Goal: Contribute content: Contribute content

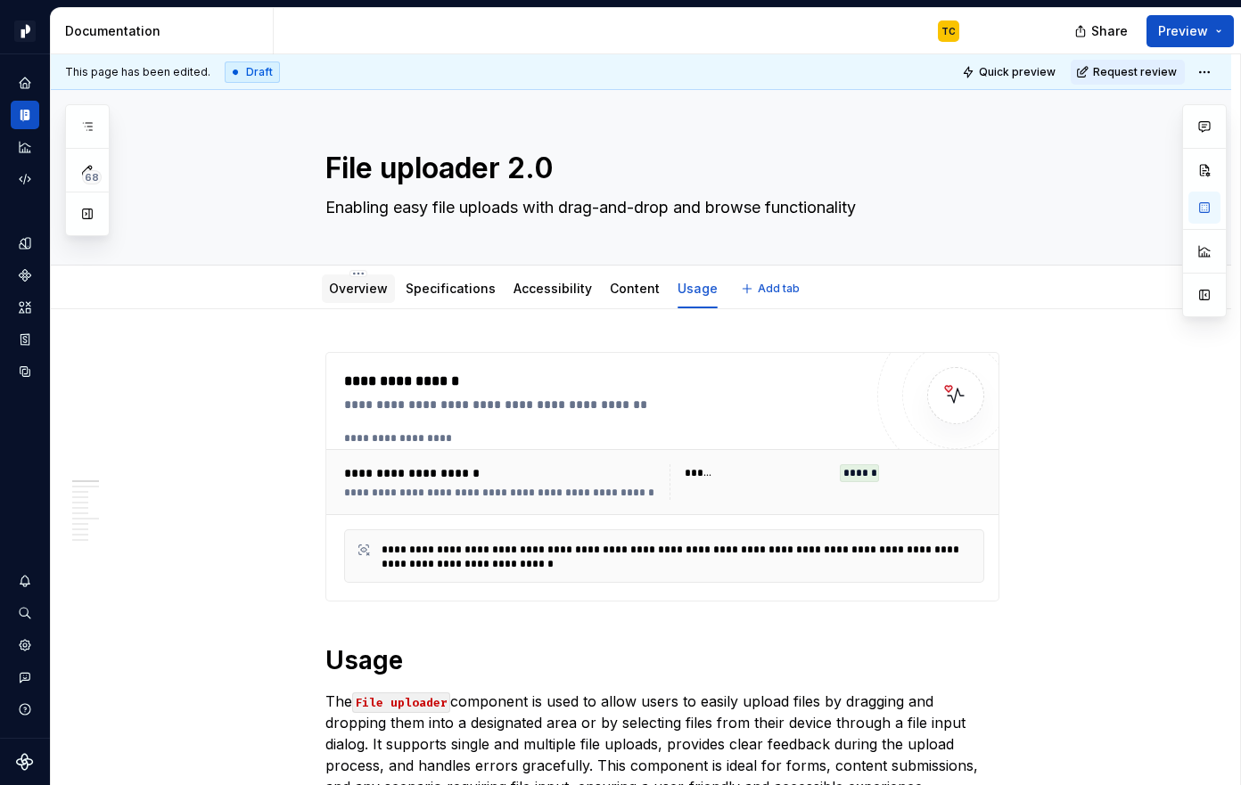
click at [370, 292] on link "Overview" at bounding box center [358, 288] width 59 height 15
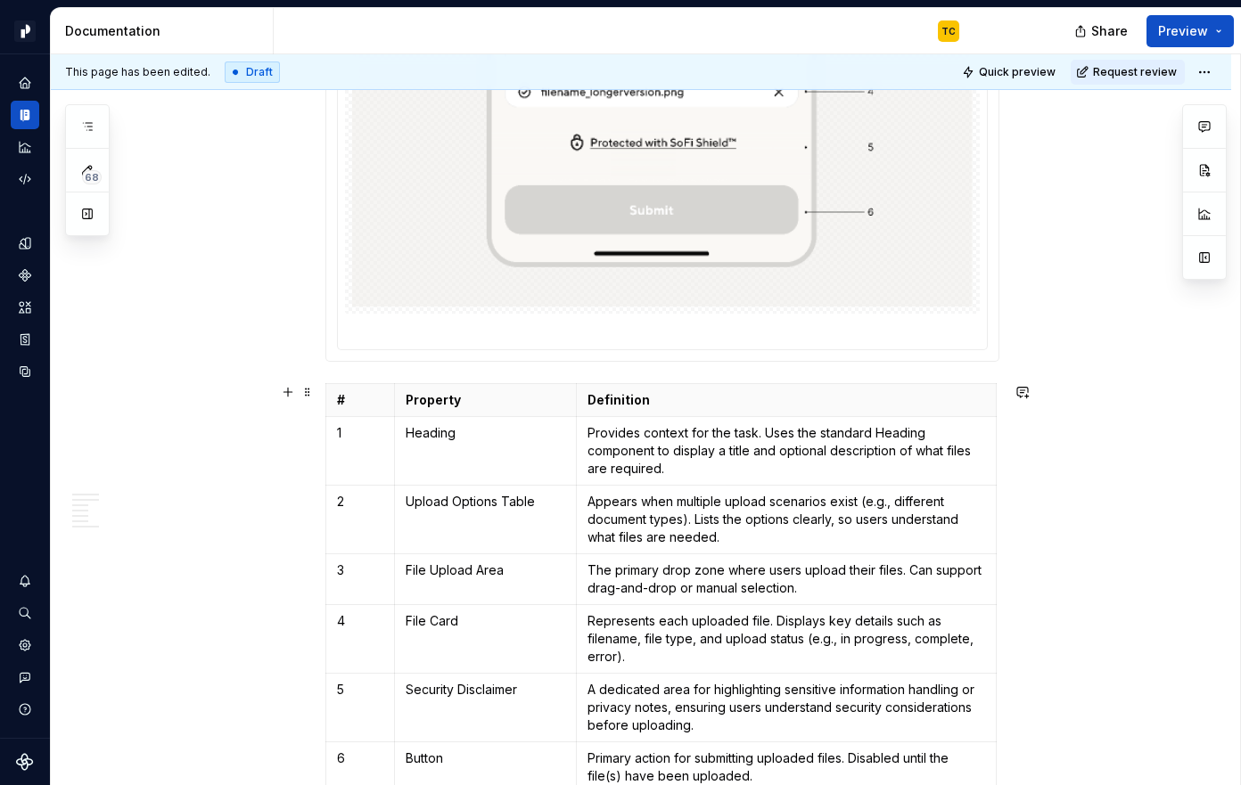
scroll to position [2183, 0]
click at [538, 393] on p "Property" at bounding box center [486, 402] width 160 height 18
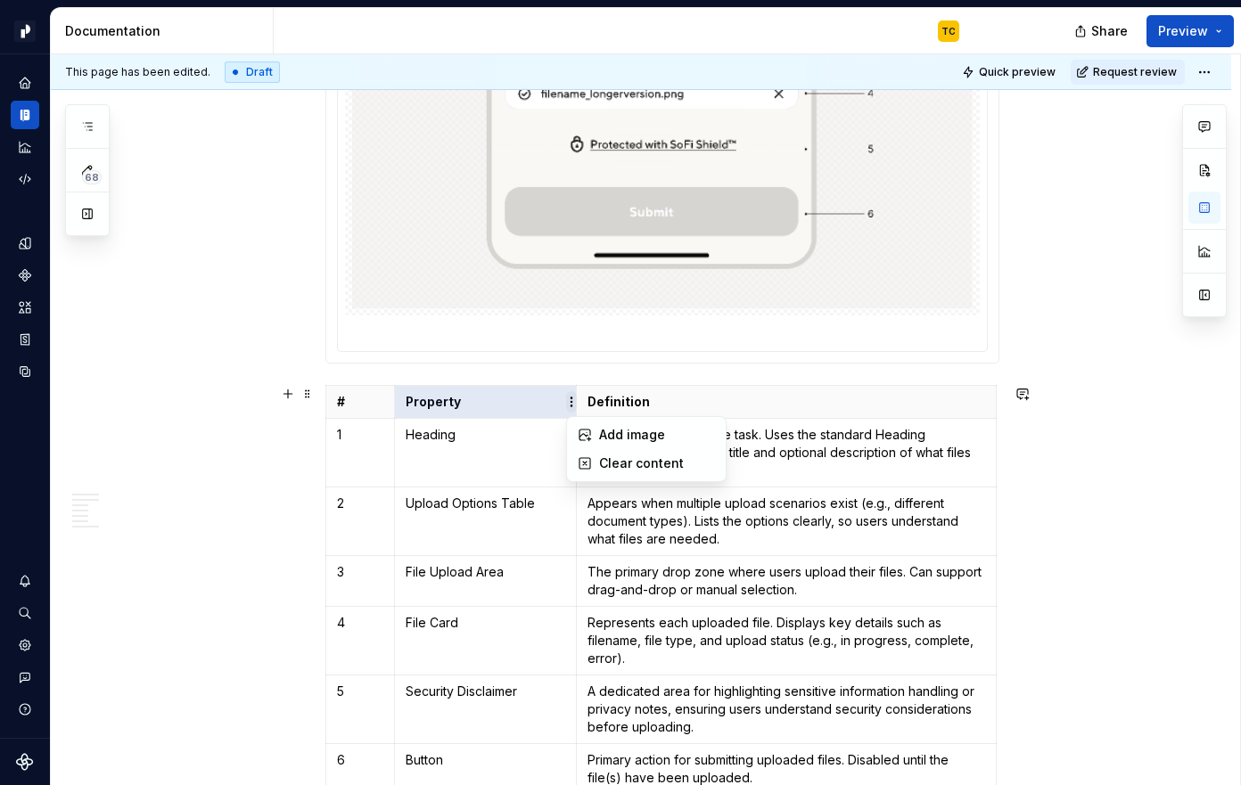
click at [570, 401] on html "Pacific TC Design system data Documentation TC Share Preview 68 Pages Add Acces…" at bounding box center [620, 392] width 1241 height 785
click at [495, 413] on html "Pacific TC Design system data Documentation TC Share Preview 68 Pages Add Acces…" at bounding box center [620, 392] width 1241 height 785
click at [597, 401] on p "Definition" at bounding box center [786, 402] width 398 height 18
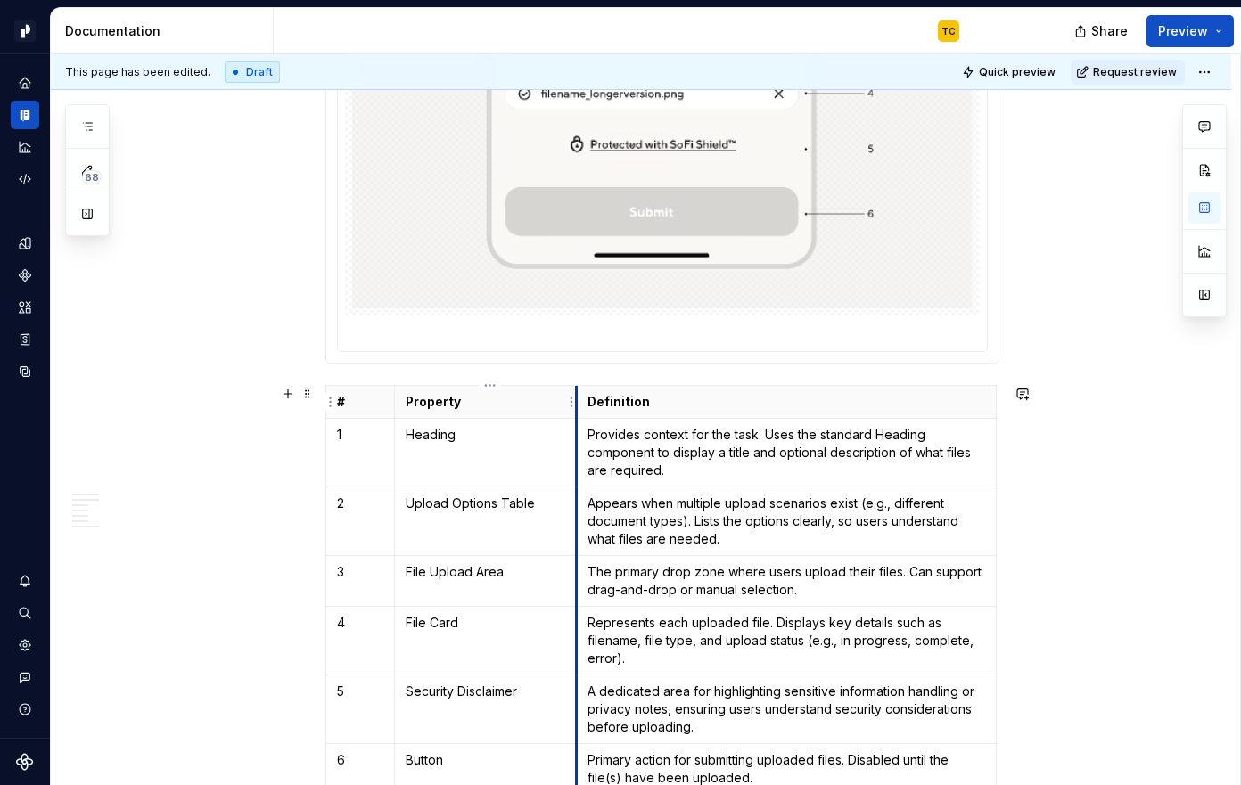
click at [576, 390] on th "Property" at bounding box center [485, 401] width 182 height 33
click at [570, 404] on html "Pacific TC Design system data Documentation TC Share Preview 68 Pages Add Acces…" at bounding box center [620, 392] width 1241 height 785
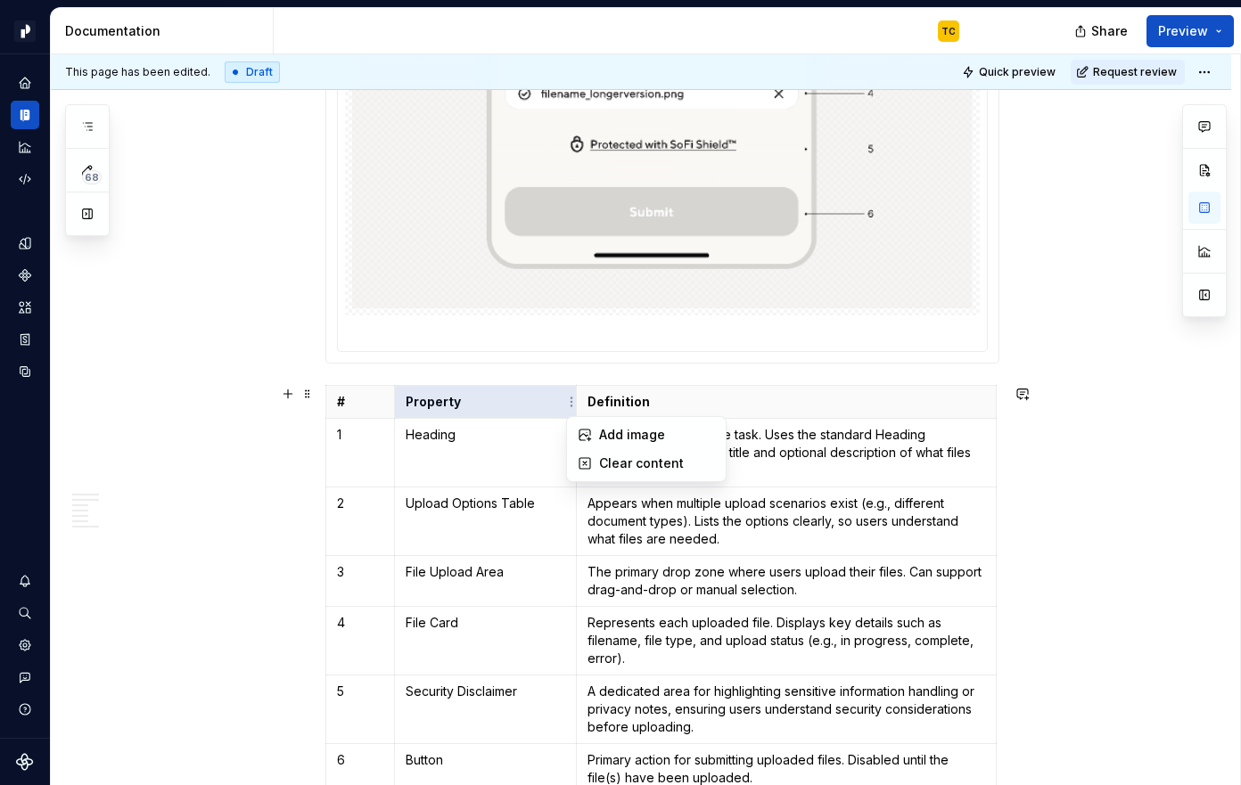
click at [562, 585] on html "Pacific TC Design system data Documentation TC Share Preview 68 Pages Add Acces…" at bounding box center [620, 392] width 1241 height 785
click at [488, 387] on html "Pacific TC Design system data Documentation TC Share Preview 68 Pages Add Acces…" at bounding box center [620, 392] width 1241 height 785
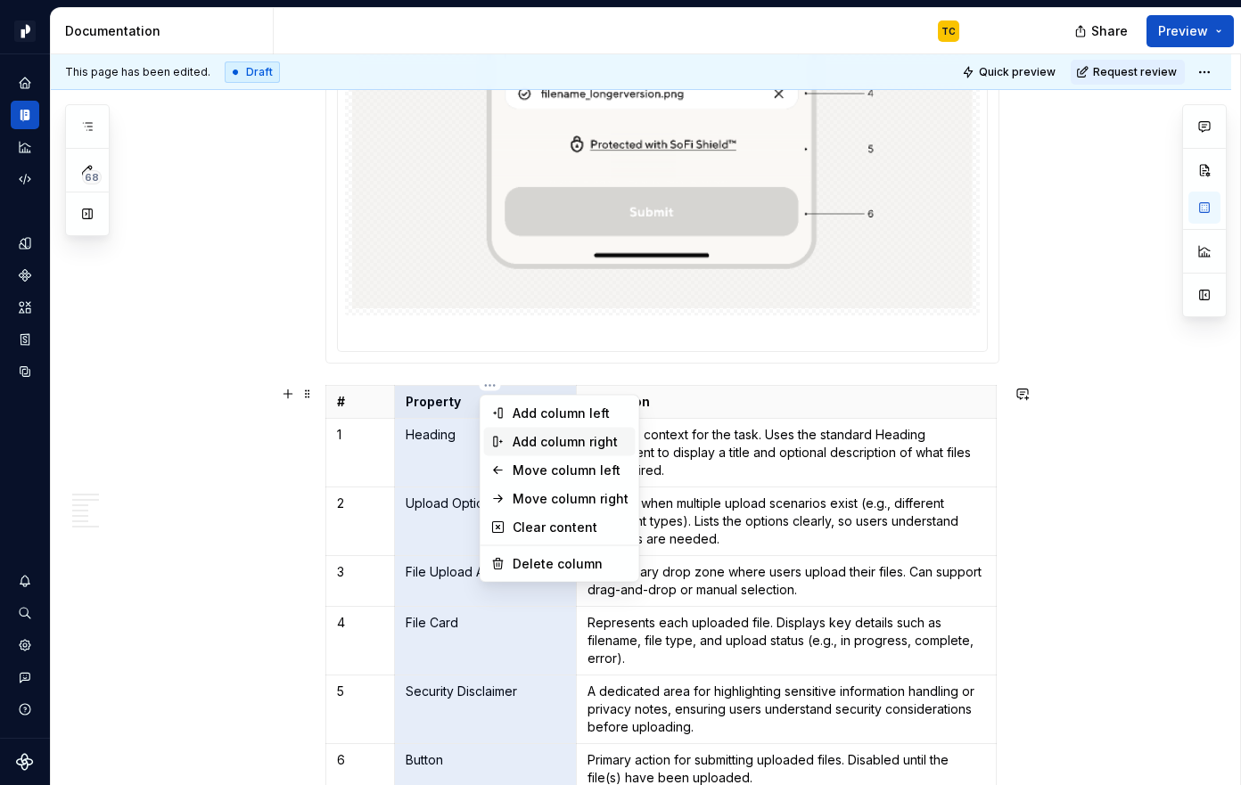
click at [591, 438] on div "Add column right" at bounding box center [571, 442] width 116 height 18
type textarea "*"
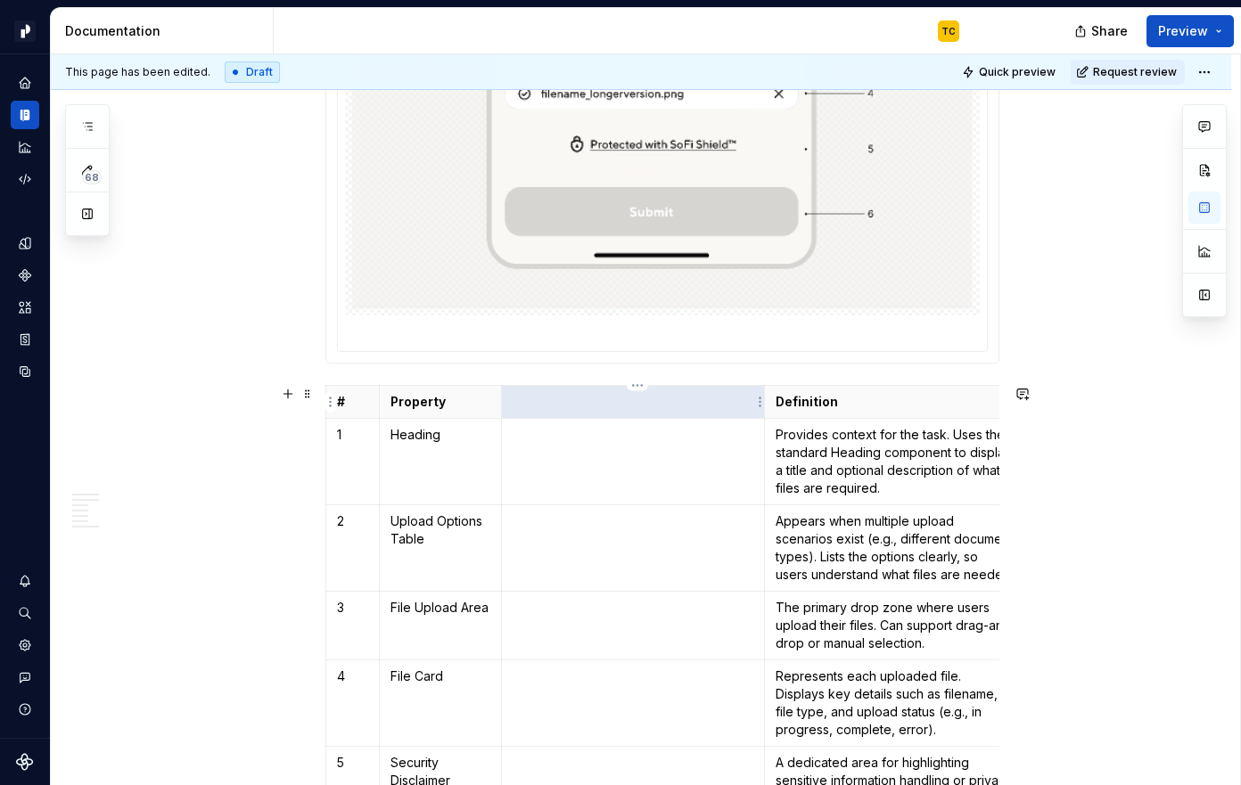
click at [587, 409] on p at bounding box center [634, 402] width 242 height 18
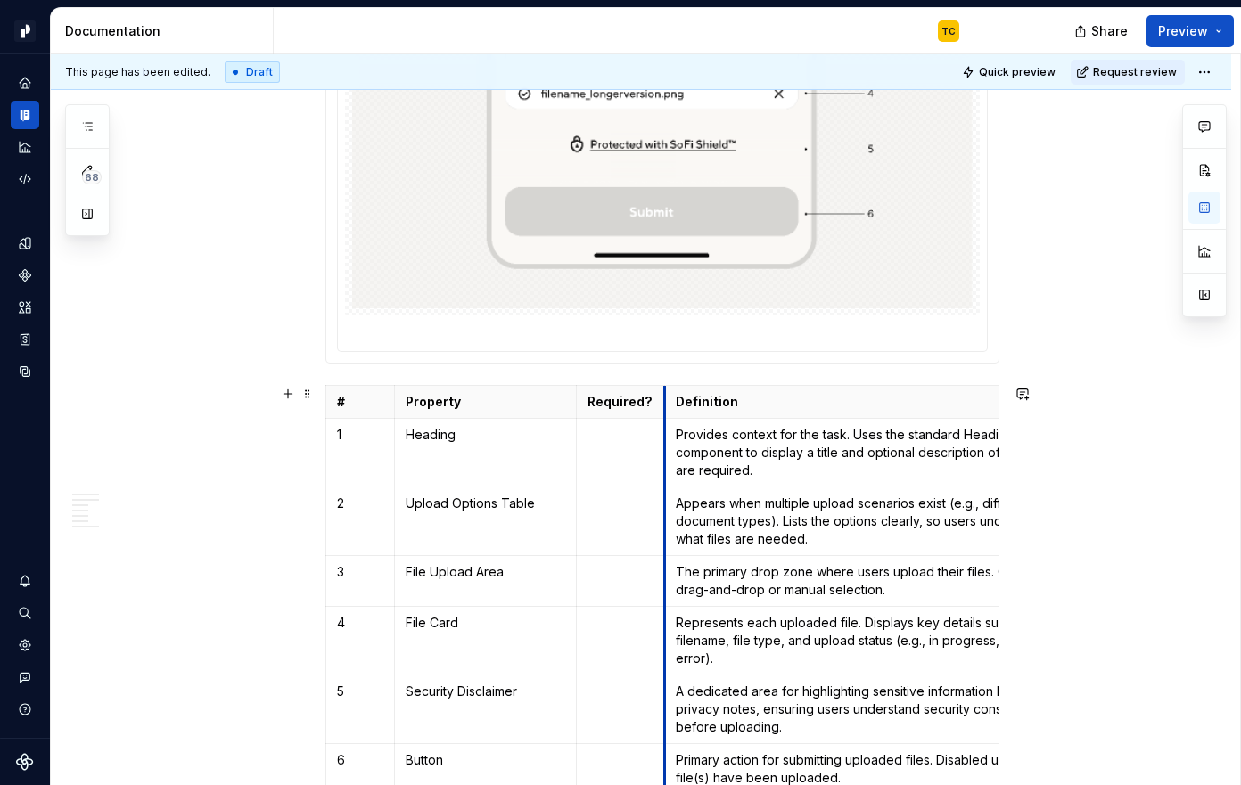
drag, startPoint x: 767, startPoint y: 425, endPoint x: 593, endPoint y: 425, distance: 174.7
click at [609, 447] on td at bounding box center [620, 452] width 88 height 69
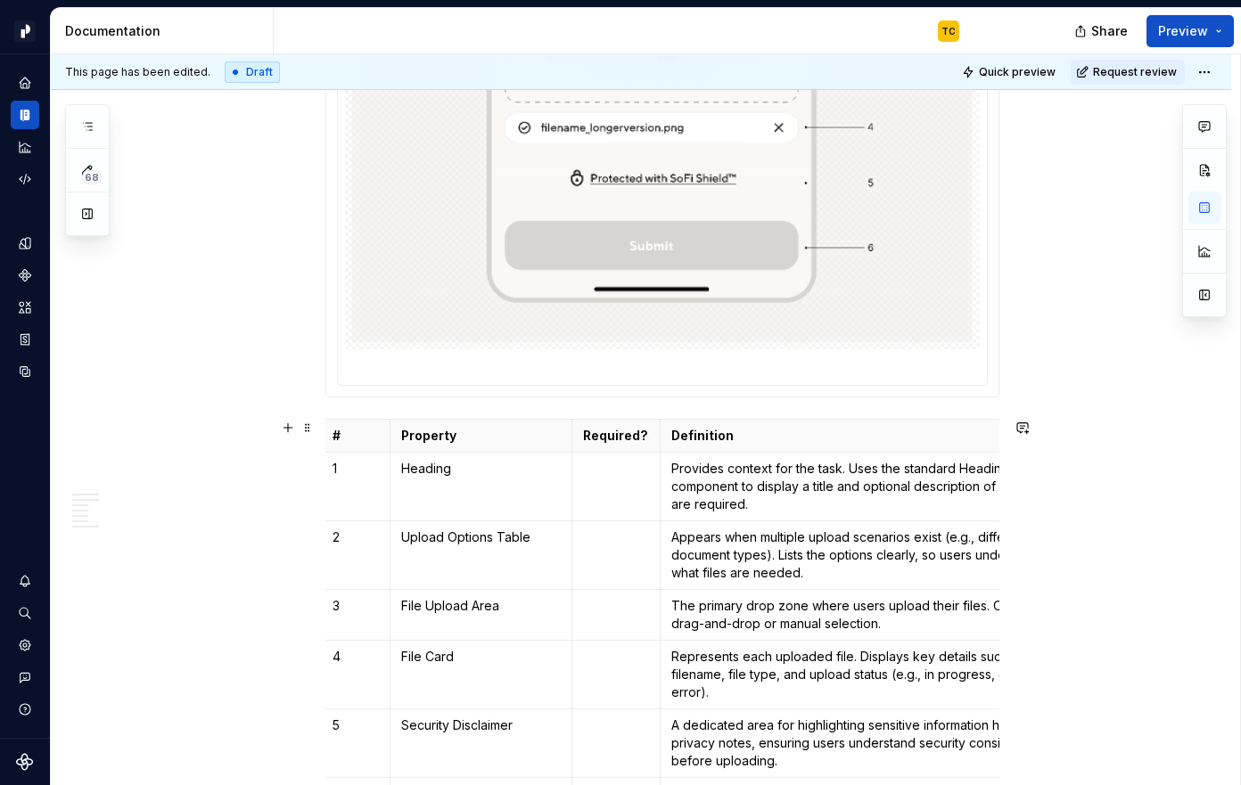
scroll to position [0, 0]
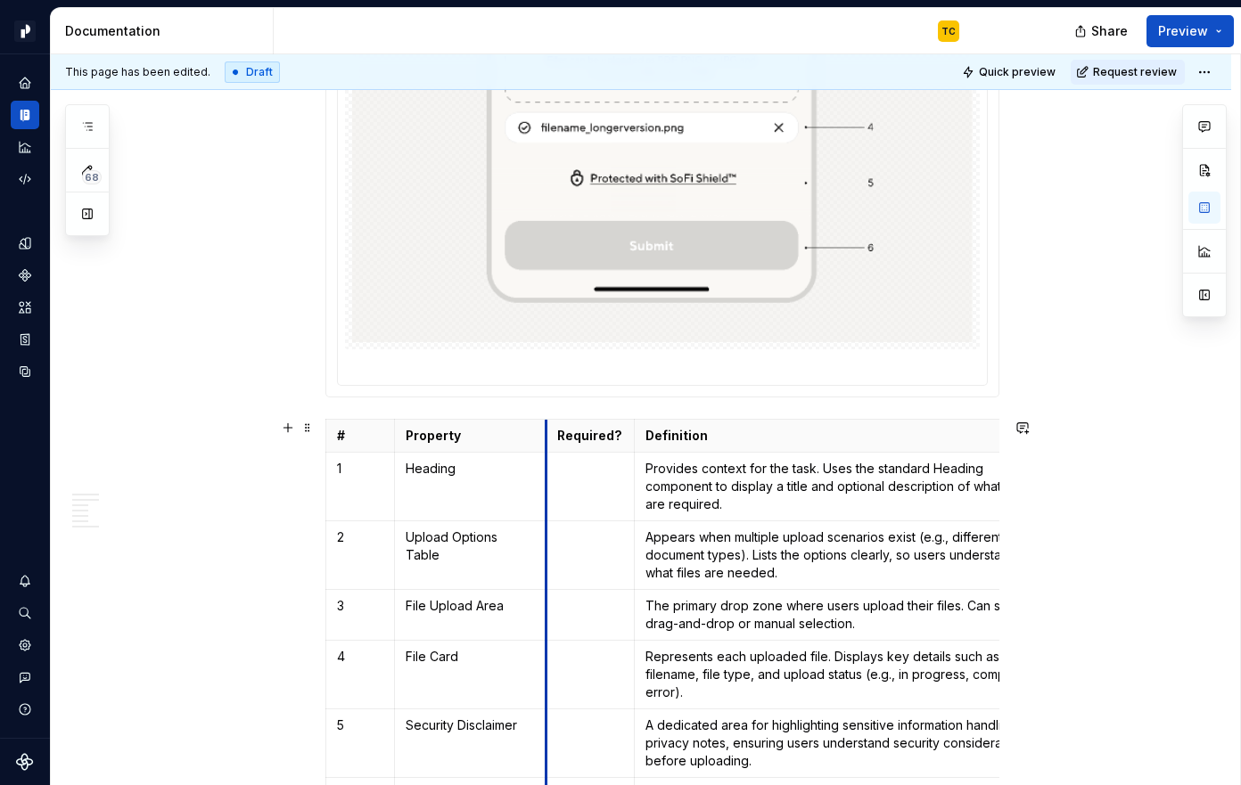
drag, startPoint x: 578, startPoint y: 431, endPoint x: 548, endPoint y: 431, distance: 30.3
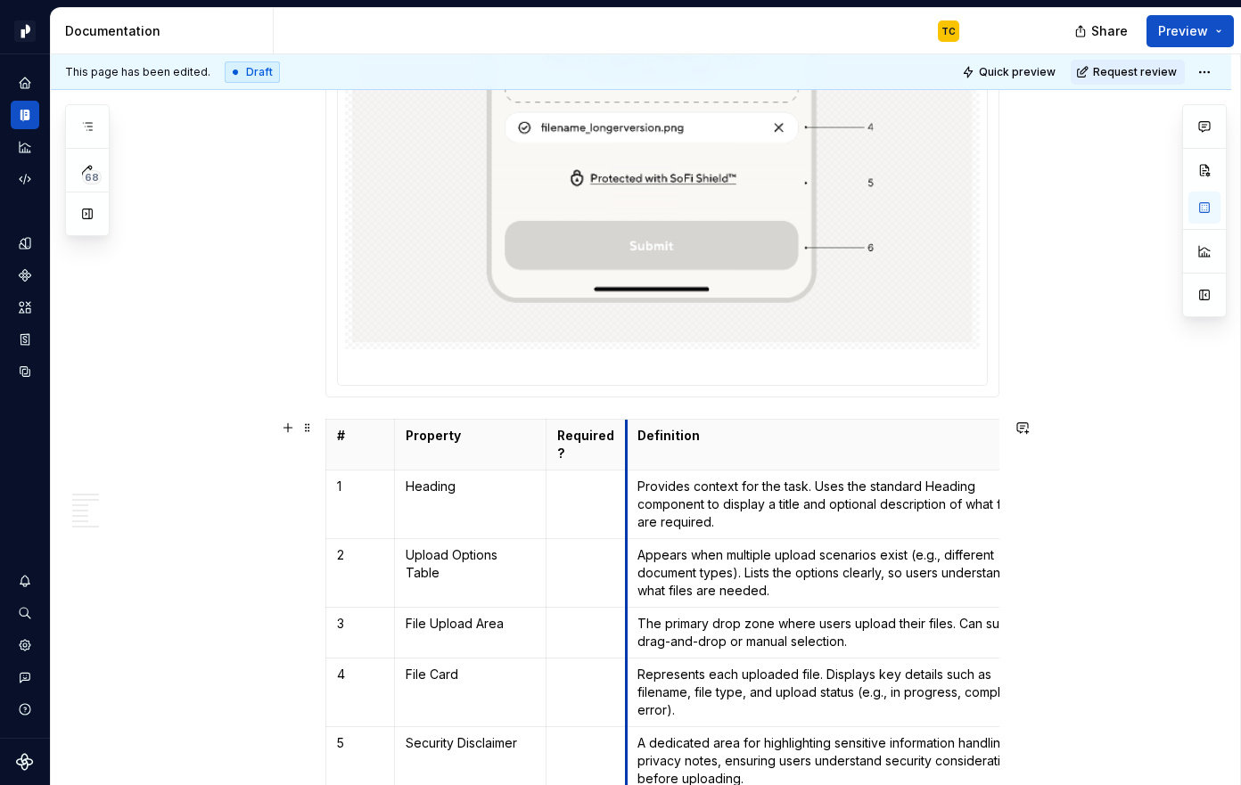
drag, startPoint x: 636, startPoint y: 456, endPoint x: 624, endPoint y: 456, distance: 12.5
drag, startPoint x: 624, startPoint y: 456, endPoint x: 633, endPoint y: 457, distance: 9.0
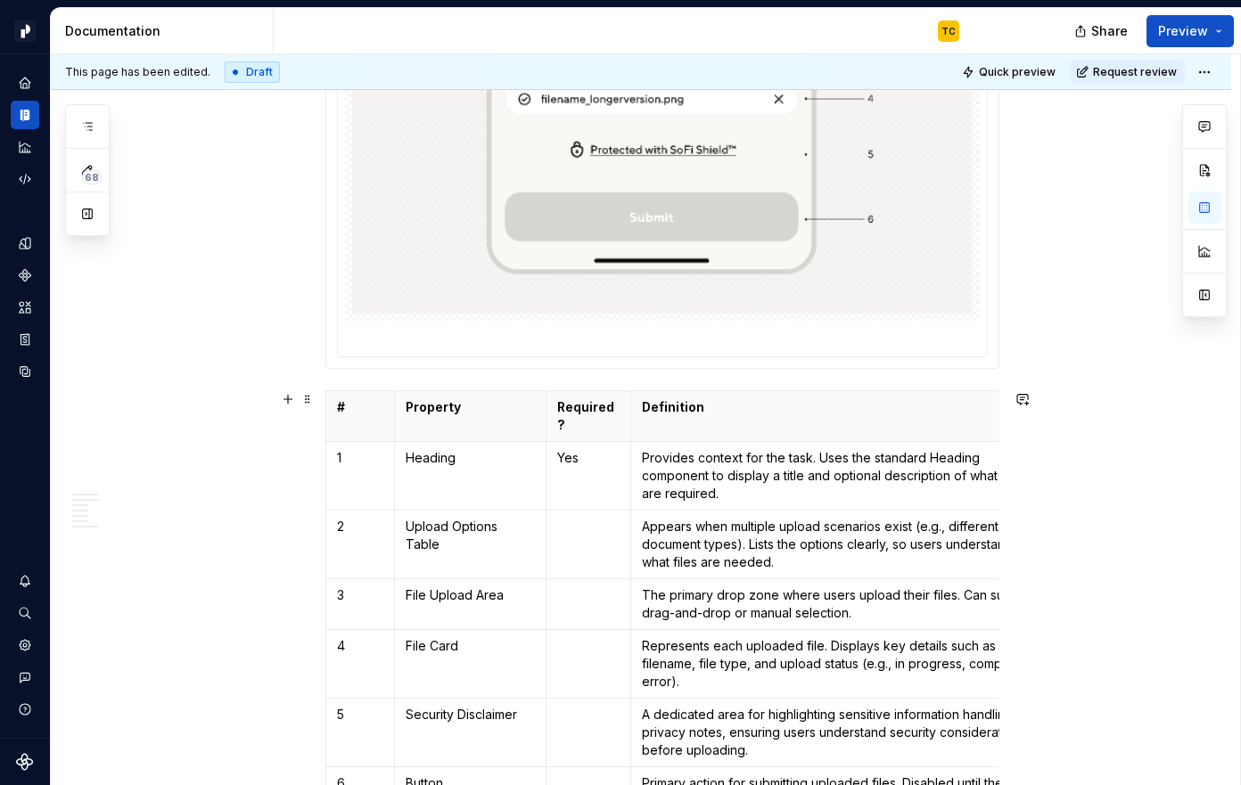
scroll to position [2194, 0]
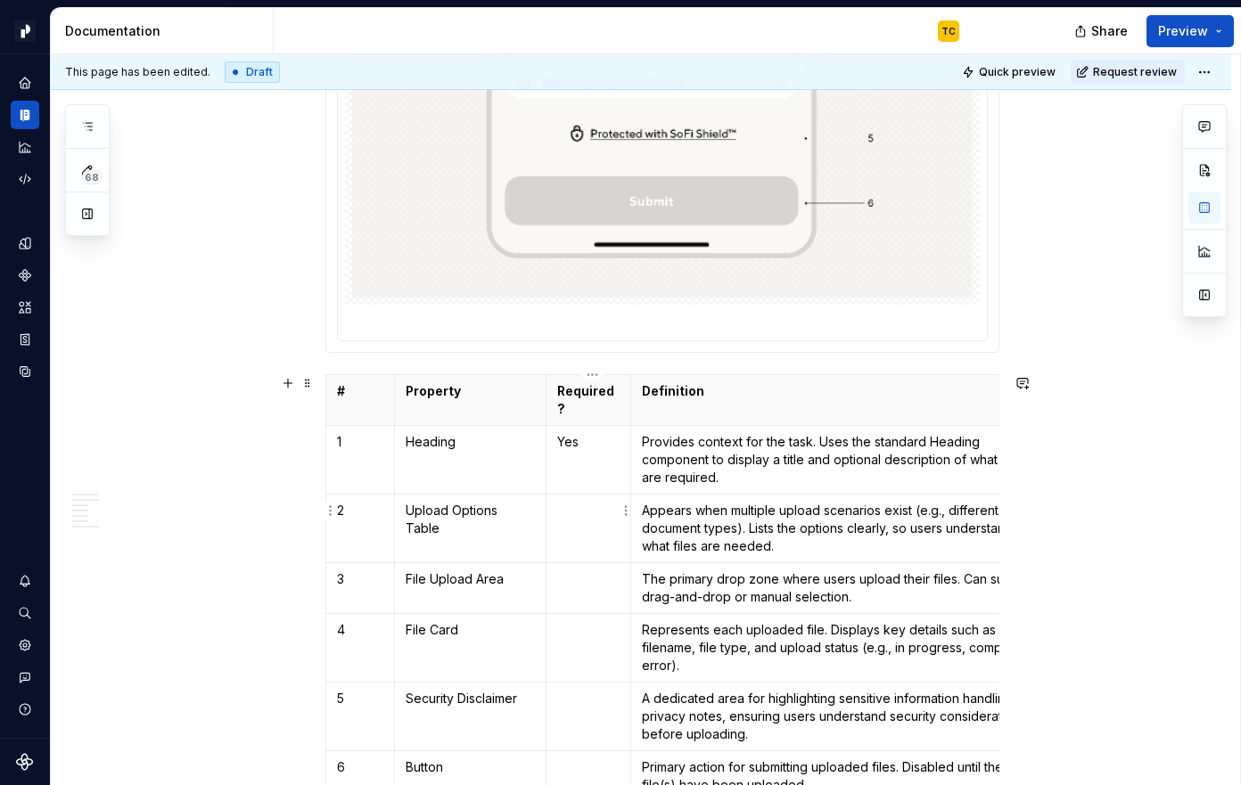
click at [577, 502] on p at bounding box center [588, 511] width 62 height 18
click at [945, 433] on p "Provides context for the task. Uses the standard Heading component to display a…" at bounding box center [841, 459] width 398 height 53
click at [1102, 396] on button "button" at bounding box center [1101, 393] width 25 height 25
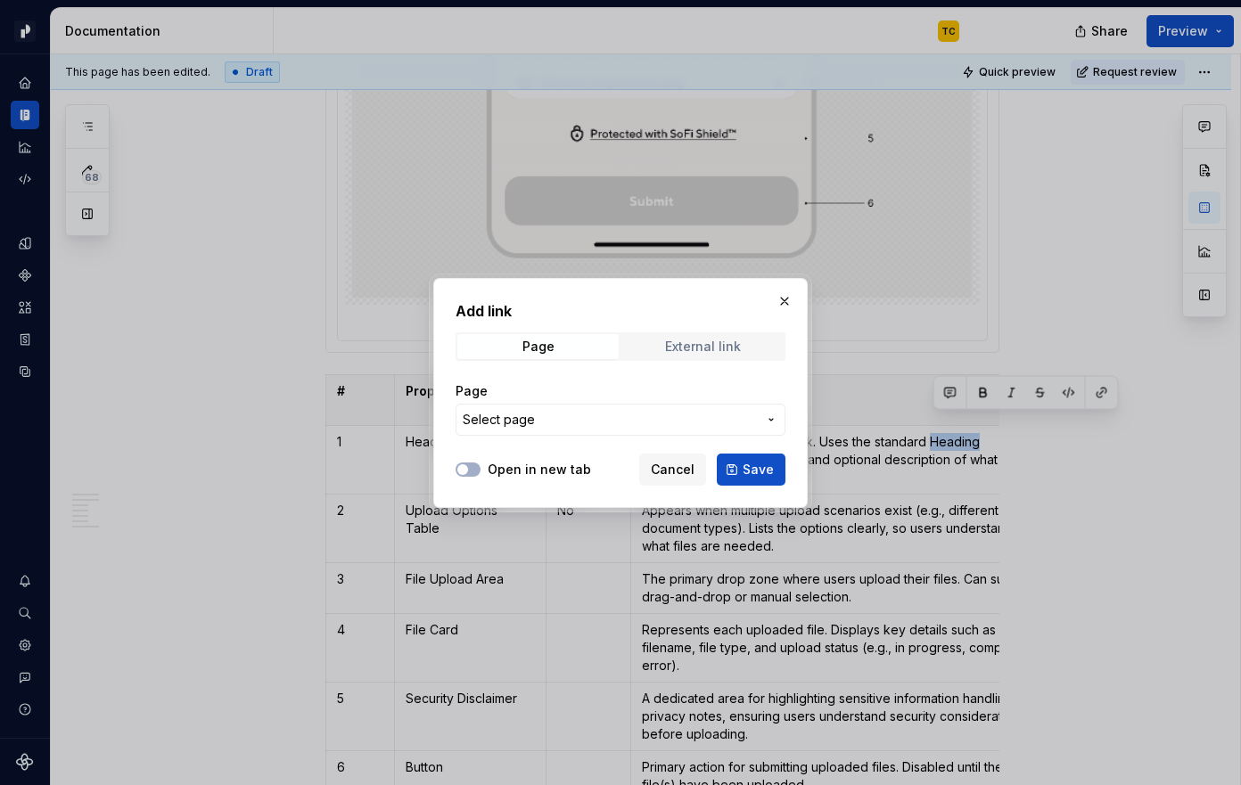
click at [697, 342] on div "External link" at bounding box center [703, 347] width 76 height 14
click at [599, 343] on span "Page" at bounding box center [537, 346] width 161 height 25
click at [598, 415] on span "Select page" at bounding box center [610, 420] width 294 height 18
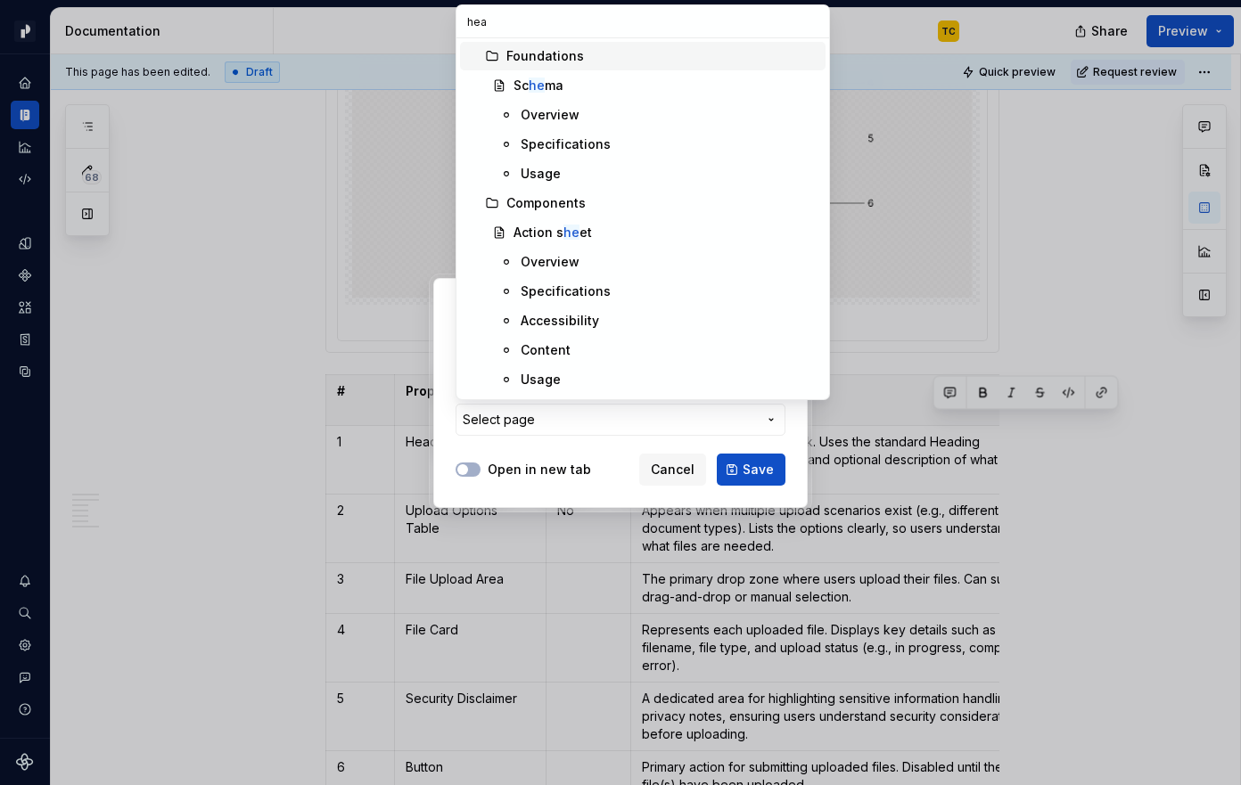
type input "head"
type textarea "*"
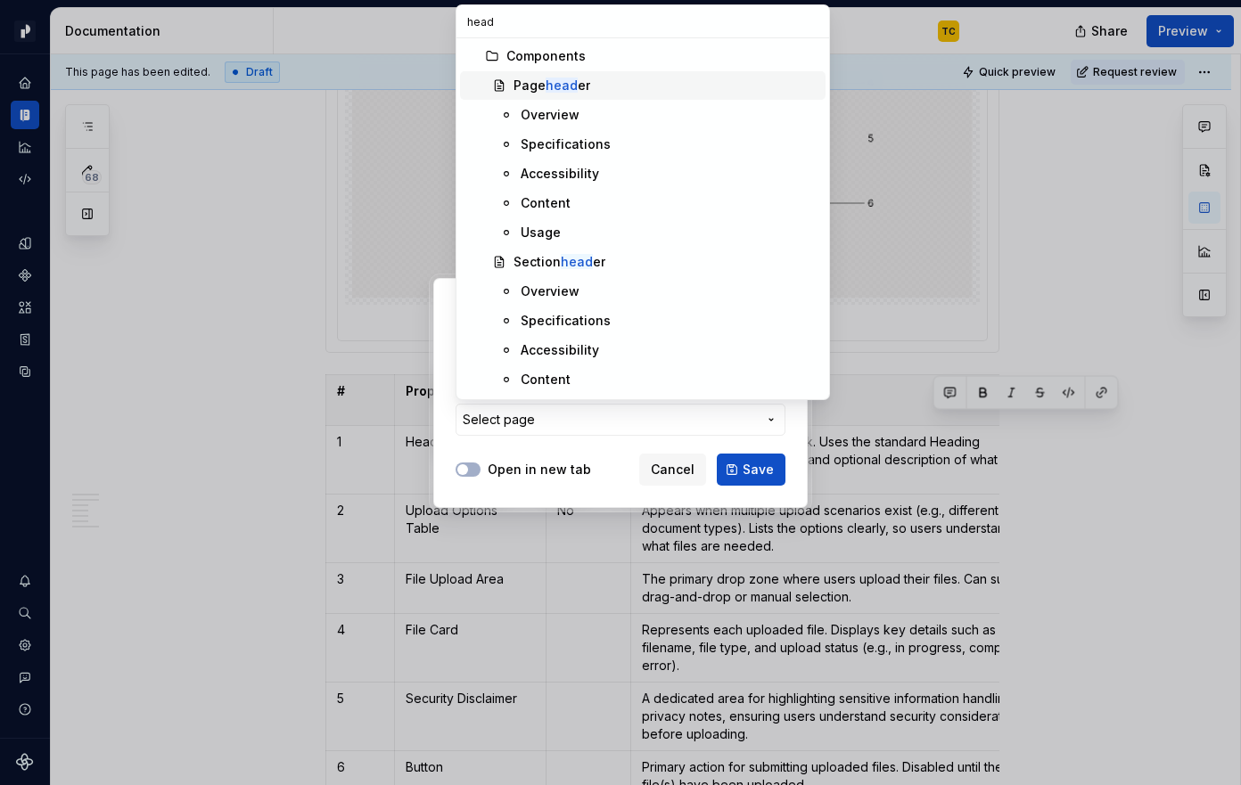
type input "head"
click at [597, 92] on div "Page head er" at bounding box center [665, 86] width 305 height 18
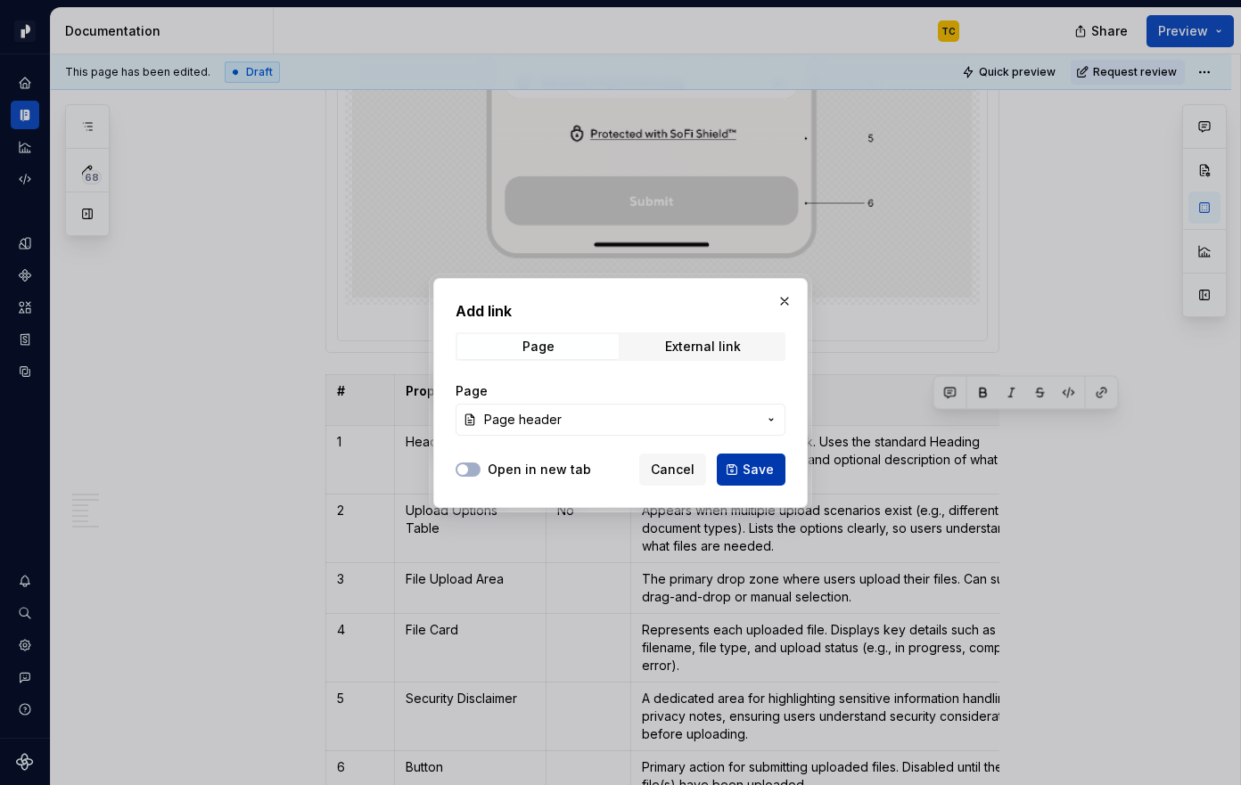
click at [734, 469] on button "Save" at bounding box center [751, 470] width 69 height 32
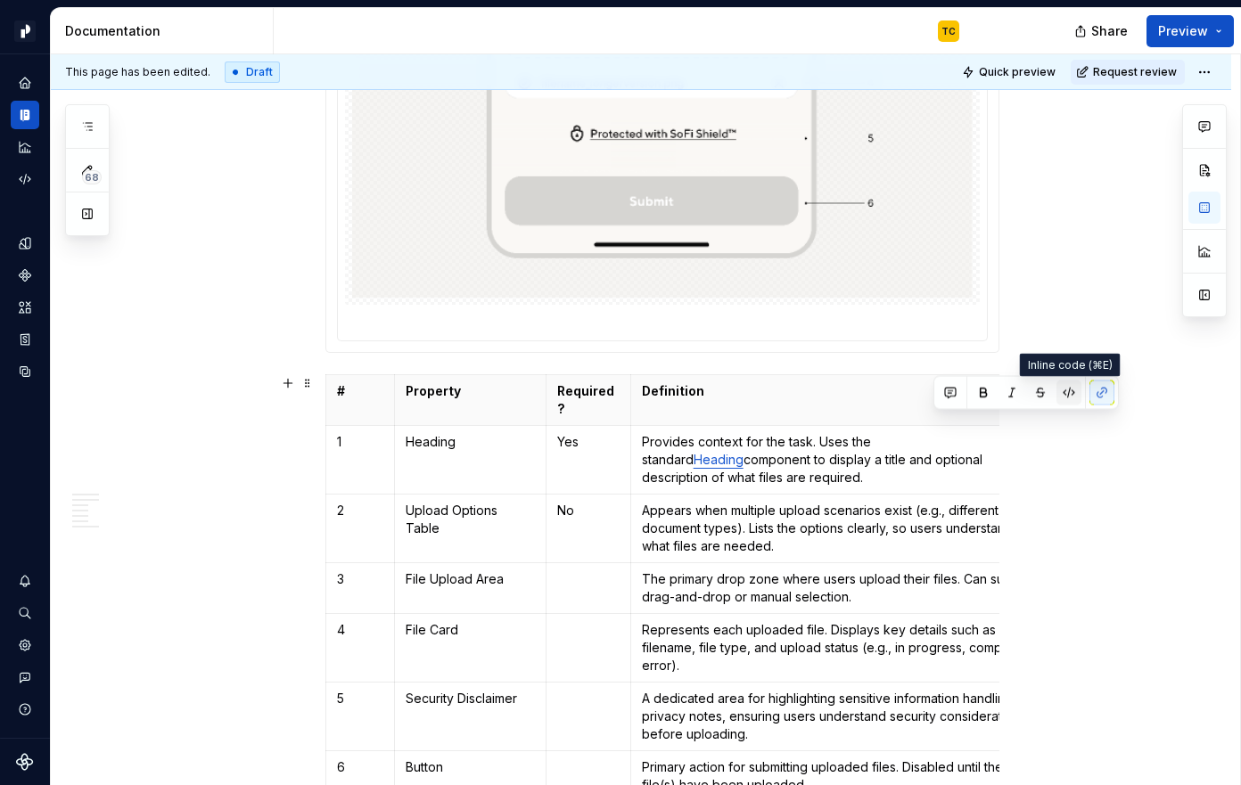
click at [1064, 392] on button "button" at bounding box center [1068, 393] width 25 height 25
click at [905, 470] on td "Provides context for the task. Uses the standard Heading component to display a…" at bounding box center [840, 459] width 420 height 69
click at [743, 452] on link "Heading" at bounding box center [718, 459] width 50 height 15
click at [590, 502] on p "No" at bounding box center [588, 511] width 62 height 18
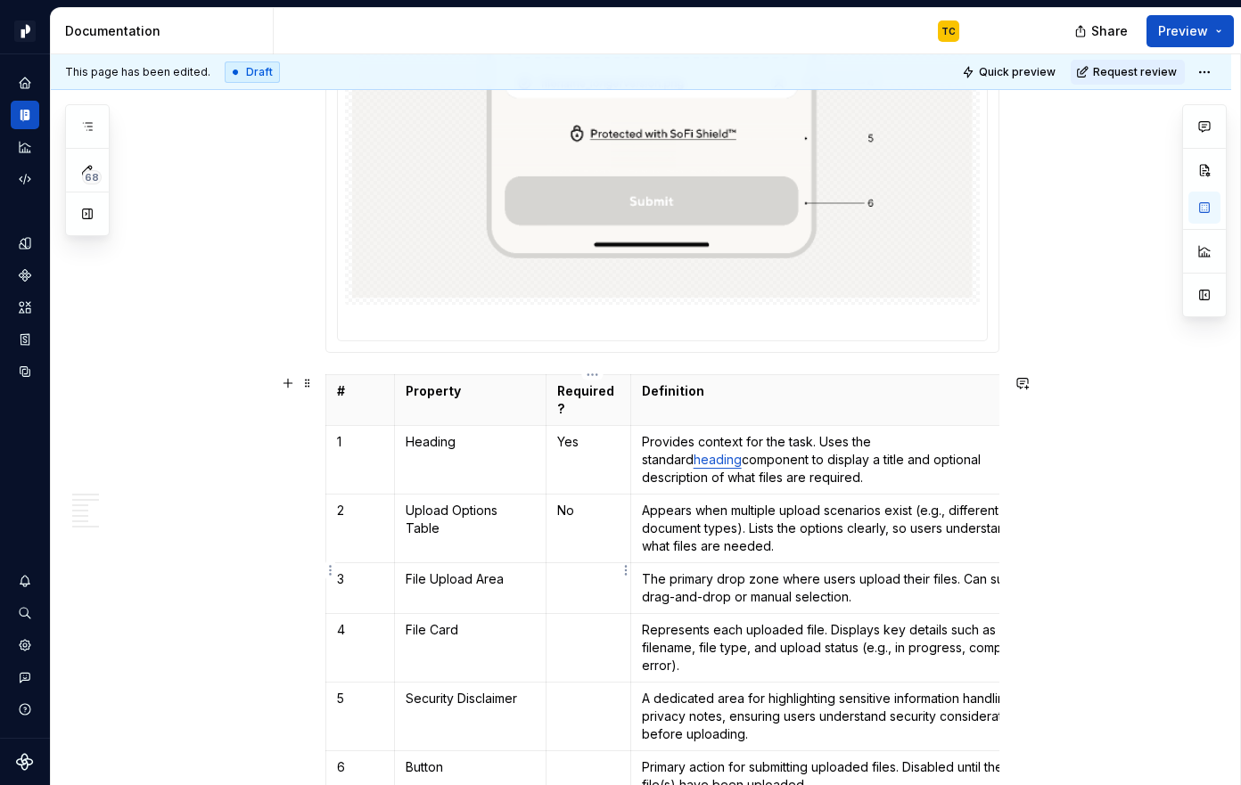
click at [573, 570] on p at bounding box center [588, 579] width 62 height 18
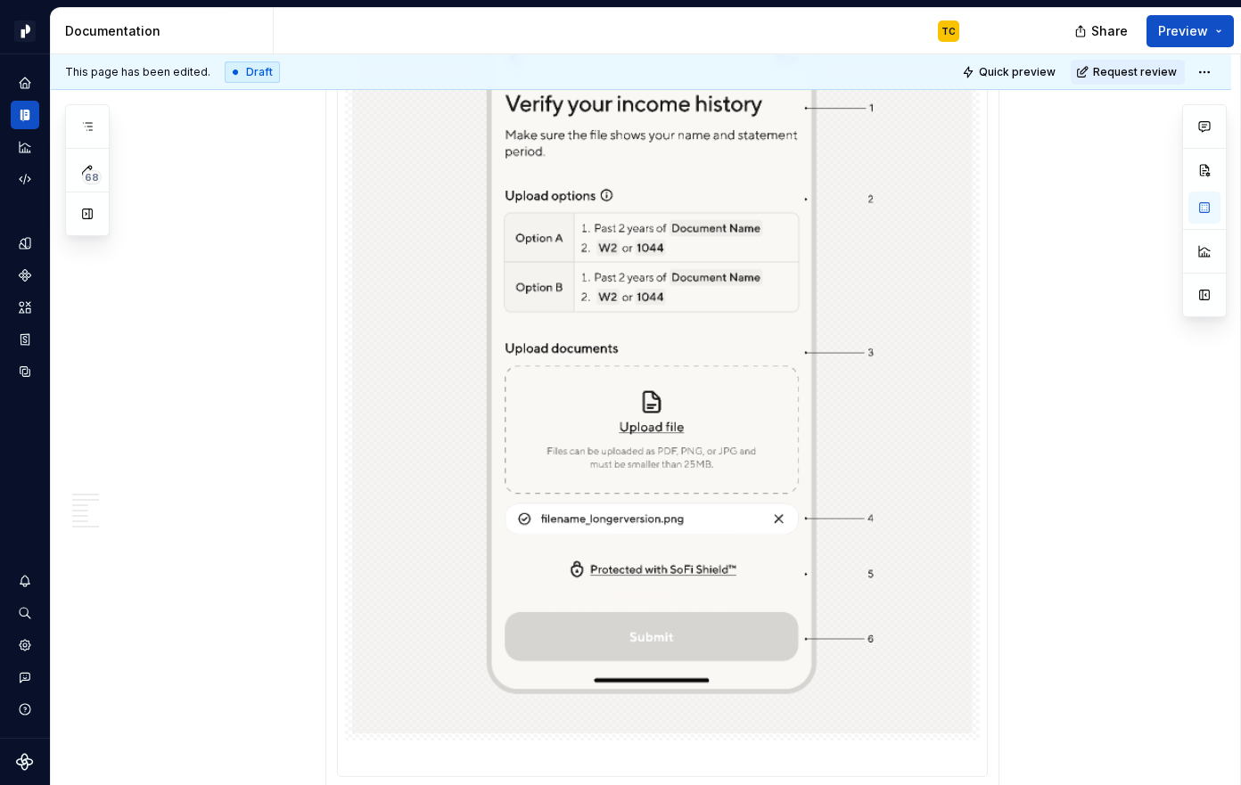
scroll to position [2065, 0]
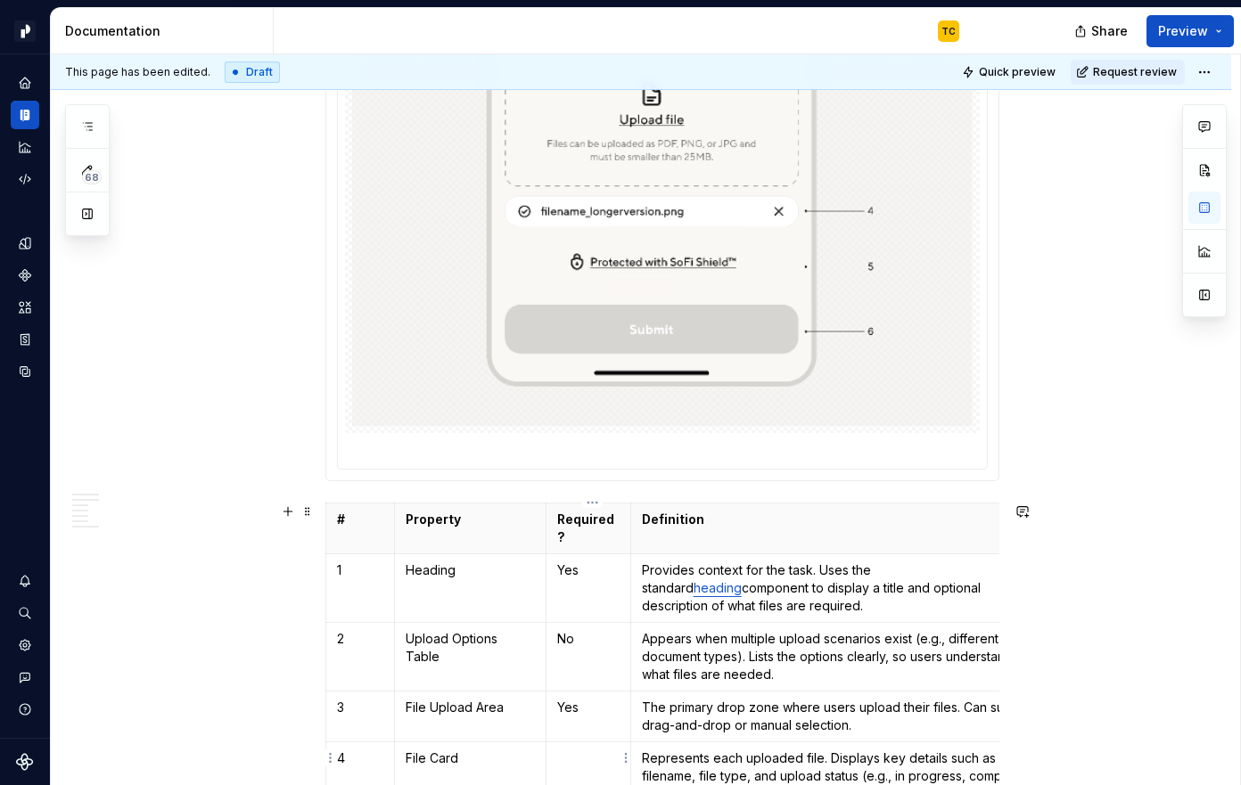
click at [584, 752] on td at bounding box center [587, 776] width 85 height 69
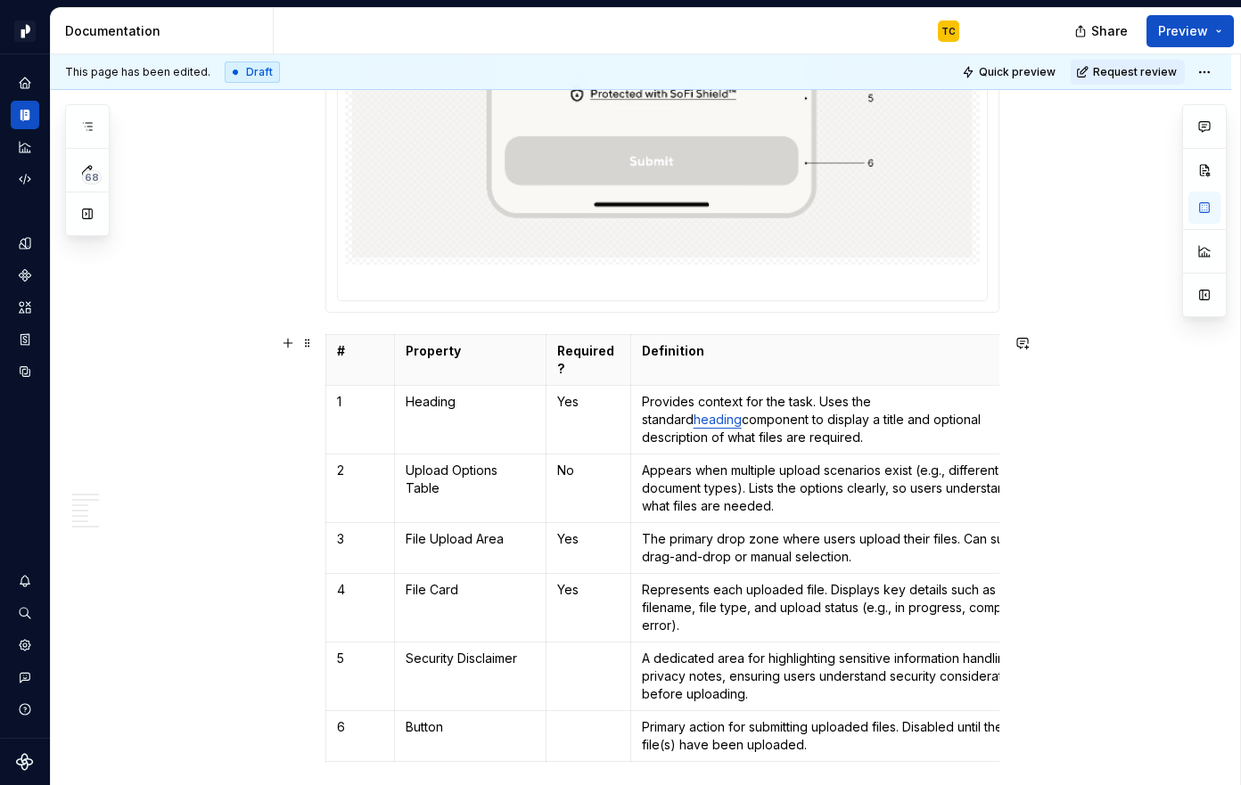
scroll to position [2308, 0]
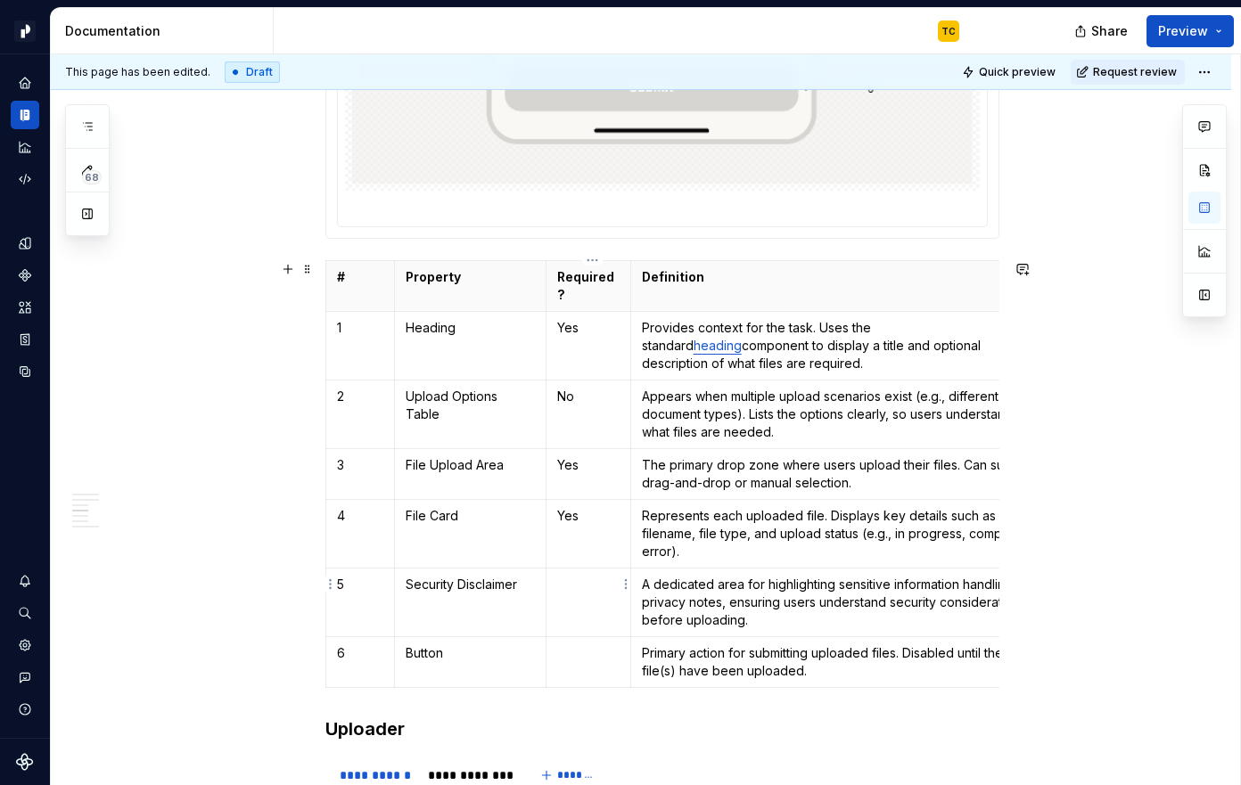
click at [601, 600] on td at bounding box center [587, 602] width 85 height 69
click at [429, 576] on p "Security Disclaimer" at bounding box center [470, 585] width 129 height 18
click at [576, 644] on td at bounding box center [587, 661] width 85 height 51
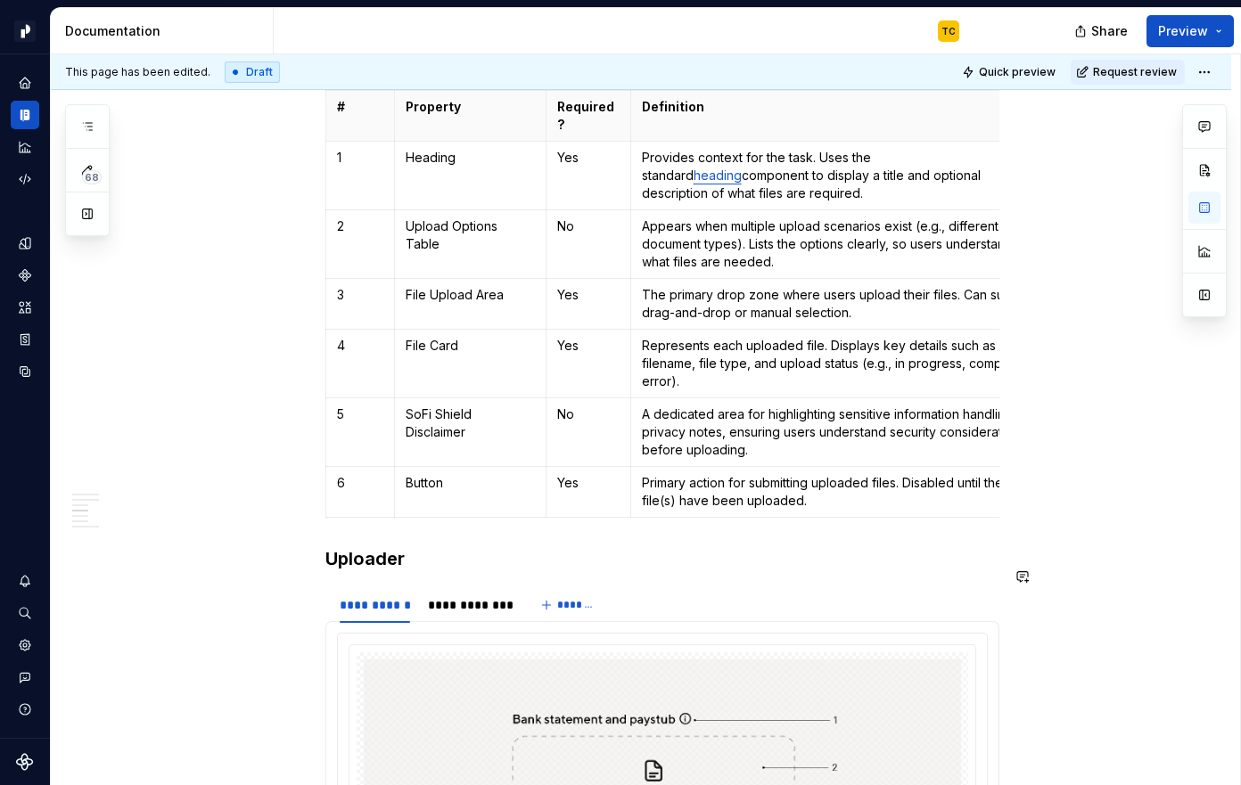
scroll to position [2434, 0]
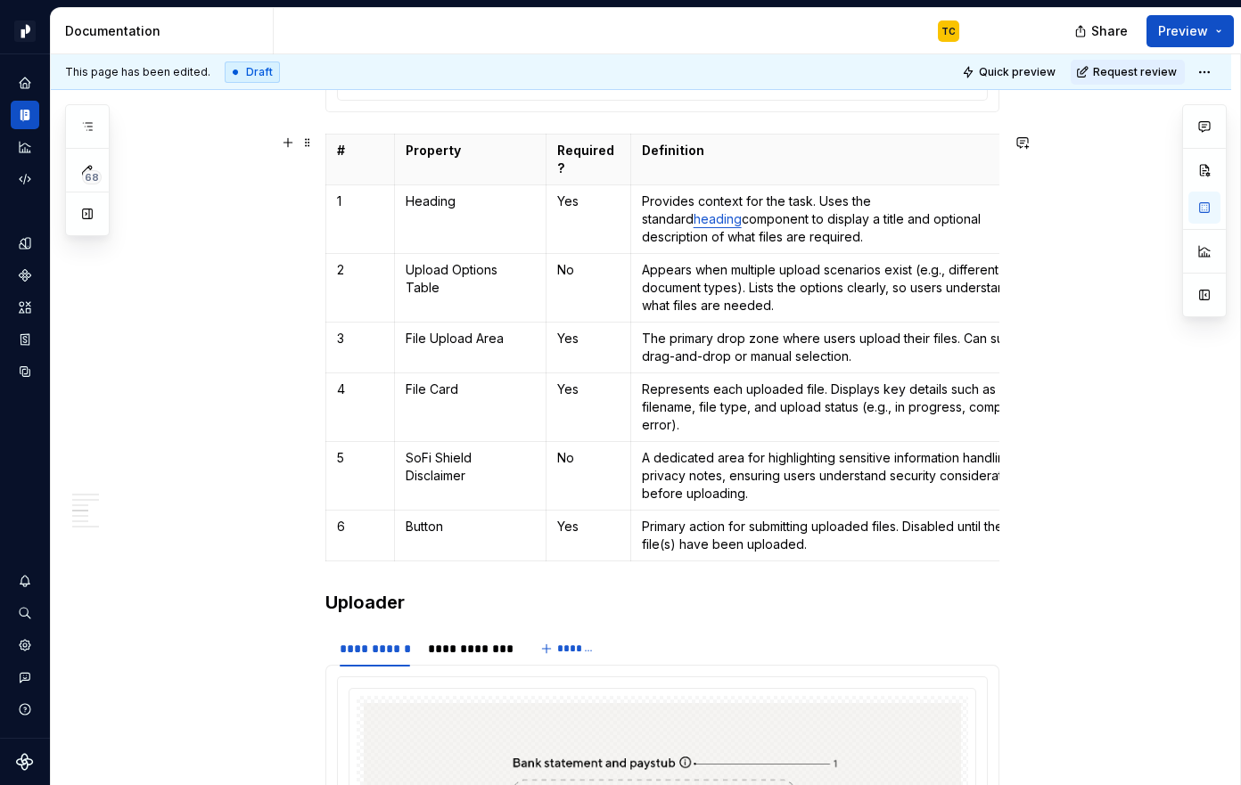
click at [596, 134] on html "Pacific TC Design system data Documentation TC Share Preview 68 Pages Add Acces…" at bounding box center [620, 392] width 1241 height 785
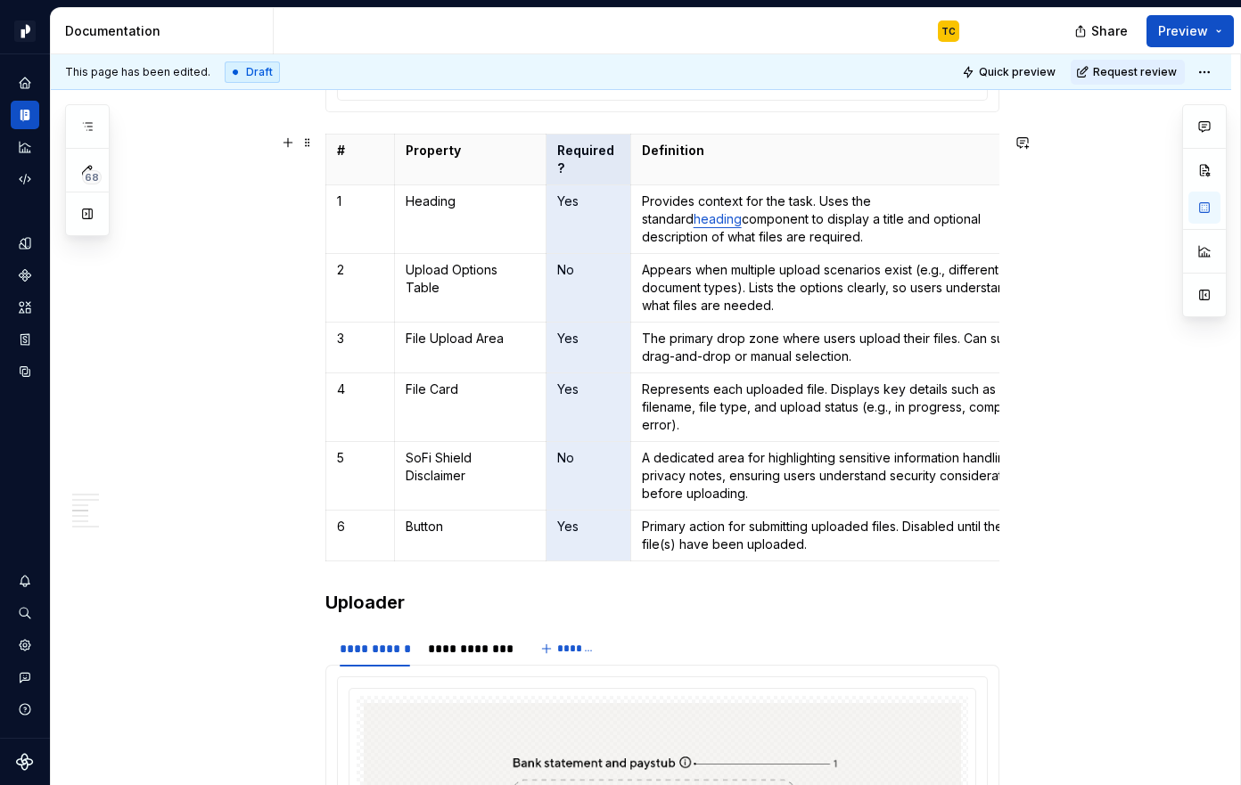
click at [822, 443] on html "Pacific TC Design system data Documentation TC Share Preview 68 Pages Add Acces…" at bounding box center [620, 392] width 1241 height 785
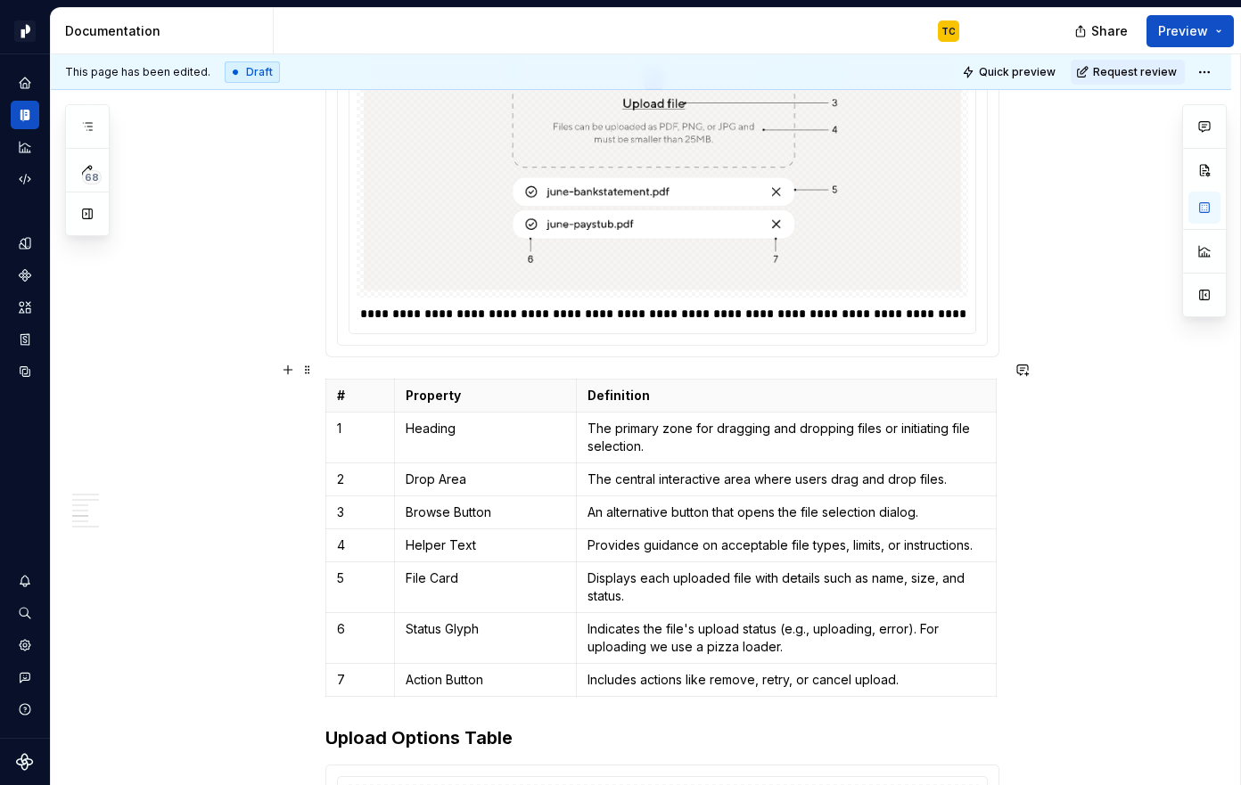
scroll to position [3237, 0]
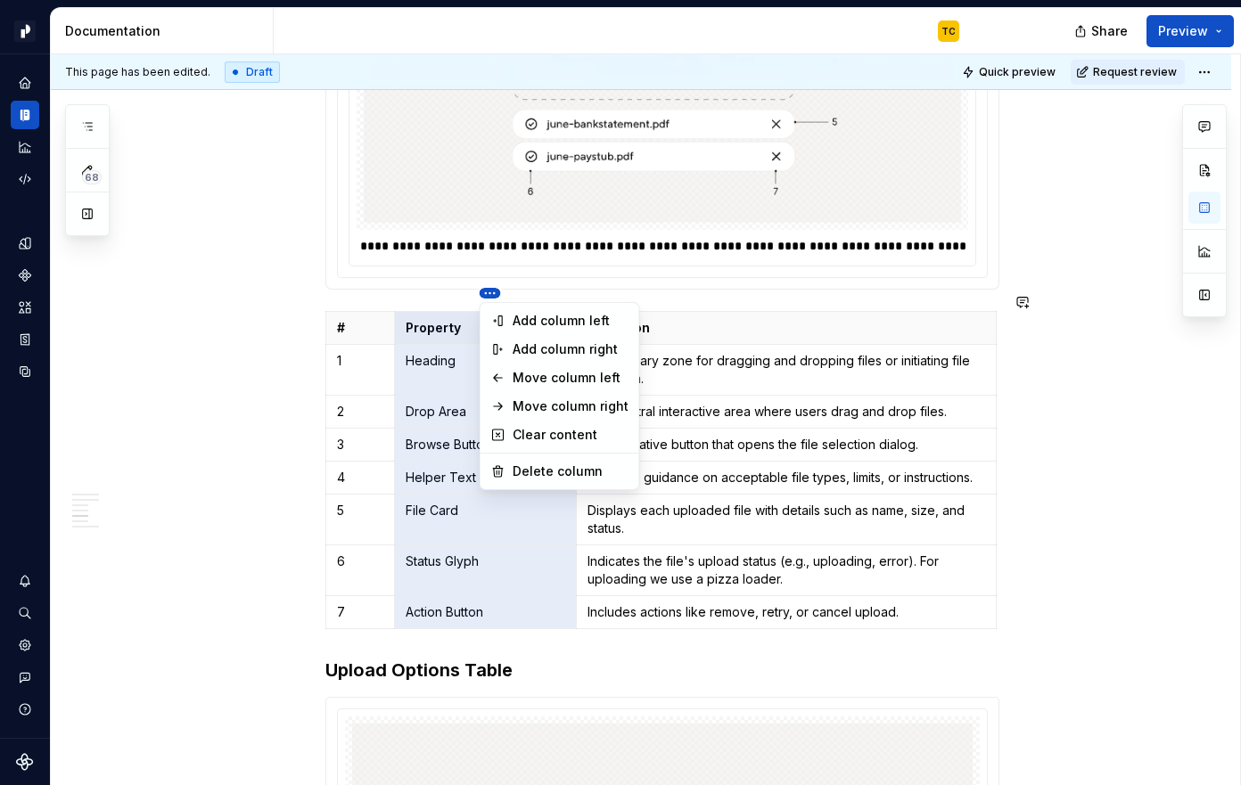
click at [492, 291] on html "Pacific TC Design system data Documentation TC Share Preview 68 Pages Add Acces…" at bounding box center [620, 392] width 1241 height 785
click at [568, 325] on div "Add column left" at bounding box center [571, 321] width 116 height 18
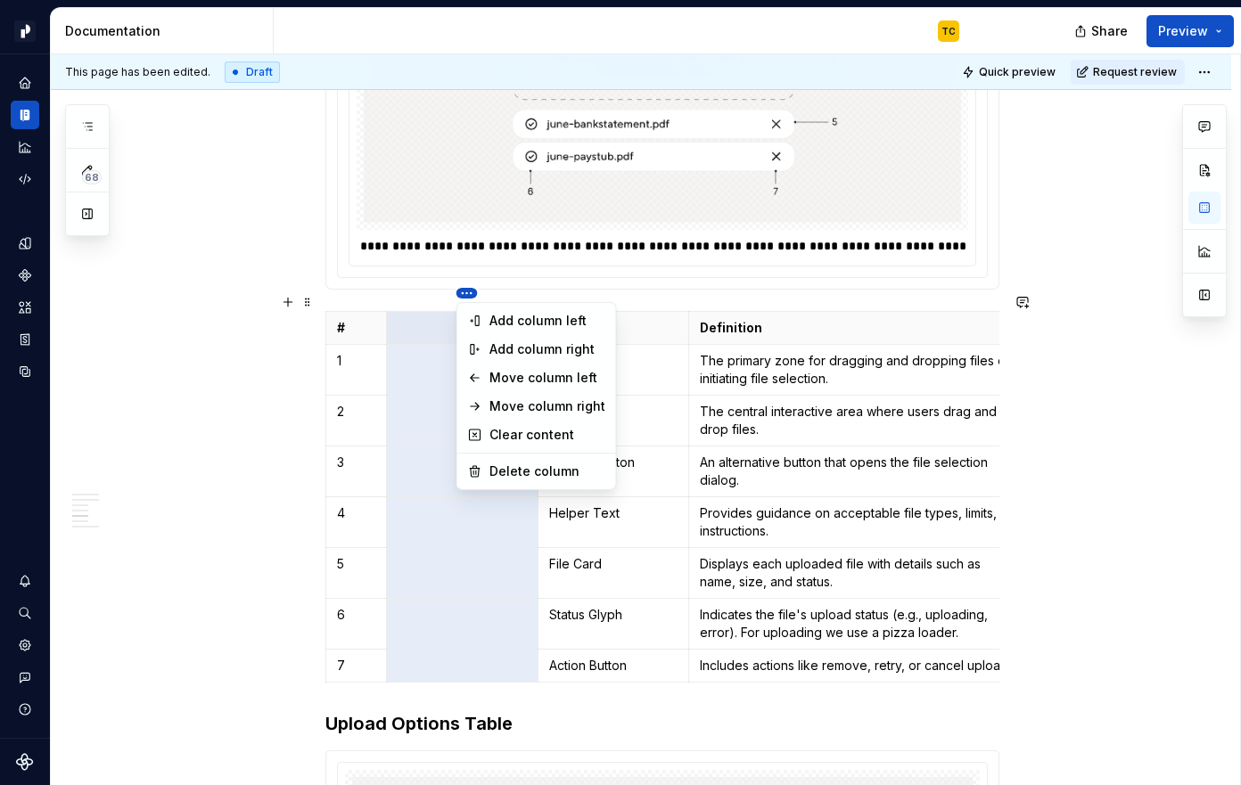
click at [642, 307] on html "Pacific TC Design system data Documentation TC Share Preview 68 Pages Add Acces…" at bounding box center [620, 392] width 1241 height 785
click at [448, 310] on html "Pacific TC Design system data Documentation TC Share Preview 68 Pages Add Acces…" at bounding box center [620, 392] width 1241 height 785
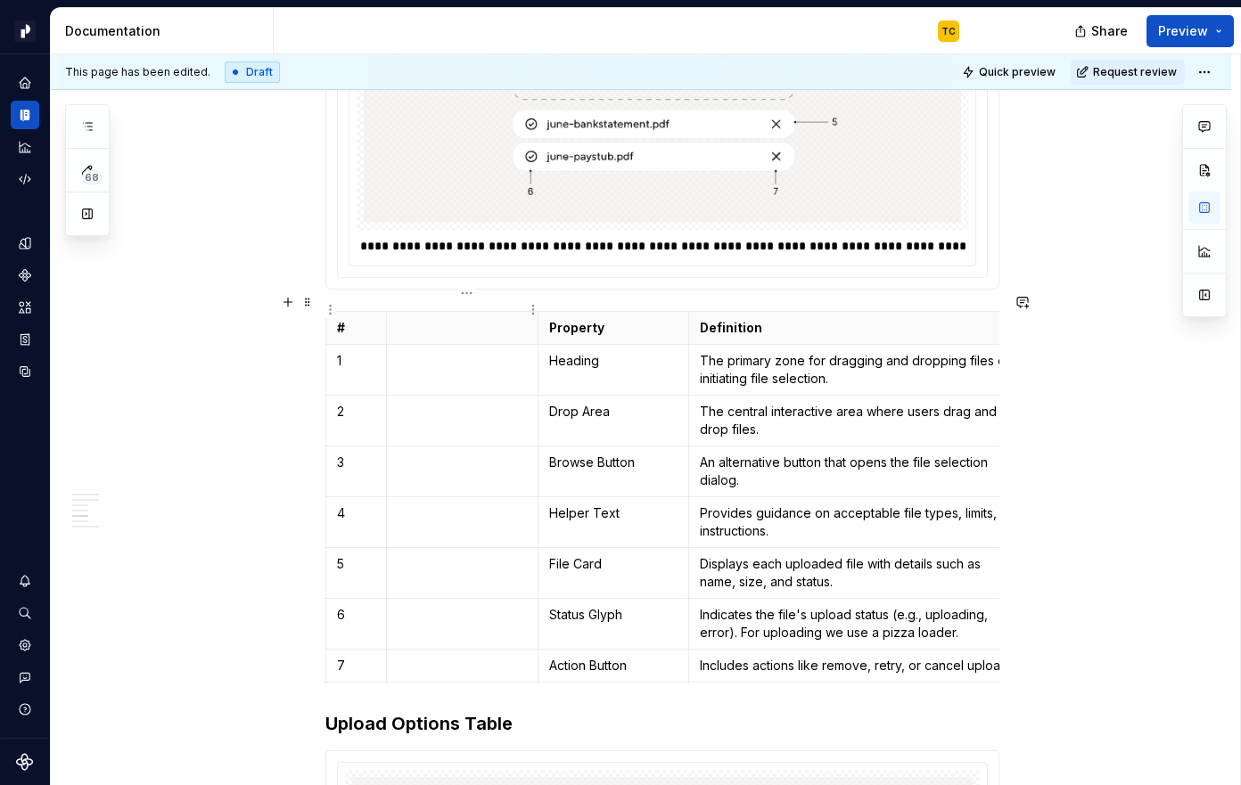
click at [420, 311] on th at bounding box center [462, 327] width 151 height 33
click at [469, 299] on html "Pacific TC Design system data Documentation TC Share Preview 68 Pages Add Acces…" at bounding box center [620, 392] width 1241 height 785
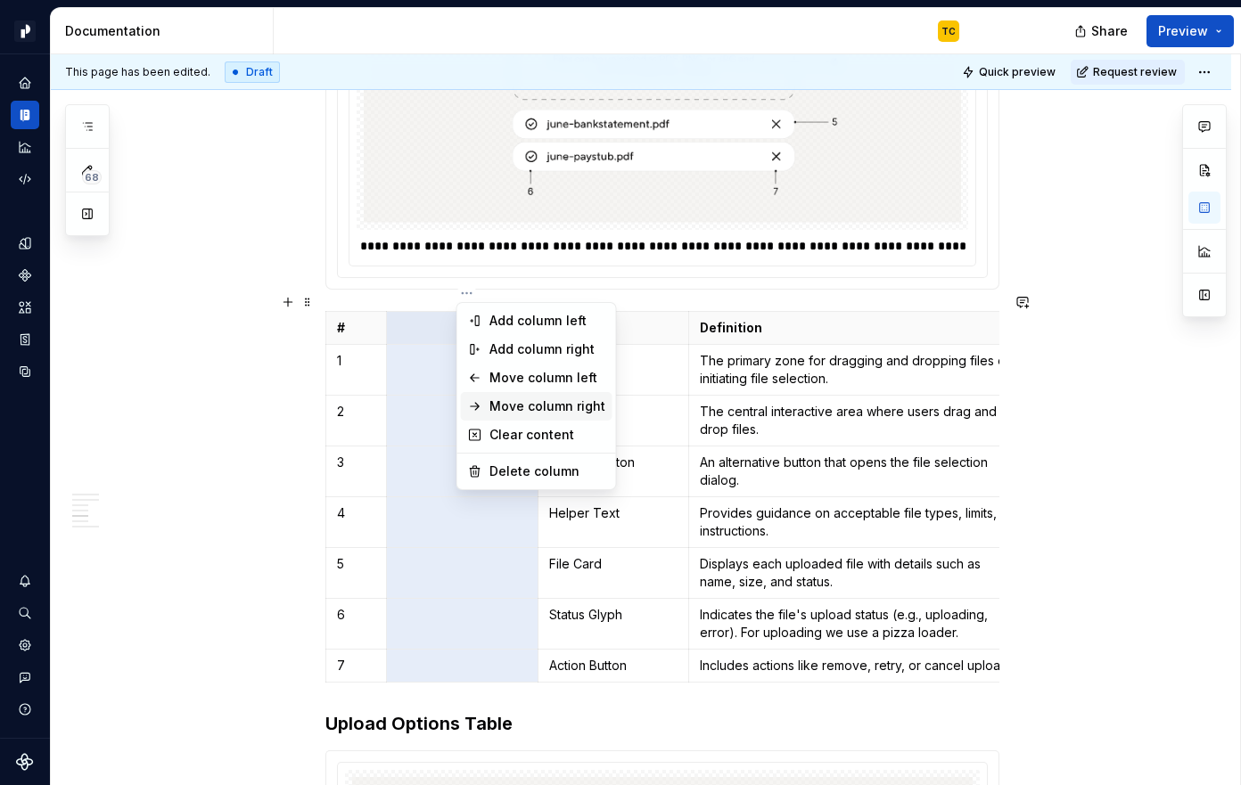
click at [581, 406] on div "Move column right" at bounding box center [547, 407] width 116 height 18
type textarea "*"
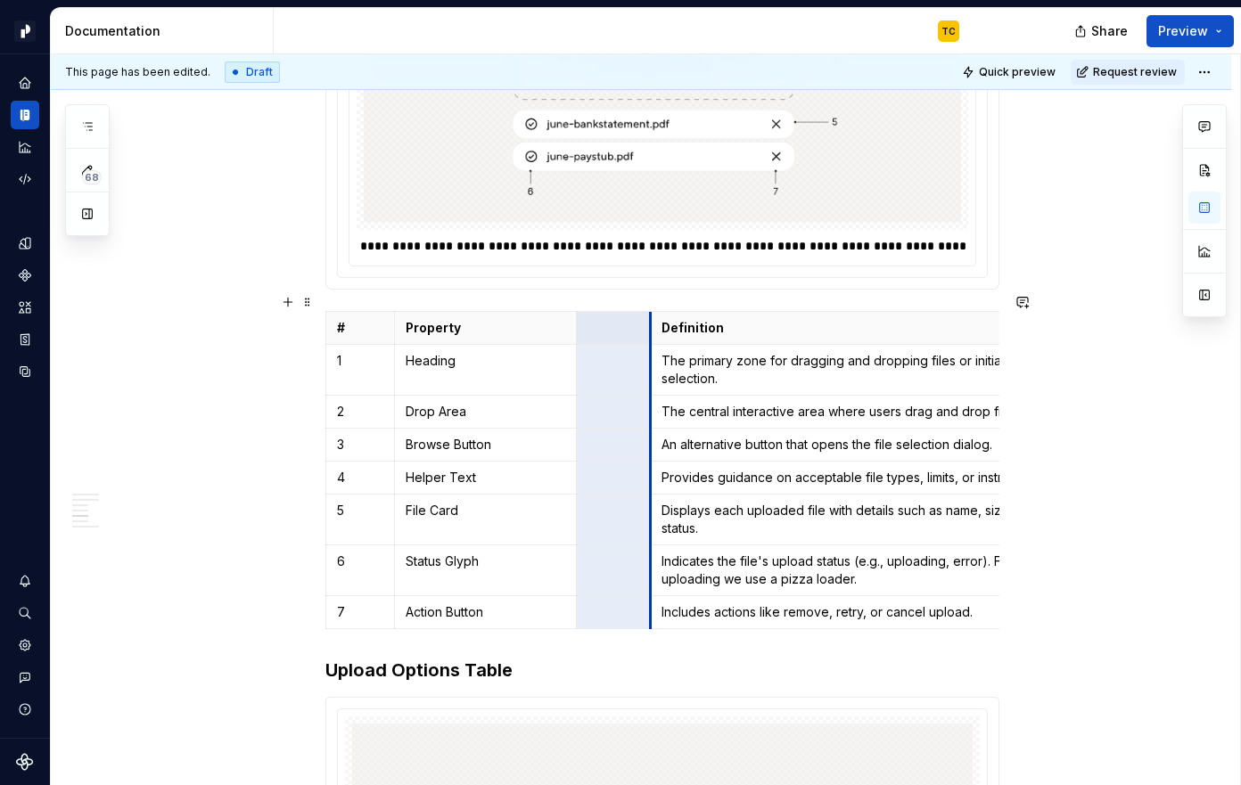
drag, startPoint x: 691, startPoint y: 406, endPoint x: 614, endPoint y: 400, distance: 76.9
click at [614, 320] on th at bounding box center [613, 327] width 74 height 33
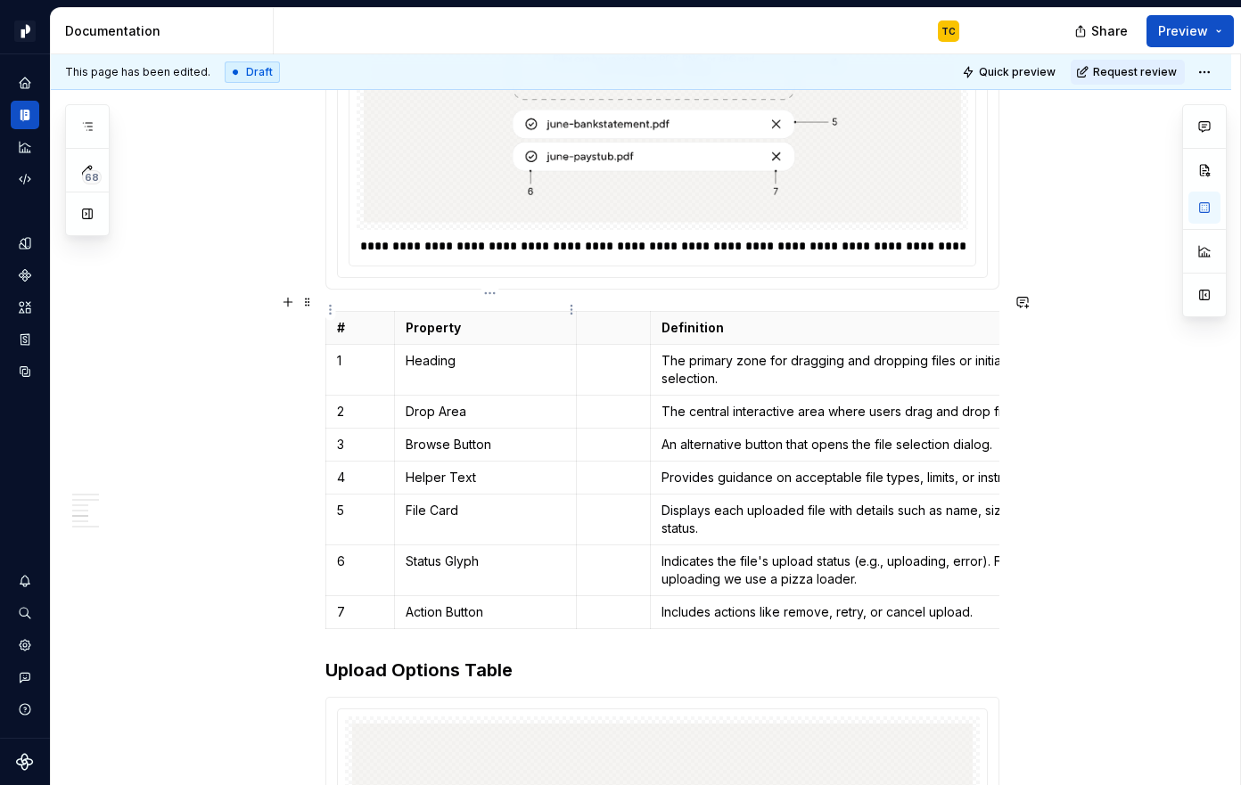
click at [576, 325] on th "Property" at bounding box center [485, 327] width 182 height 33
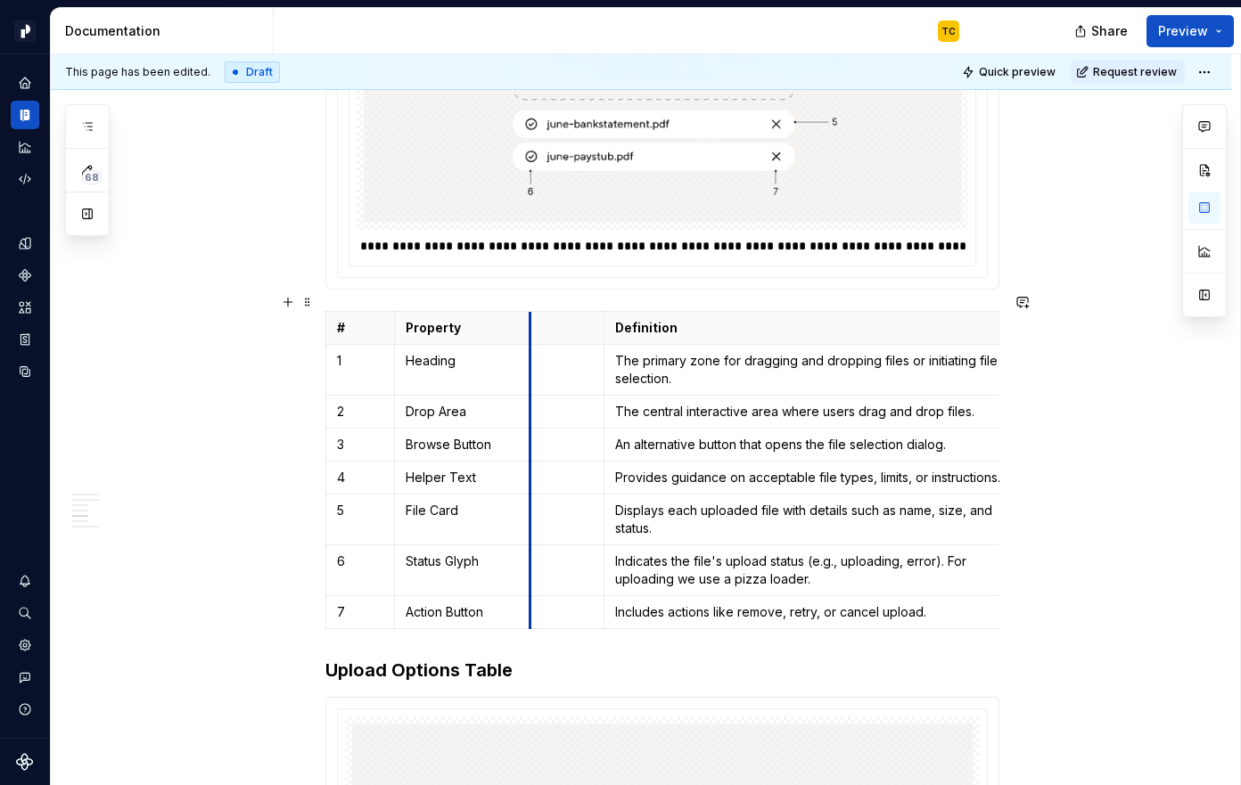
drag, startPoint x: 580, startPoint y: 325, endPoint x: 529, endPoint y: 324, distance: 50.8
click at [529, 324] on th at bounding box center [566, 327] width 74 height 33
click at [559, 319] on p at bounding box center [563, 328] width 52 height 18
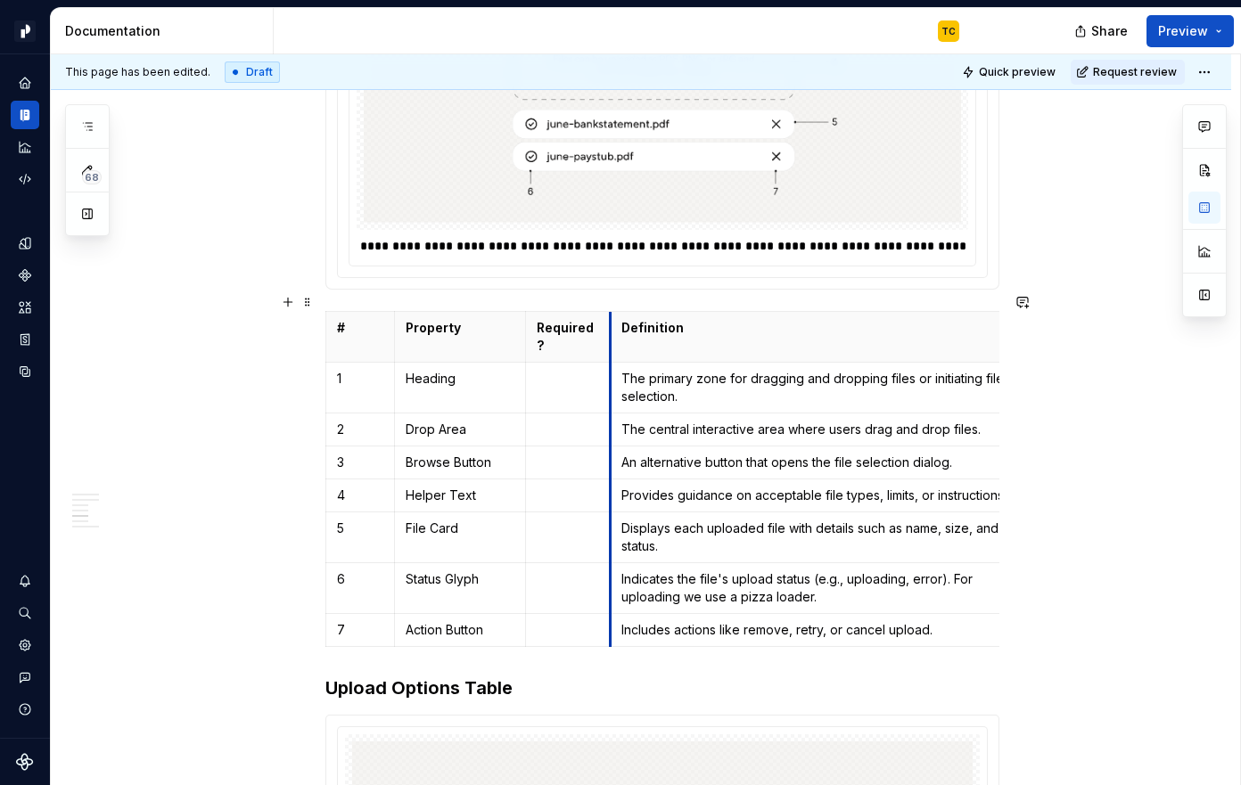
drag, startPoint x: 603, startPoint y: 312, endPoint x: 614, endPoint y: 312, distance: 10.7
click at [614, 312] on th "Definition" at bounding box center [820, 336] width 420 height 51
click at [579, 370] on p at bounding box center [568, 379] width 62 height 18
click at [554, 421] on p at bounding box center [568, 430] width 62 height 18
click at [555, 454] on p at bounding box center [568, 463] width 62 height 18
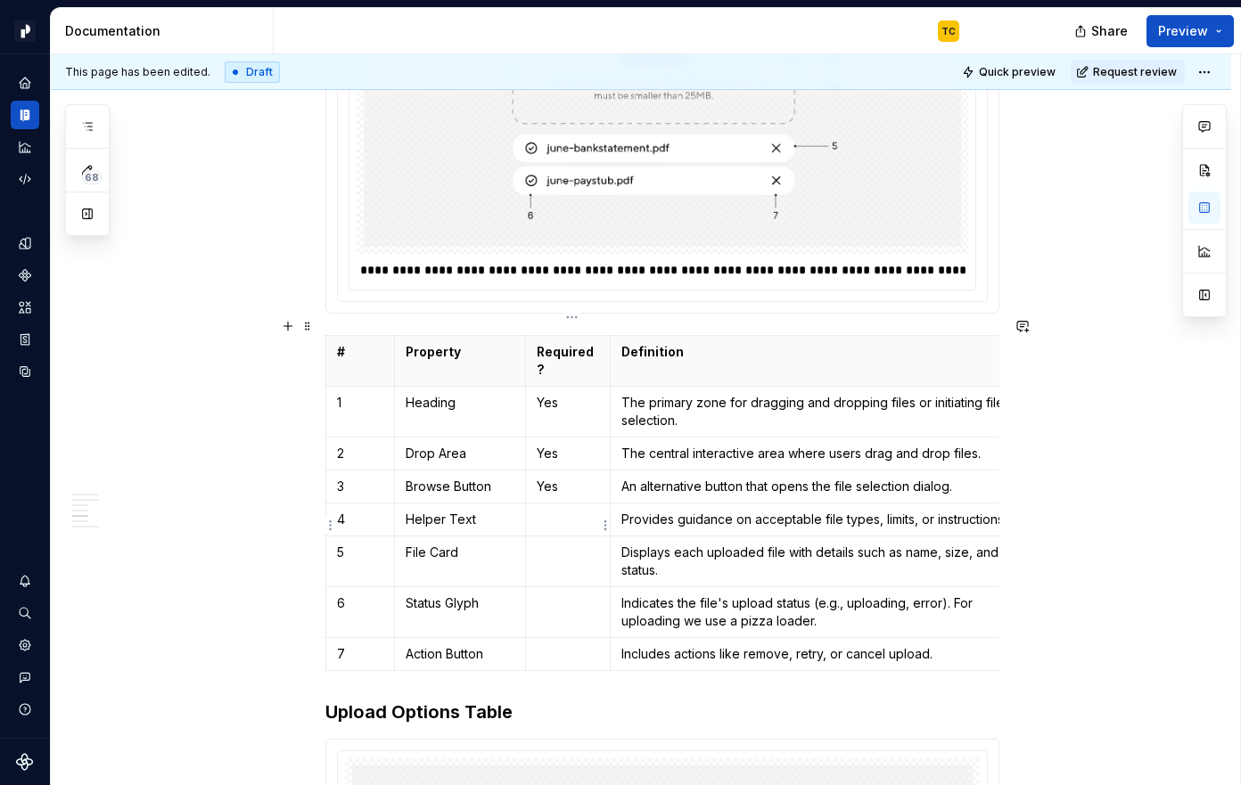
scroll to position [3225, 0]
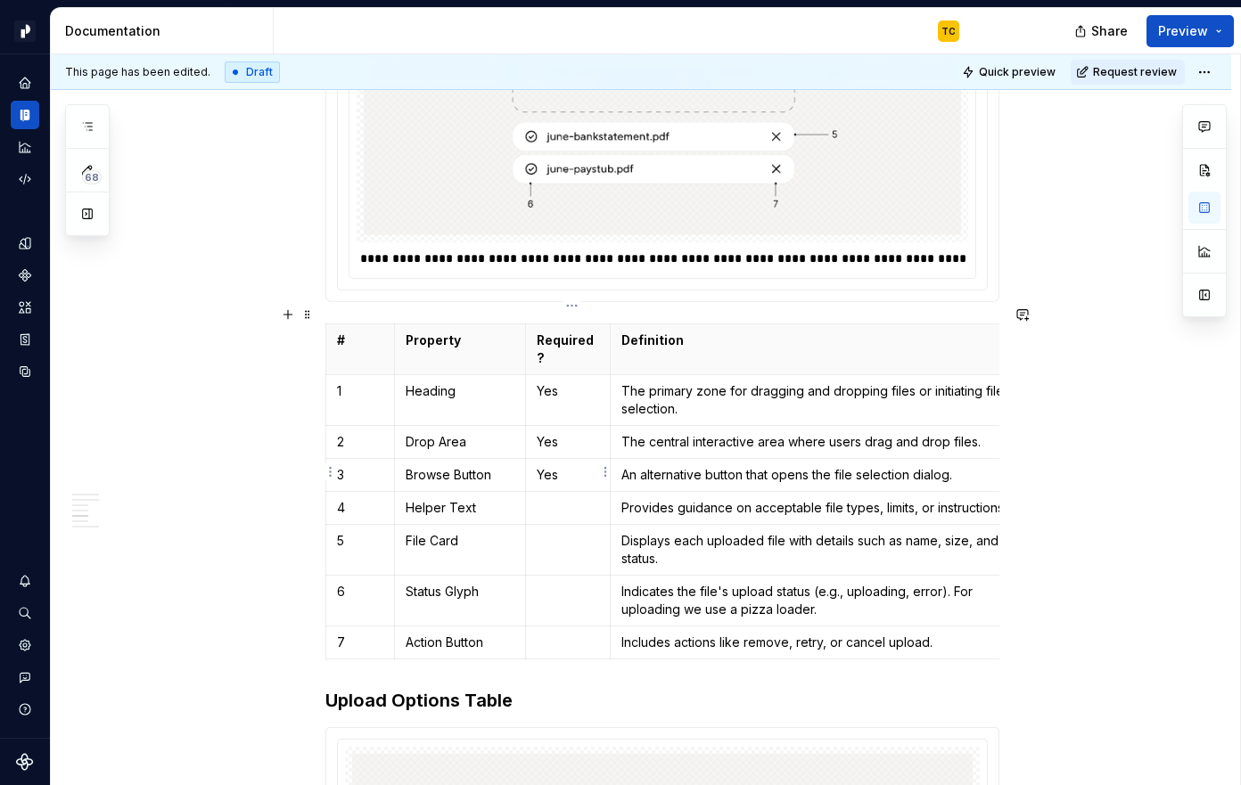
click at [540, 499] on p at bounding box center [568, 508] width 62 height 18
click at [561, 532] on p at bounding box center [568, 541] width 62 height 18
click at [561, 583] on p at bounding box center [568, 592] width 62 height 18
click at [566, 626] on td at bounding box center [567, 642] width 85 height 33
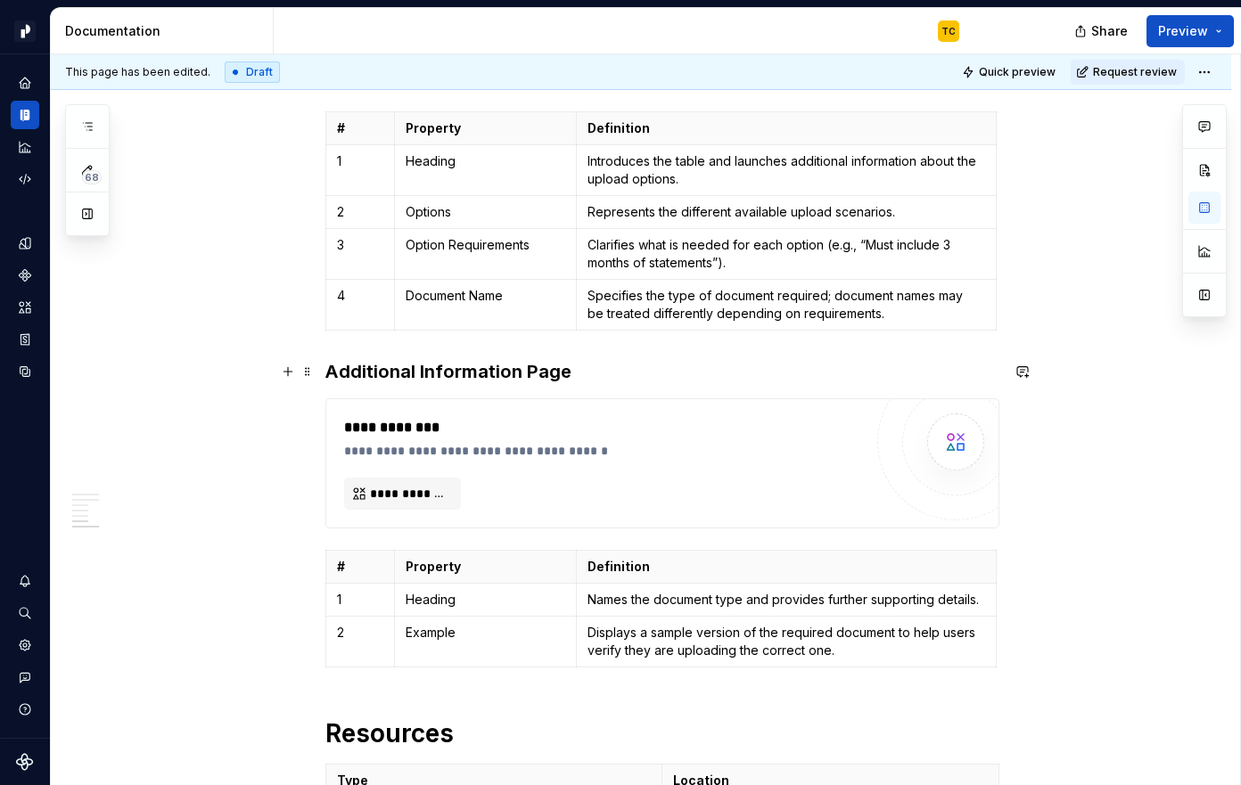
scroll to position [4345, 0]
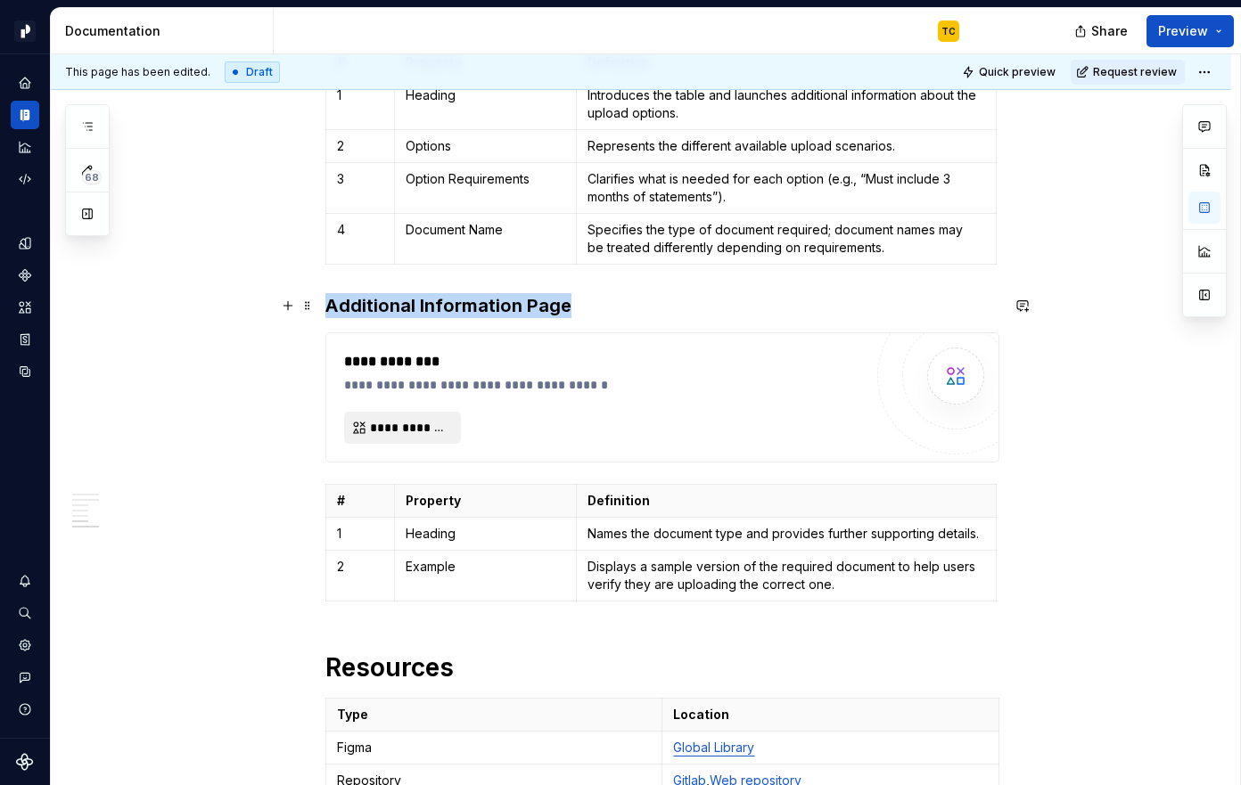
click at [411, 419] on span "**********" at bounding box center [409, 428] width 79 height 18
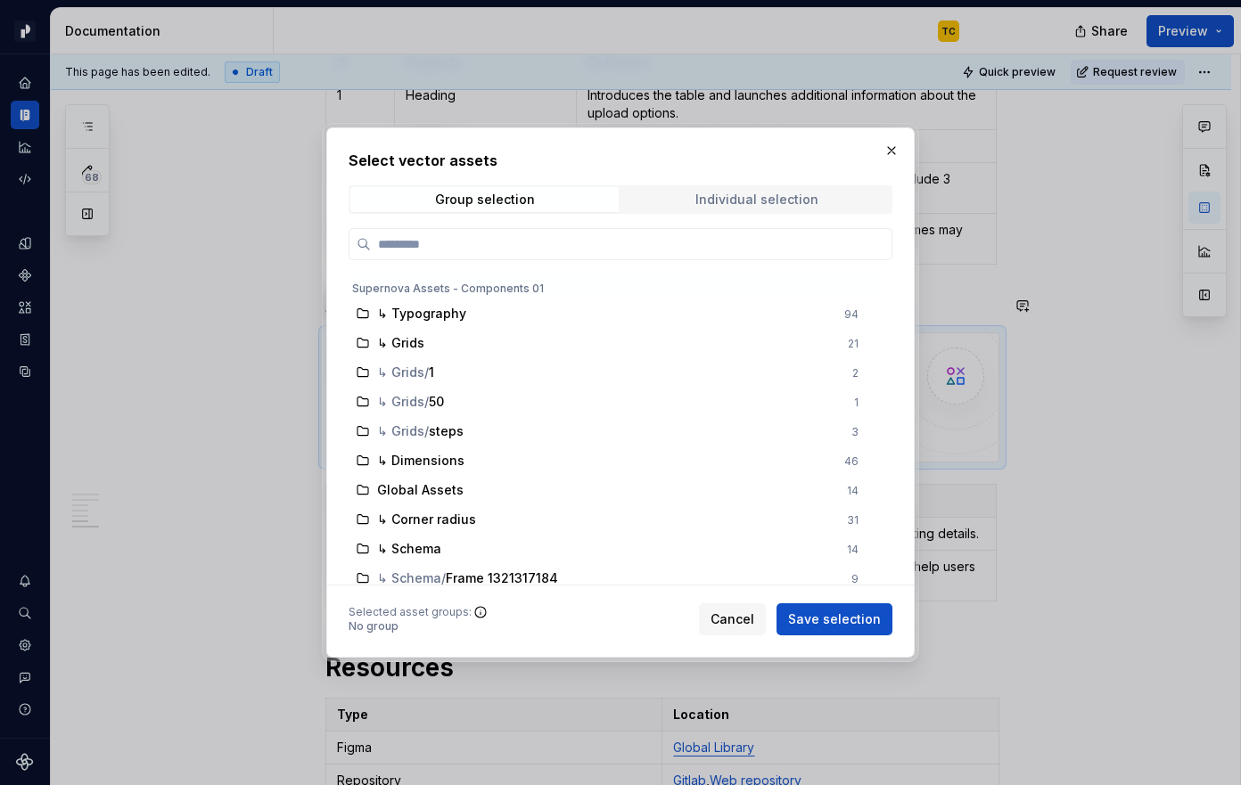
click at [691, 210] on span "Individual selection" at bounding box center [756, 199] width 268 height 25
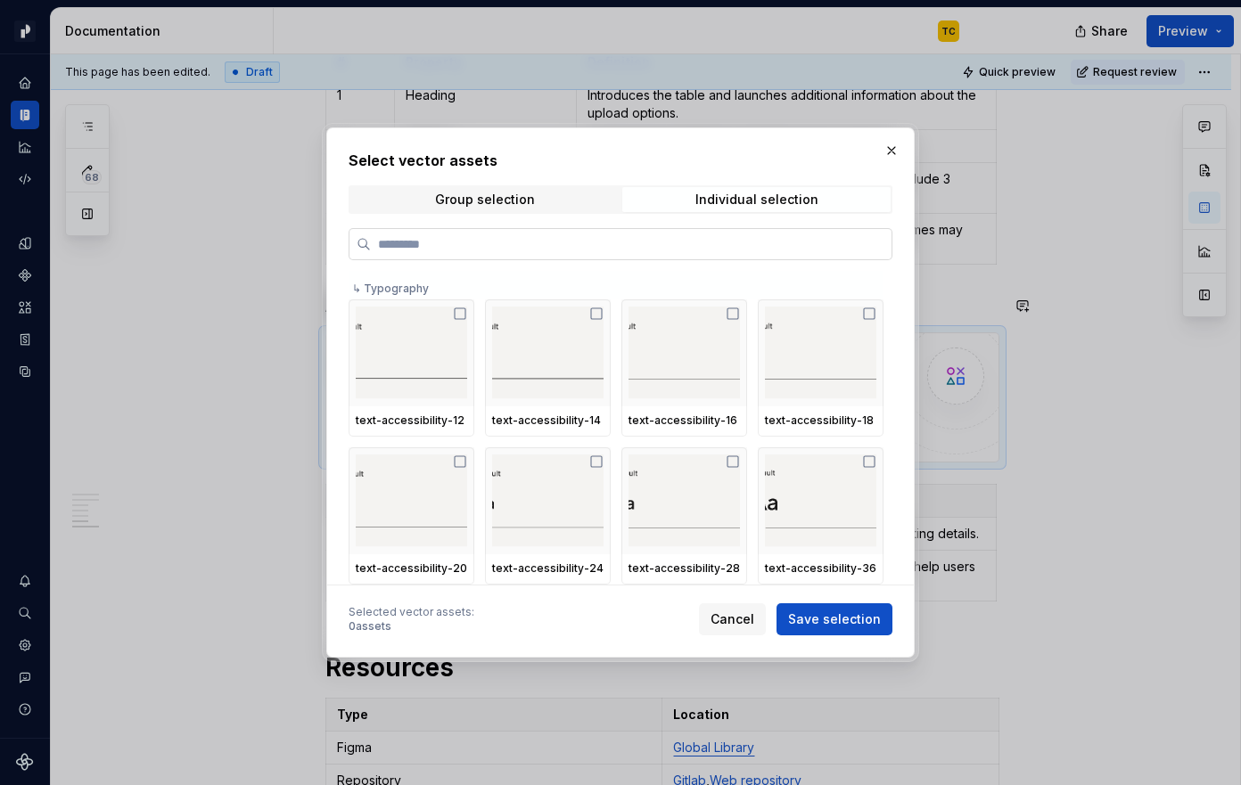
type input "**********"
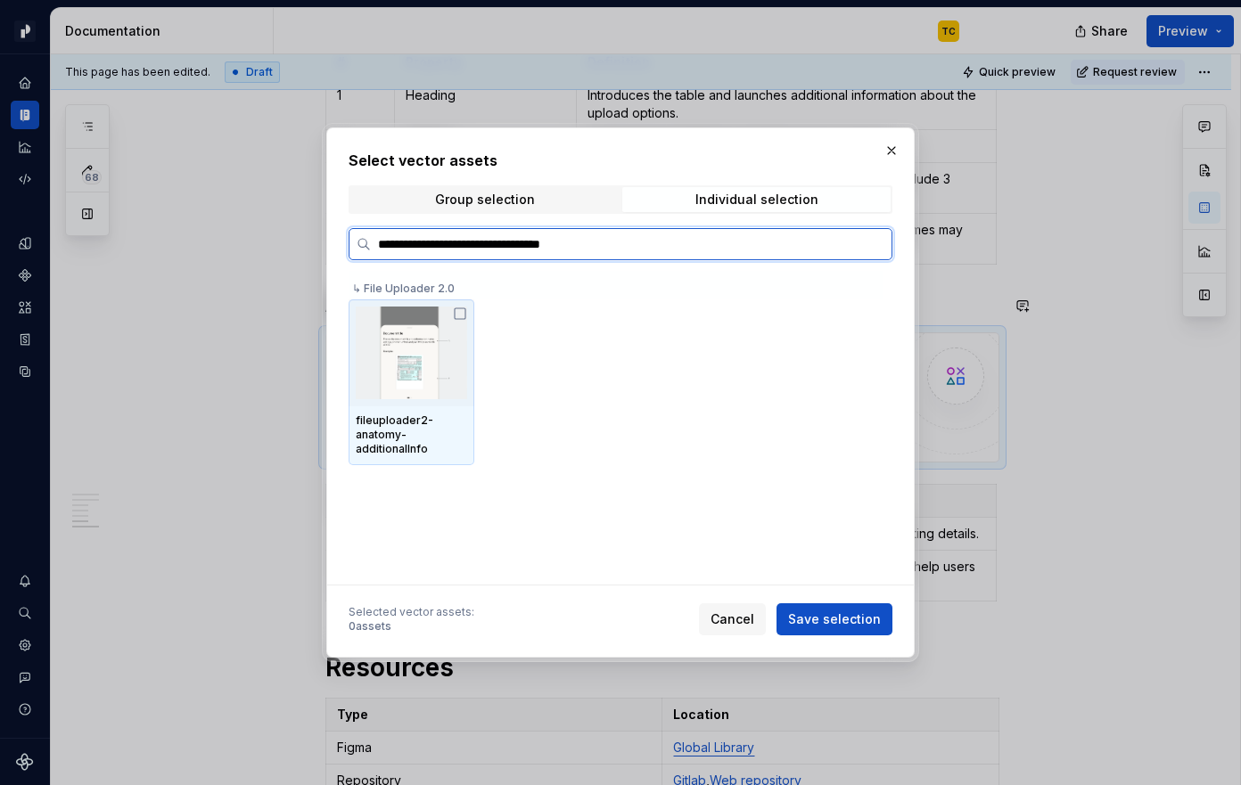
click at [458, 311] on icon at bounding box center [460, 314] width 14 height 14
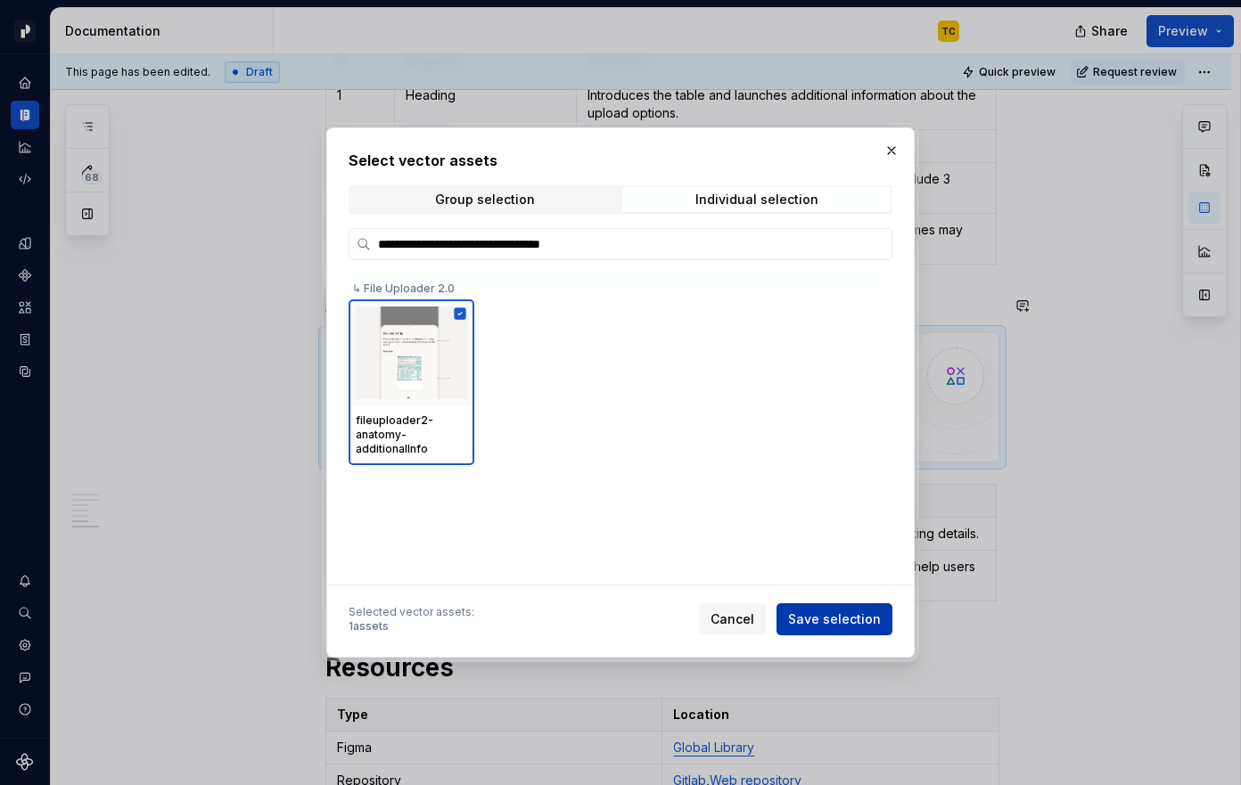
click at [827, 620] on span "Save selection" at bounding box center [834, 620] width 93 height 18
type textarea "*"
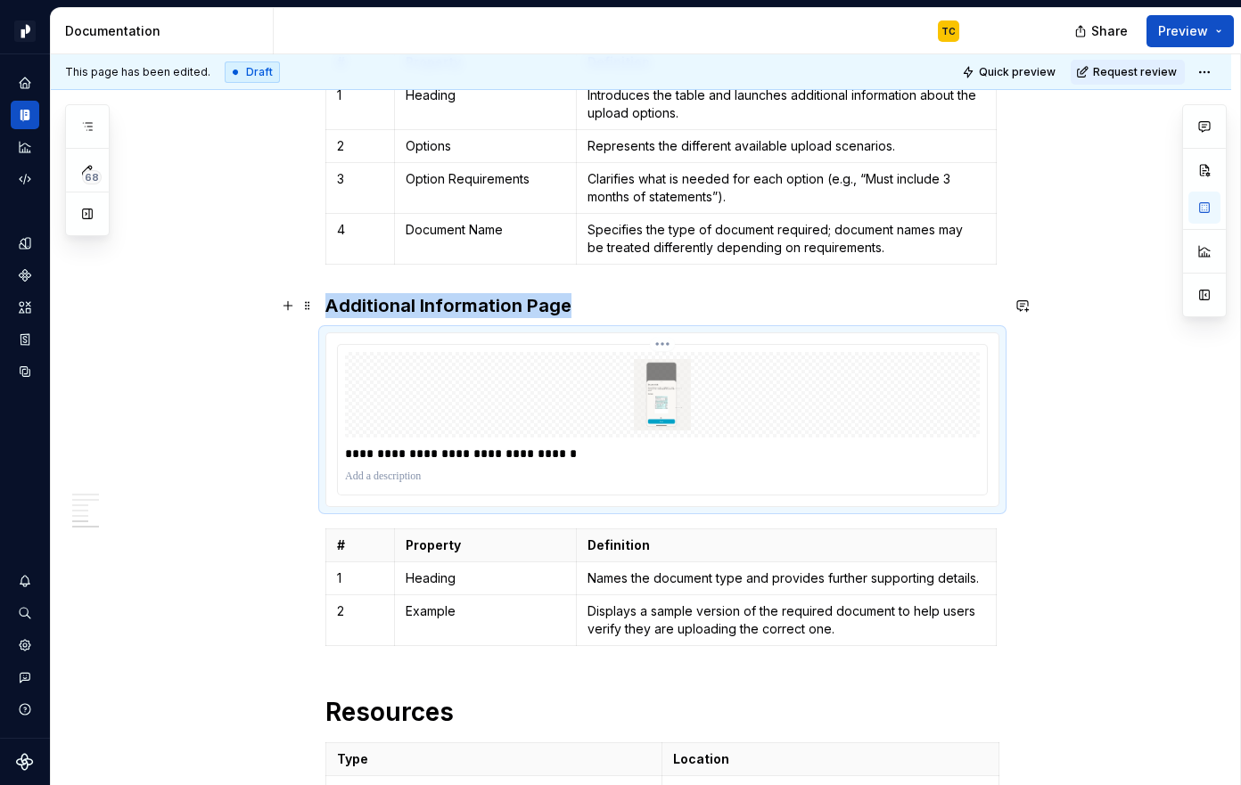
click at [485, 445] on p "**********" at bounding box center [662, 454] width 635 height 18
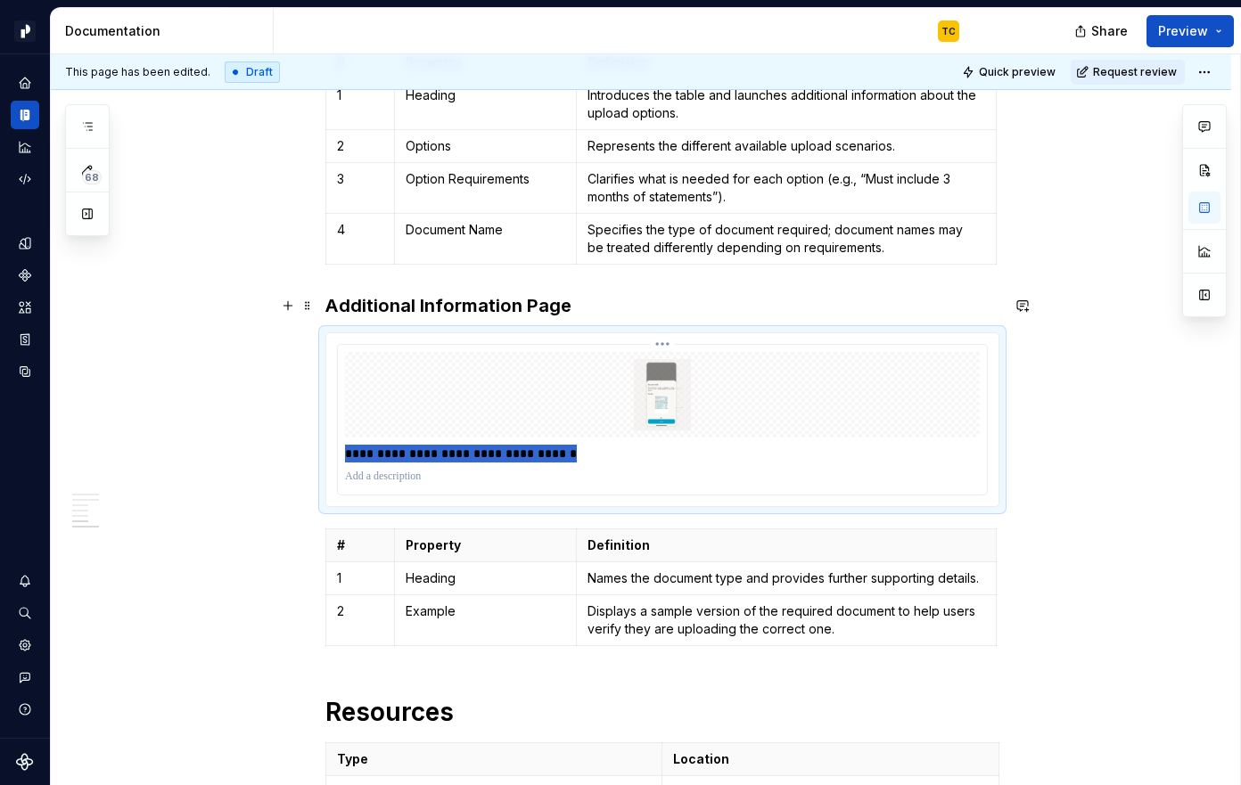
click at [485, 445] on p "**********" at bounding box center [662, 454] width 635 height 18
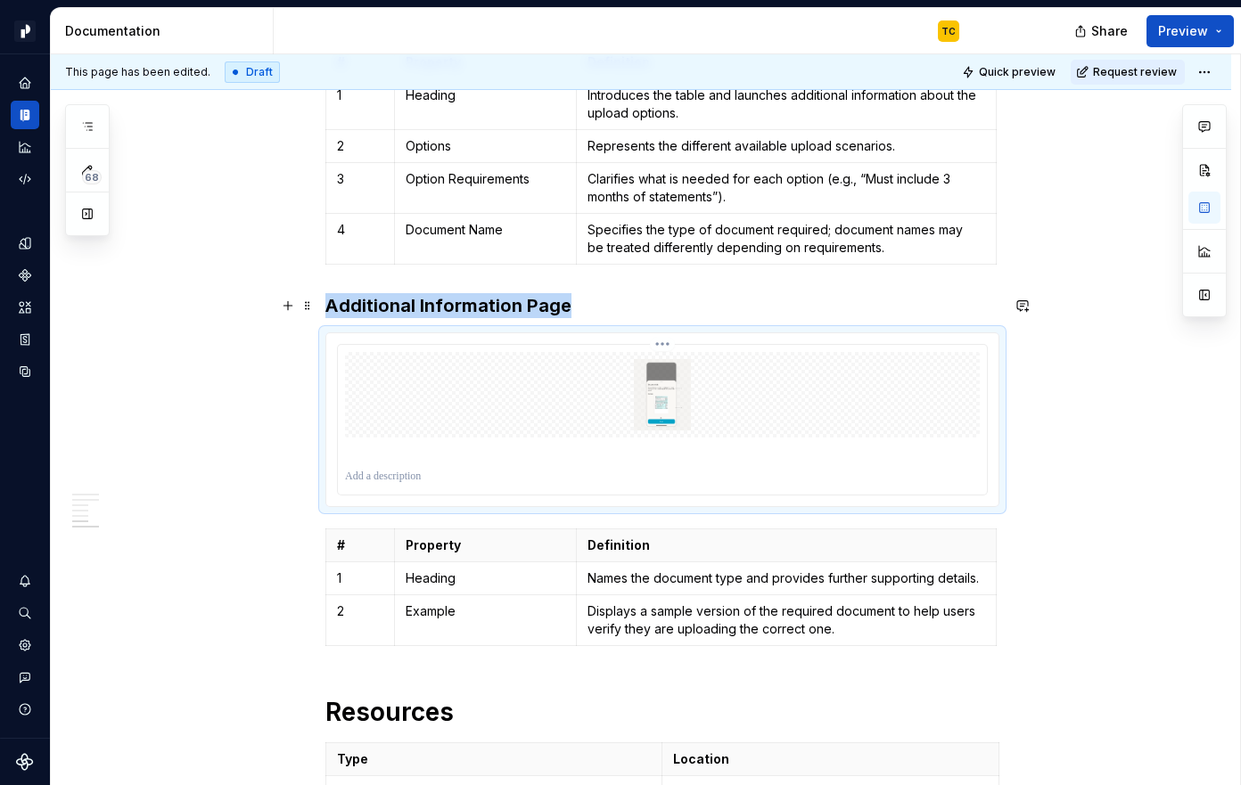
click at [627, 359] on img at bounding box center [662, 394] width 620 height 71
click at [666, 307] on html "Pacific TC Design system data Documentation TC Share Preview 68 Pages Add Acces…" at bounding box center [620, 392] width 1241 height 785
click at [923, 406] on html "Pacific TC Design system data Documentation TC Share Preview 68 Pages Add Acces…" at bounding box center [620, 392] width 1241 height 785
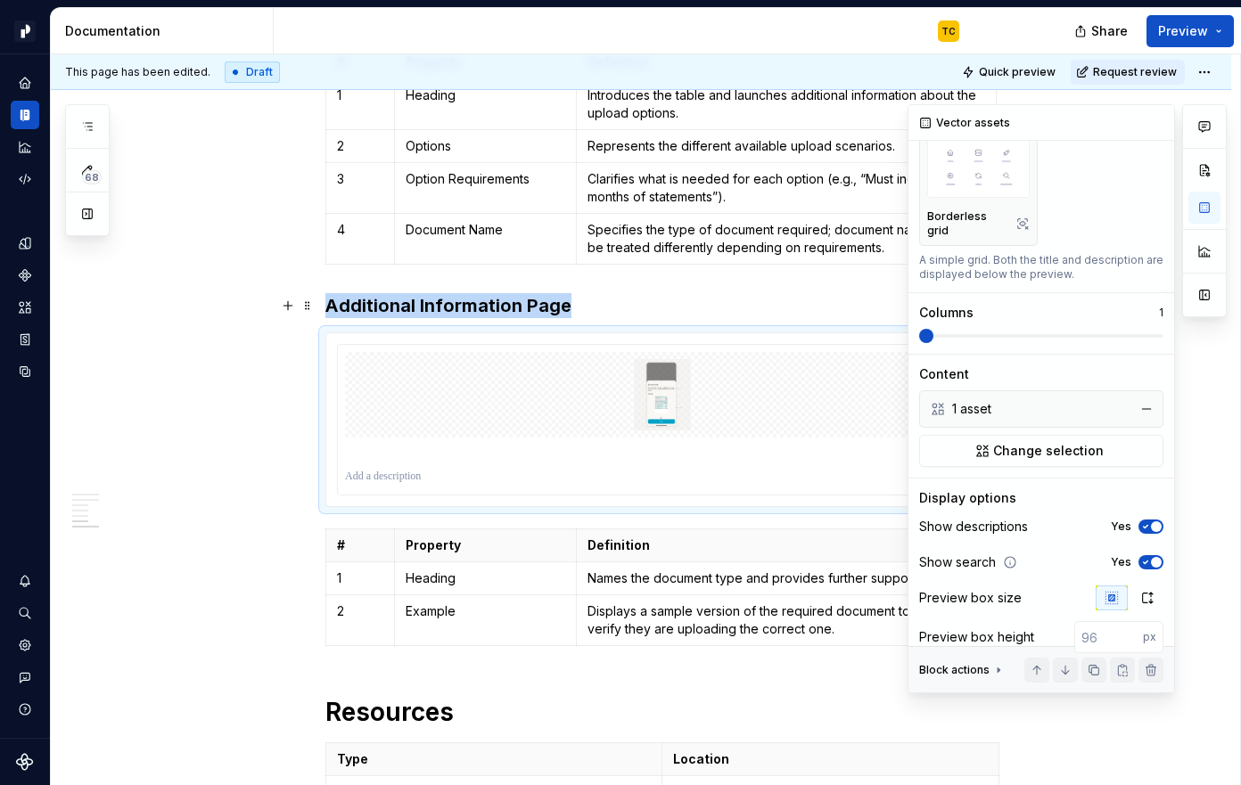
scroll to position [231, 0]
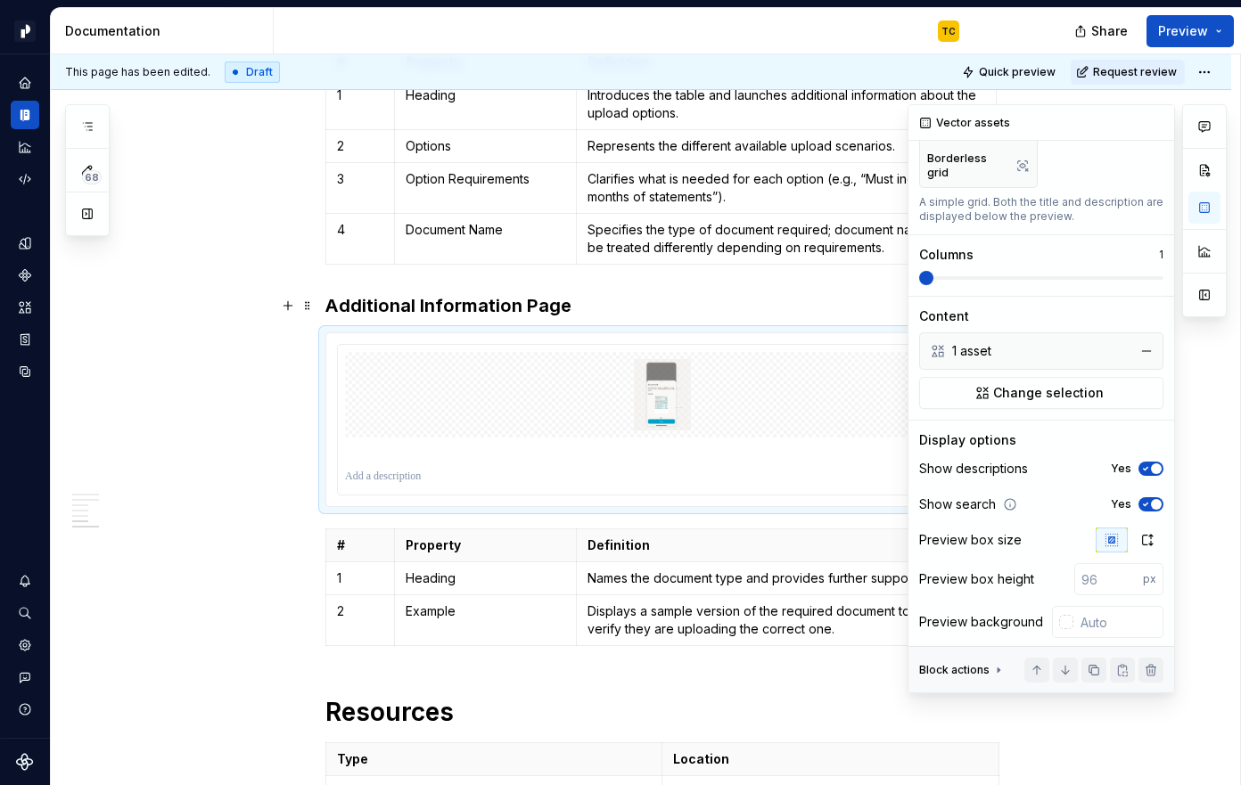
click at [1143, 456] on div "Show descriptions Yes" at bounding box center [1041, 468] width 244 height 25
click at [1145, 468] on icon "button" at bounding box center [1146, 469] width 4 height 3
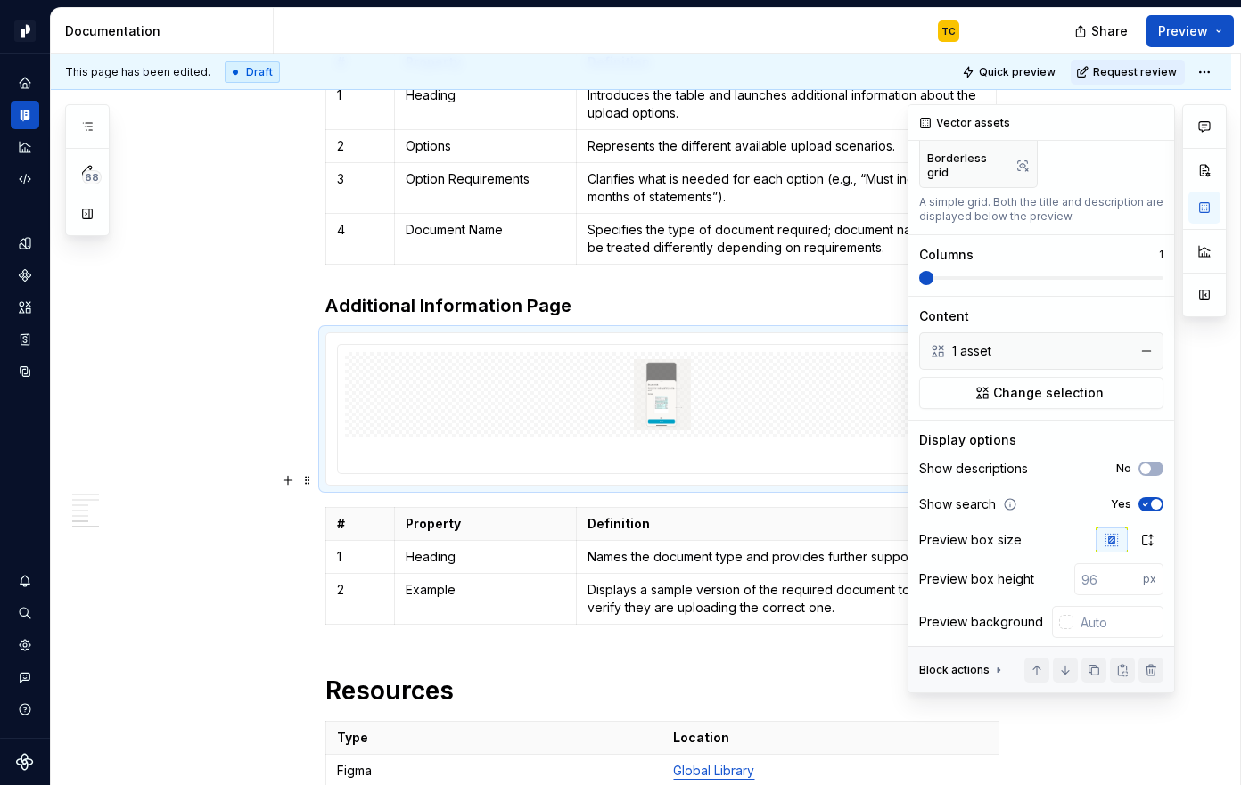
click at [1146, 492] on div "Show search Yes" at bounding box center [1041, 504] width 244 height 25
click at [1146, 499] on icon "button" at bounding box center [1145, 504] width 14 height 11
click at [1146, 535] on icon "button" at bounding box center [1148, 540] width 10 height 11
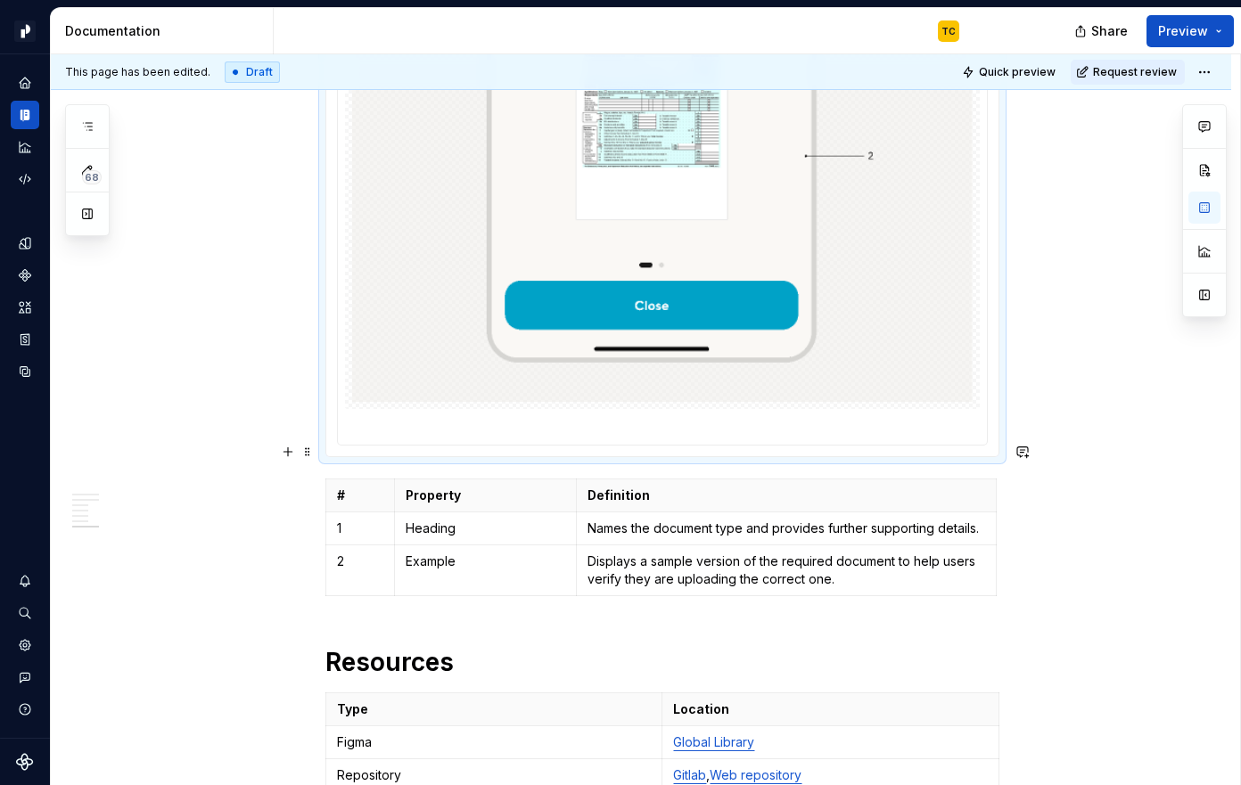
scroll to position [5115, 0]
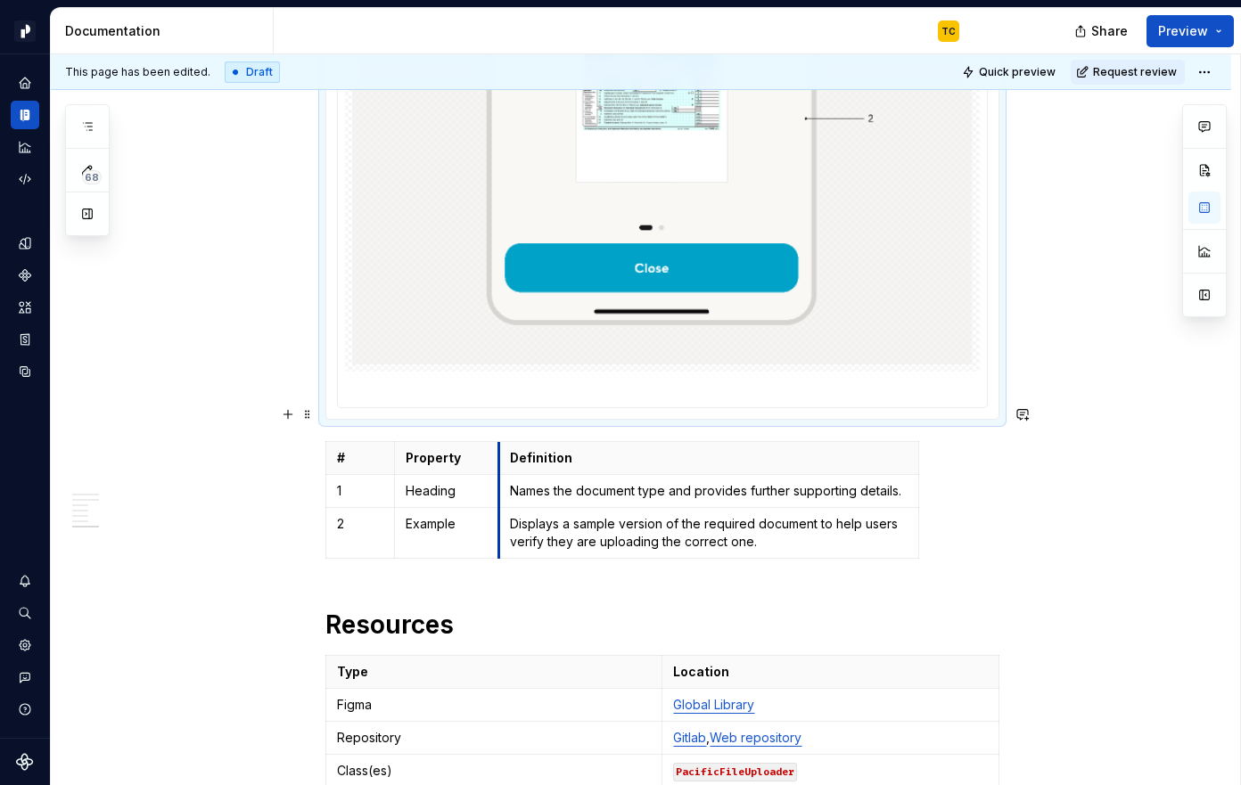
drag, startPoint x: 581, startPoint y: 414, endPoint x: 504, endPoint y: 412, distance: 77.6
click at [504, 442] on th "Definition" at bounding box center [708, 458] width 420 height 33
click at [493, 417] on html "Pacific TC Design system data Documentation TC Share Preview 68 Pages Add Acces…" at bounding box center [620, 392] width 1241 height 785
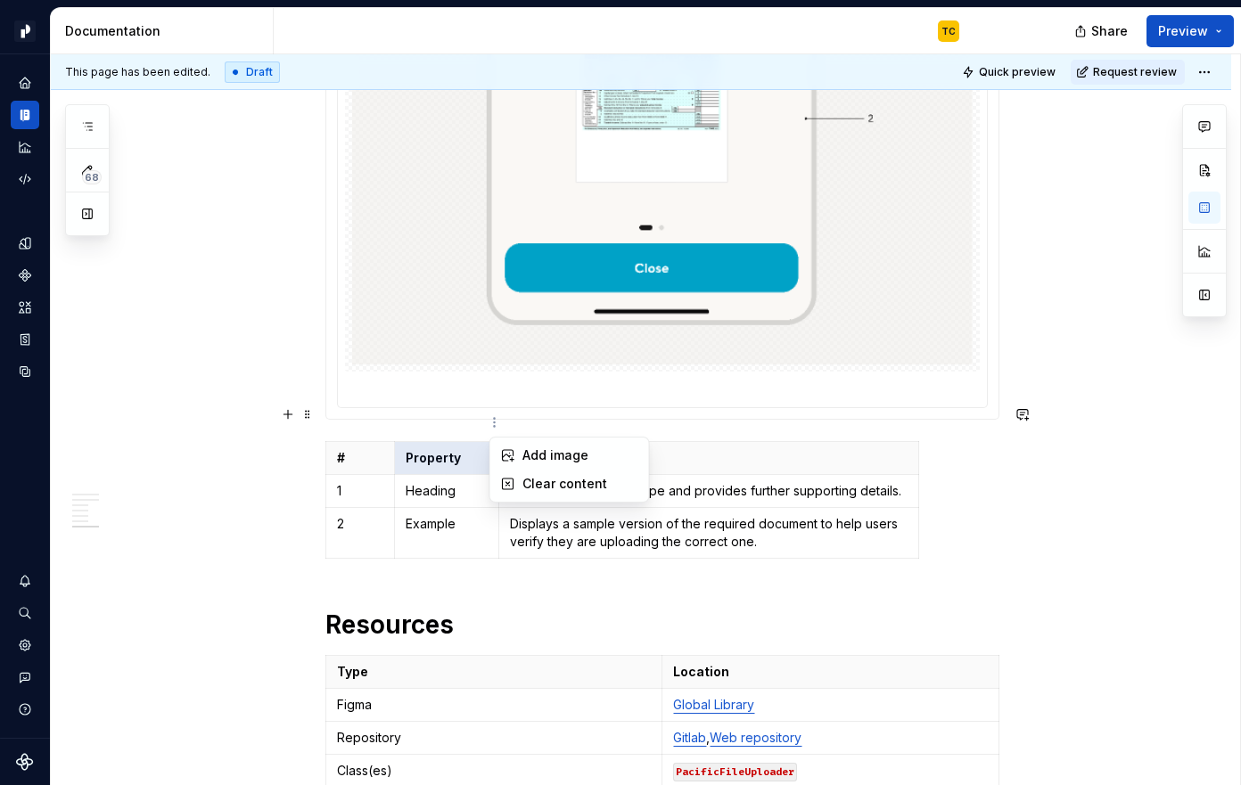
click at [492, 400] on html "Pacific TC Design system data Documentation TC Share Preview 68 Pages Add Acces…" at bounding box center [620, 392] width 1241 height 785
click at [449, 405] on html "Pacific TC Design system data Documentation TC Share Preview 68 Pages Add Acces…" at bounding box center [620, 392] width 1241 height 785
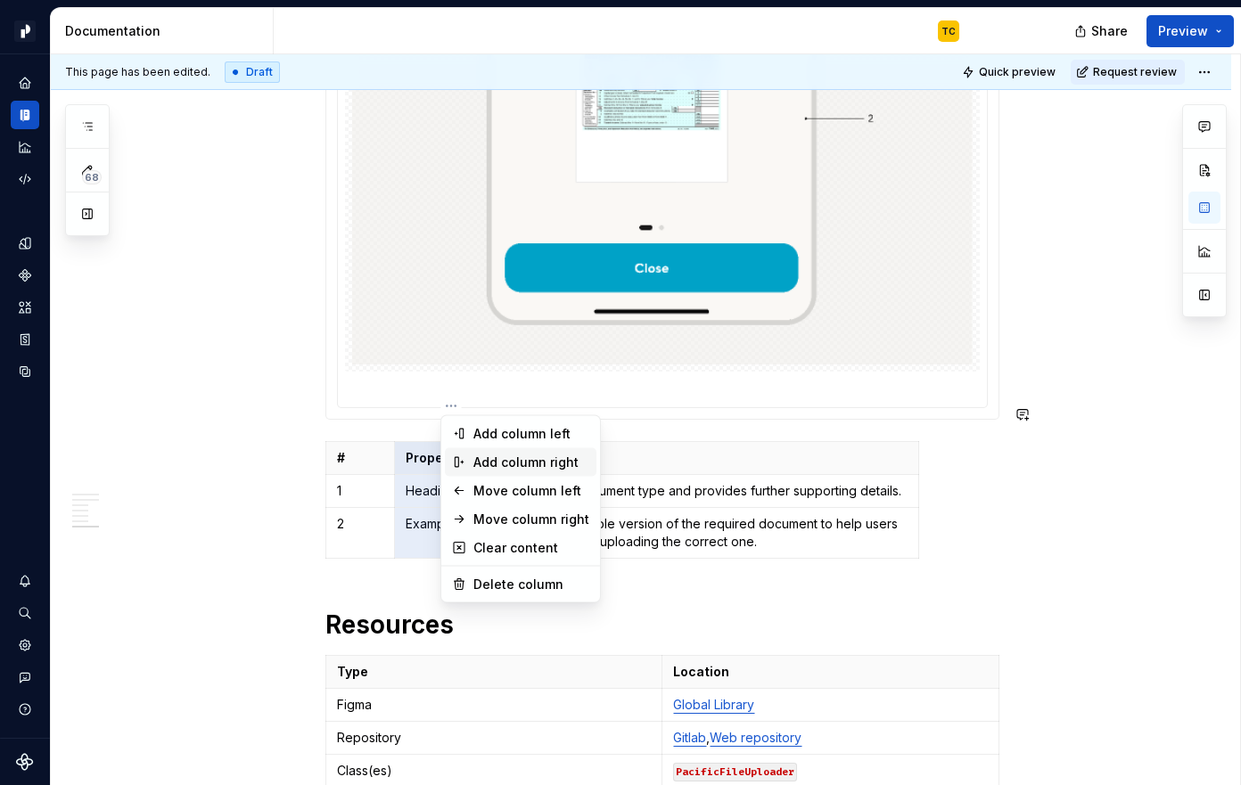
click at [579, 459] on div "Add column right" at bounding box center [531, 463] width 116 height 18
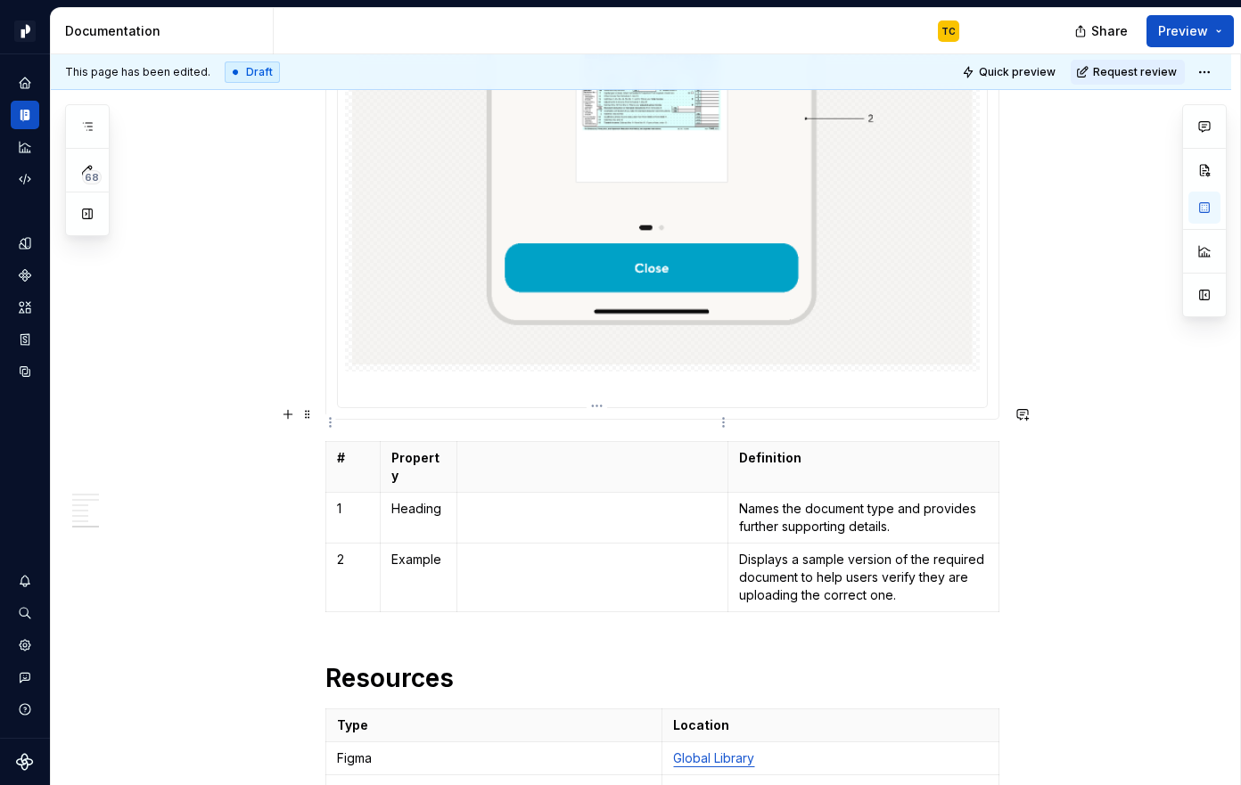
click at [556, 449] on p at bounding box center [592, 458] width 249 height 18
click at [547, 500] on p at bounding box center [592, 509] width 249 height 18
click at [566, 551] on p at bounding box center [592, 560] width 249 height 18
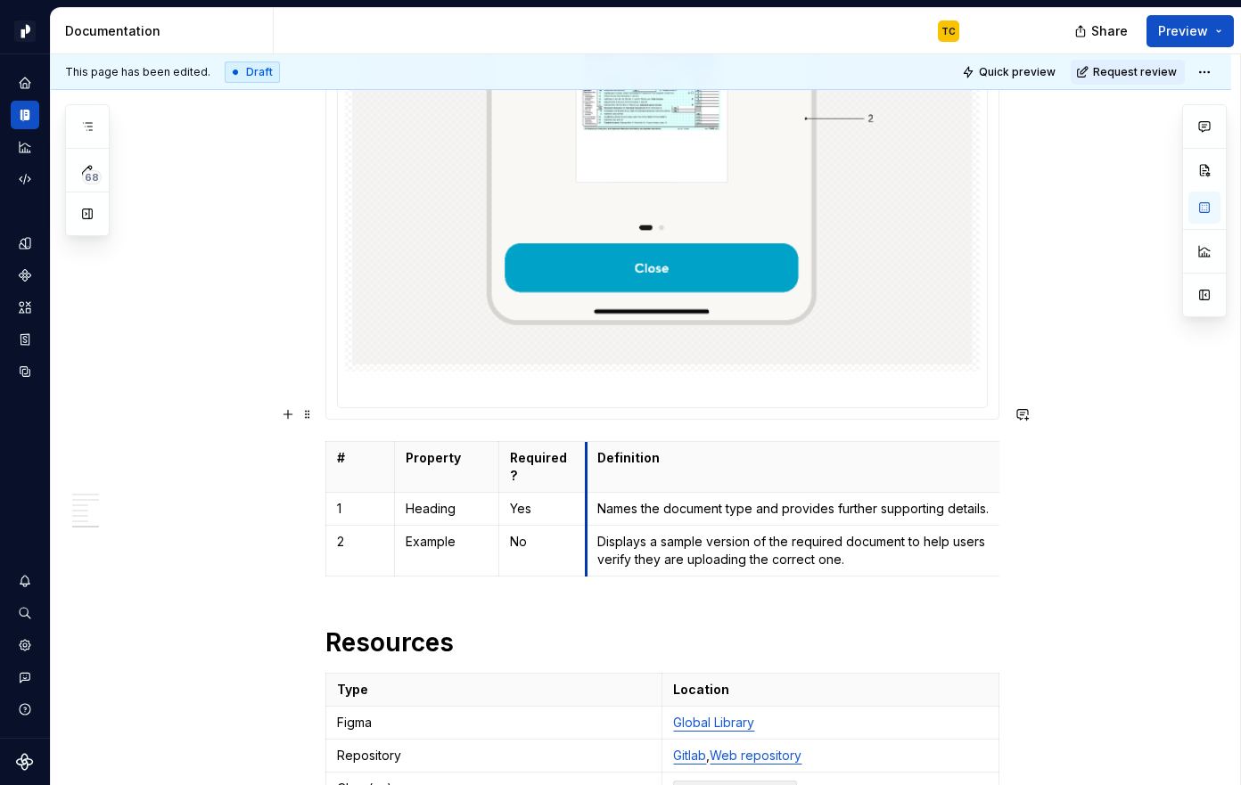
drag, startPoint x: 734, startPoint y: 438, endPoint x: 551, endPoint y: 430, distance: 183.8
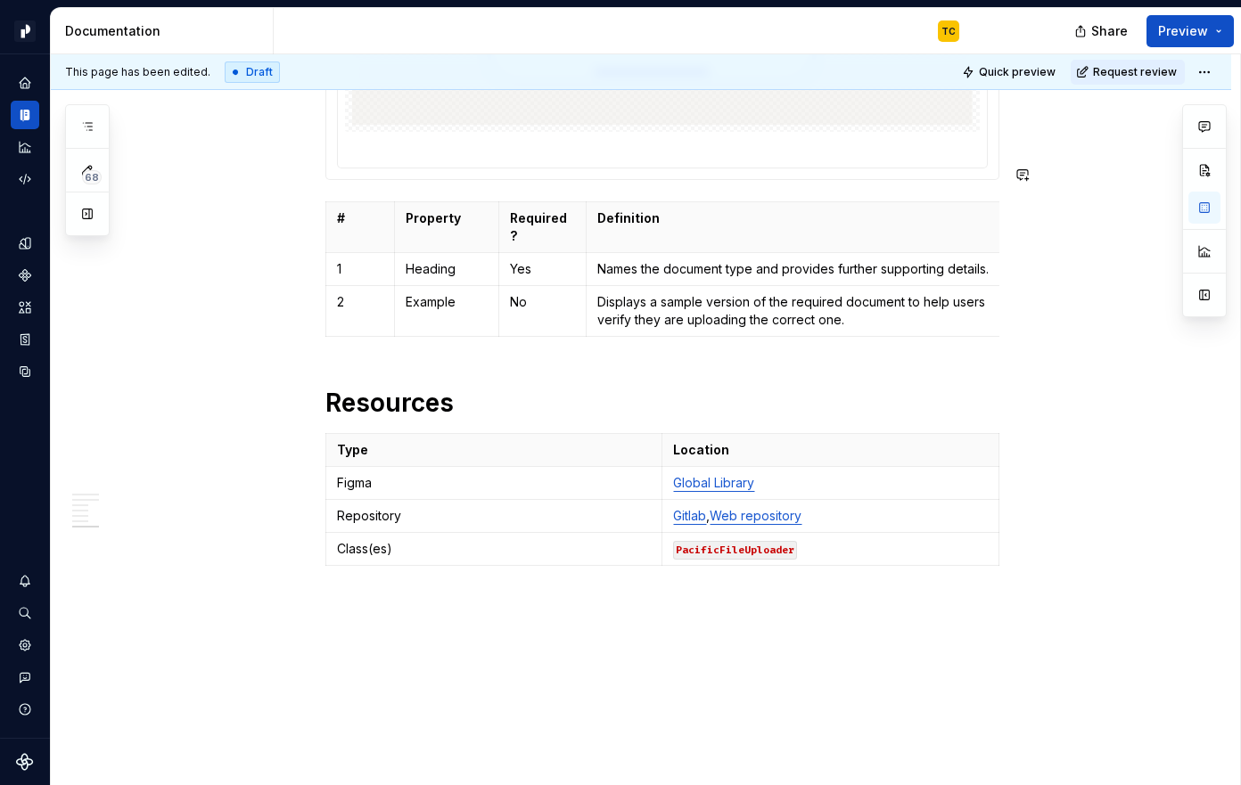
scroll to position [5388, 0]
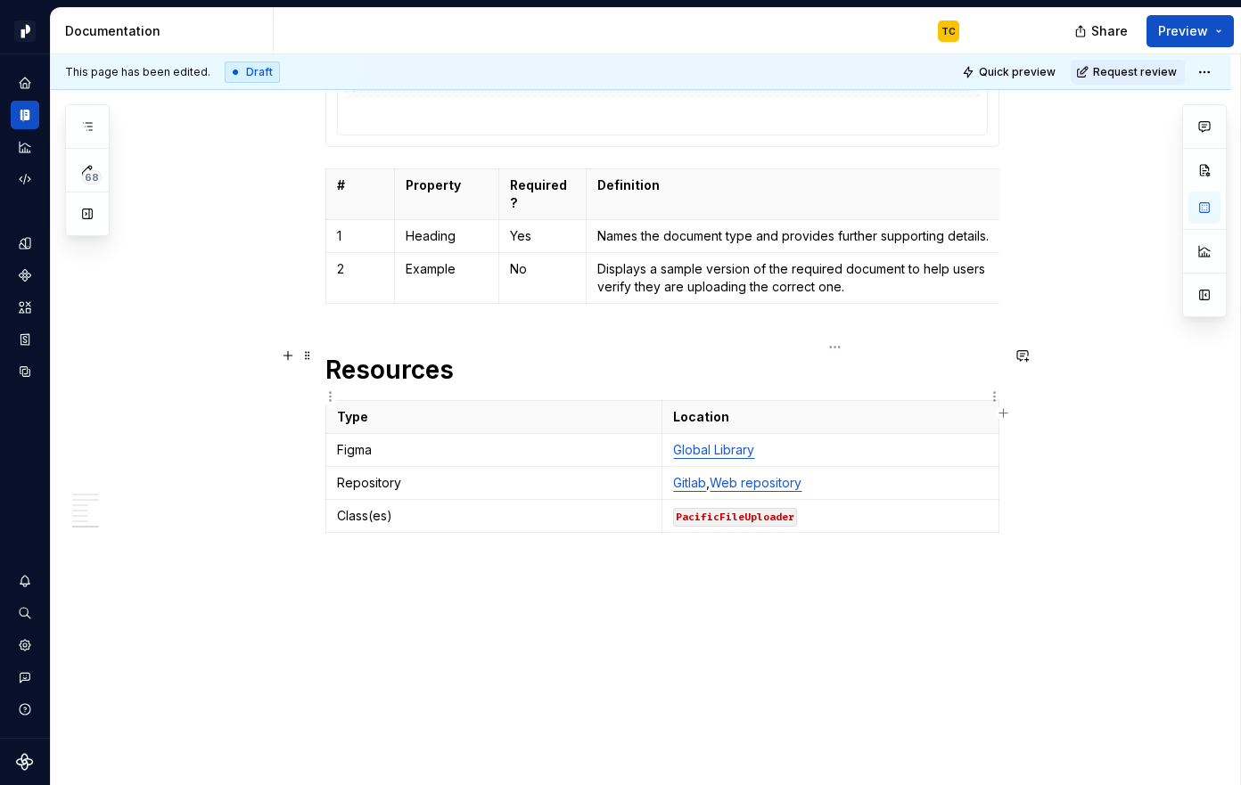
click at [702, 442] on link "Global Library" at bounding box center [713, 449] width 81 height 15
drag, startPoint x: 818, startPoint y: 430, endPoint x: 677, endPoint y: 428, distance: 141.7
click at [677, 467] on td "Gitlab , Web repository" at bounding box center [830, 483] width 337 height 33
click at [730, 508] on code "PacificFileUploader" at bounding box center [735, 517] width 124 height 19
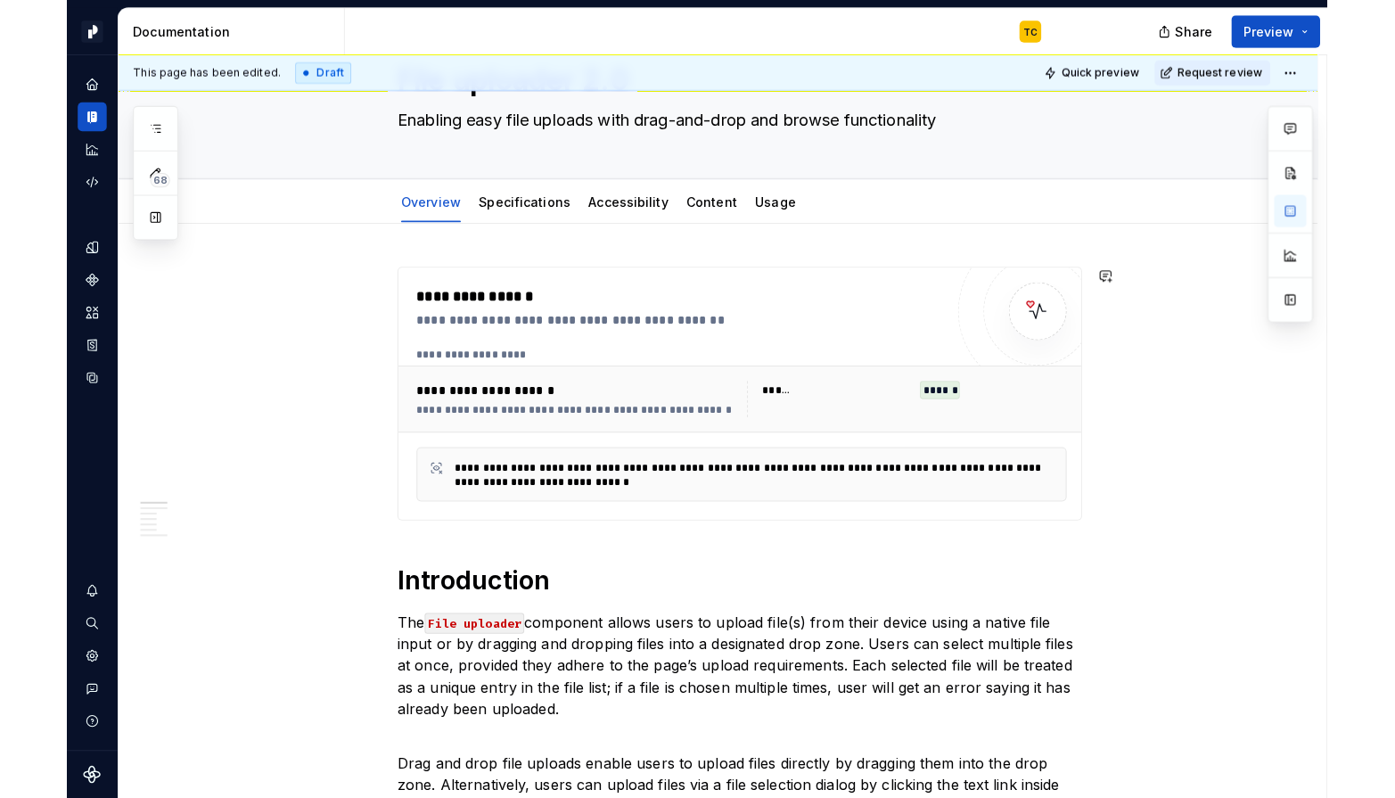
scroll to position [0, 0]
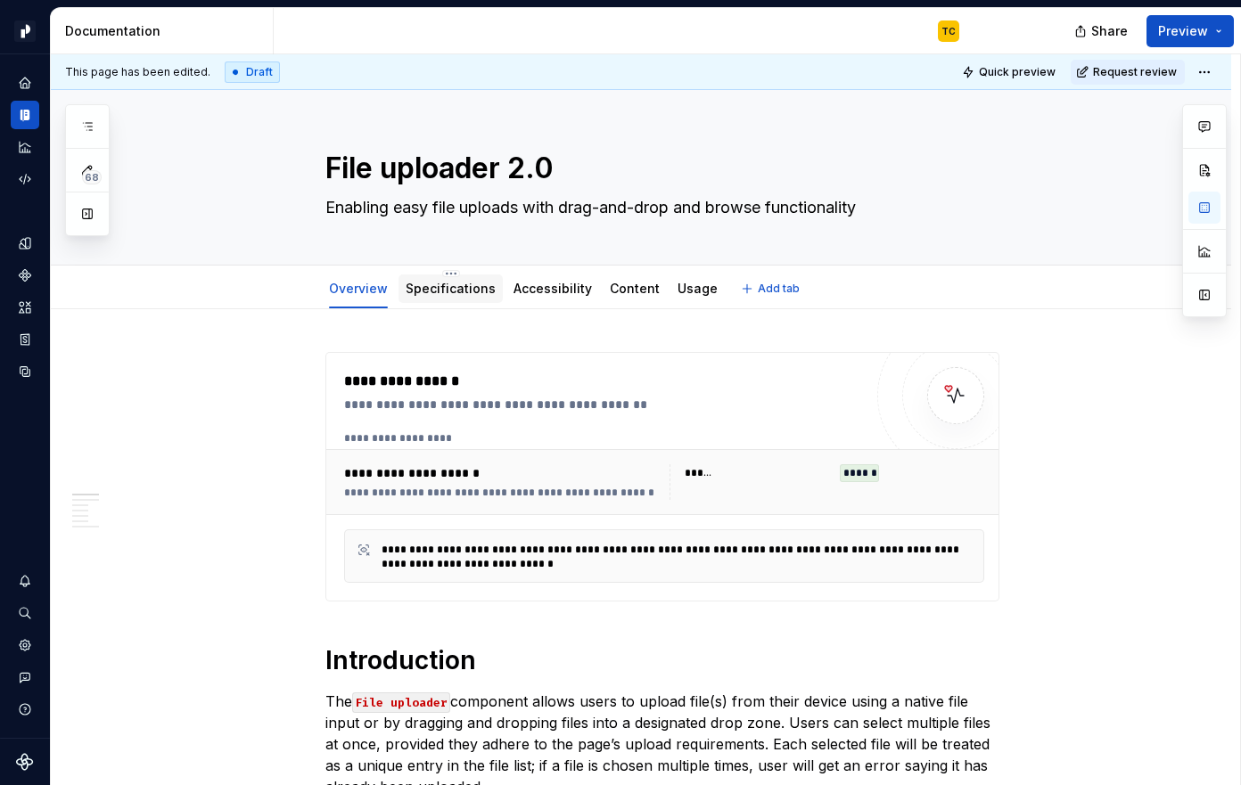
click at [433, 305] on div at bounding box center [450, 306] width 104 height 2
click at [416, 298] on div "Specifications" at bounding box center [451, 288] width 90 height 21
click at [421, 278] on div "Specifications" at bounding box center [451, 288] width 90 height 21
click at [409, 294] on link "Specifications" at bounding box center [451, 288] width 90 height 15
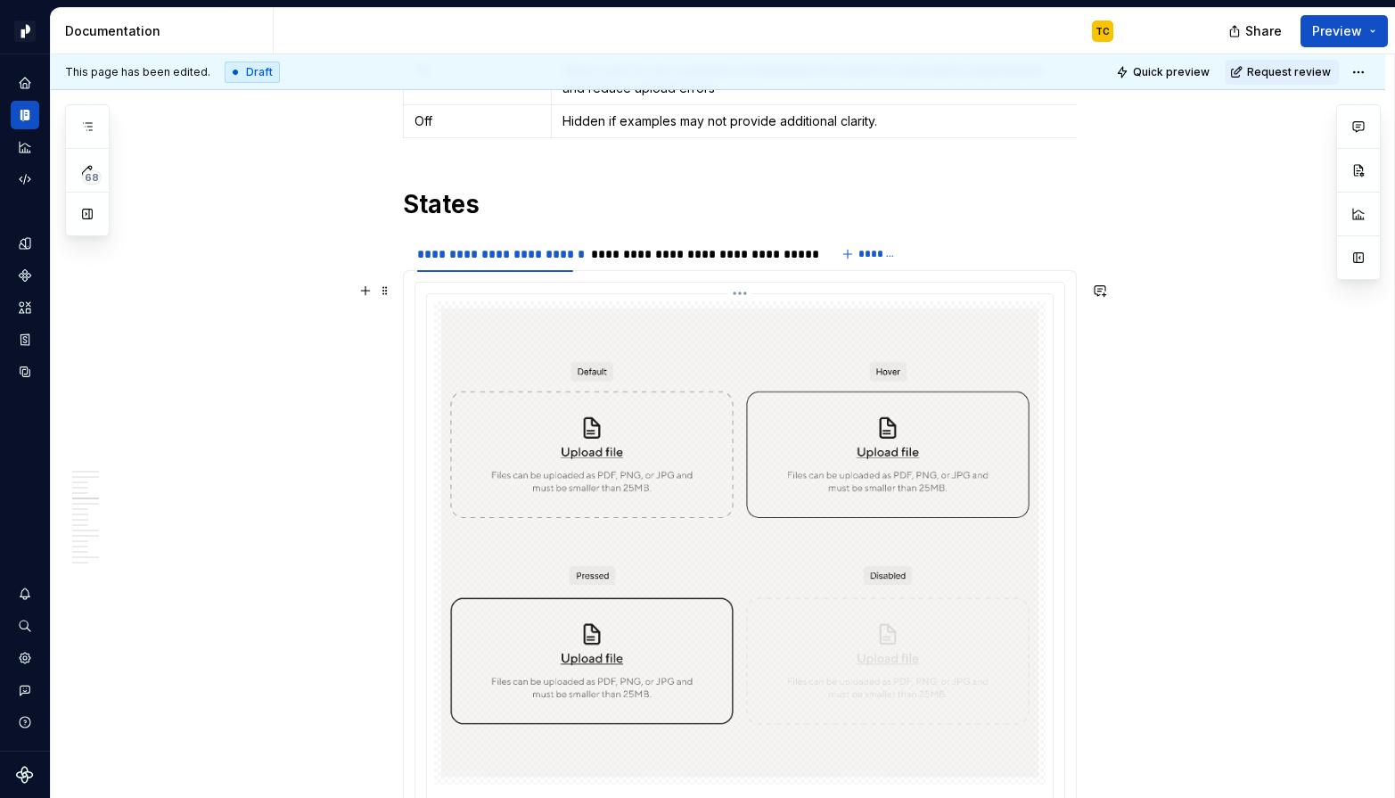
scroll to position [4416, 0]
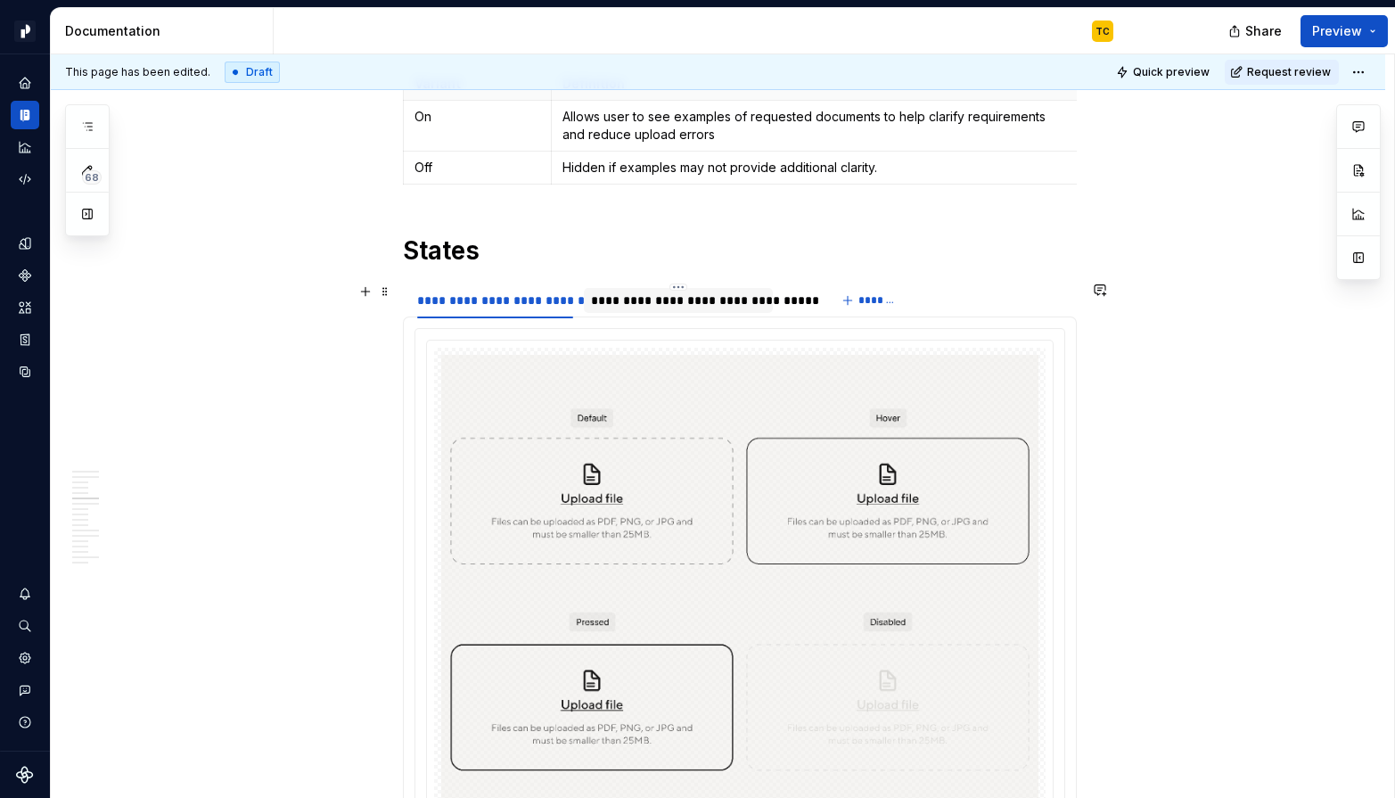
click at [647, 300] on div "**********" at bounding box center [678, 300] width 175 height 18
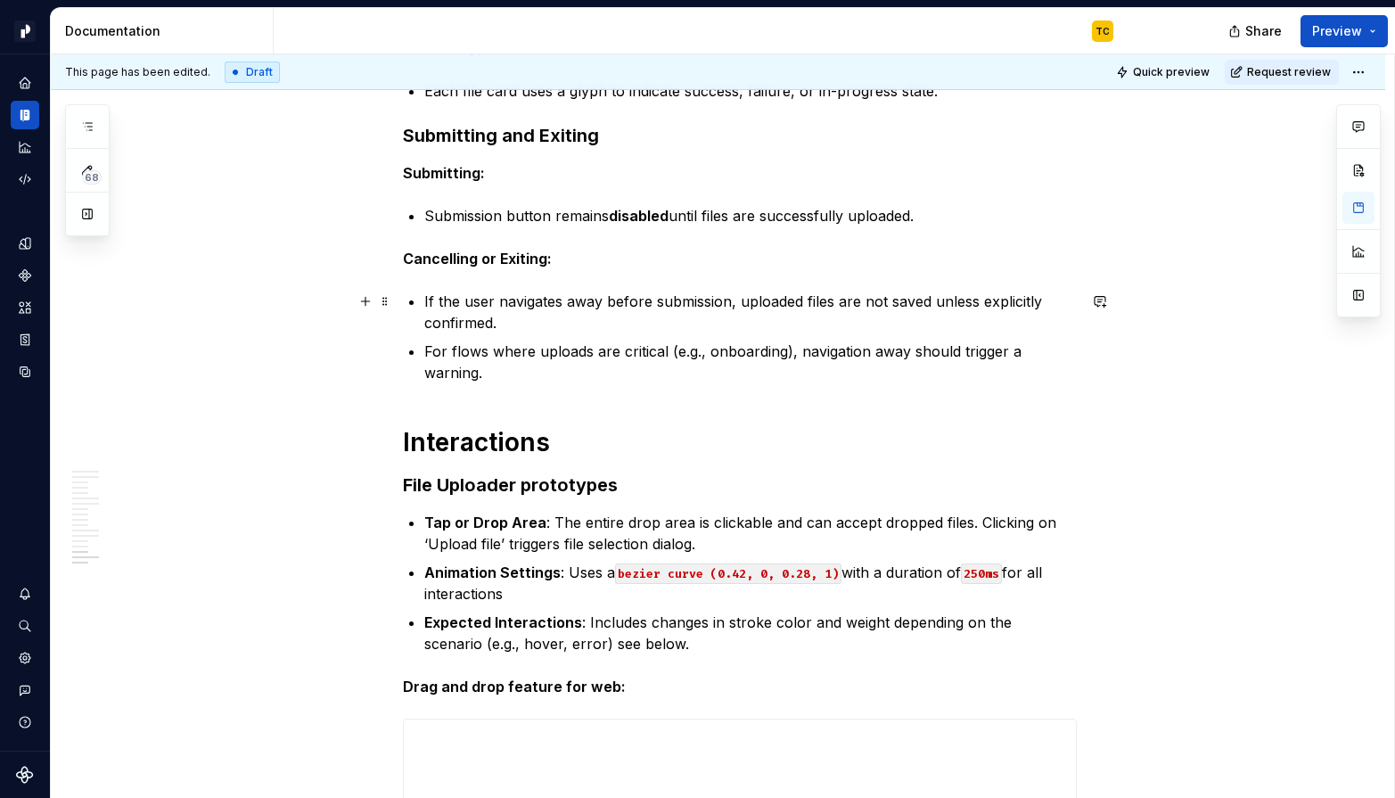
scroll to position [8667, 0]
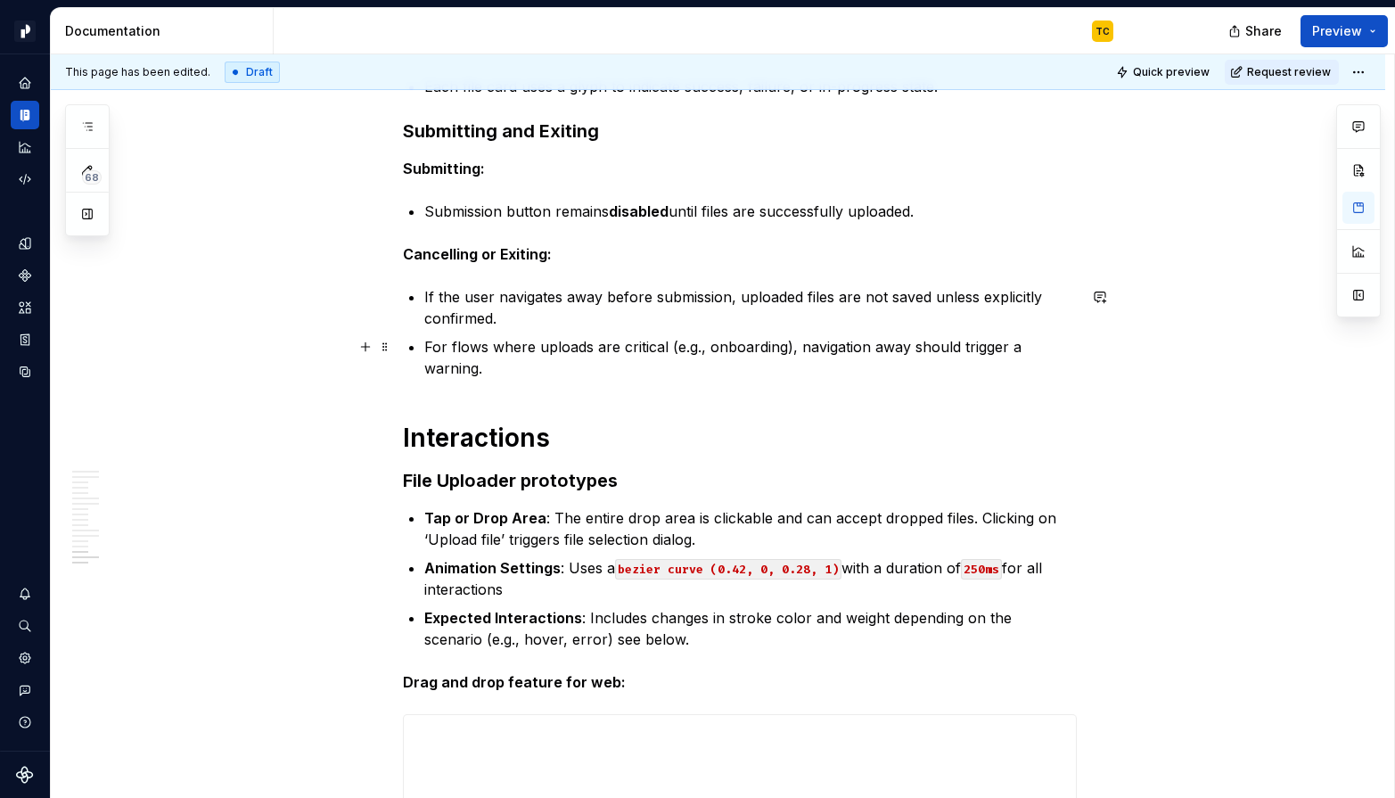
click at [481, 369] on p "For flows where uploads are critical (e.g., onboarding), navigation away should…" at bounding box center [750, 357] width 652 height 43
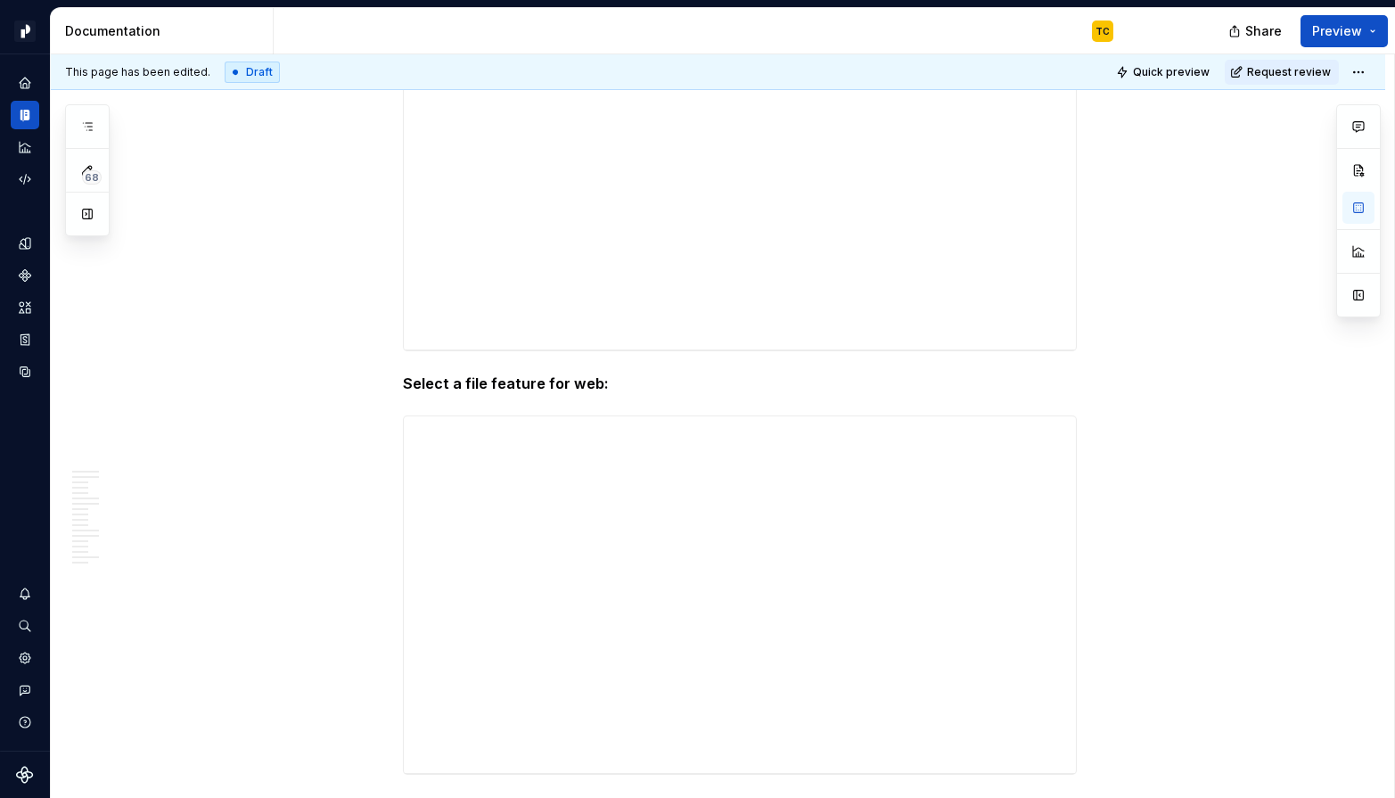
scroll to position [9700, 0]
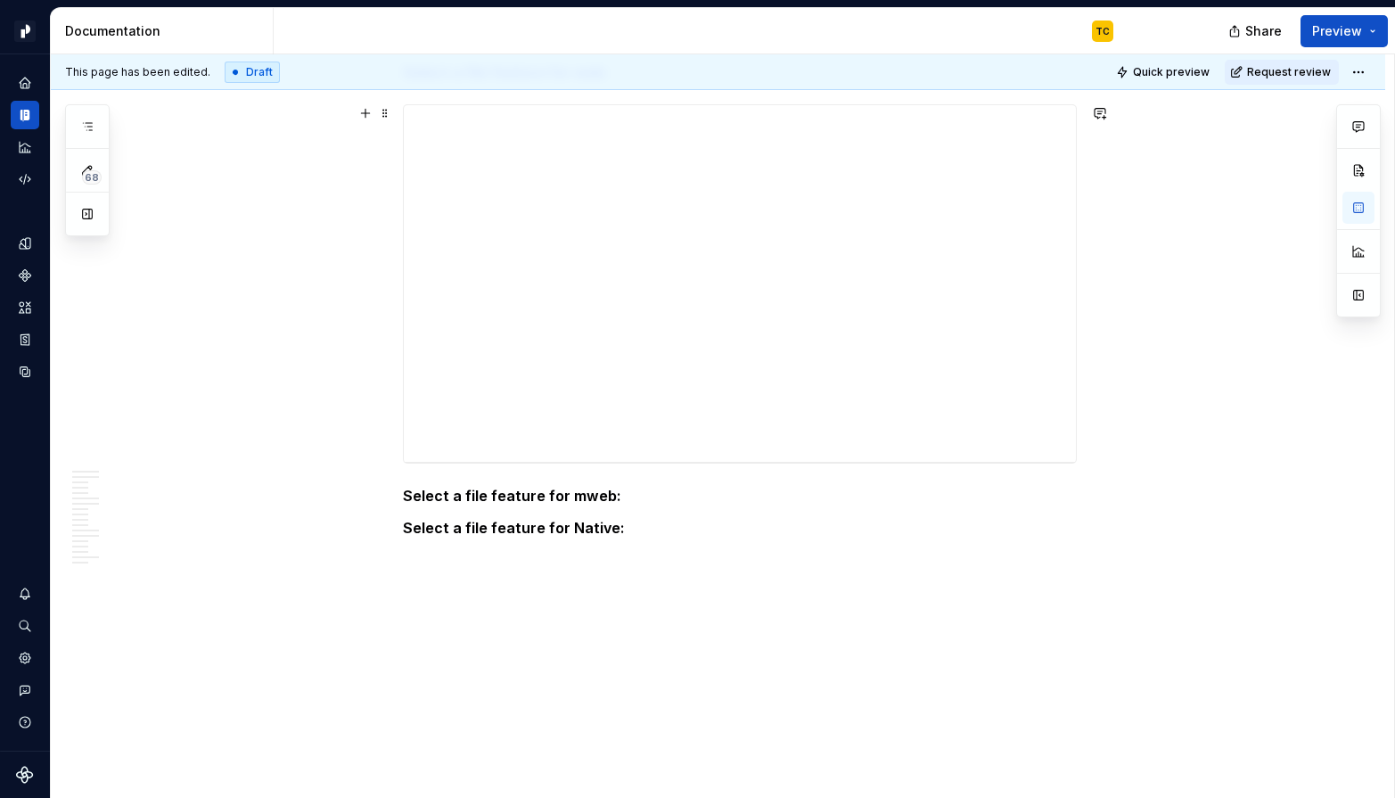
type textarea "*"
click at [626, 485] on p "Select a file feature for mweb:" at bounding box center [740, 495] width 674 height 21
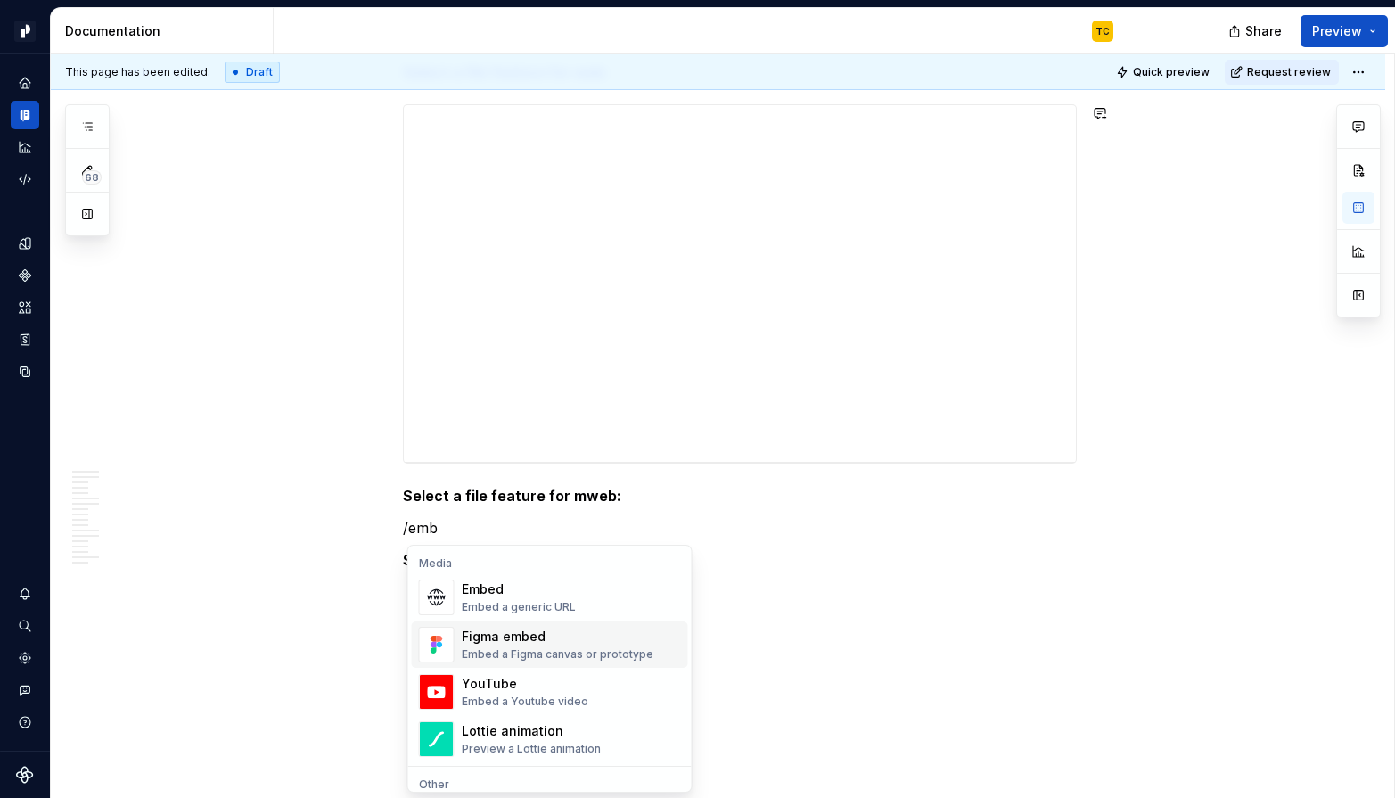
click at [513, 648] on div "Embed a Figma canvas or prototype" at bounding box center [558, 654] width 192 height 14
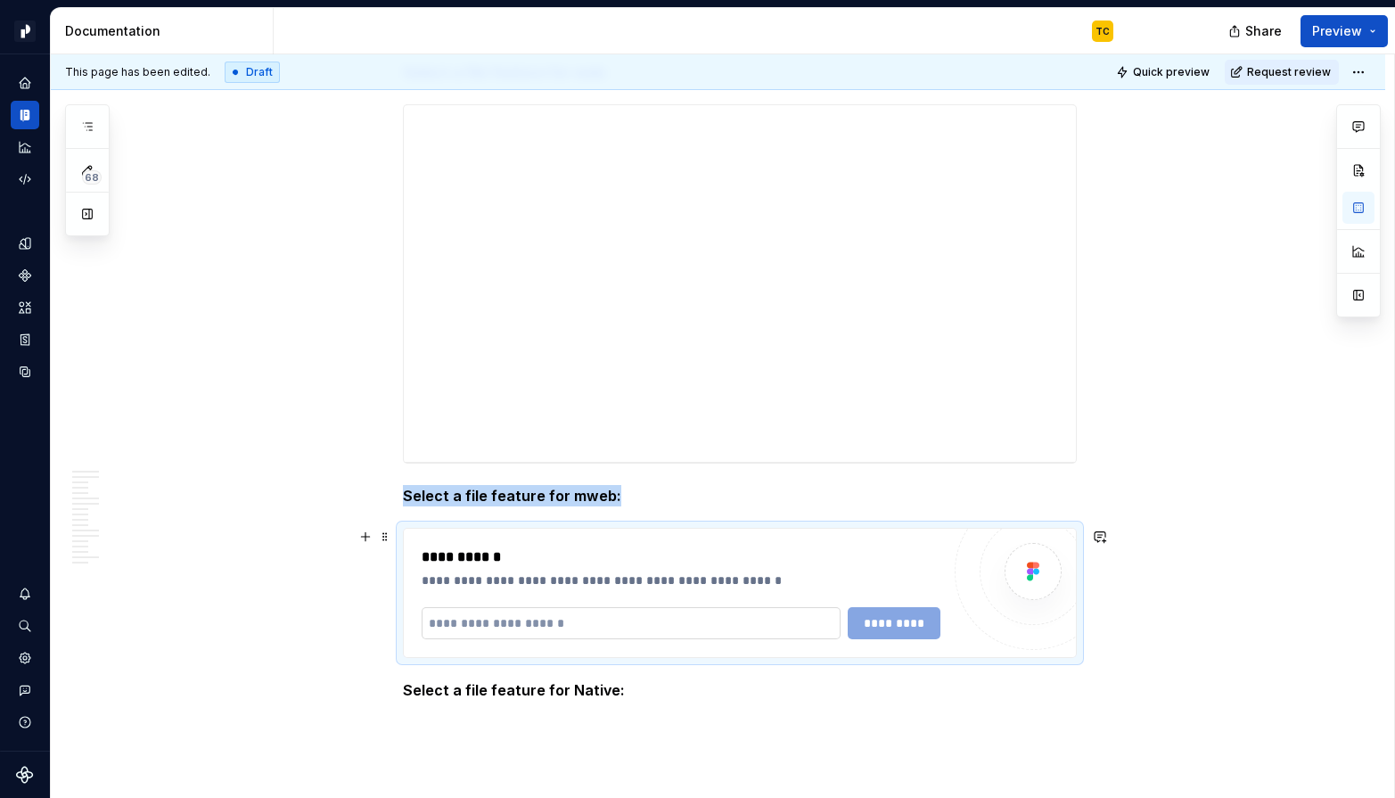
click at [741, 619] on input "text" at bounding box center [632, 623] width 420 height 32
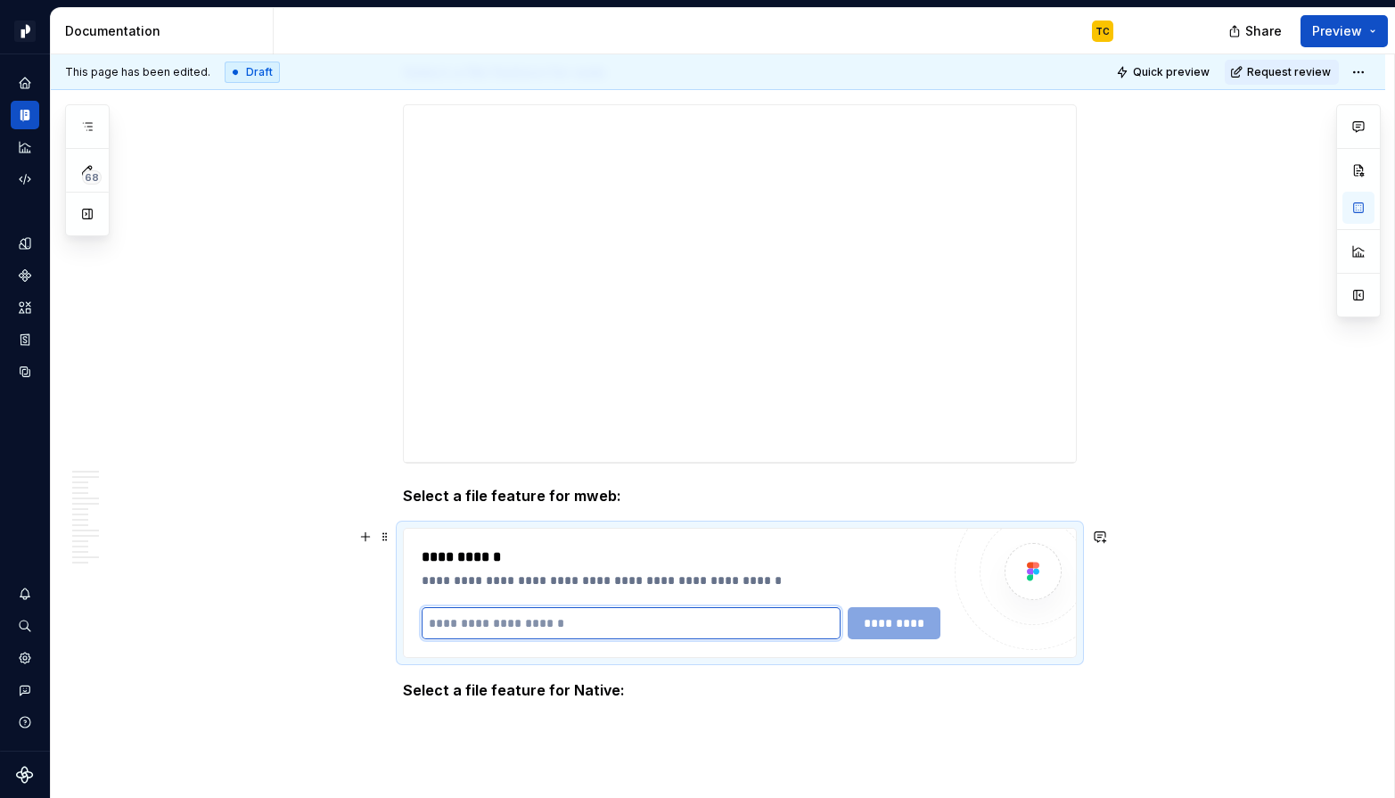
type textarea "*"
click at [741, 619] on input "text" at bounding box center [632, 623] width 420 height 32
paste input "**********"
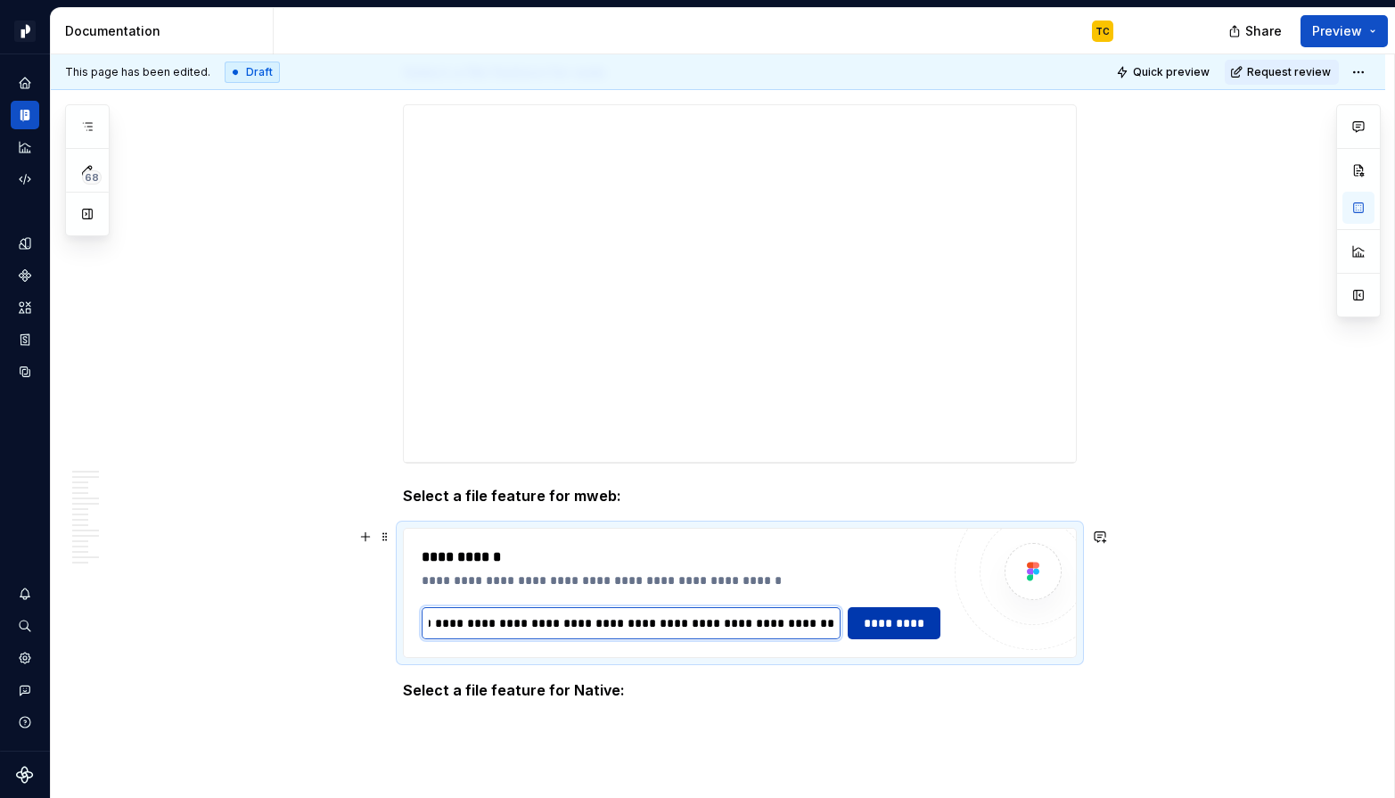
type input "**********"
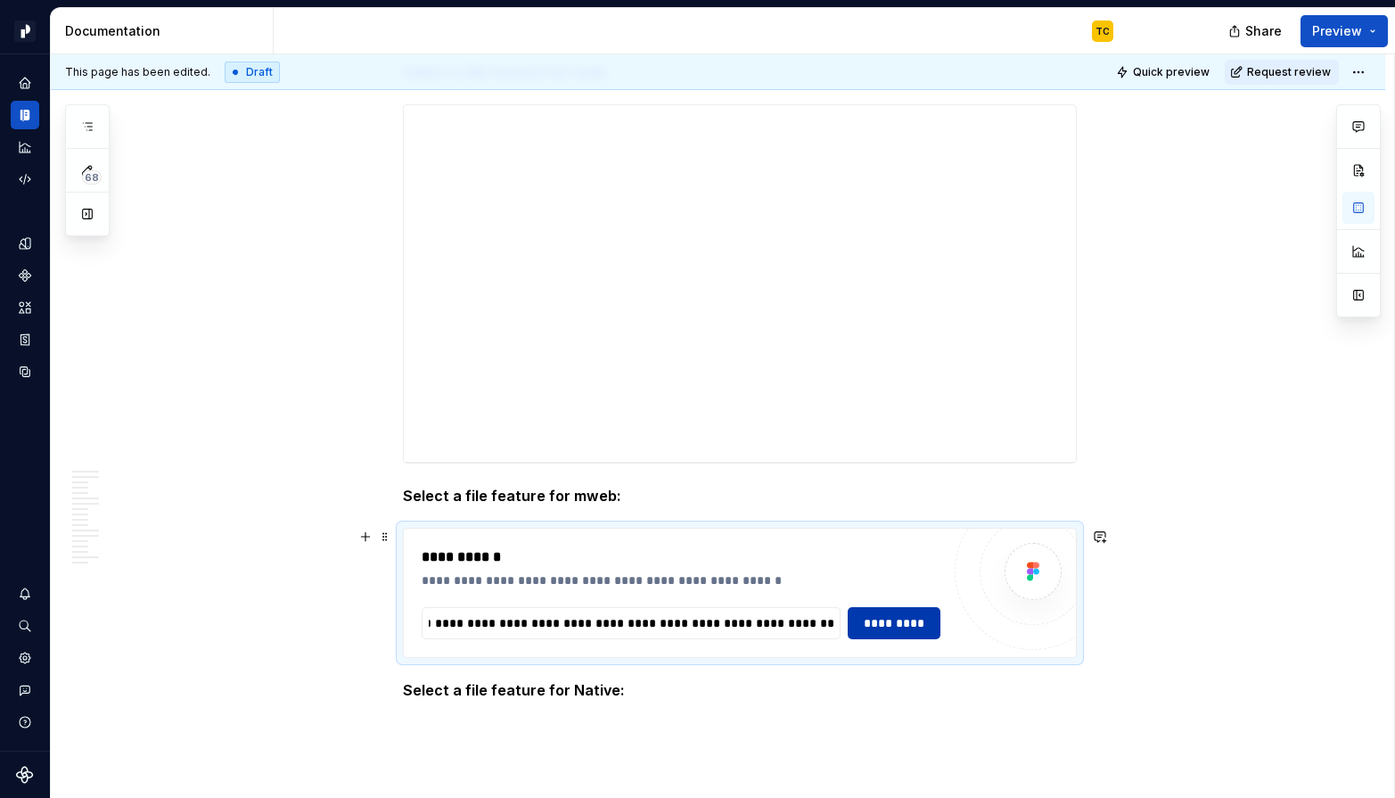
scroll to position [0, 0]
click at [895, 609] on button "*********" at bounding box center [894, 623] width 92 height 32
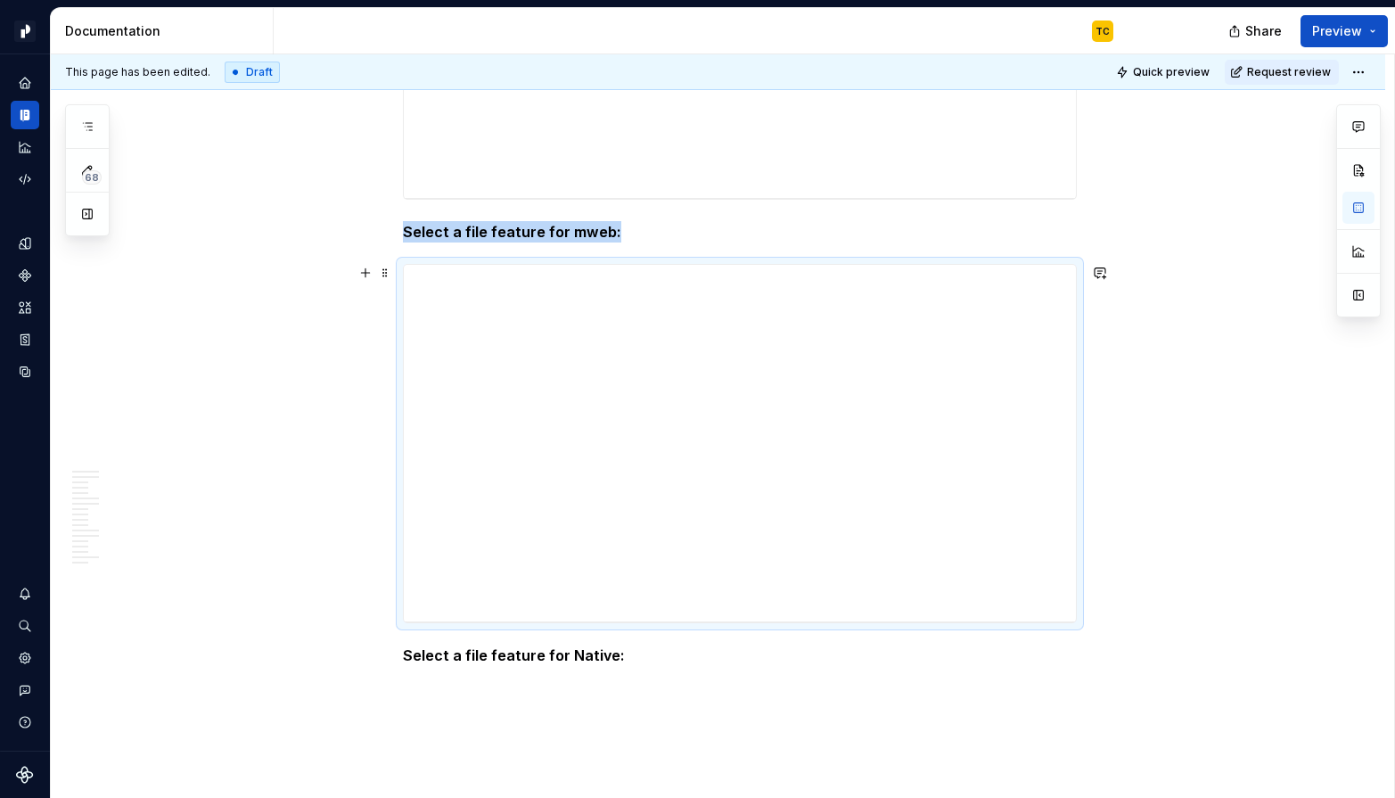
scroll to position [10025, 0]
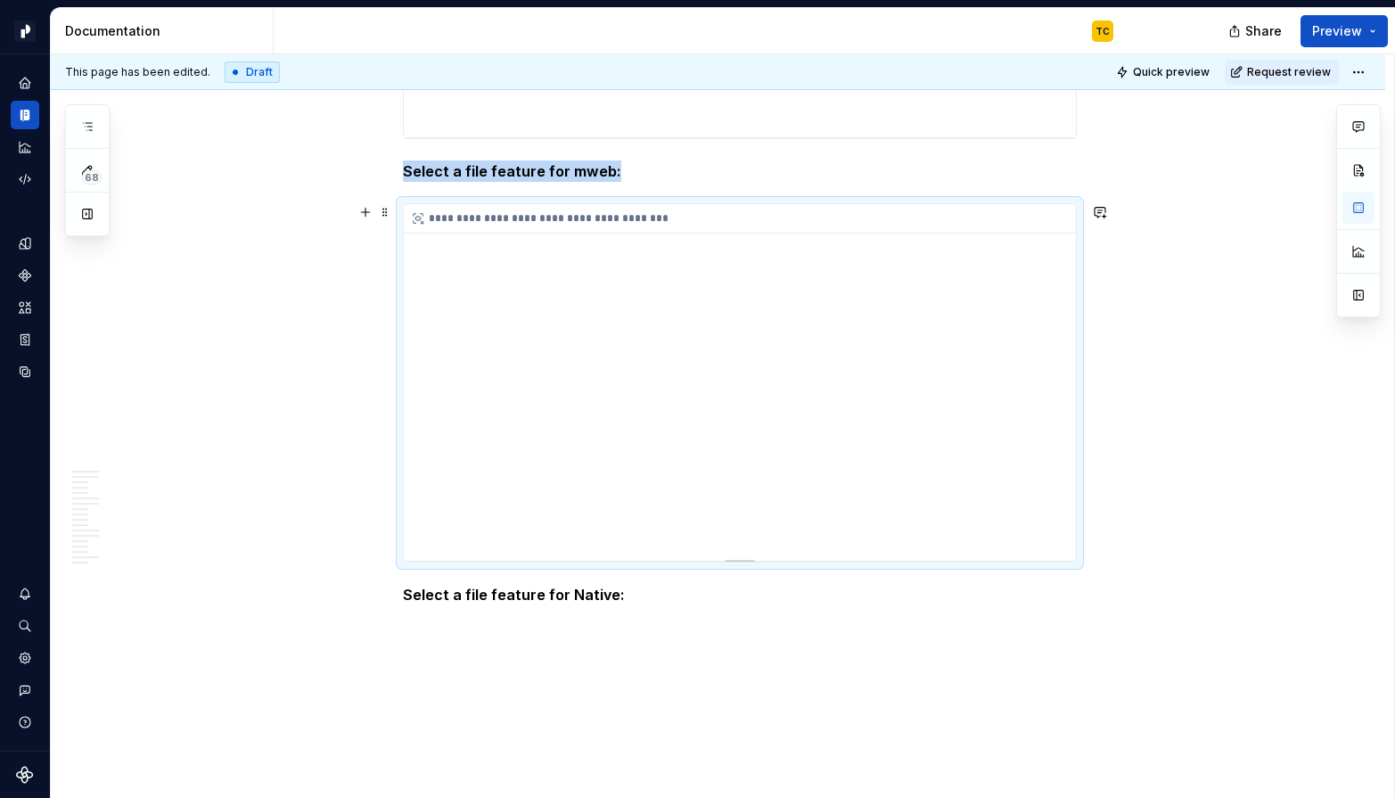
click at [875, 490] on div "**********" at bounding box center [740, 382] width 672 height 357
click at [872, 490] on div "**********" at bounding box center [740, 382] width 672 height 357
click at [856, 455] on div "**********" at bounding box center [740, 382] width 672 height 357
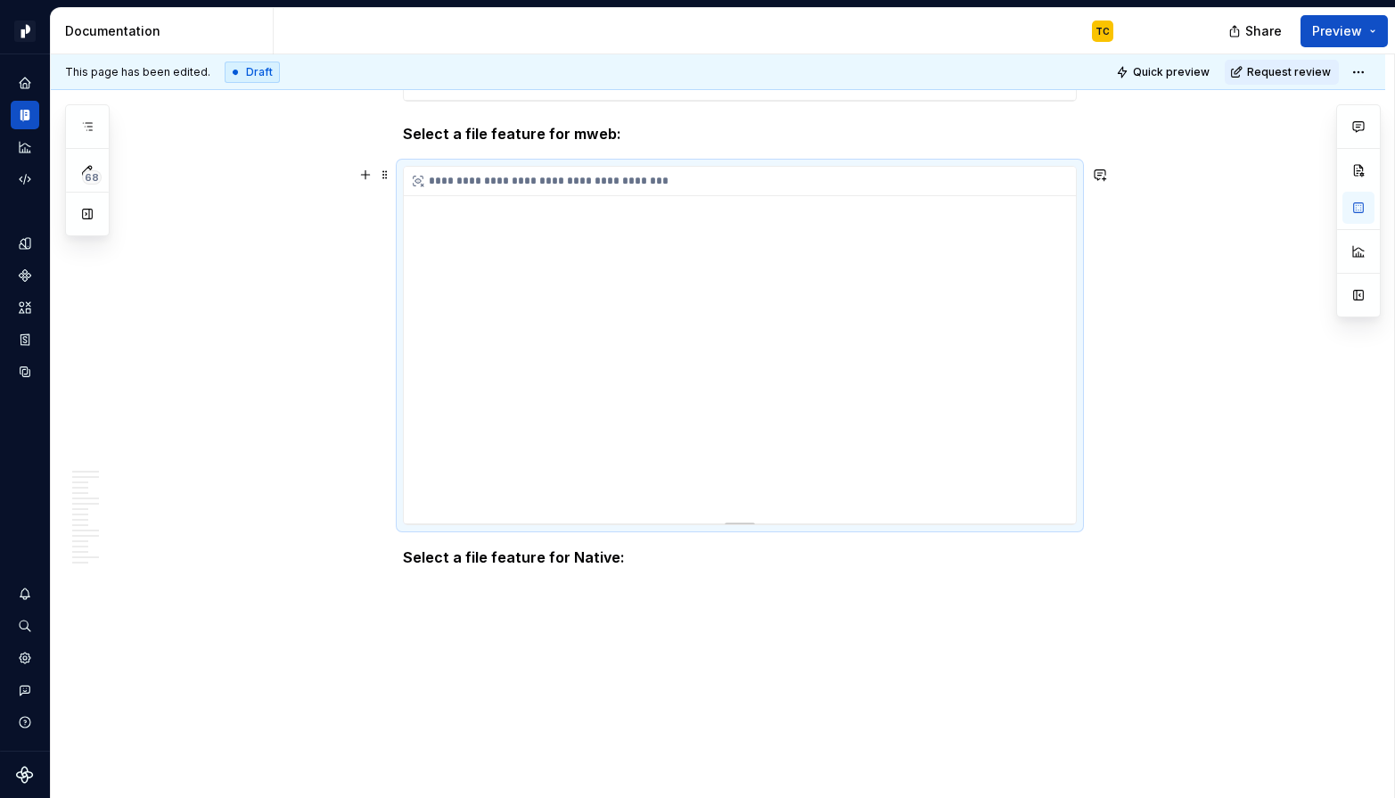
scroll to position [10092, 0]
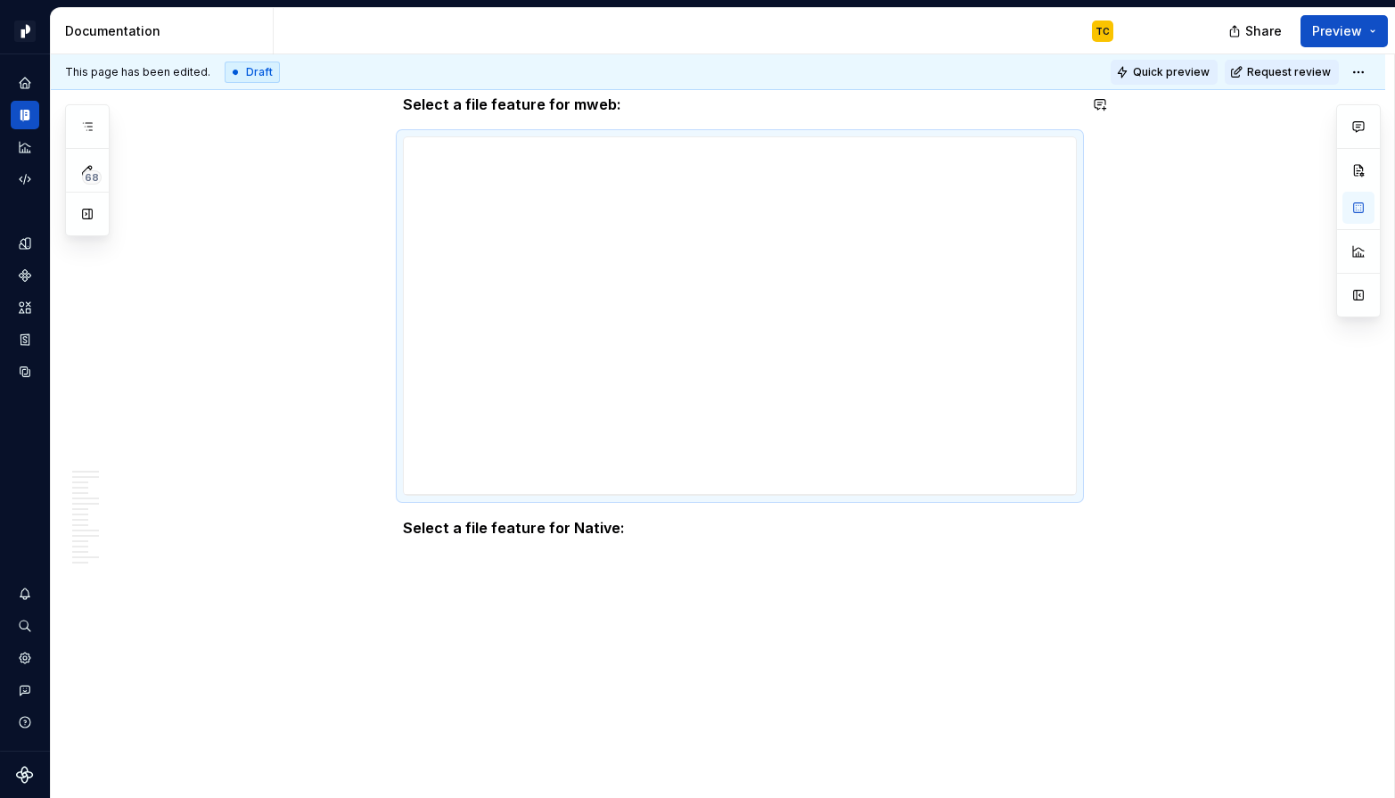
click at [1169, 72] on span "Quick preview" at bounding box center [1171, 72] width 77 height 14
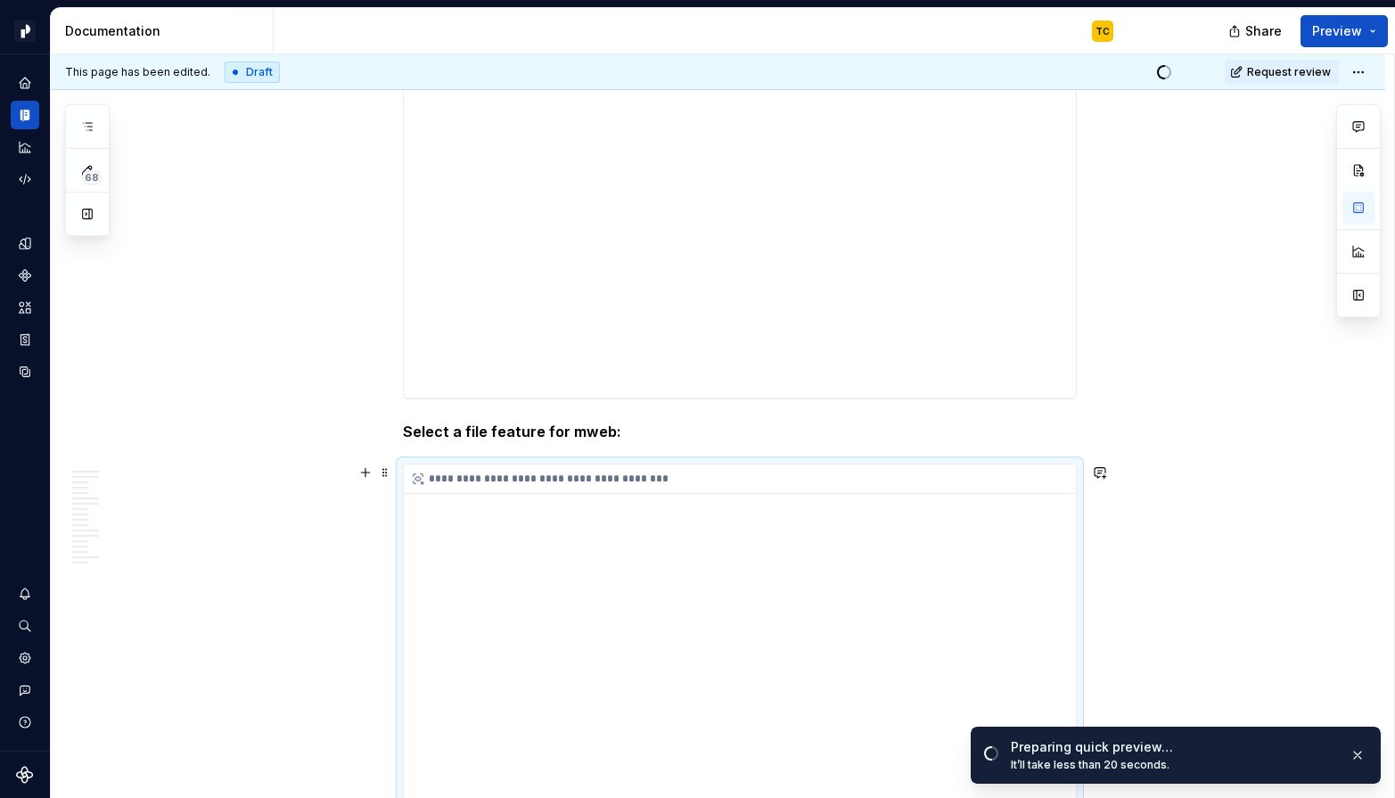
scroll to position [9748, 0]
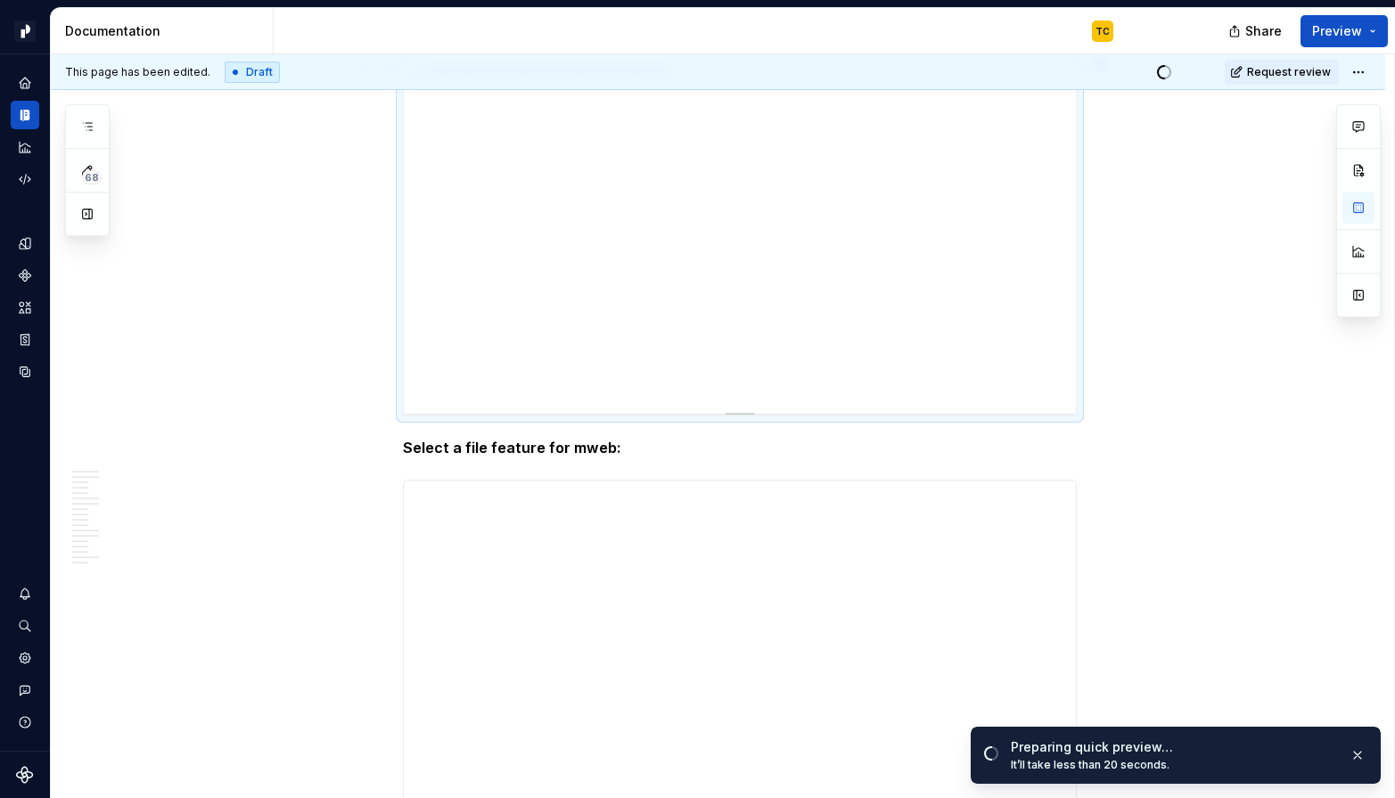
drag, startPoint x: 954, startPoint y: 224, endPoint x: 790, endPoint y: 232, distance: 164.2
click at [790, 232] on div "**********" at bounding box center [740, 235] width 672 height 357
click at [1057, 342] on div "**********" at bounding box center [740, 235] width 672 height 357
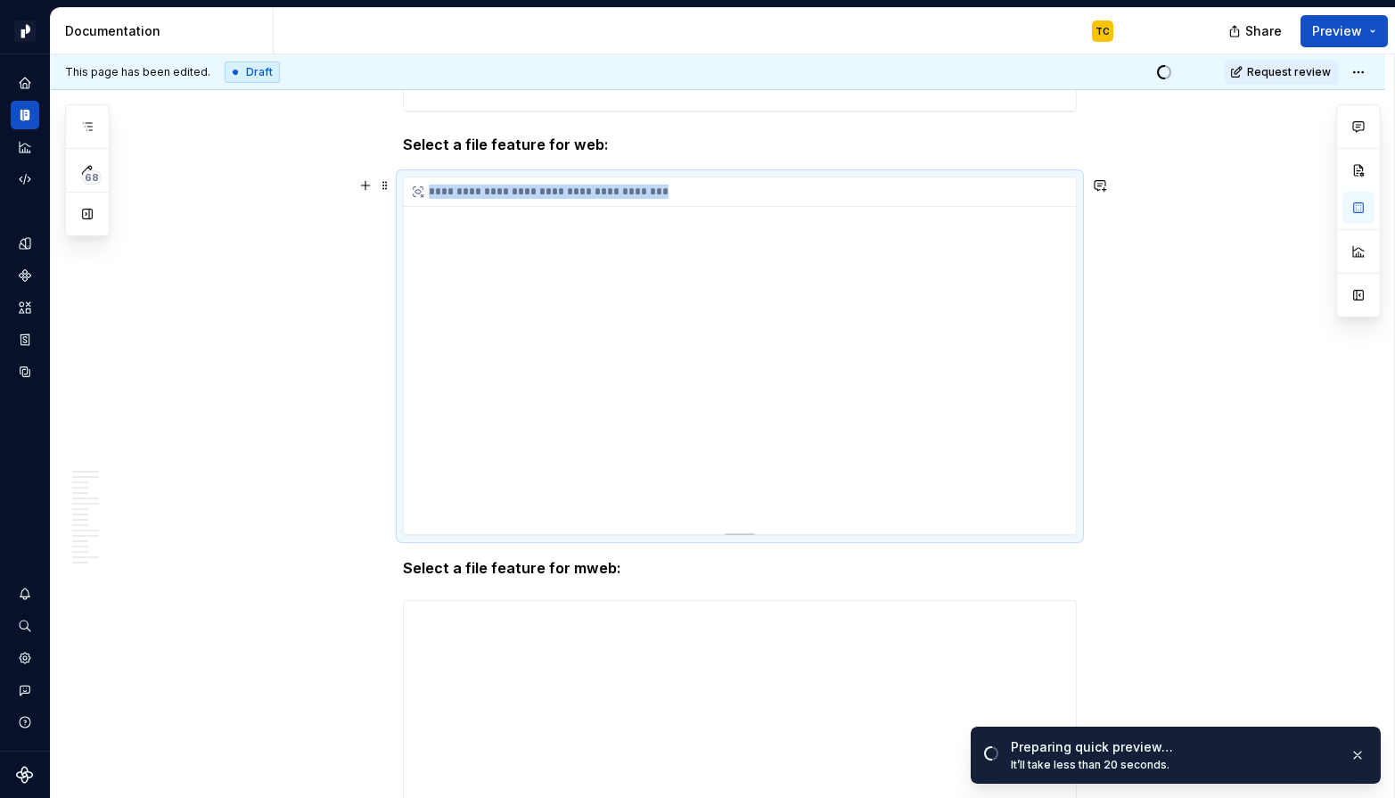
scroll to position [9608, 0]
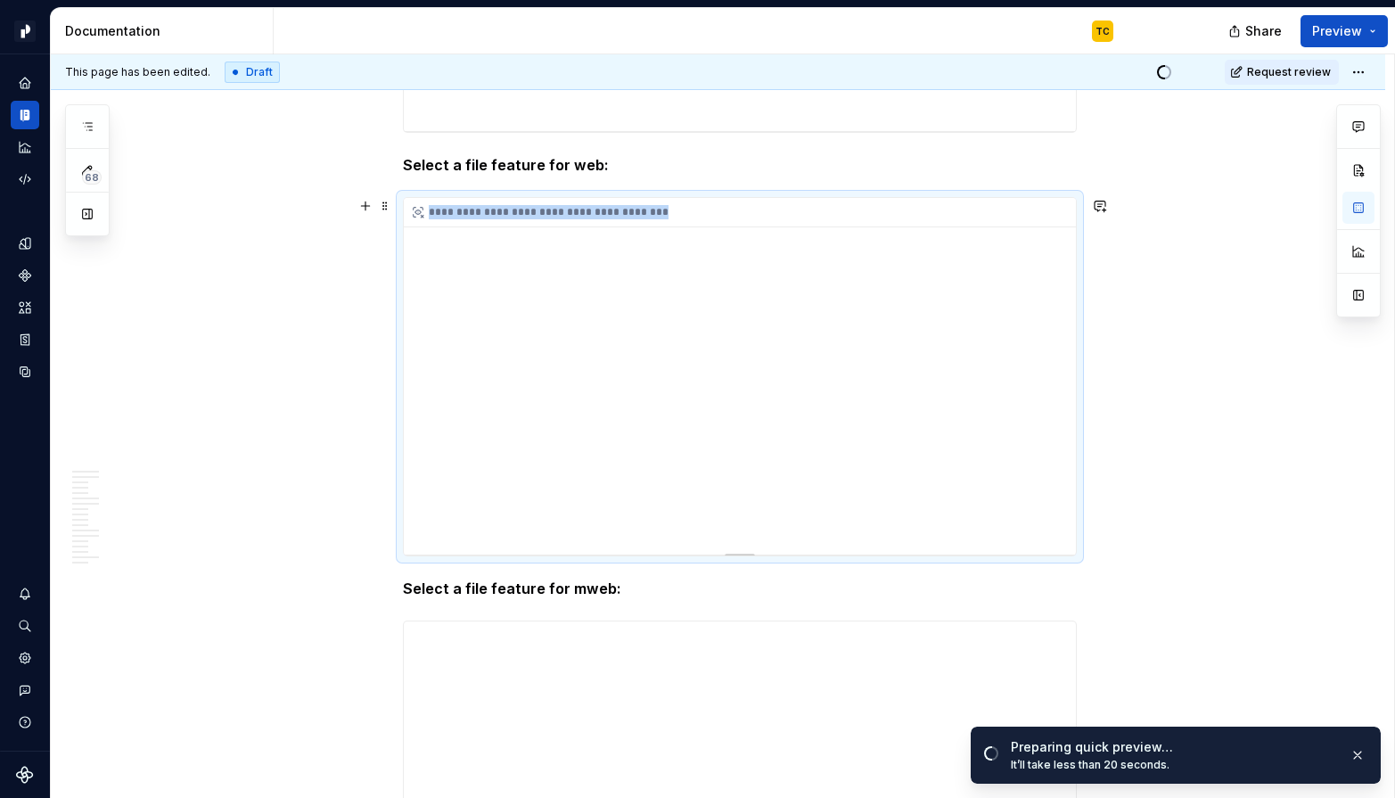
click at [892, 390] on div "**********" at bounding box center [740, 376] width 672 height 357
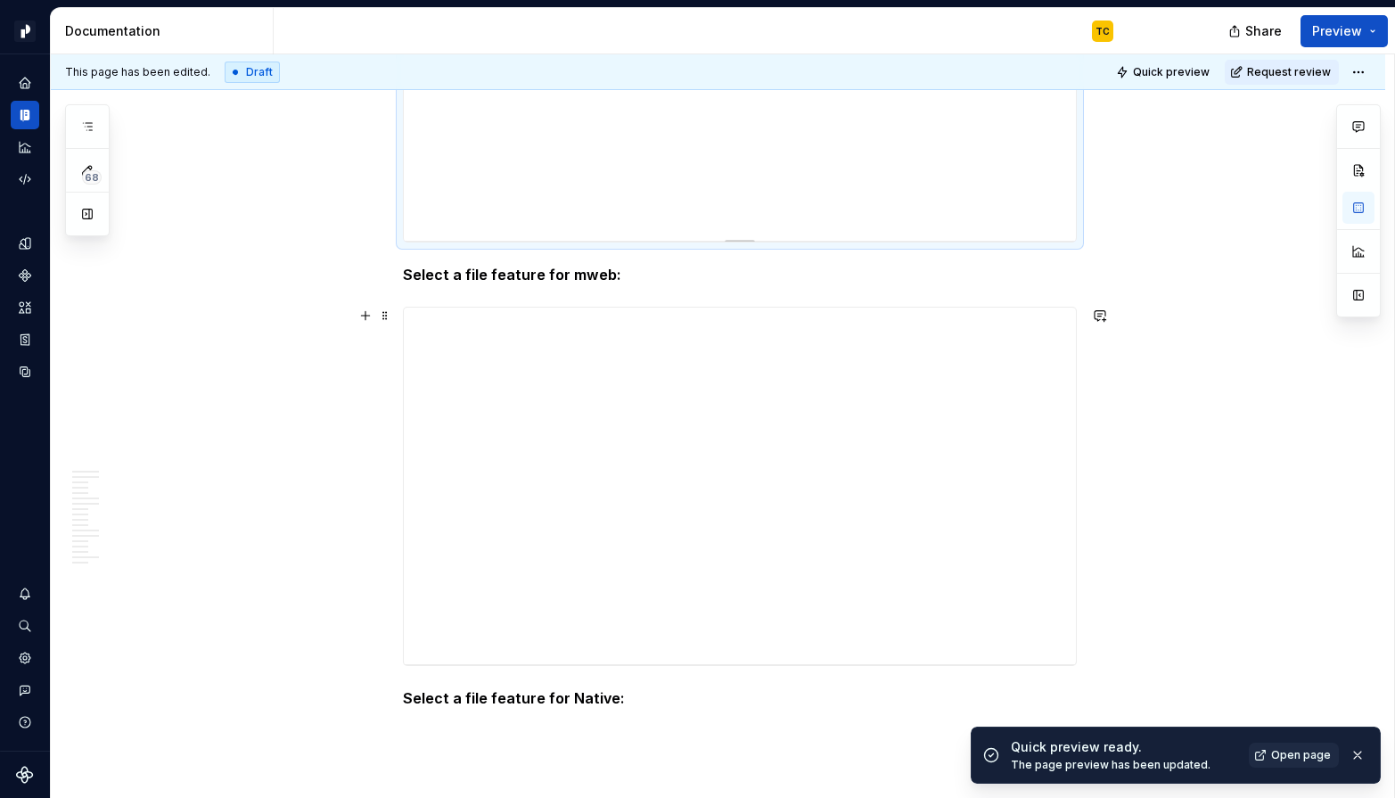
scroll to position [10003, 0]
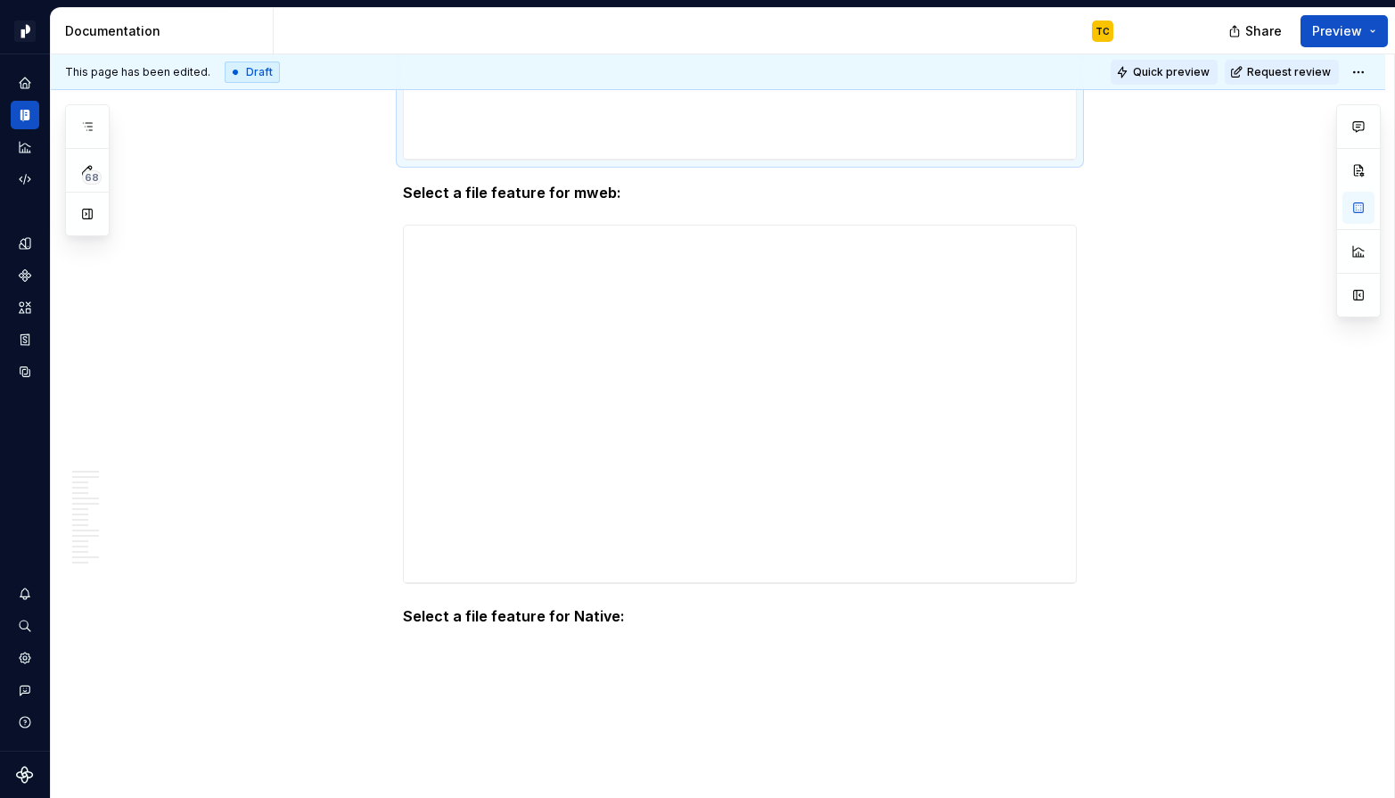
click at [1191, 70] on span "Quick preview" at bounding box center [1171, 72] width 77 height 14
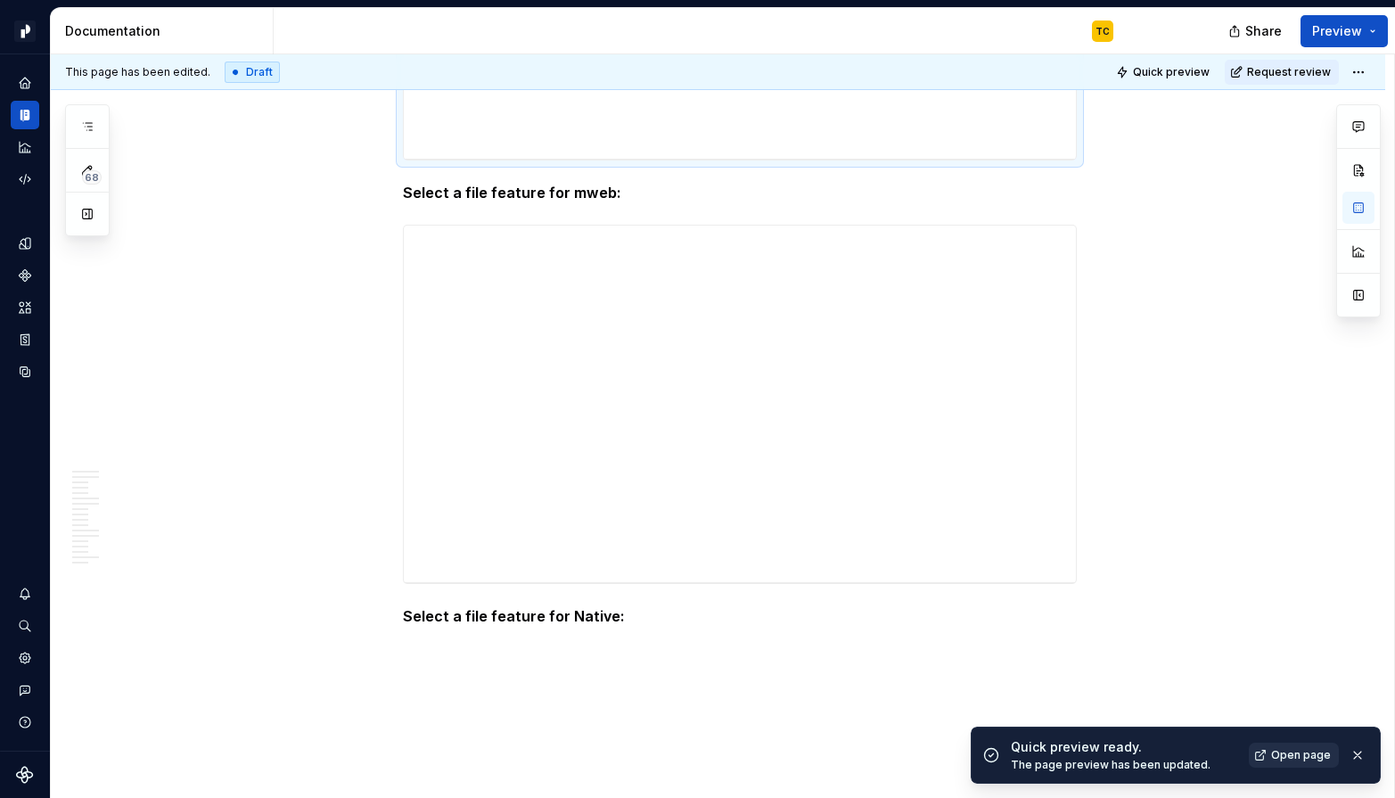
click at [1240, 763] on link "Open page" at bounding box center [1294, 754] width 90 height 25
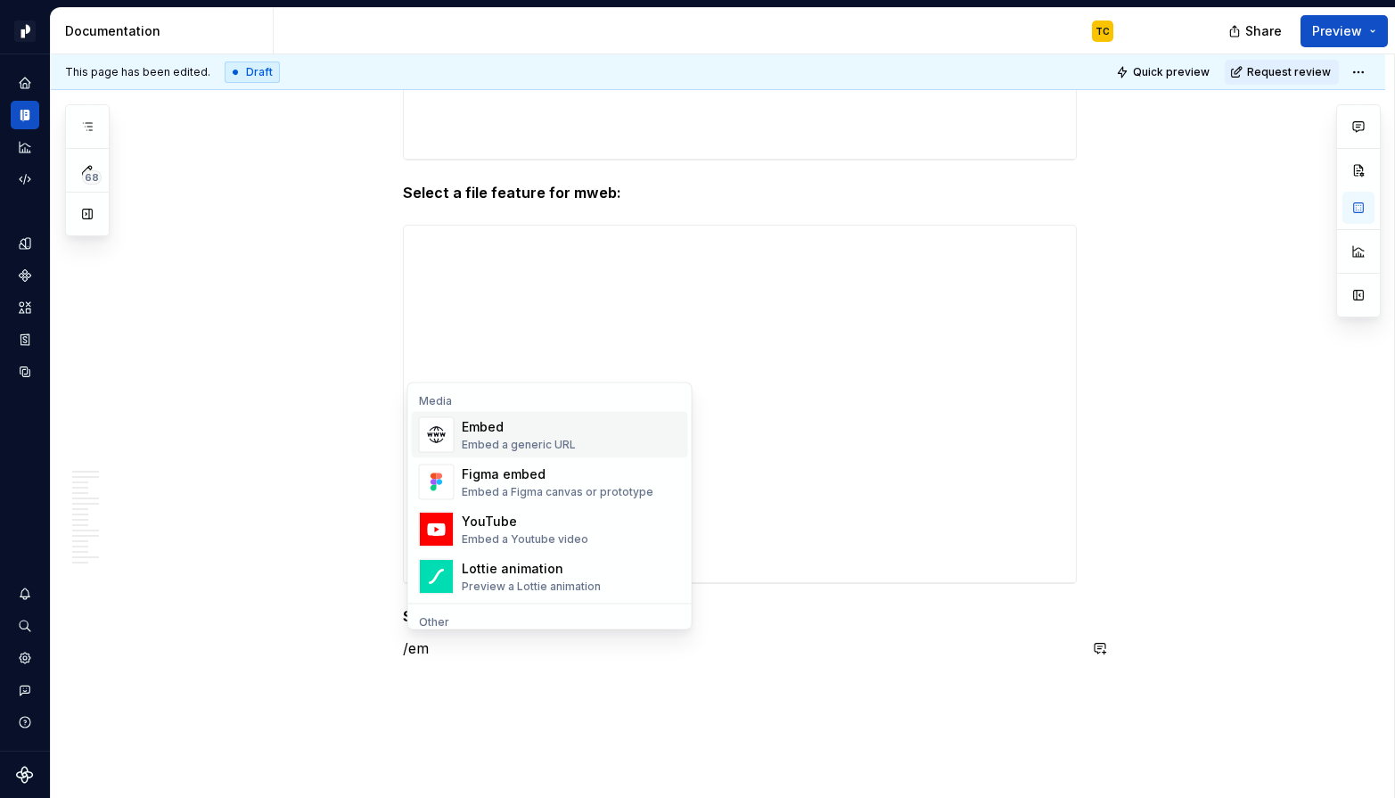
click at [520, 422] on div "Embed" at bounding box center [519, 427] width 114 height 18
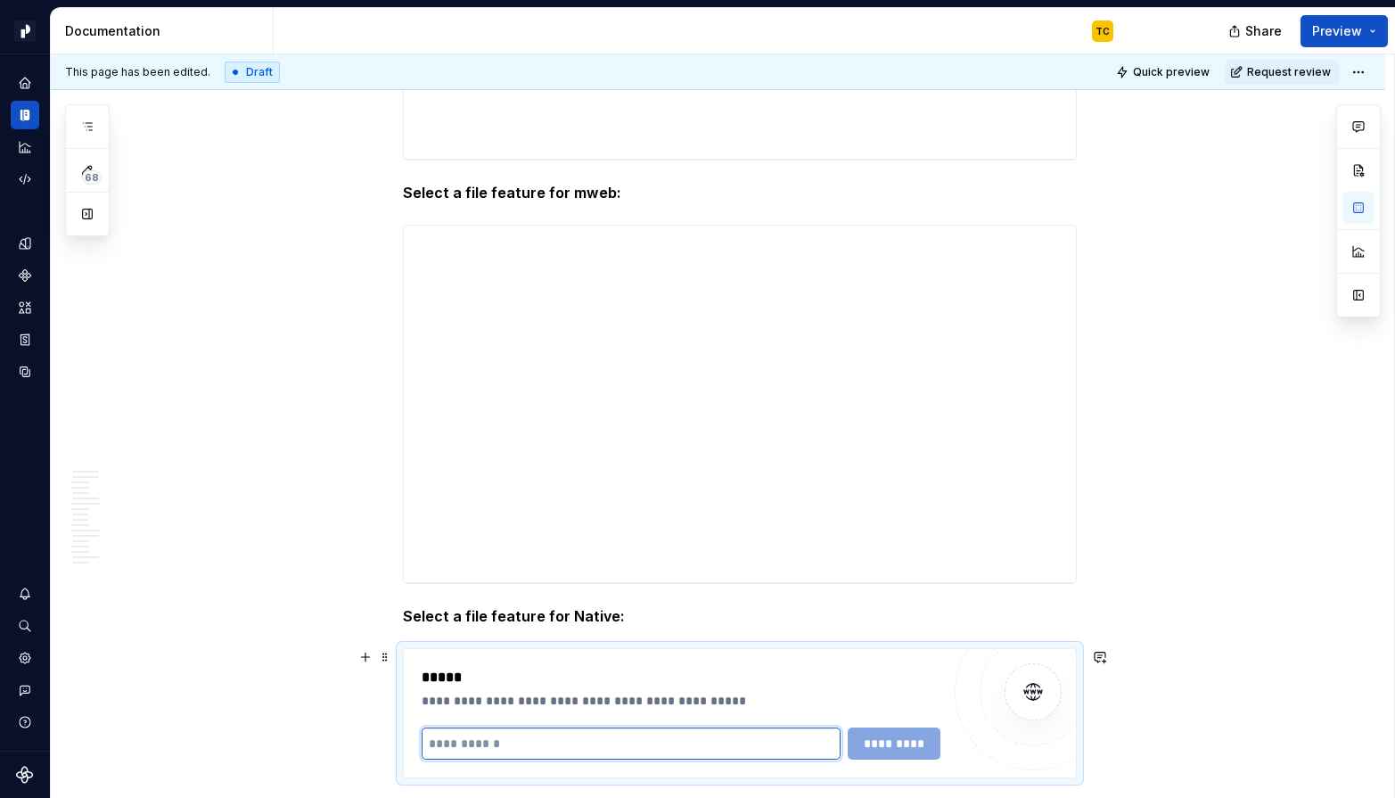
click at [489, 740] on input "text" at bounding box center [632, 743] width 420 height 32
type textarea "*"
click at [489, 740] on input "text" at bounding box center [632, 743] width 420 height 32
paste input "**********"
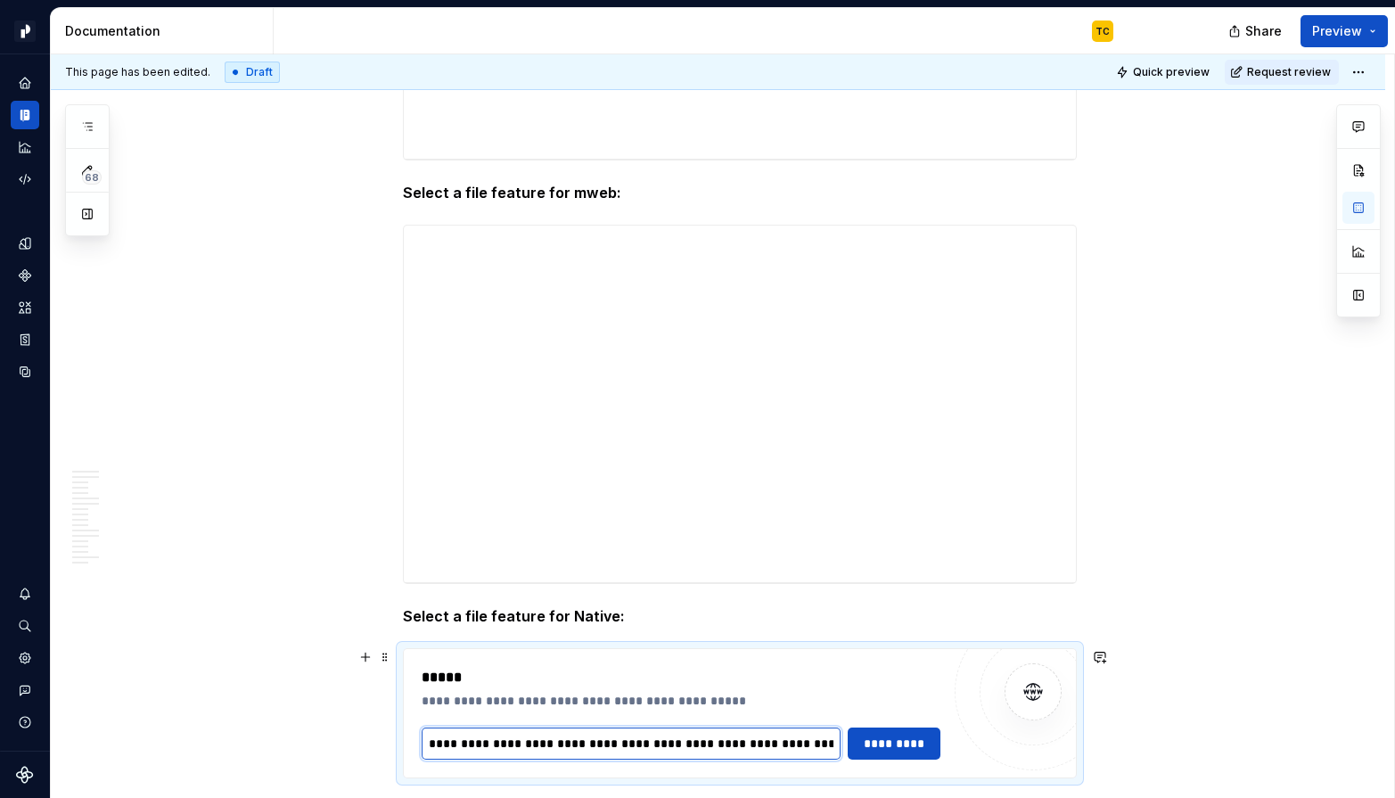
scroll to position [10044, 0]
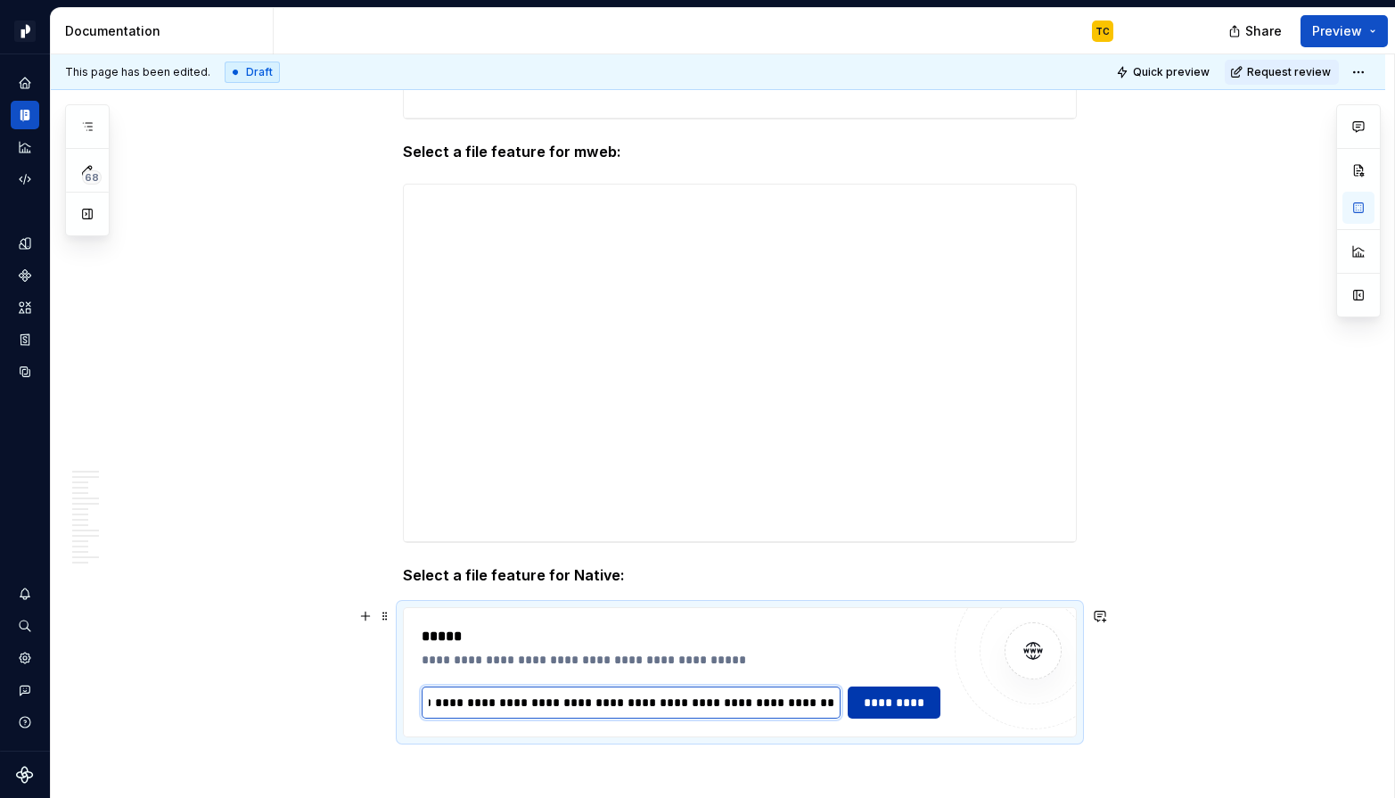
type input "**********"
click at [900, 705] on span "*********" at bounding box center [893, 702] width 69 height 18
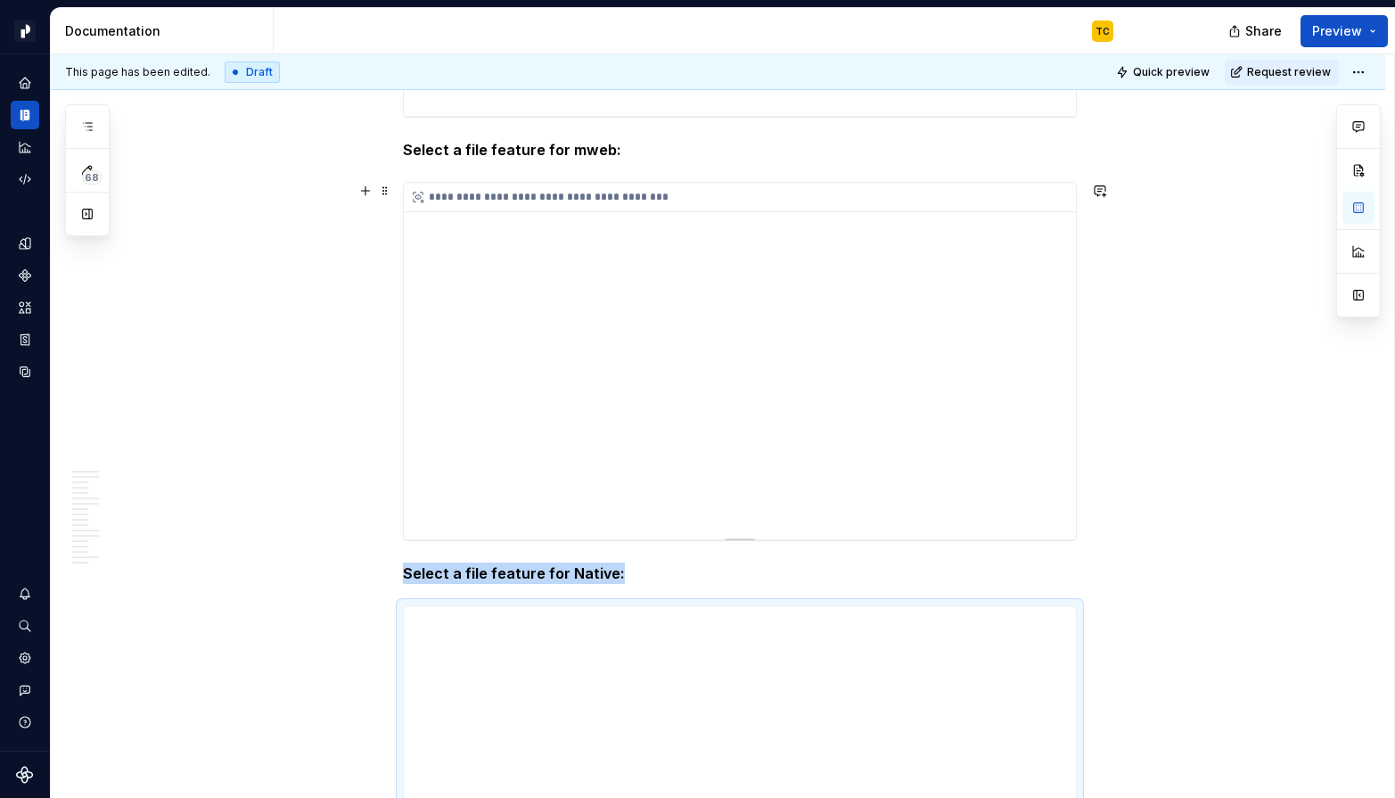
scroll to position [10013, 0]
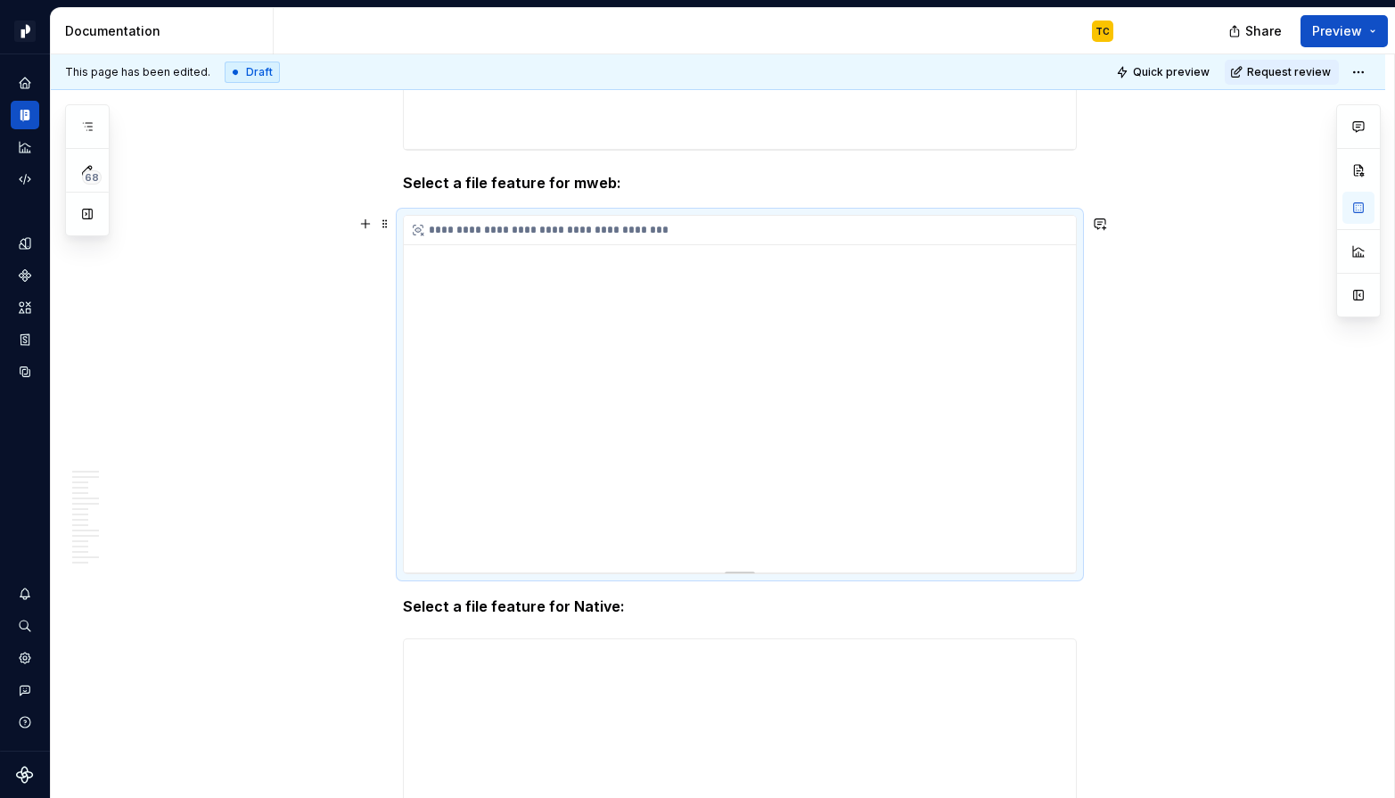
click at [775, 250] on div "**********" at bounding box center [740, 394] width 672 height 357
click at [388, 224] on span at bounding box center [385, 223] width 14 height 25
click at [813, 221] on div "**********" at bounding box center [740, 230] width 672 height 29
click at [603, 277] on div "**********" at bounding box center [740, 394] width 672 height 357
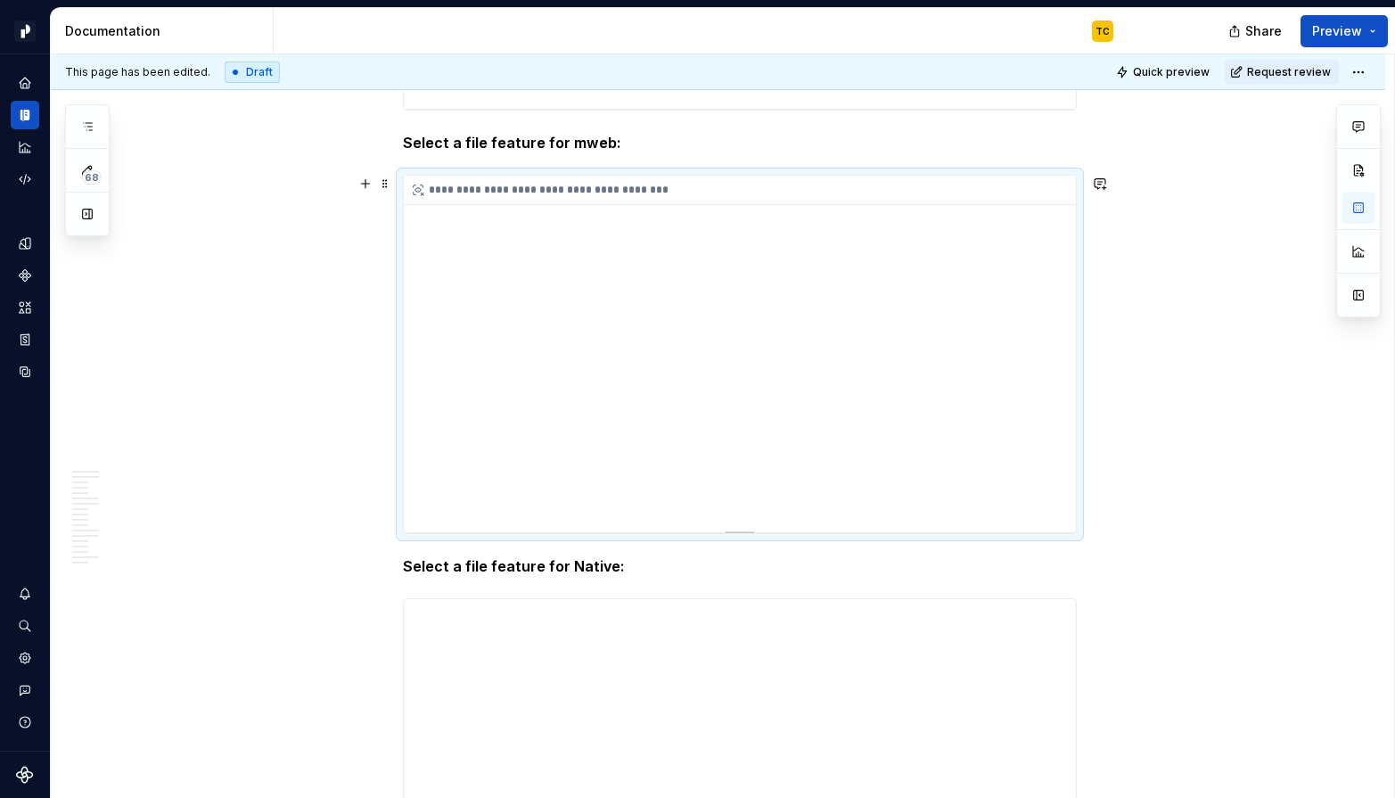
scroll to position [10054, 0]
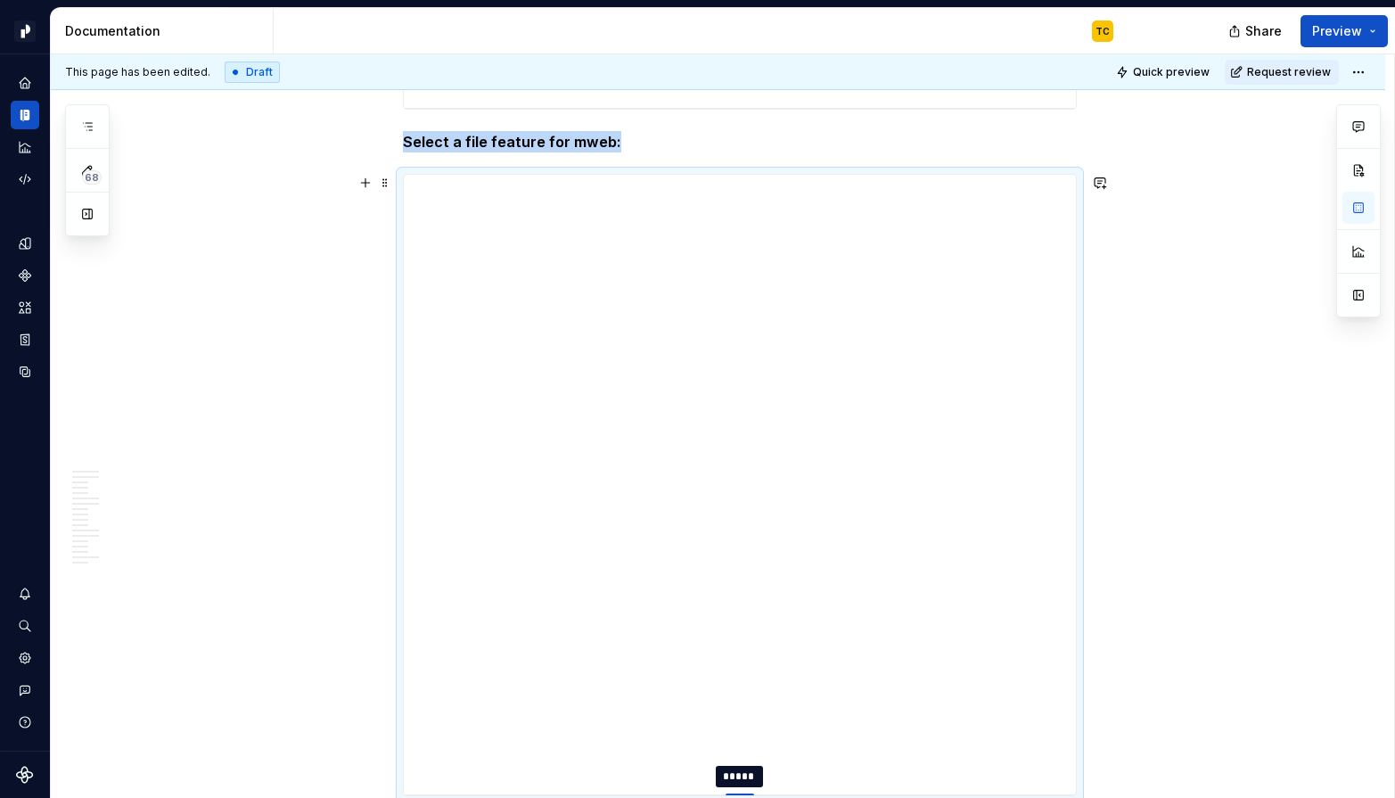
drag, startPoint x: 744, startPoint y: 530, endPoint x: 746, endPoint y: 795, distance: 264.7
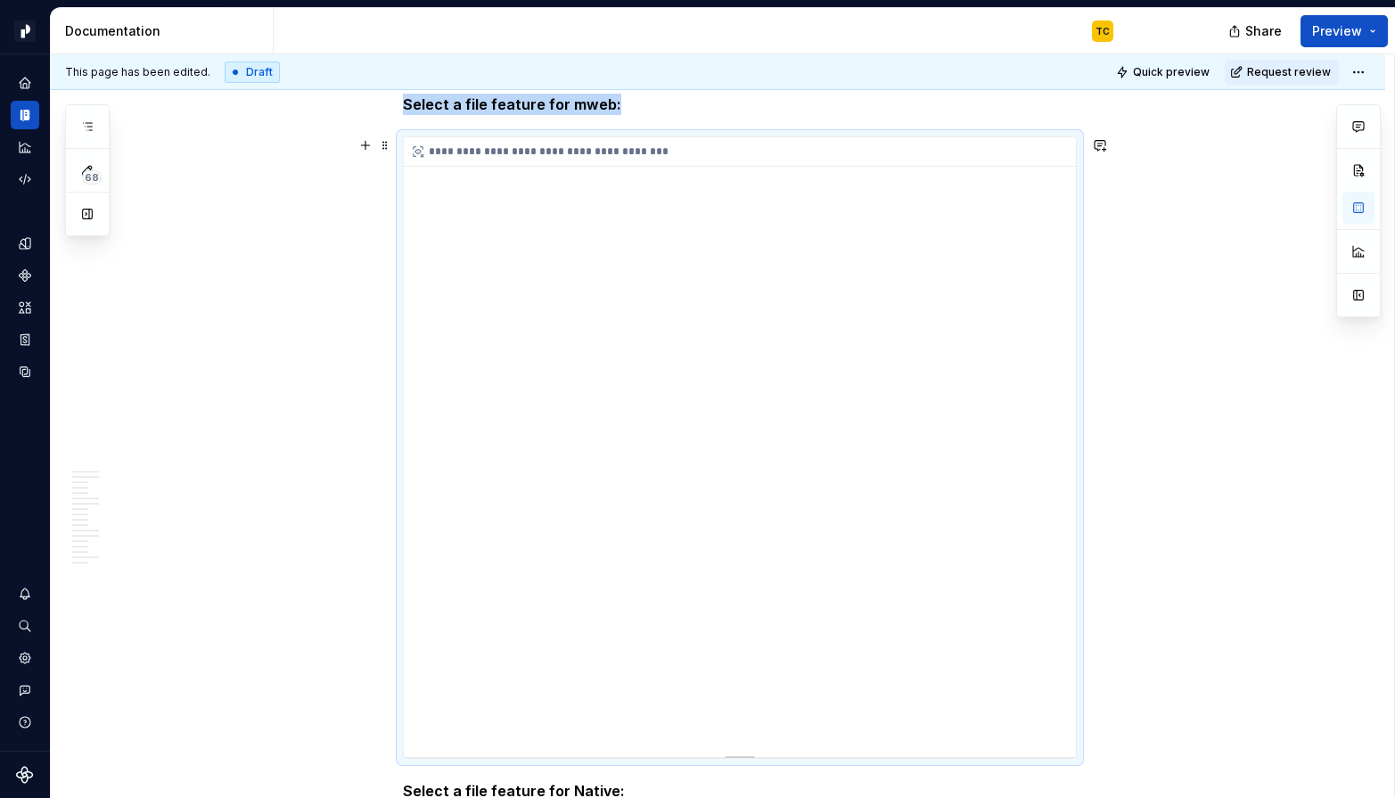
scroll to position [10093, 0]
click at [524, 237] on div "**********" at bounding box center [740, 444] width 672 height 619
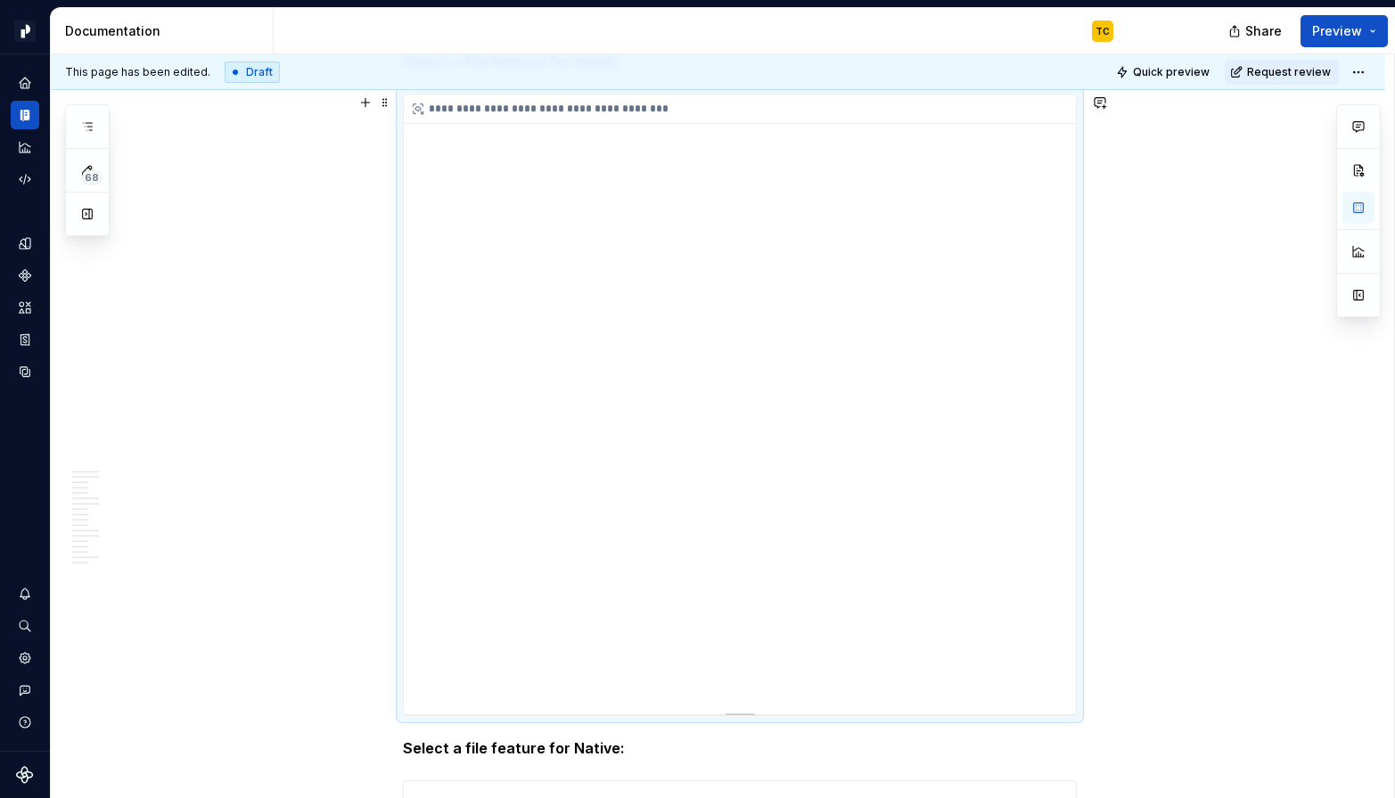
scroll to position [10144, 0]
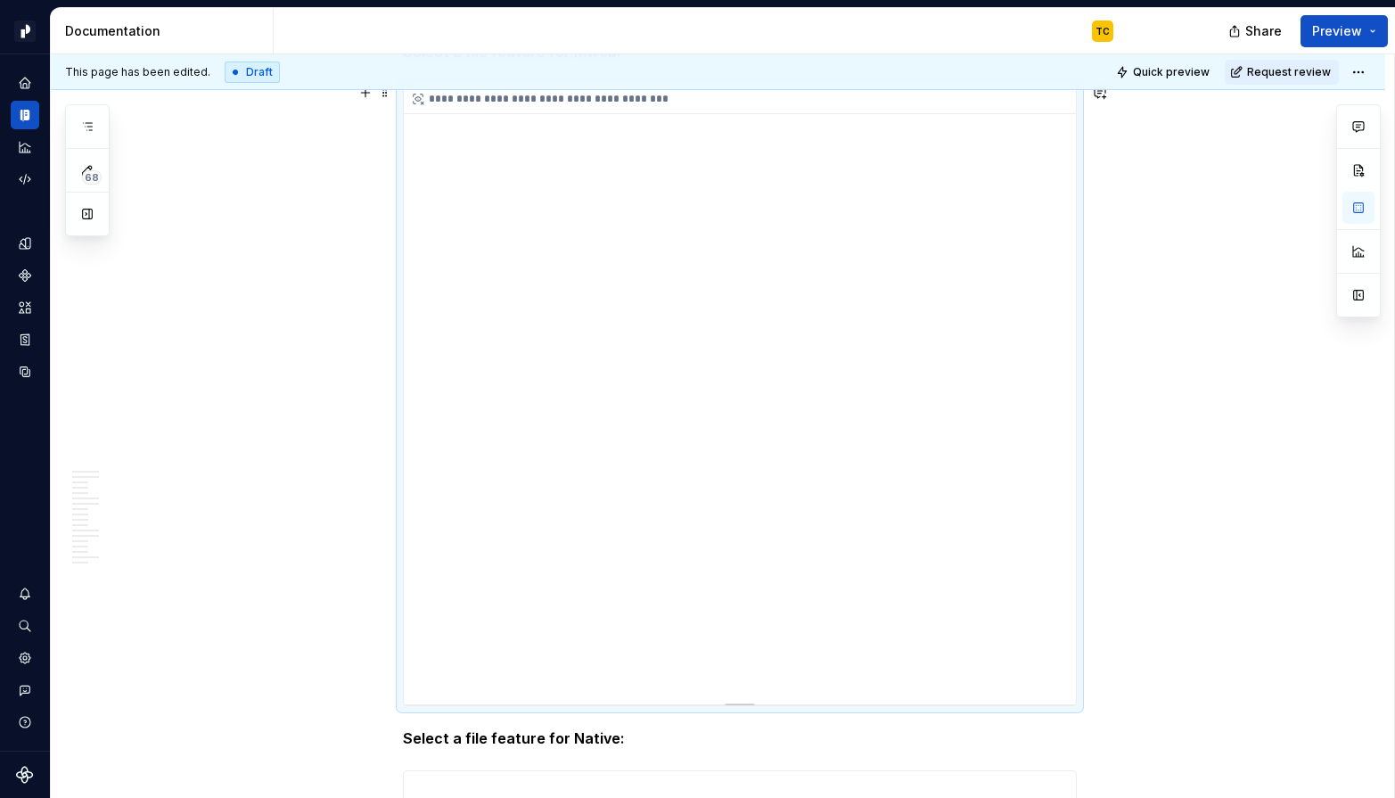
click at [606, 137] on div "**********" at bounding box center [740, 394] width 672 height 619
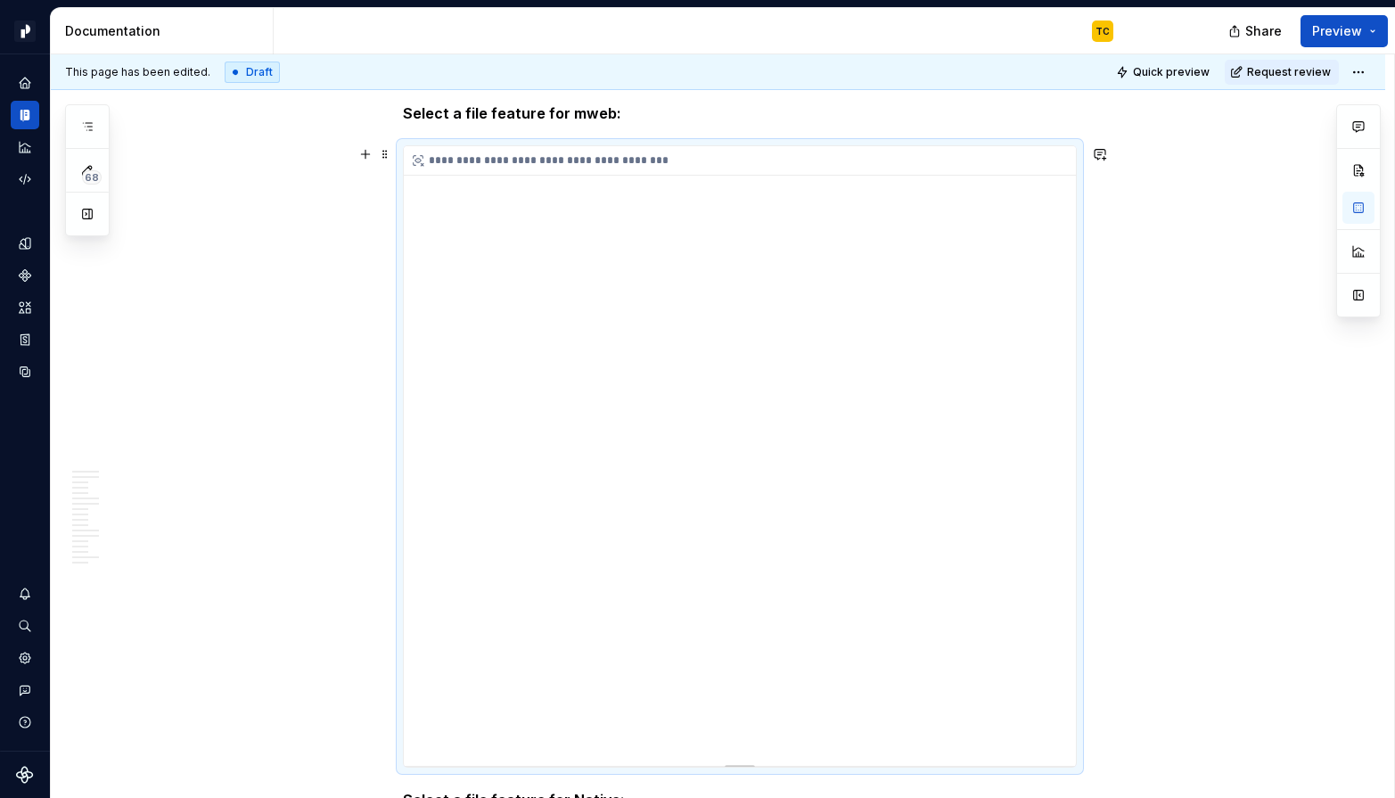
scroll to position [10081, 0]
click at [604, 218] on div "**********" at bounding box center [740, 457] width 672 height 619
click at [604, 206] on div "**********" at bounding box center [740, 457] width 672 height 619
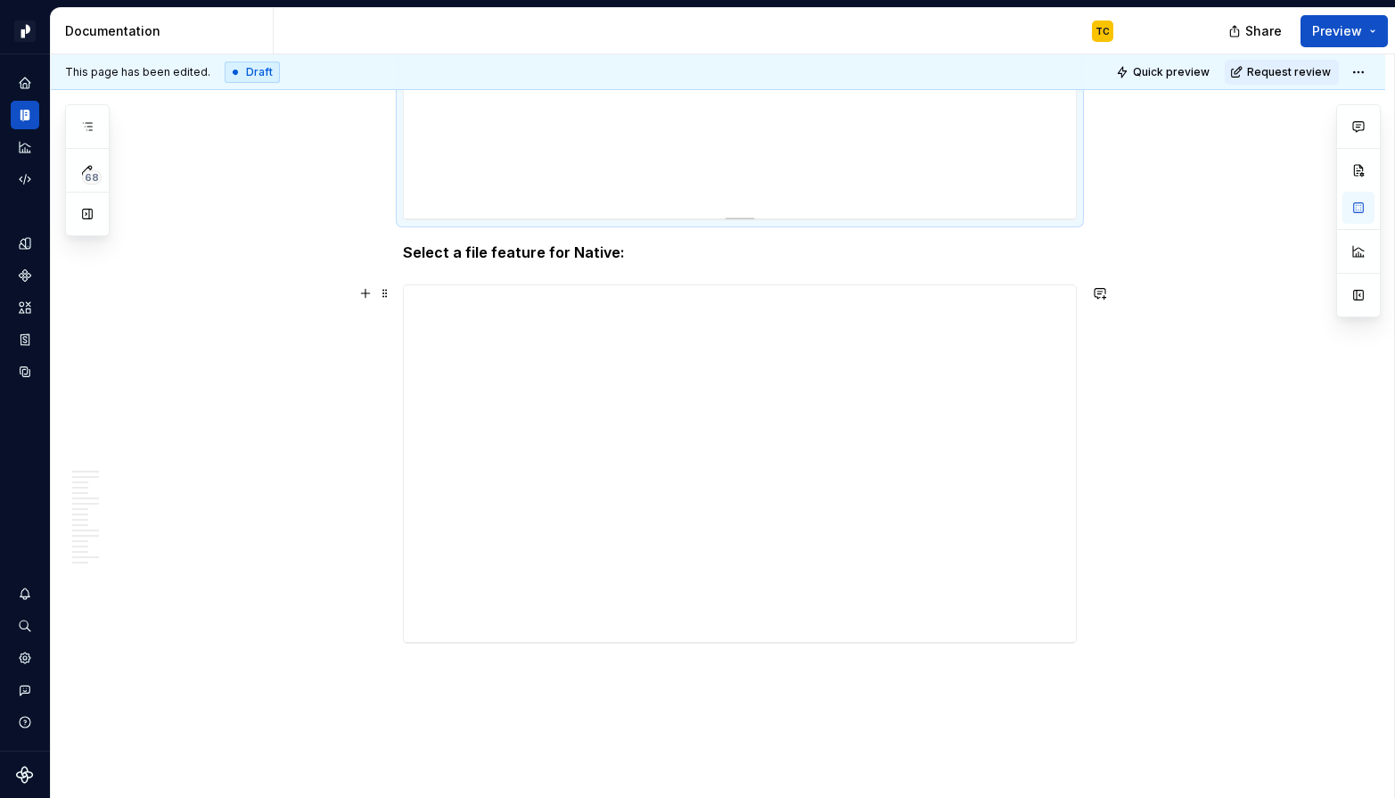
scroll to position [10607, 0]
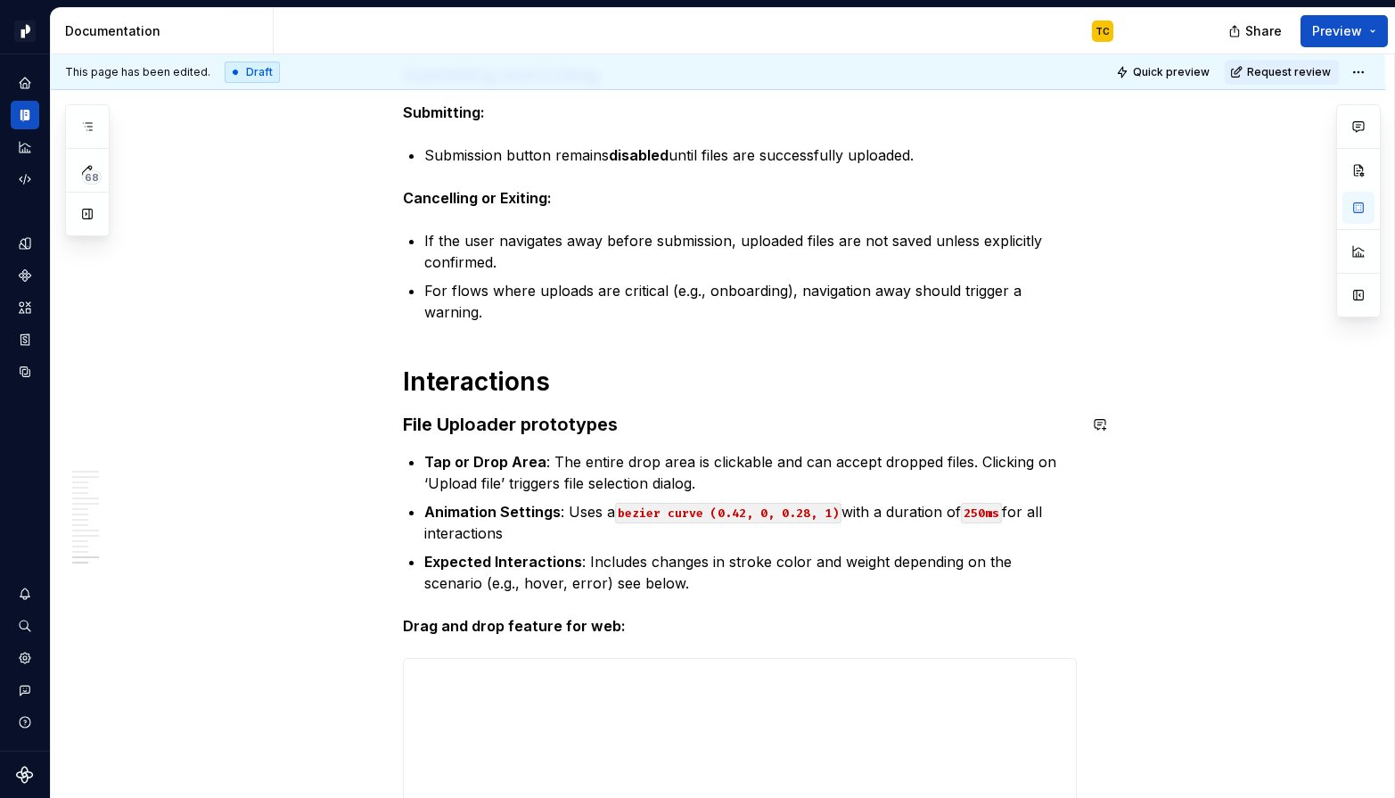
scroll to position [8721, 0]
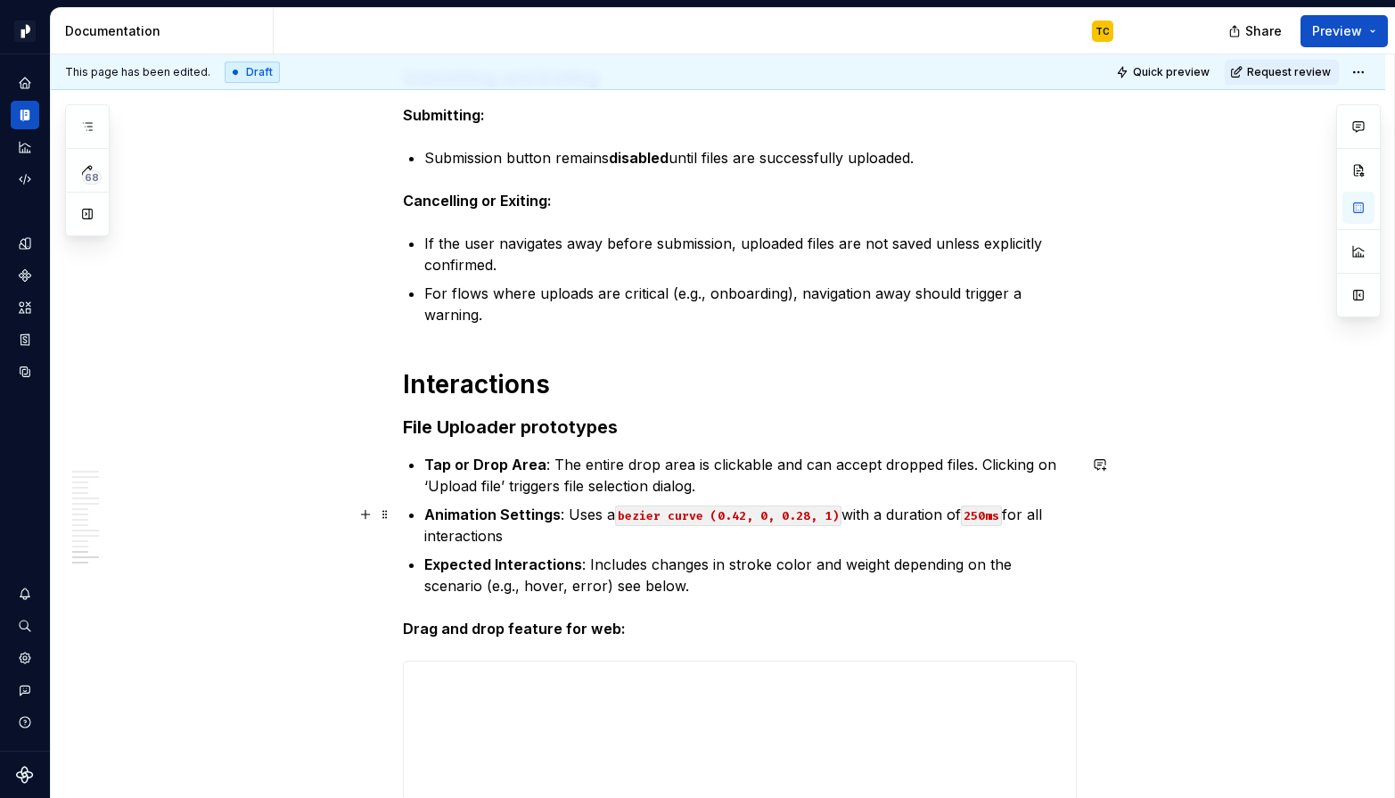
drag, startPoint x: 898, startPoint y: 713, endPoint x: 474, endPoint y: 545, distance: 455.3
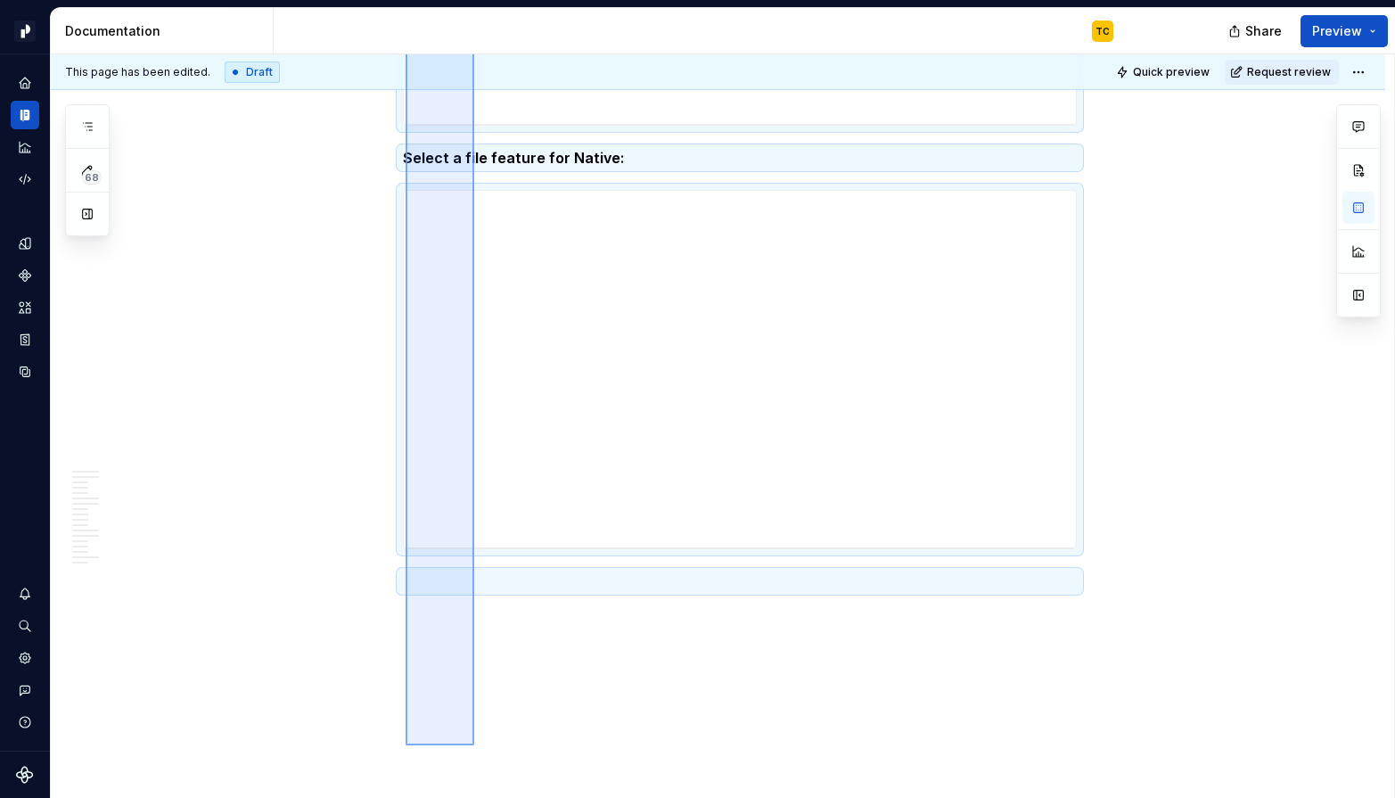
drag, startPoint x: 406, startPoint y: 623, endPoint x: 474, endPoint y: 745, distance: 140.1
click at [474, 745] on div "**********" at bounding box center [722, 426] width 1343 height 744
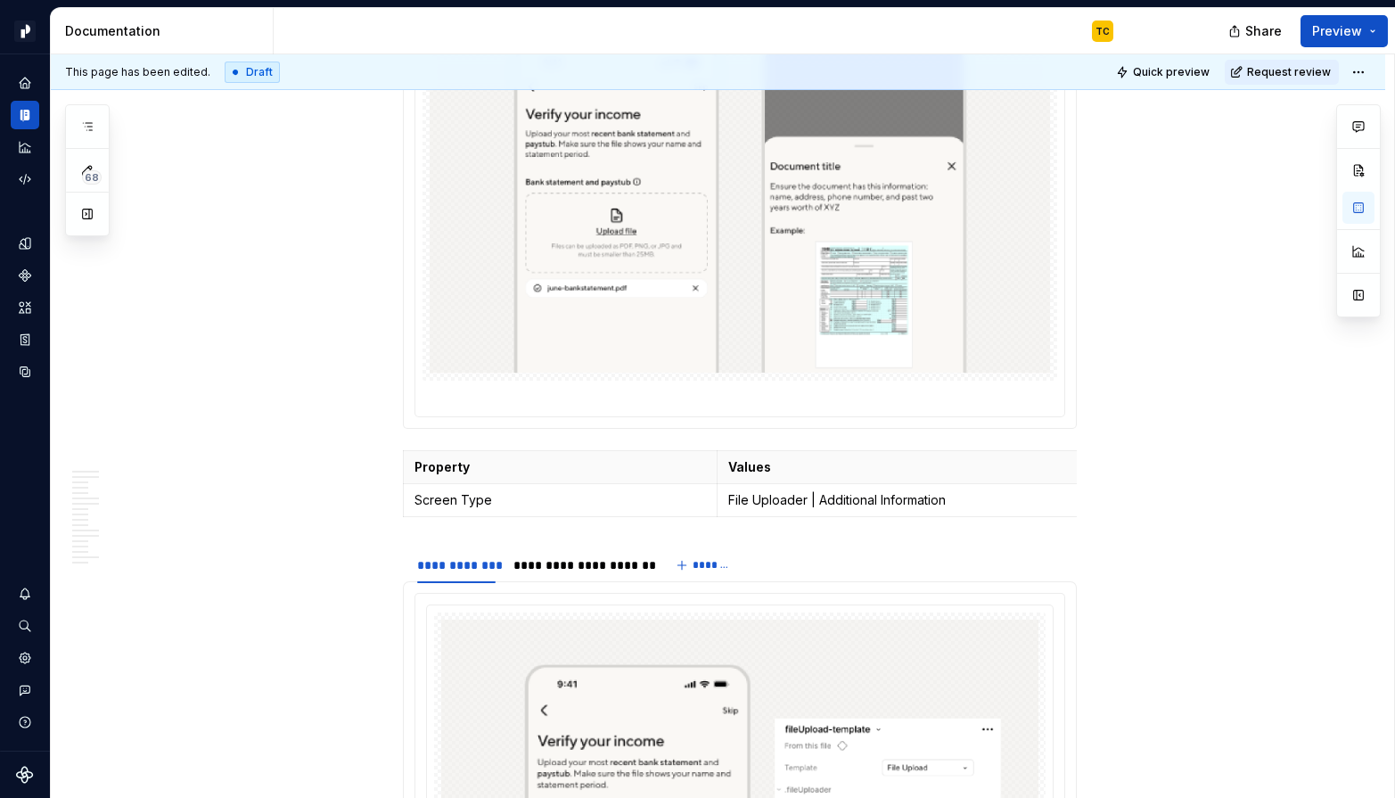
scroll to position [0, 0]
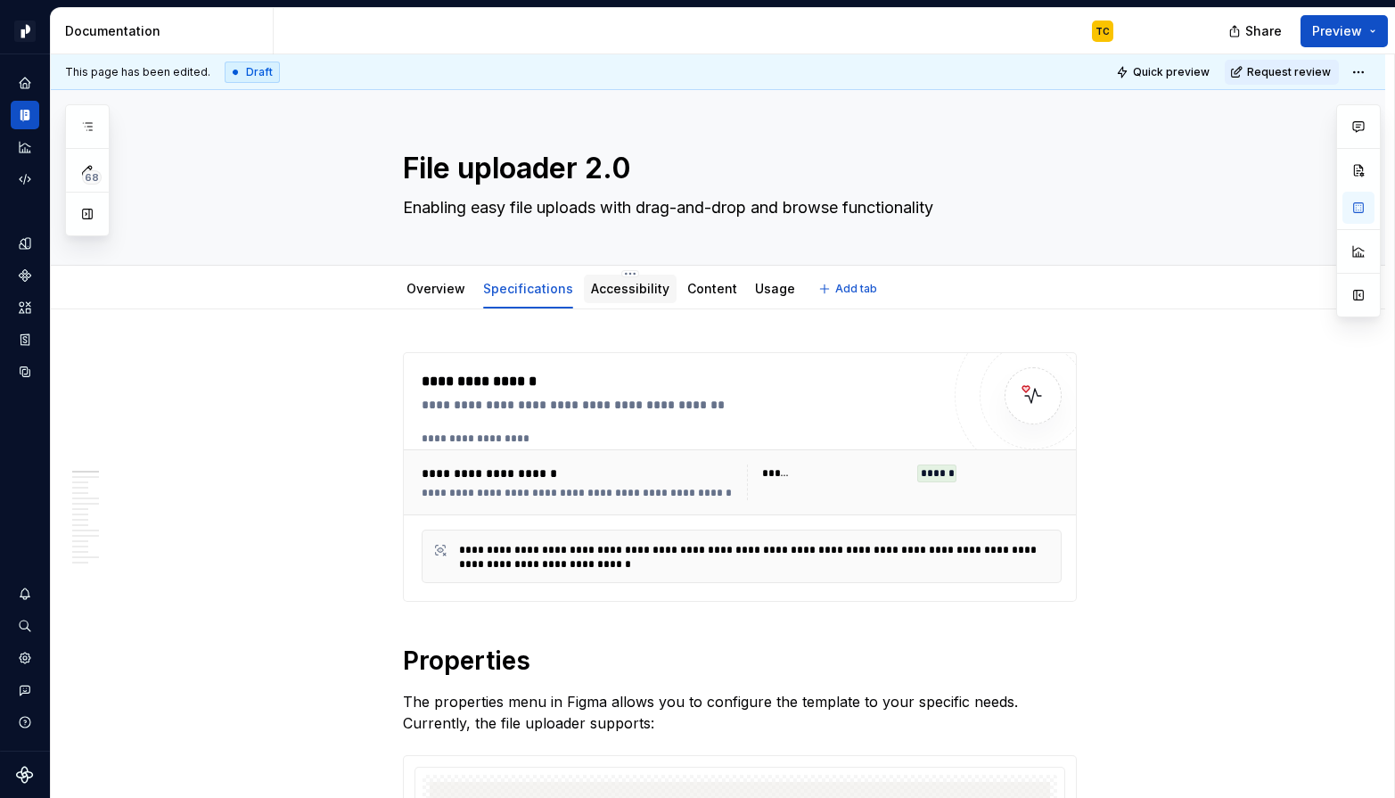
click at [617, 299] on div "Accessibility" at bounding box center [630, 288] width 78 height 21
click at [606, 296] on div "Accessibility" at bounding box center [630, 289] width 78 height 18
click at [598, 293] on link "Accessibility" at bounding box center [630, 288] width 78 height 15
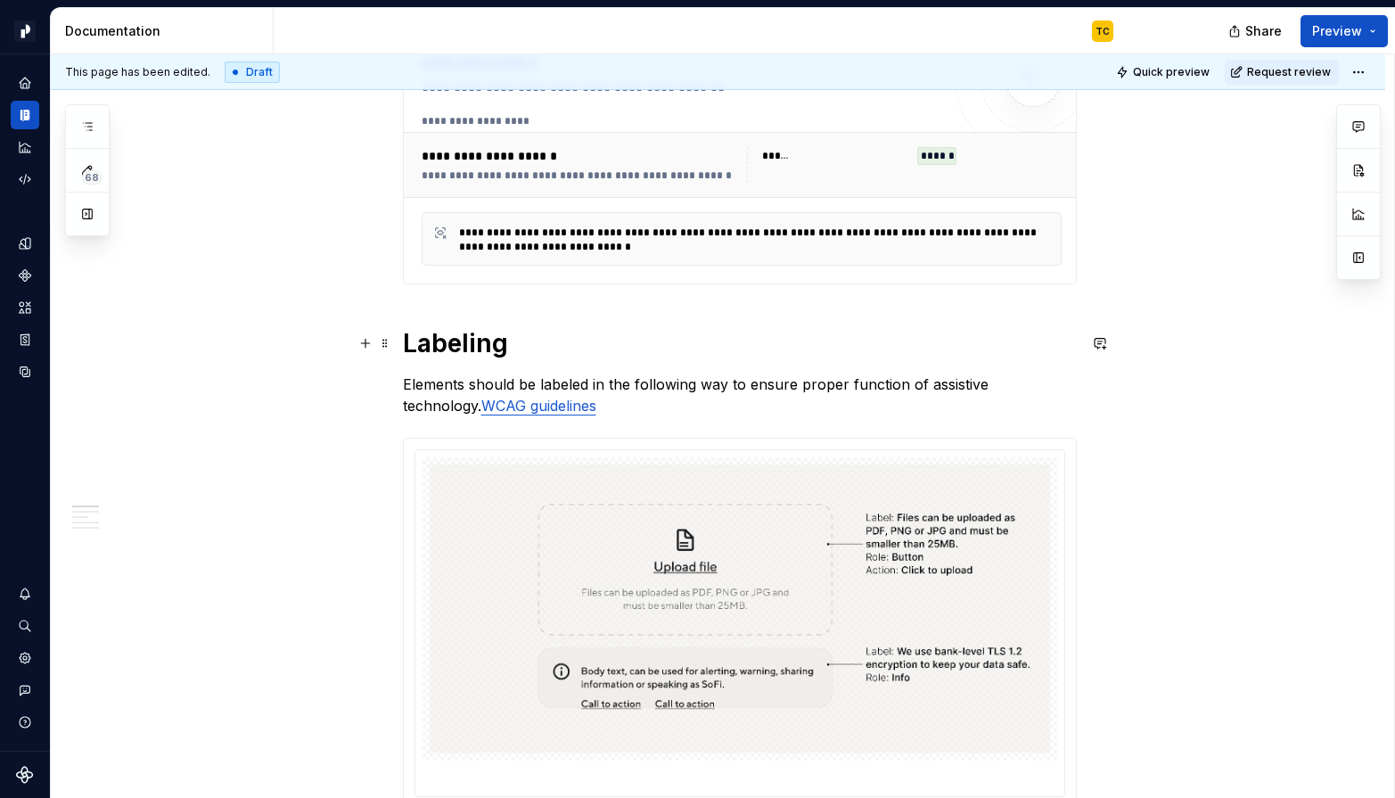
scroll to position [566, 0]
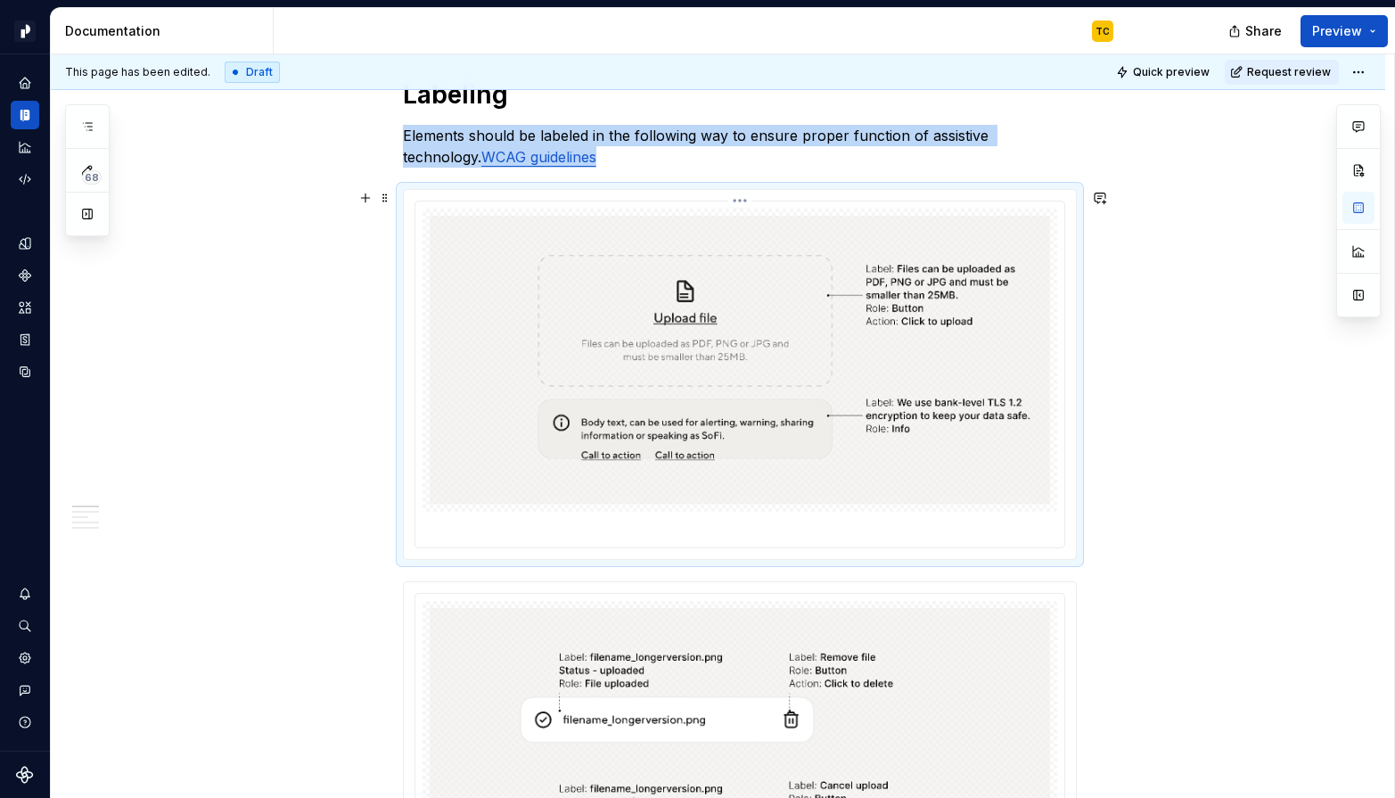
click at [685, 309] on img at bounding box center [740, 360] width 620 height 289
type textarea "*"
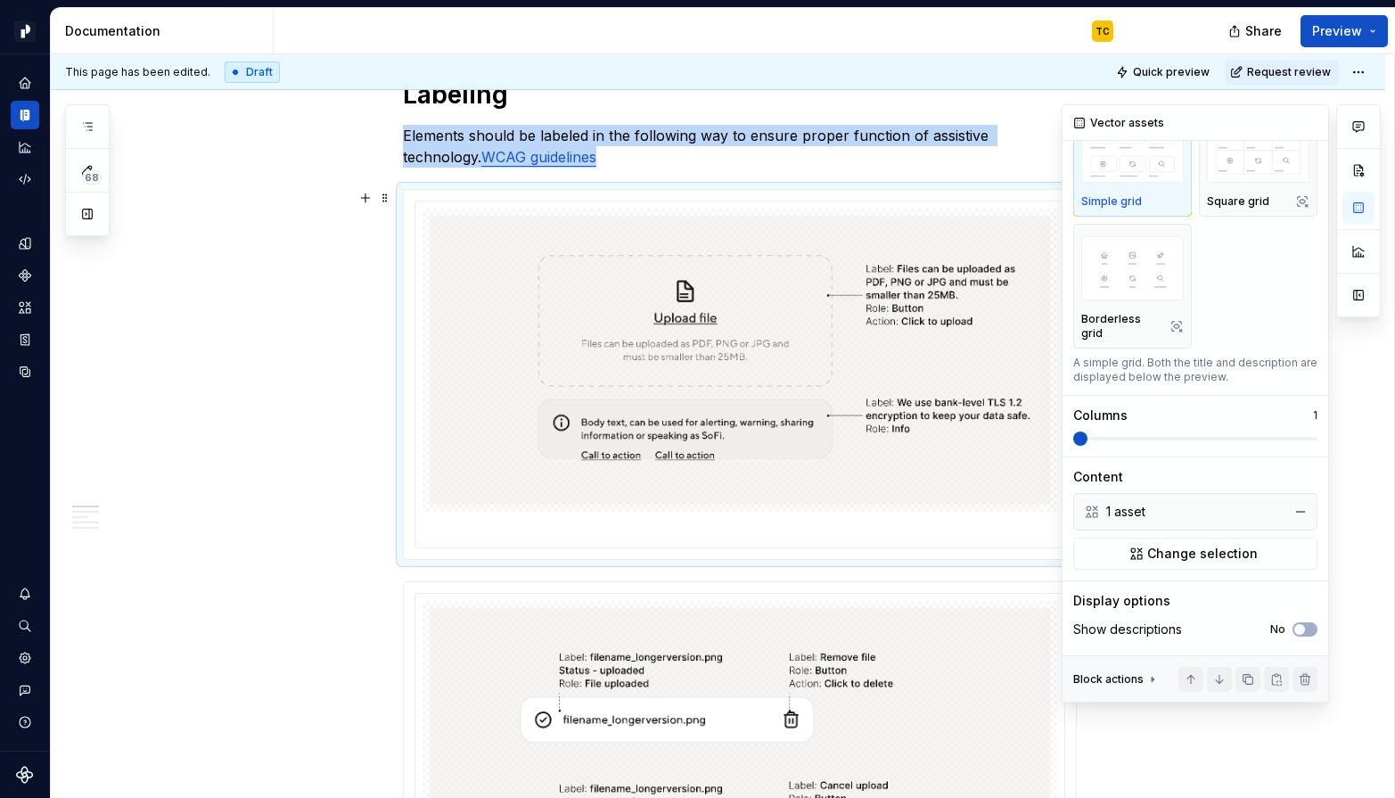
scroll to position [91, 0]
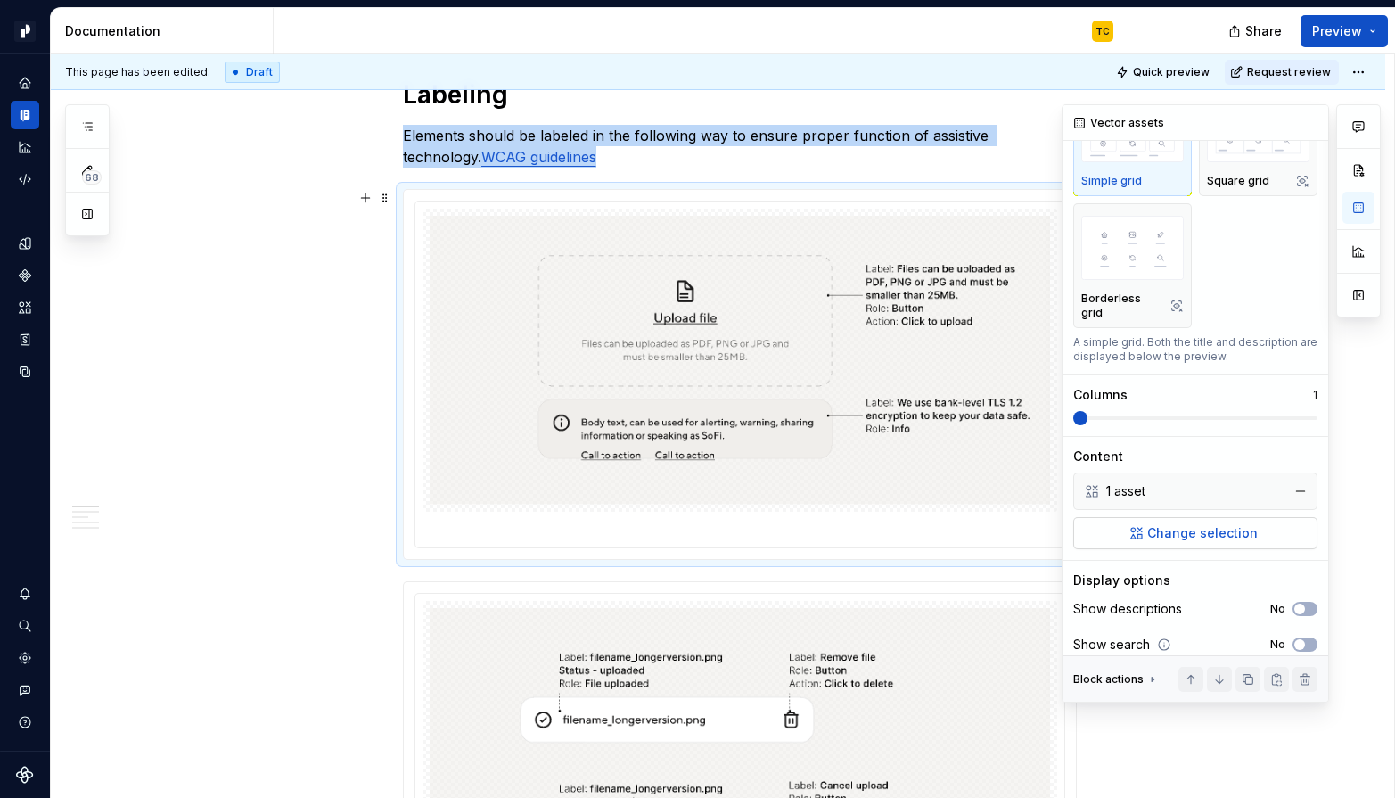
click at [1203, 524] on span "Change selection" at bounding box center [1202, 533] width 111 height 18
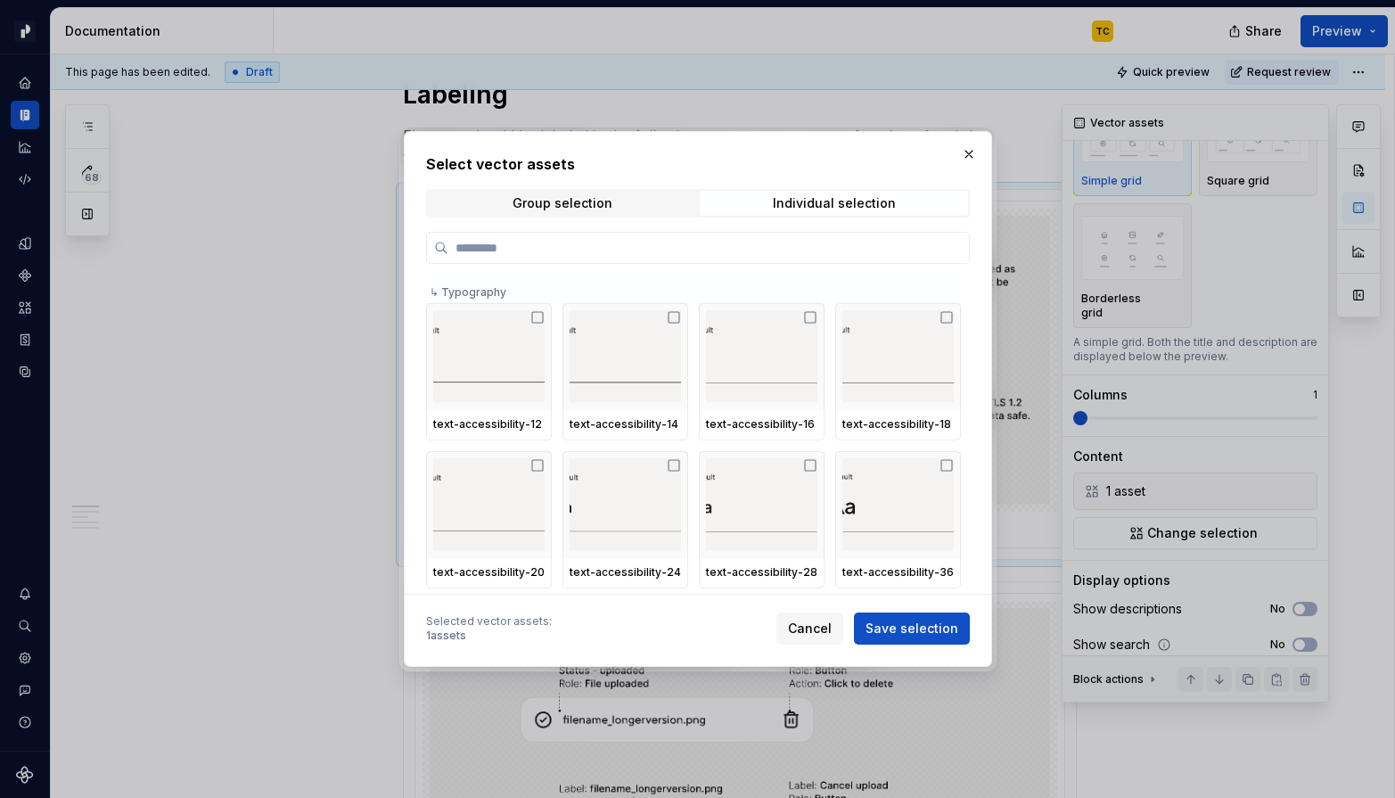
paste input "**********"
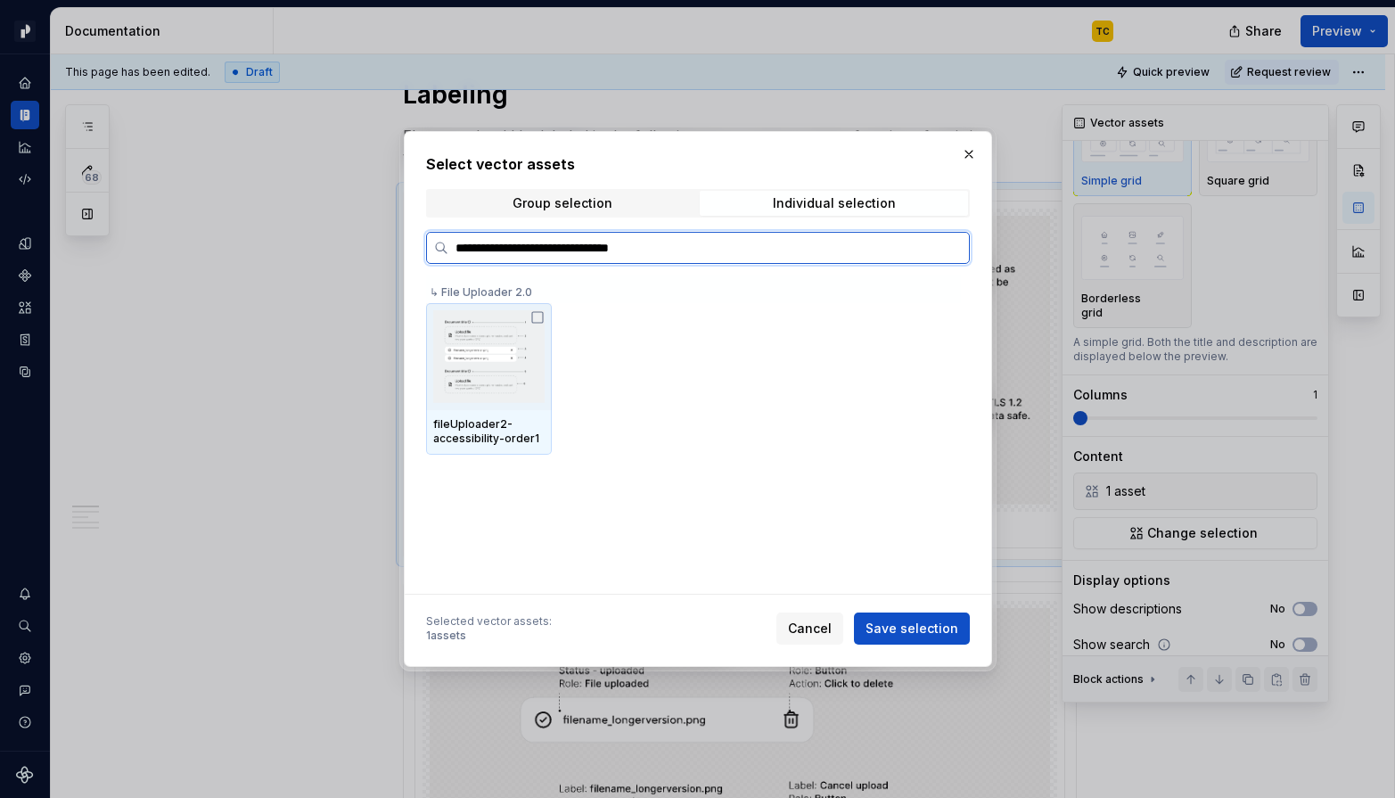
click at [542, 316] on icon at bounding box center [537, 317] width 14 height 14
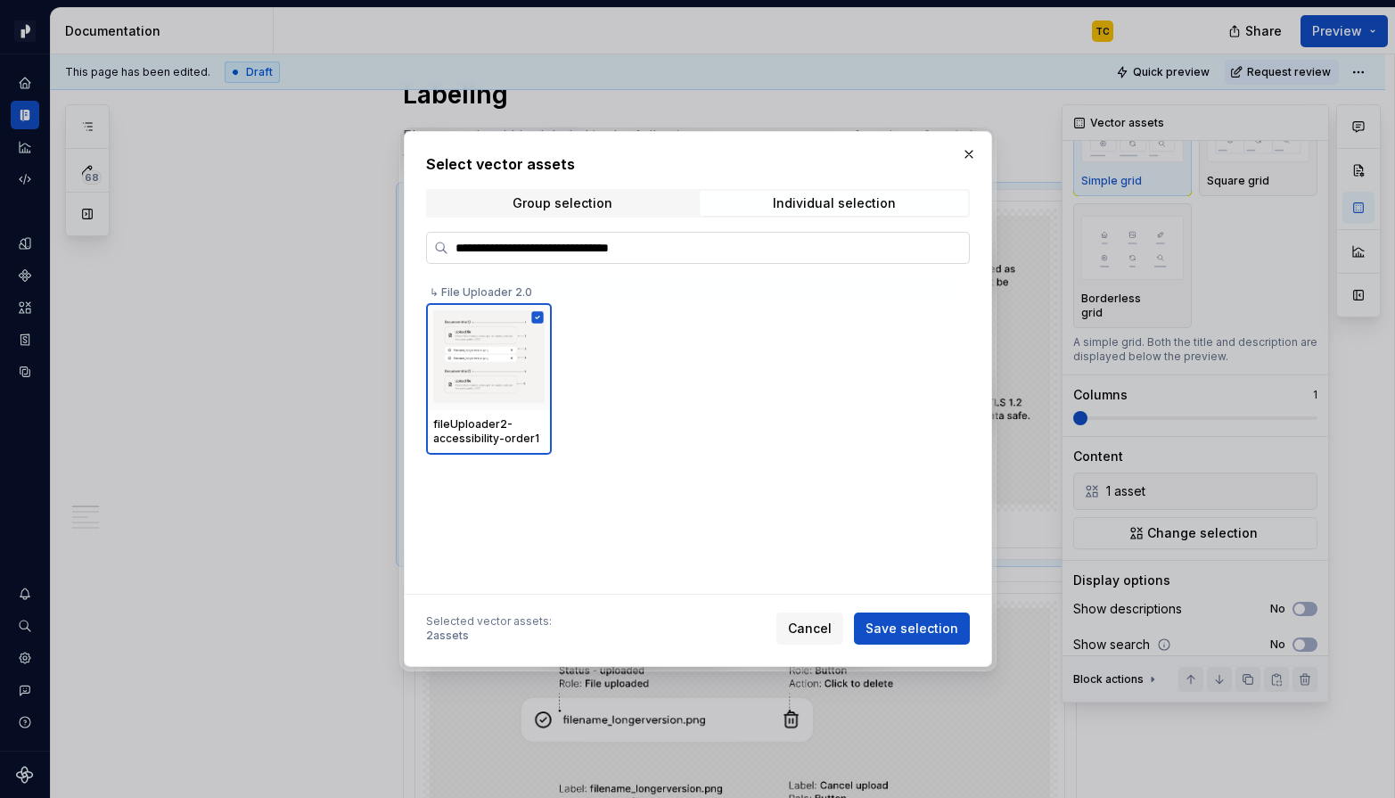
type input "**********"
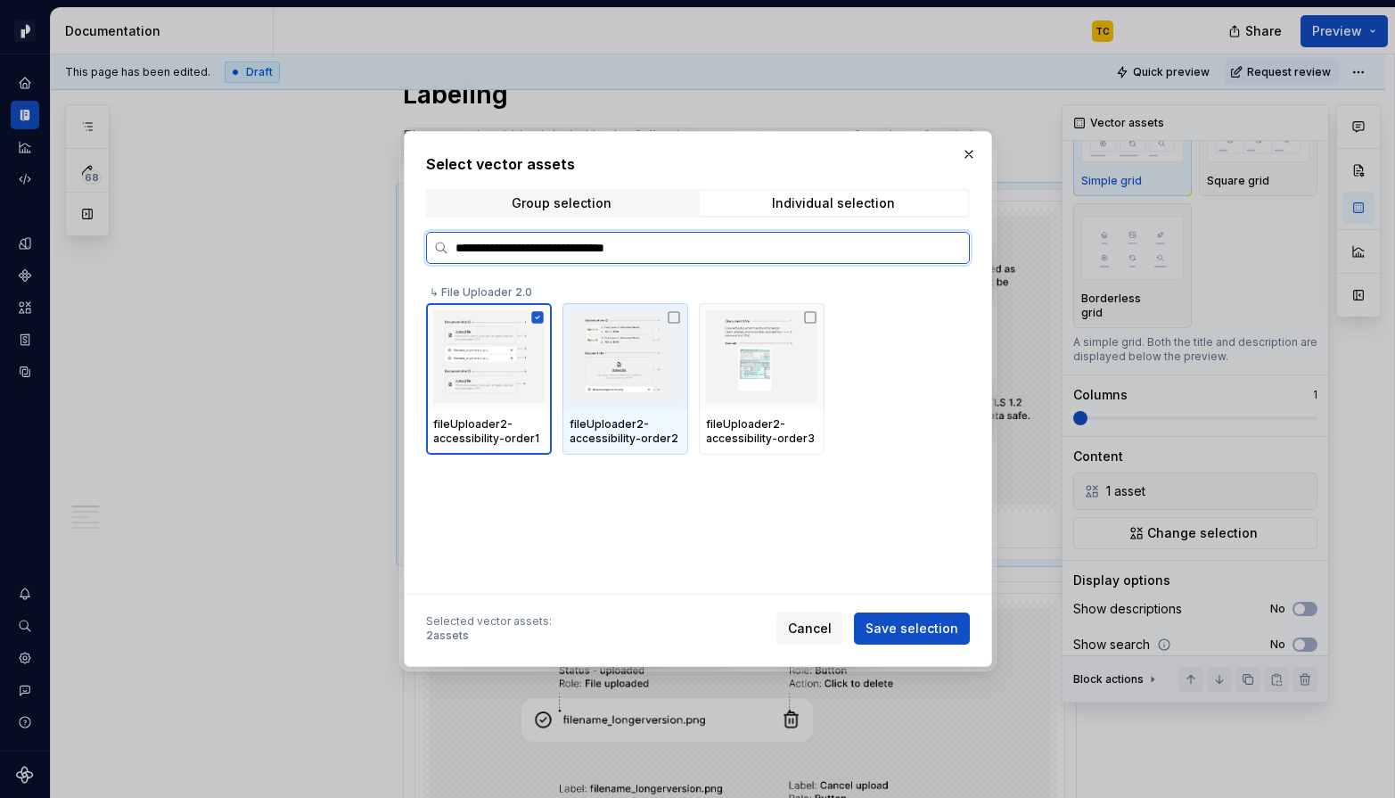
click at [672, 316] on icon at bounding box center [673, 317] width 11 height 11
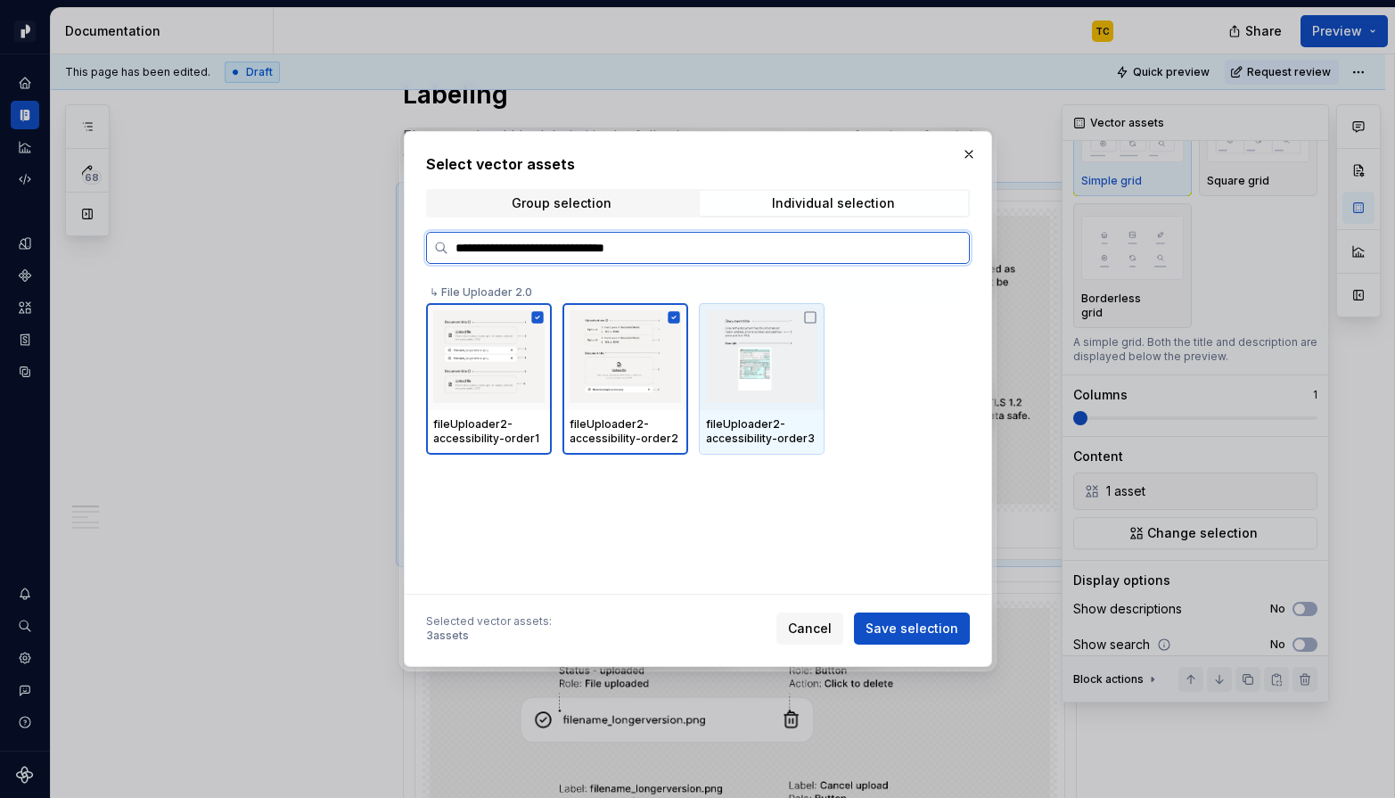
click at [814, 308] on div at bounding box center [762, 356] width 126 height 107
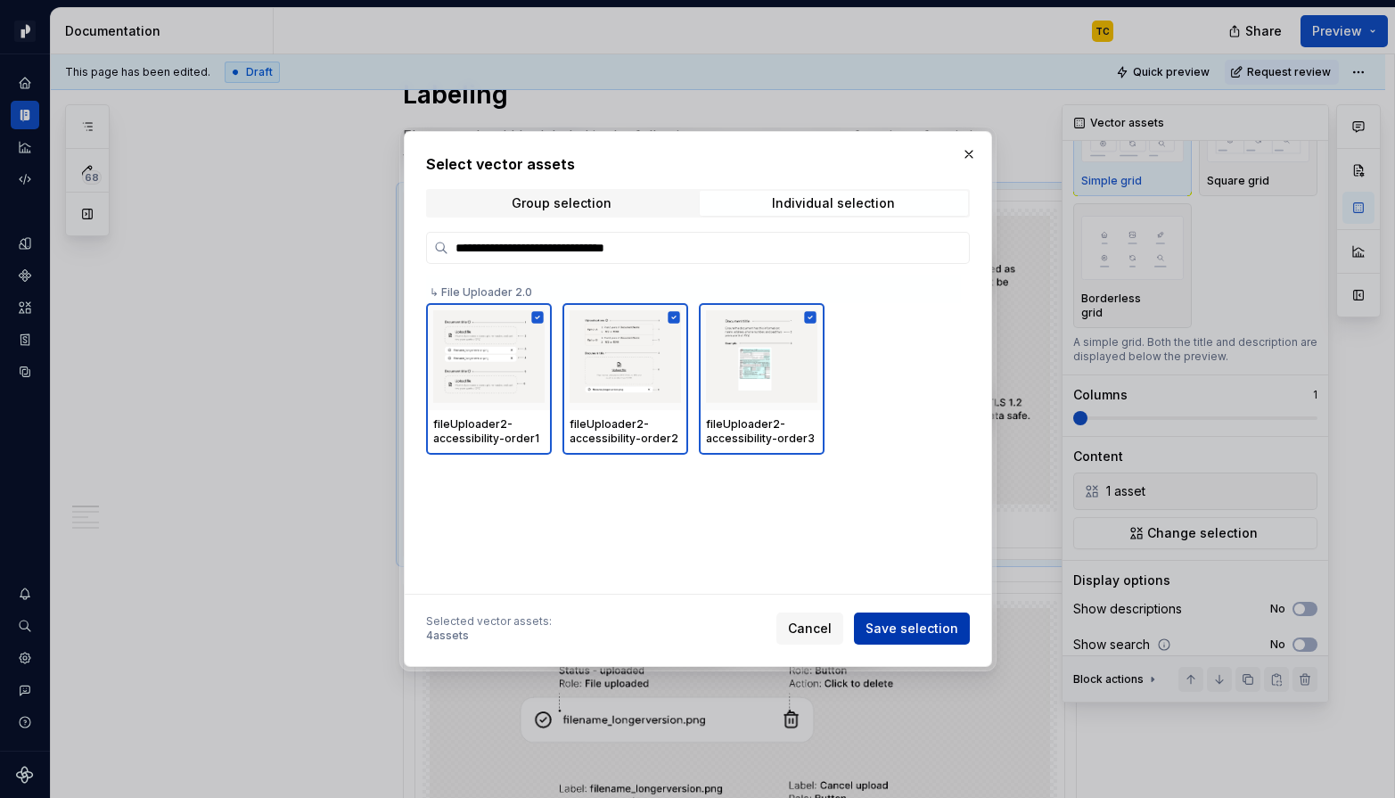
click at [899, 617] on button "Save selection" at bounding box center [912, 628] width 116 height 32
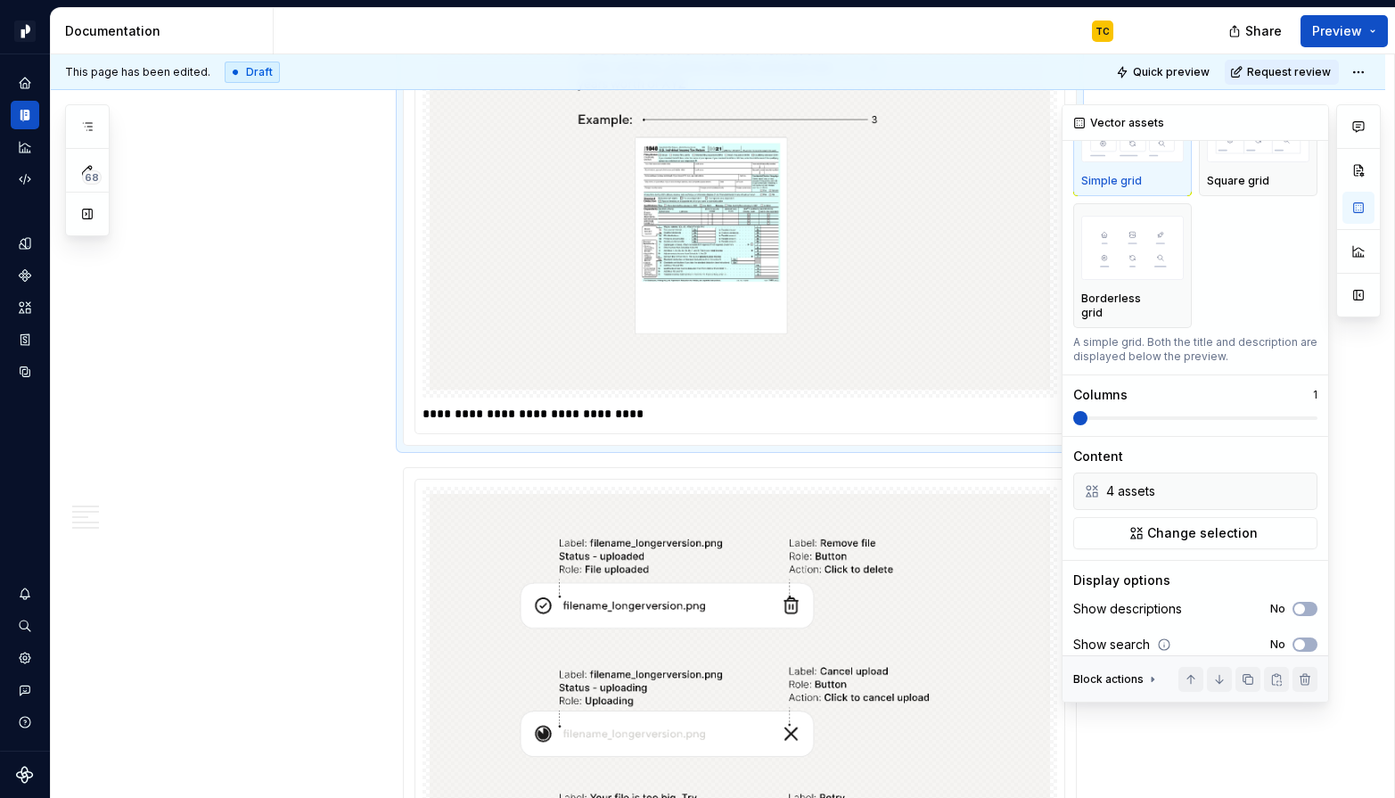
scroll to position [2120, 0]
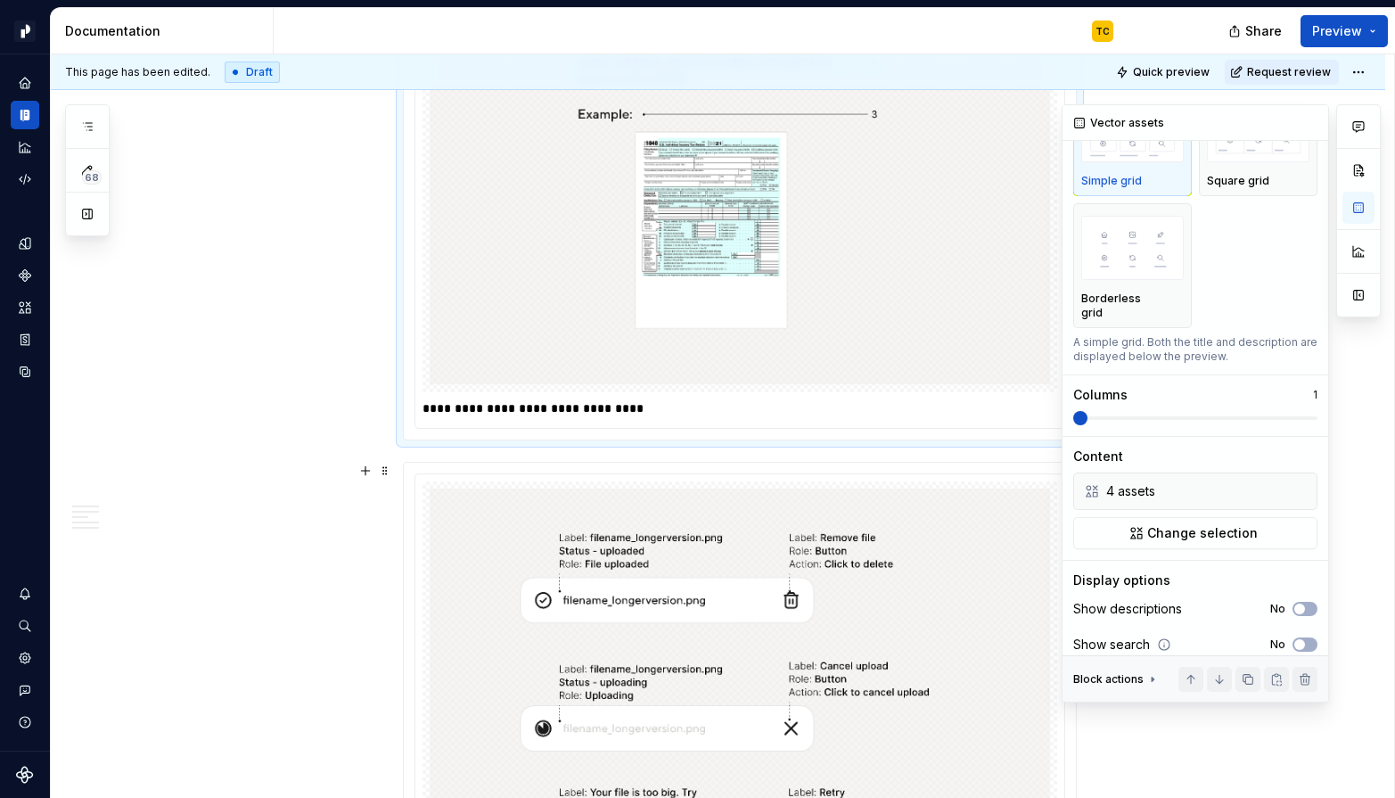
click at [738, 469] on div at bounding box center [740, 724] width 672 height 523
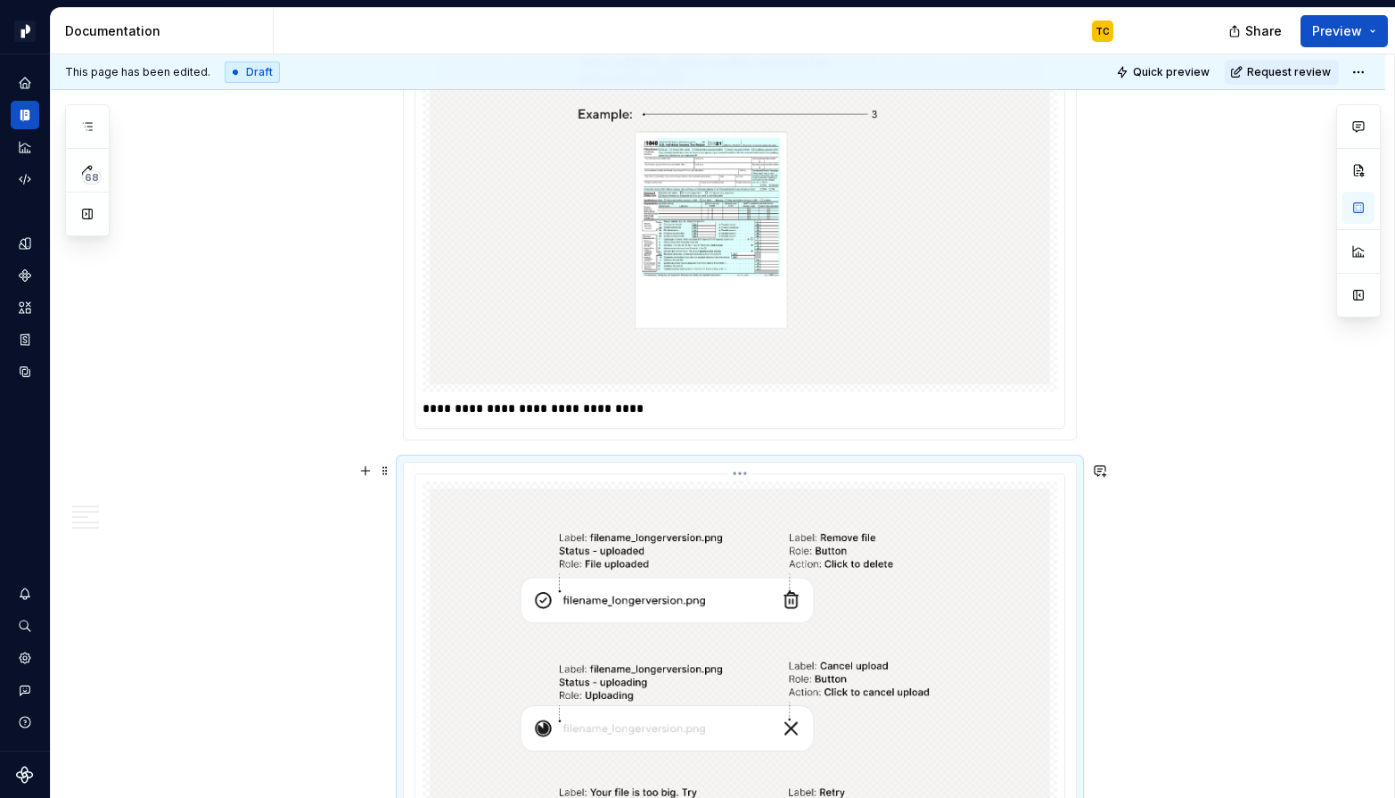
click at [742, 478] on html "Pacific TC Design system data Documentation TC Share Preview 68 Pages Add Acces…" at bounding box center [697, 399] width 1395 height 798
click at [799, 537] on div "Delete item" at bounding box center [830, 539] width 131 height 18
type textarea "*"
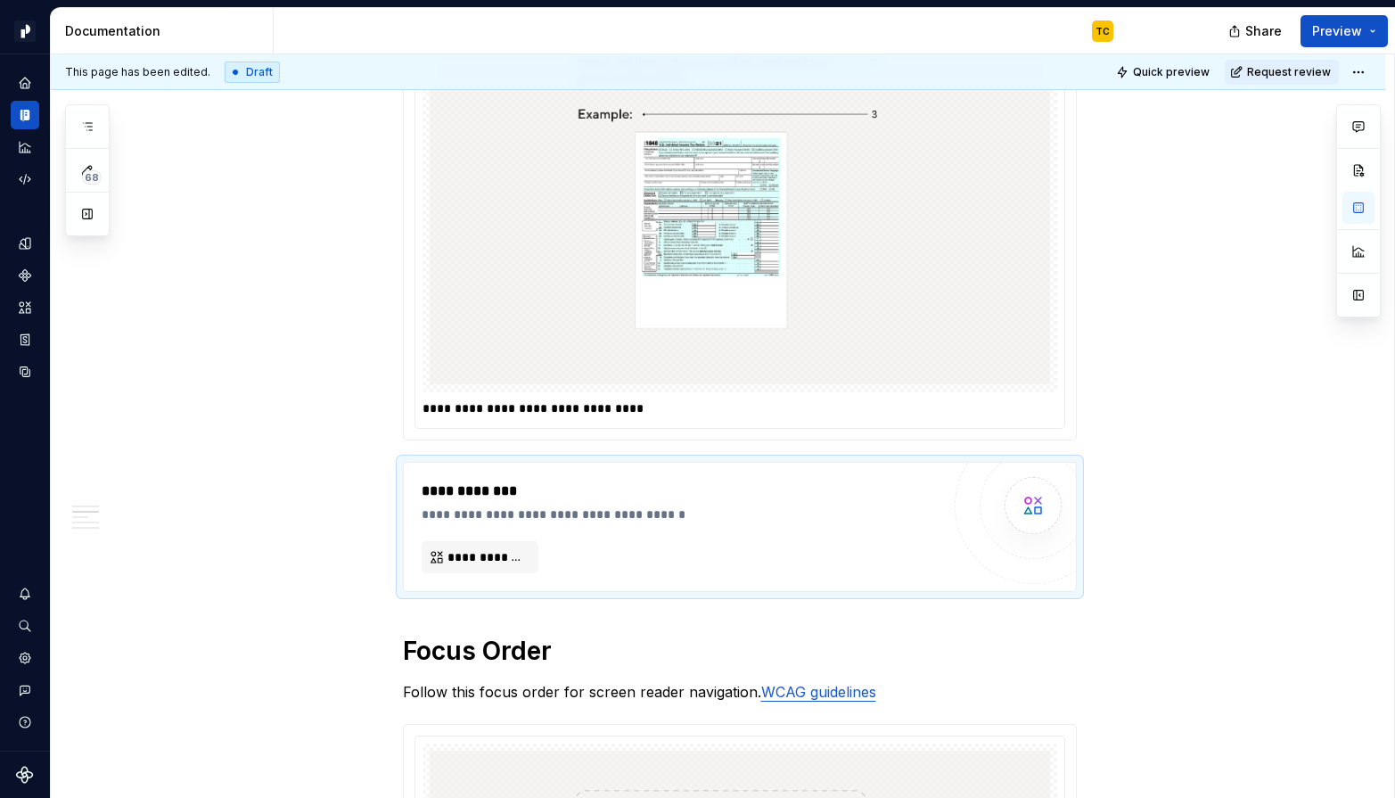
click at [603, 405] on p "**********" at bounding box center [739, 408] width 635 height 18
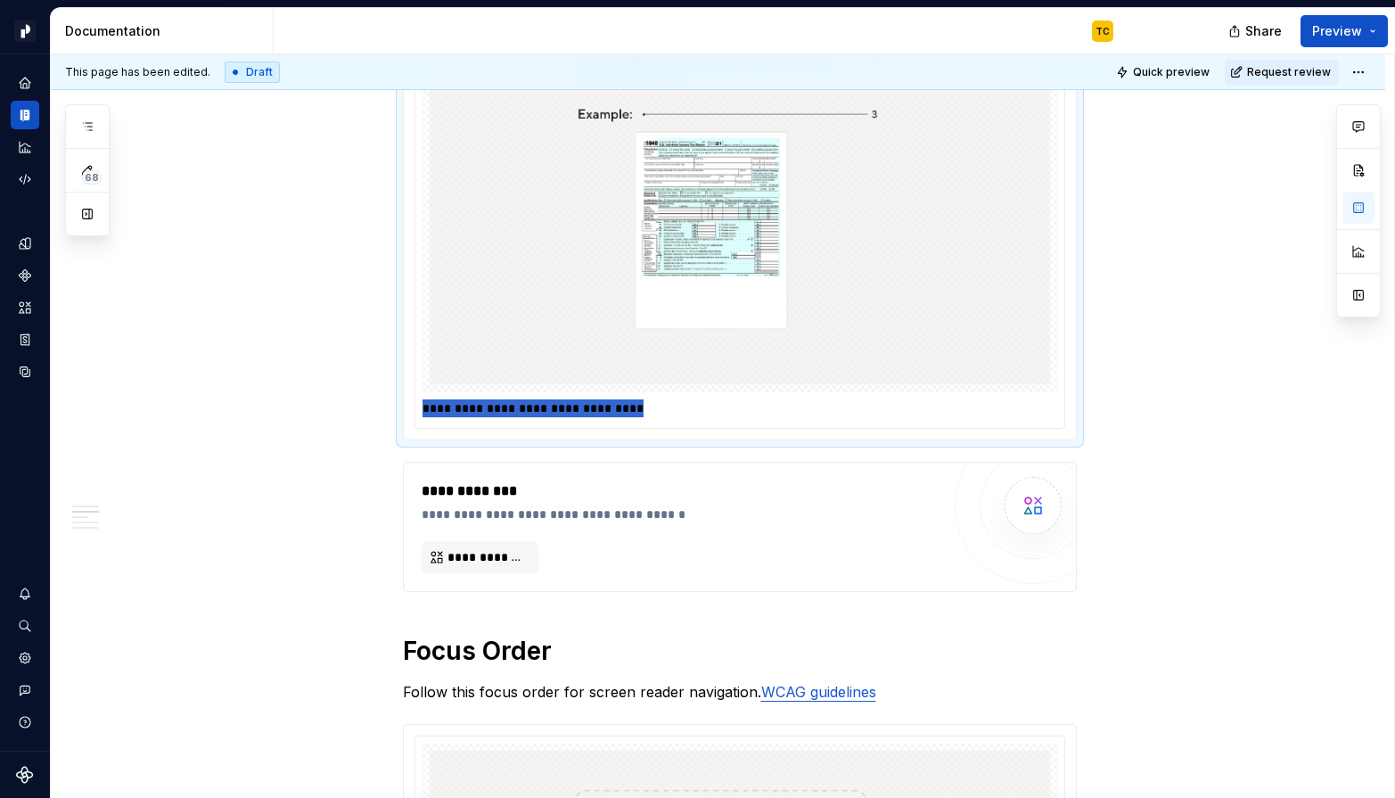
click at [603, 405] on p "**********" at bounding box center [739, 408] width 635 height 18
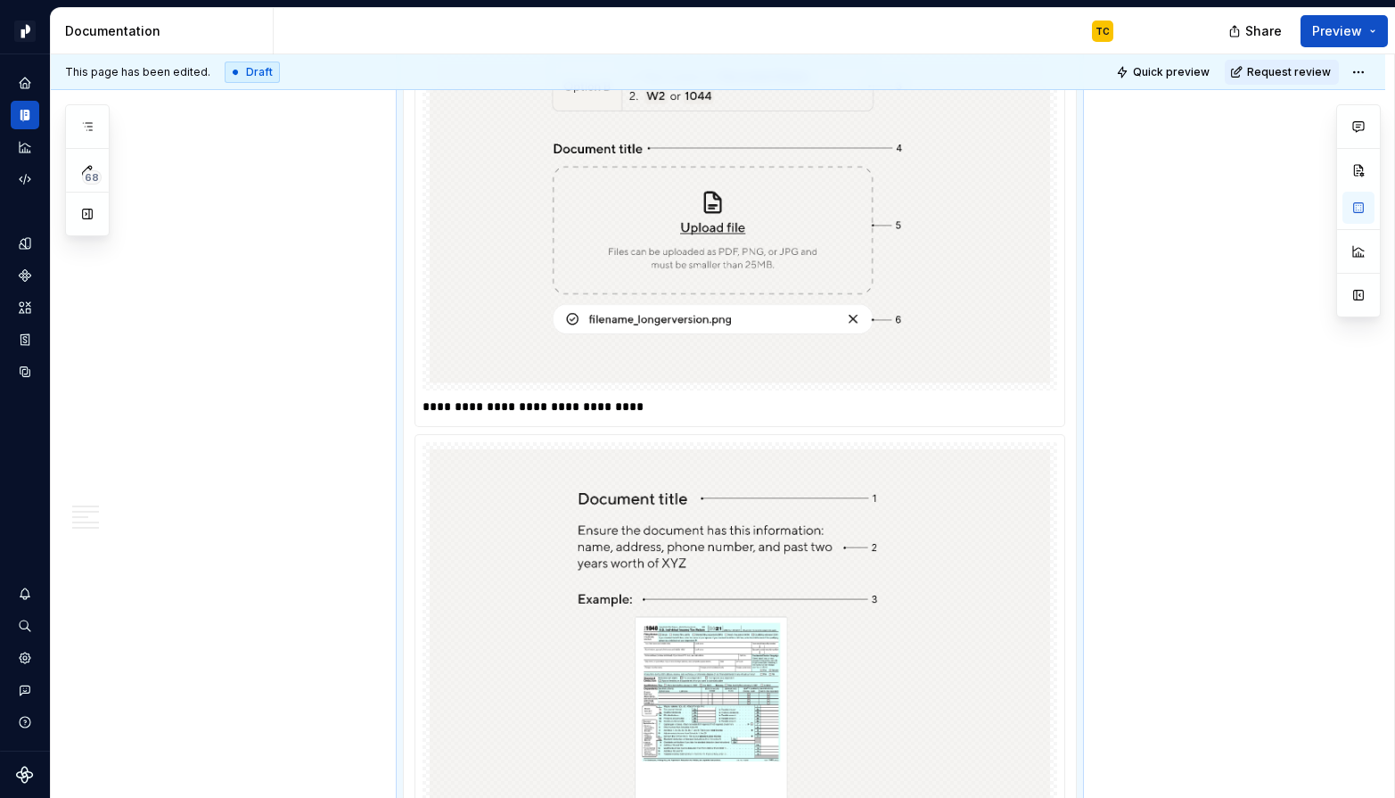
scroll to position [1604, 0]
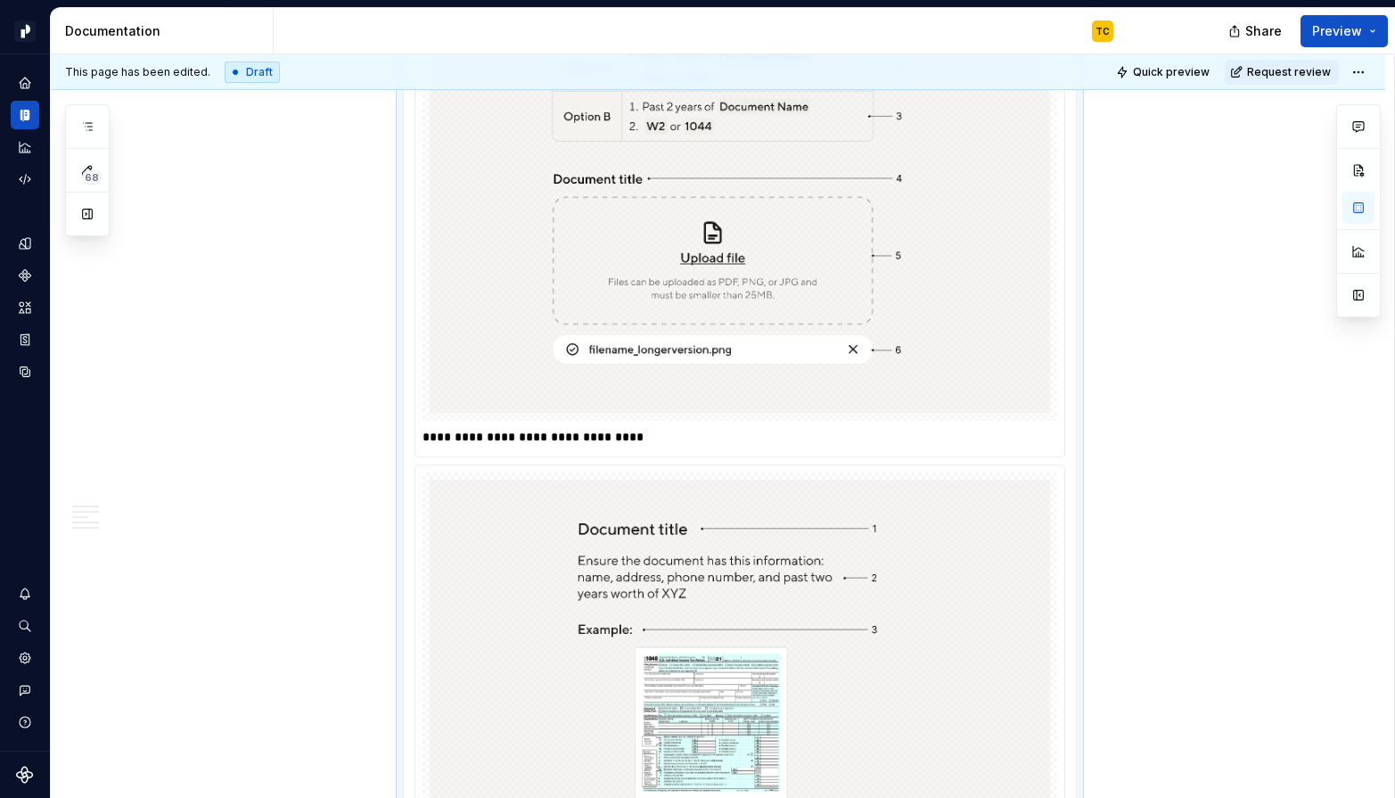
click at [596, 439] on p "**********" at bounding box center [739, 437] width 635 height 18
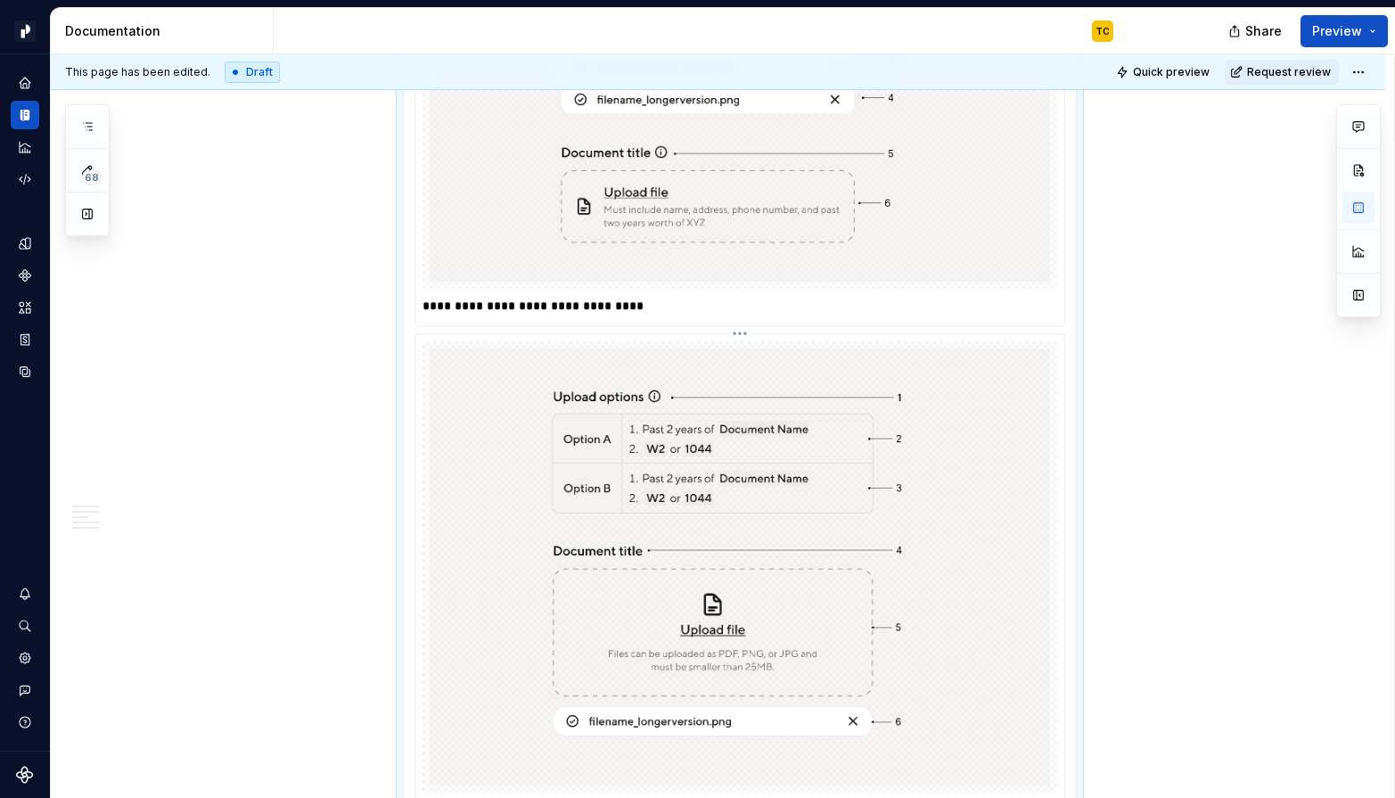
scroll to position [1135, 0]
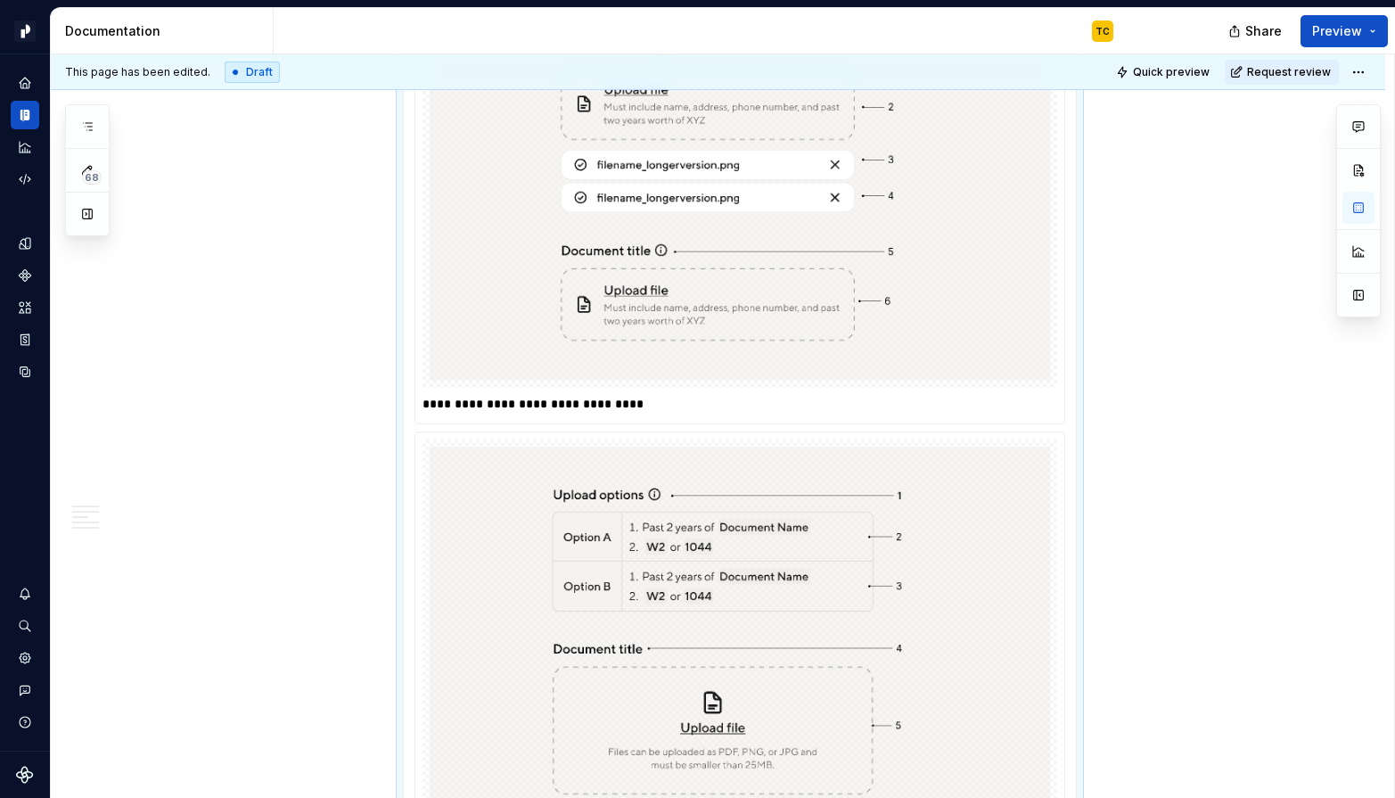
click at [534, 391] on div "**********" at bounding box center [739, 403] width 635 height 25
click at [529, 402] on p "**********" at bounding box center [739, 404] width 635 height 18
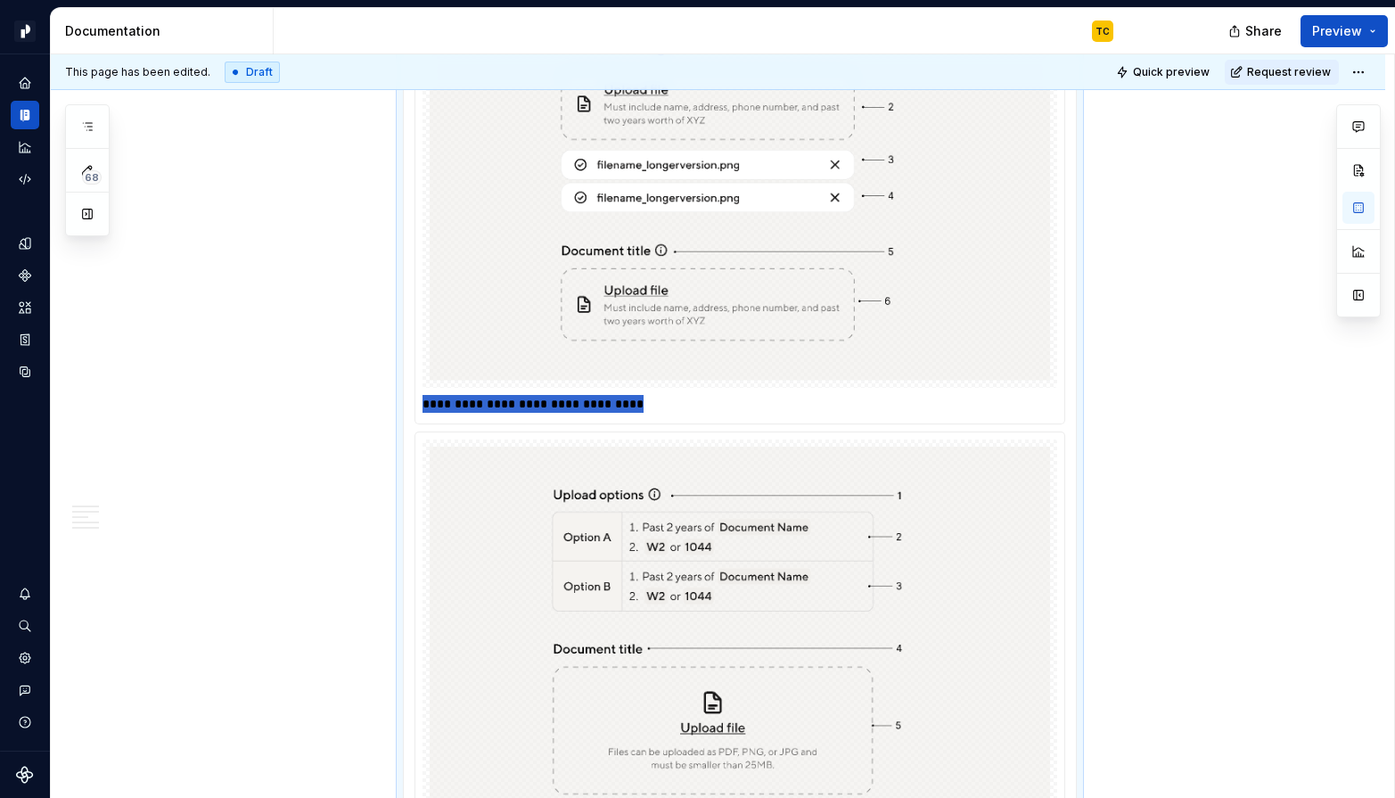
click at [529, 402] on p "**********" at bounding box center [739, 404] width 635 height 18
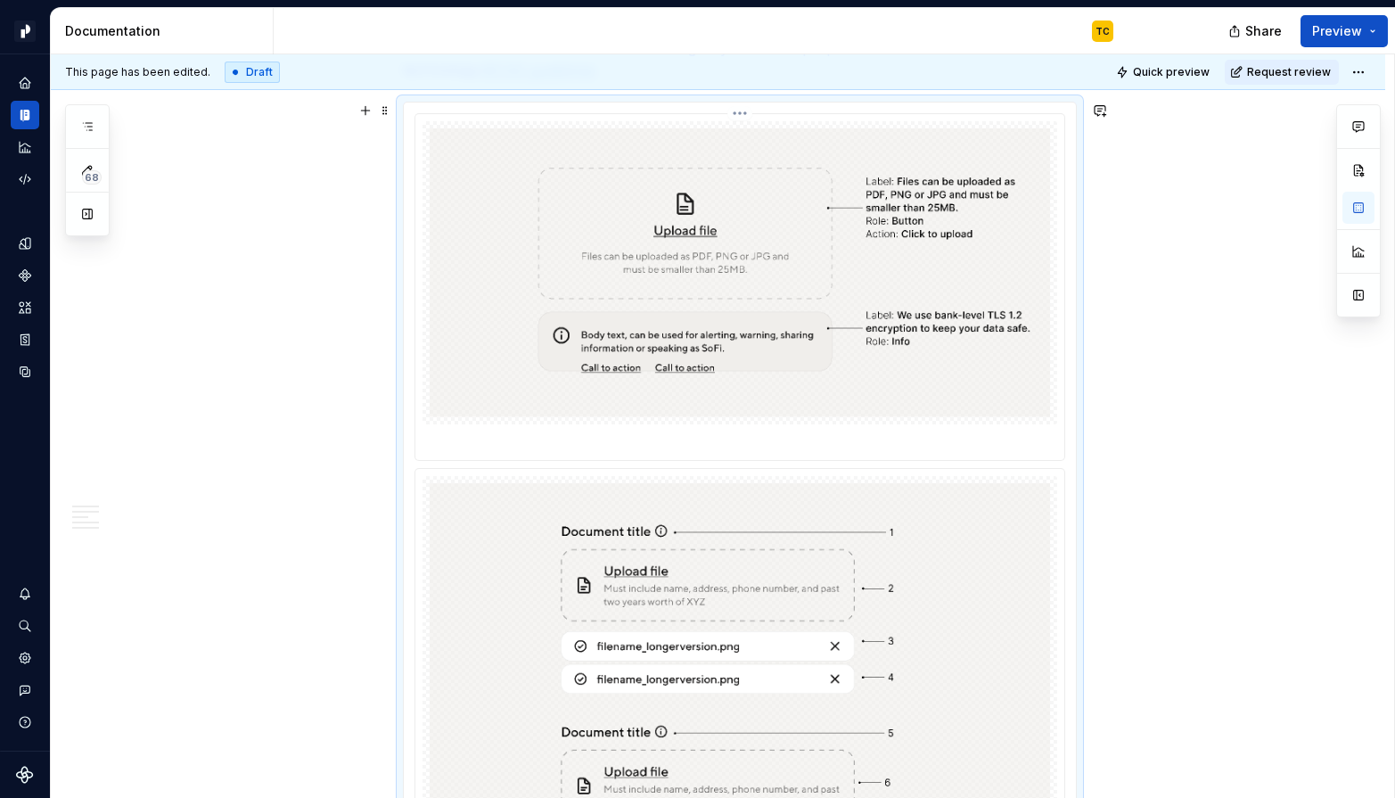
scroll to position [655, 0]
click at [589, 319] on img at bounding box center [740, 271] width 620 height 289
click at [742, 115] on html "Pacific TC Design system data Documentation TC Share Preview 68 Pages Add Acces…" at bounding box center [697, 399] width 1395 height 798
click at [808, 173] on div "Delete item" at bounding box center [830, 177] width 131 height 18
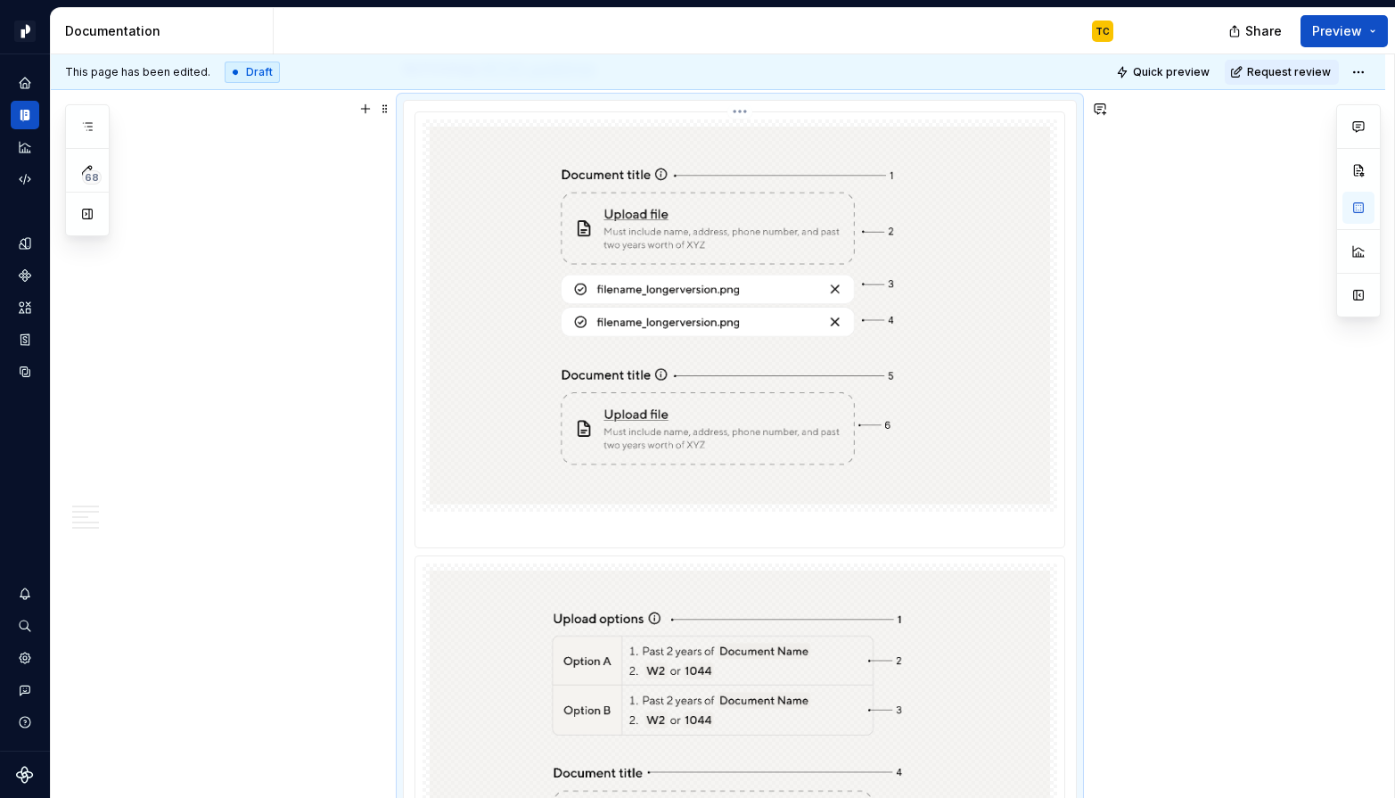
click at [671, 523] on p at bounding box center [739, 528] width 635 height 18
click at [543, 530] on p "**********" at bounding box center [739, 528] width 635 height 18
click at [482, 521] on p "**********" at bounding box center [739, 528] width 635 height 18
click at [431, 524] on p "**********" at bounding box center [739, 528] width 635 height 18
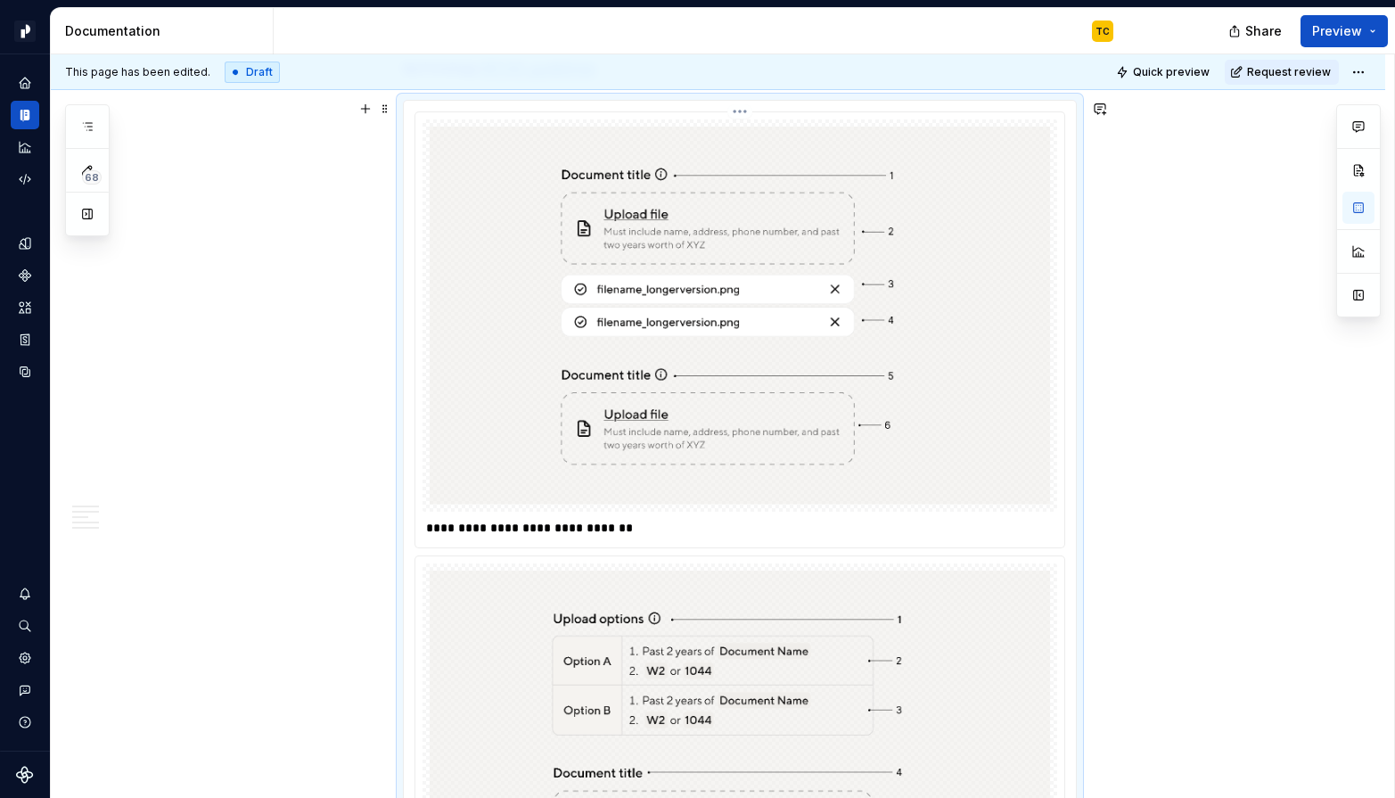
click at [431, 524] on p "**********" at bounding box center [739, 528] width 635 height 18
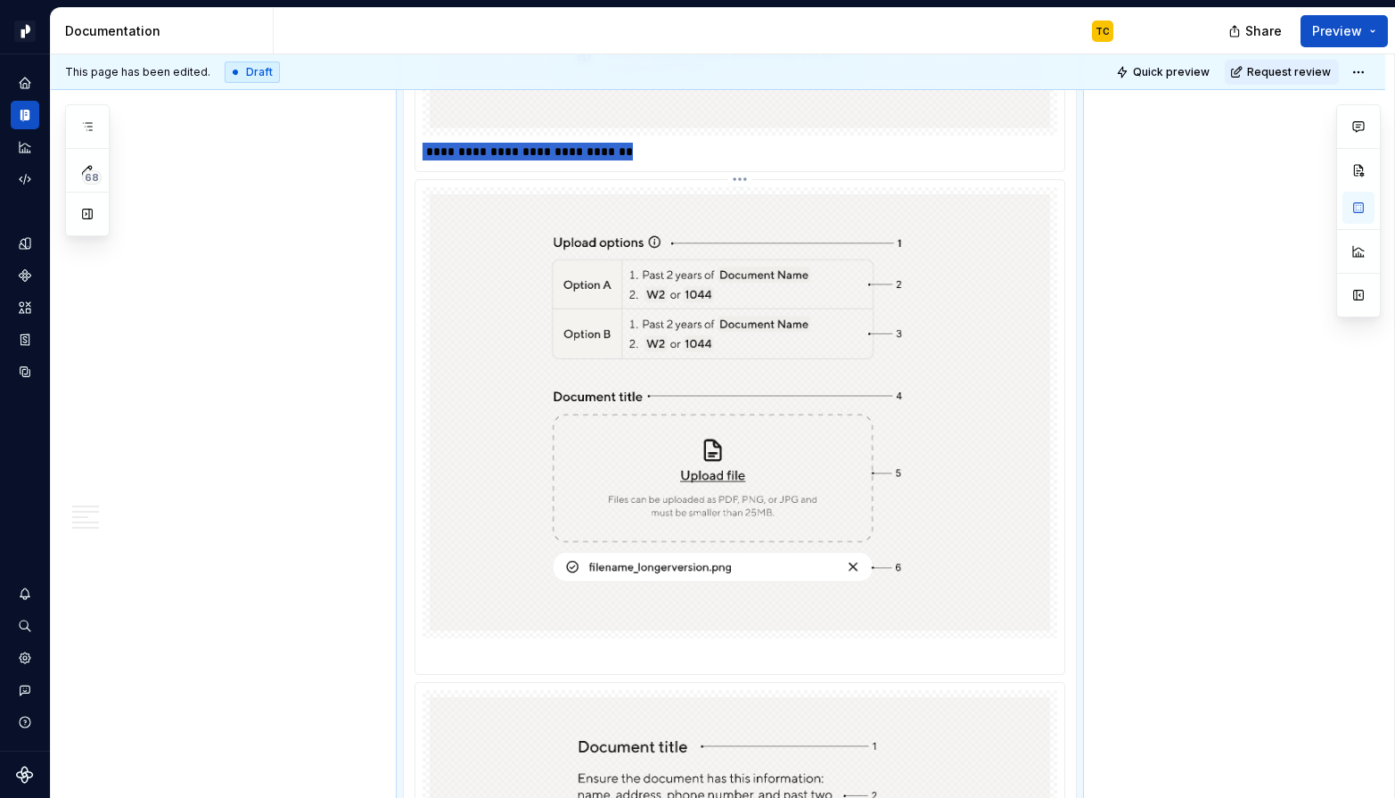
scroll to position [1068, 0]
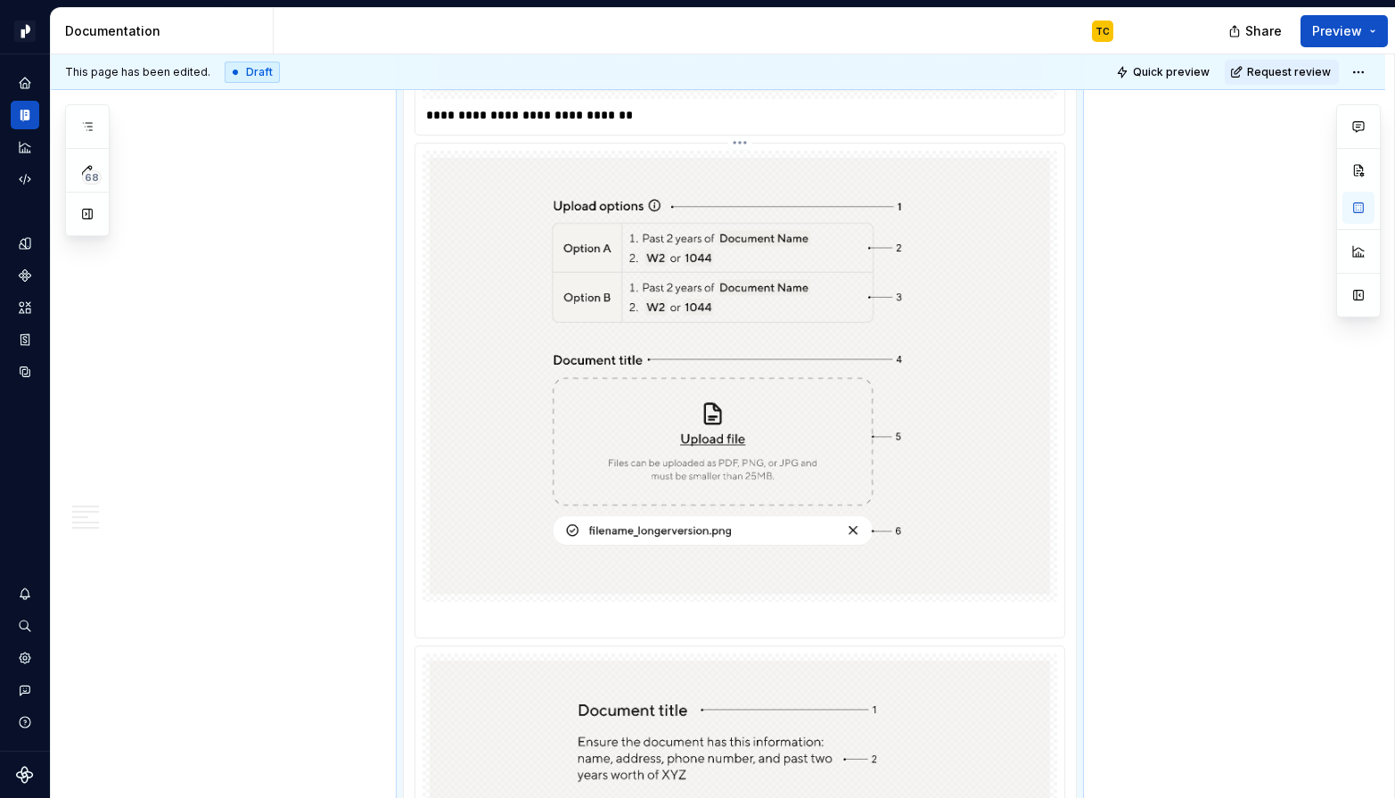
click at [462, 615] on p at bounding box center [739, 618] width 635 height 18
click at [548, 619] on p "**********" at bounding box center [739, 618] width 635 height 18
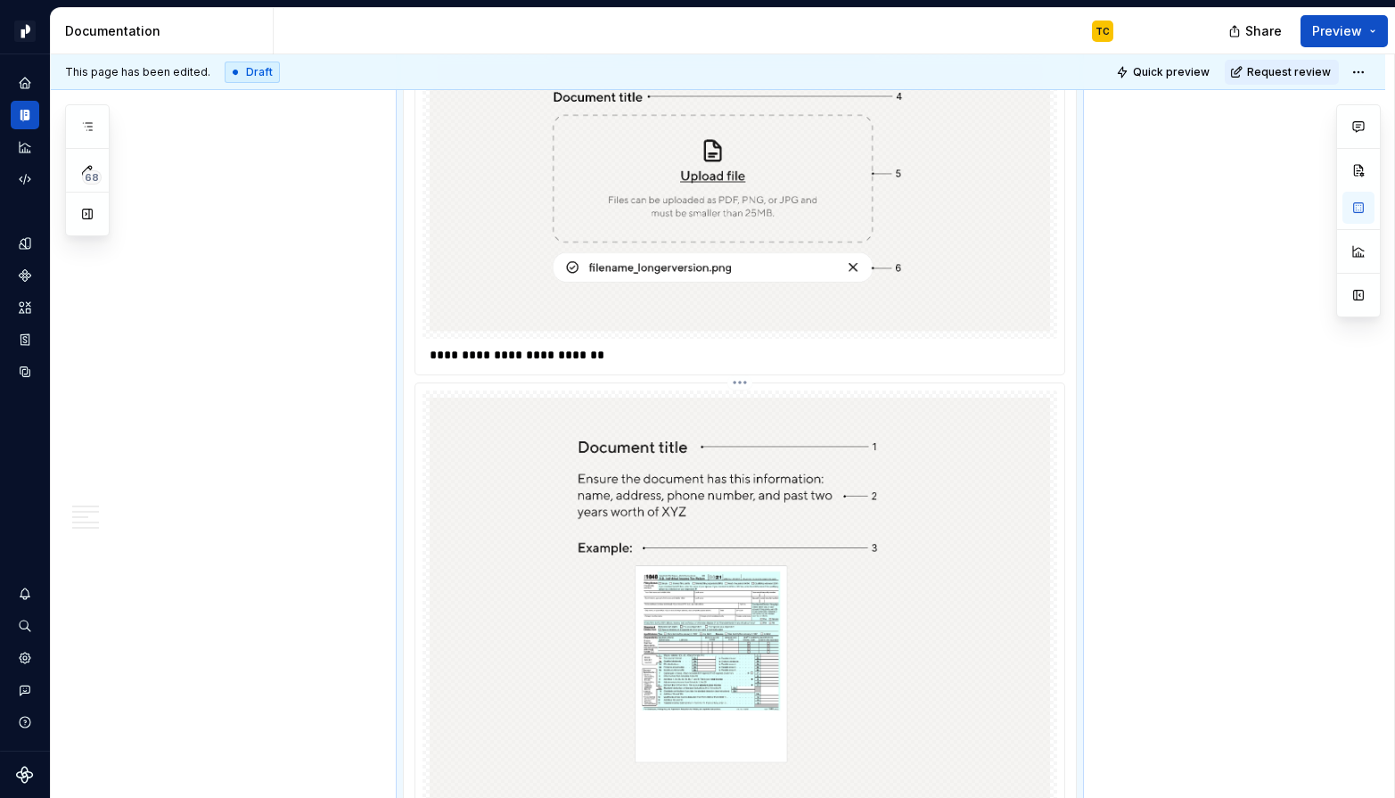
scroll to position [1316, 0]
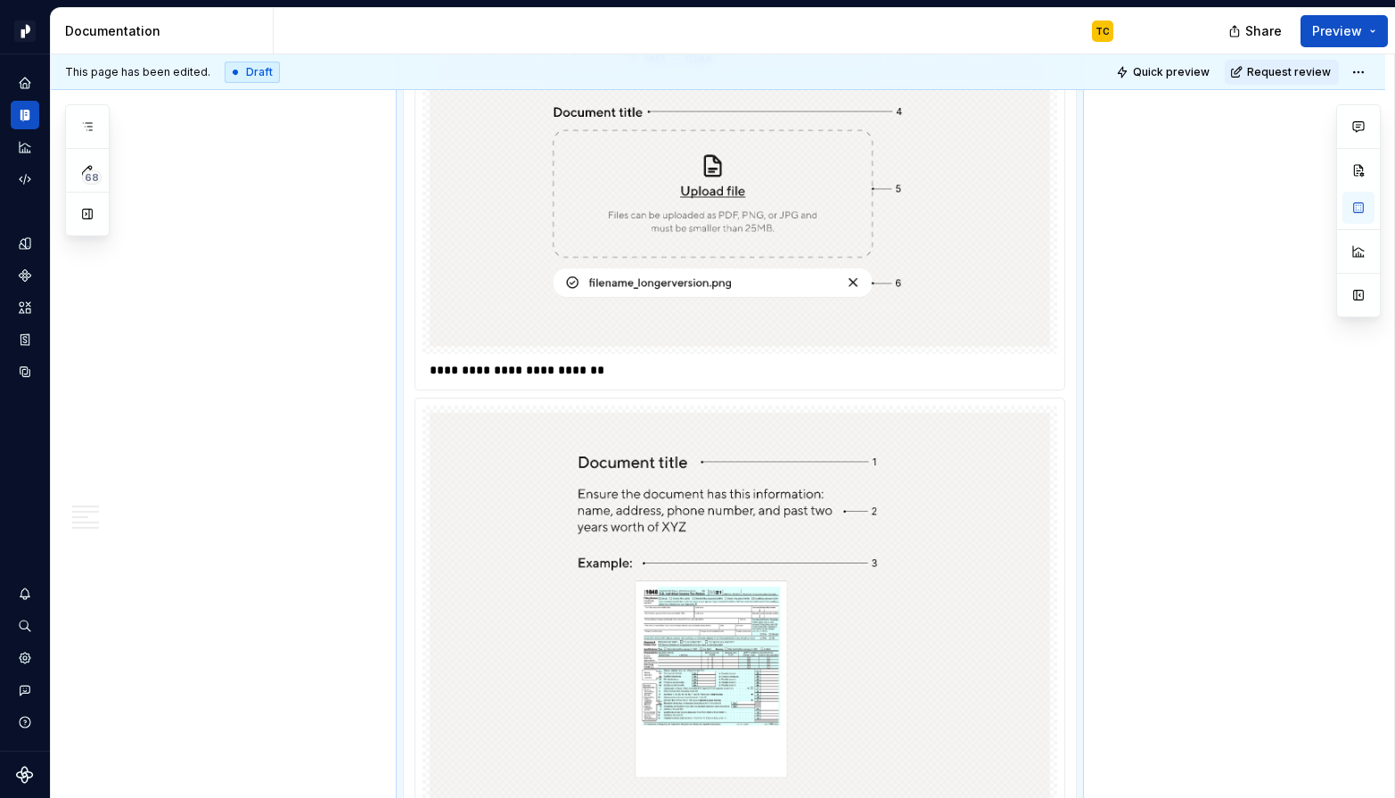
click at [613, 369] on p "**********" at bounding box center [739, 370] width 635 height 18
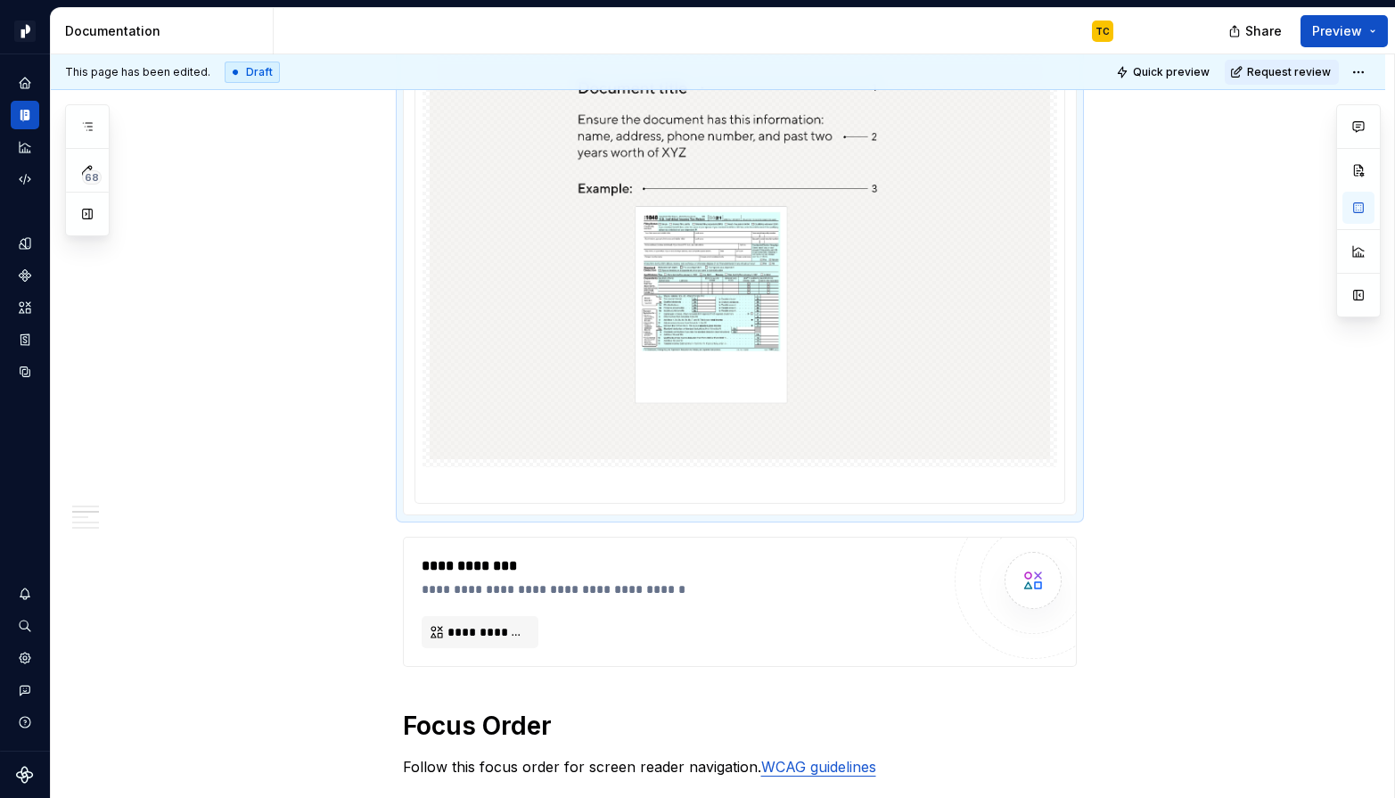
scroll to position [1709, 0]
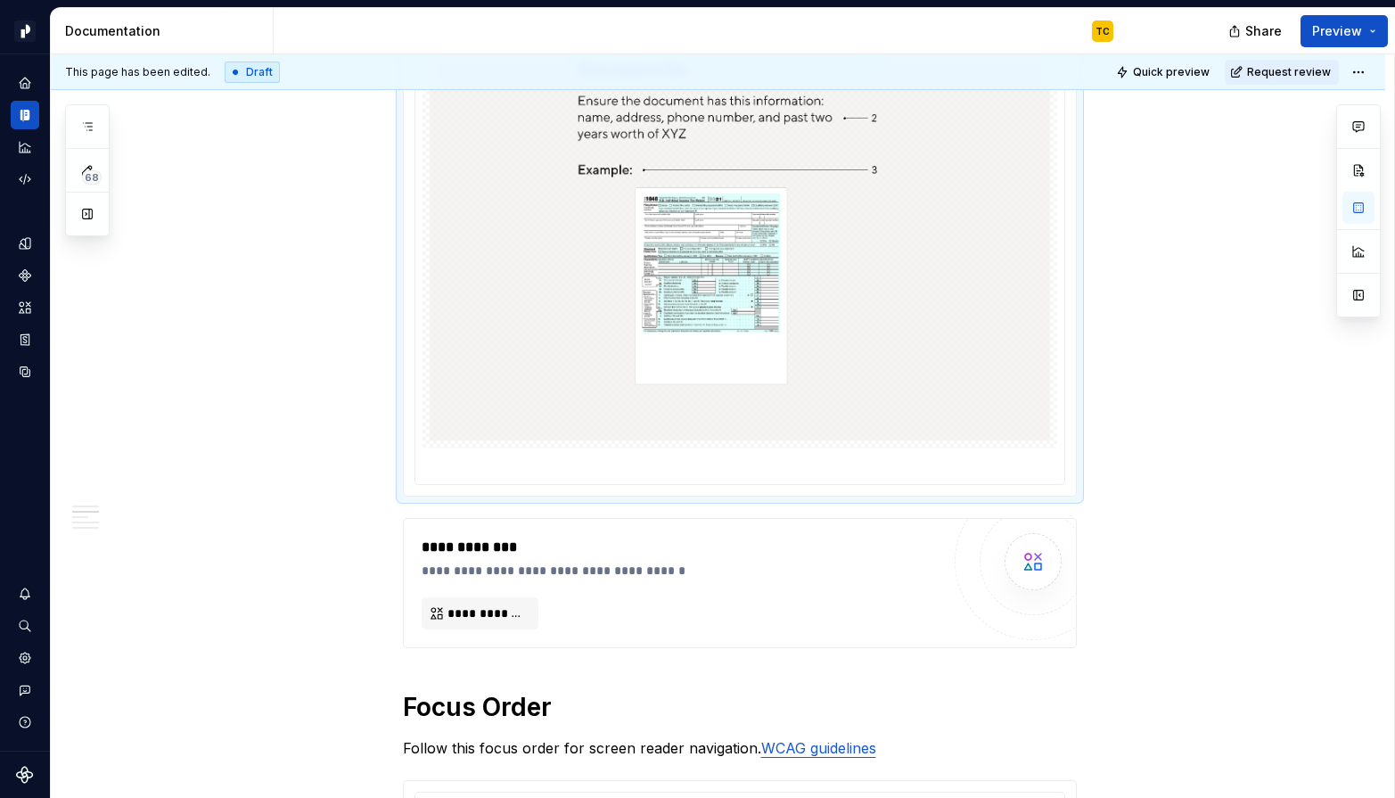
click at [495, 470] on p at bounding box center [739, 464] width 635 height 18
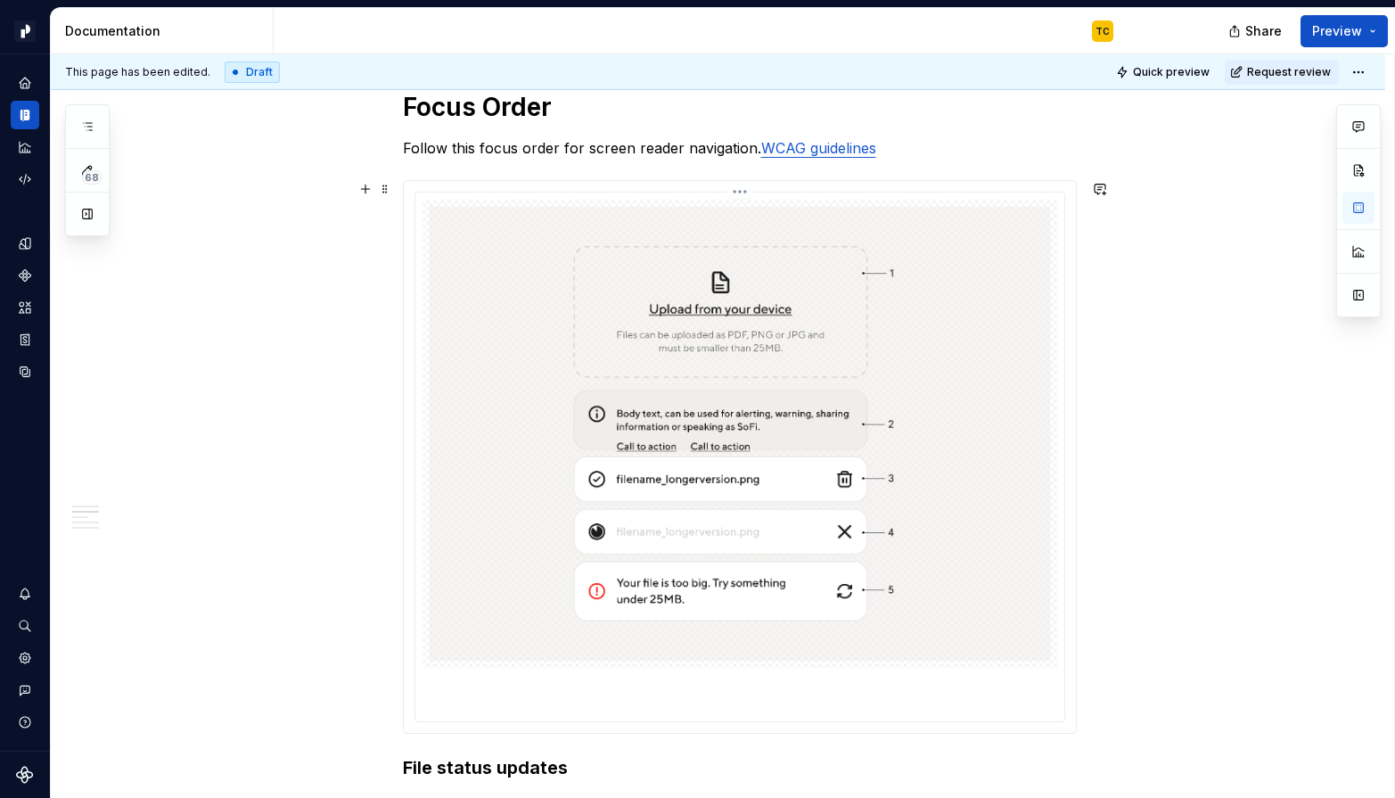
scroll to position [2344, 0]
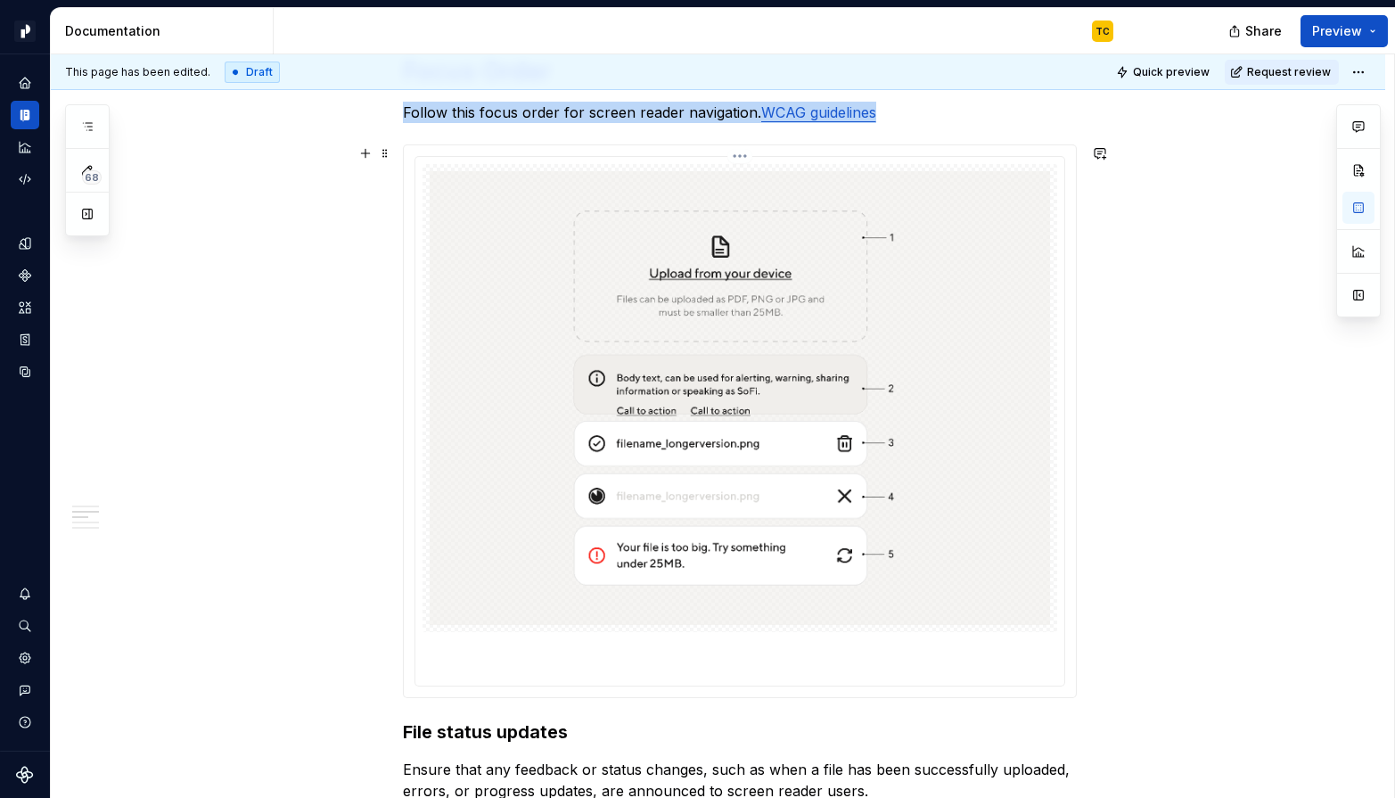
click at [771, 243] on img at bounding box center [740, 398] width 620 height 454
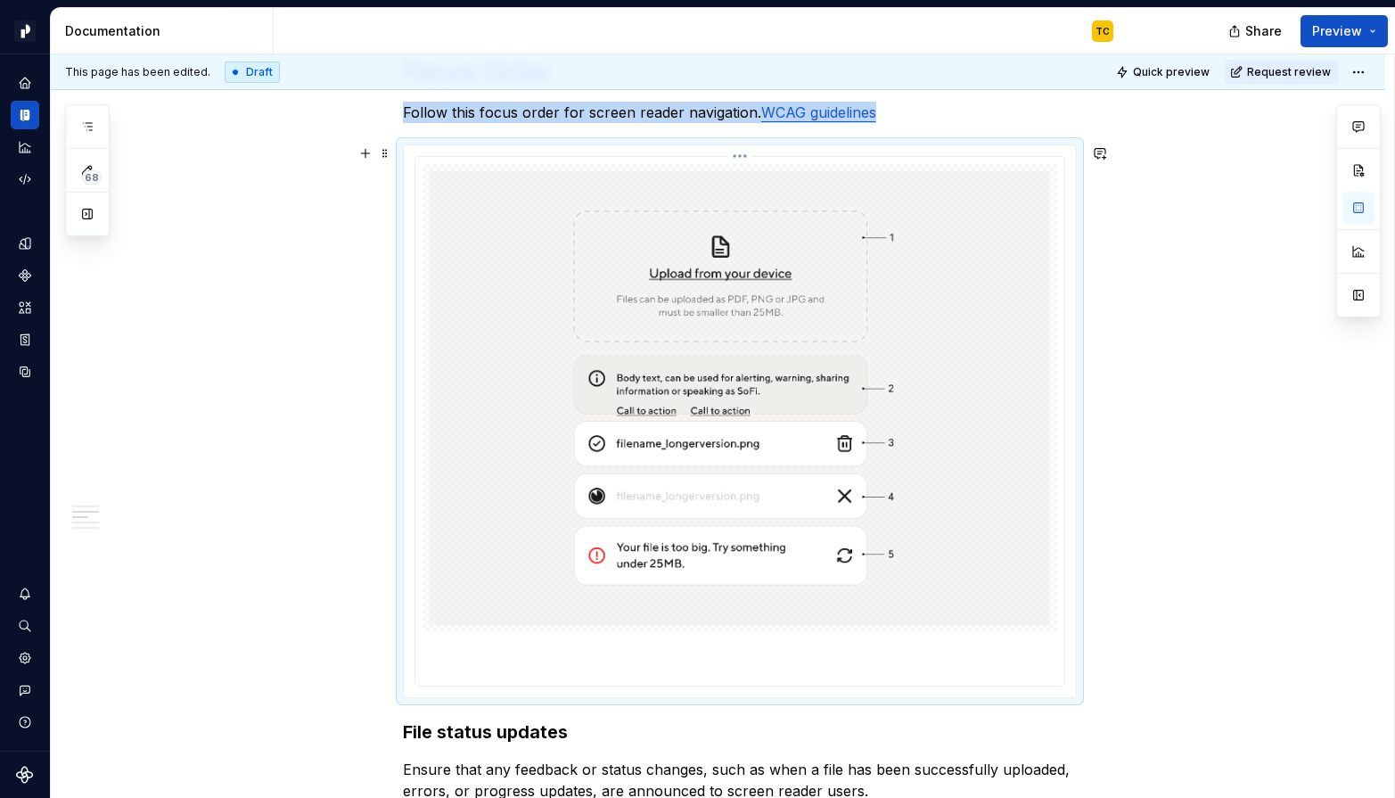
click at [742, 156] on html "Pacific TC Design system data Documentation TC Share Preview 68 Pages Add Acces…" at bounding box center [697, 399] width 1395 height 798
click at [767, 214] on div "Delete item" at bounding box center [830, 222] width 131 height 18
type textarea "*"
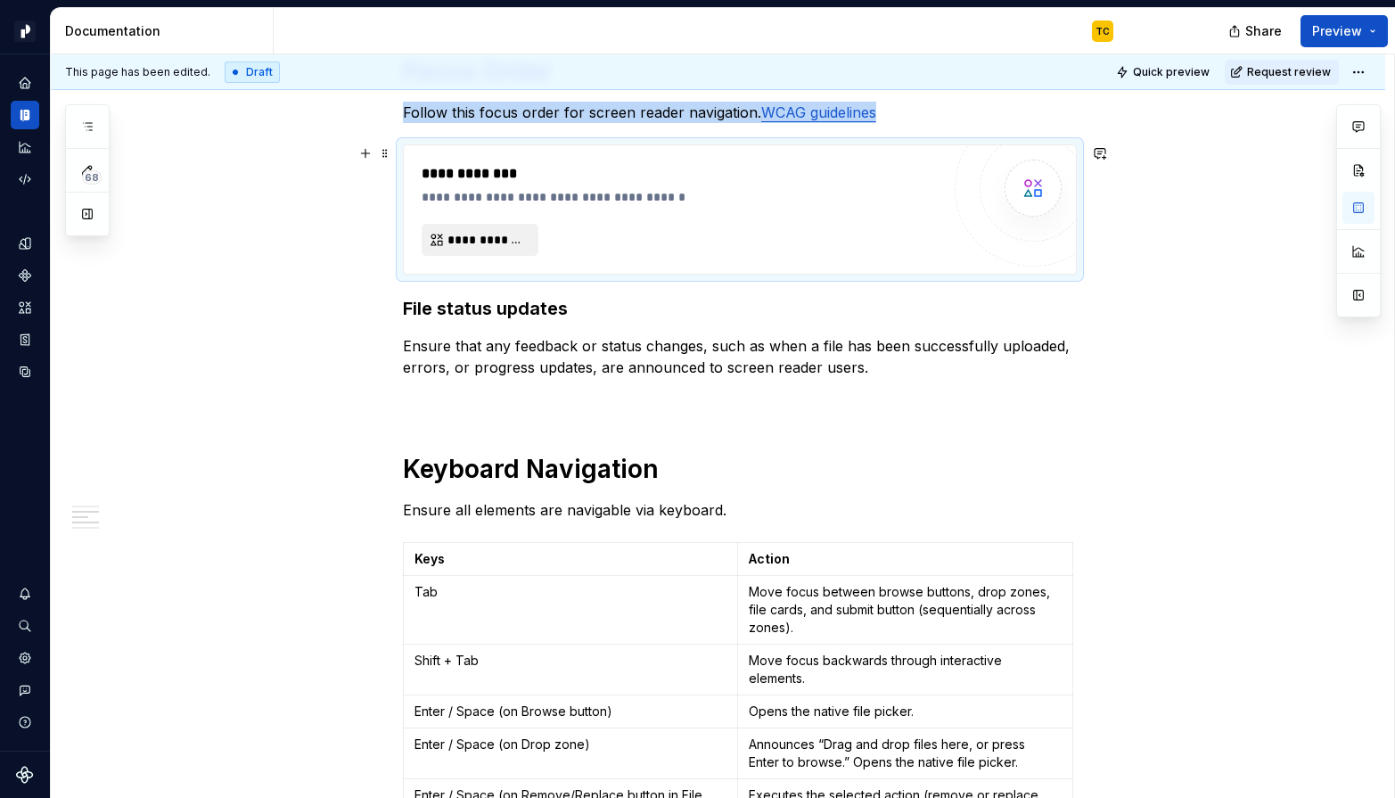
click at [523, 234] on span "**********" at bounding box center [486, 240] width 79 height 18
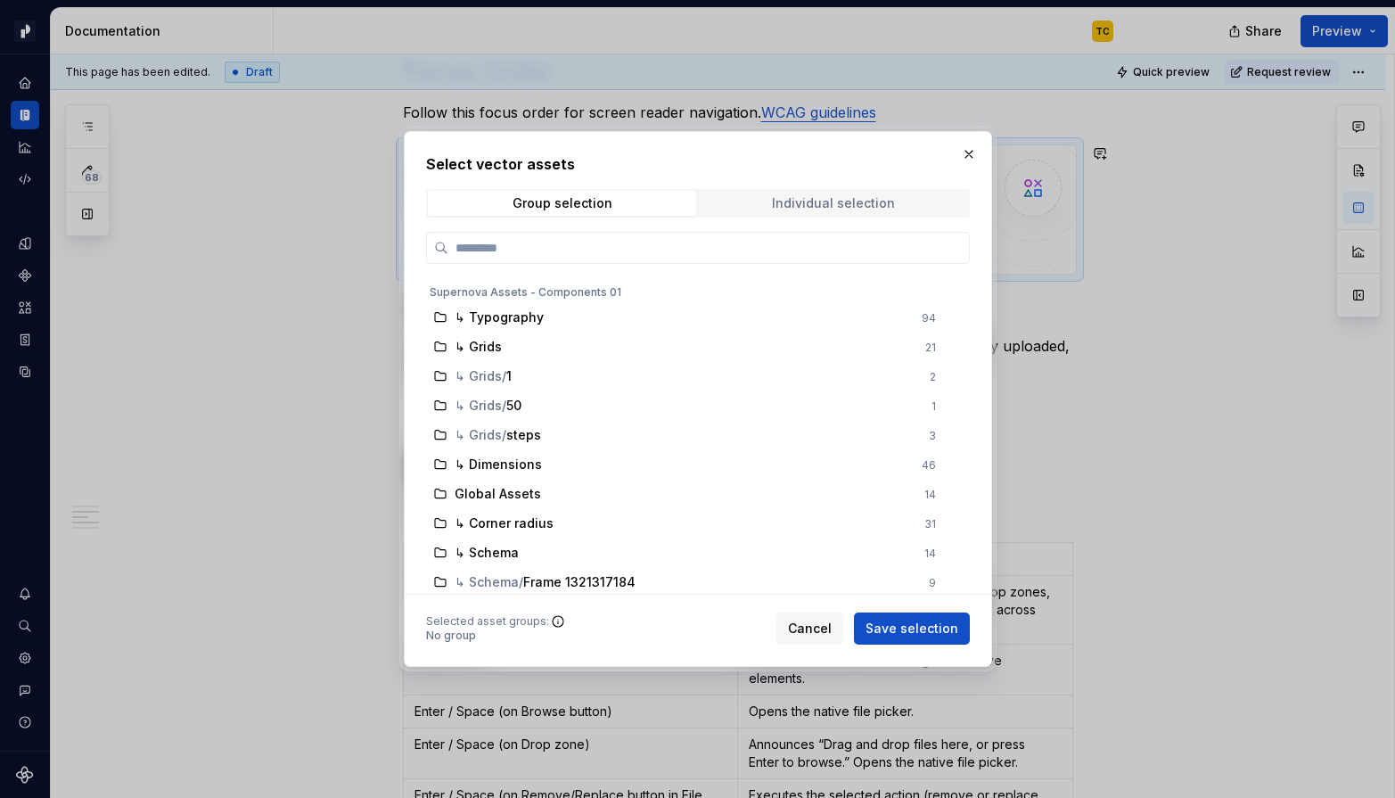
click at [795, 201] on div "Individual selection" at bounding box center [833, 203] width 123 height 14
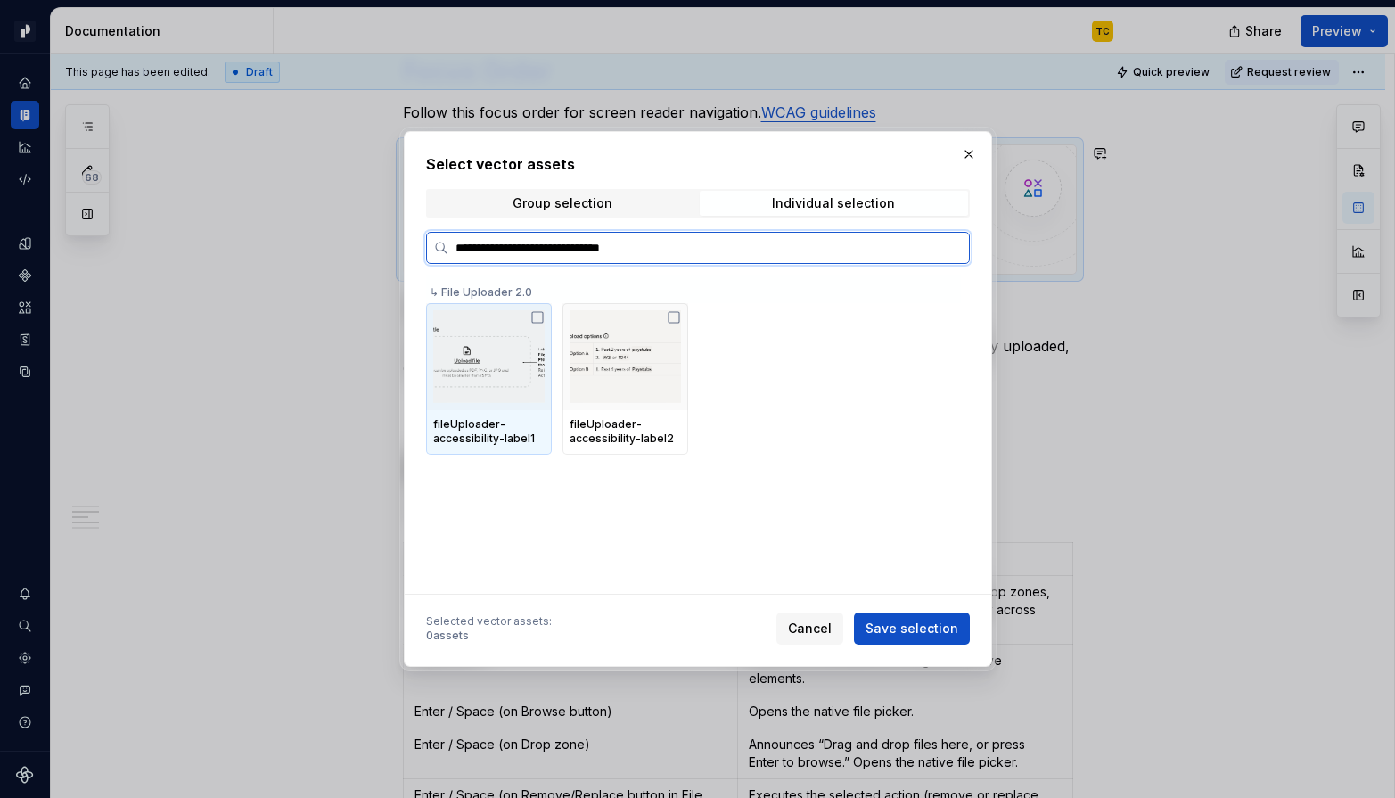
click at [536, 318] on icon at bounding box center [537, 317] width 14 height 14
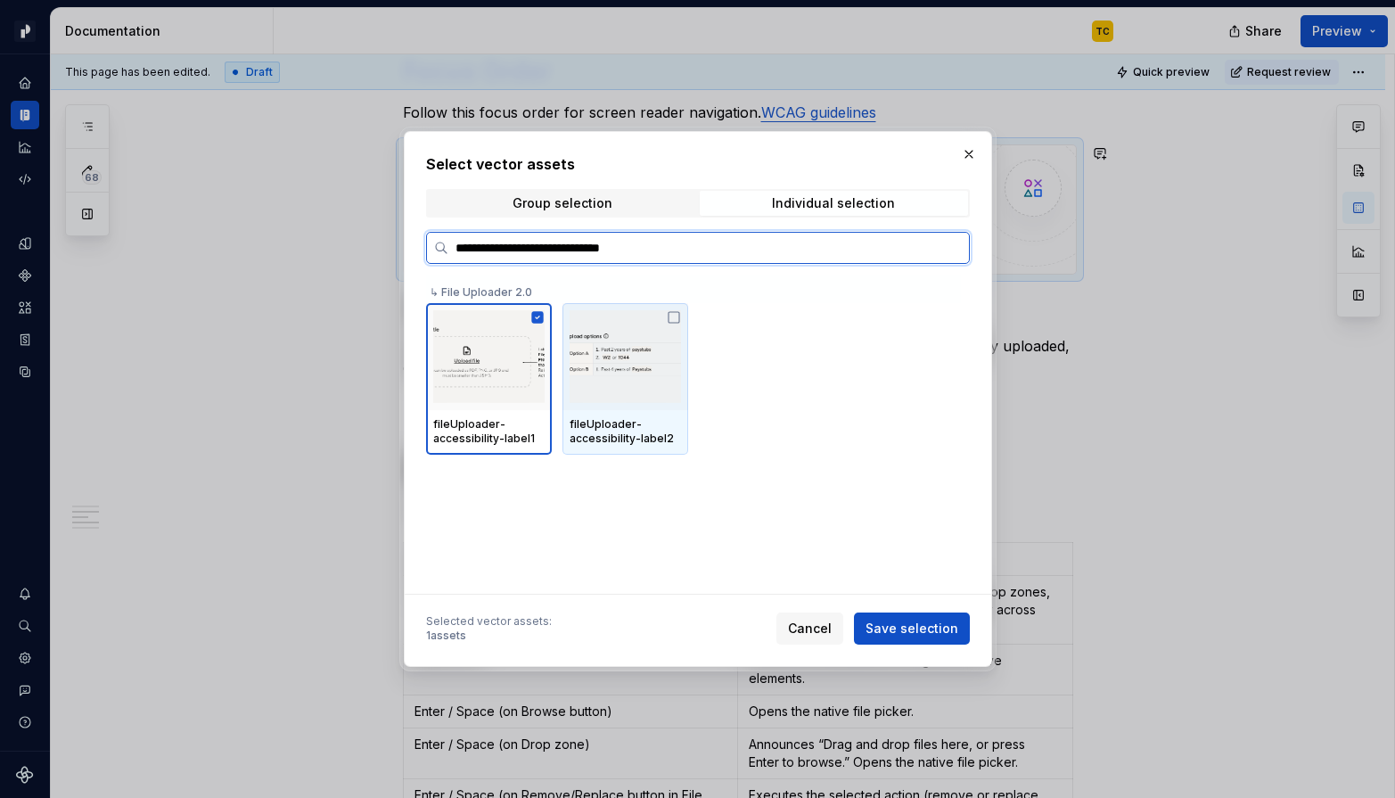
click at [679, 322] on icon at bounding box center [673, 317] width 11 height 11
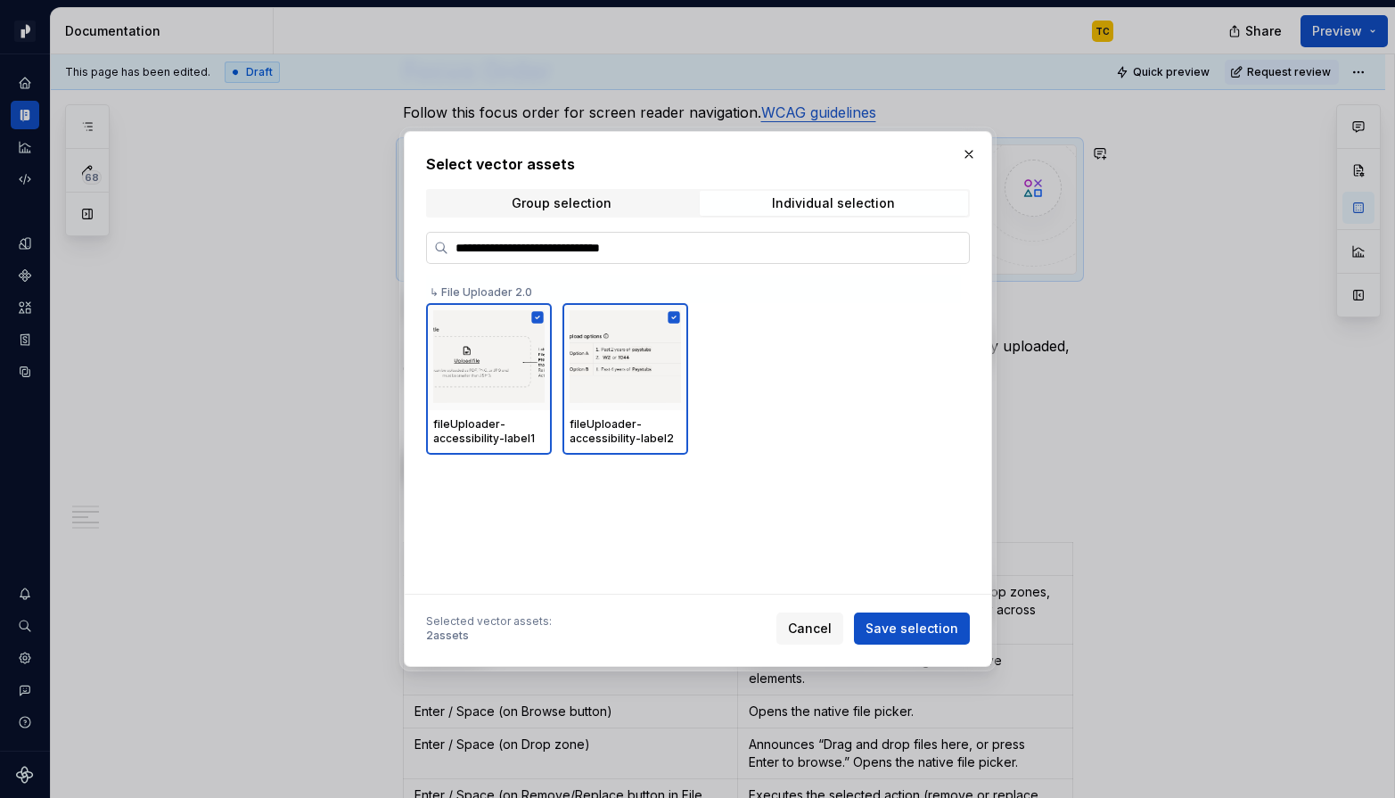
click at [636, 240] on input "**********" at bounding box center [708, 248] width 521 height 18
paste input "**"
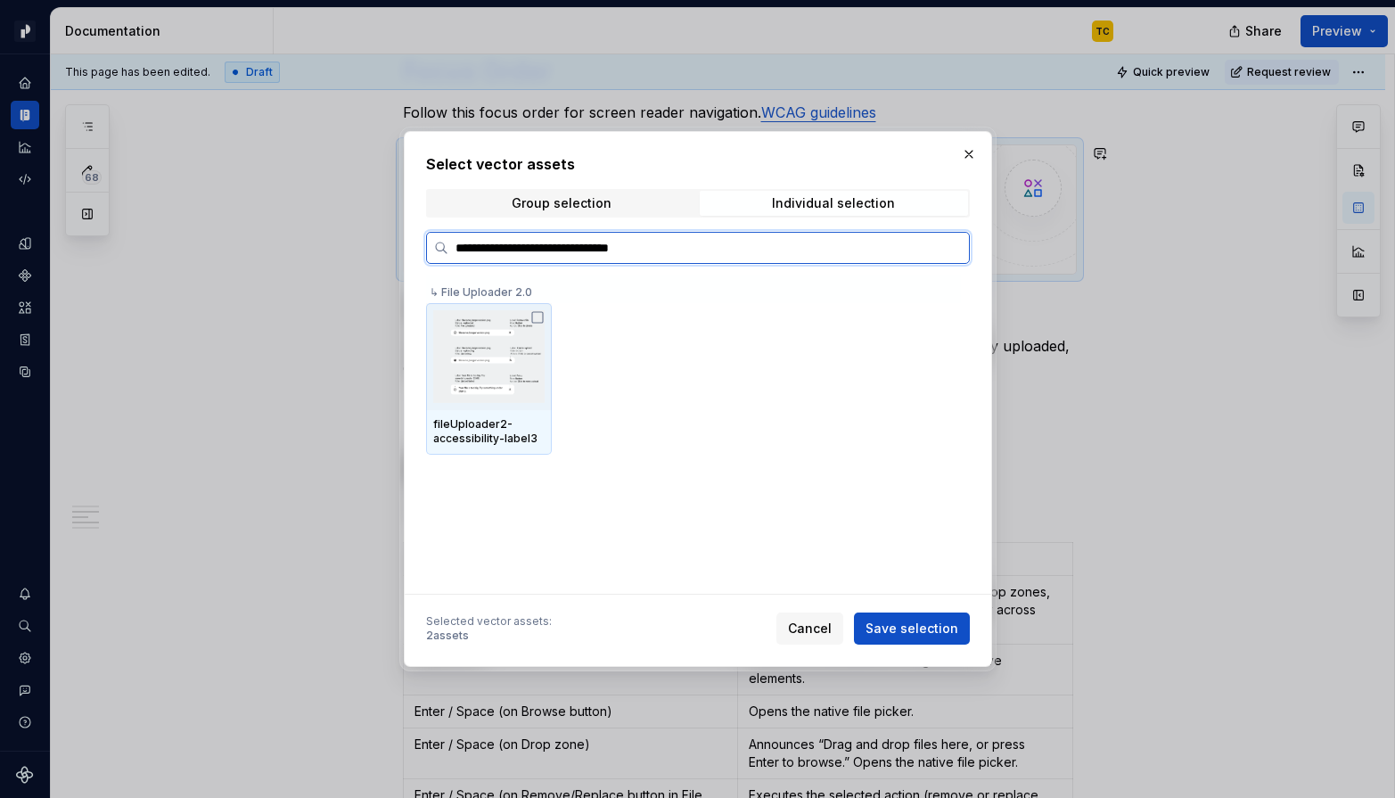
click at [543, 317] on icon at bounding box center [537, 317] width 11 height 11
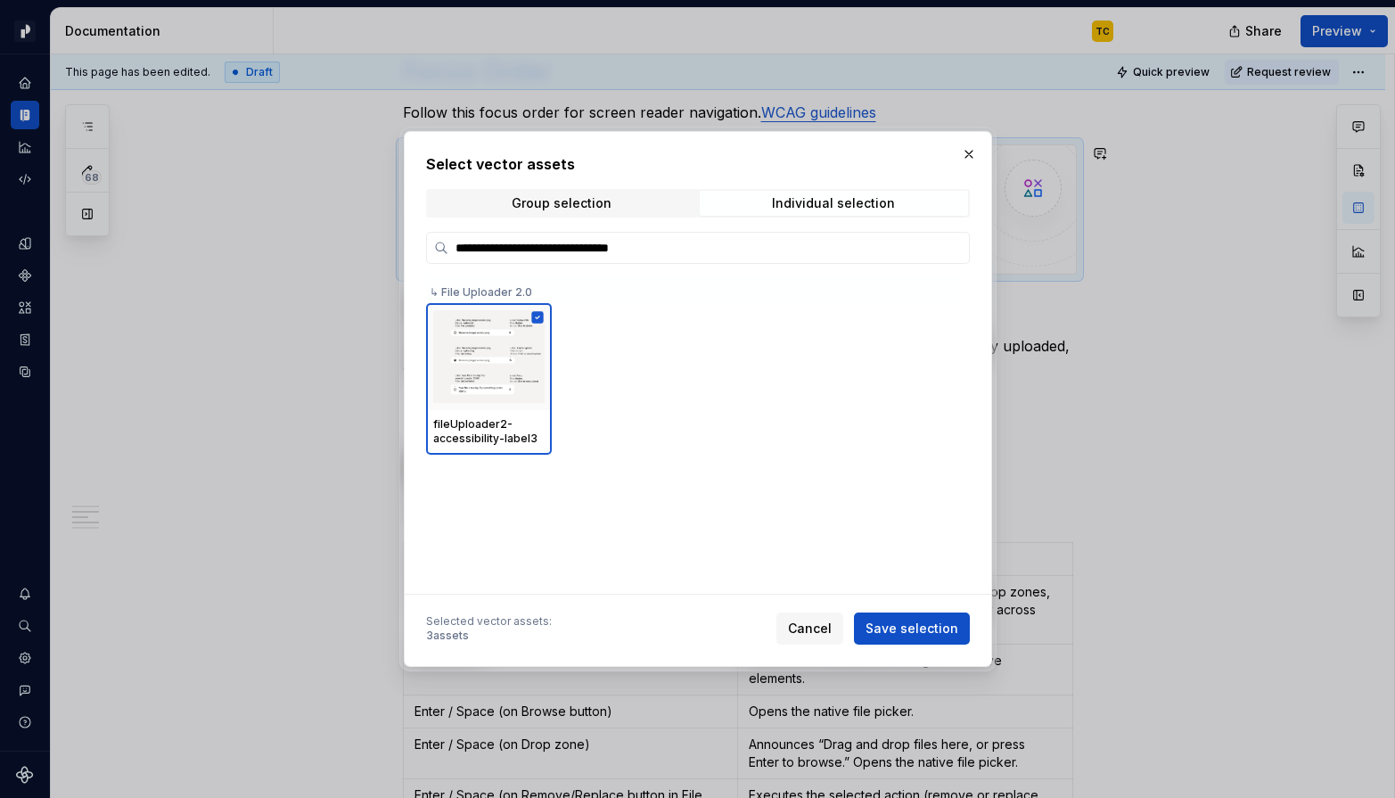
type input "**********"
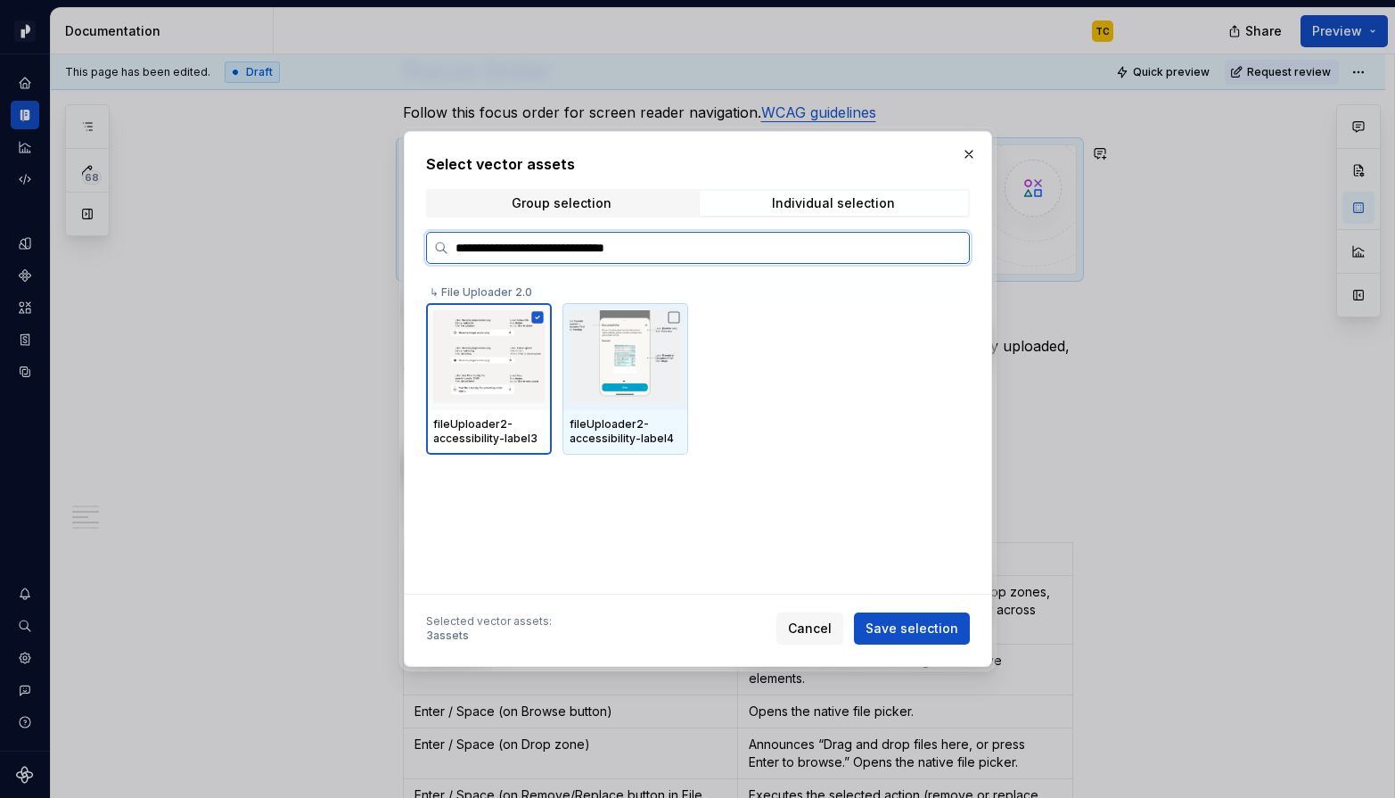
click at [680, 314] on icon at bounding box center [674, 317] width 14 height 14
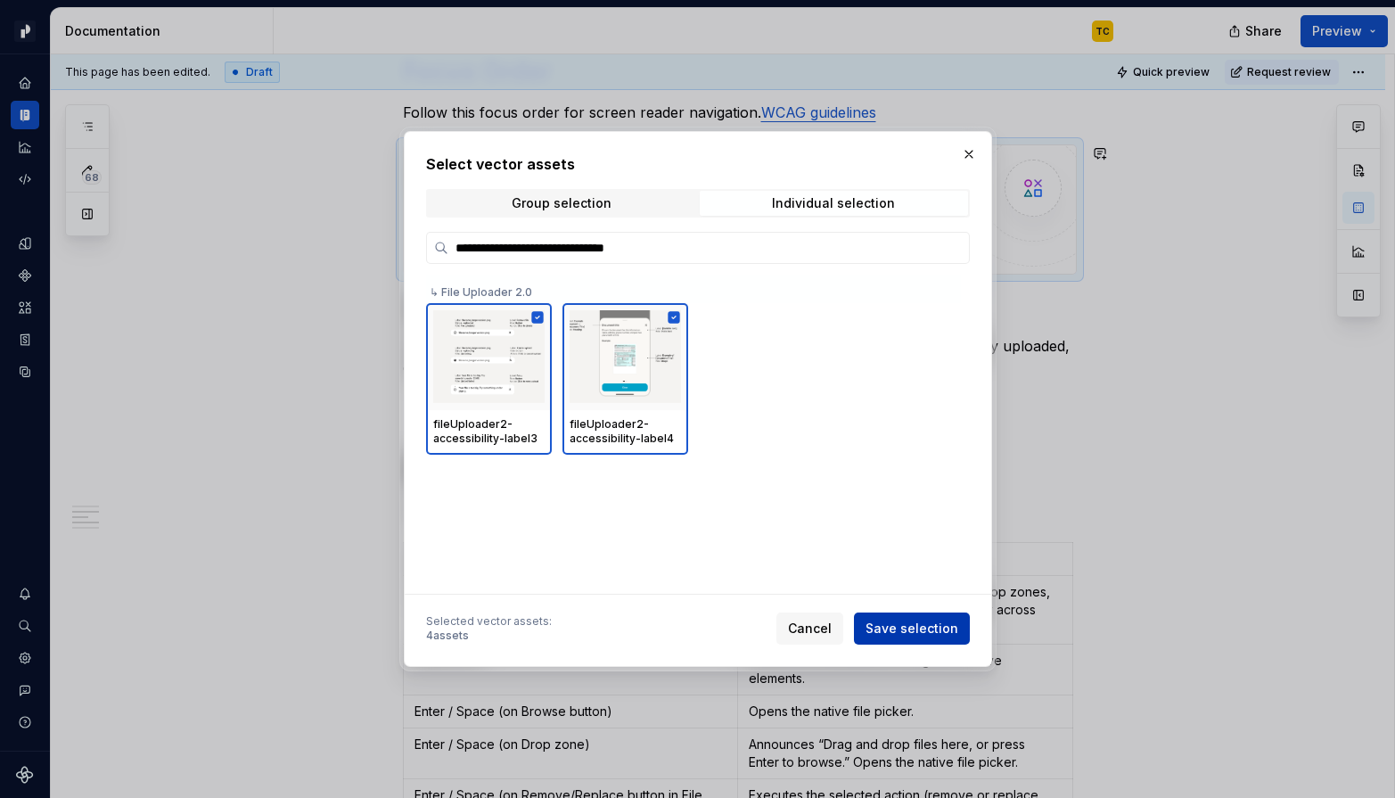
click at [902, 634] on span "Save selection" at bounding box center [911, 628] width 93 height 18
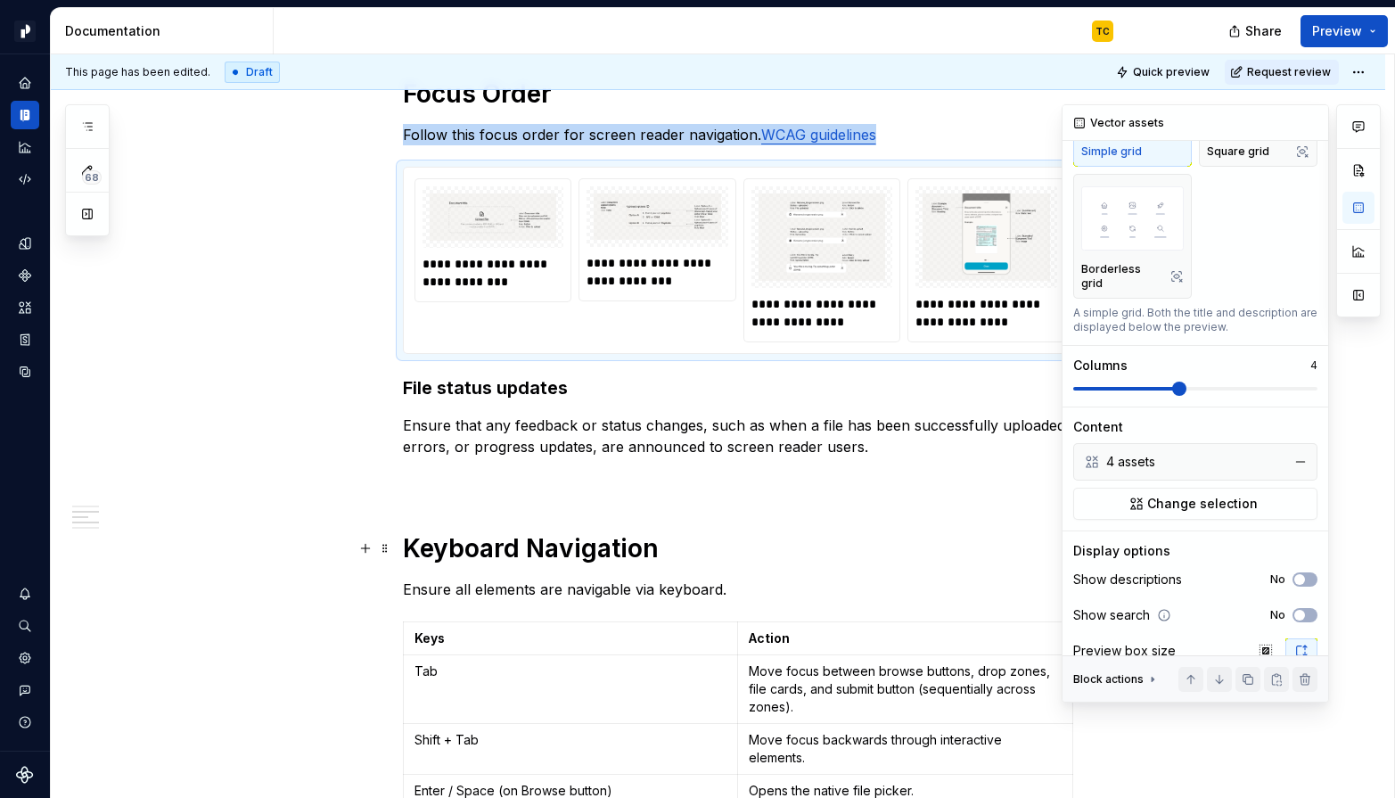
scroll to position [178, 0]
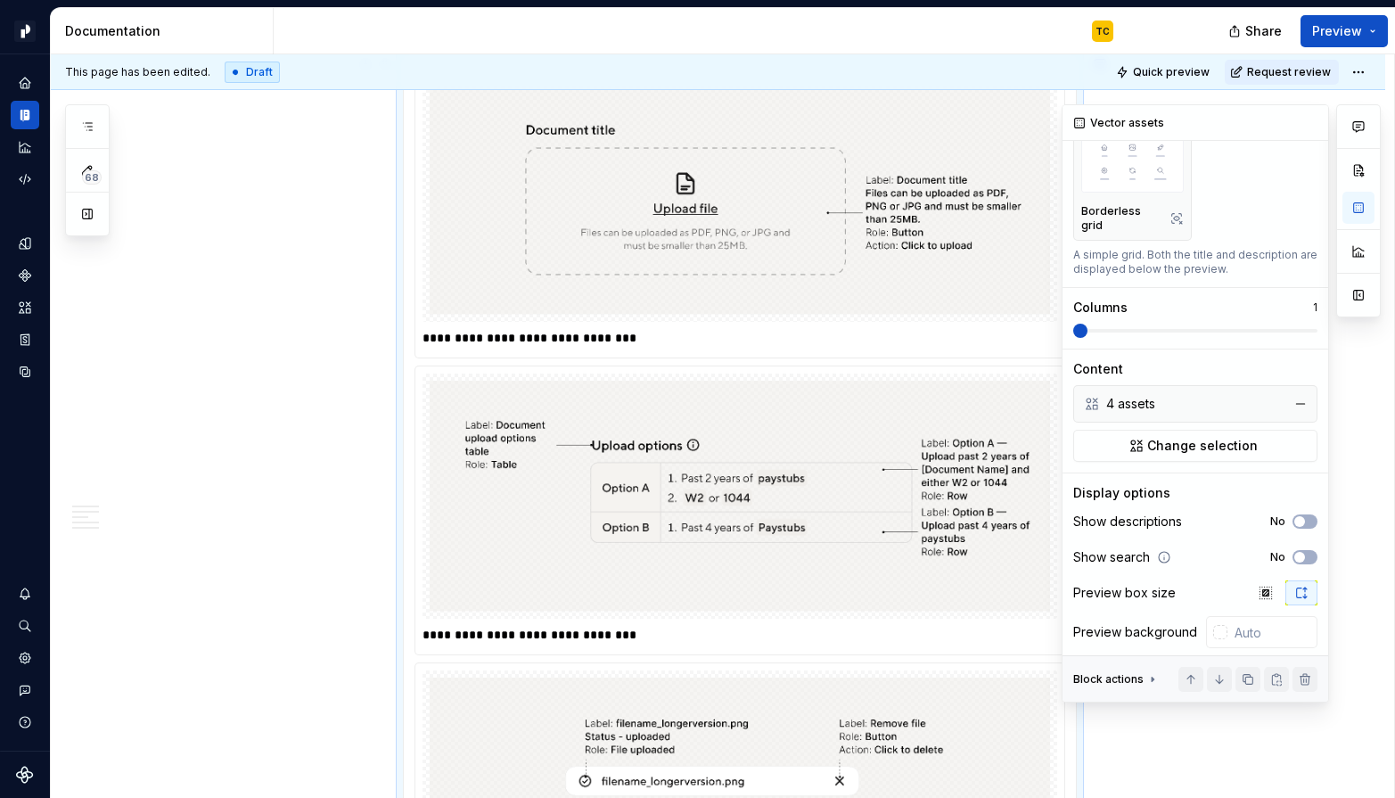
click at [1073, 324] on span at bounding box center [1080, 331] width 14 height 14
type textarea "*"
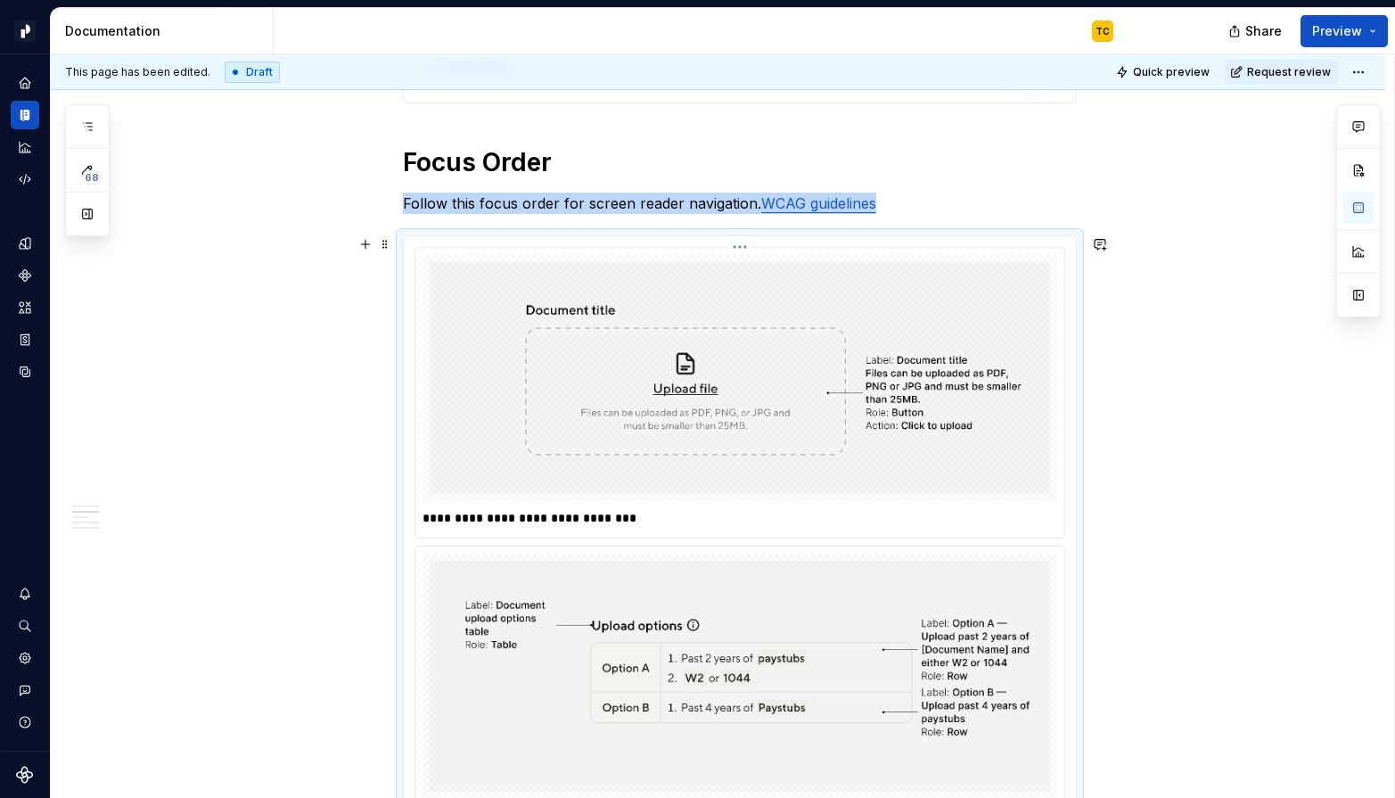
scroll to position [2407, 0]
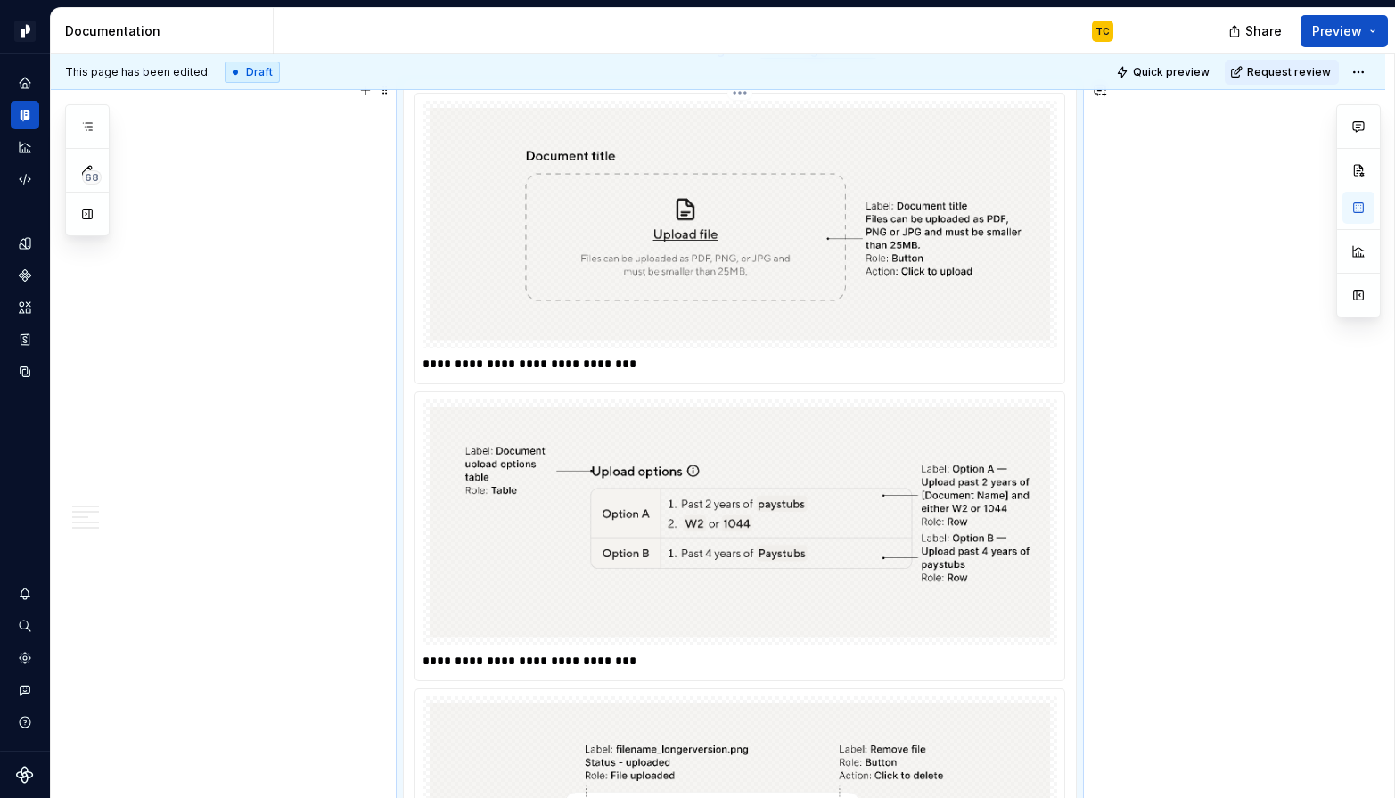
click at [622, 357] on p "**********" at bounding box center [739, 364] width 635 height 18
click at [531, 658] on p "**********" at bounding box center [739, 661] width 635 height 18
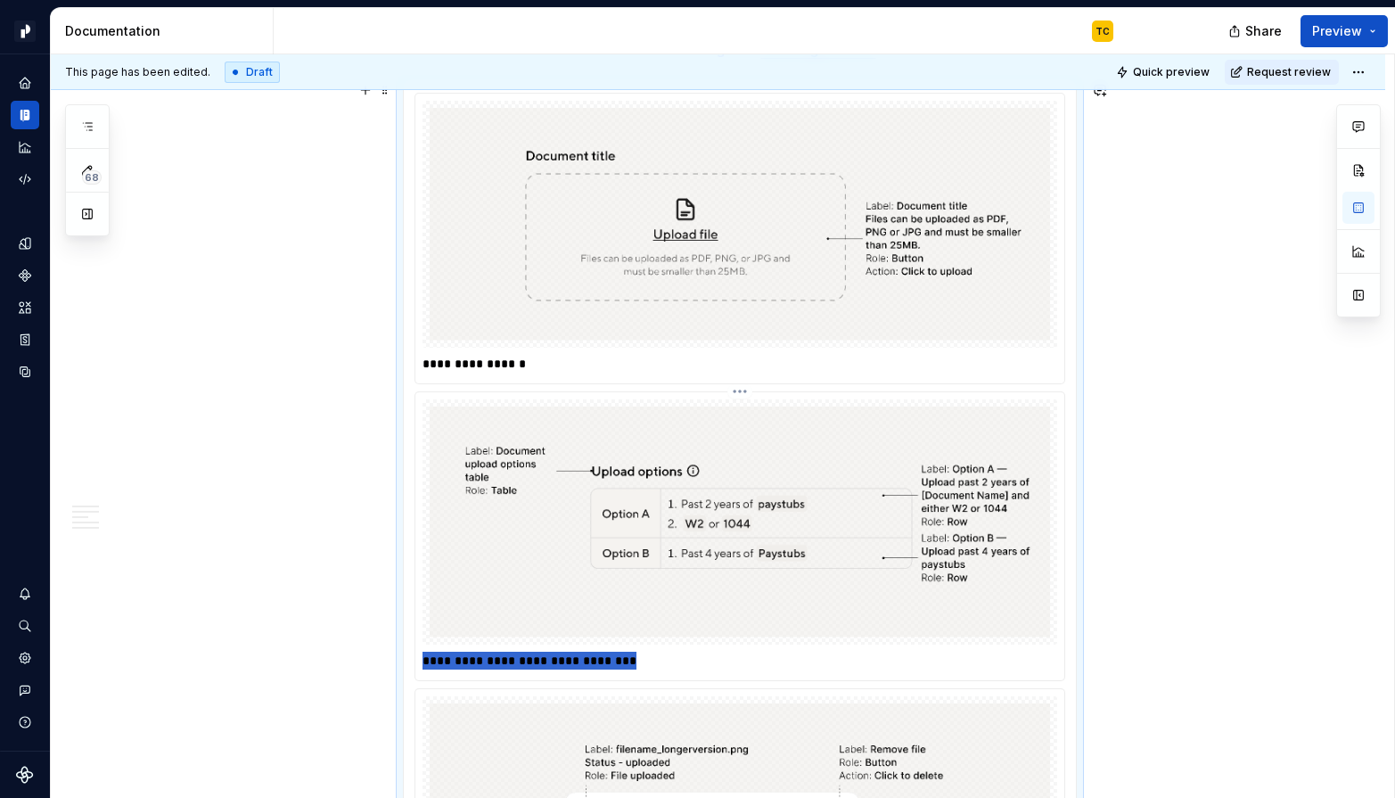
click at [531, 658] on p "**********" at bounding box center [739, 661] width 635 height 18
click at [450, 665] on p "**********" at bounding box center [739, 661] width 635 height 18
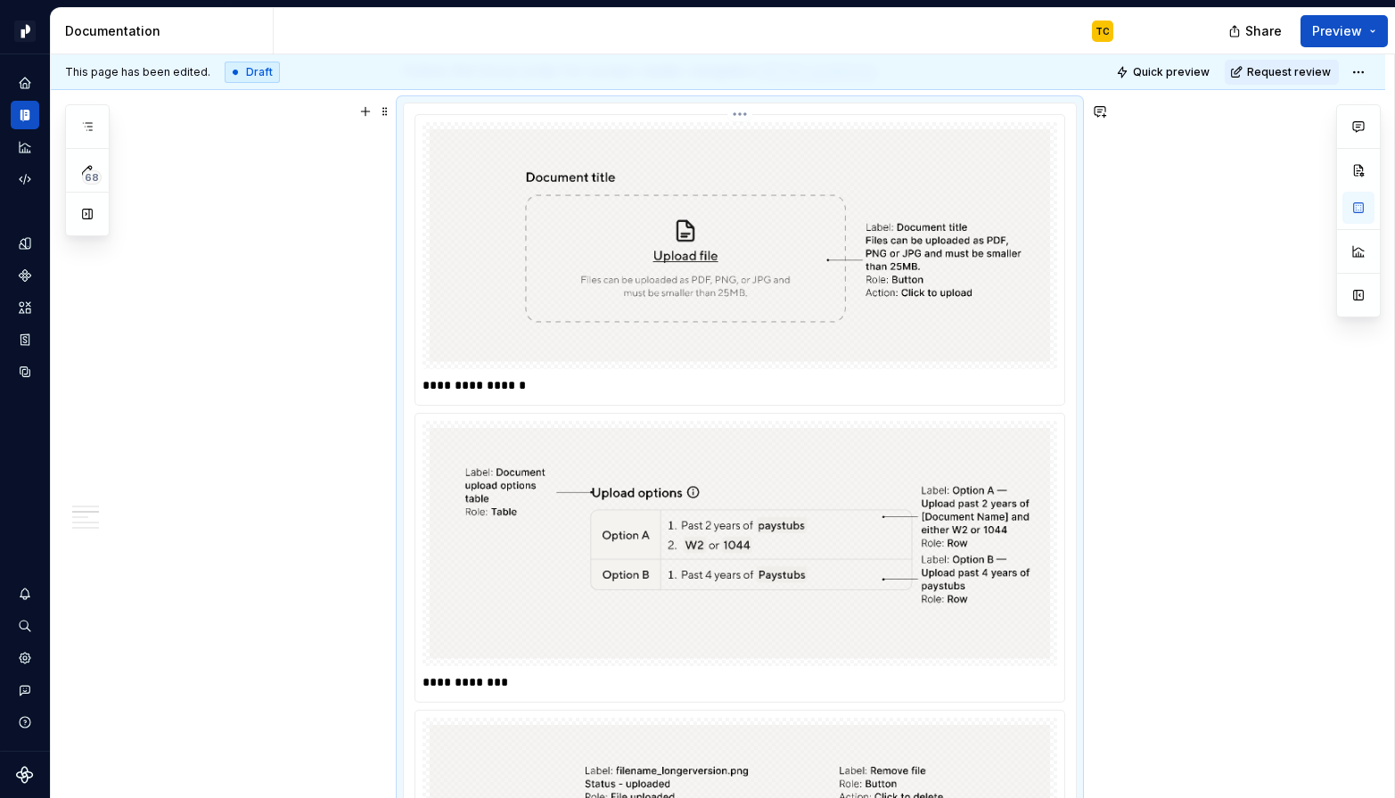
scroll to position [2334, 0]
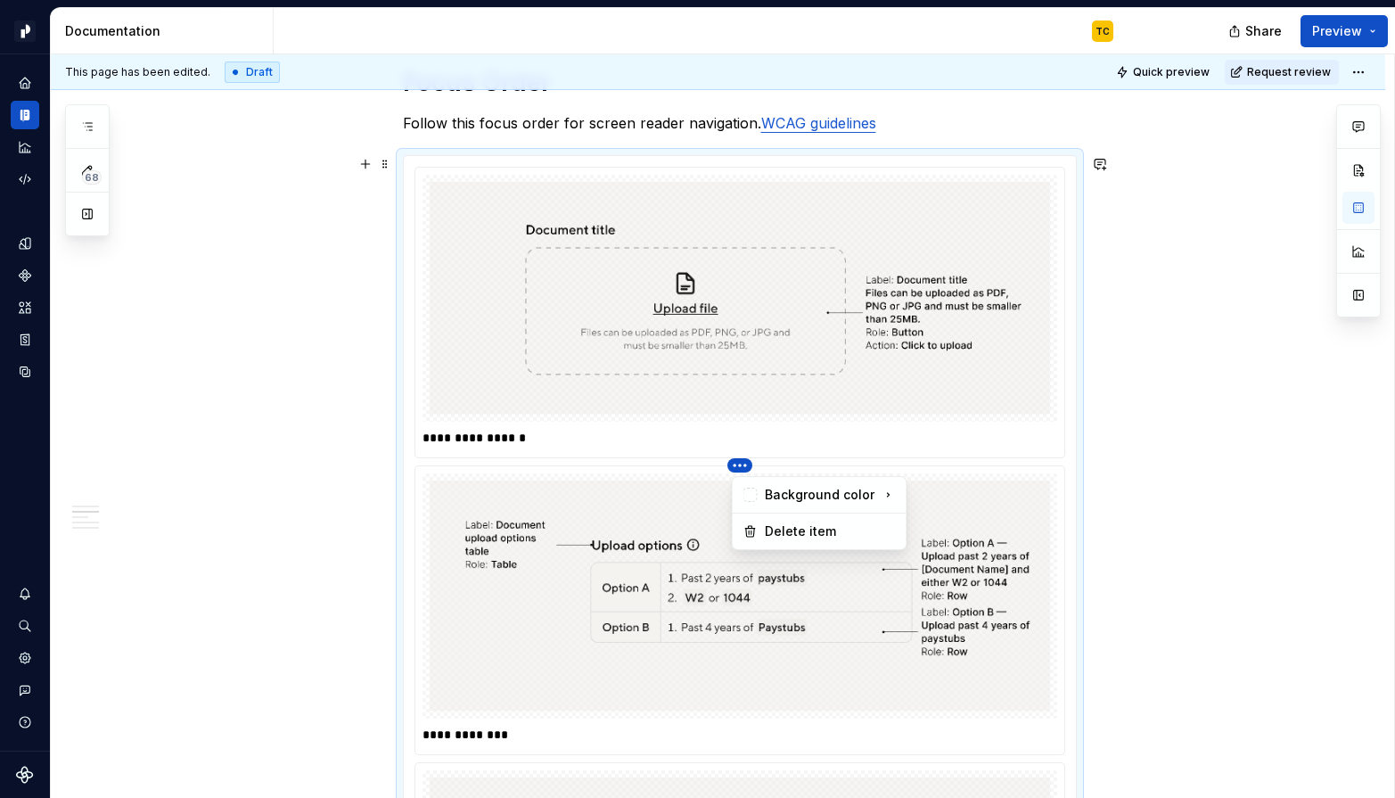
click at [714, 318] on html "Pacific TC Design system data Documentation TC Share Preview 68 Pages Add Acces…" at bounding box center [697, 399] width 1395 height 798
click at [651, 456] on html "Pacific TC Design system data Documentation TC Share Preview 68 Pages Add Acces…" at bounding box center [697, 399] width 1395 height 798
type textarea "*"
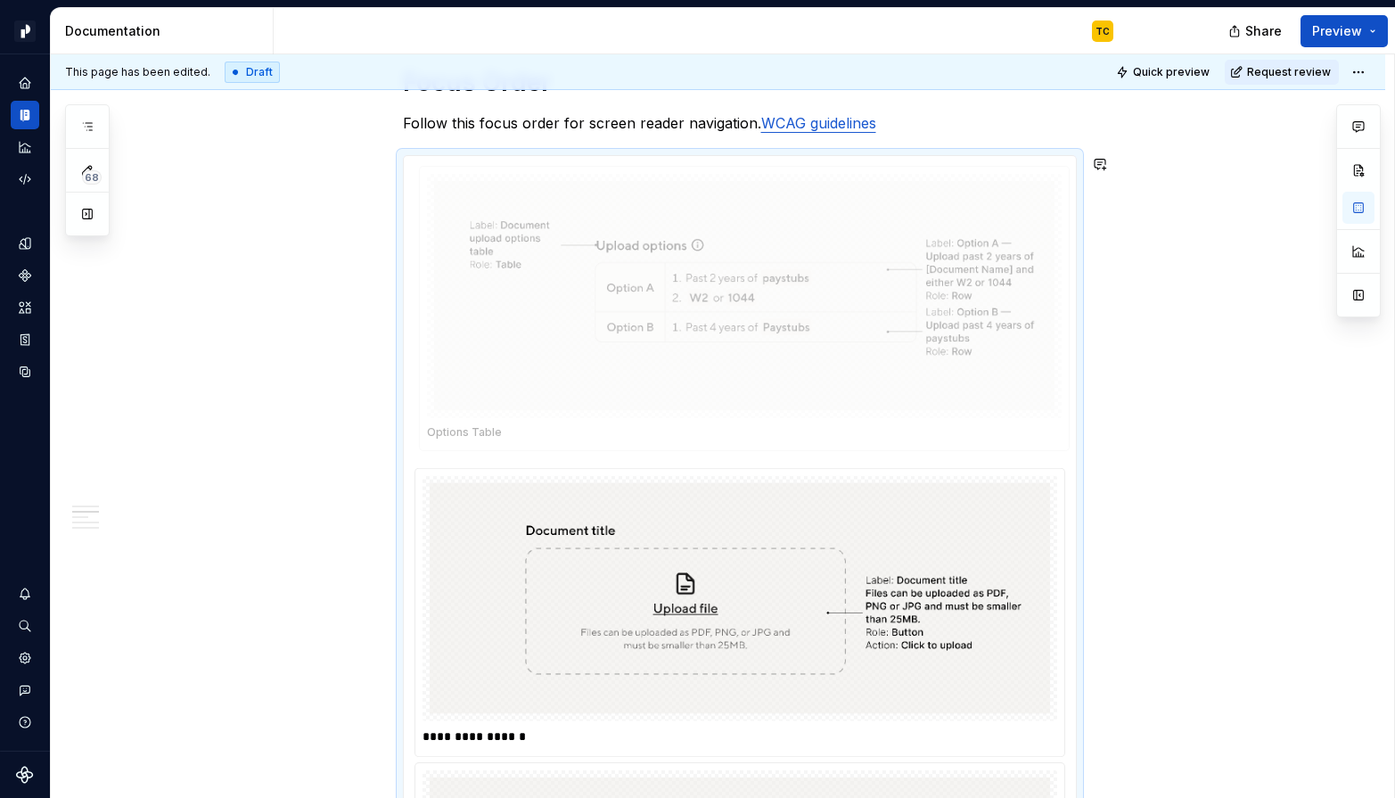
drag, startPoint x: 616, startPoint y: 524, endPoint x: 626, endPoint y: 258, distance: 266.7
click at [626, 258] on body "Pacific TC Design system data Documentation TC Share Preview 68 Pages Add Acces…" at bounding box center [697, 399] width 1395 height 798
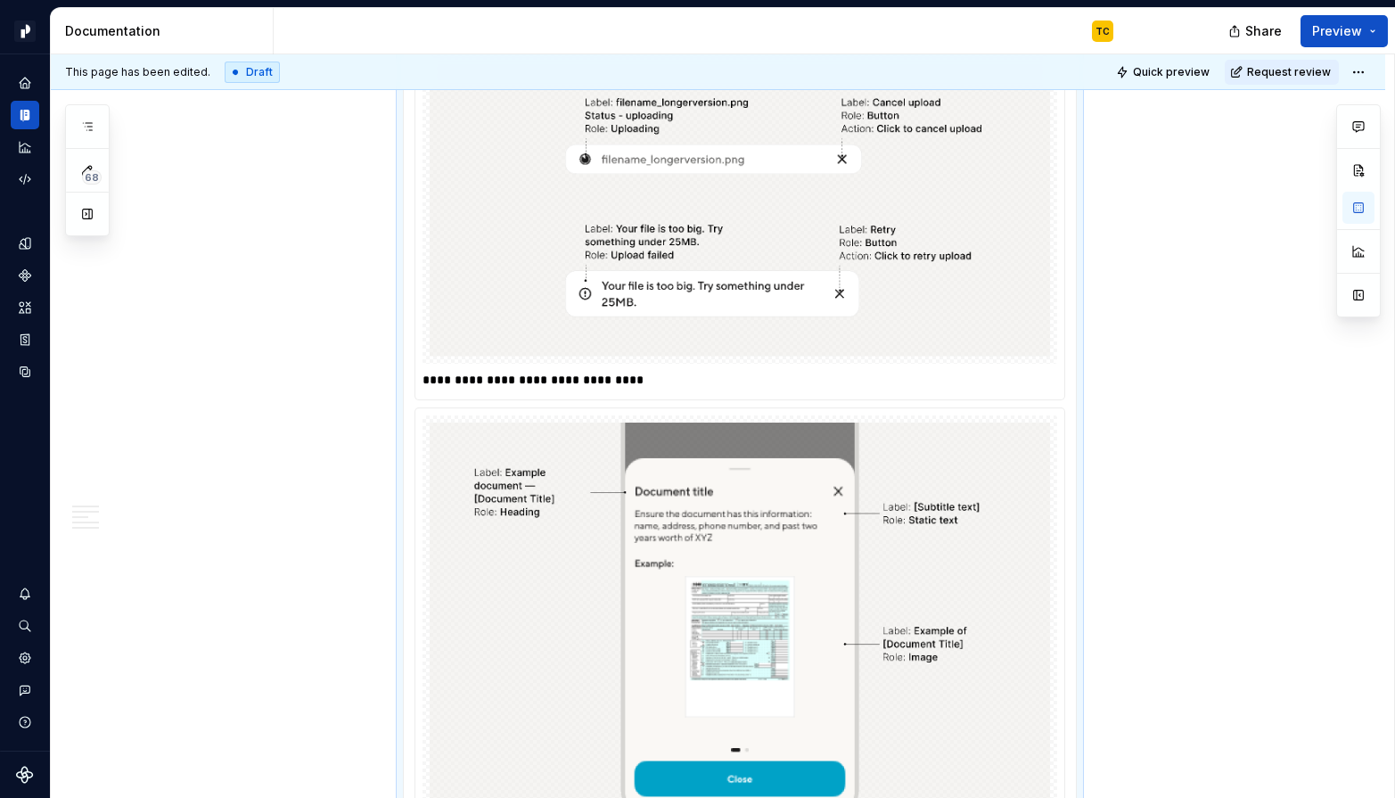
scroll to position [3205, 0]
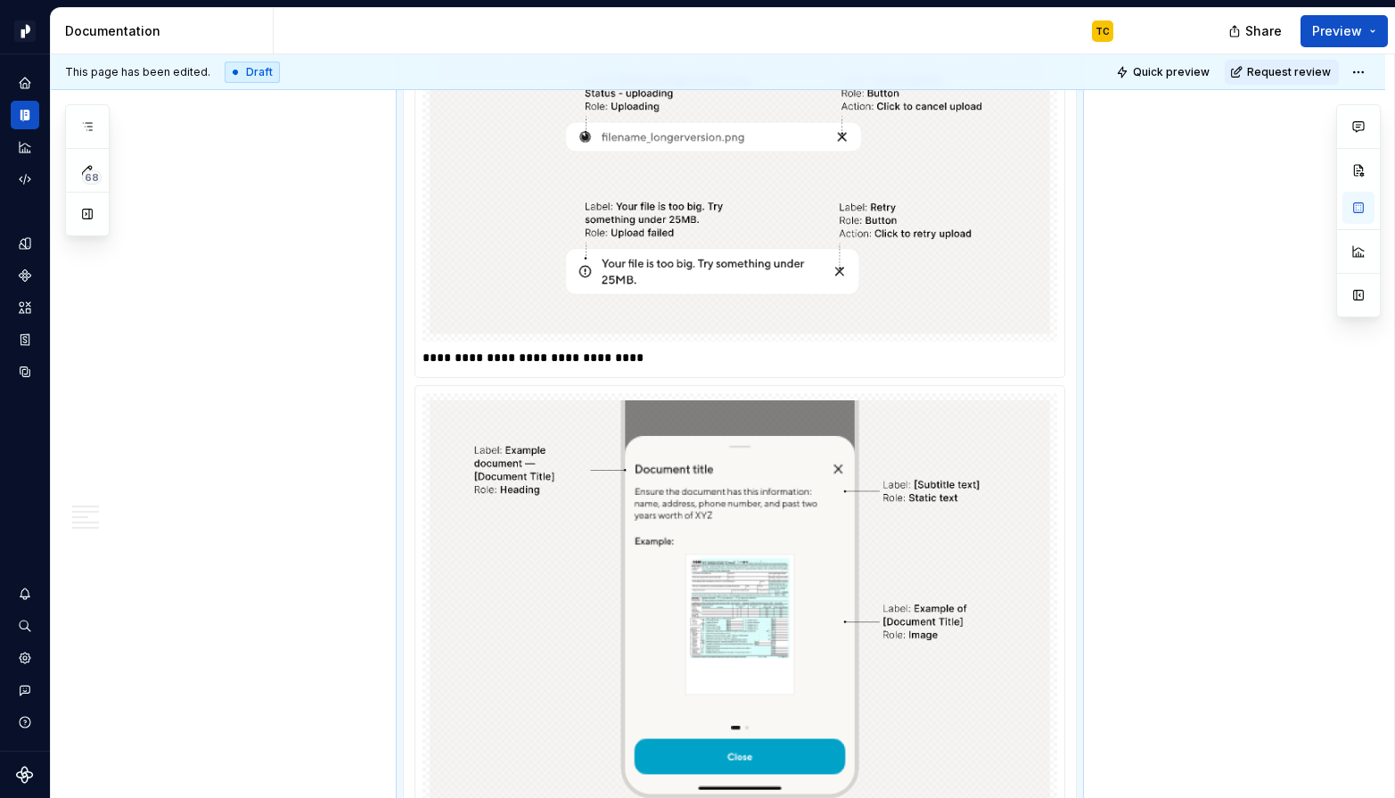
click at [564, 353] on p "**********" at bounding box center [739, 358] width 635 height 18
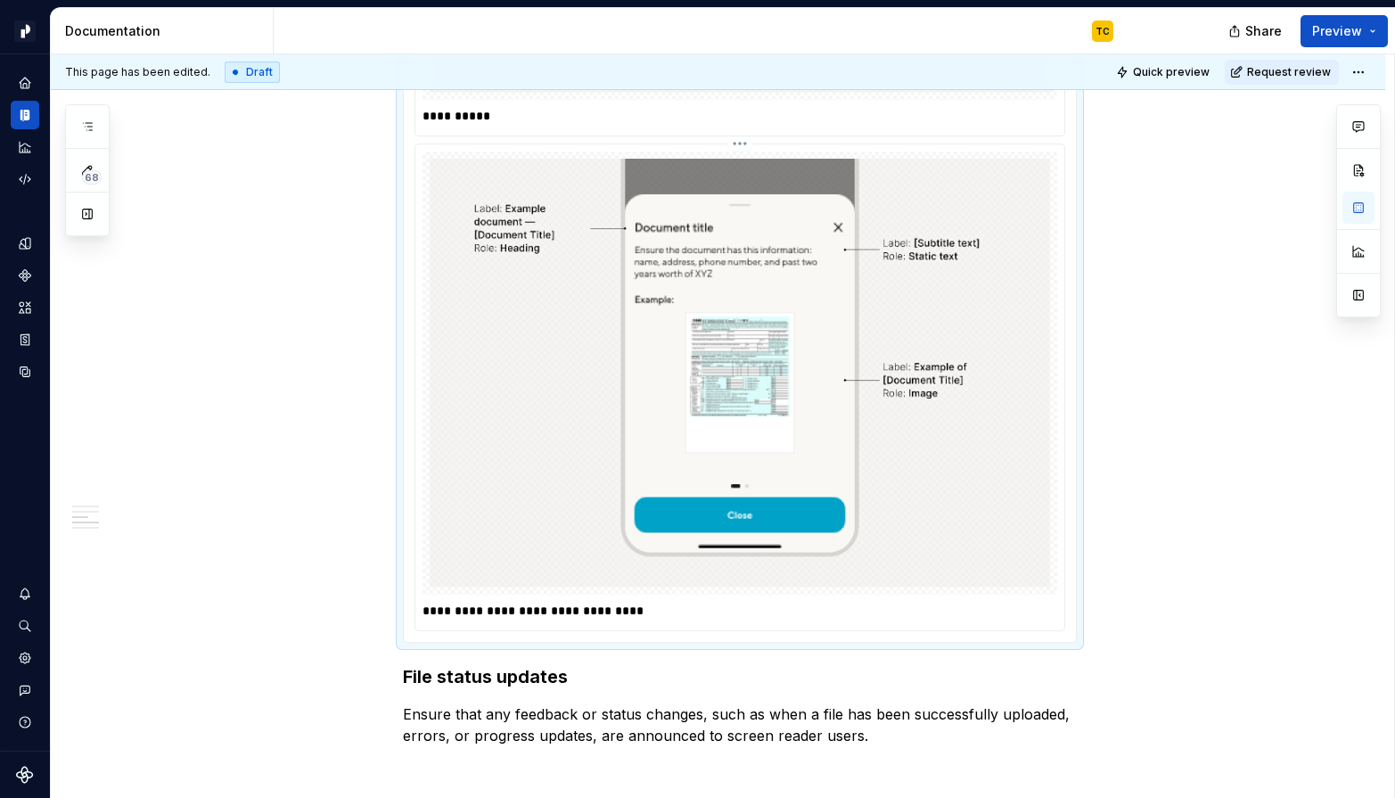
scroll to position [3621, 0]
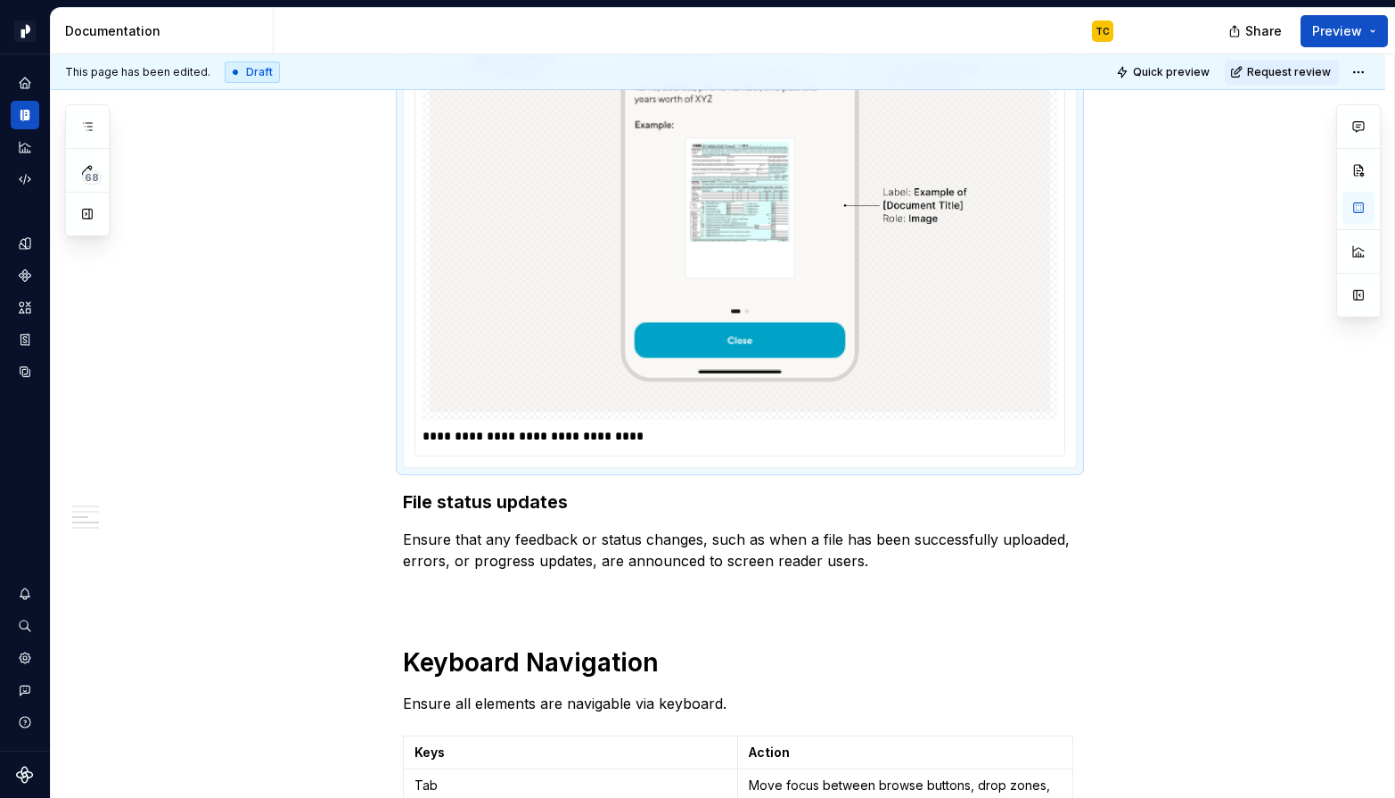
click at [519, 436] on p "**********" at bounding box center [739, 436] width 635 height 18
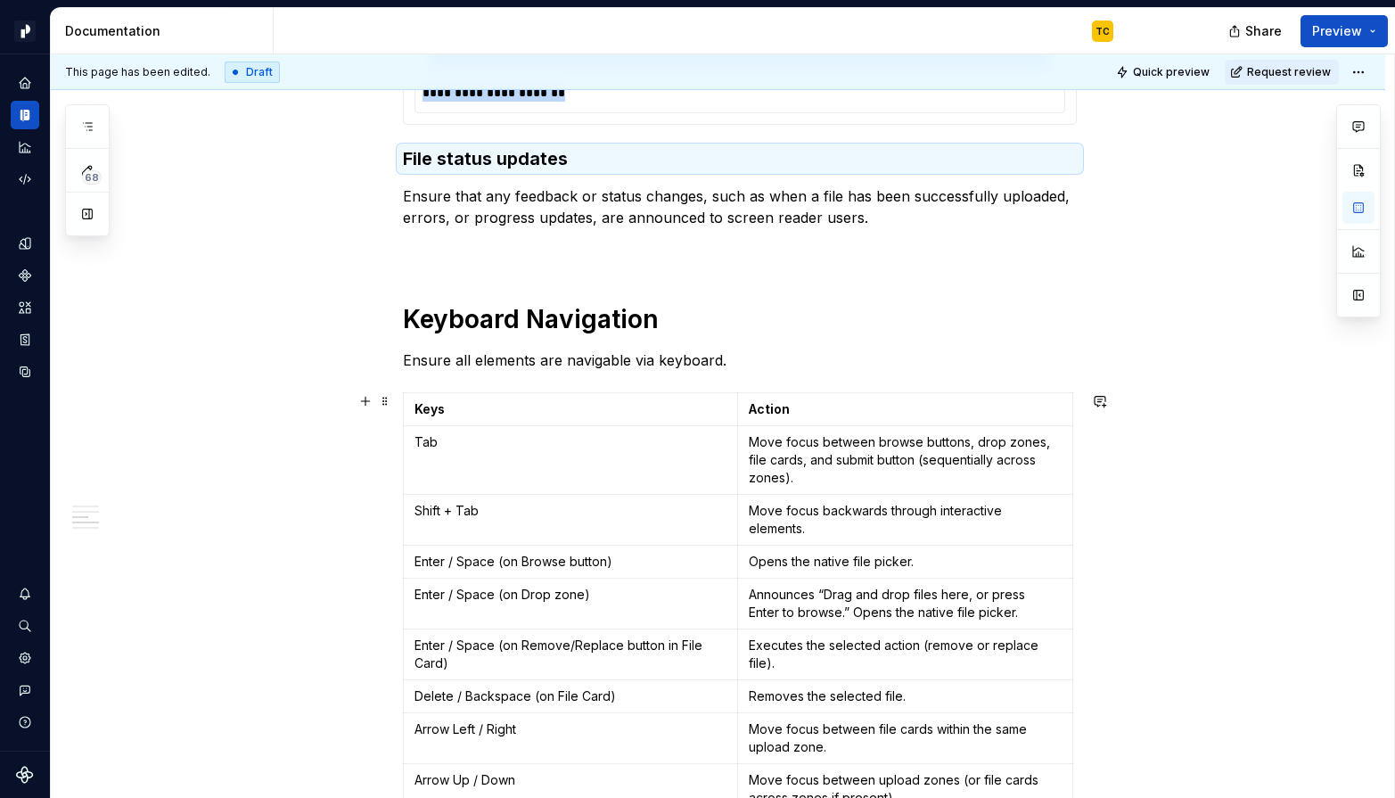
scroll to position [3909, 0]
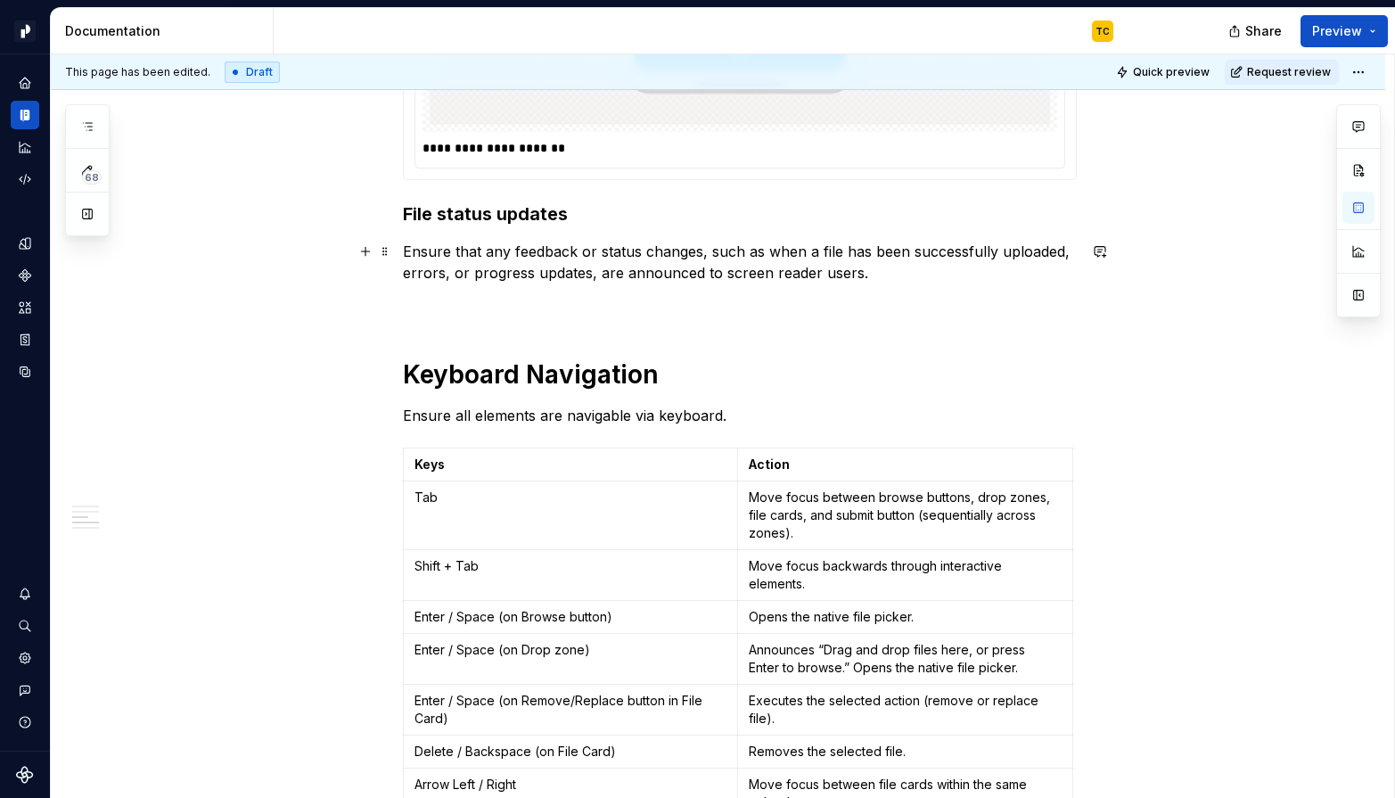
click at [566, 281] on p "Ensure that any feedback or status changes, such as when a file has been succes…" at bounding box center [740, 262] width 674 height 43
click at [509, 313] on p at bounding box center [740, 304] width 674 height 21
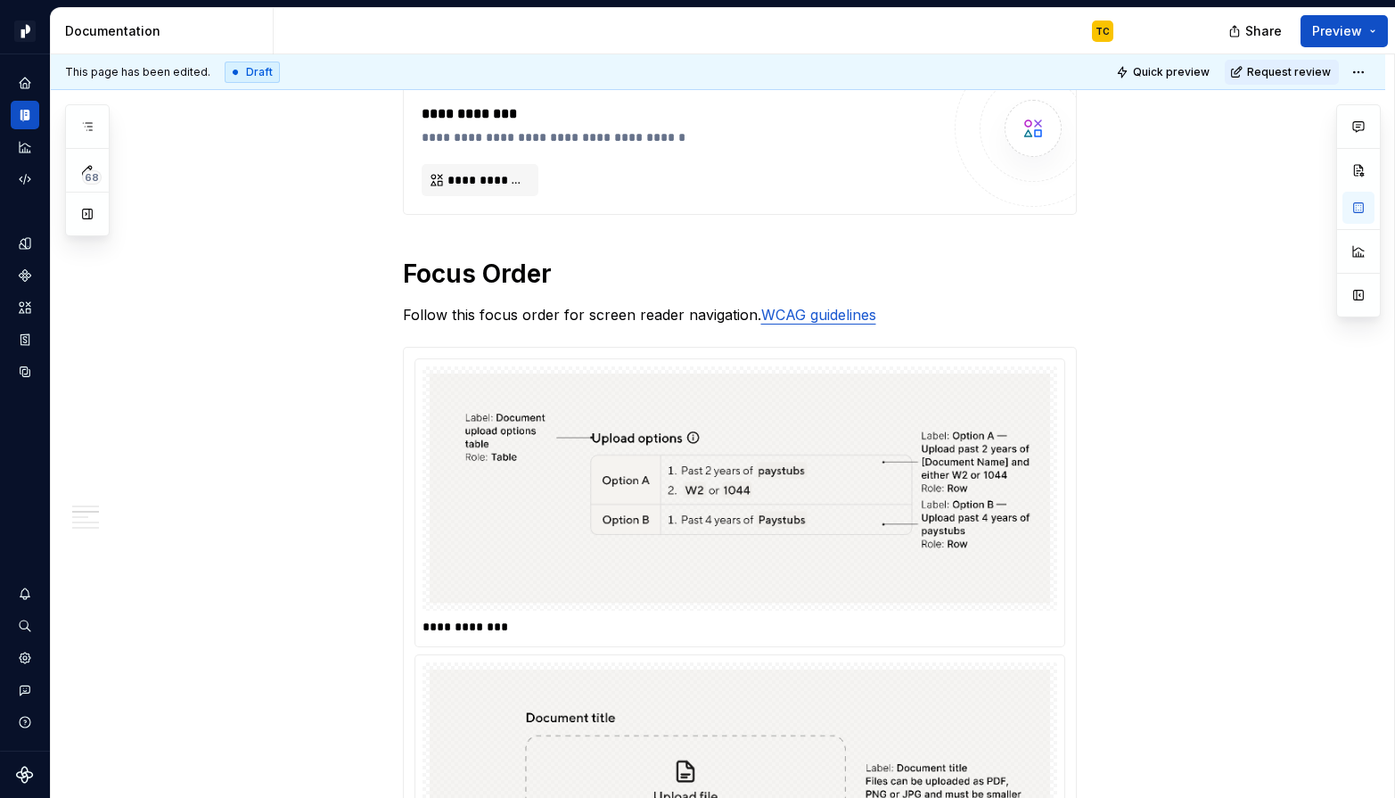
scroll to position [2342, 0]
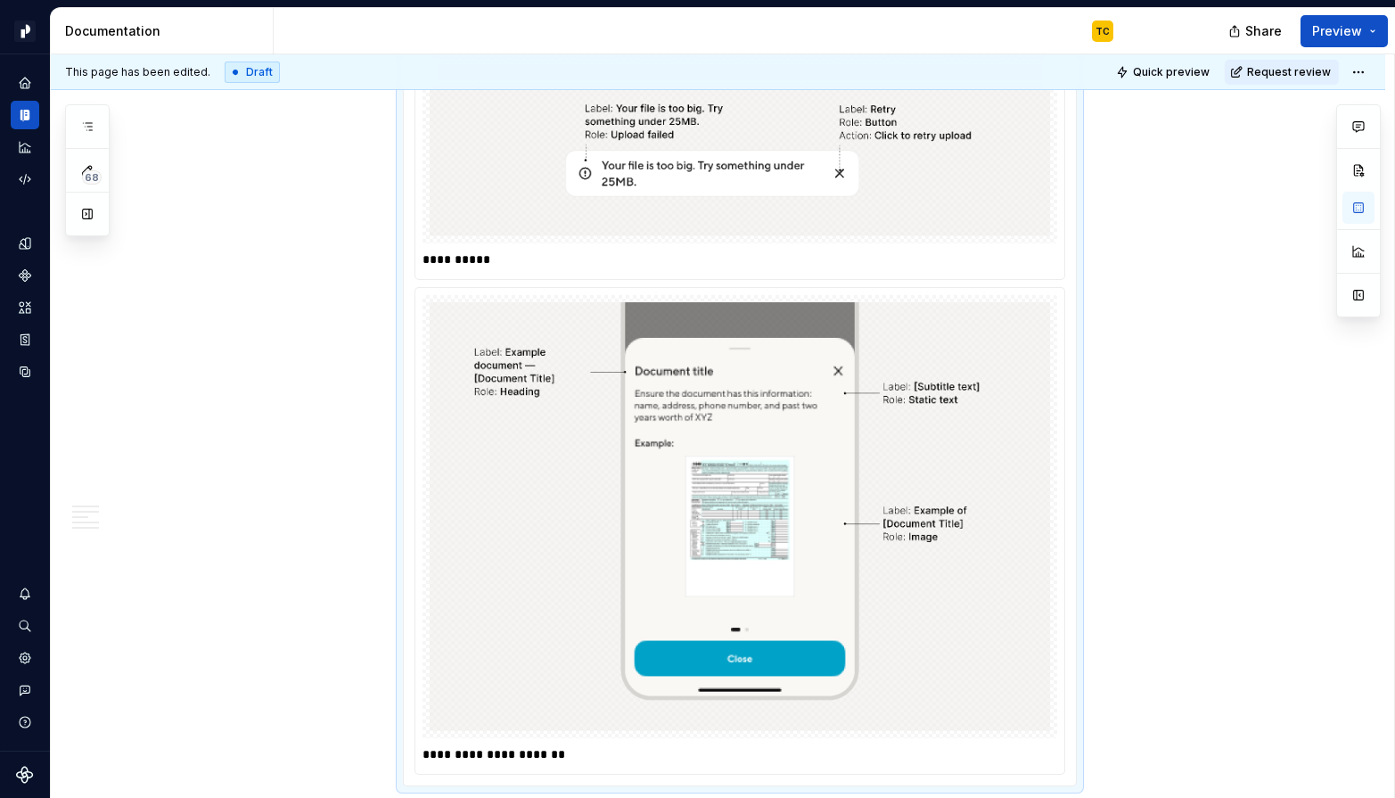
scroll to position [3196, 0]
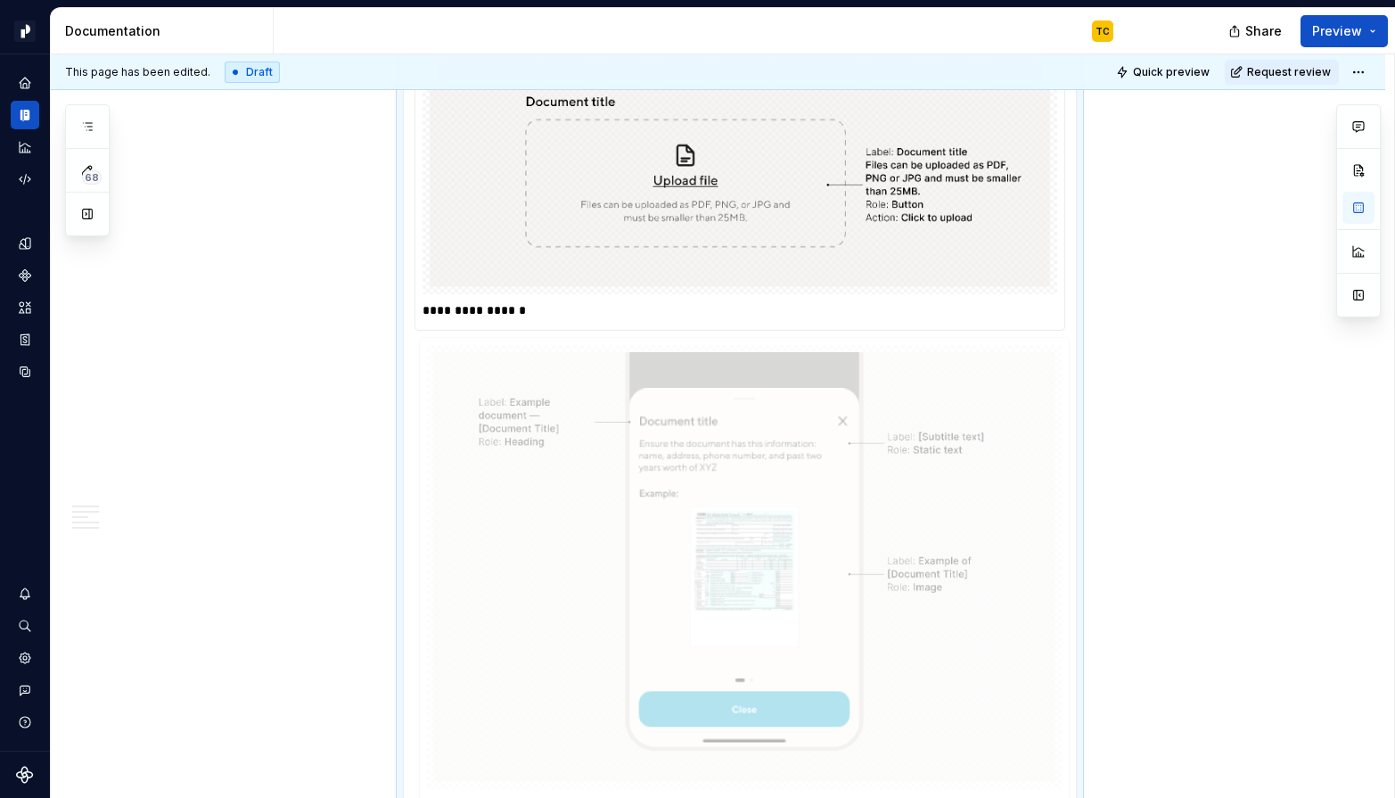
click at [745, 402] on body "Pacific TC Design system data Documentation TC Share Preview 68 Pages Add Acces…" at bounding box center [697, 399] width 1395 height 798
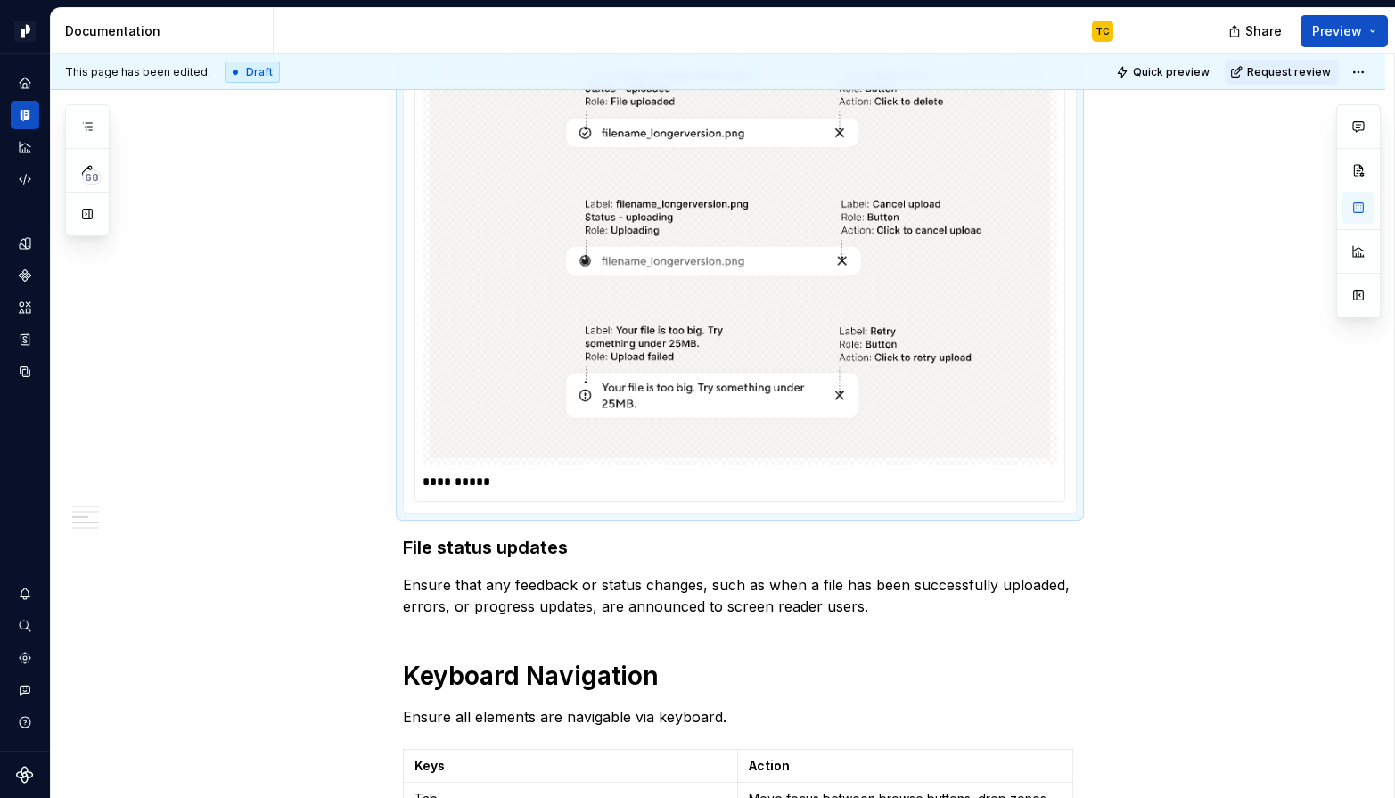
scroll to position [3577, 0]
click at [470, 546] on h3 "File status updates" at bounding box center [740, 546] width 674 height 25
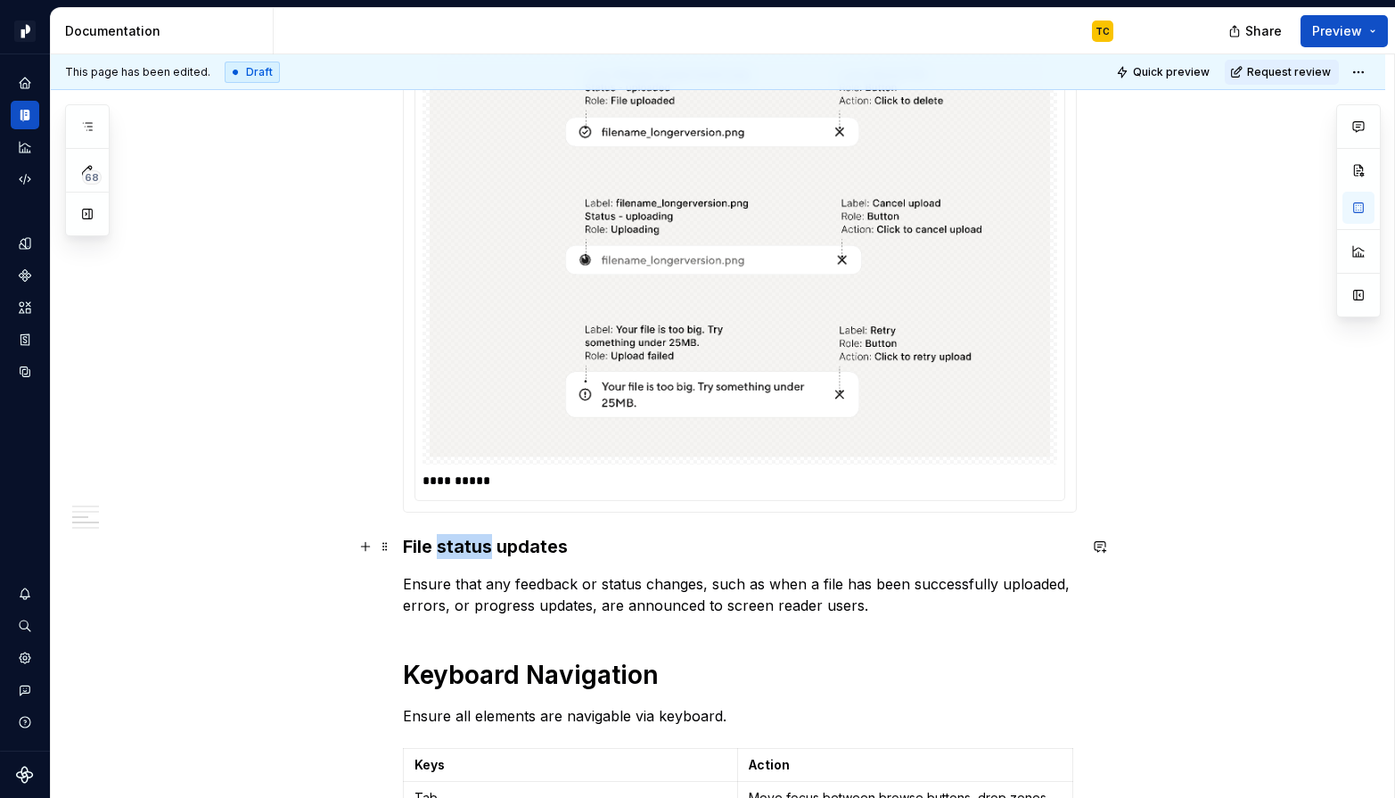
click at [470, 546] on h3 "File status updates" at bounding box center [740, 546] width 674 height 25
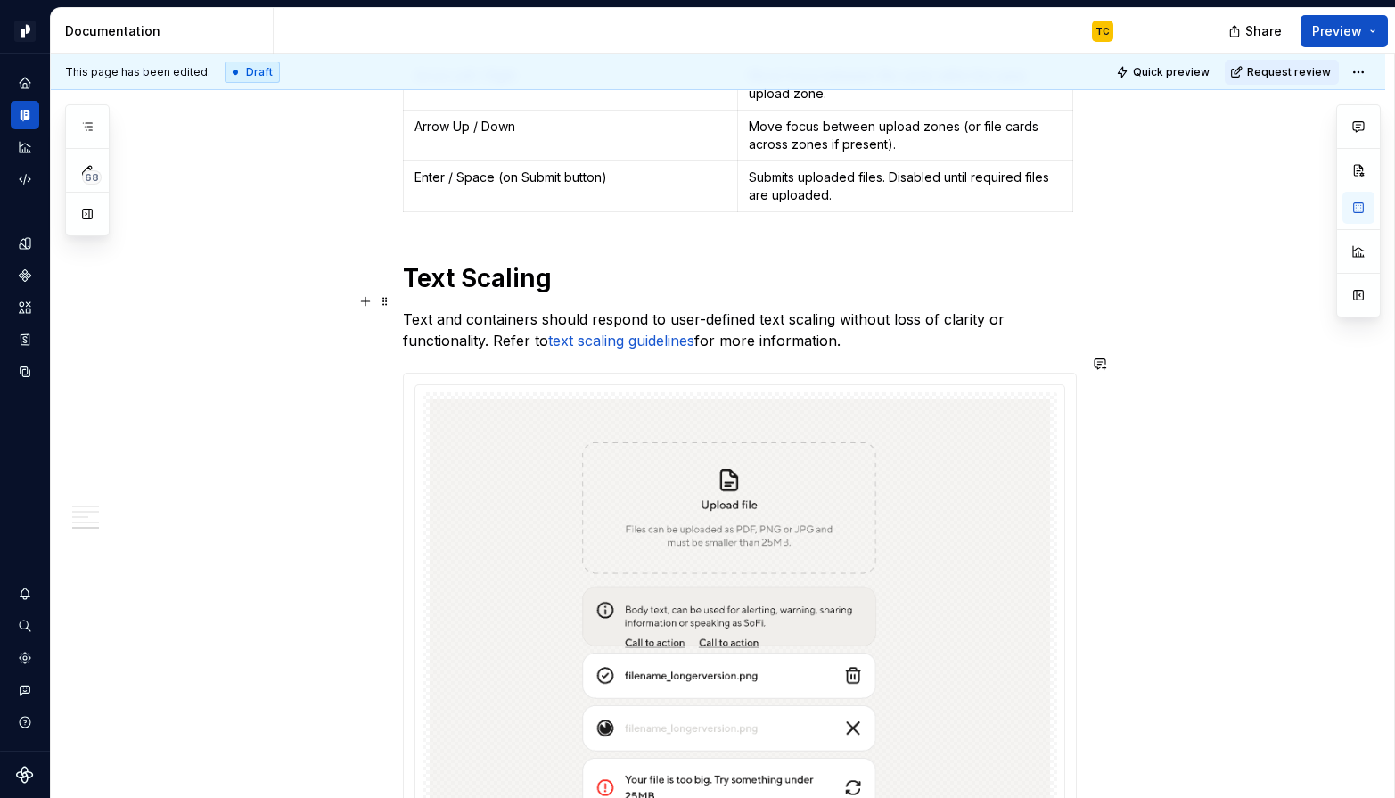
scroll to position [4571, 0]
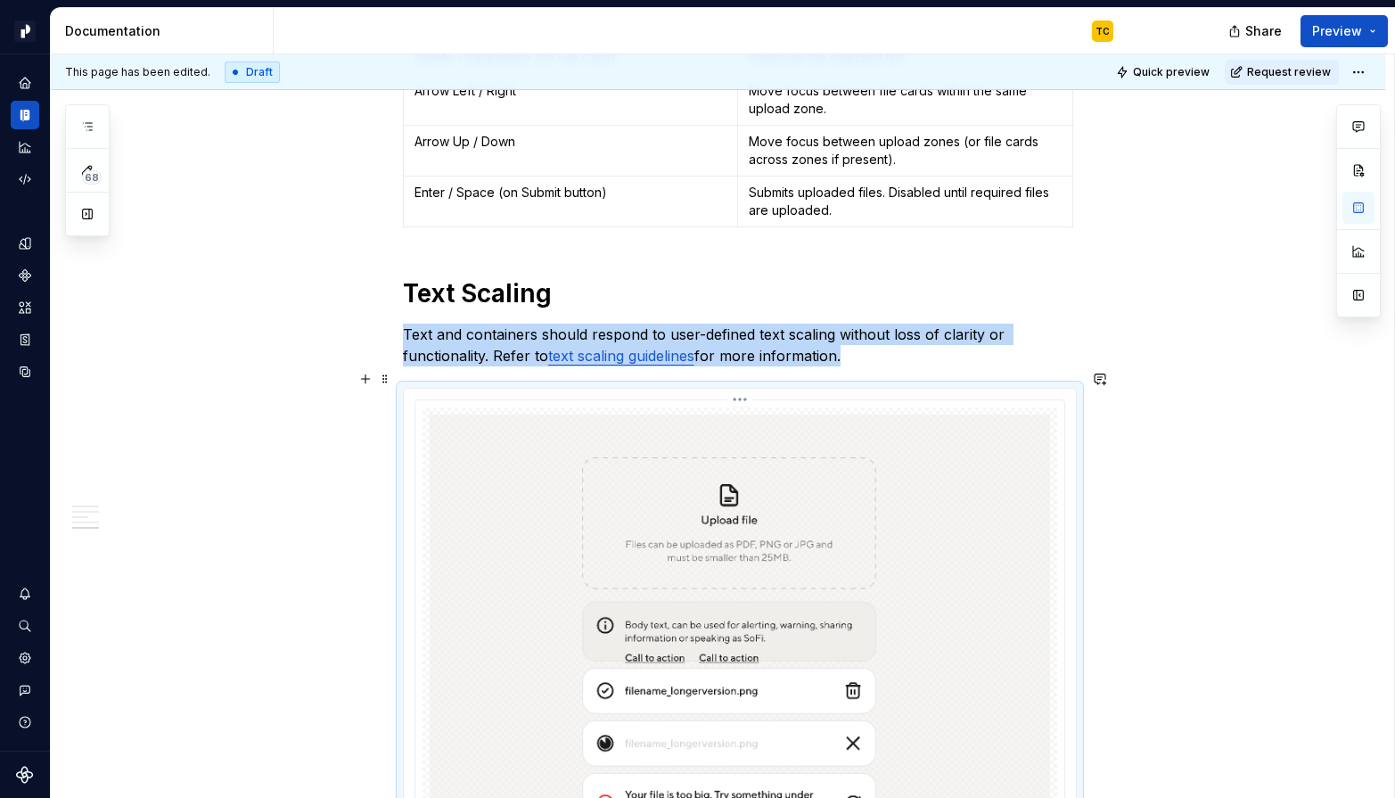
click at [742, 400] on div "**********" at bounding box center [739, 659] width 649 height 518
click at [748, 385] on html "Pacific TC Design system data Documentation TC Share Preview 68 Pages Add Acces…" at bounding box center [697, 399] width 1395 height 798
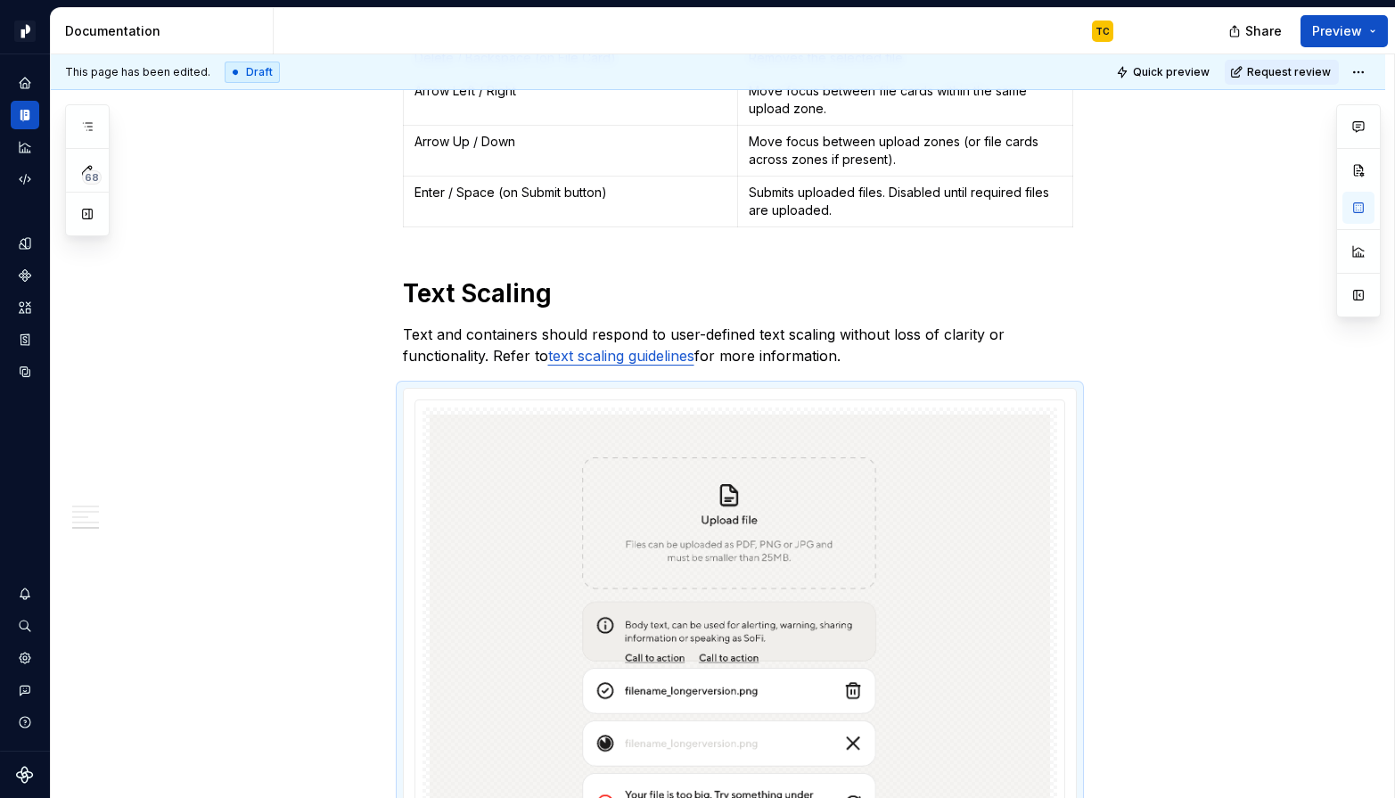
click at [1240, 206] on div at bounding box center [1358, 210] width 45 height 213
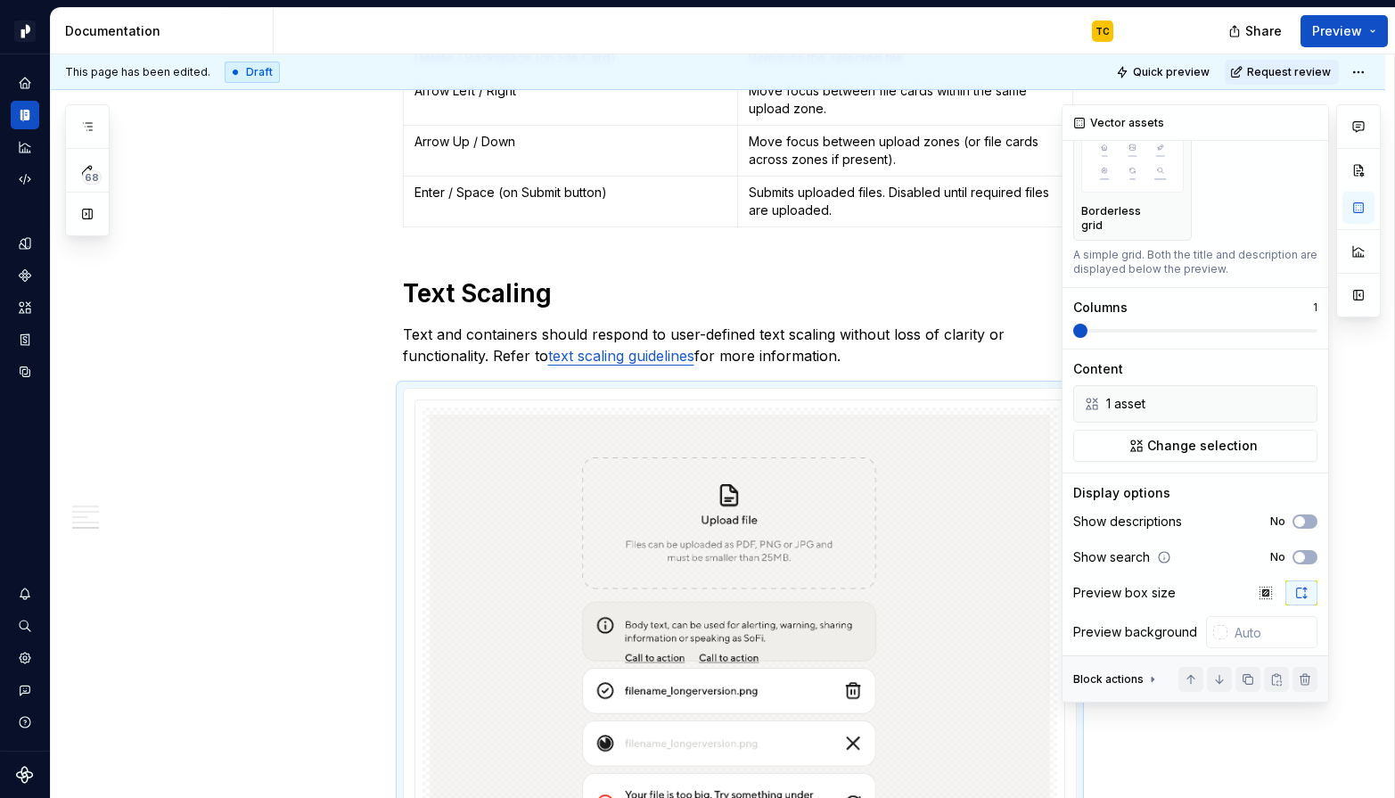
scroll to position [0, 0]
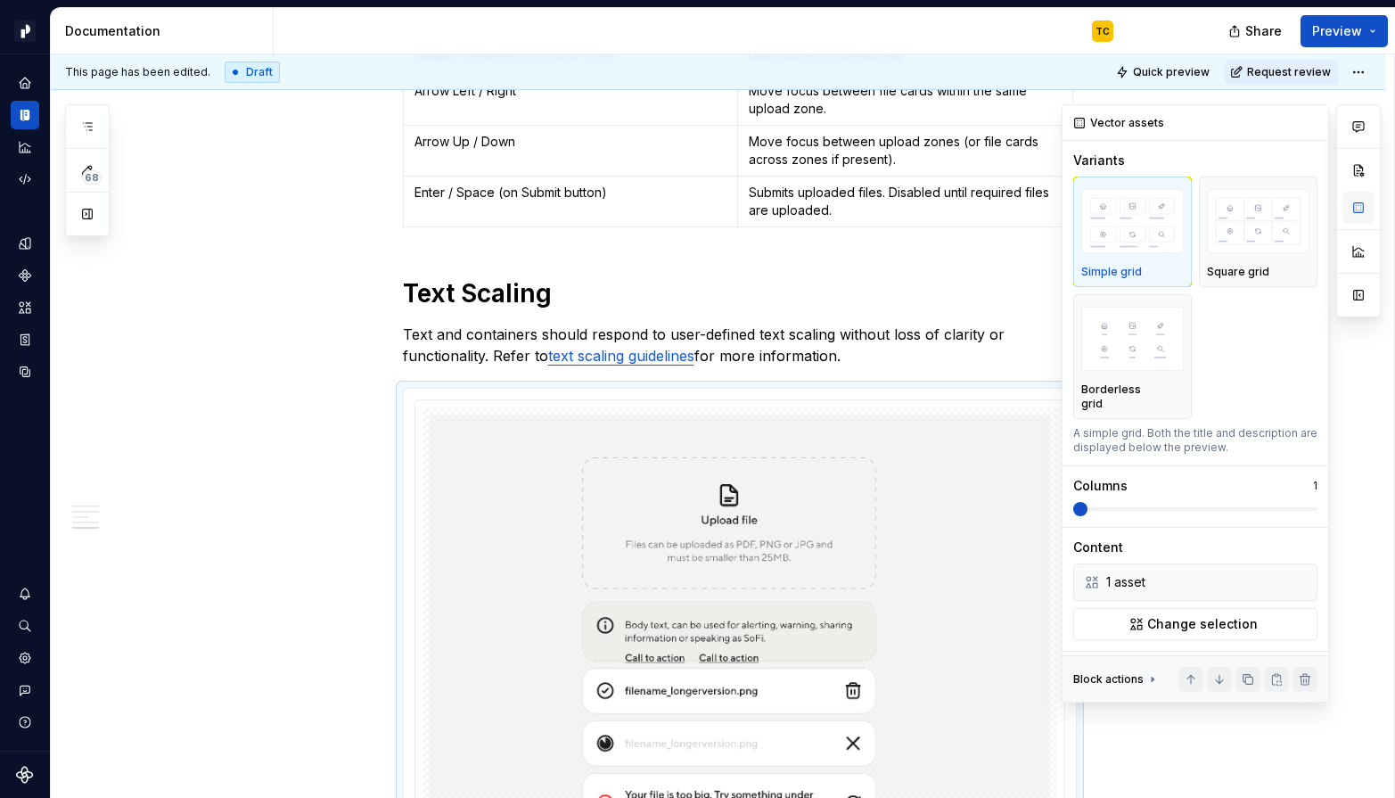
type textarea "*"
click at [1169, 615] on span "Change selection" at bounding box center [1202, 624] width 111 height 18
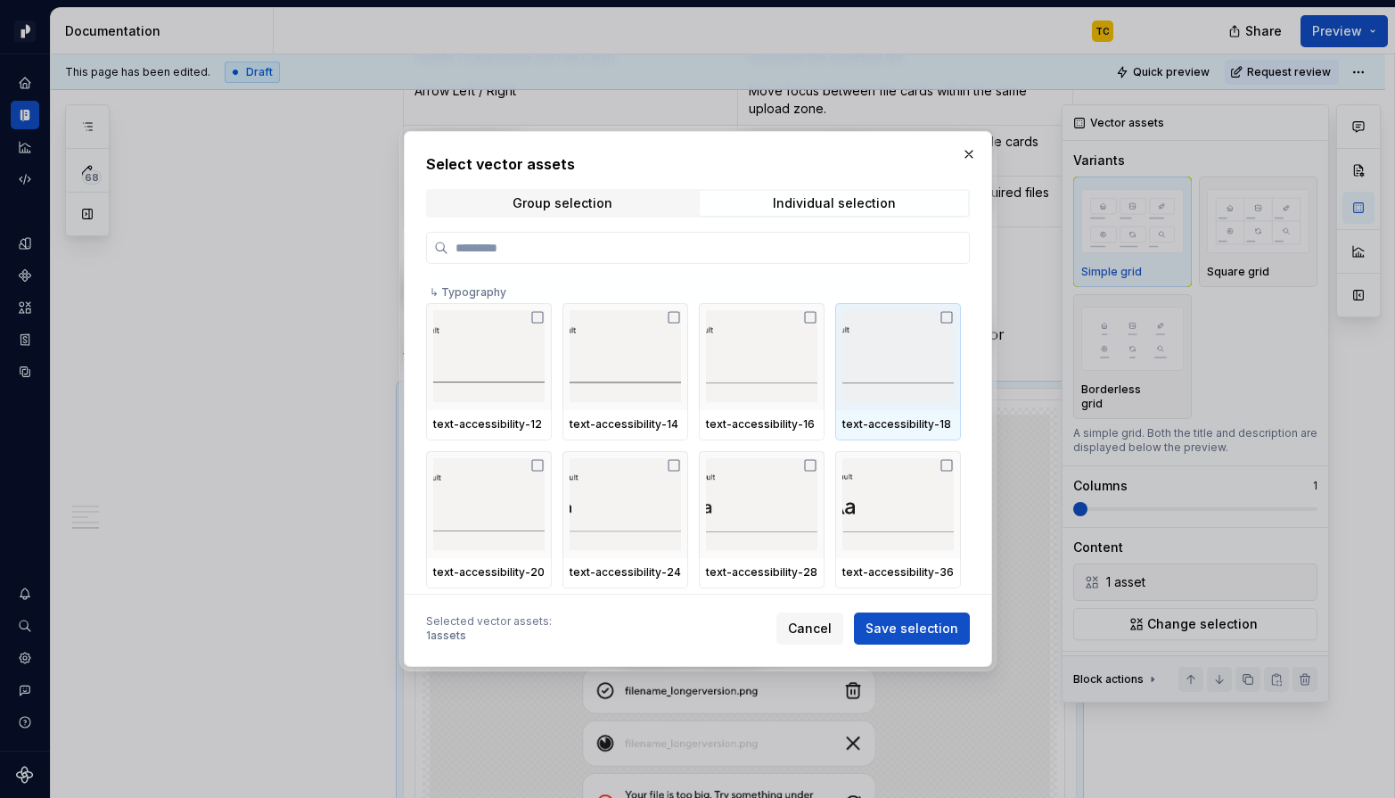
paste input "**********"
type input "**********"
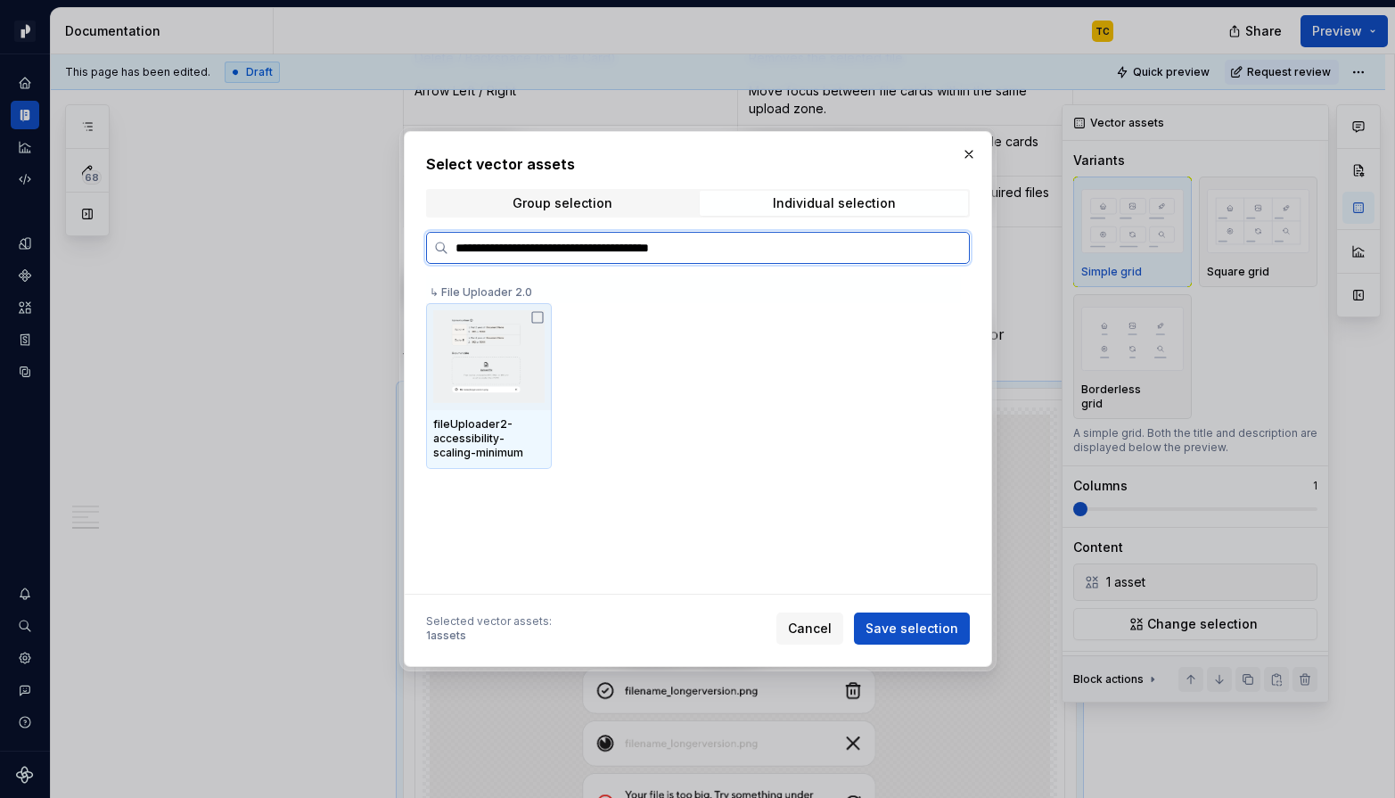
click at [538, 313] on icon at bounding box center [537, 317] width 14 height 14
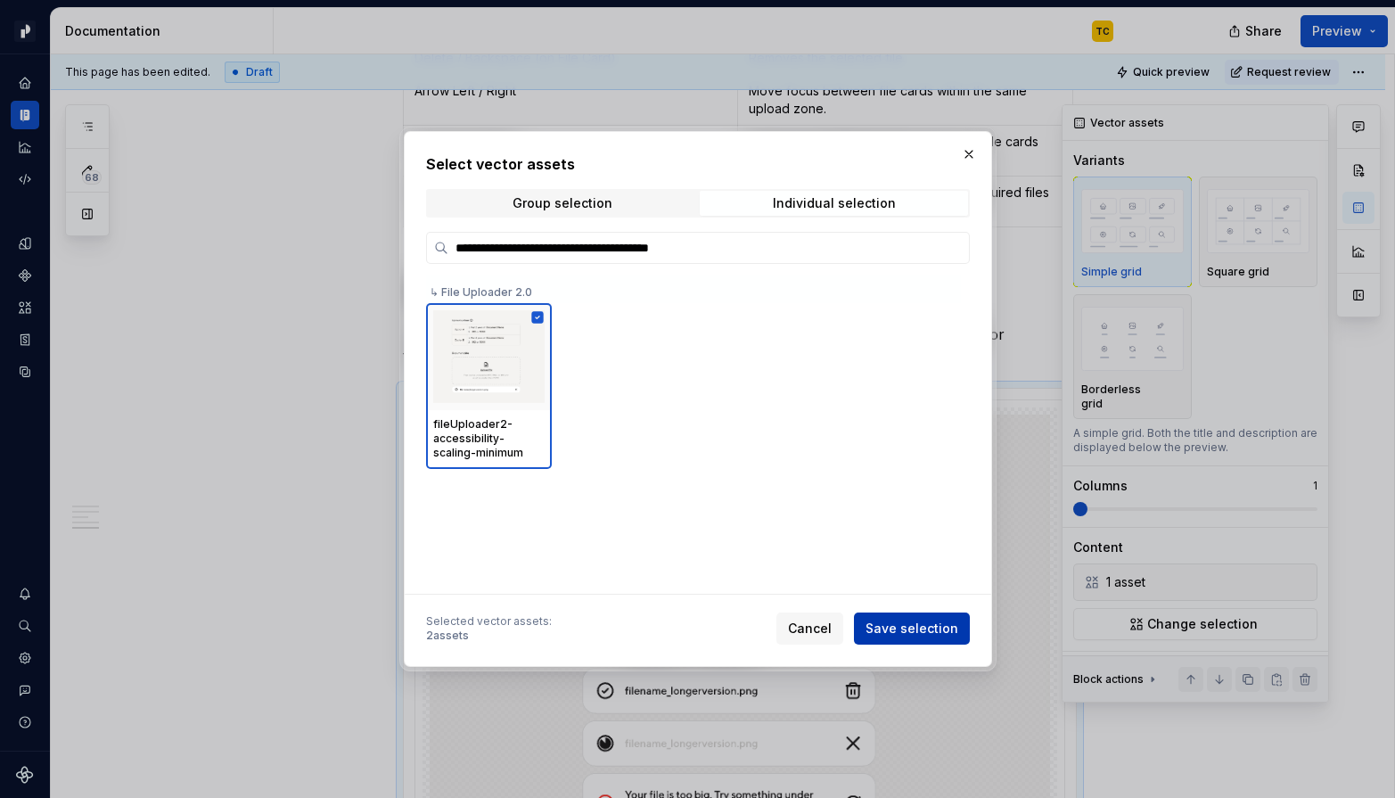
click at [919, 623] on span "Save selection" at bounding box center [911, 628] width 93 height 18
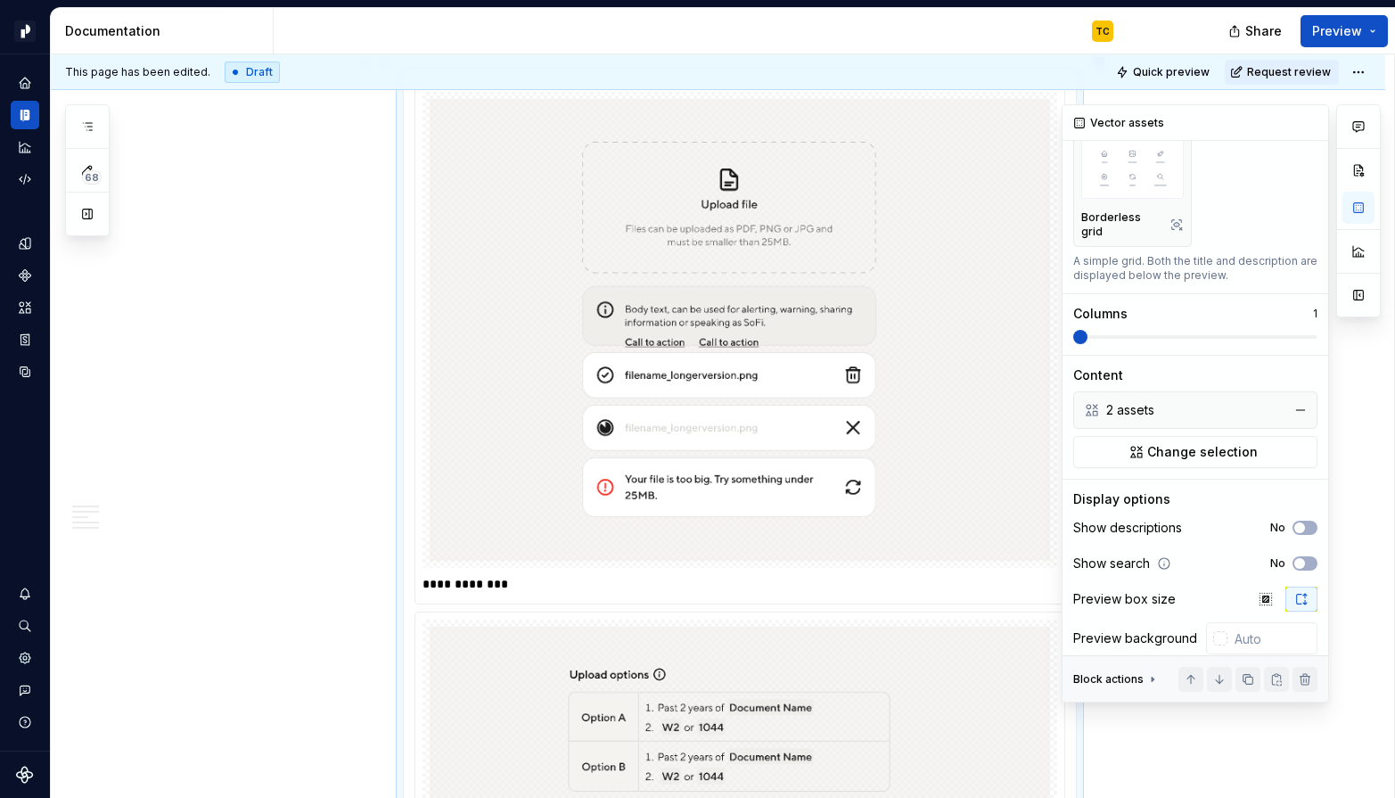
scroll to position [178, 0]
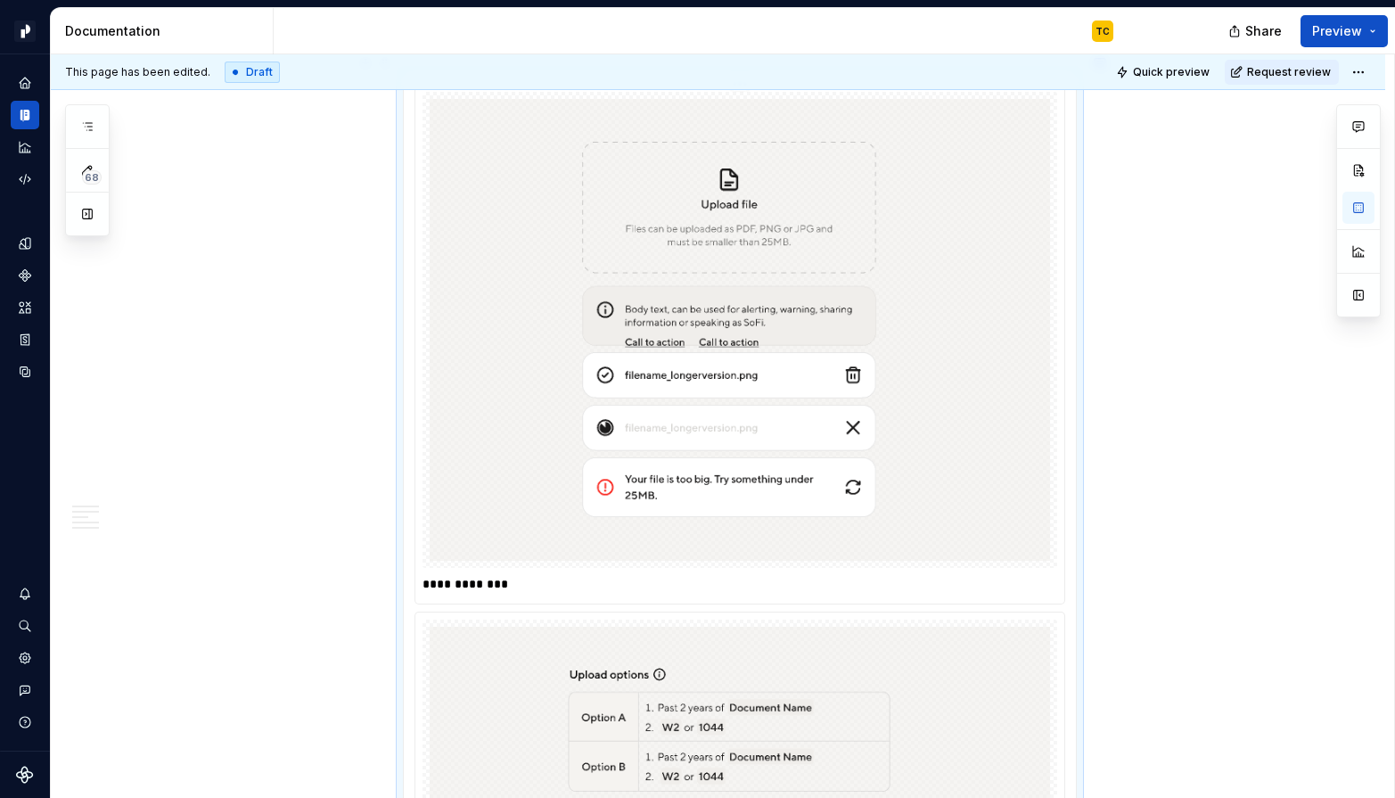
click at [750, 308] on img at bounding box center [740, 329] width 620 height 461
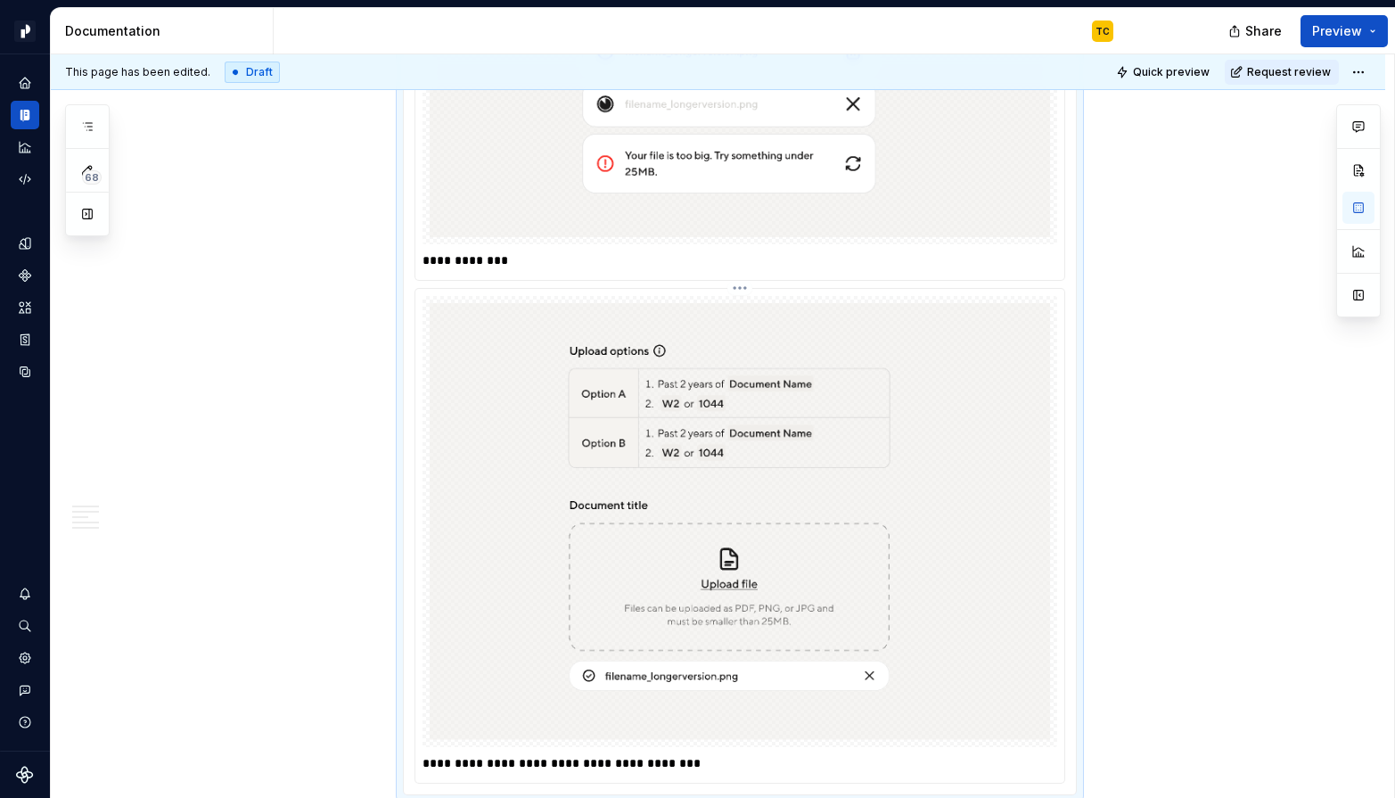
scroll to position [5208, 0]
click at [586, 253] on p "**********" at bounding box center [739, 262] width 635 height 18
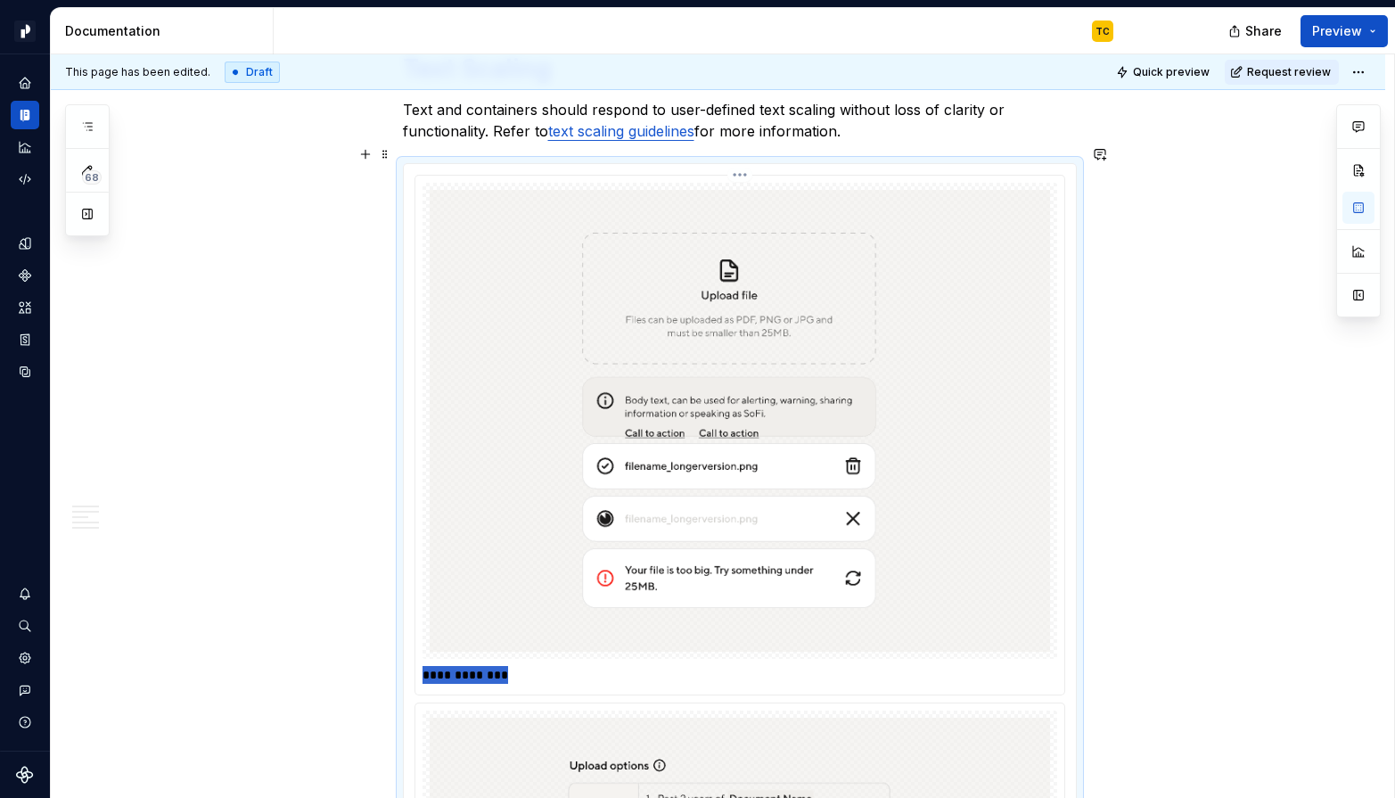
scroll to position [4752, 0]
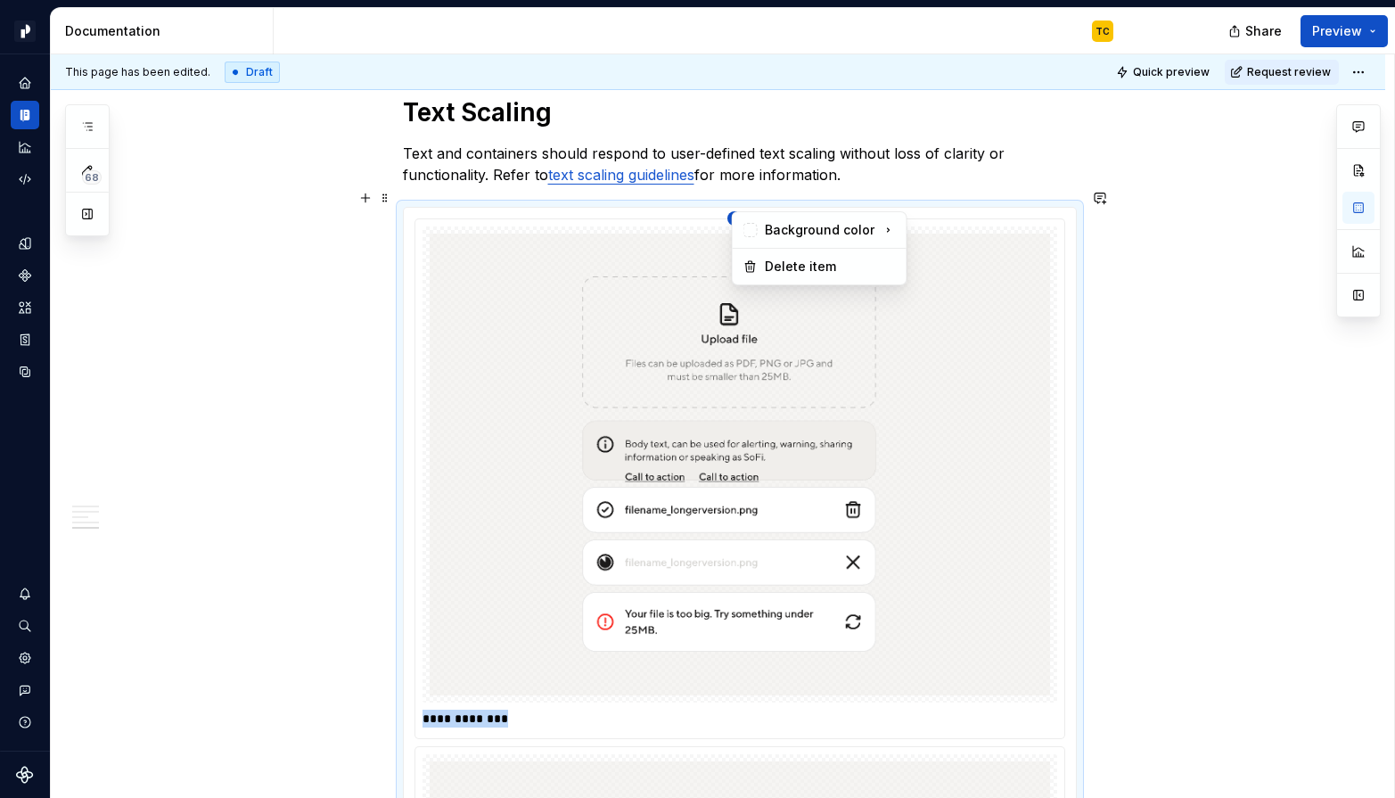
click at [748, 201] on html "Pacific TC Design system data Documentation TC Share Preview 68 Pages Add Acces…" at bounding box center [697, 399] width 1395 height 798
click at [771, 257] on div "Delete item" at bounding box center [819, 266] width 167 height 29
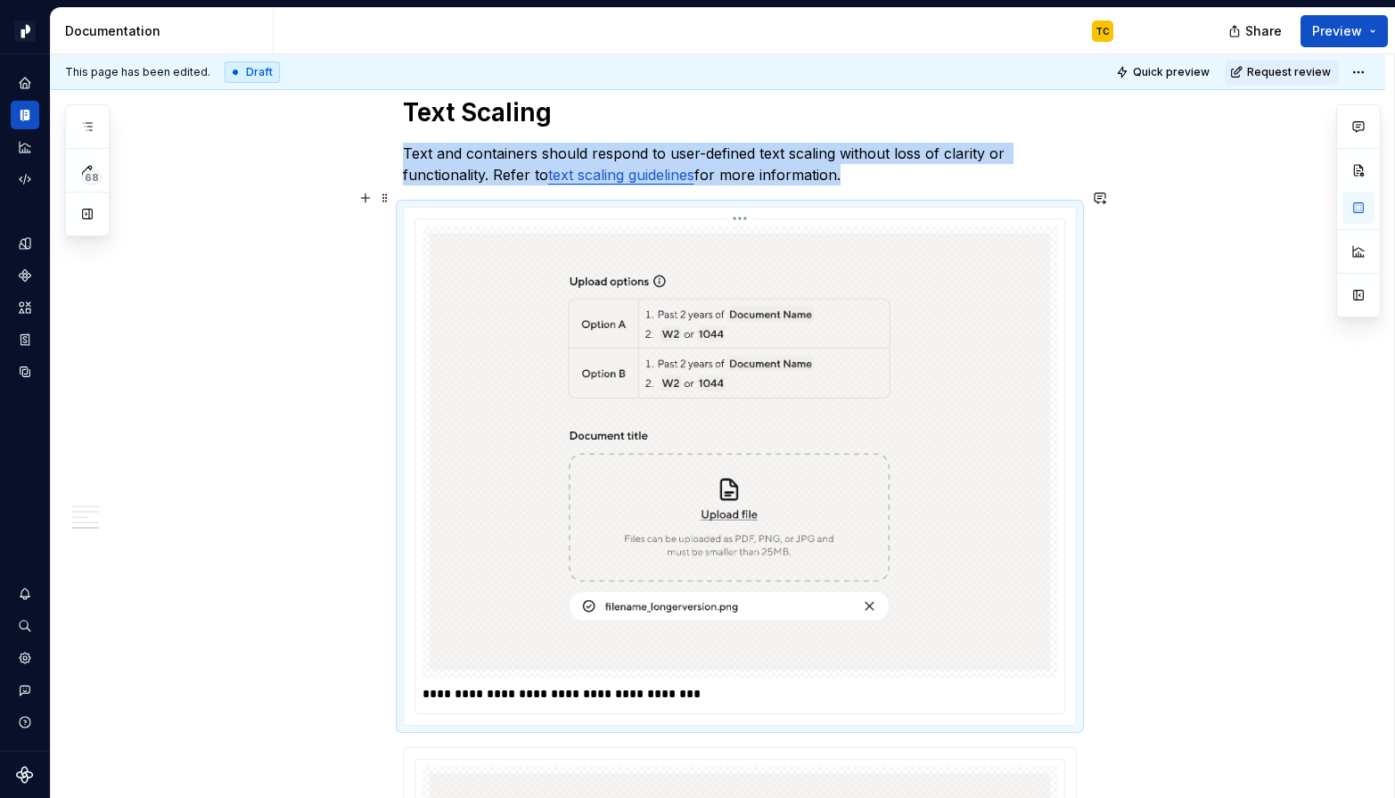
click at [522, 685] on div "**********" at bounding box center [739, 693] width 635 height 25
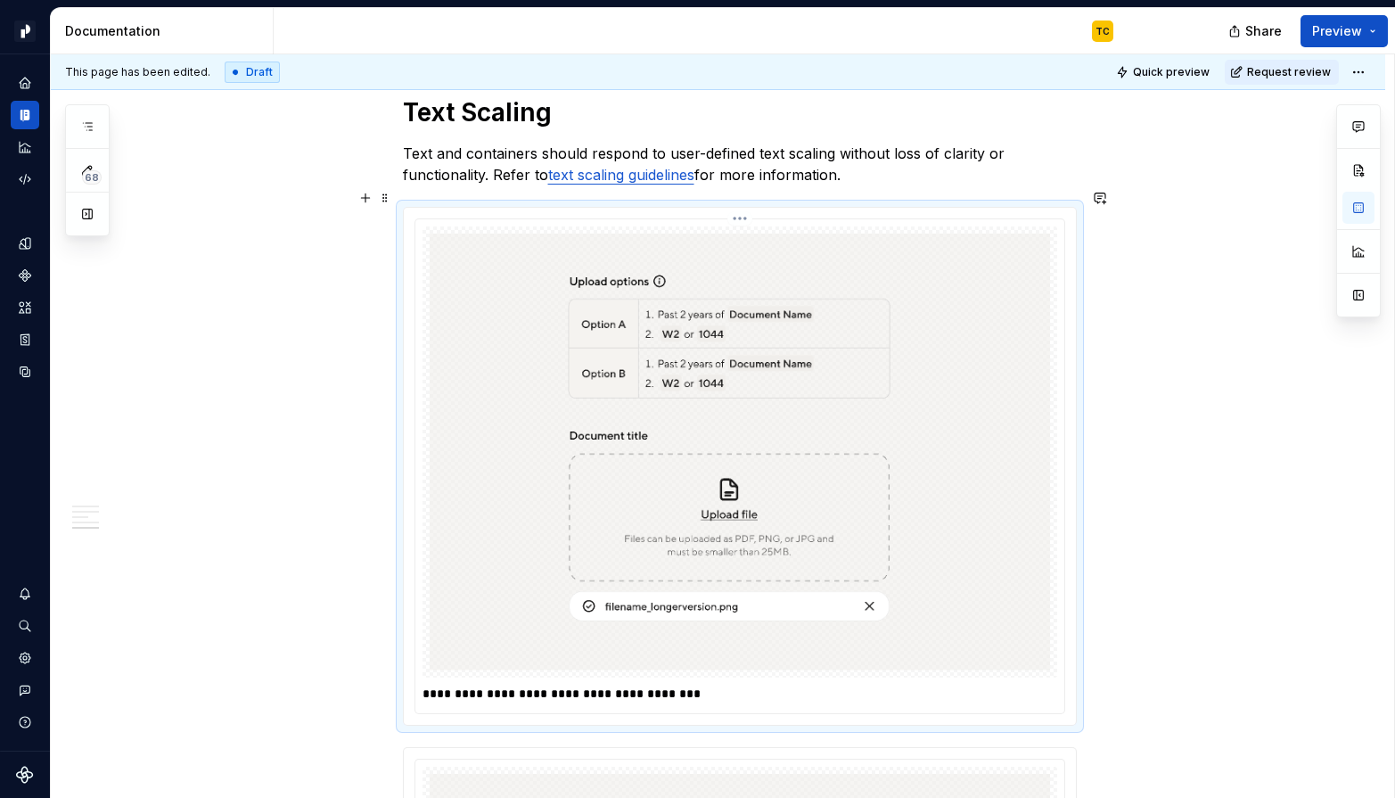
click at [509, 685] on p "**********" at bounding box center [739, 694] width 635 height 18
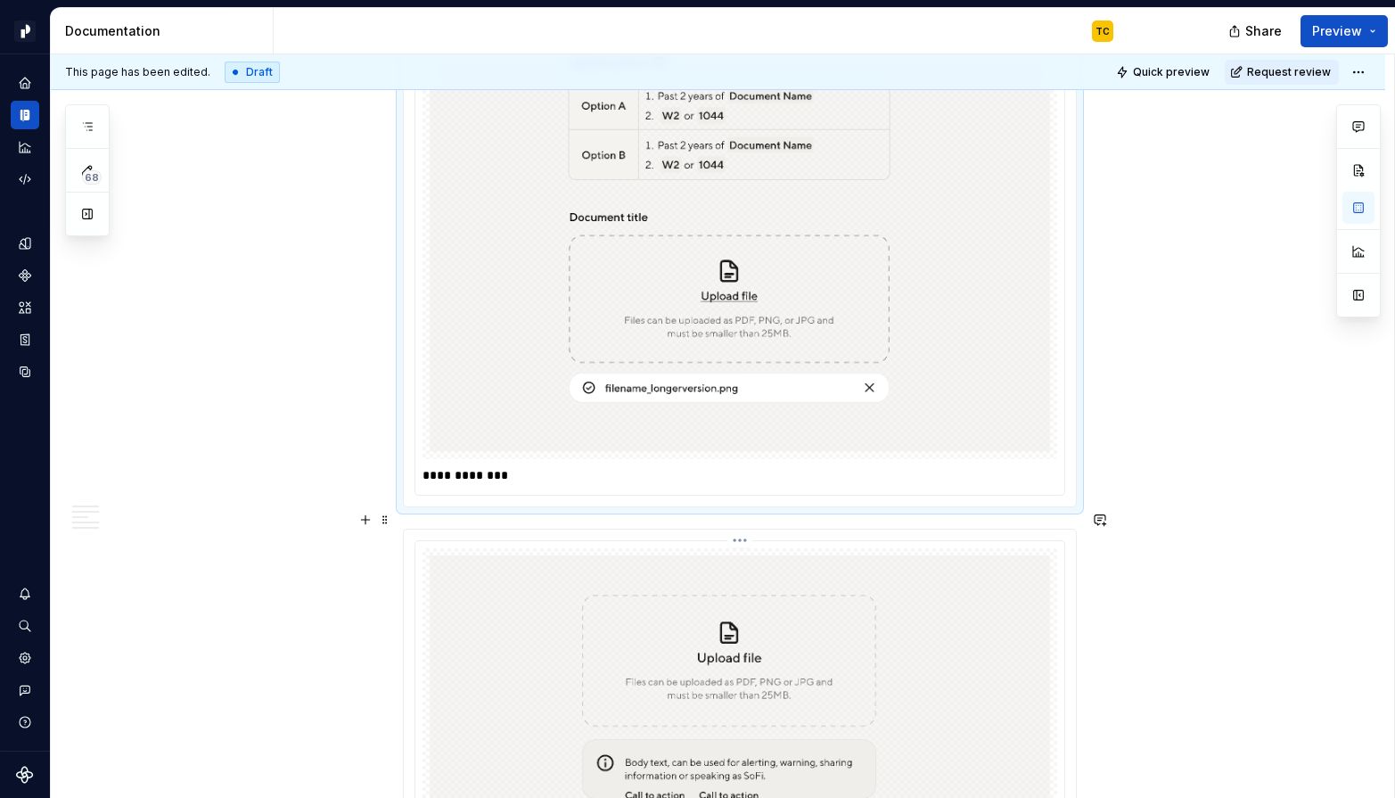
scroll to position [5103, 0]
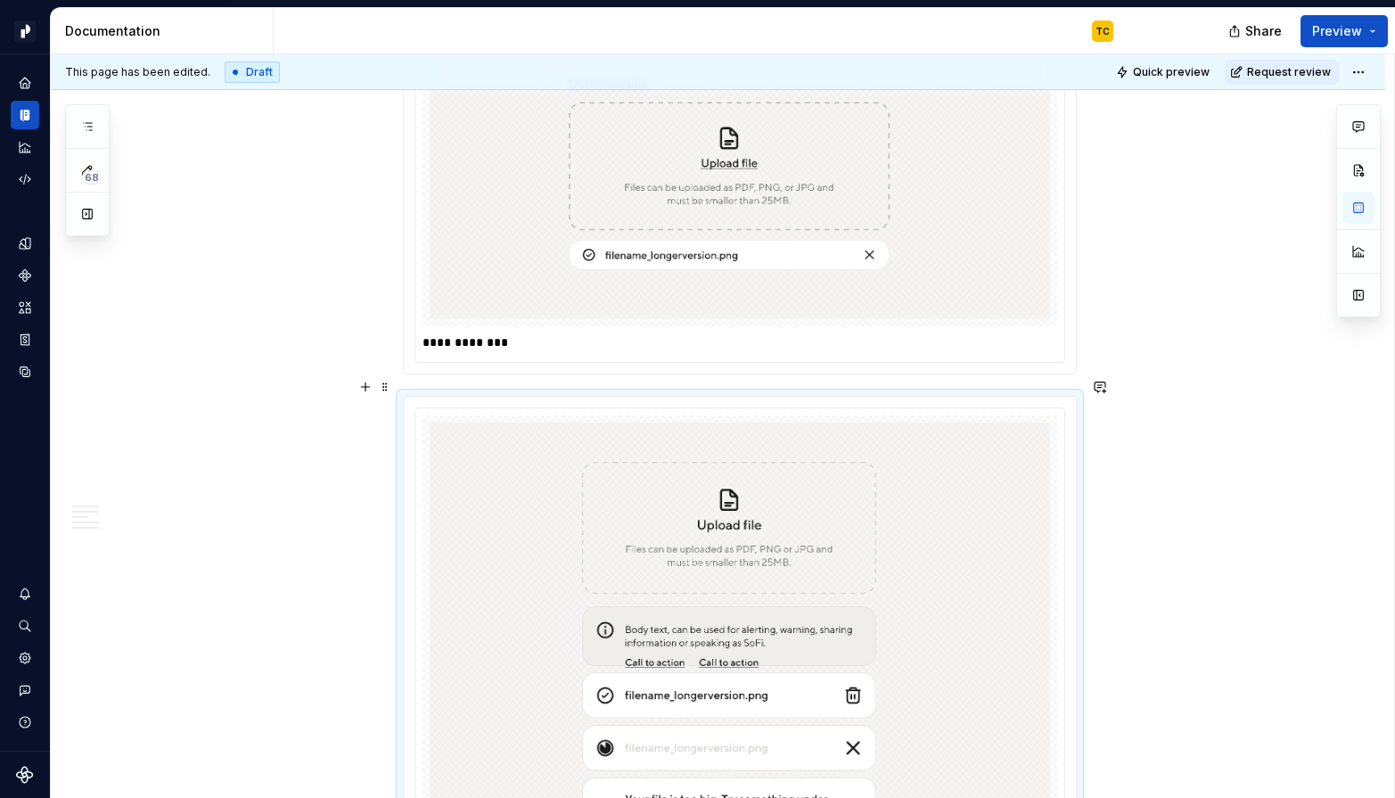
click at [747, 397] on div "**********" at bounding box center [740, 667] width 672 height 541
click at [740, 390] on html "Pacific TC Design system data Documentation TC Share Preview 68 Pages Add Acces…" at bounding box center [697, 399] width 1395 height 798
click at [1240, 209] on div at bounding box center [1358, 210] width 45 height 213
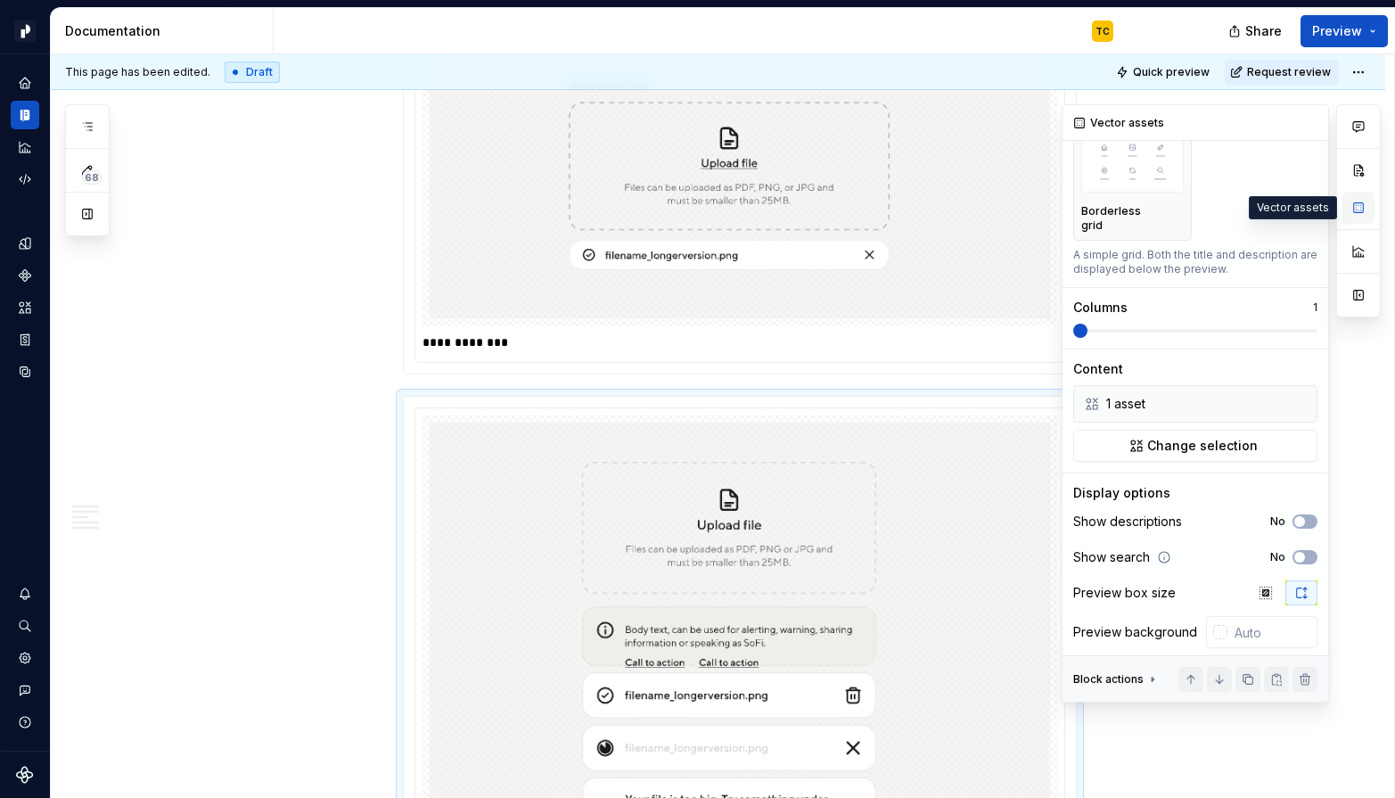
scroll to position [0, 0]
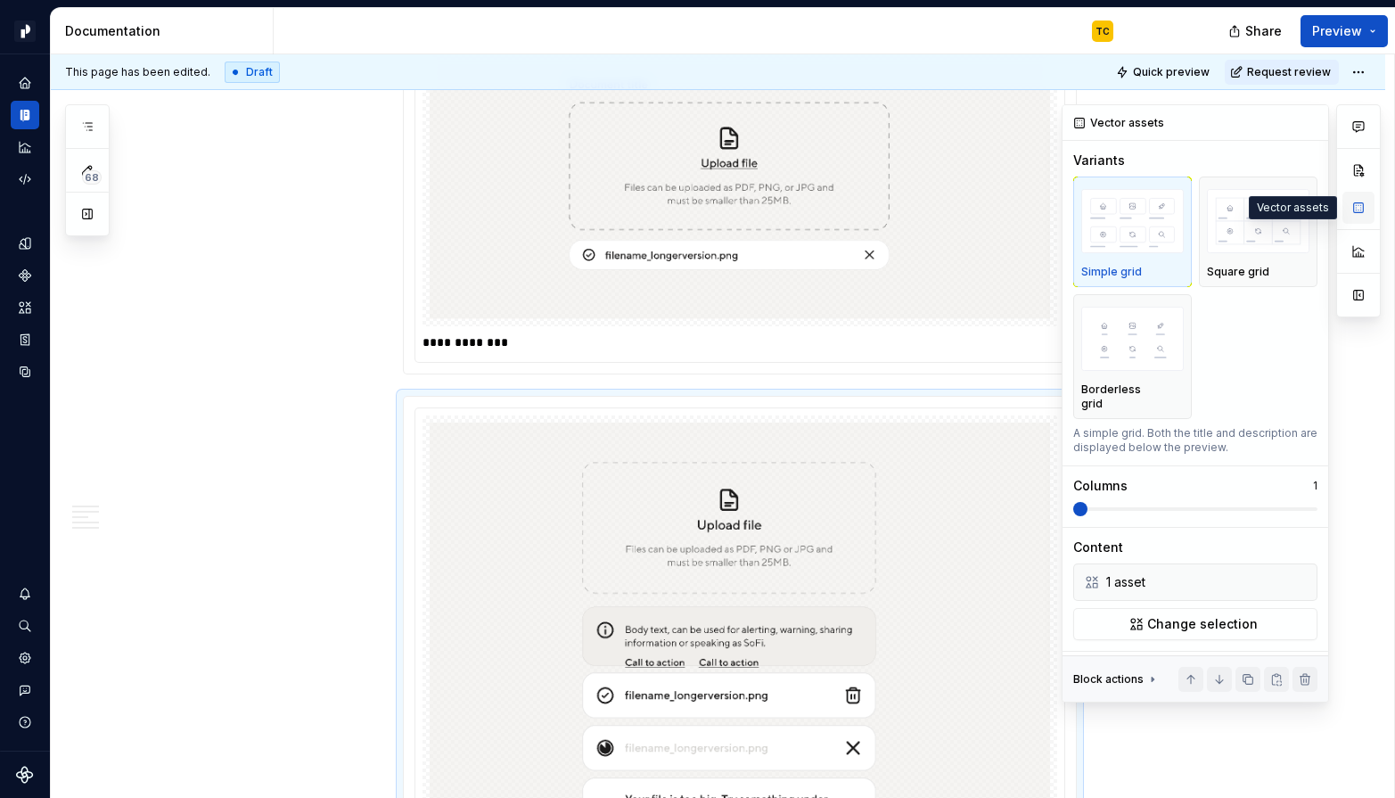
click at [1240, 209] on button "button" at bounding box center [1358, 208] width 32 height 32
type textarea "*"
click at [1146, 619] on button "Change selection" at bounding box center [1195, 624] width 244 height 32
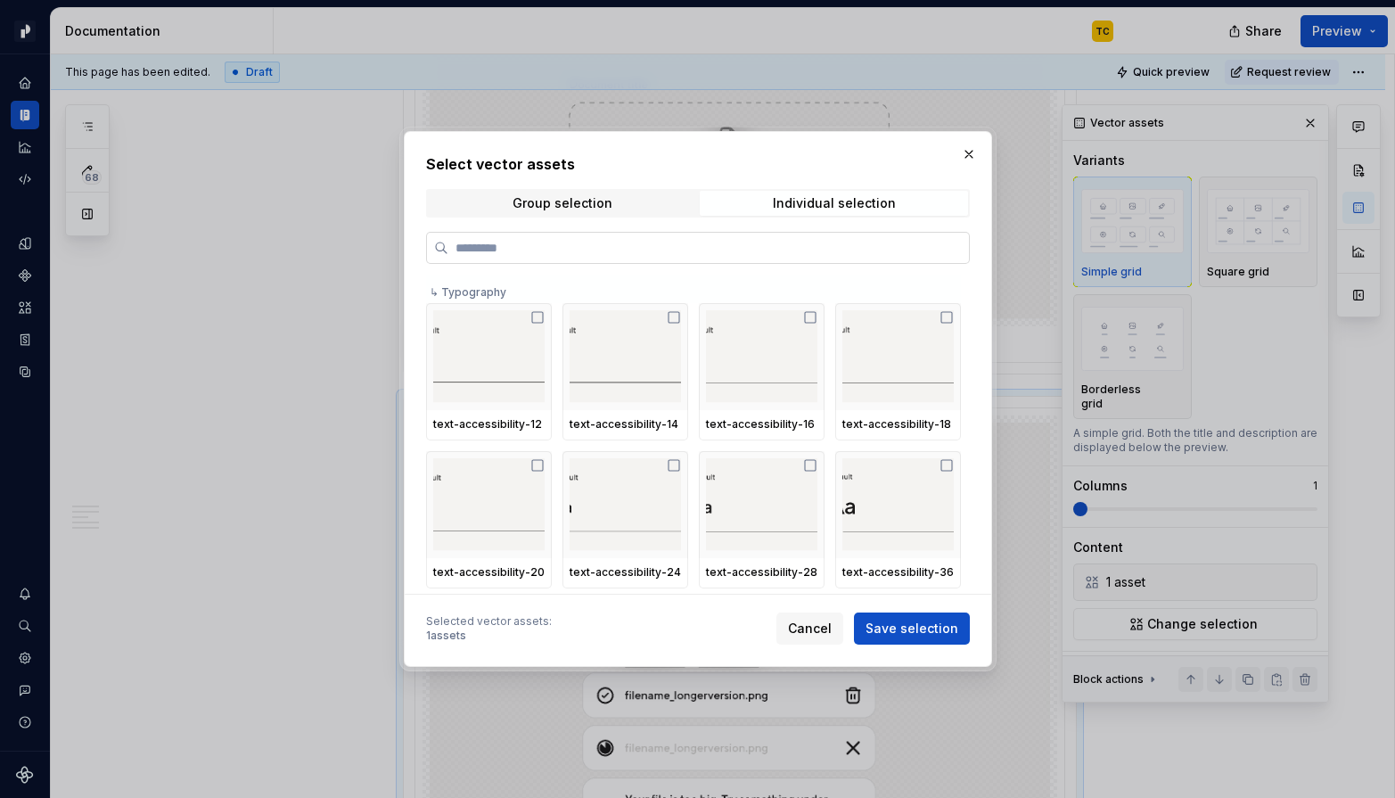
paste input "**********"
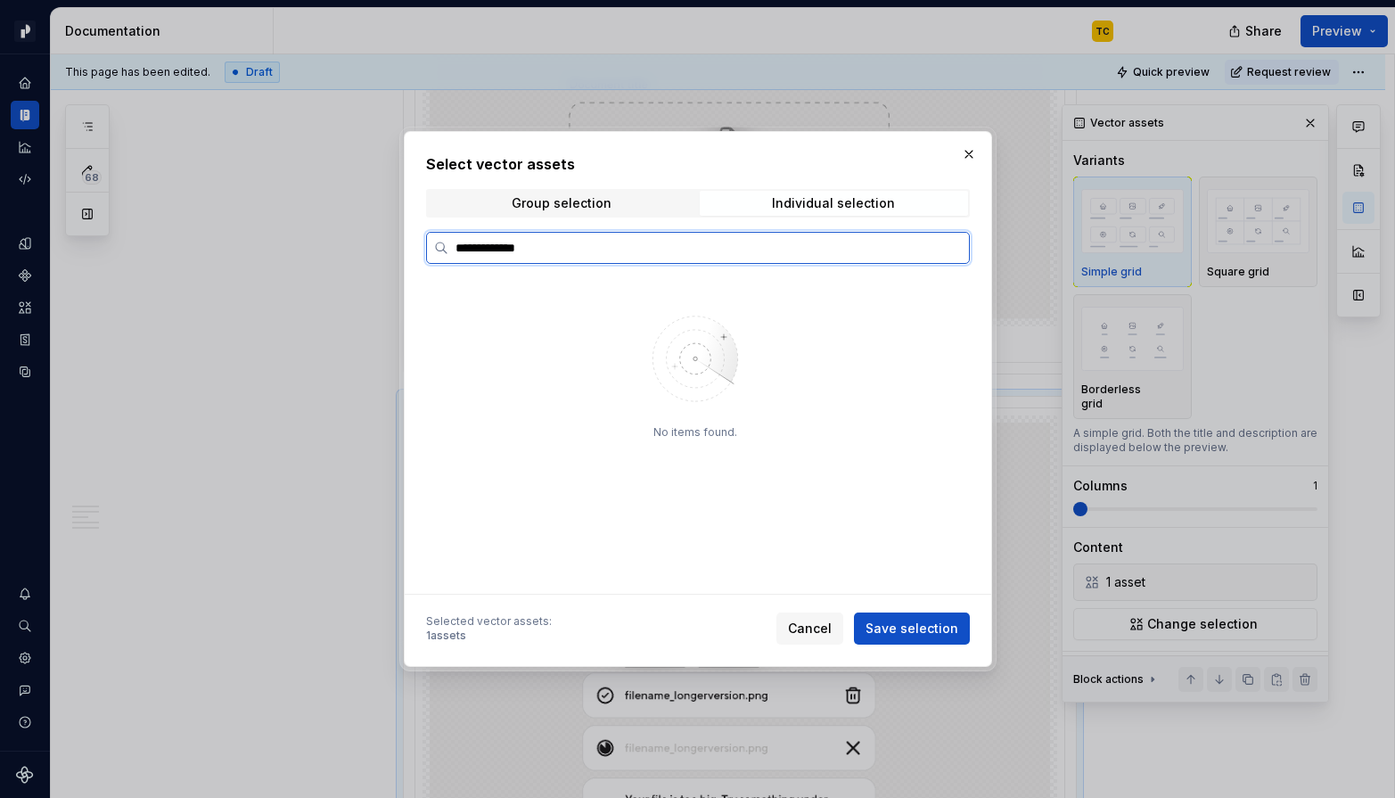
click at [614, 254] on input "**********" at bounding box center [708, 248] width 521 height 18
paste input "**********"
type input "**********"
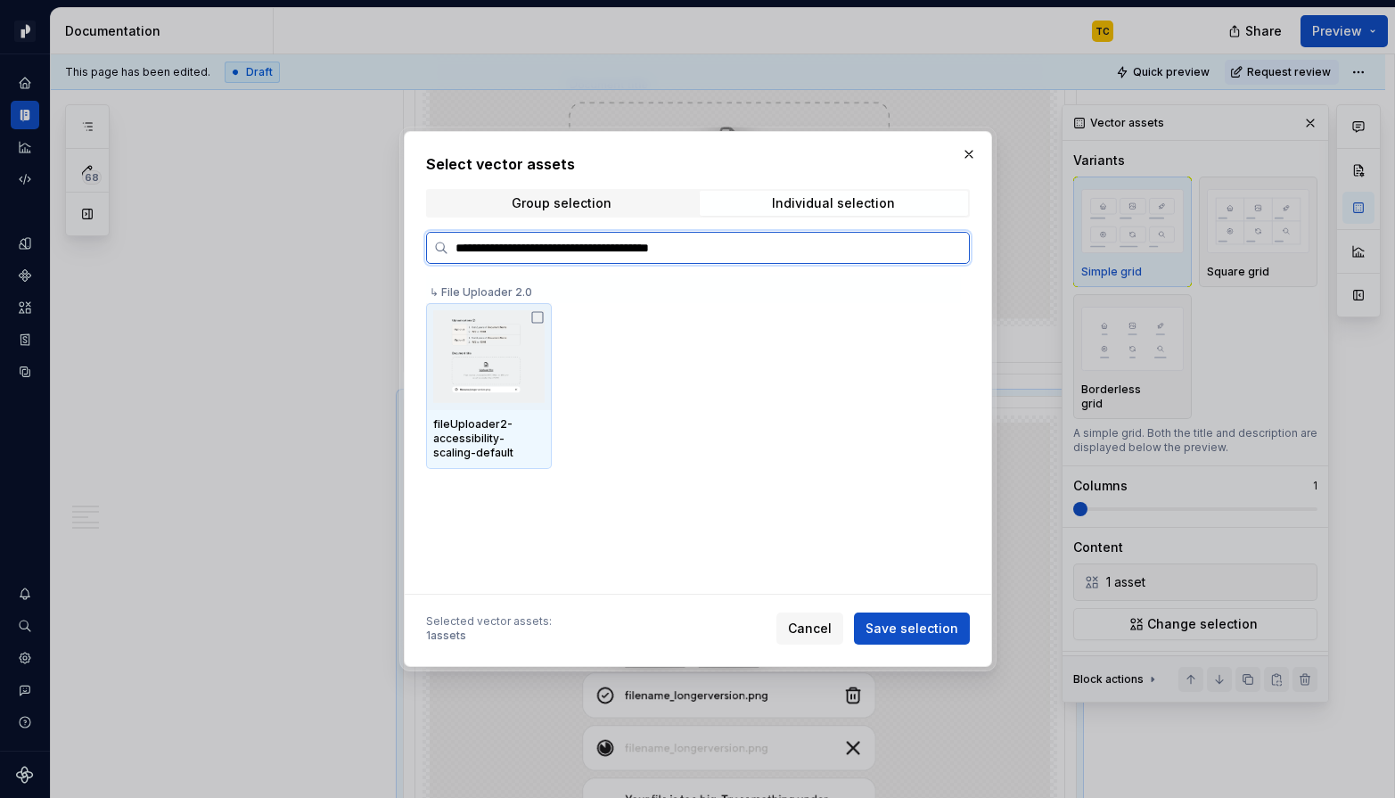
click at [500, 366] on img at bounding box center [488, 356] width 111 height 93
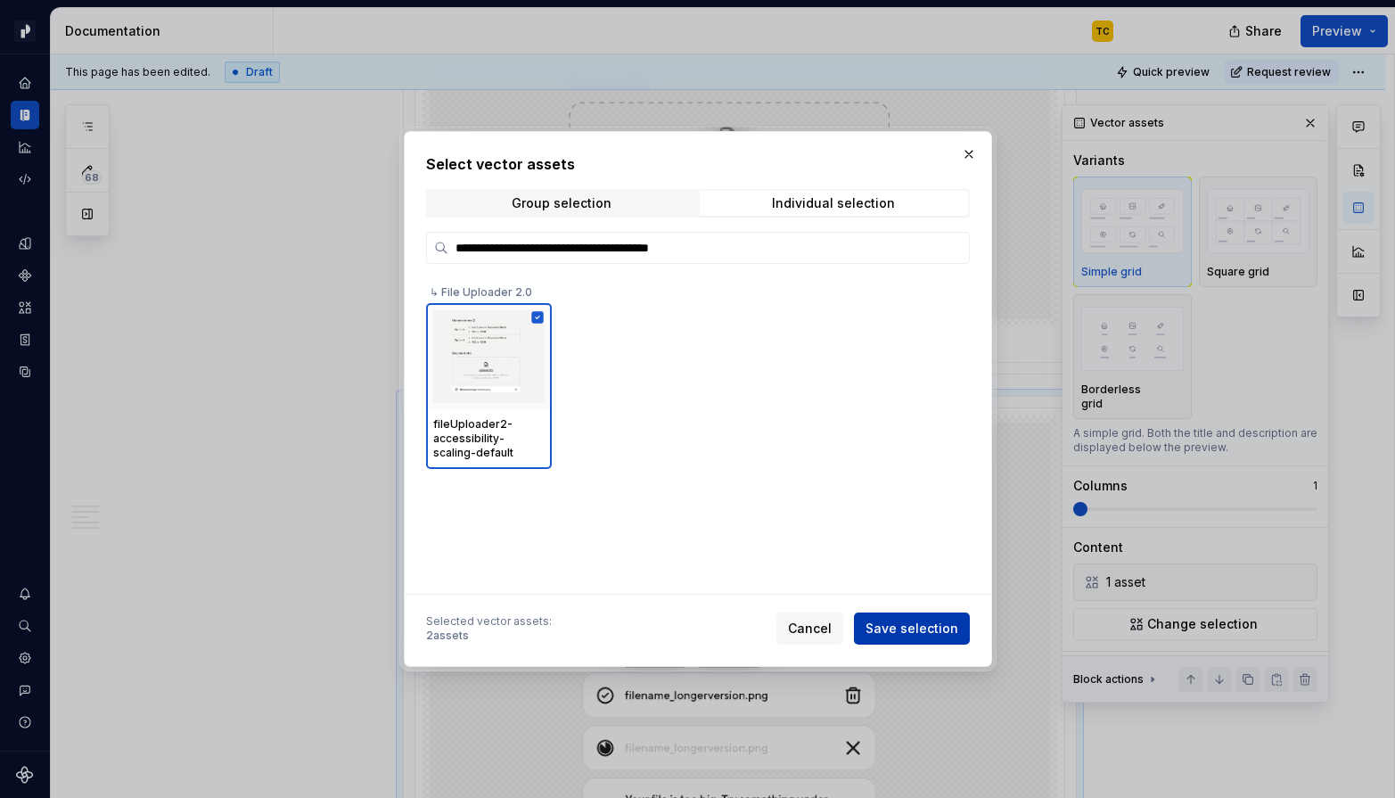
click at [906, 624] on span "Save selection" at bounding box center [911, 628] width 93 height 18
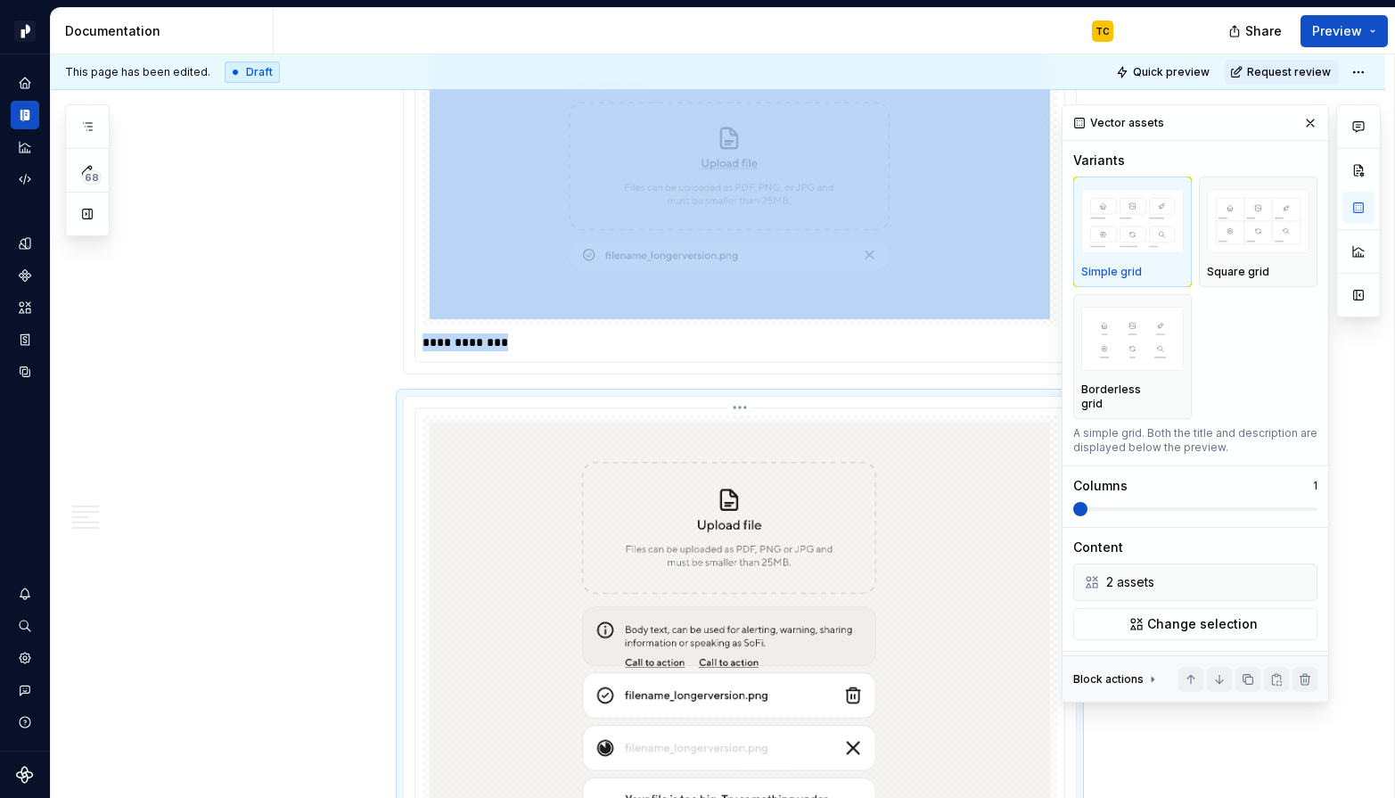
scroll to position [5426, 0]
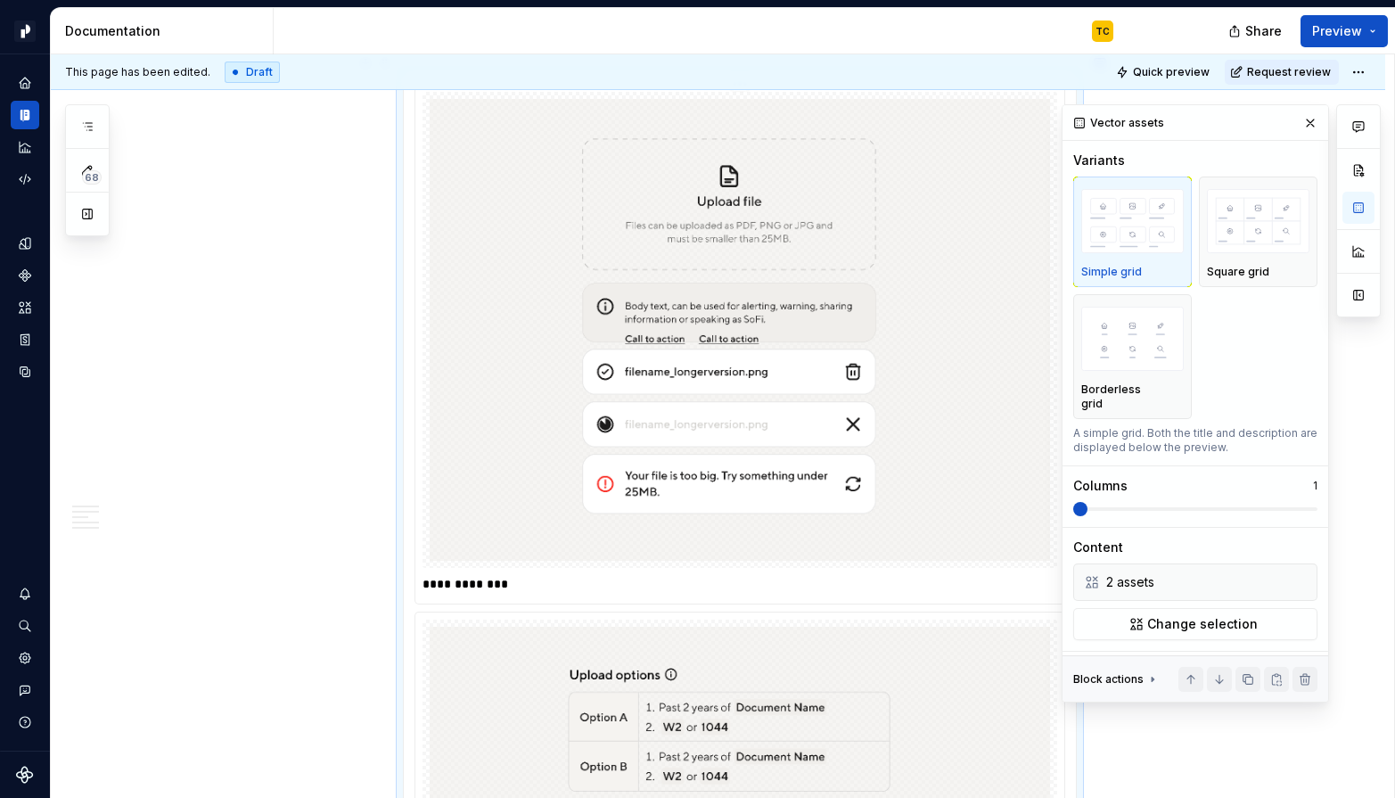
click at [809, 354] on img at bounding box center [740, 329] width 620 height 461
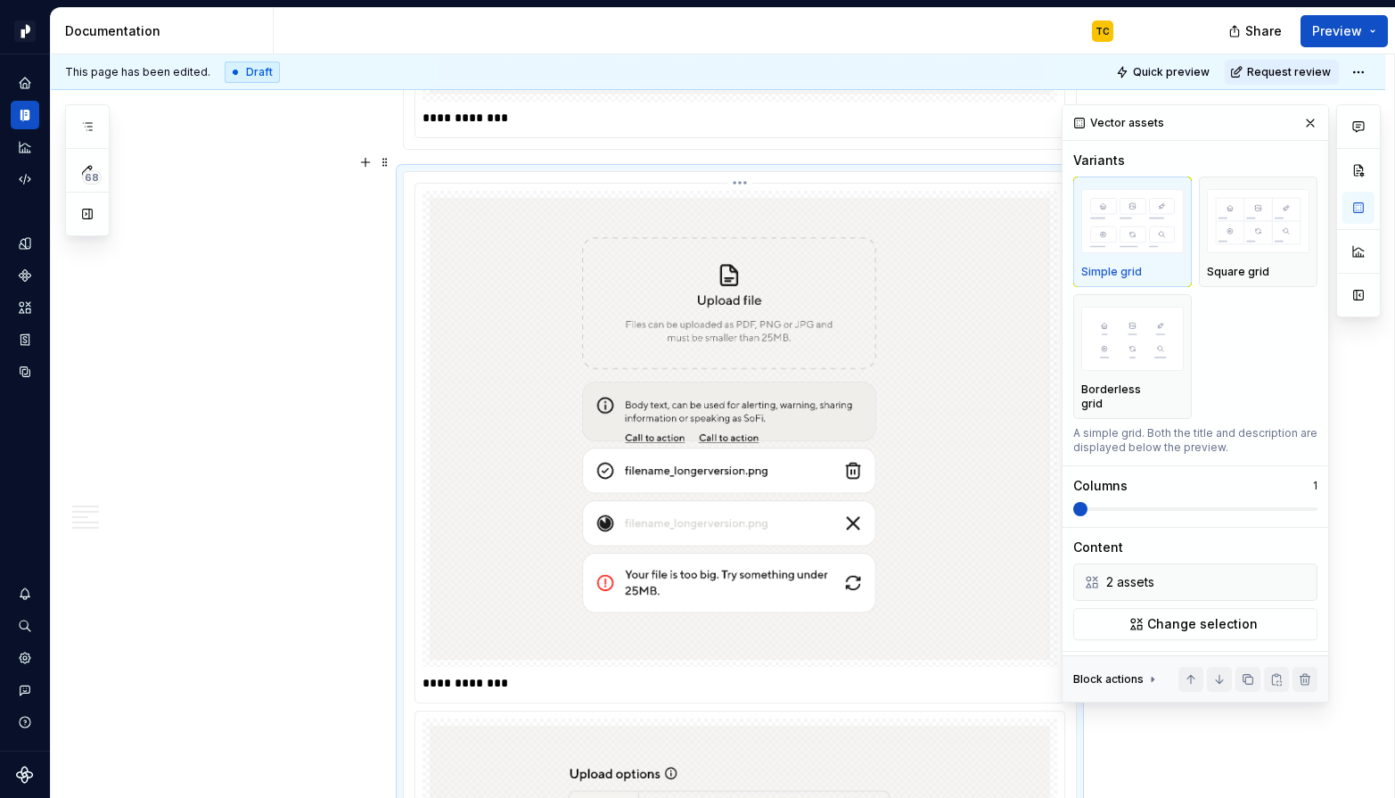
scroll to position [5323, 0]
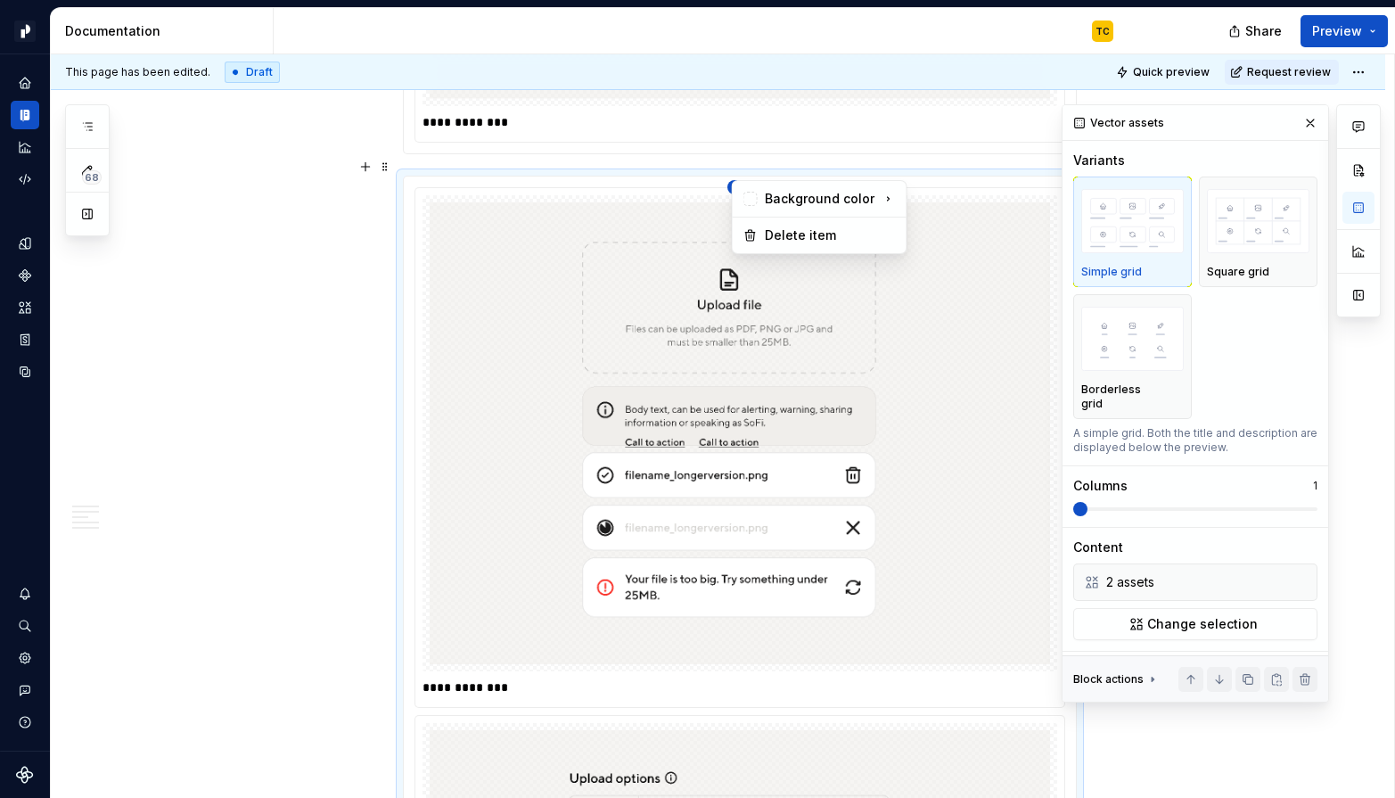
click at [748, 170] on html "Pacific TC Design system data Documentation TC Share Preview 68 Pages Add Acces…" at bounding box center [697, 399] width 1395 height 798
click at [770, 225] on div "Delete item" at bounding box center [819, 235] width 167 height 29
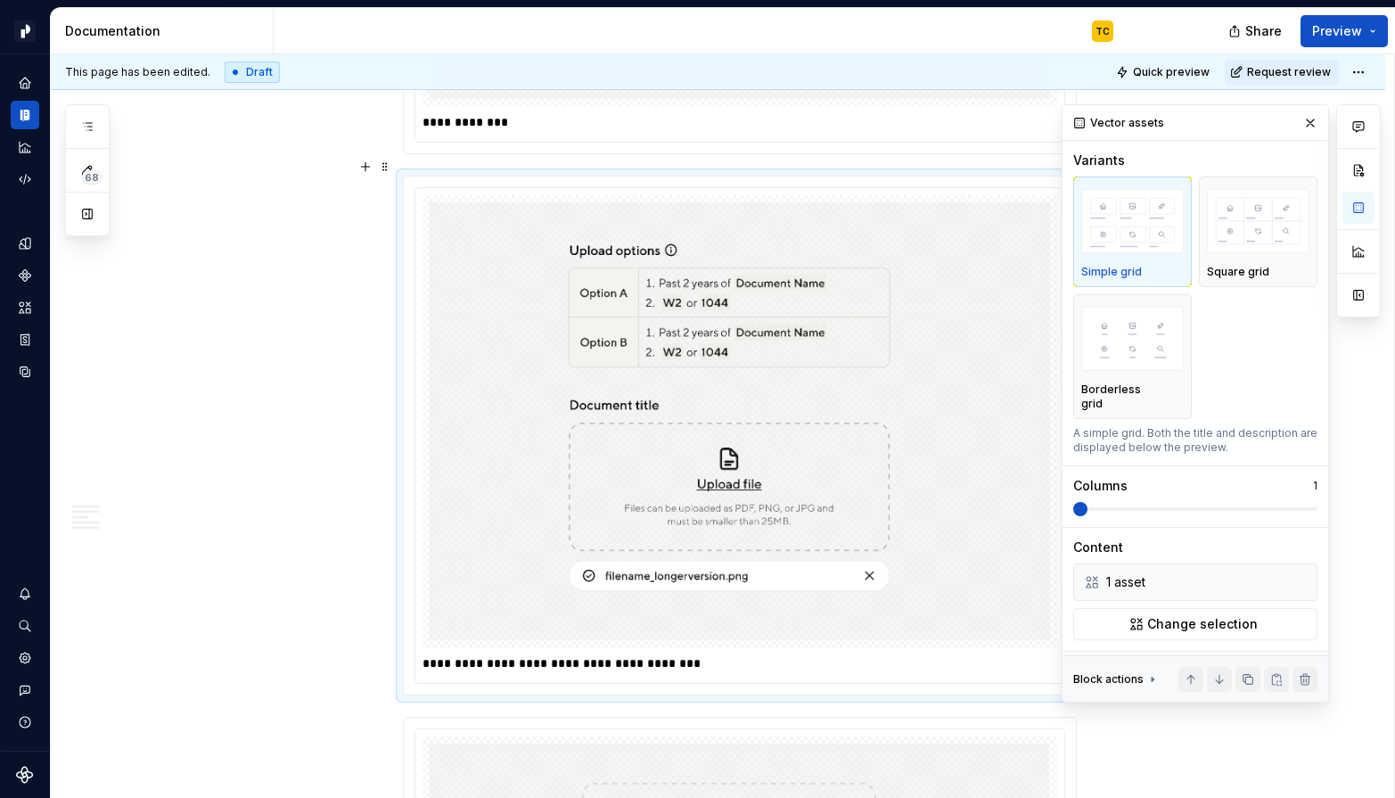
click at [542, 654] on p "**********" at bounding box center [739, 663] width 635 height 18
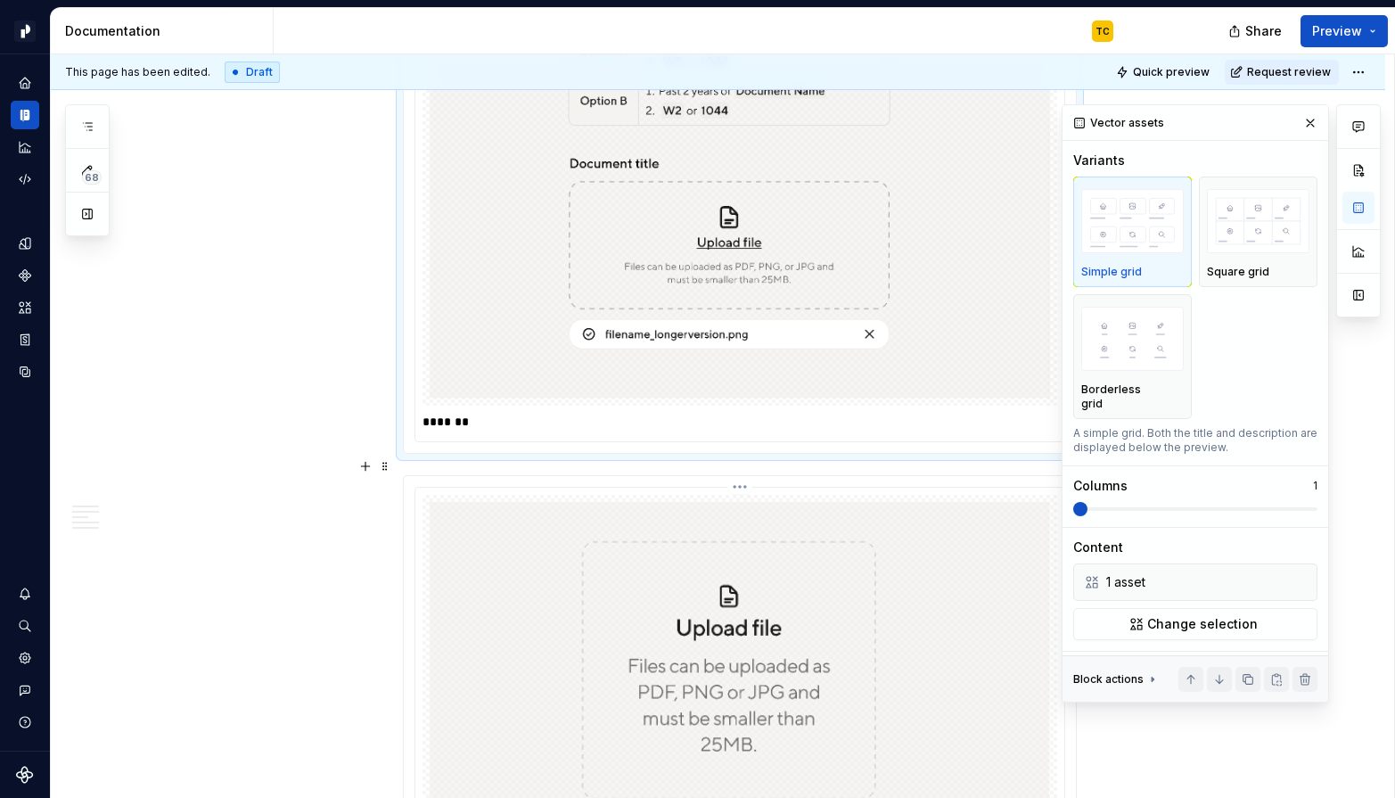
scroll to position [5633, 0]
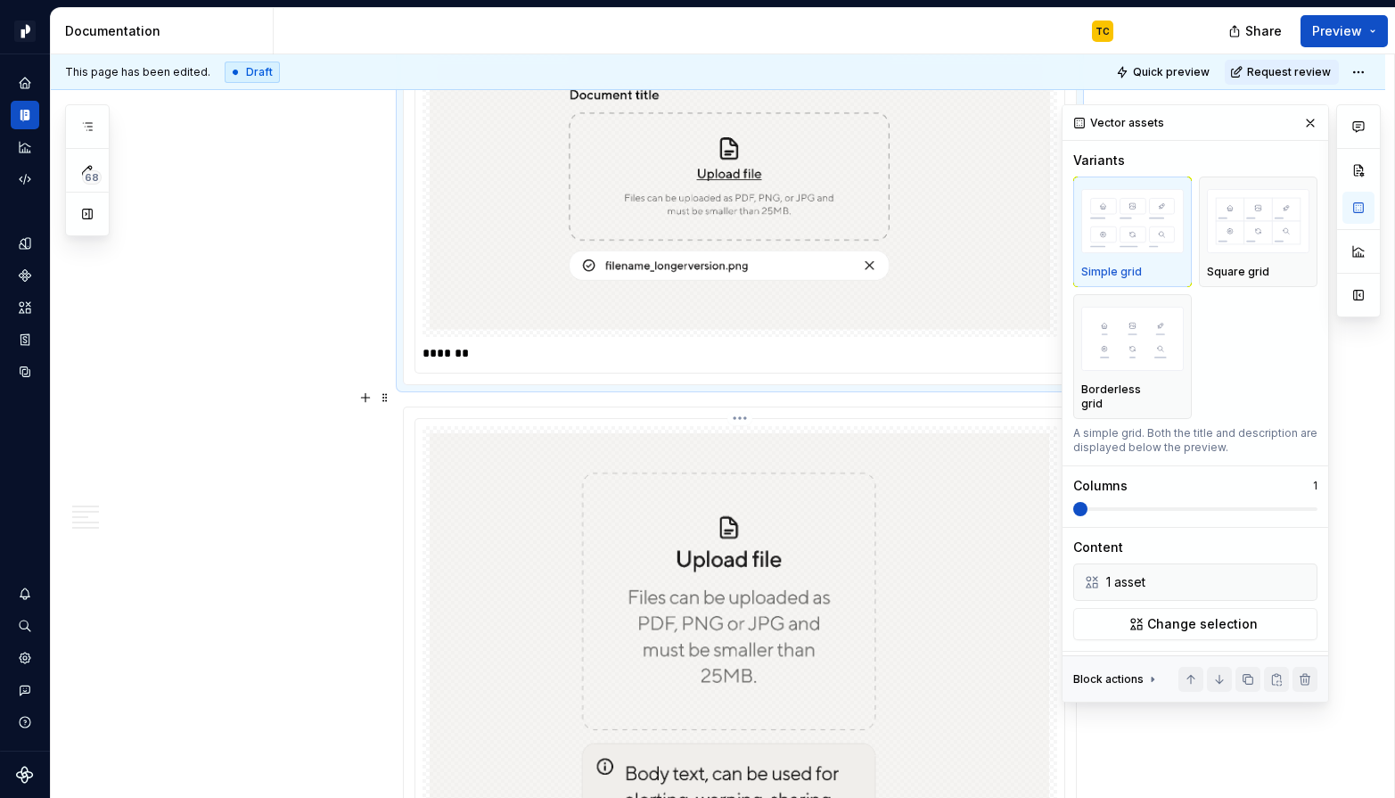
click at [621, 580] on img at bounding box center [740, 789] width 620 height 712
click at [774, 552] on img at bounding box center [740, 789] width 620 height 712
click at [1128, 611] on button "Change selection" at bounding box center [1195, 624] width 244 height 32
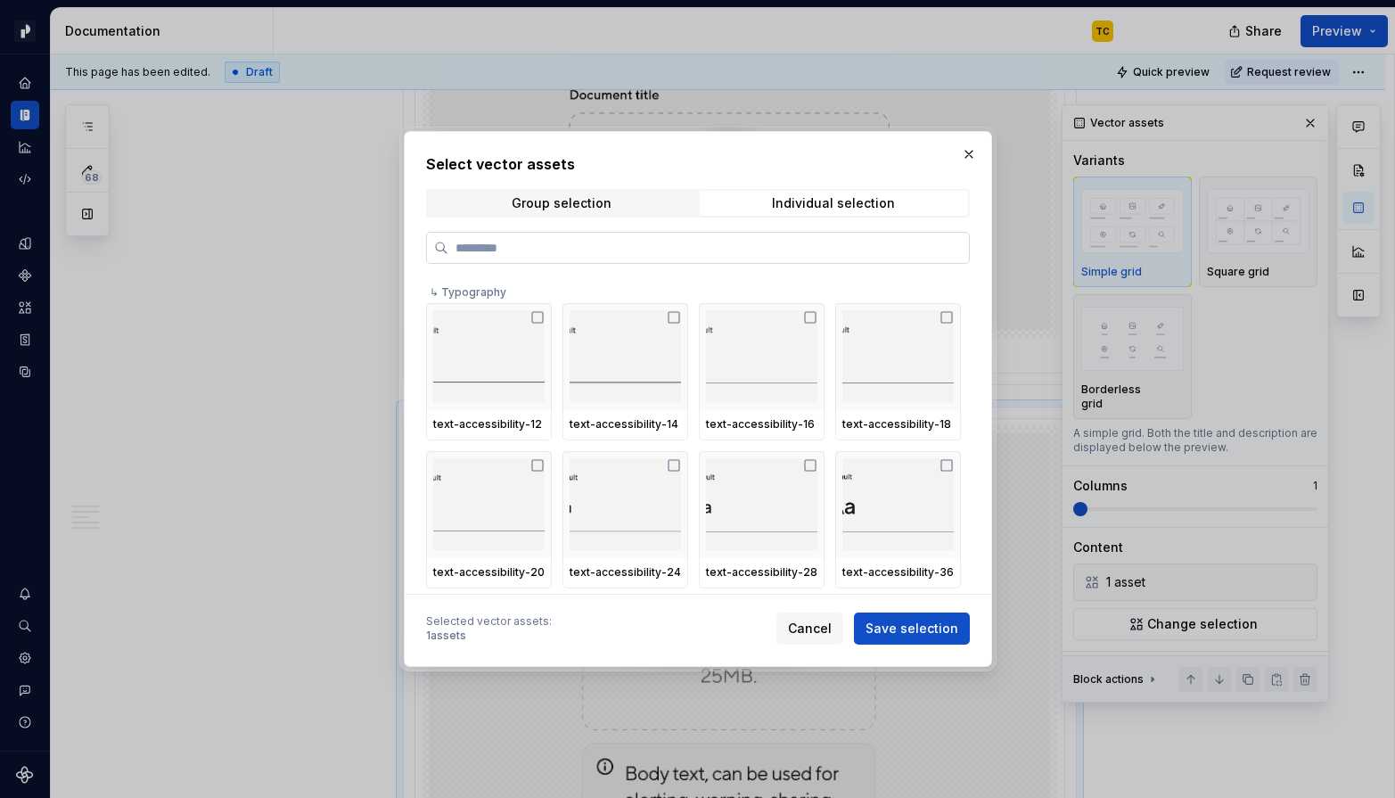
paste input "**********"
type input "**********"
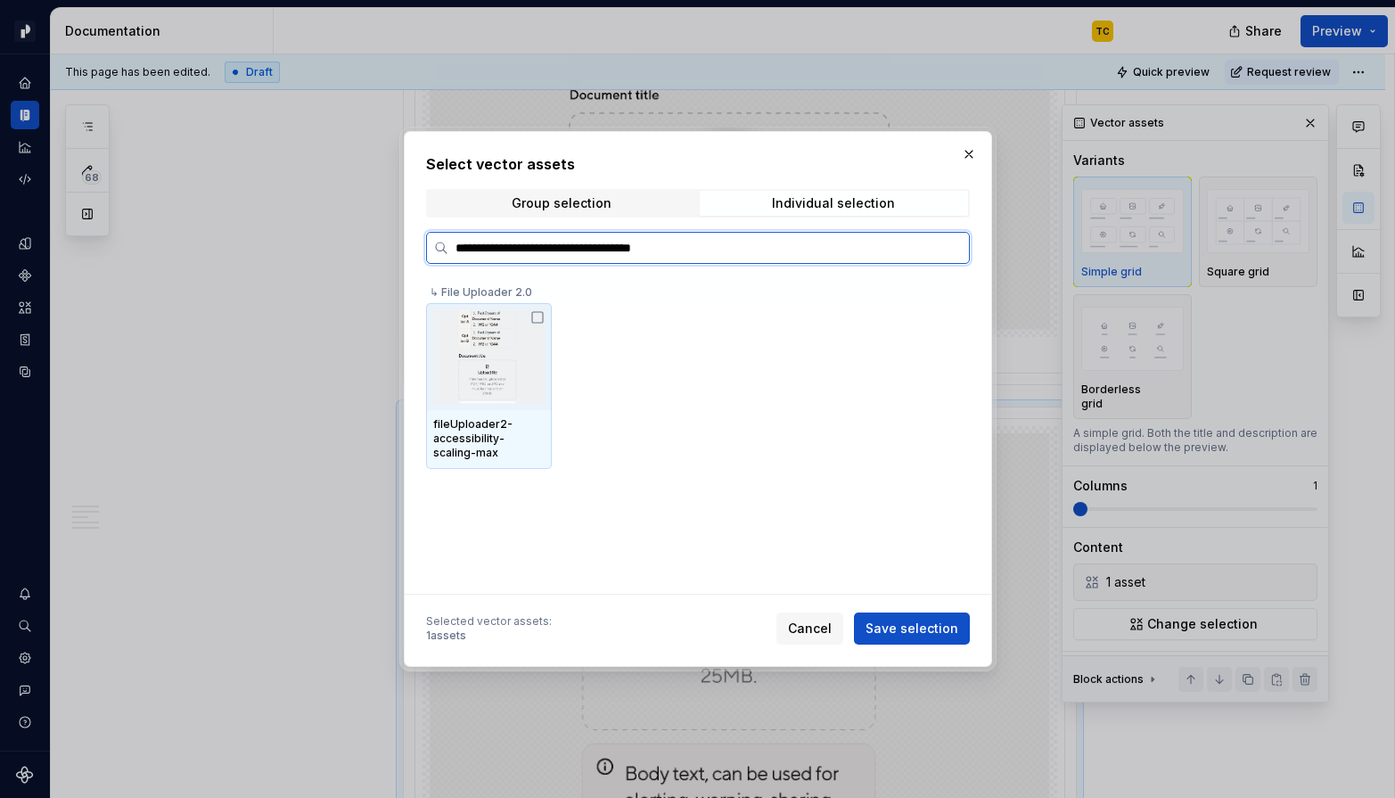
click at [544, 321] on icon at bounding box center [537, 317] width 14 height 14
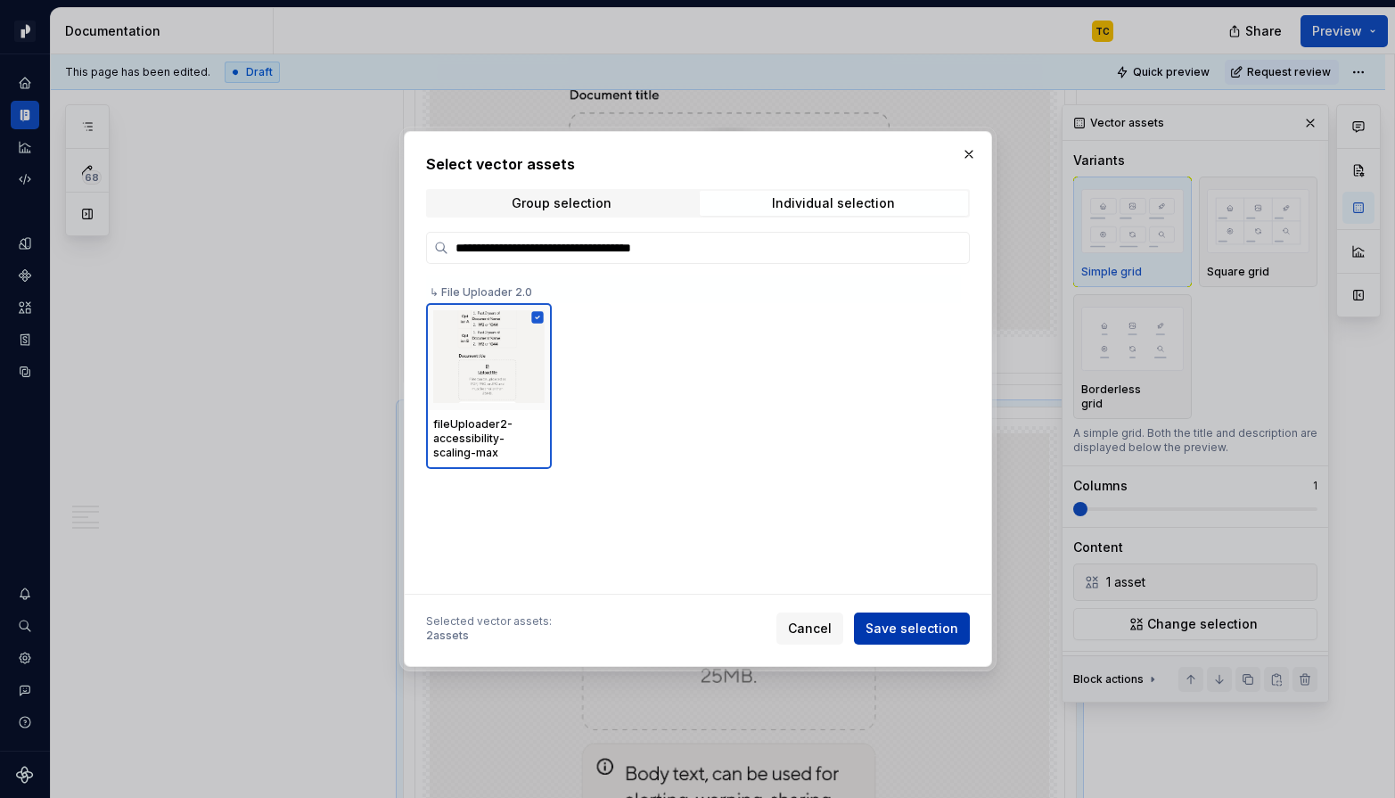
click at [903, 626] on span "Save selection" at bounding box center [911, 628] width 93 height 18
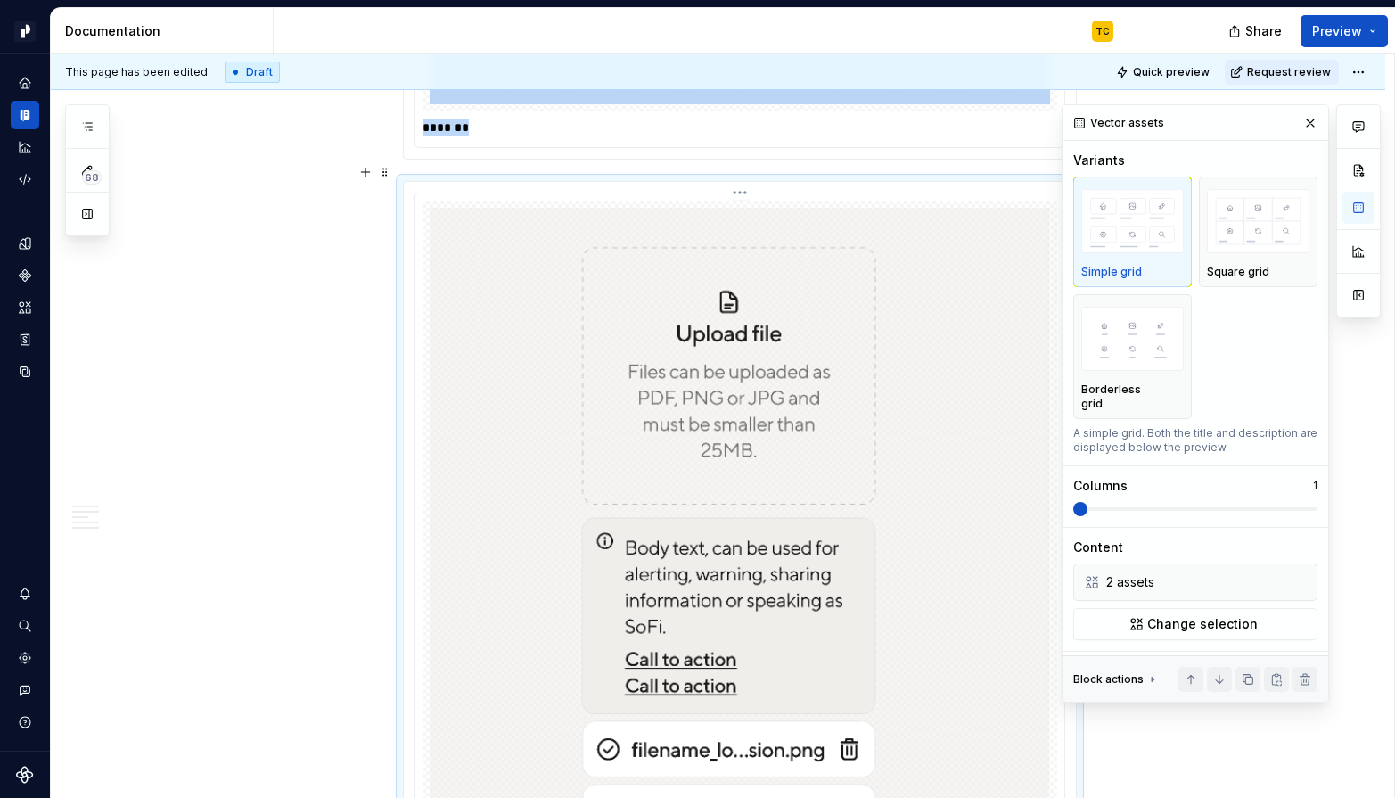
scroll to position [5849, 0]
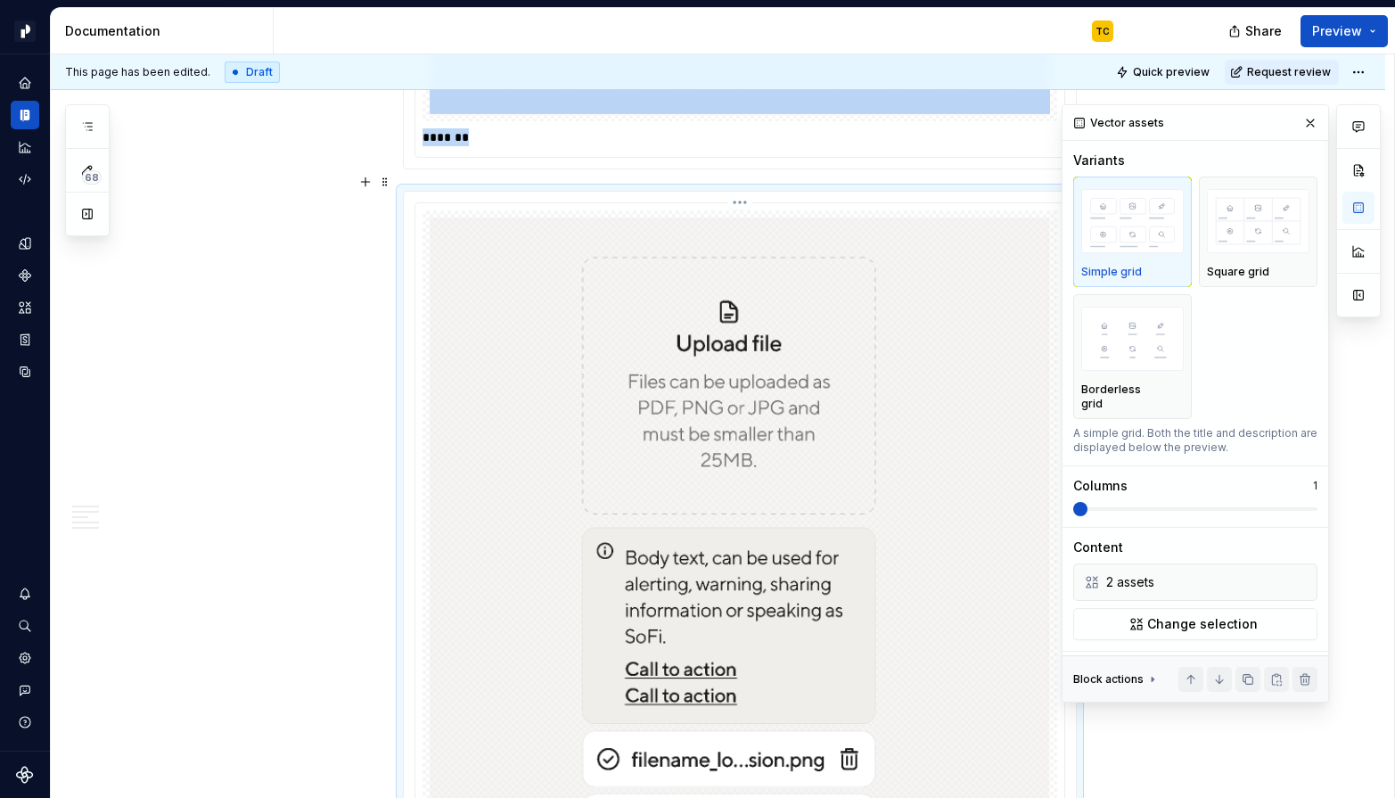
click at [742, 184] on html "Pacific TC Design system data Documentation TC Share Preview 68 Pages Add Acces…" at bounding box center [697, 399] width 1395 height 798
click at [792, 250] on div "Delete item" at bounding box center [830, 251] width 131 height 18
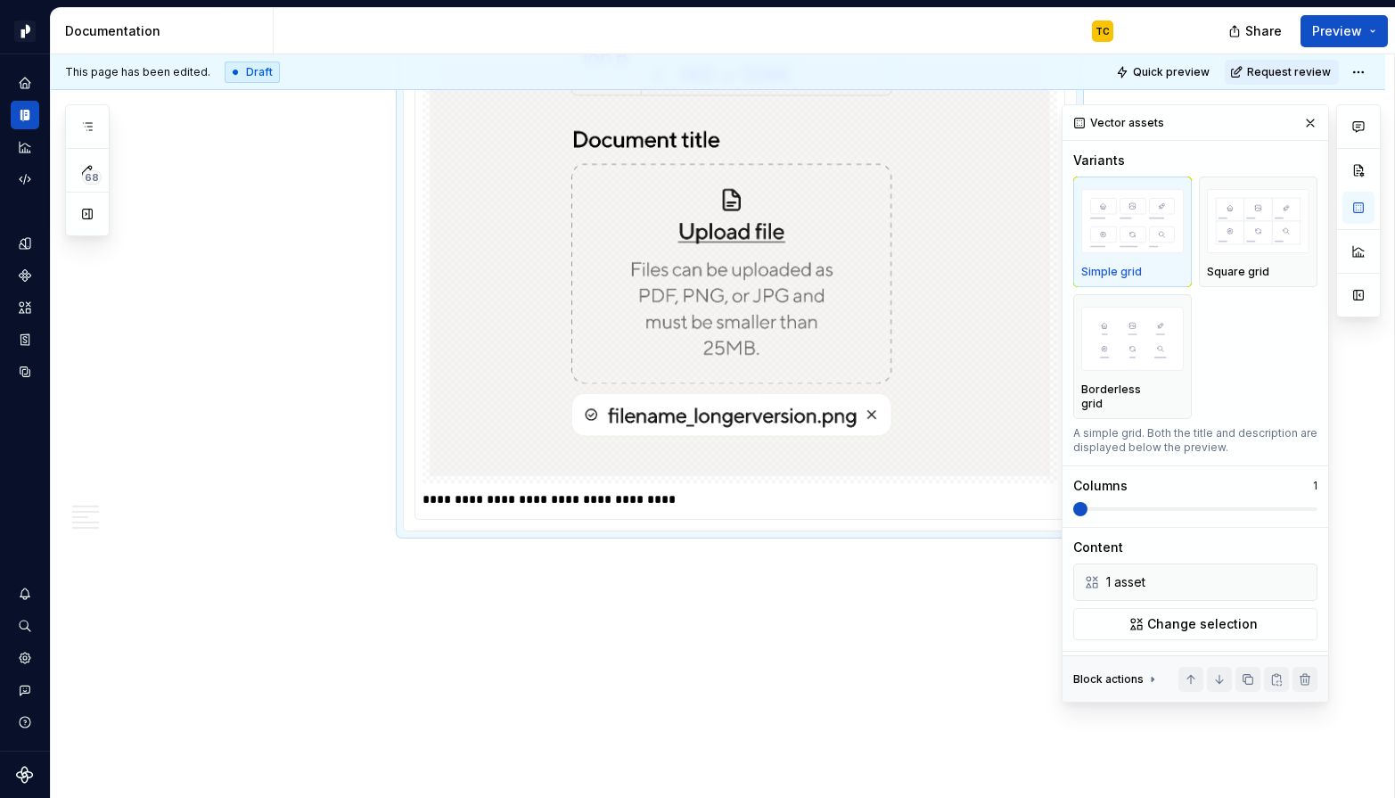
scroll to position [6214, 0]
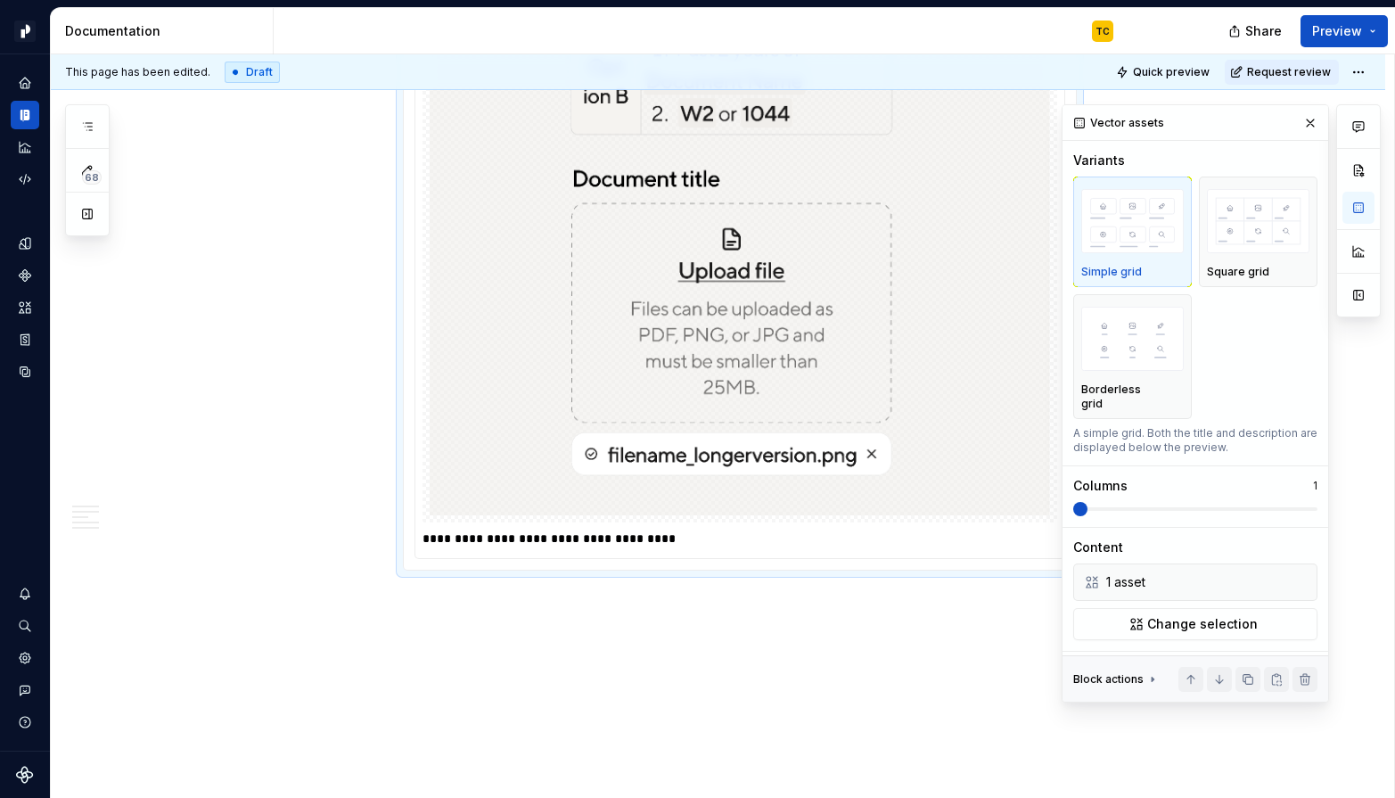
click at [607, 529] on p "**********" at bounding box center [739, 538] width 635 height 18
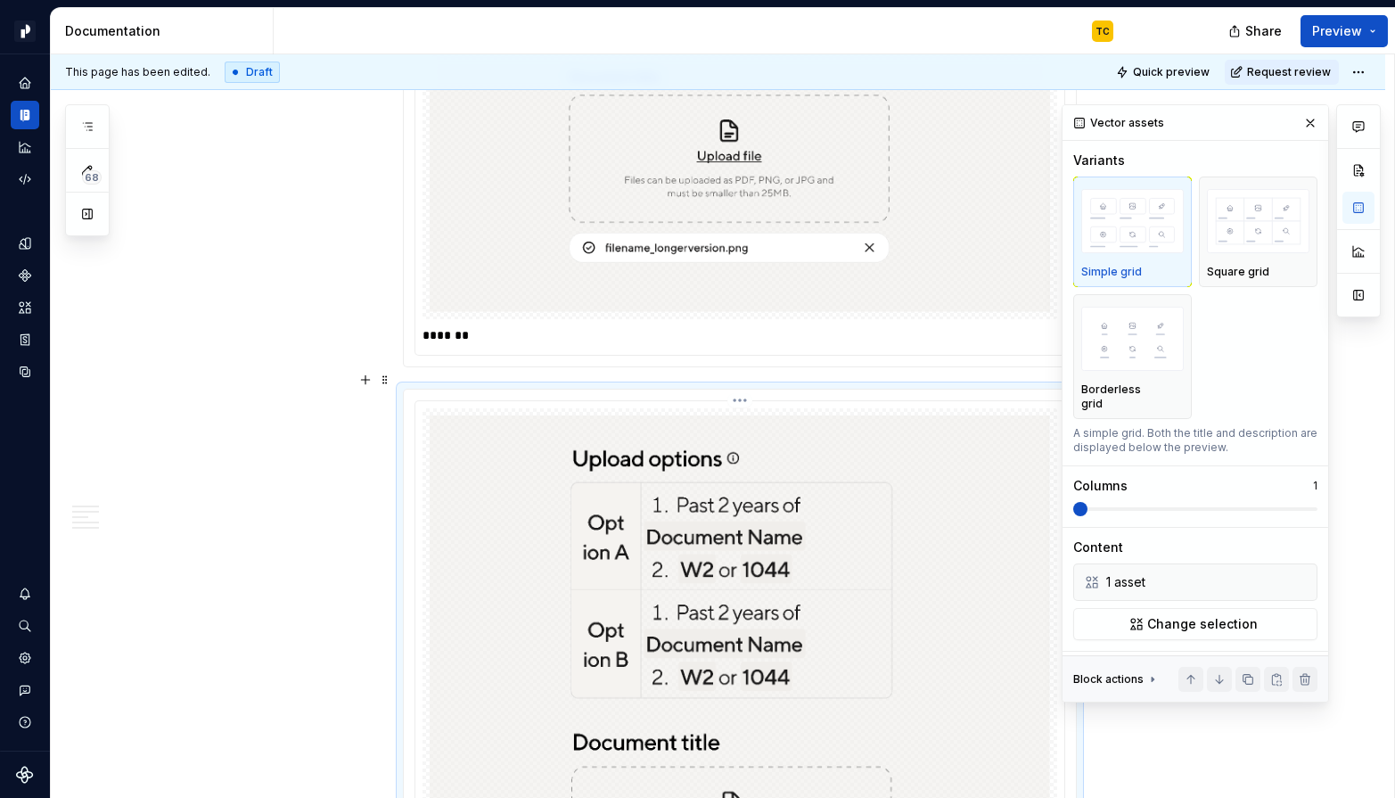
scroll to position [5235, 0]
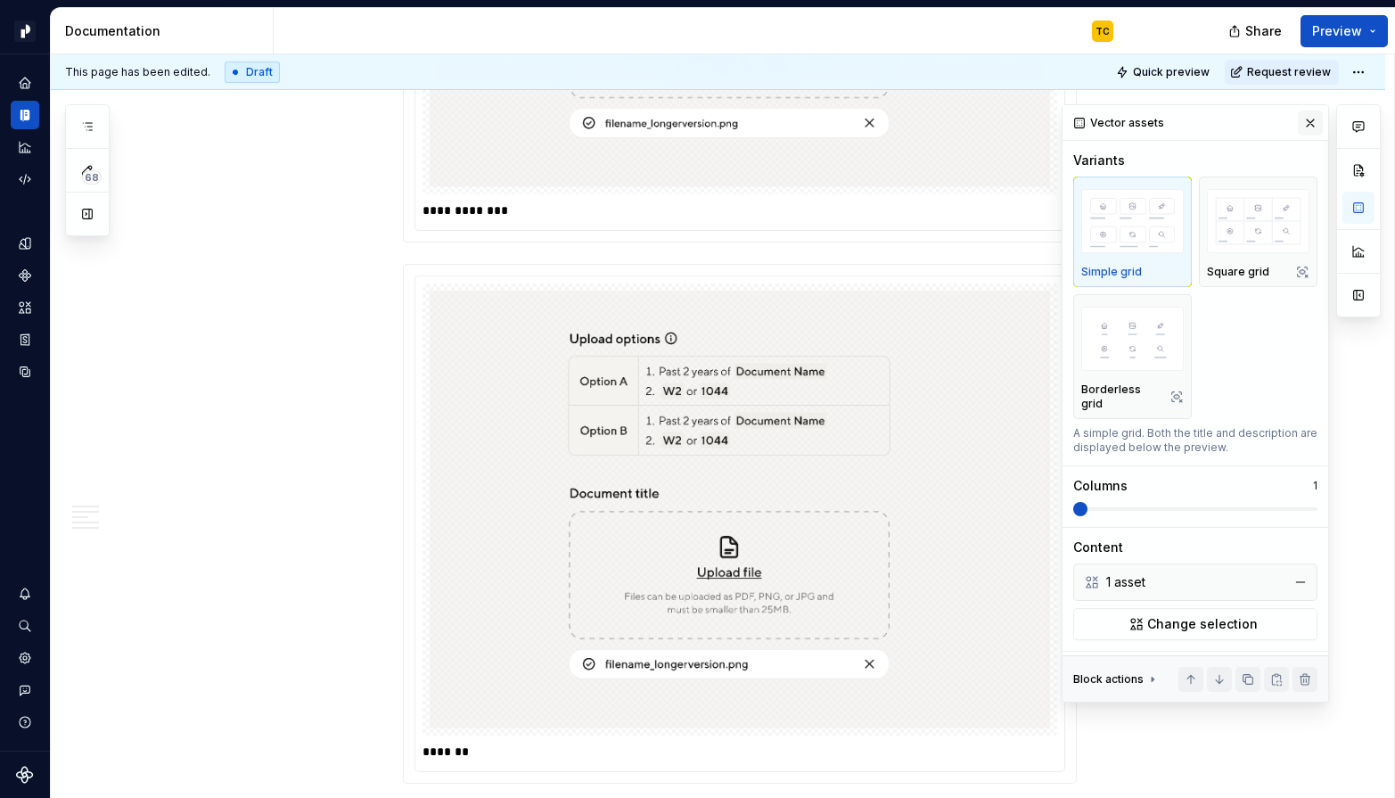
click at [1240, 111] on button "button" at bounding box center [1310, 123] width 25 height 25
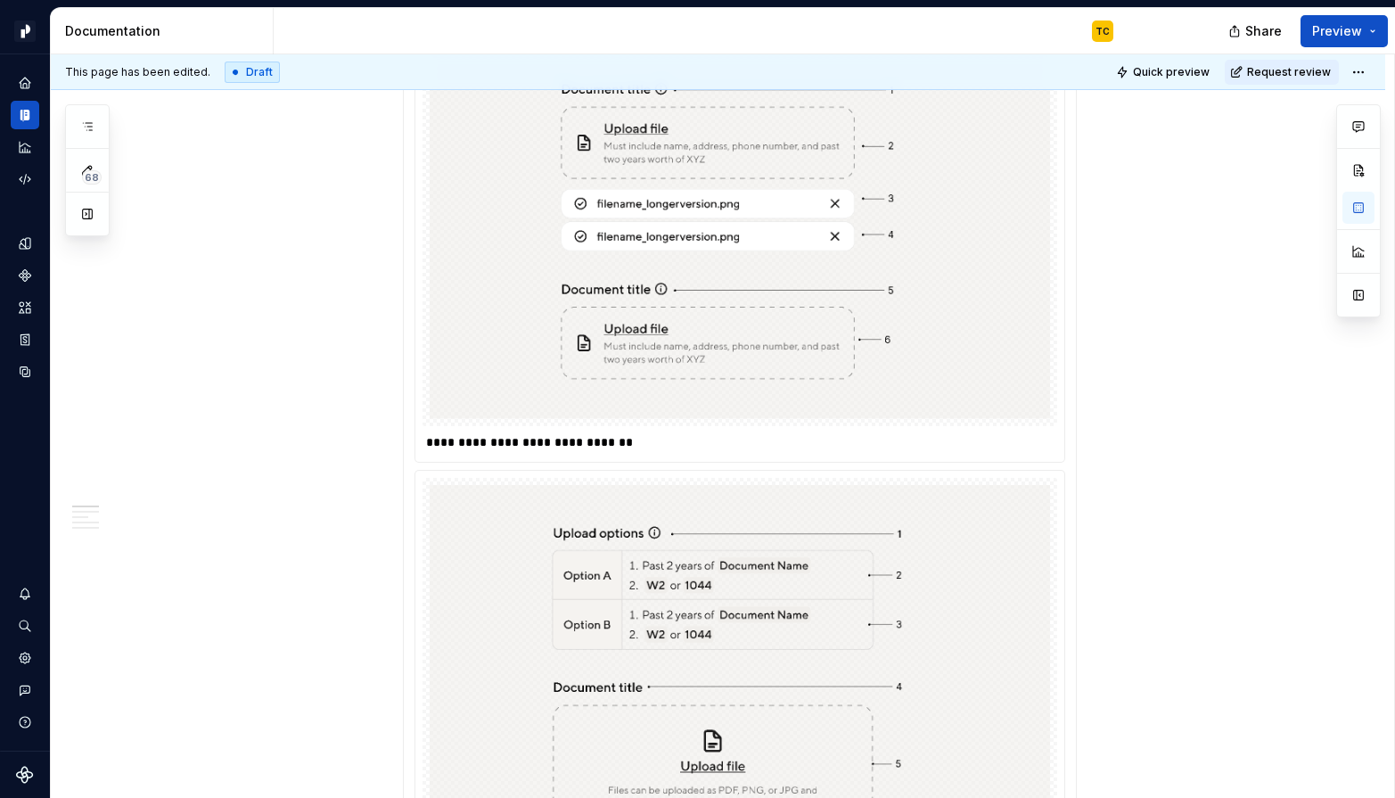
scroll to position [0, 0]
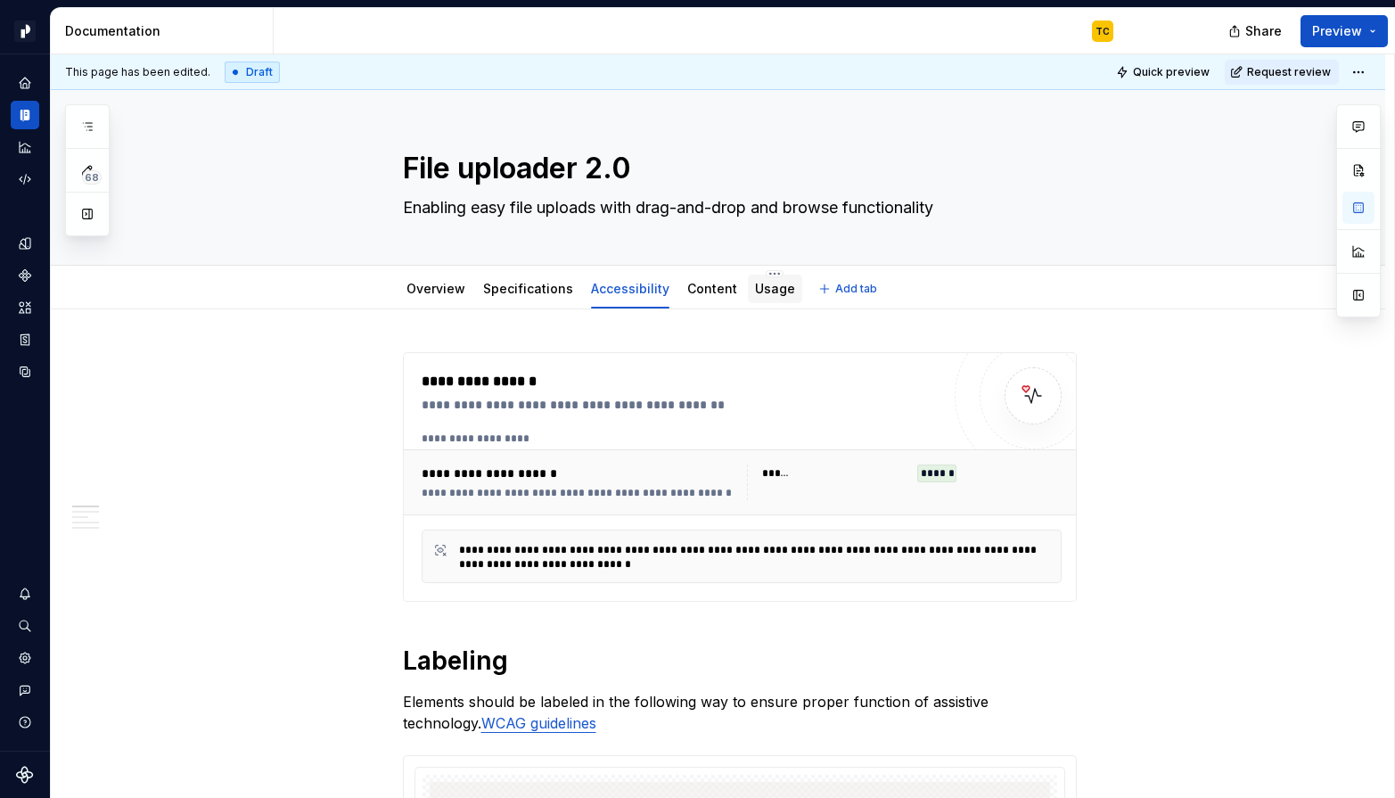
click at [756, 292] on link "Usage" at bounding box center [775, 288] width 40 height 15
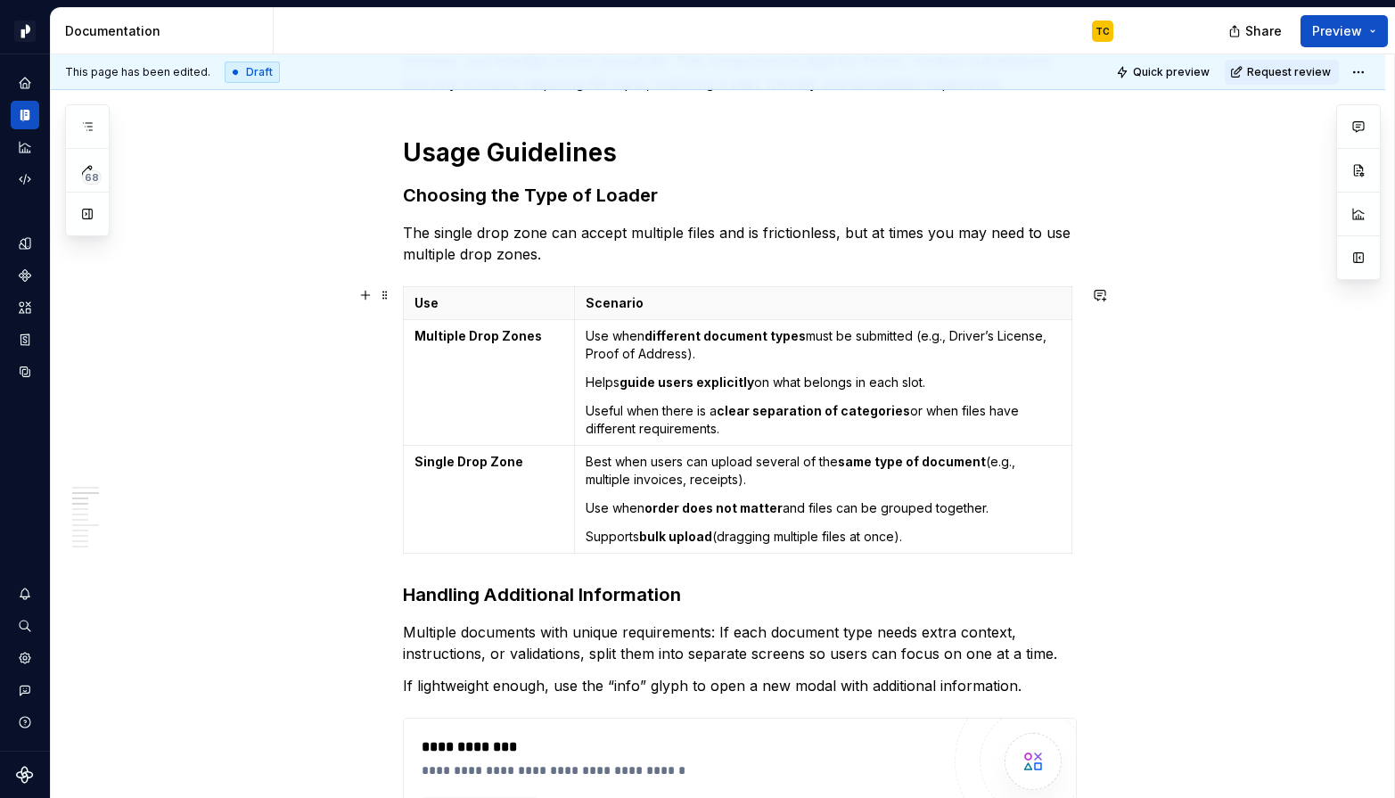
scroll to position [706, 0]
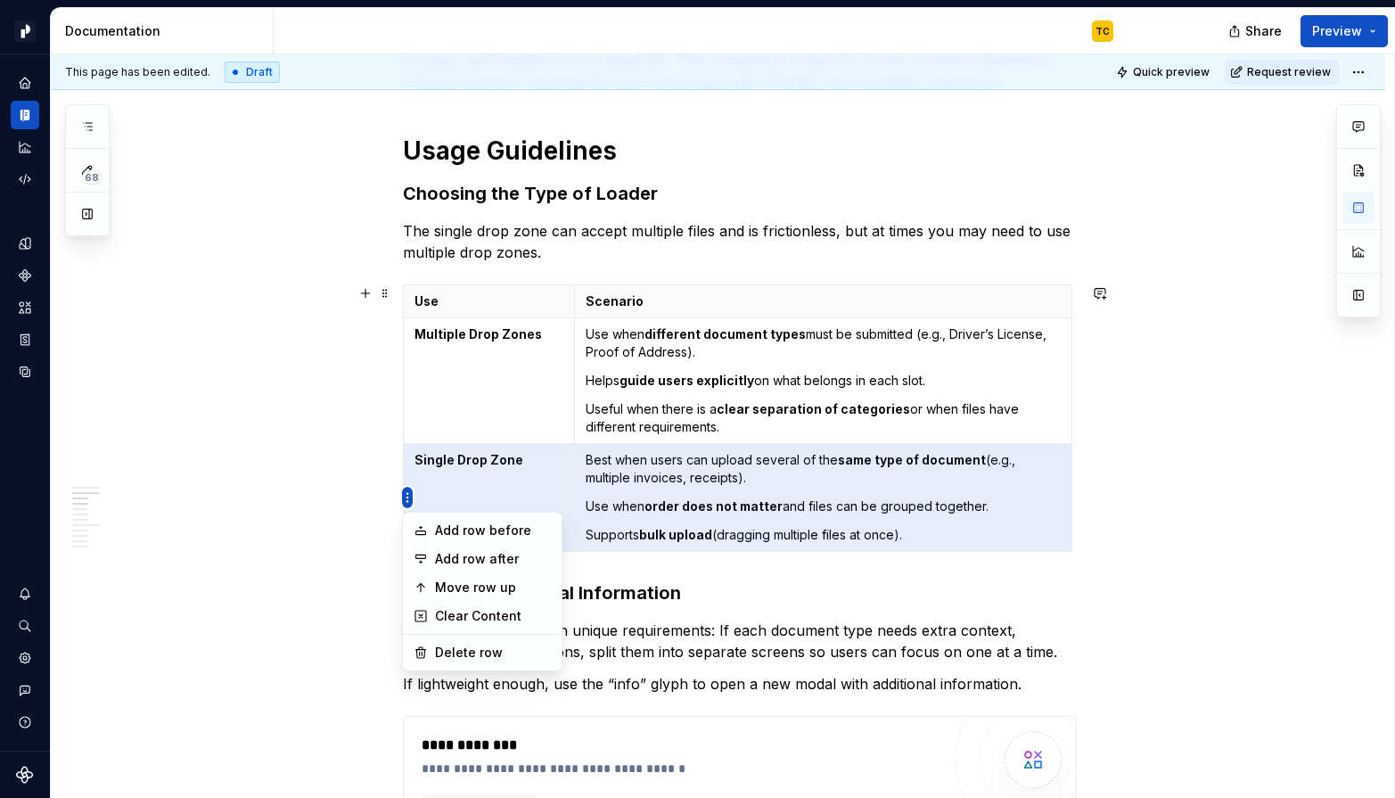
click at [431, 338] on html "Pacific TC Design system data Documentation TC Share Preview 68 Pages Add Acces…" at bounding box center [697, 399] width 1395 height 798
click at [499, 586] on div "Move row up" at bounding box center [493, 587] width 116 height 18
type textarea "*"
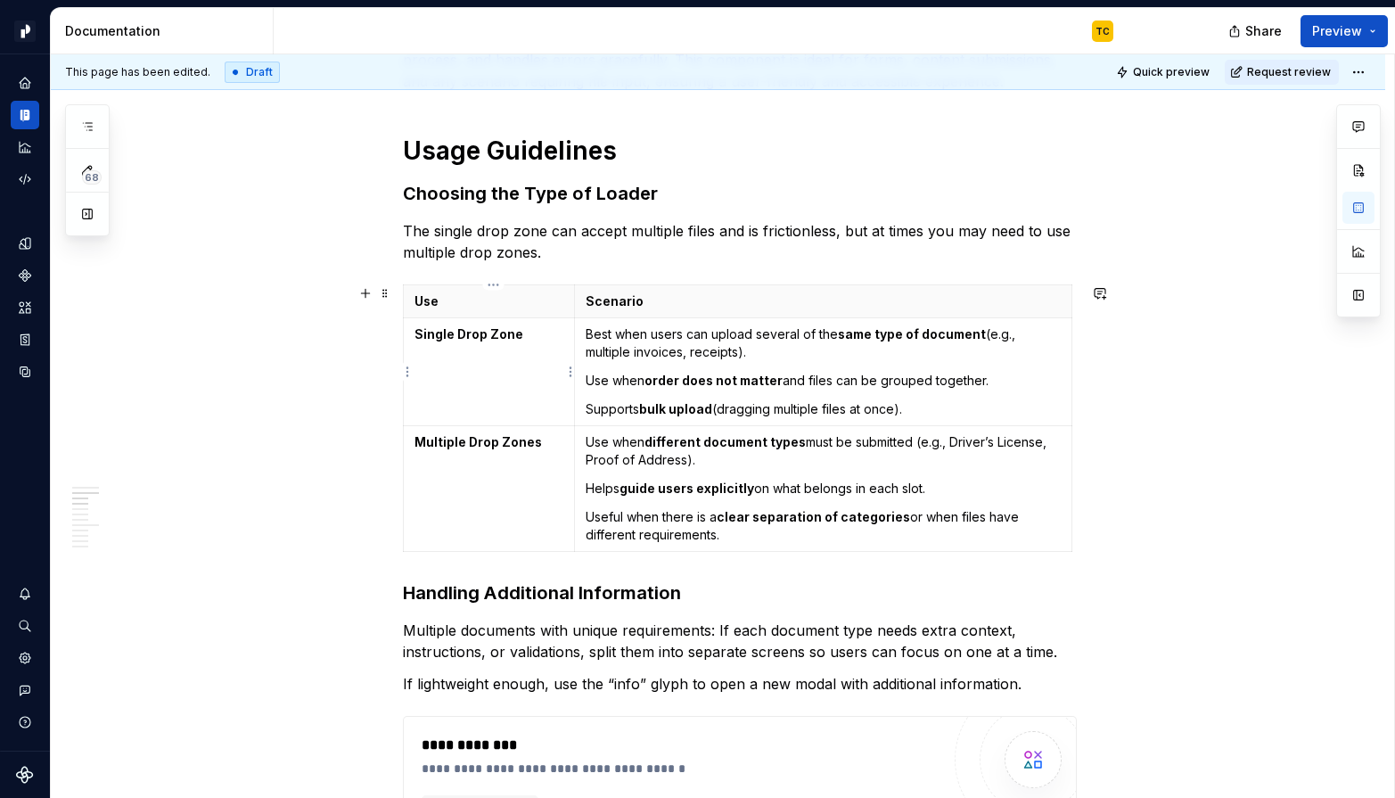
click at [499, 325] on p "Single Drop Zone" at bounding box center [489, 334] width 150 height 18
click at [573, 245] on p "The single drop zone can accept multiple files and is frictionless, but at time…" at bounding box center [740, 241] width 674 height 43
click at [677, 255] on p "The single drop zone can accept multiple files and is frictionless, but at time…" at bounding box center [740, 241] width 674 height 43
click at [749, 250] on p "The single drop zone can accept multiple files and is frictionless, but at time…" at bounding box center [740, 241] width 674 height 43
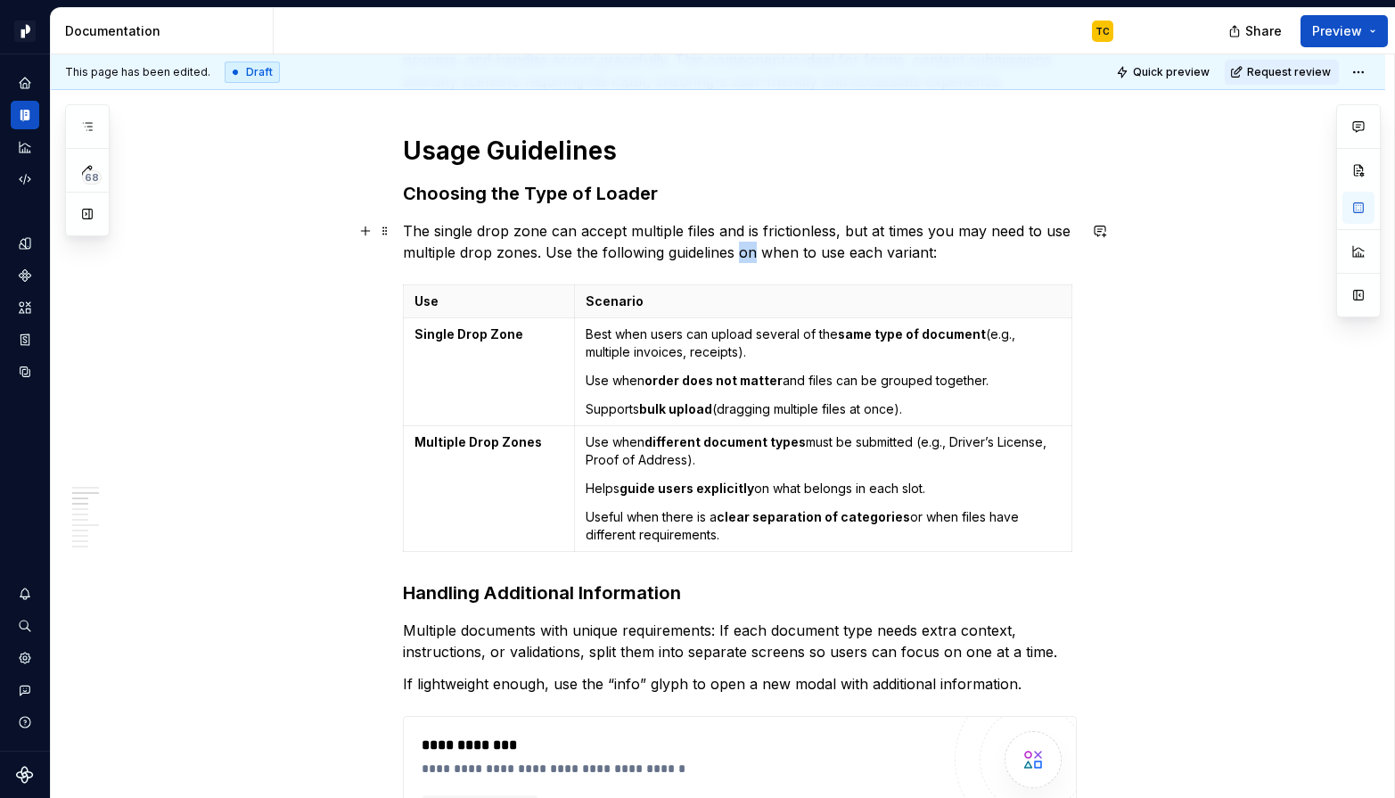
click at [749, 250] on p "The single drop zone can accept multiple files and is frictionless, but at time…" at bounding box center [740, 241] width 674 height 43
click at [668, 248] on p "The single drop zone can accept multiple files and is frictionless, but at time…" at bounding box center [740, 241] width 674 height 43
click at [797, 252] on p "The single drop zone can accept multiple files and is frictionless, but at time…" at bounding box center [740, 241] width 674 height 43
click at [723, 406] on p "Supports bulk upload (dragging multiple files at once)." at bounding box center [823, 409] width 474 height 18
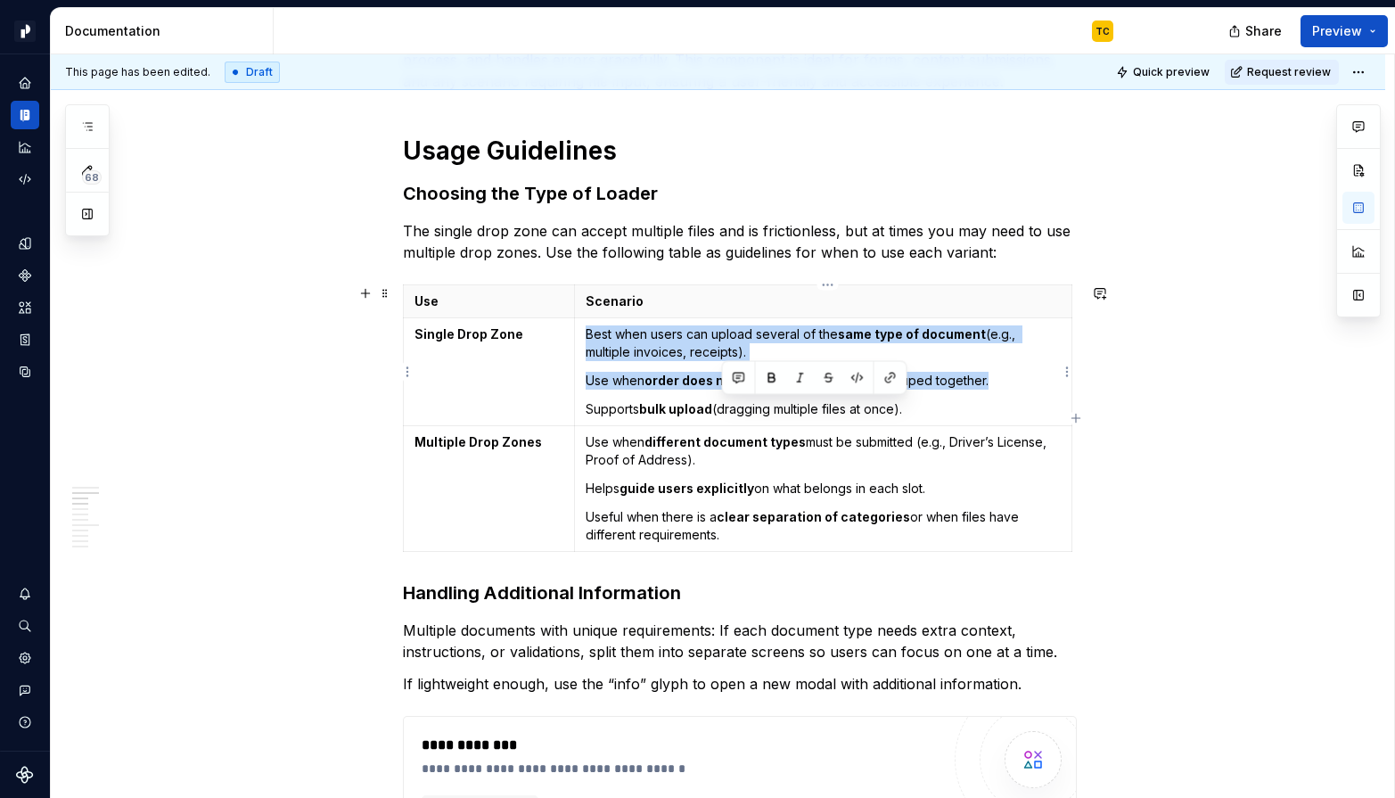
click at [723, 406] on p "Supports bulk upload (dragging multiple files at once)." at bounding box center [823, 409] width 474 height 18
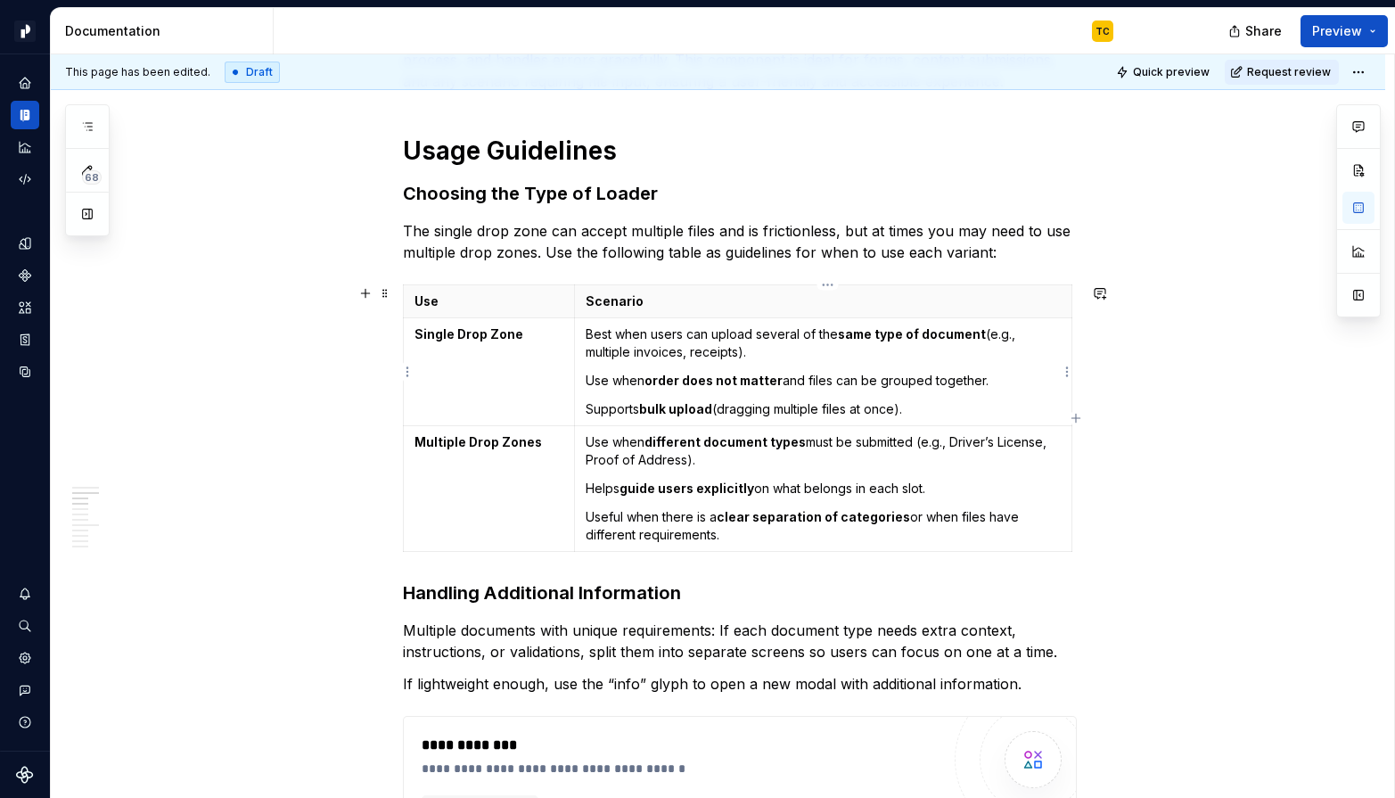
click at [709, 409] on strong "bulk upload" at bounding box center [675, 408] width 73 height 15
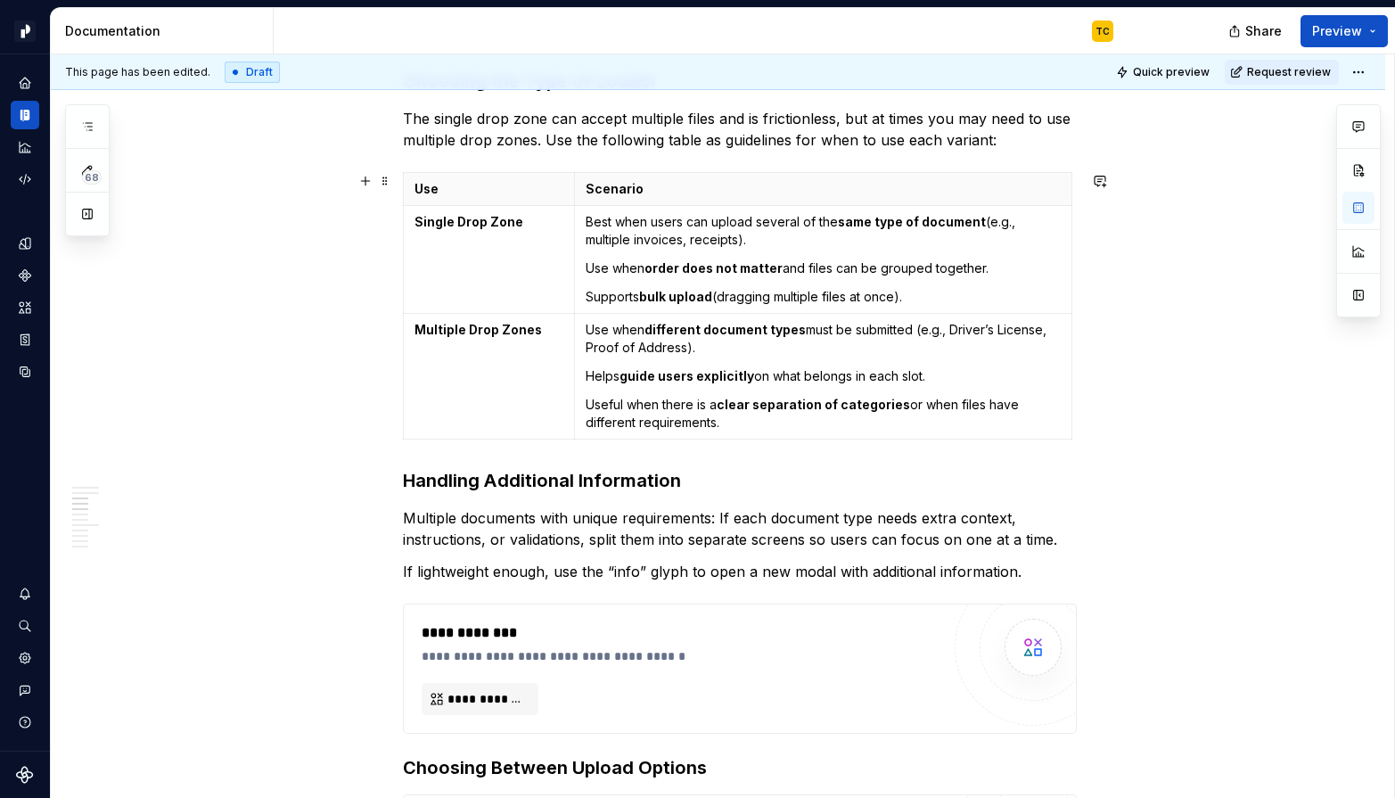
scroll to position [825, 0]
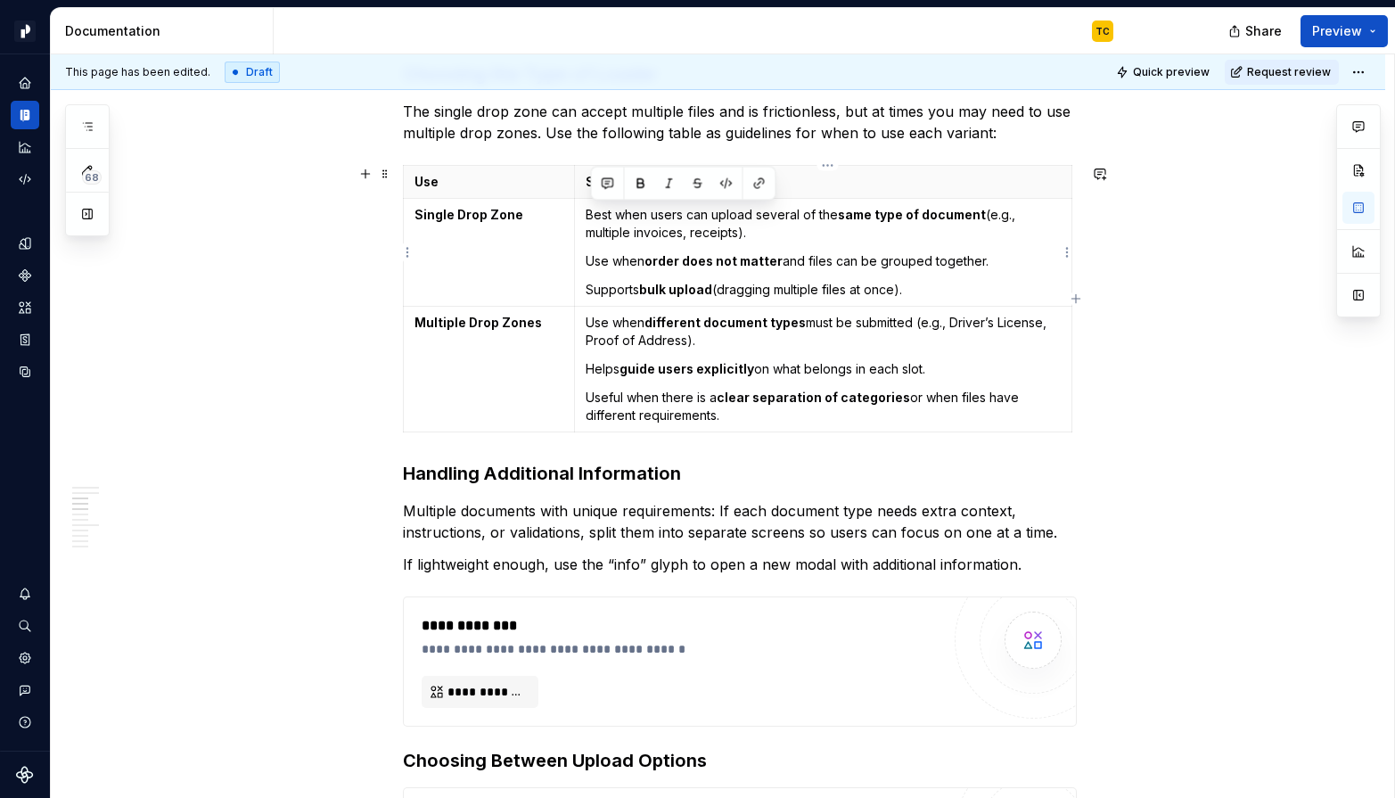
drag, startPoint x: 593, startPoint y: 212, endPoint x: 784, endPoint y: 235, distance: 193.0
click at [784, 235] on p "Best when users can upload several of the same type of document (e.g., multiple…" at bounding box center [823, 224] width 474 height 36
copy p "Best when users can upload several of the same type of document (e.g., multiple…"
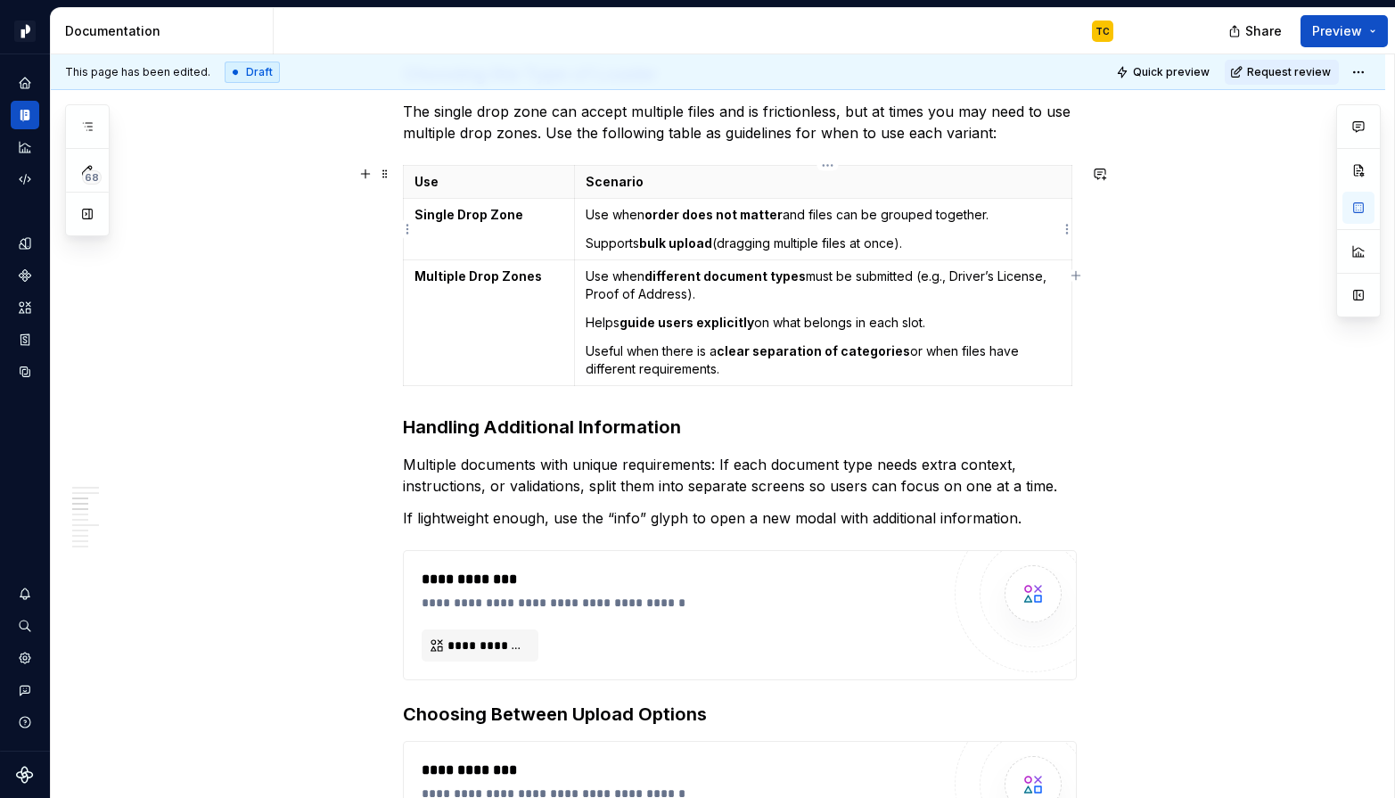
click at [943, 234] on td "Use when order does not matter and files can be grouped together. Supports bulk…" at bounding box center [823, 230] width 496 height 62
click at [928, 256] on td "Use when order does not matter and files can be grouped together. Supports bulk…" at bounding box center [823, 230] width 496 height 62
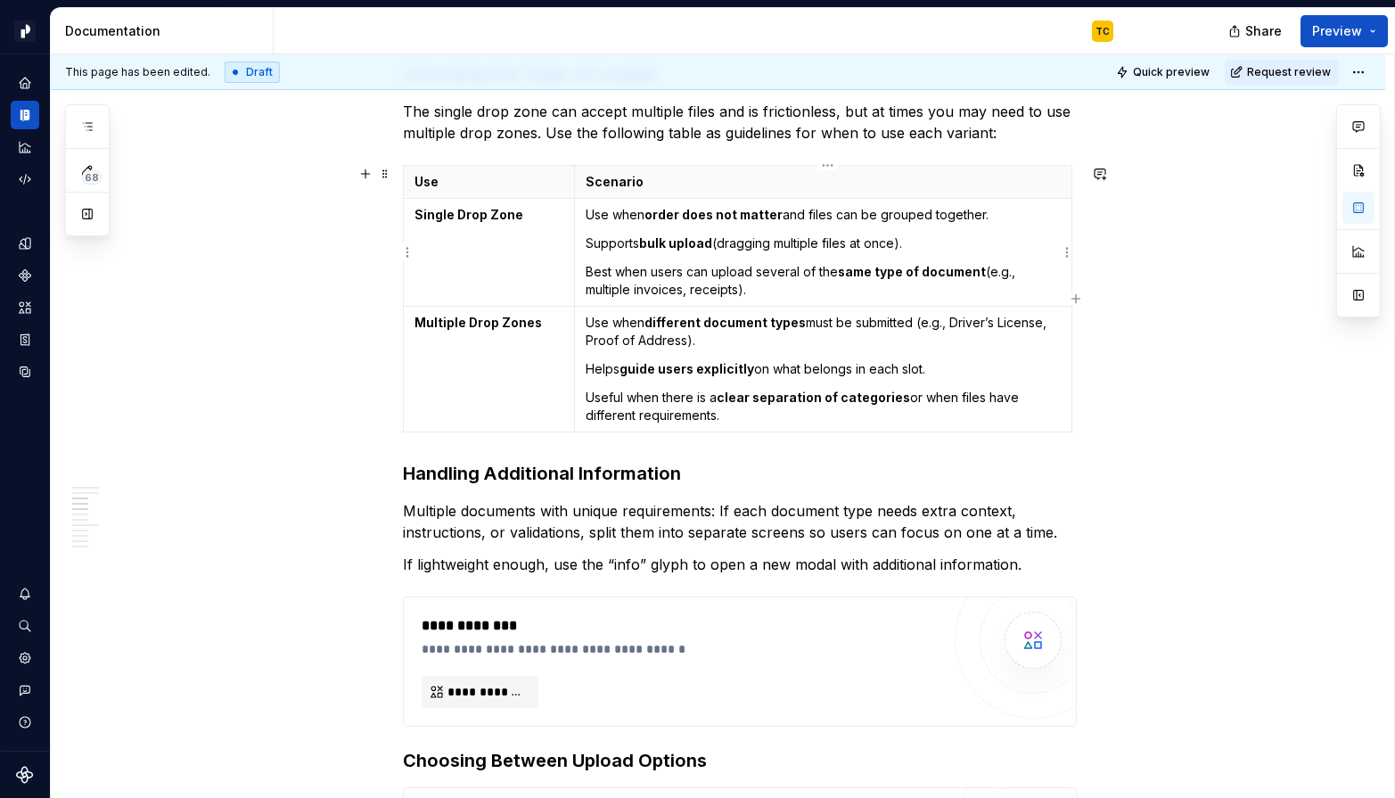
click at [599, 268] on p "Best when users can upload several of the same type of document (e.g., multiple…" at bounding box center [823, 281] width 474 height 36
drag, startPoint x: 595, startPoint y: 320, endPoint x: 718, endPoint y: 339, distance: 125.3
click at [718, 339] on p "Use when different document types must be submitted (e.g., Driver’s License, Pr…" at bounding box center [823, 332] width 474 height 36
copy p "Use when different document types must be submitted (e.g., Driver’s License, Pr…"
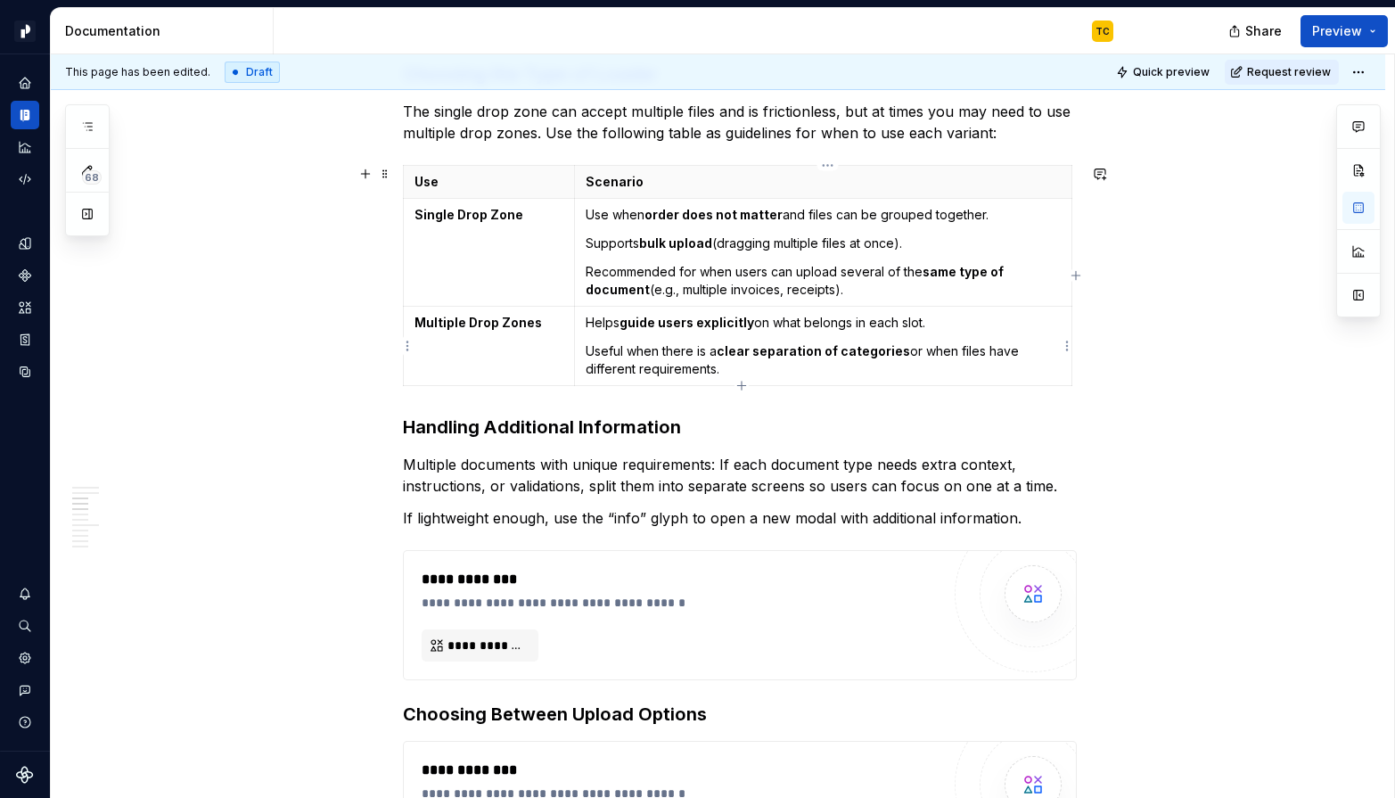
click at [765, 368] on p "Useful when there is a clear separation of categories or when files have differ…" at bounding box center [823, 360] width 474 height 36
click at [734, 355] on strong "clear separation of categories" at bounding box center [813, 350] width 193 height 15
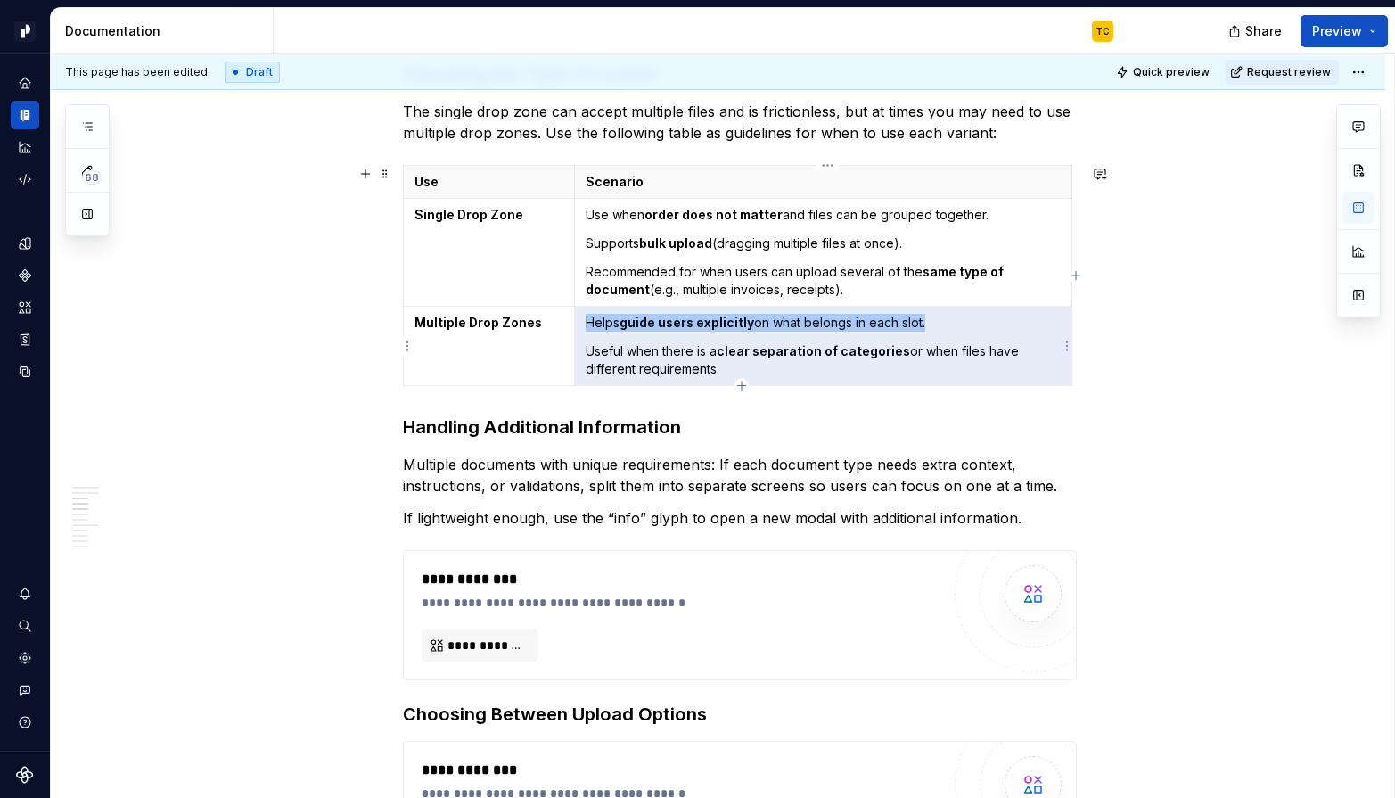
click at [734, 355] on strong "clear separation of categories" at bounding box center [813, 350] width 193 height 15
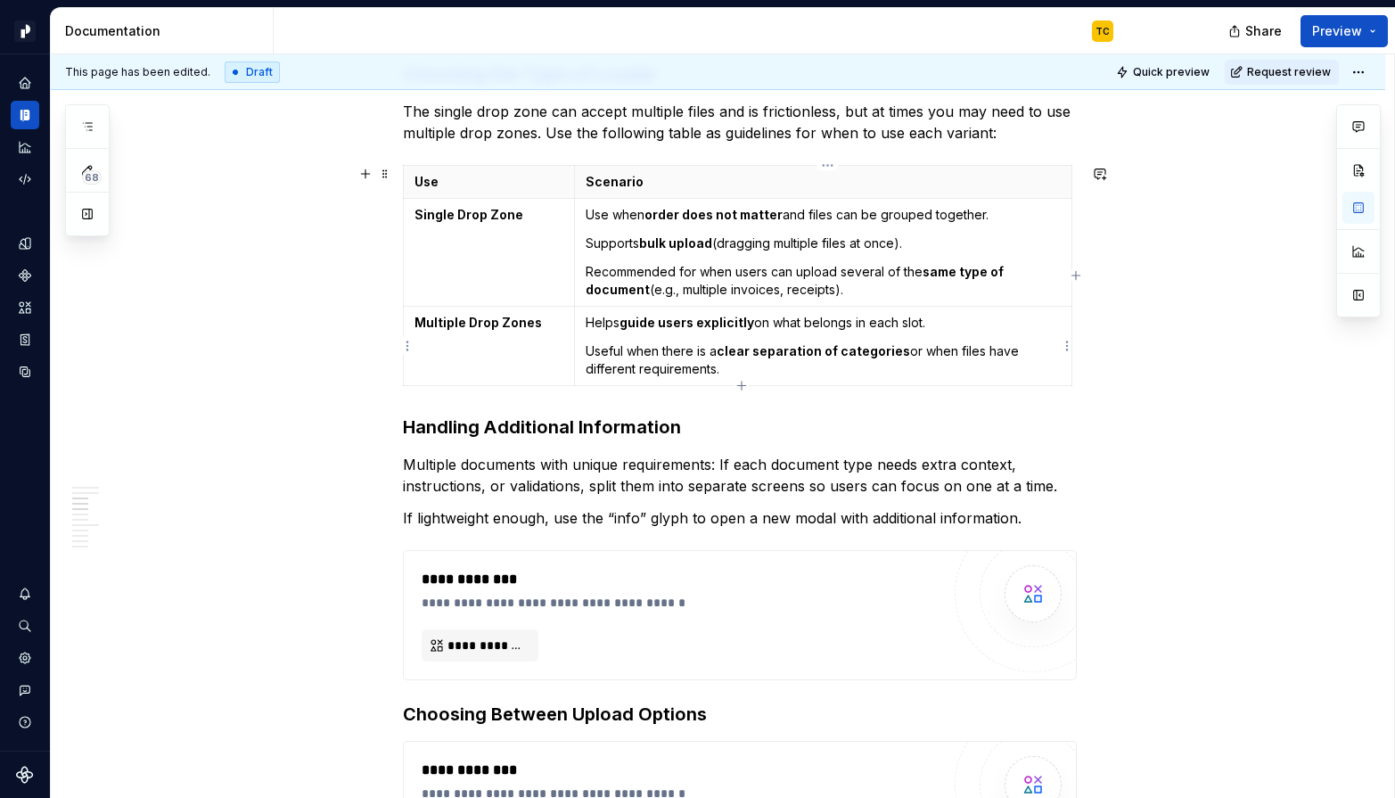
click at [759, 365] on p "Useful when there is a clear separation of categories or when files have differ…" at bounding box center [823, 360] width 474 height 36
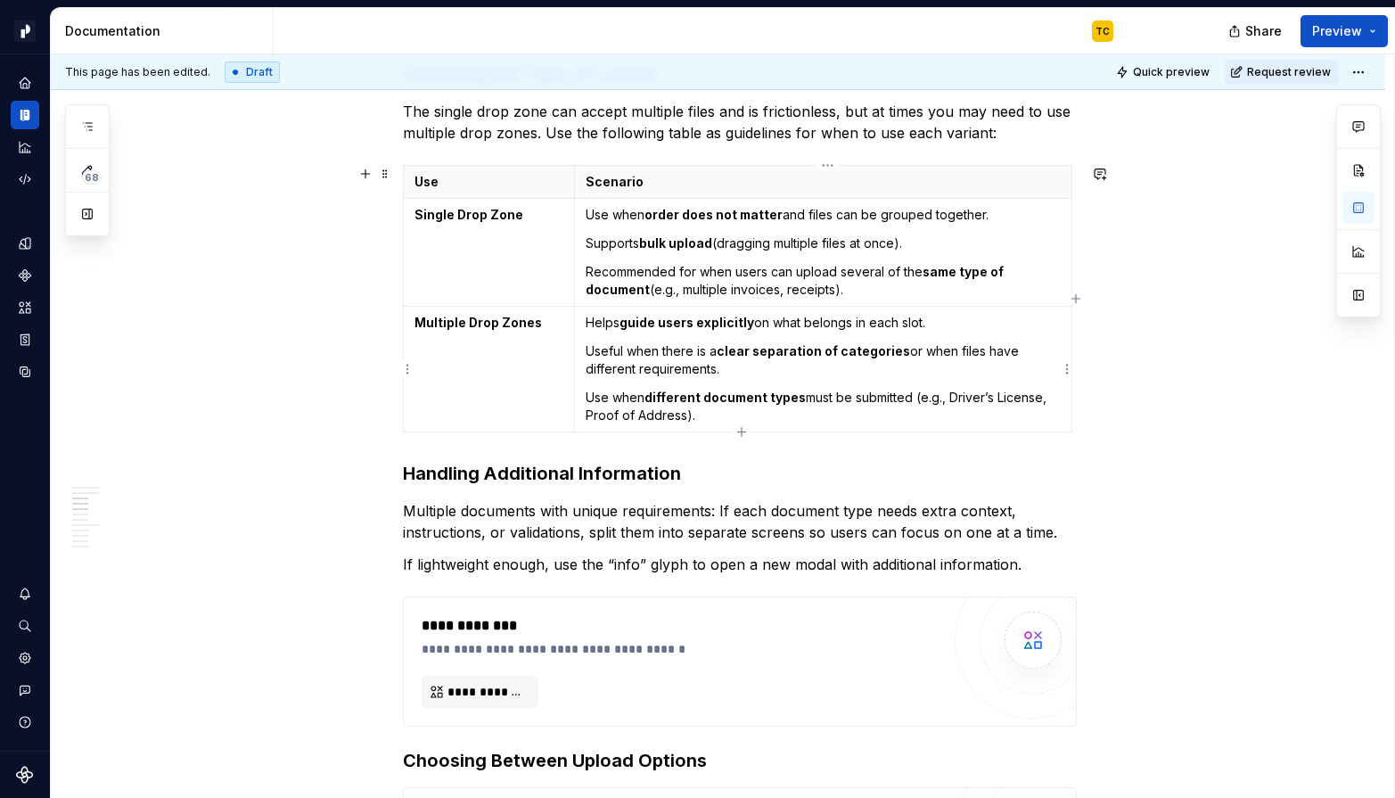
click at [644, 361] on p "Useful when there is a clear separation of categories or when files have differ…" at bounding box center [823, 360] width 474 height 36
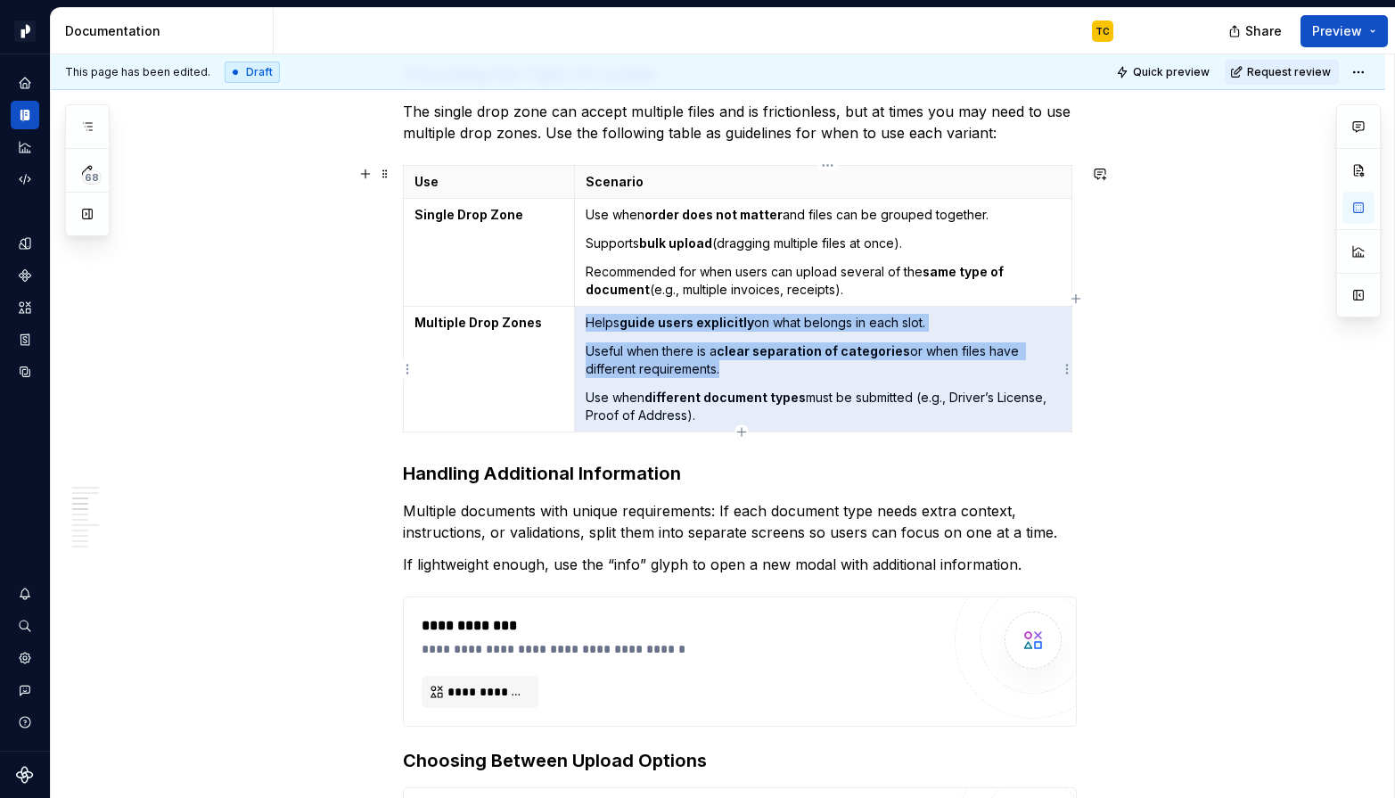
click at [644, 361] on p "Useful when there is a clear separation of categories or when files have differ…" at bounding box center [823, 360] width 474 height 36
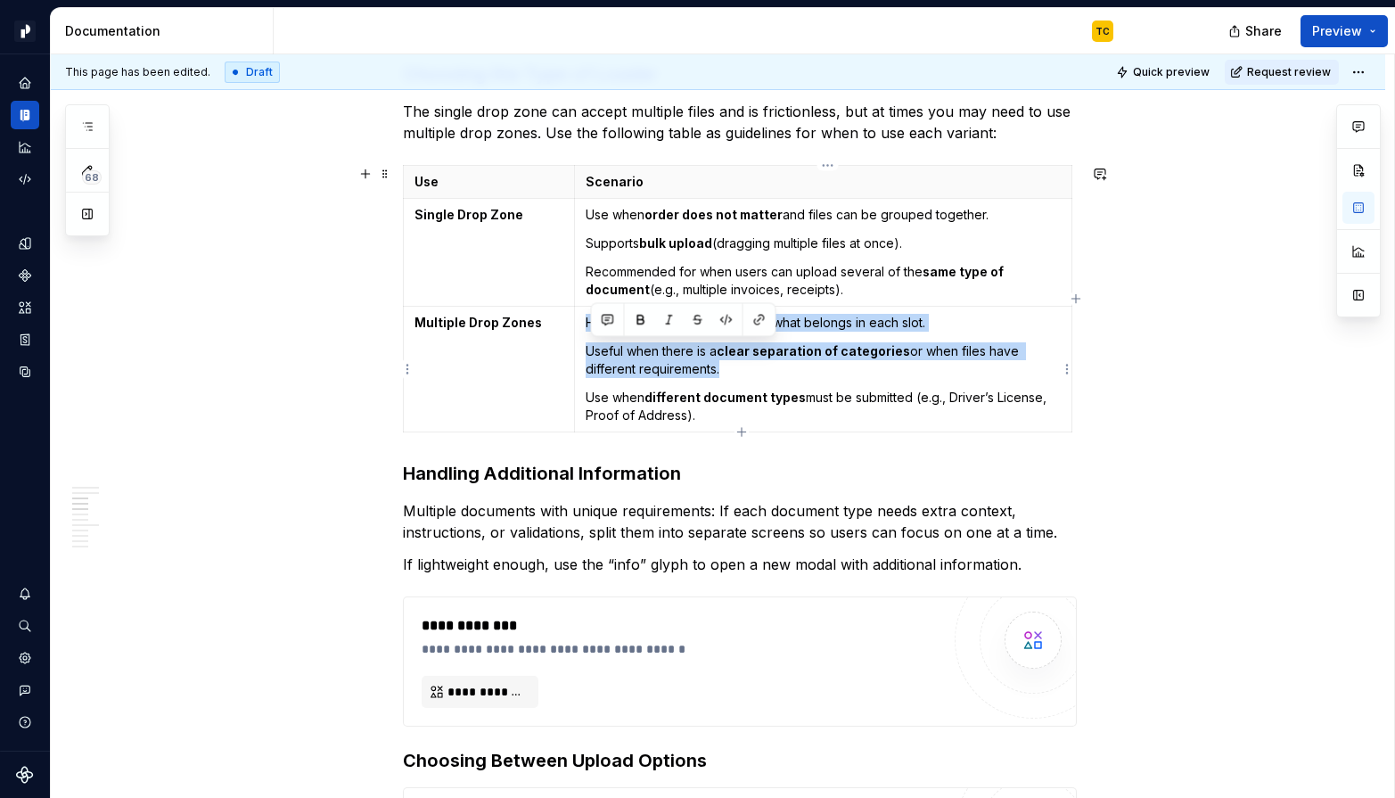
drag, startPoint x: 590, startPoint y: 350, endPoint x: 766, endPoint y: 365, distance: 176.2
click at [766, 365] on p "Useful when there is a clear separation of categories or when files have differ…" at bounding box center [823, 360] width 474 height 36
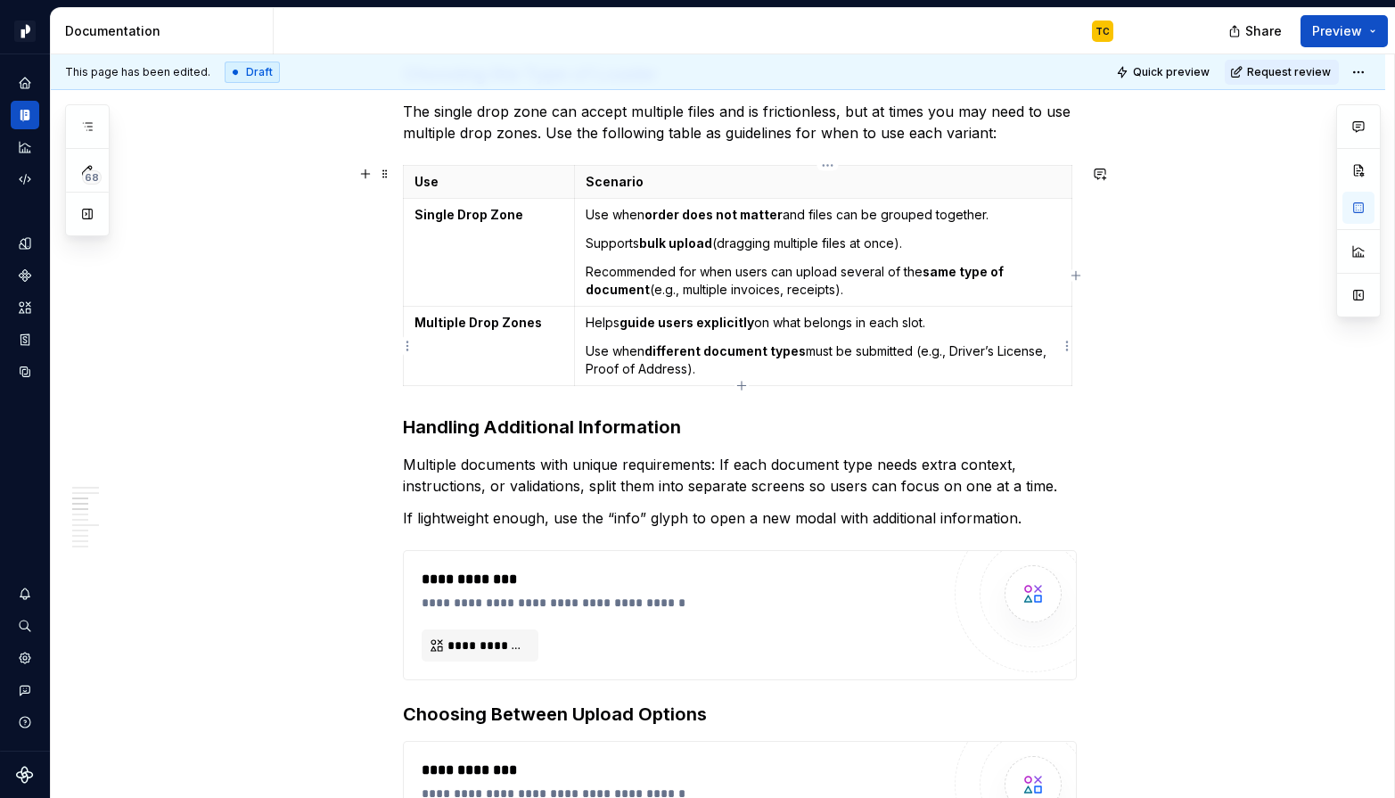
click at [626, 349] on p "Use when different document types must be submitted (e.g., Driver’s License, Pr…" at bounding box center [823, 360] width 474 height 36
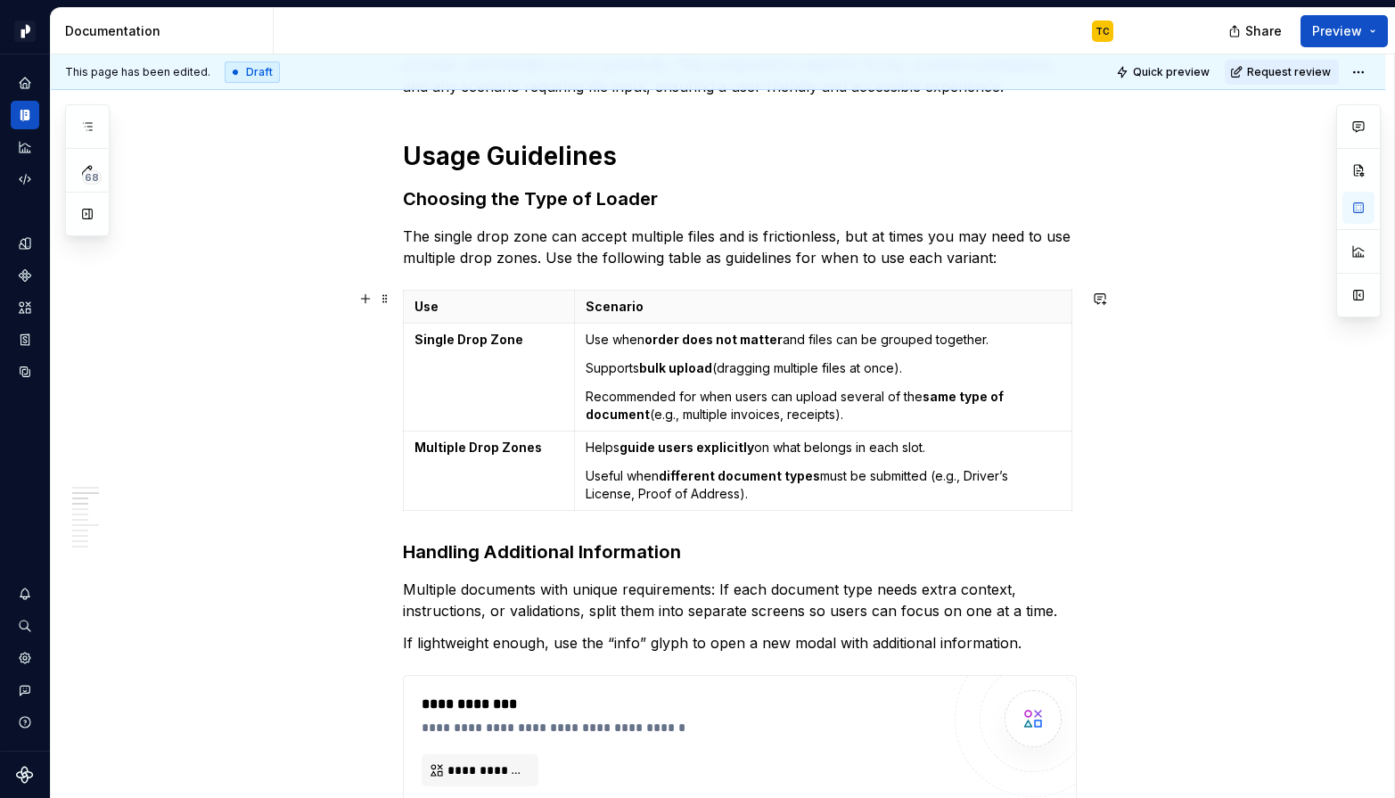
scroll to position [657, 0]
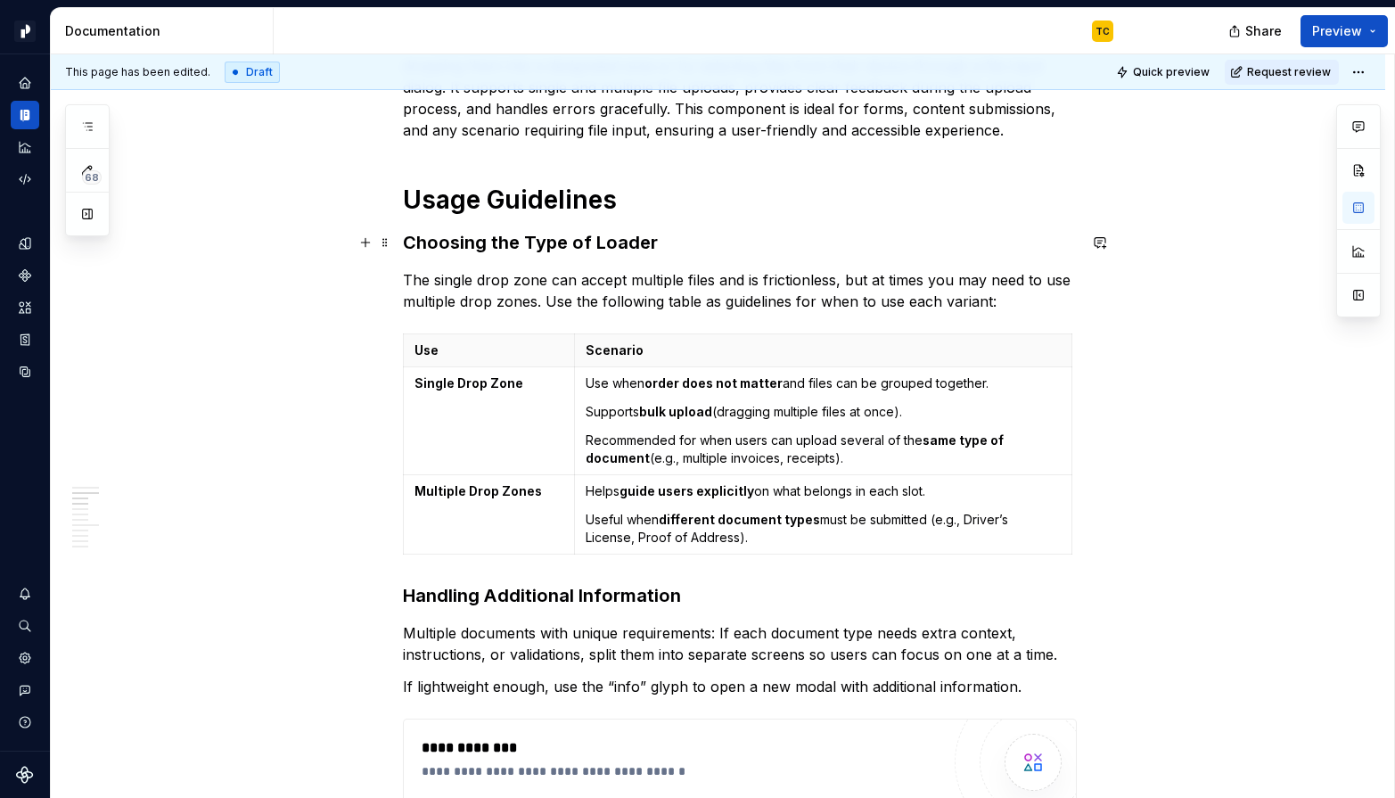
click at [718, 248] on h3 "Choosing the Type of Loader" at bounding box center [740, 242] width 674 height 25
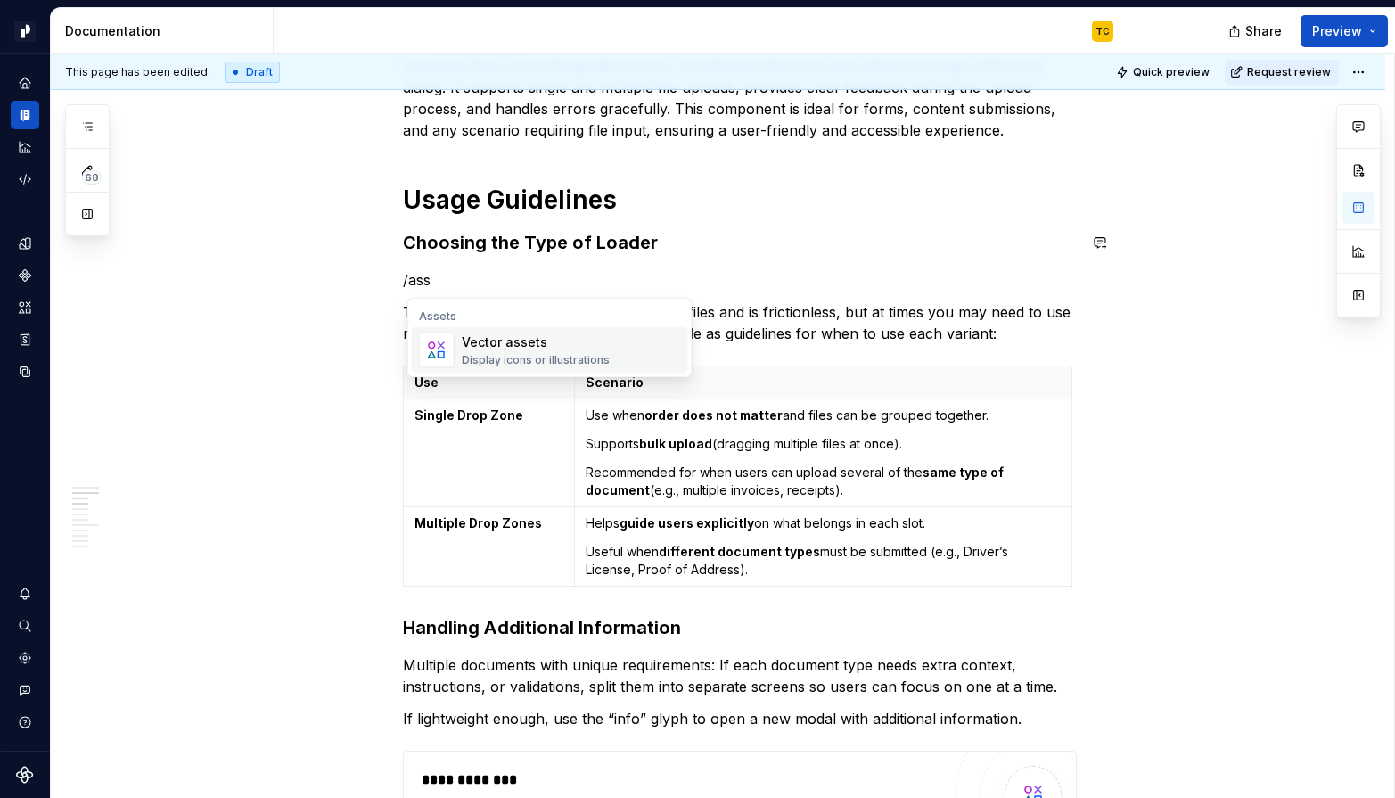
click at [584, 340] on div "Vector assets" at bounding box center [536, 342] width 148 height 18
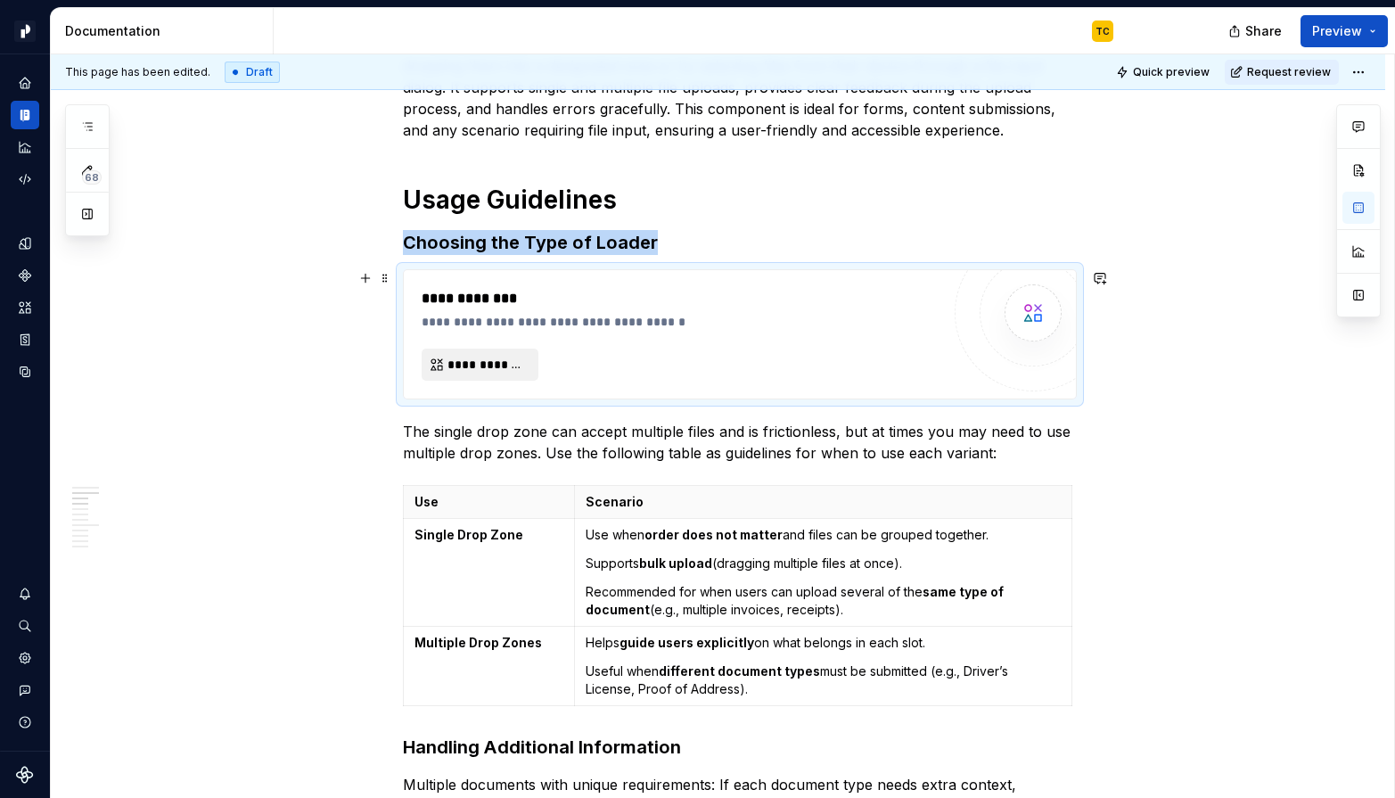
click at [525, 357] on span "**********" at bounding box center [486, 365] width 79 height 18
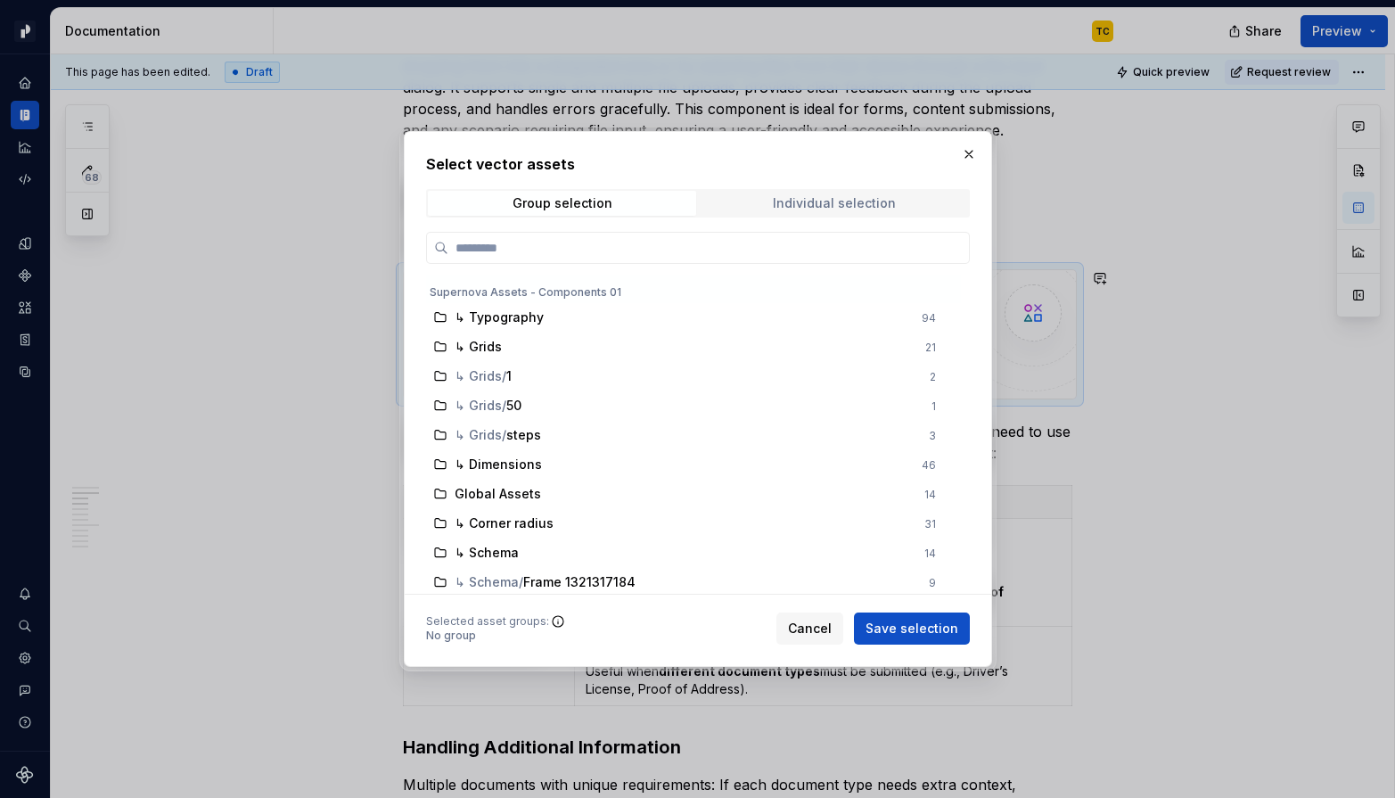
click at [840, 209] on div "Individual selection" at bounding box center [833, 203] width 123 height 14
type textarea "*"
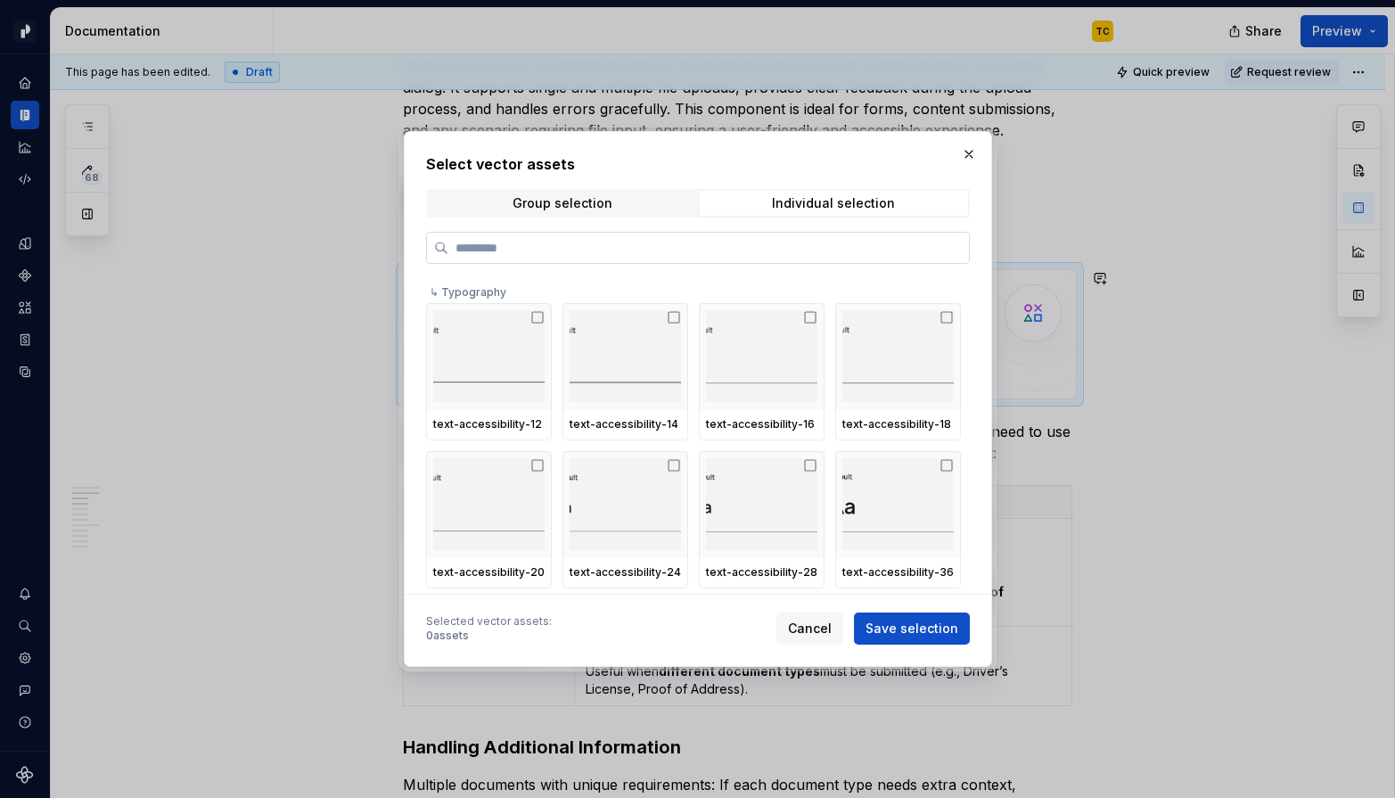
type input "**********"
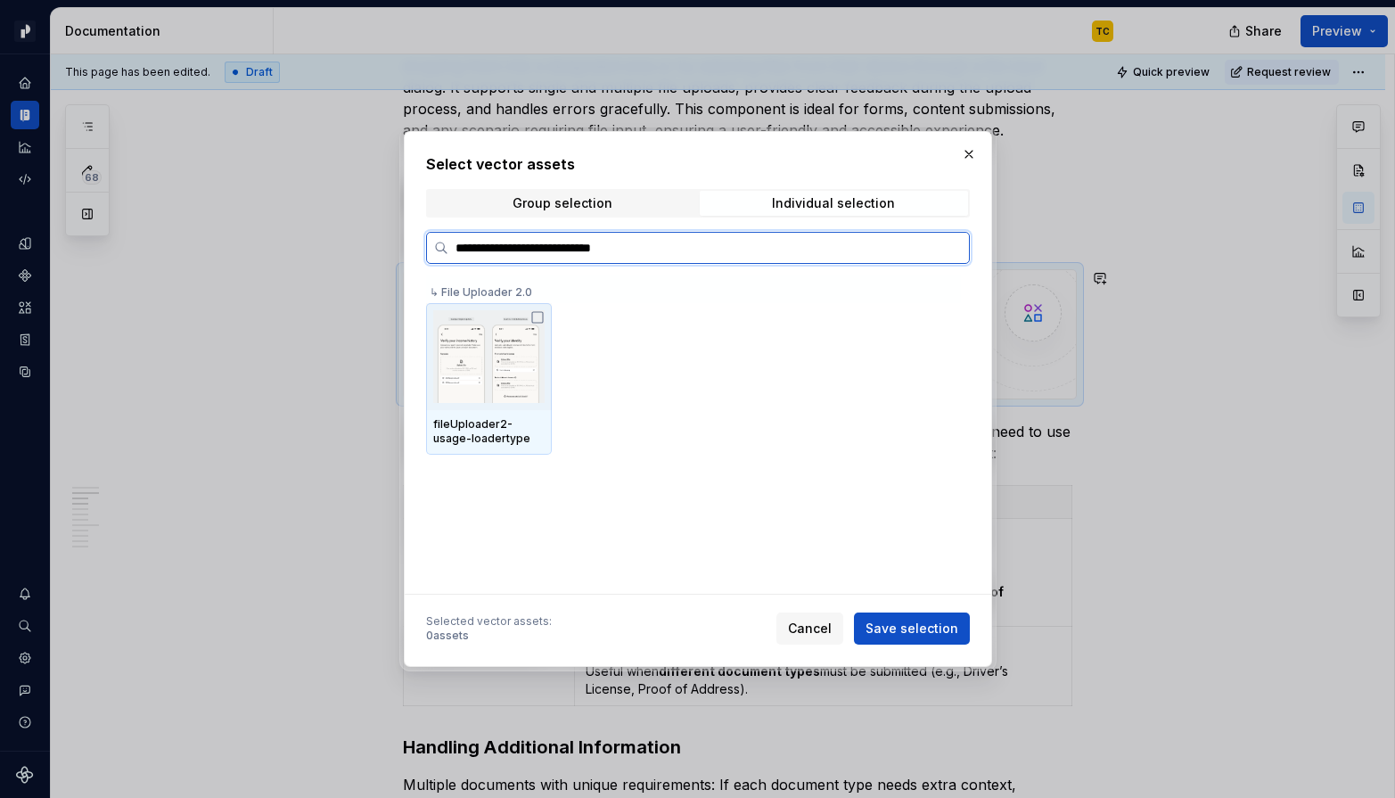
click at [540, 316] on icon at bounding box center [537, 317] width 14 height 14
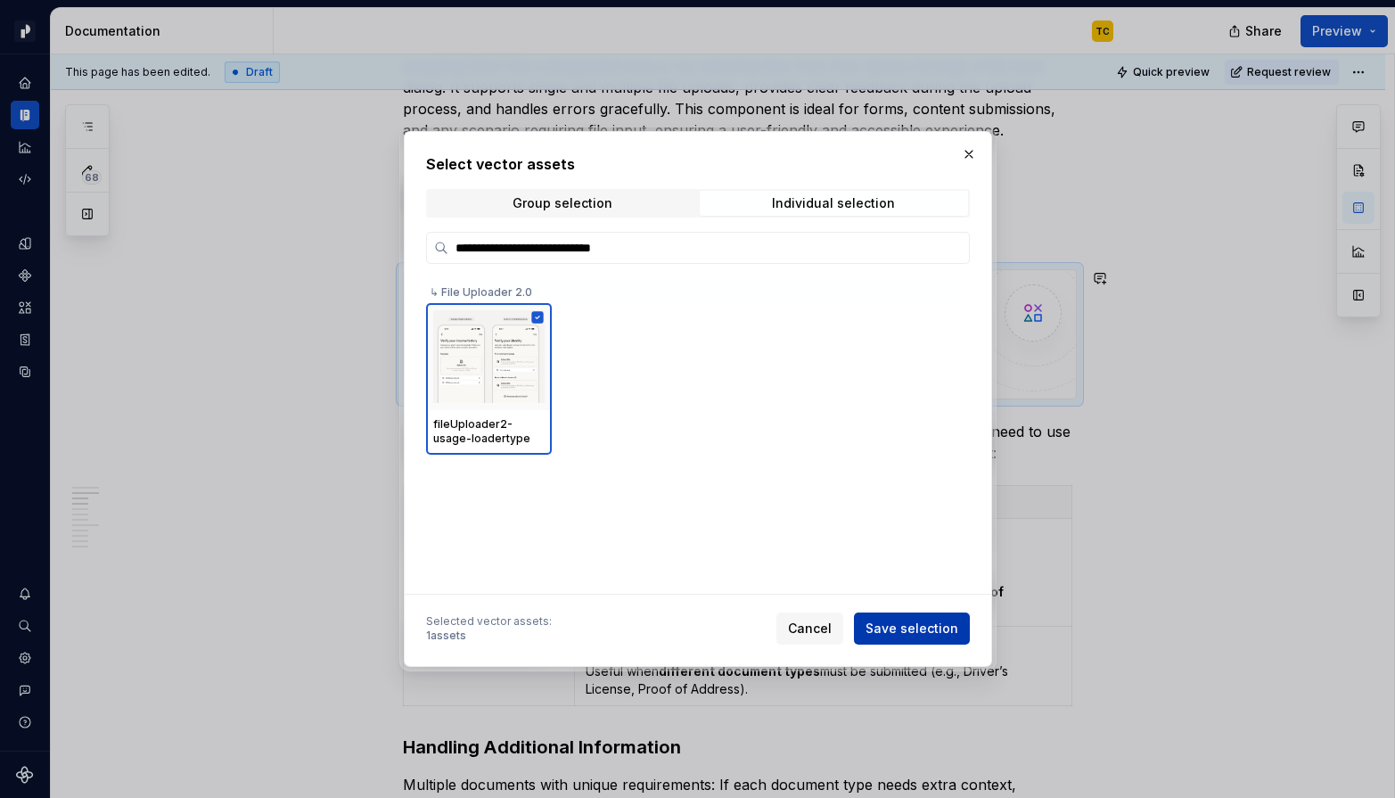
click at [908, 619] on span "Save selection" at bounding box center [911, 628] width 93 height 18
type textarea "*"
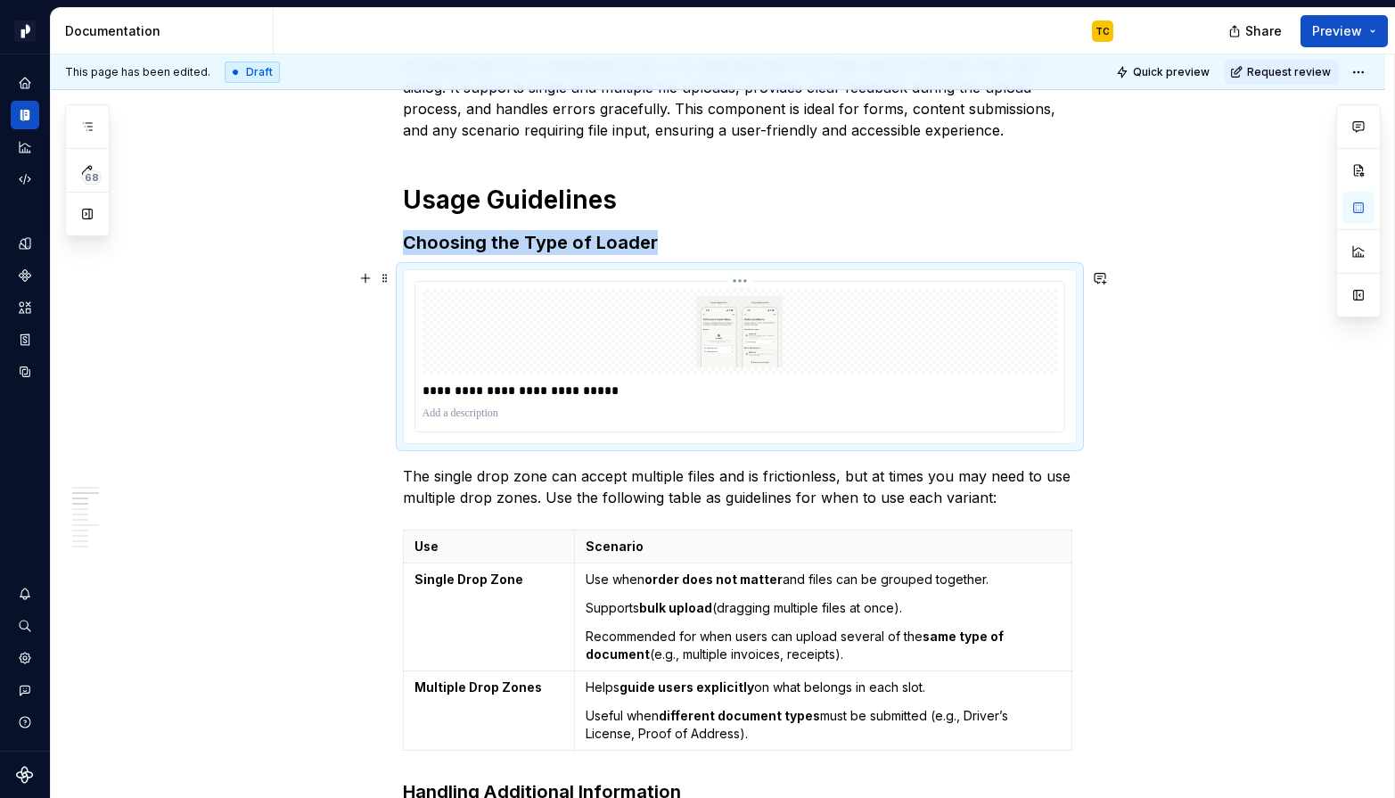
click at [606, 388] on p "**********" at bounding box center [739, 390] width 635 height 18
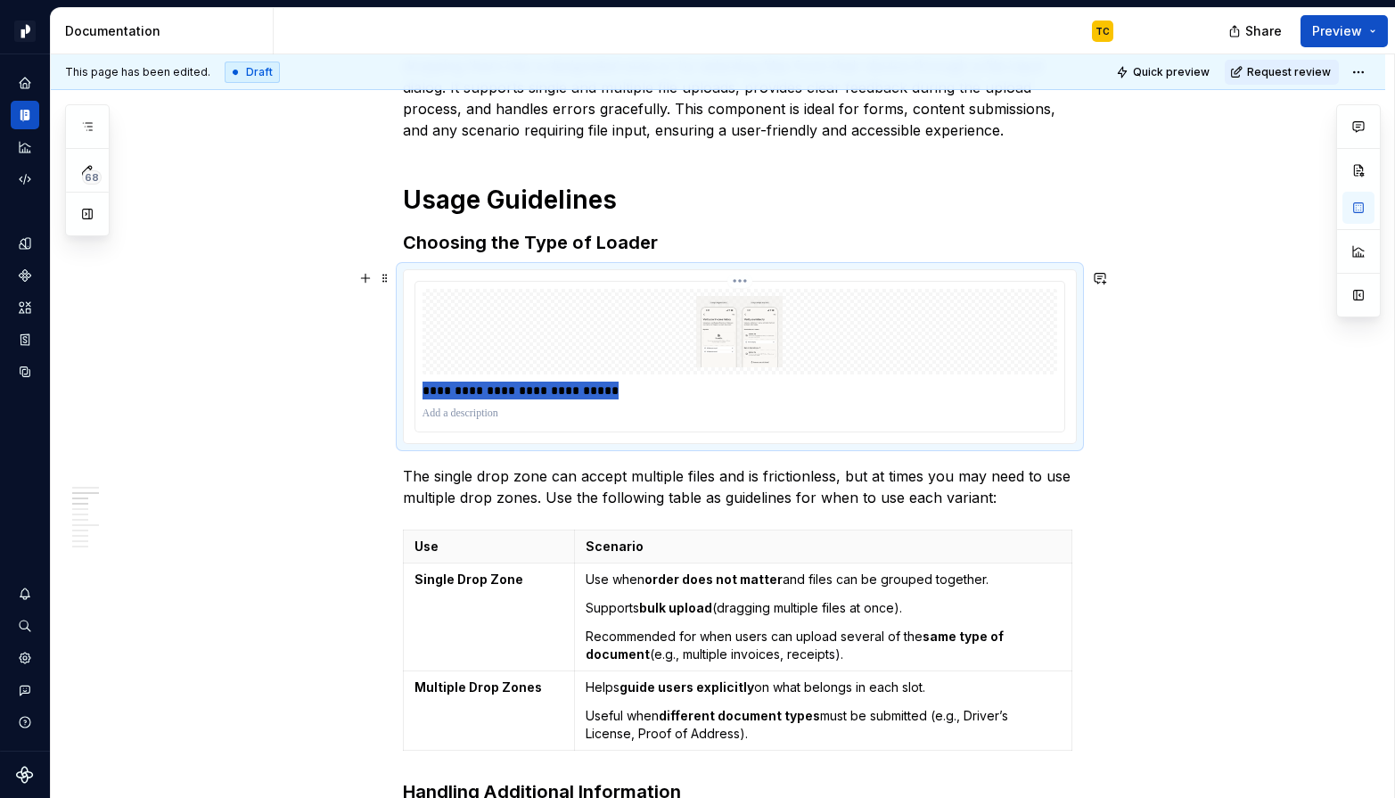
click at [606, 388] on p "**********" at bounding box center [739, 390] width 635 height 18
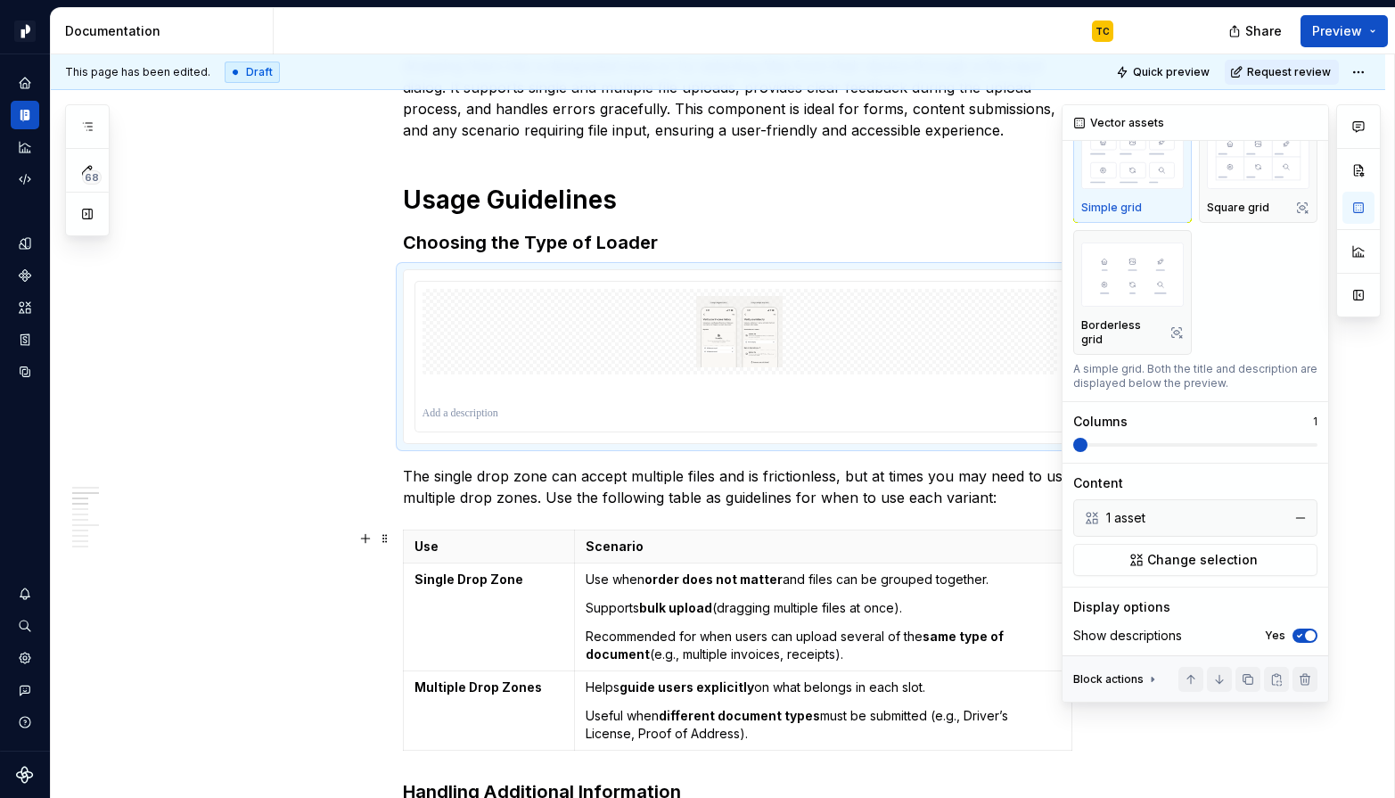
scroll to position [221, 0]
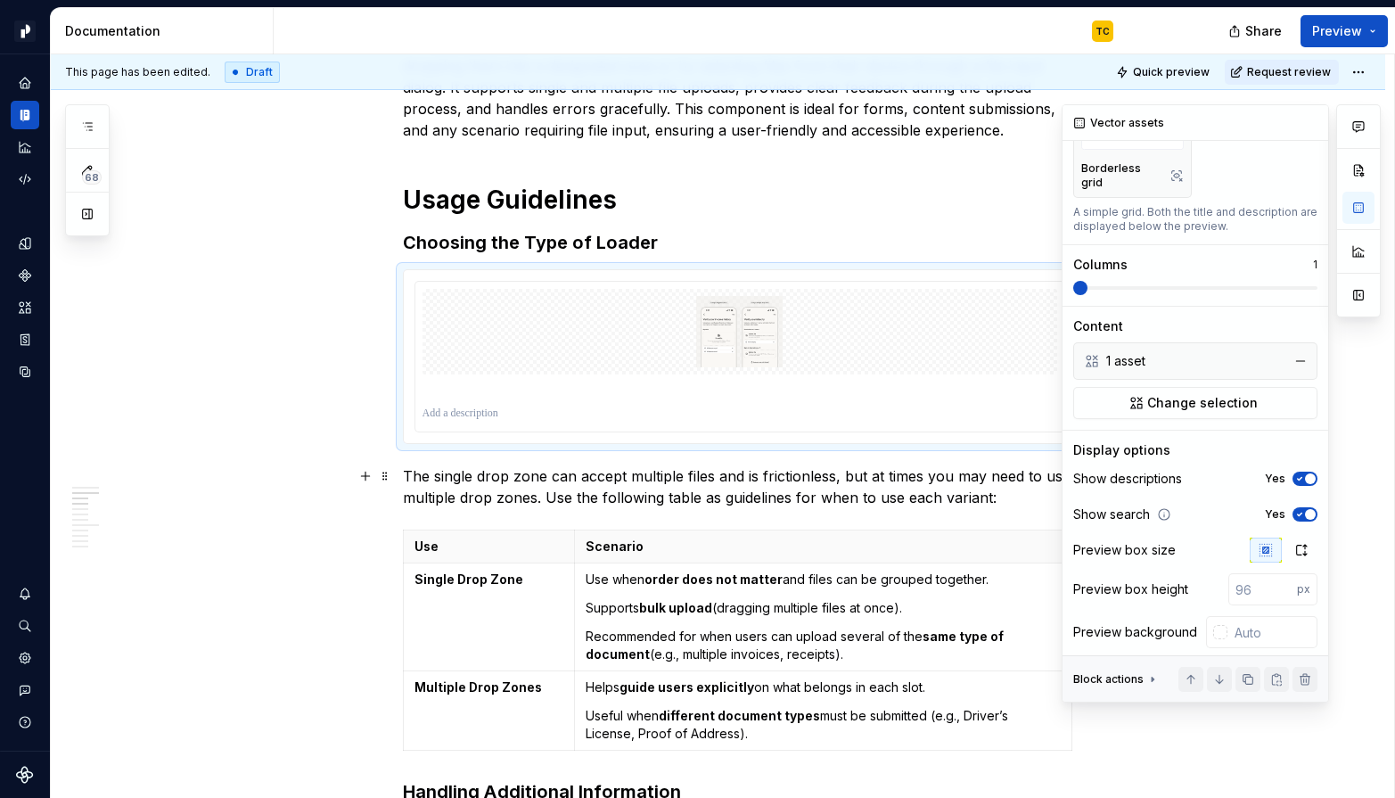
click at [1240, 473] on icon "button" at bounding box center [1299, 478] width 14 height 11
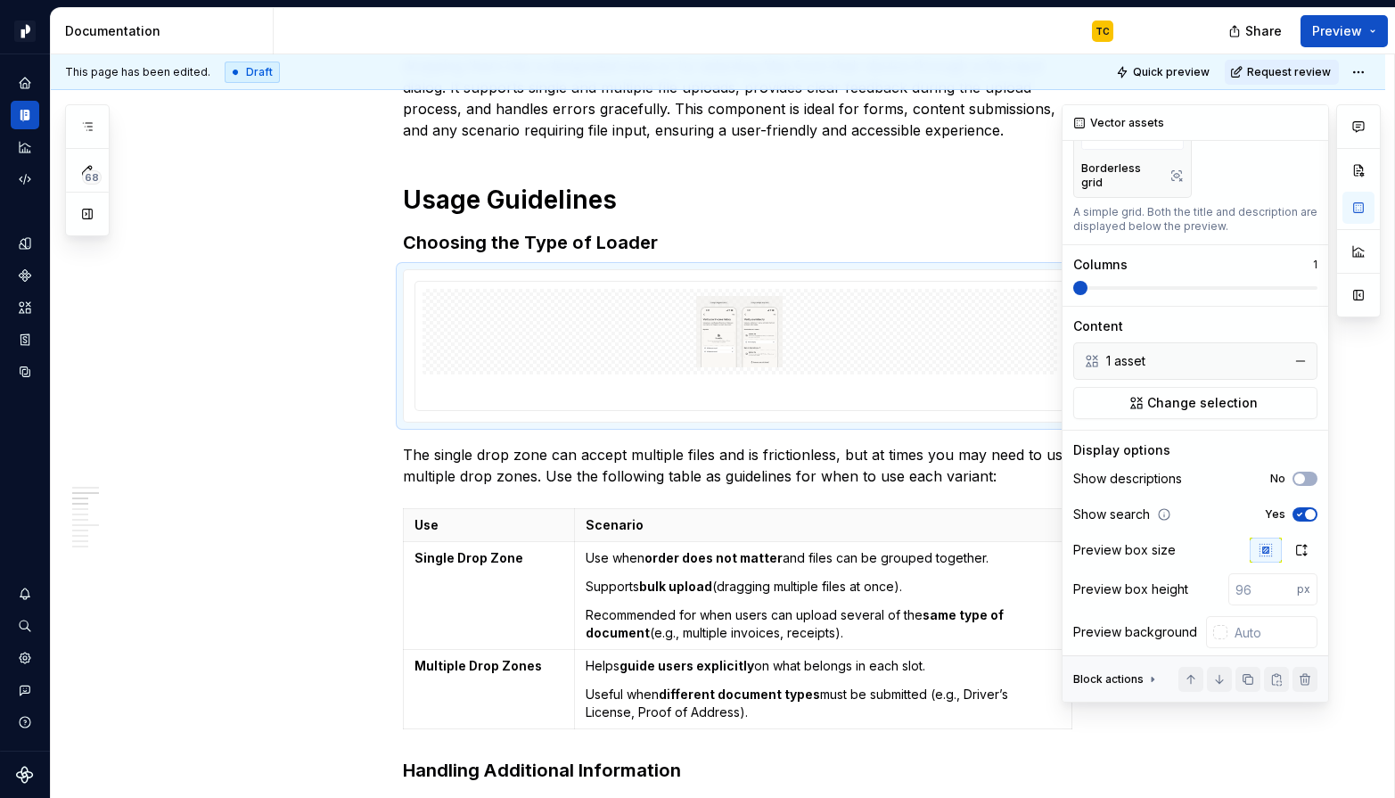
click at [1240, 502] on div "Show search Yes" at bounding box center [1195, 514] width 244 height 25
click at [1240, 507] on div "Show search Yes" at bounding box center [1195, 514] width 244 height 25
click at [1240, 509] on icon "button" at bounding box center [1299, 514] width 14 height 11
click at [1240, 537] on button "button" at bounding box center [1301, 549] width 32 height 25
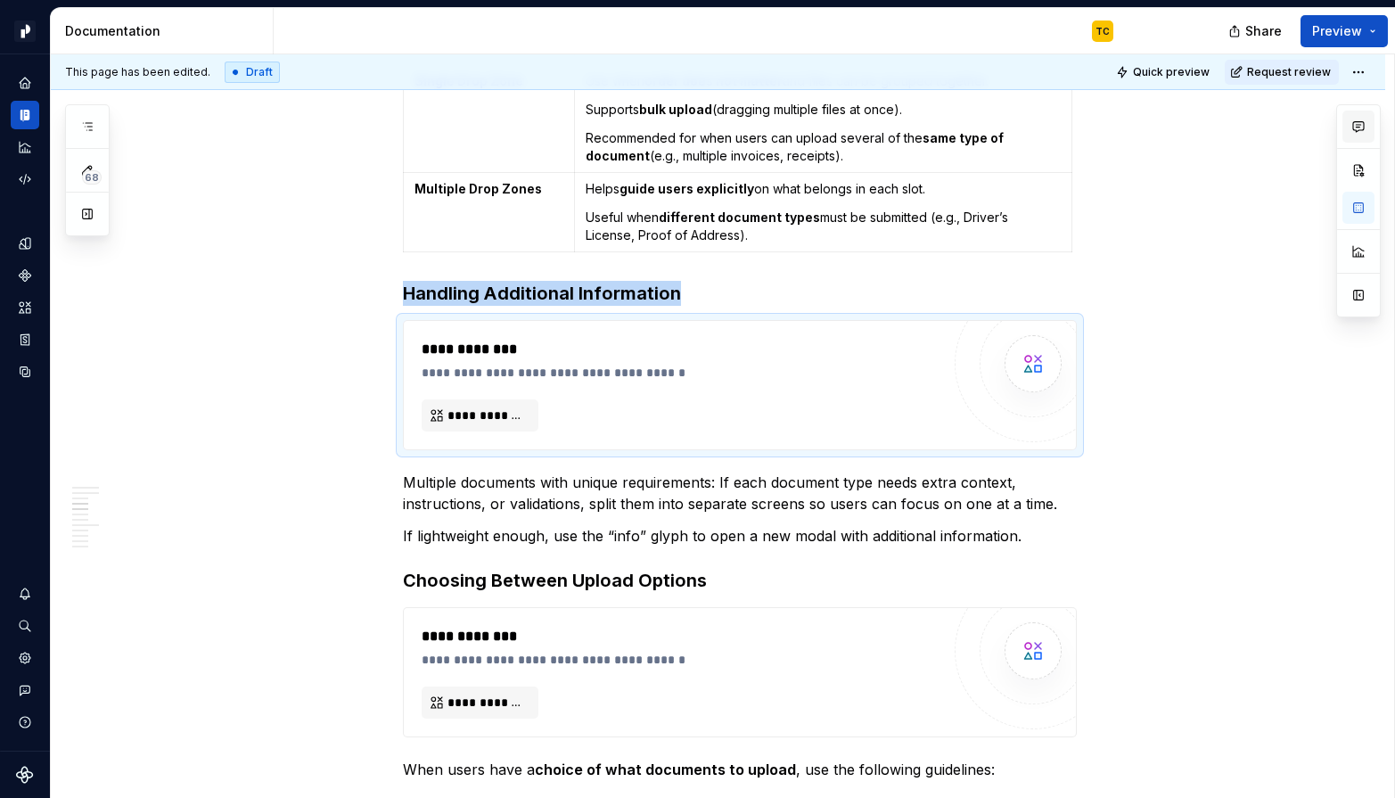
scroll to position [0, 0]
click at [548, 439] on div "**********" at bounding box center [740, 385] width 672 height 128
click at [509, 403] on button "**********" at bounding box center [480, 415] width 117 height 32
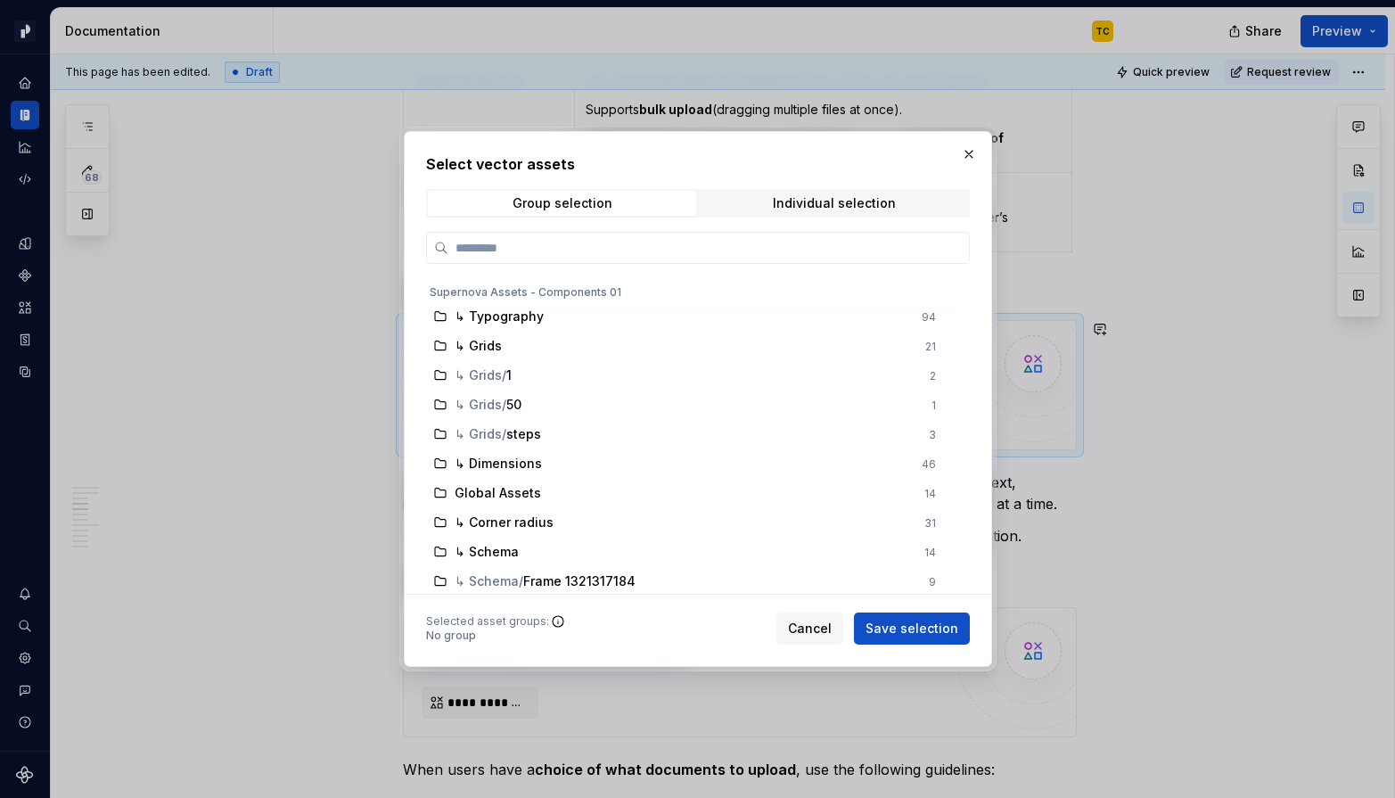
click at [825, 185] on div "Select vector assets Group selection Individual selection Supernova Assets - Co…" at bounding box center [698, 398] width 544 height 491
type textarea "*"
click at [813, 215] on span "Individual selection" at bounding box center [834, 203] width 268 height 25
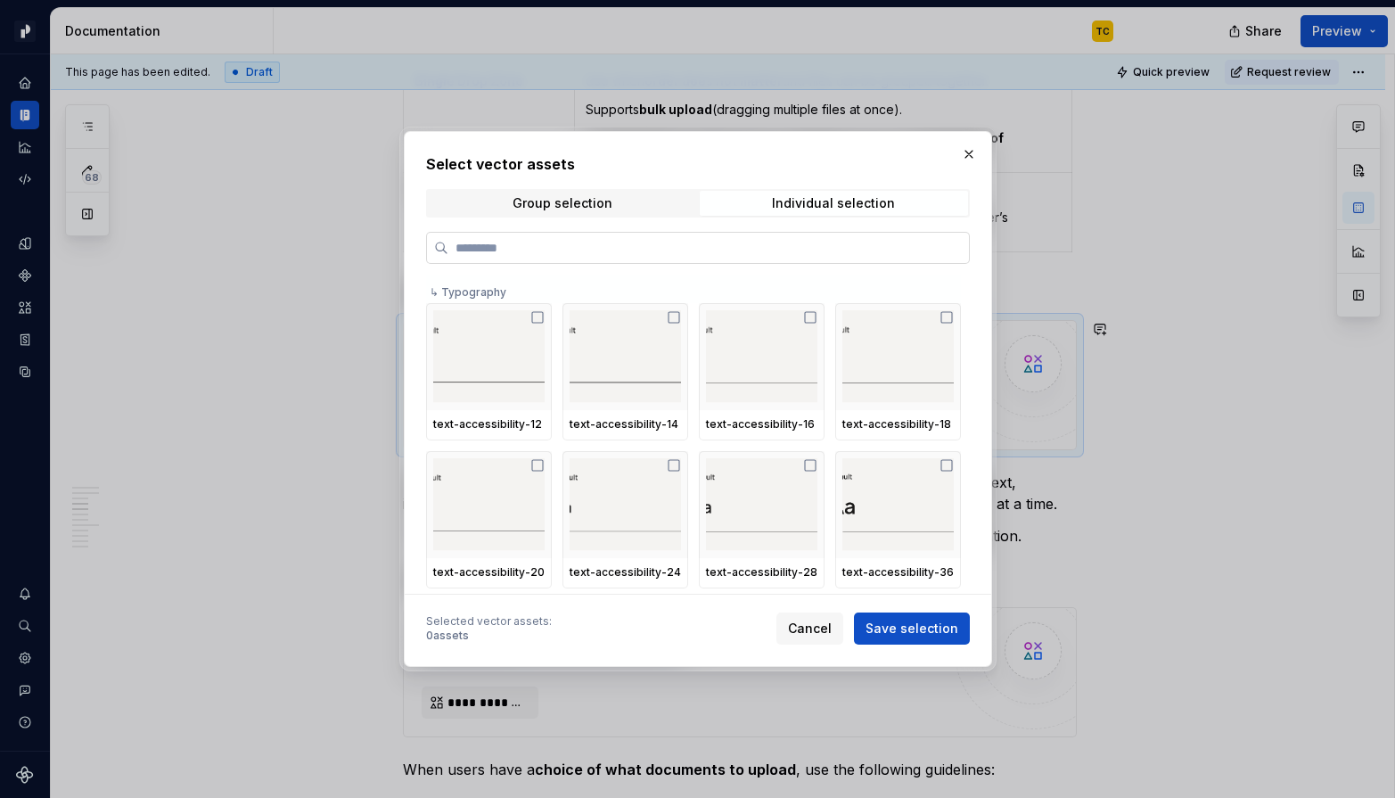
type input "**********"
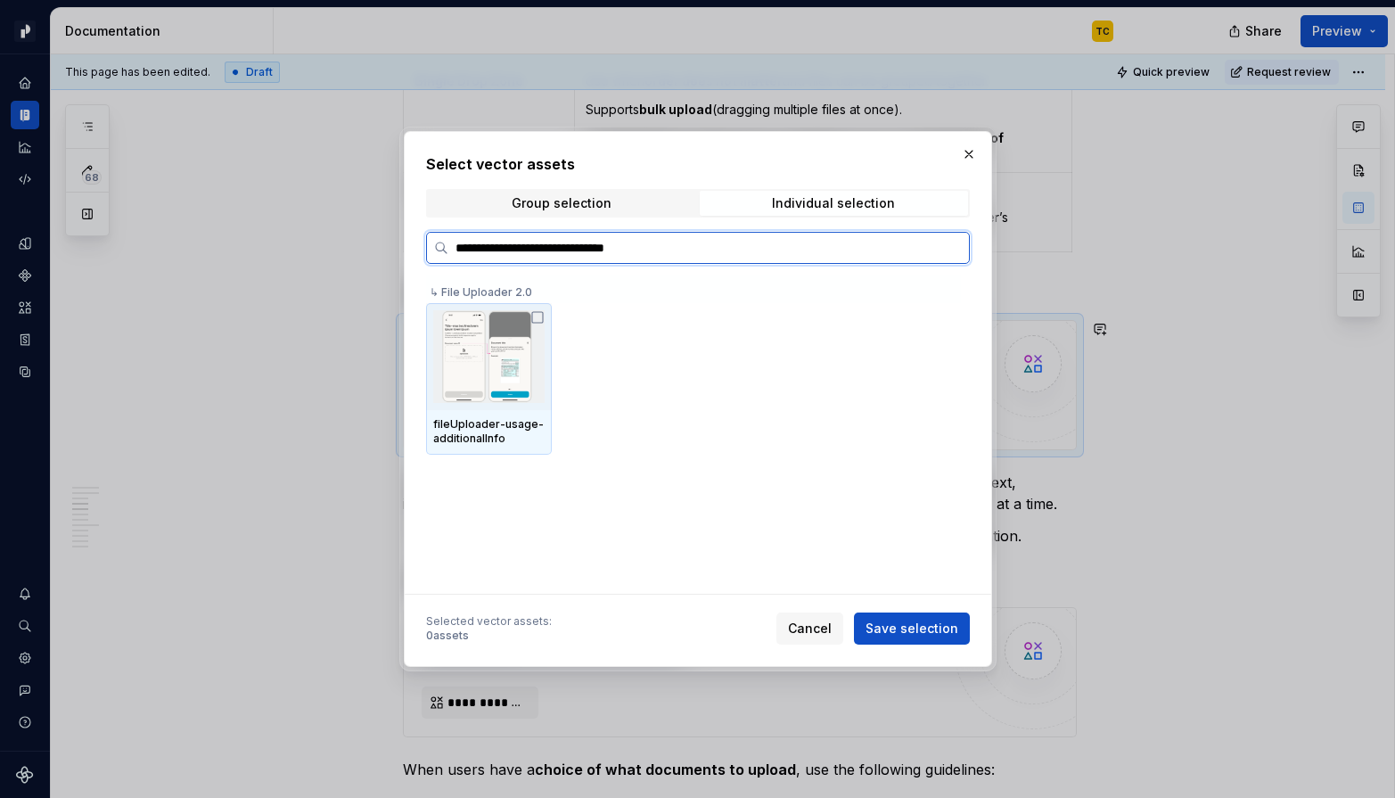
click at [538, 322] on icon at bounding box center [537, 317] width 14 height 14
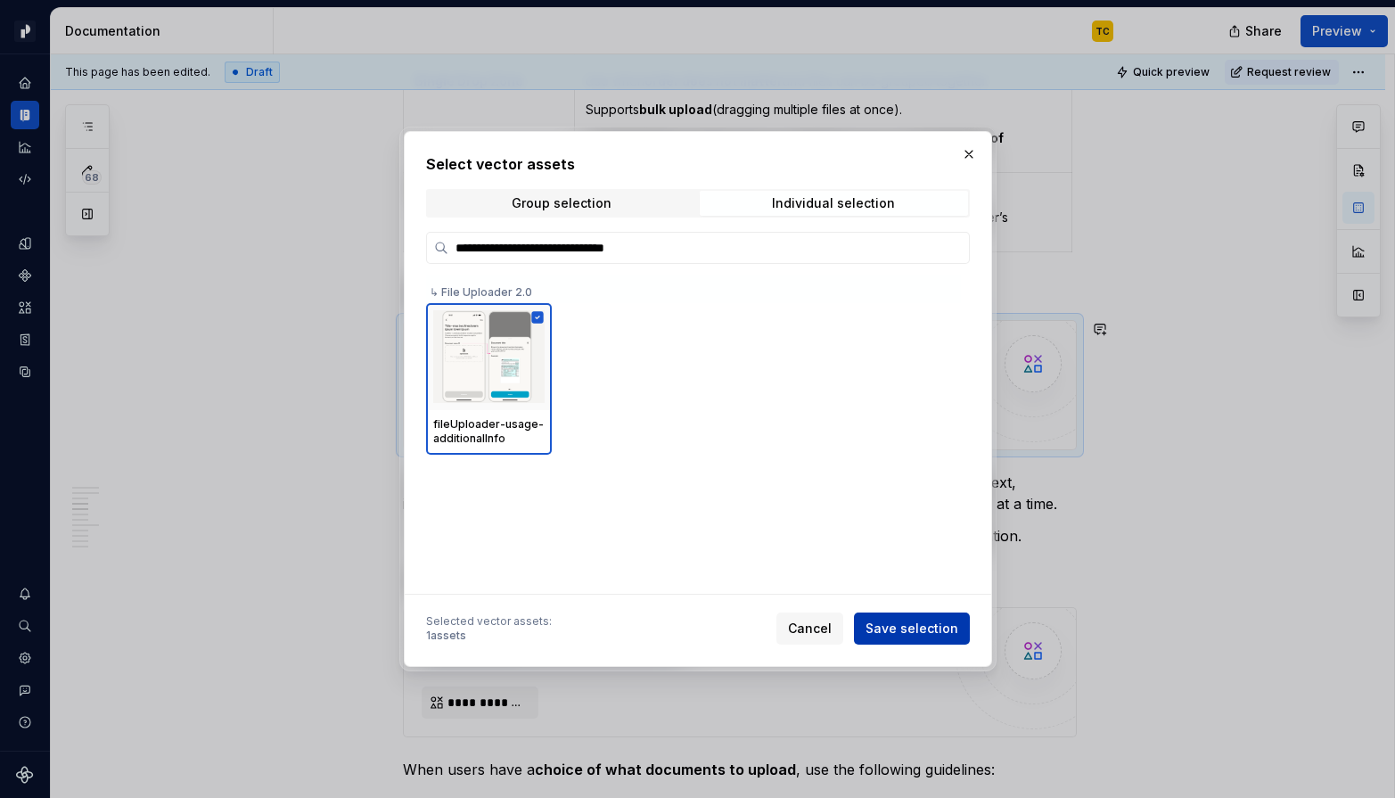
click at [926, 641] on button "Save selection" at bounding box center [912, 628] width 116 height 32
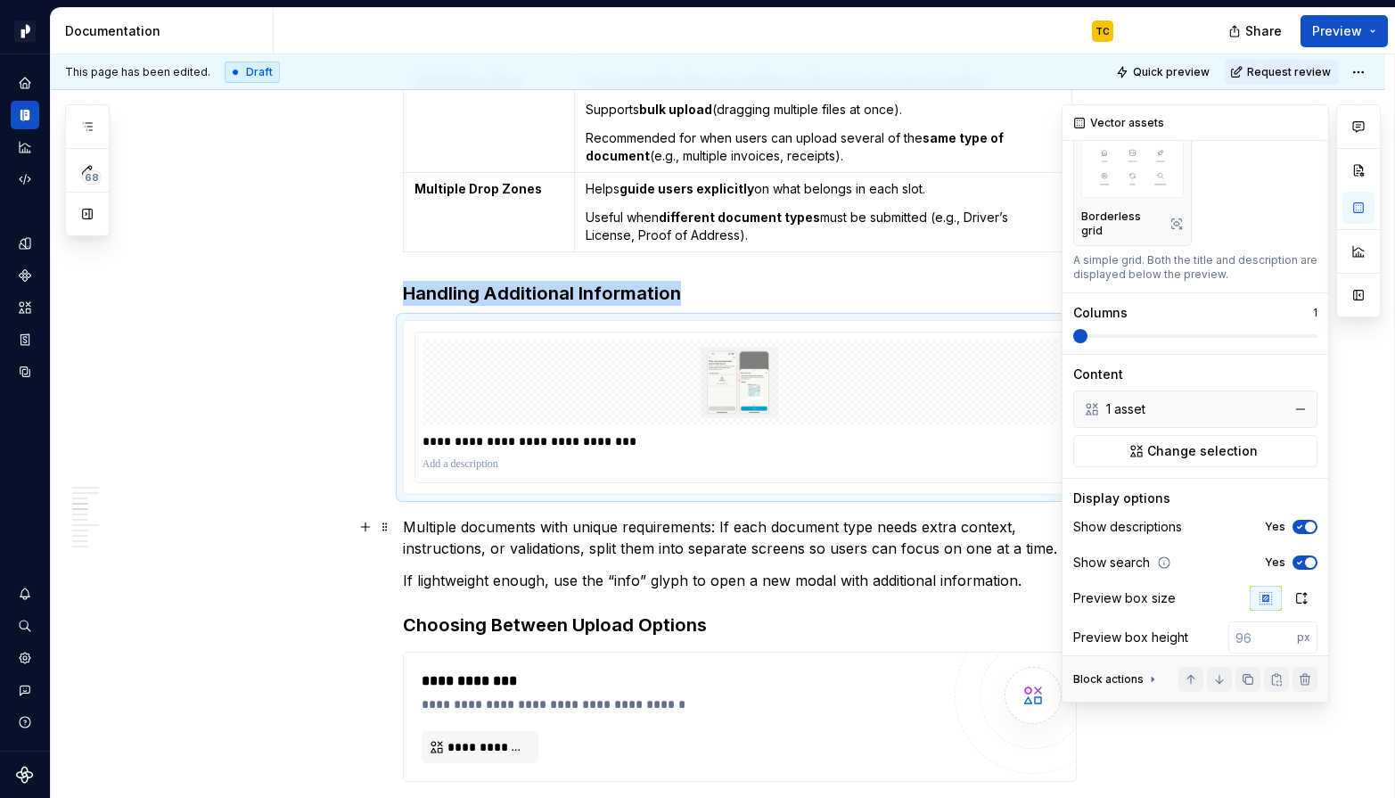
scroll to position [221, 0]
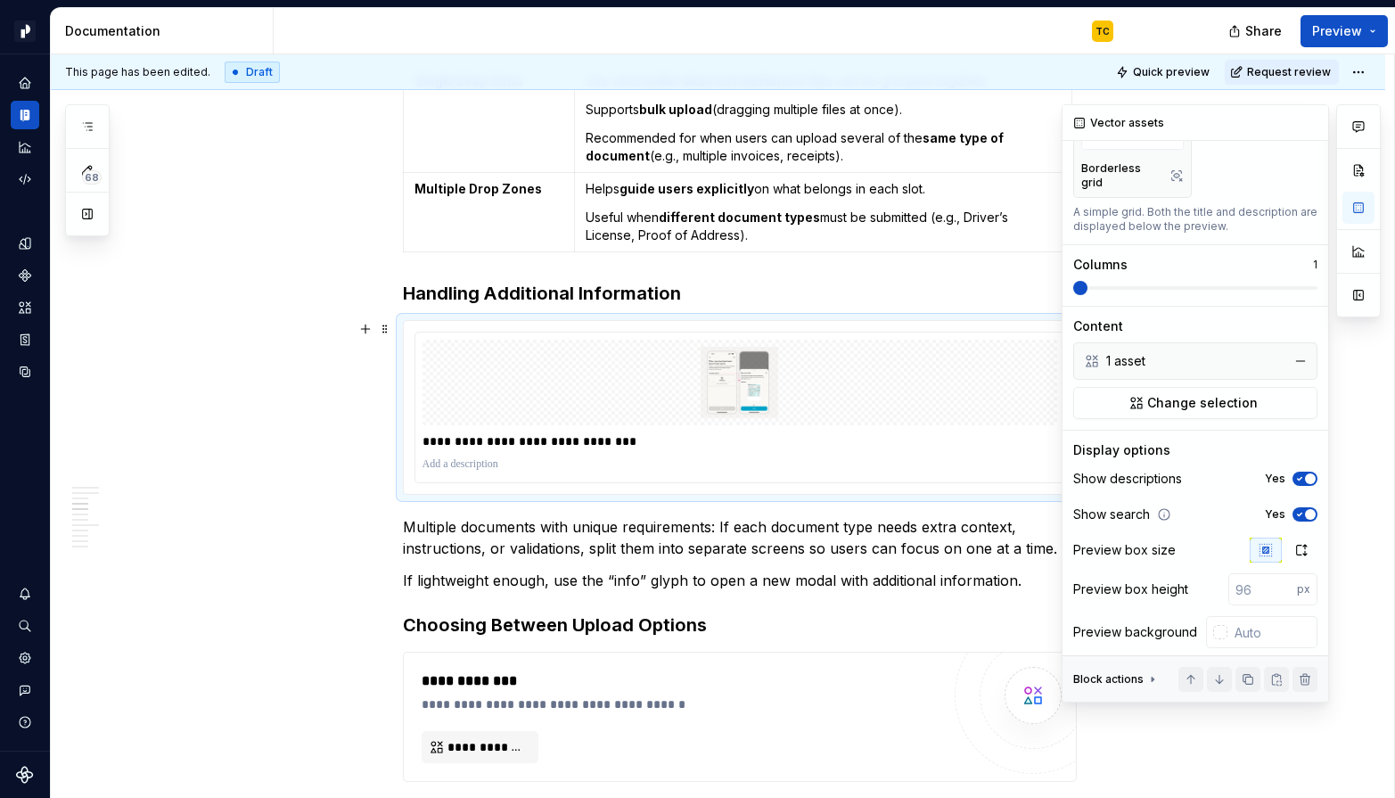
click at [1240, 472] on div "Show descriptions Yes" at bounding box center [1195, 478] width 244 height 25
click at [1240, 473] on span "button" at bounding box center [1310, 478] width 11 height 11
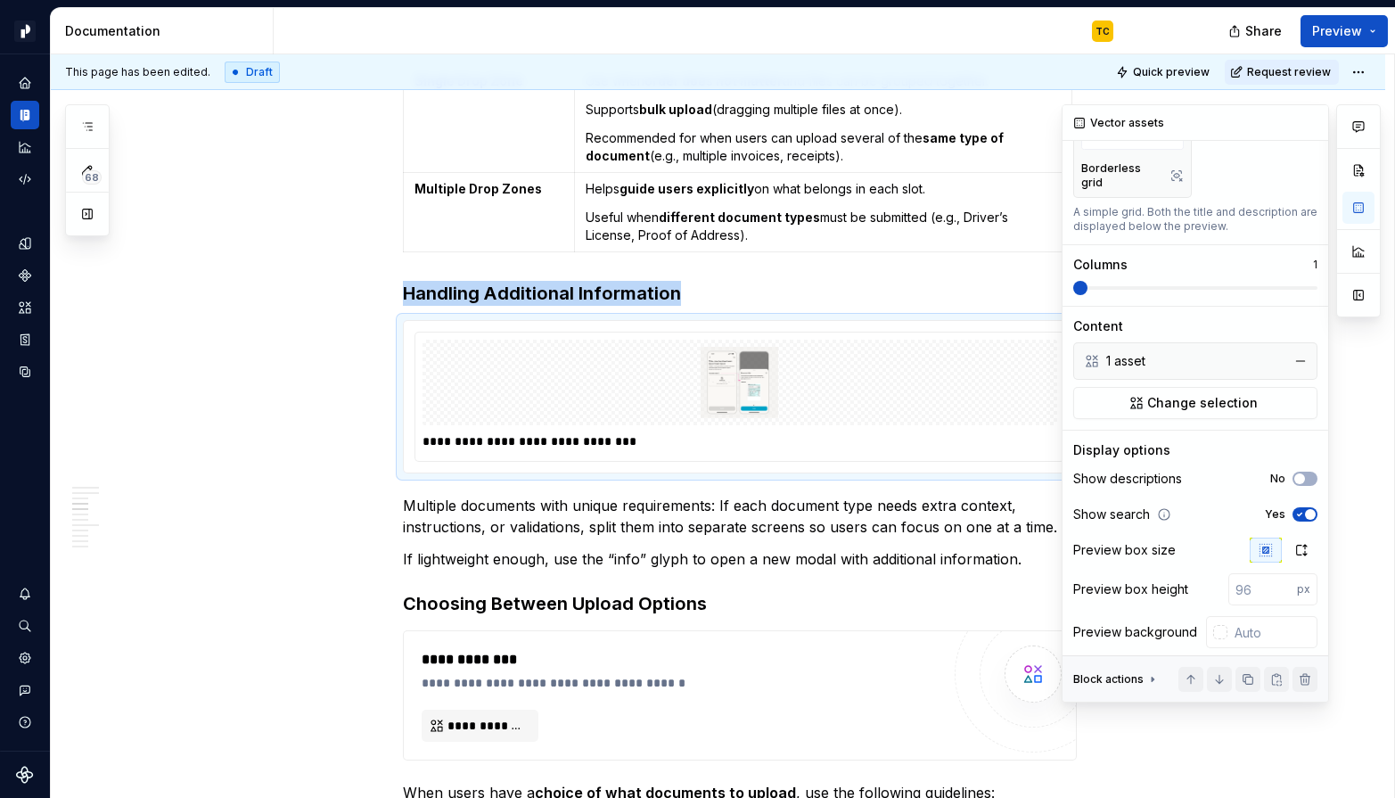
click at [1240, 509] on span "button" at bounding box center [1310, 514] width 11 height 11
click at [1240, 542] on button "button" at bounding box center [1301, 549] width 32 height 25
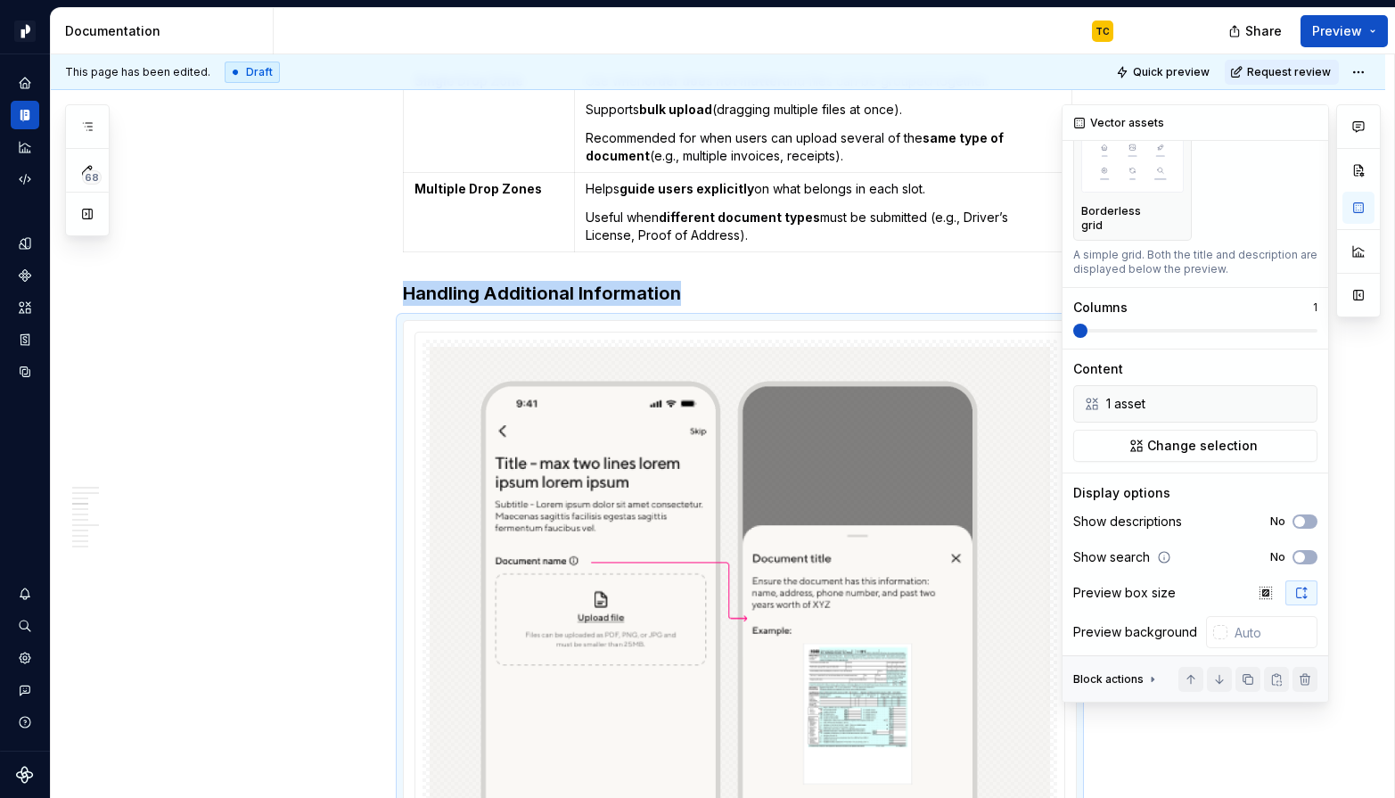
type textarea "*"
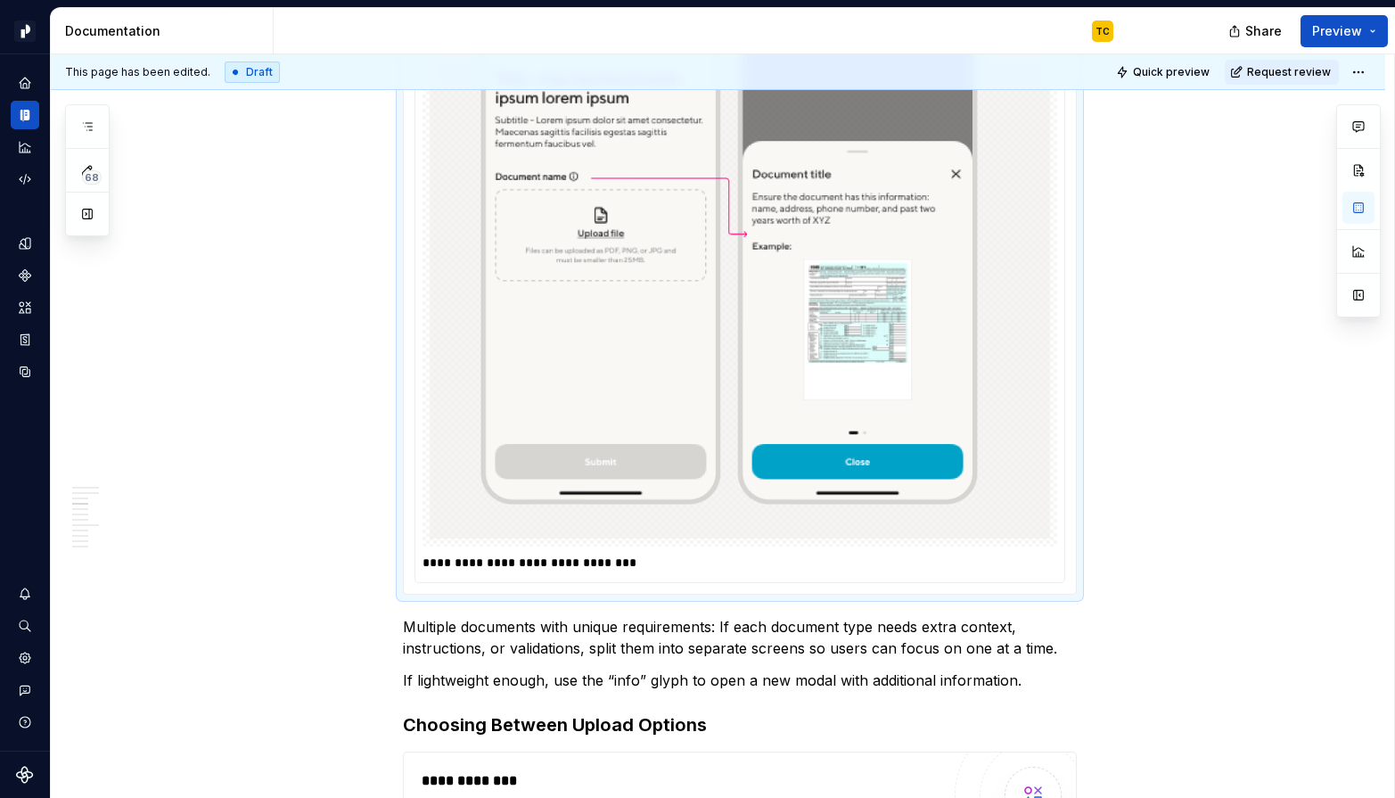
scroll to position [2052, 0]
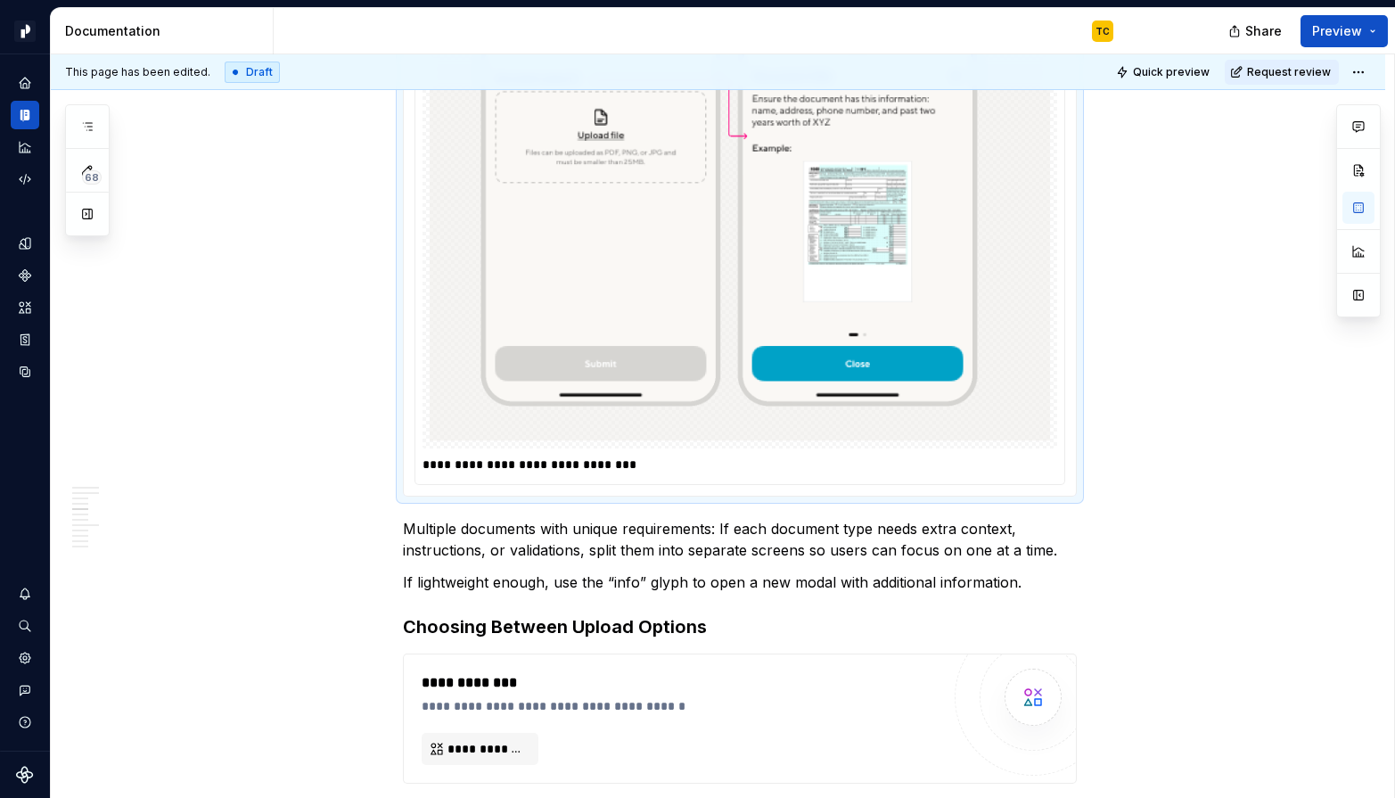
click at [588, 466] on p "**********" at bounding box center [739, 464] width 635 height 18
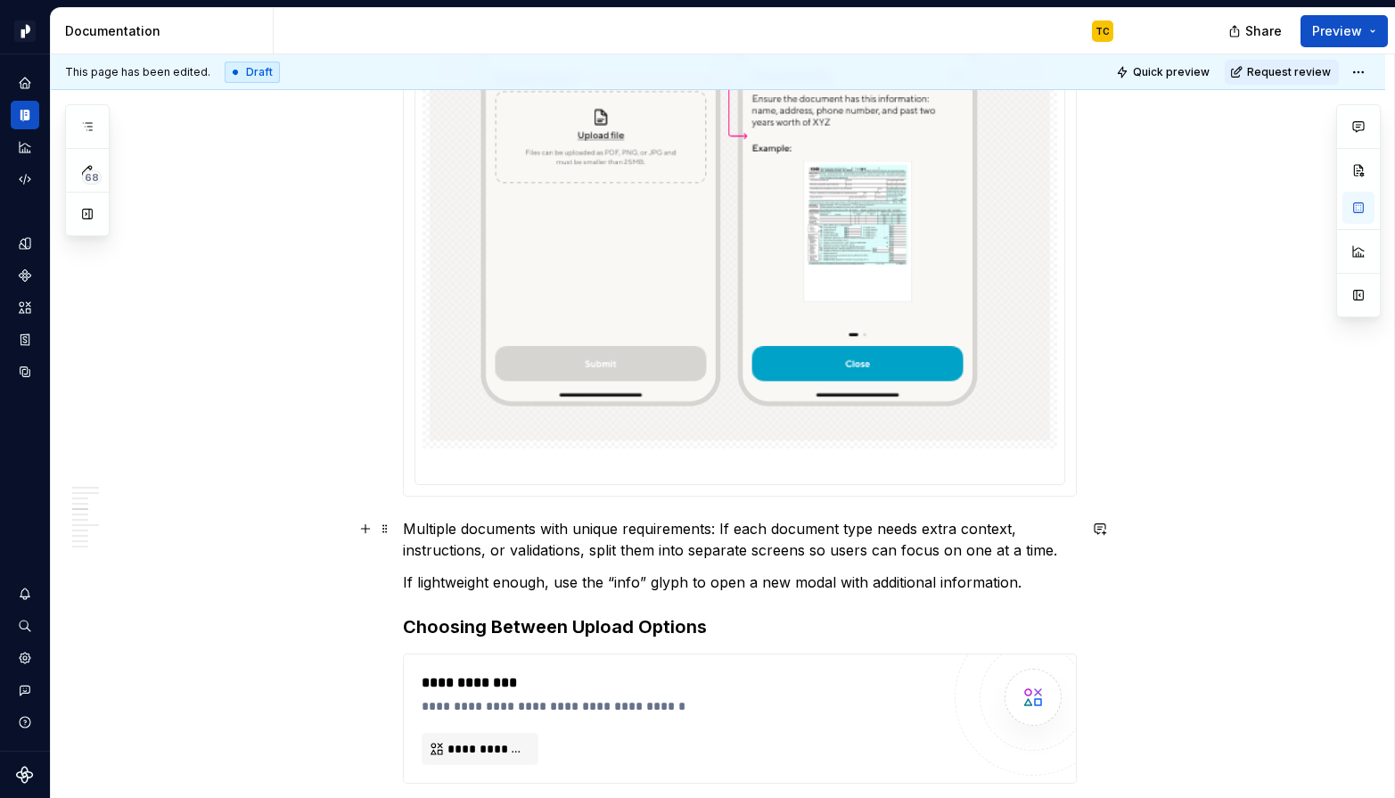
click at [569, 554] on p "Multiple documents with unique requirements: If each document type needs extra …" at bounding box center [740, 539] width 674 height 43
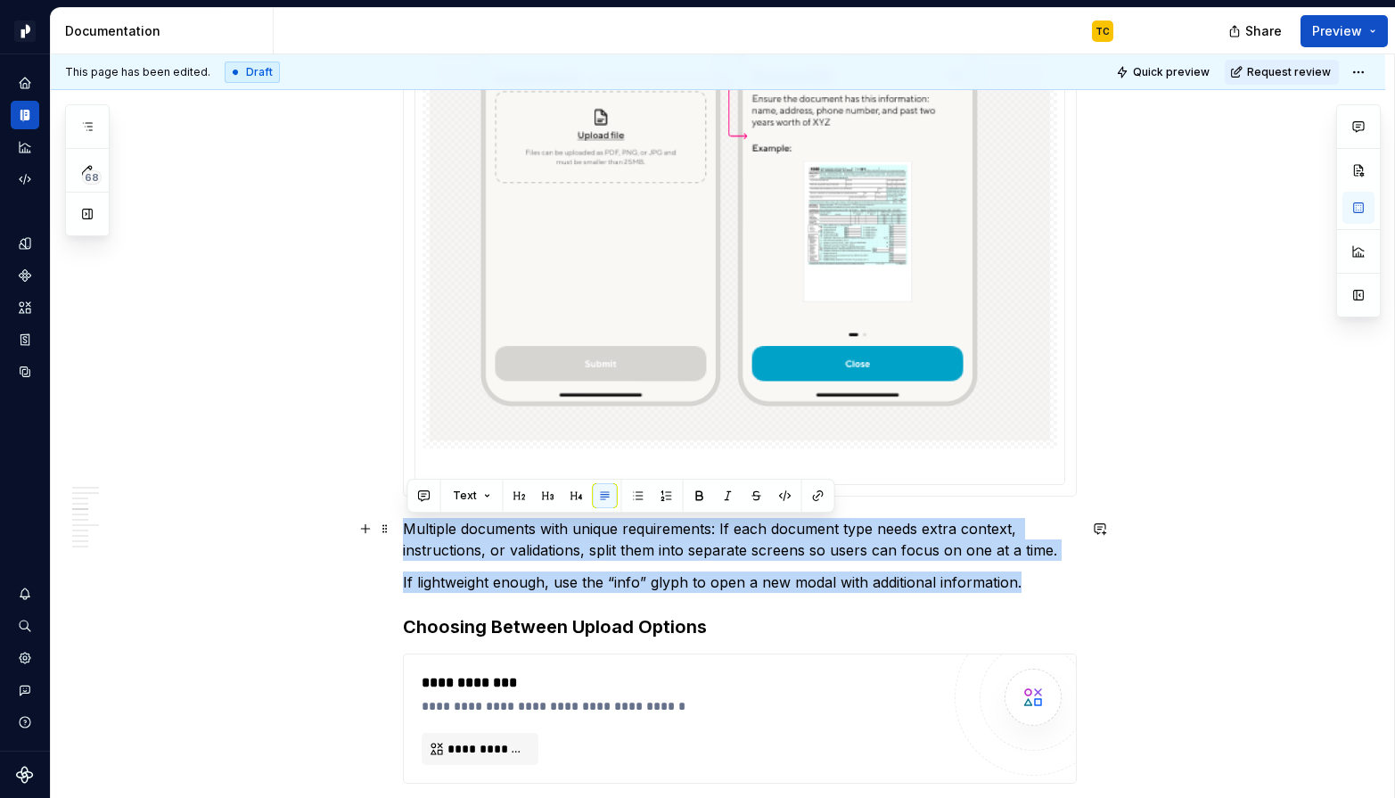
drag, startPoint x: 1029, startPoint y: 585, endPoint x: 402, endPoint y: 530, distance: 629.8
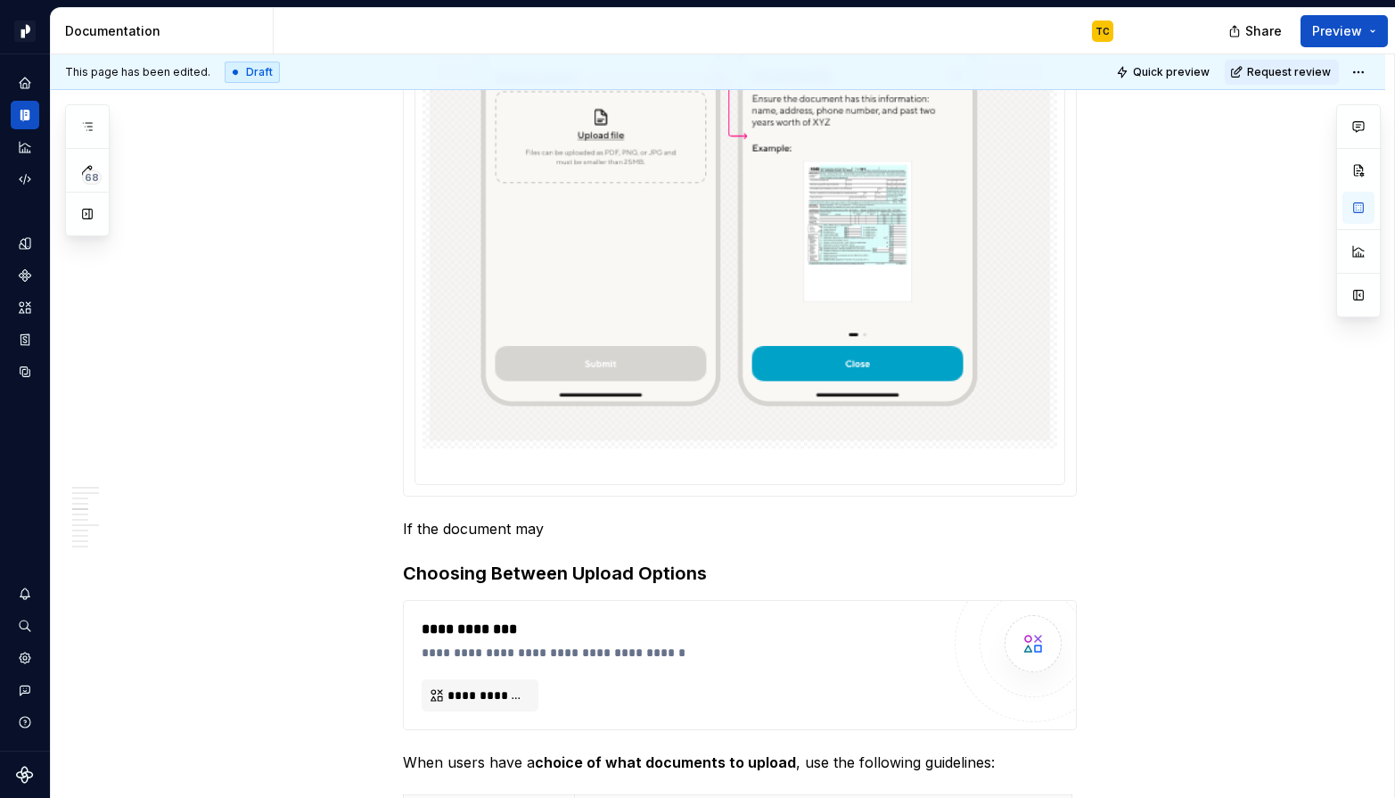
click at [536, 532] on p "If the document may" at bounding box center [740, 528] width 674 height 21
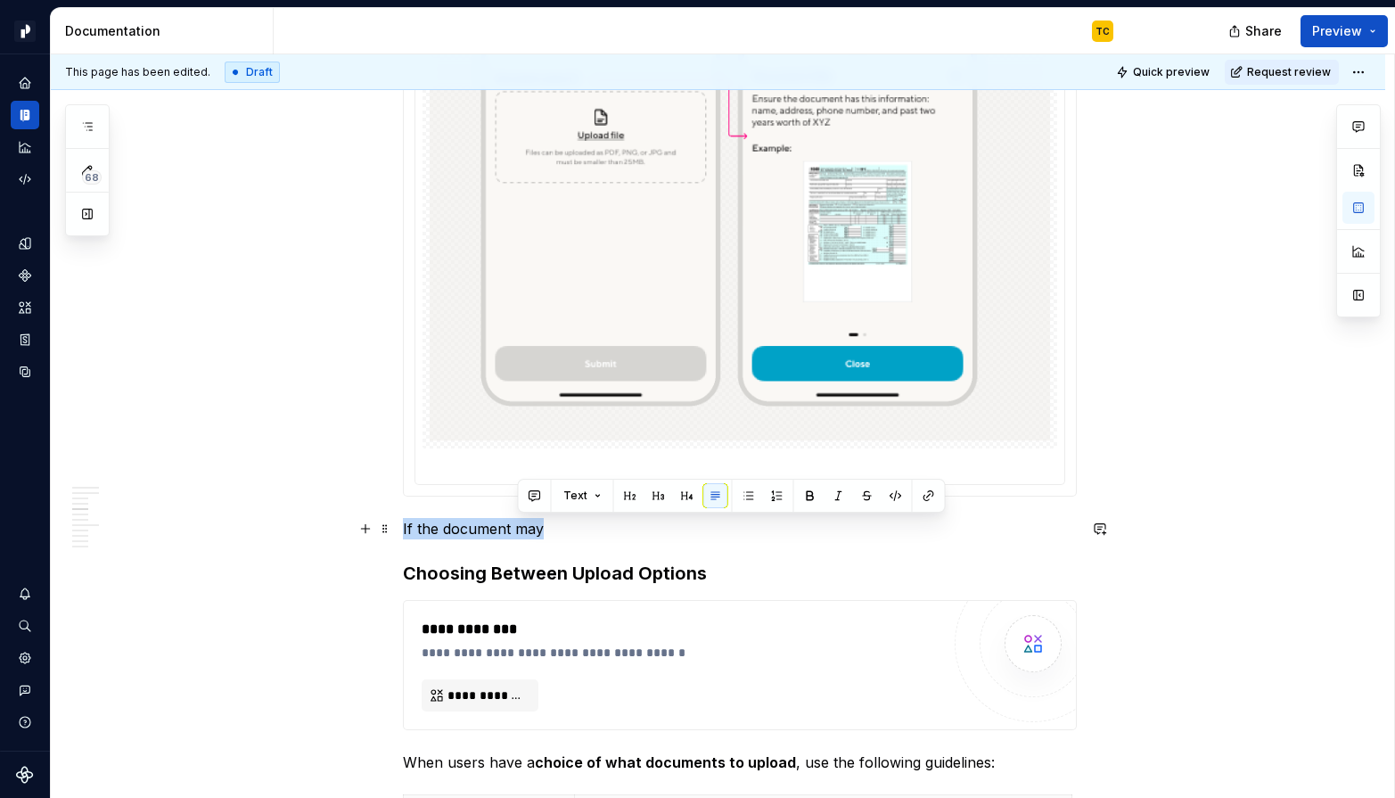
click at [536, 532] on p "If the document may" at bounding box center [740, 528] width 674 height 21
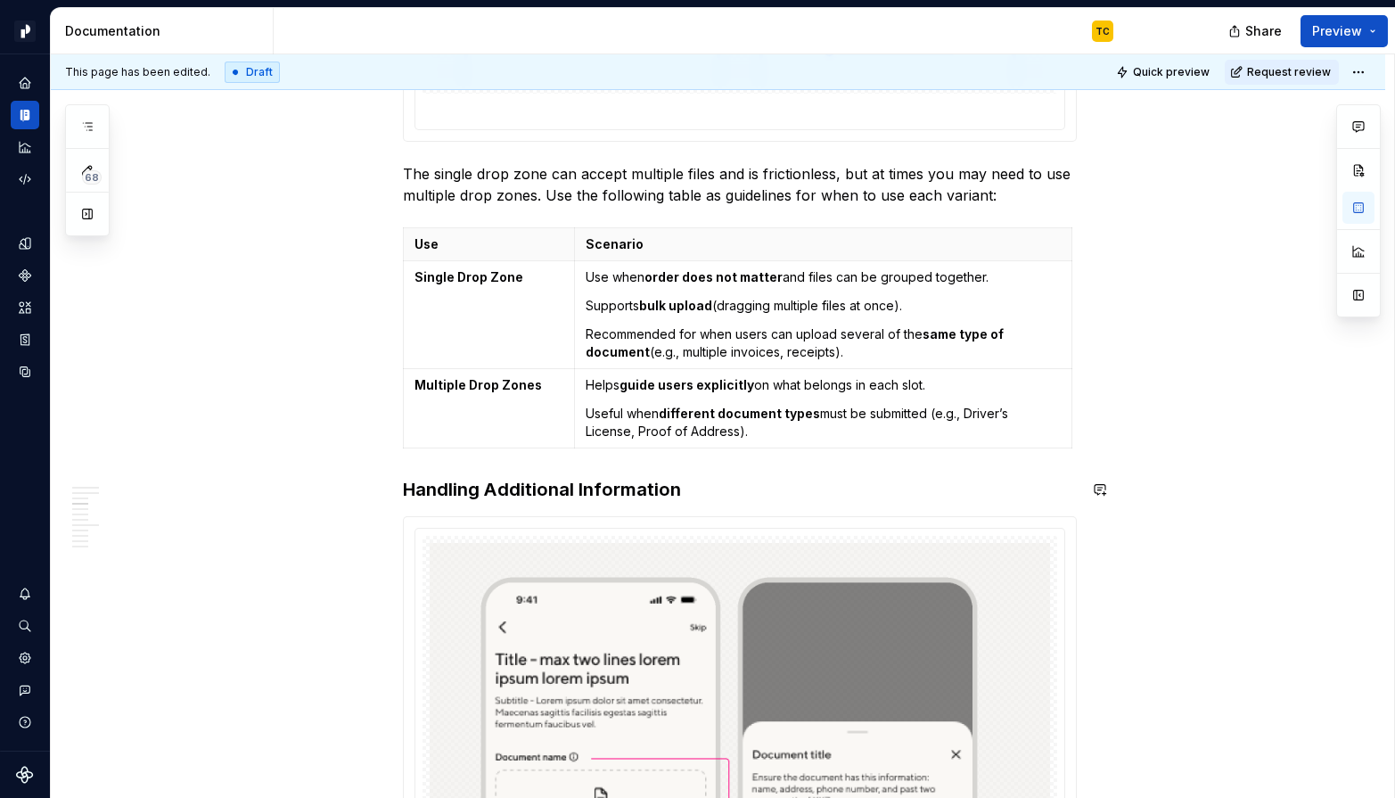
scroll to position [1901, 0]
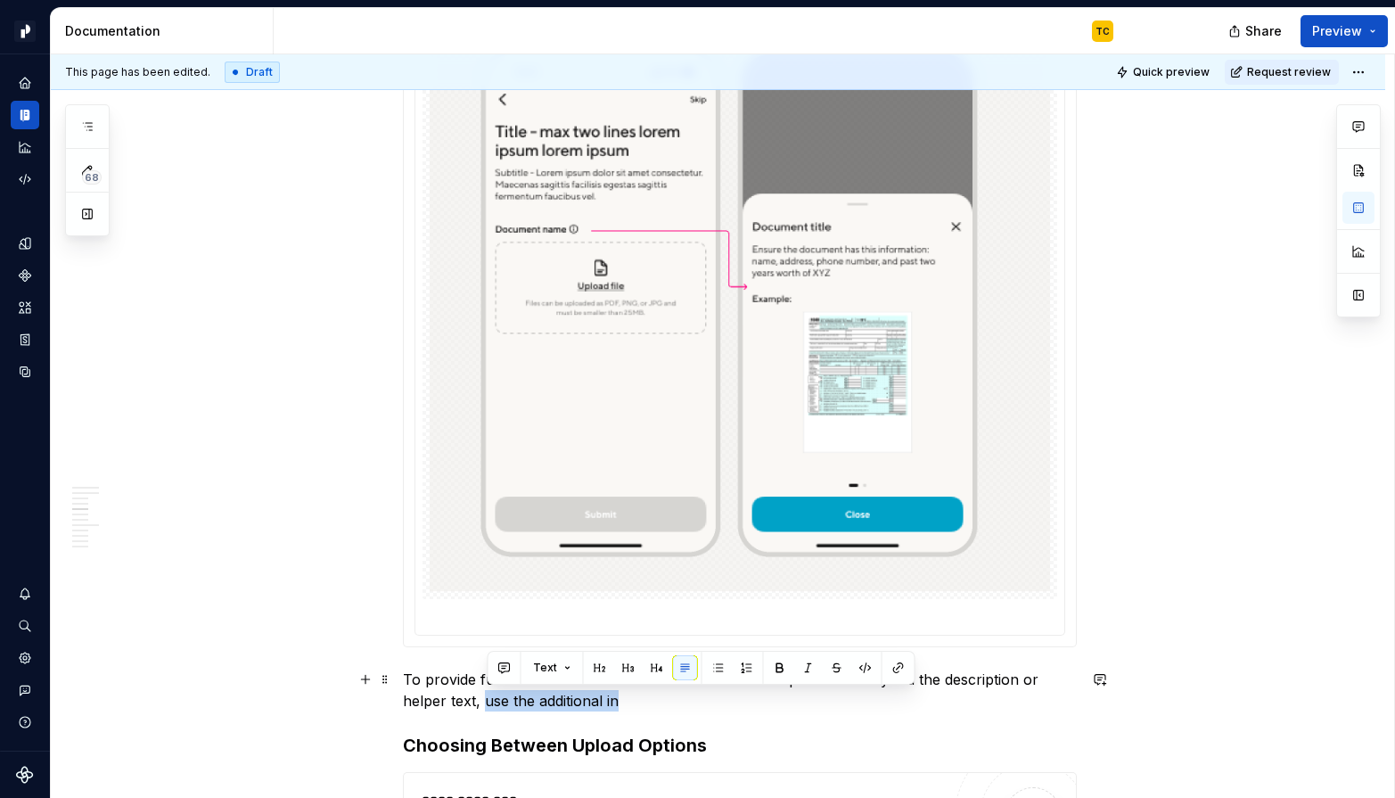
drag, startPoint x: 485, startPoint y: 700, endPoint x: 640, endPoint y: 697, distance: 155.1
click at [641, 696] on p "To provide further information on a document and its requirements beyond the de…" at bounding box center [740, 689] width 674 height 43
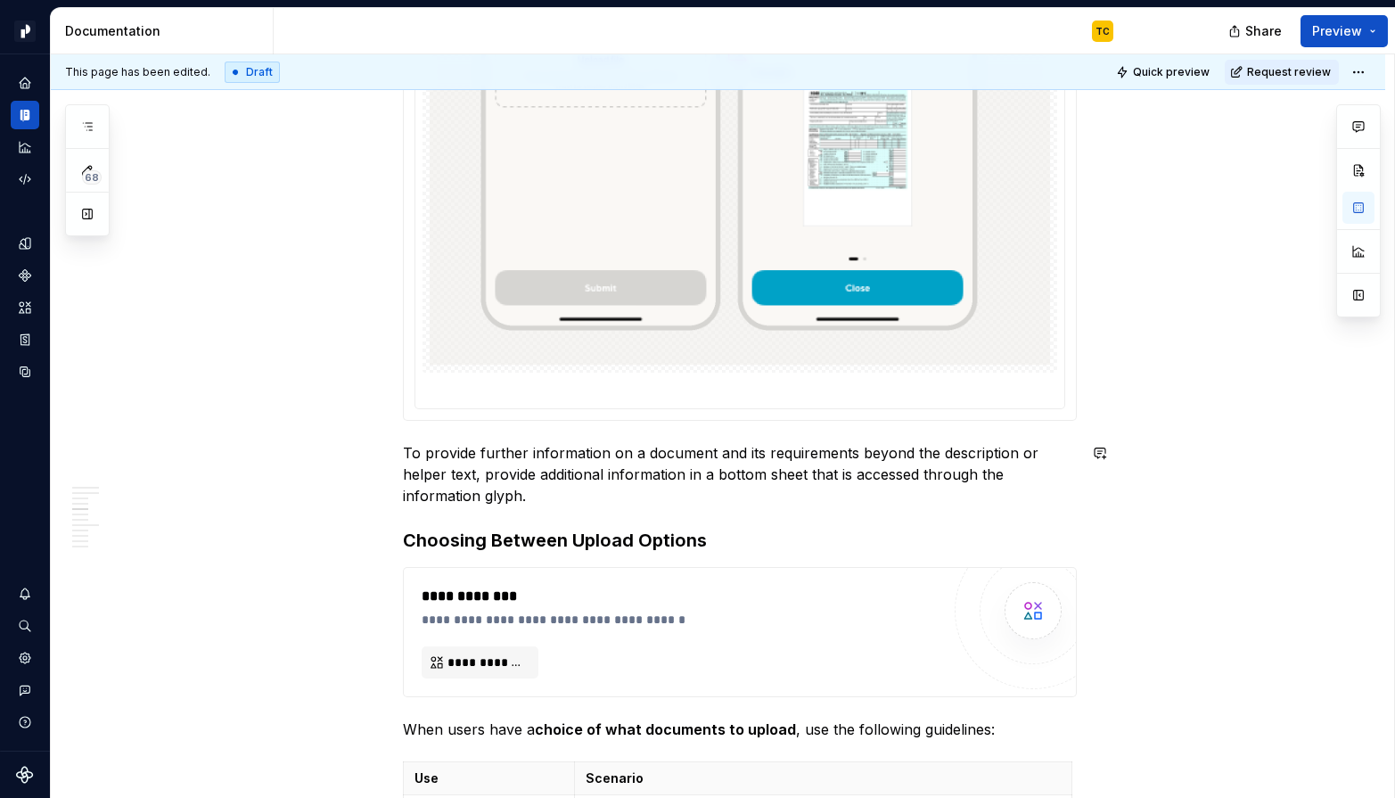
scroll to position [2324, 0]
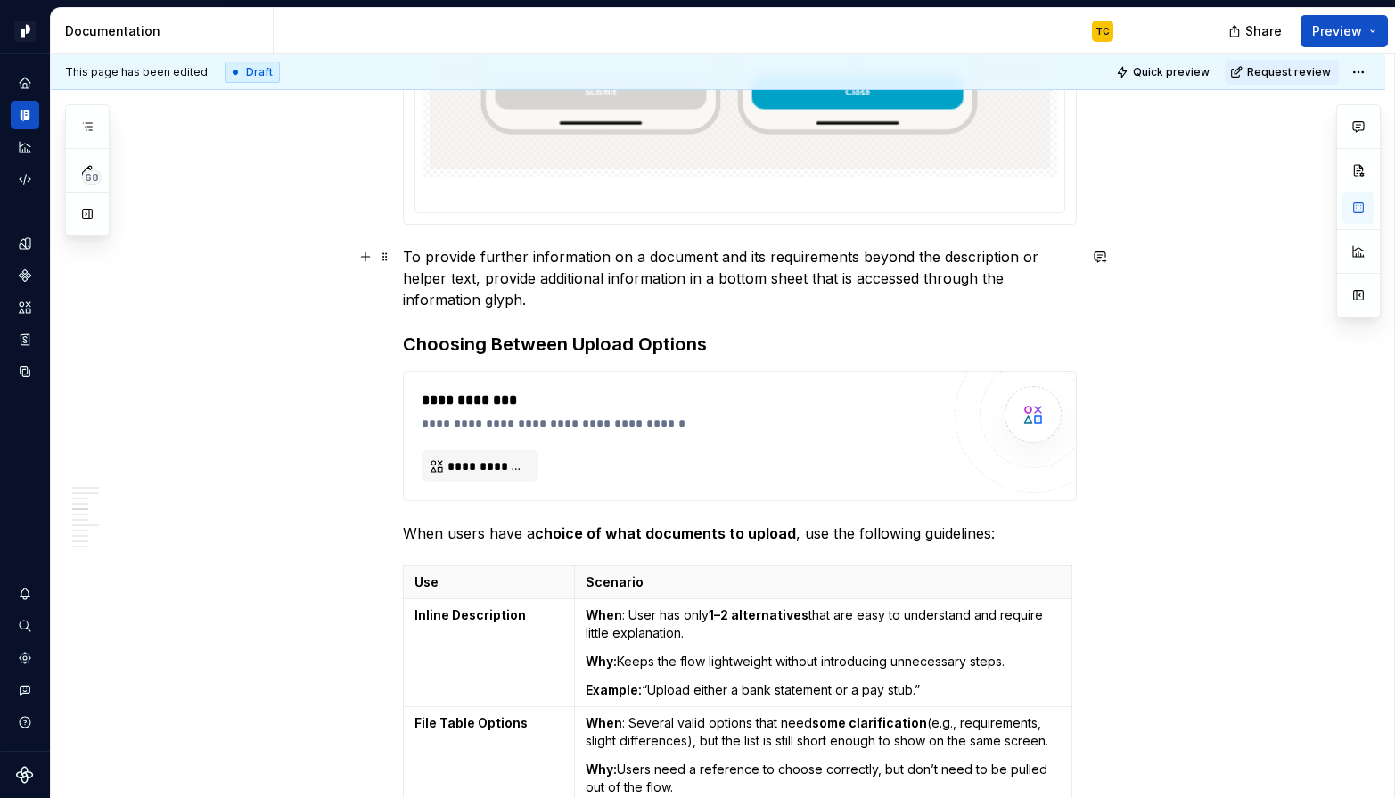
type textarea "*"
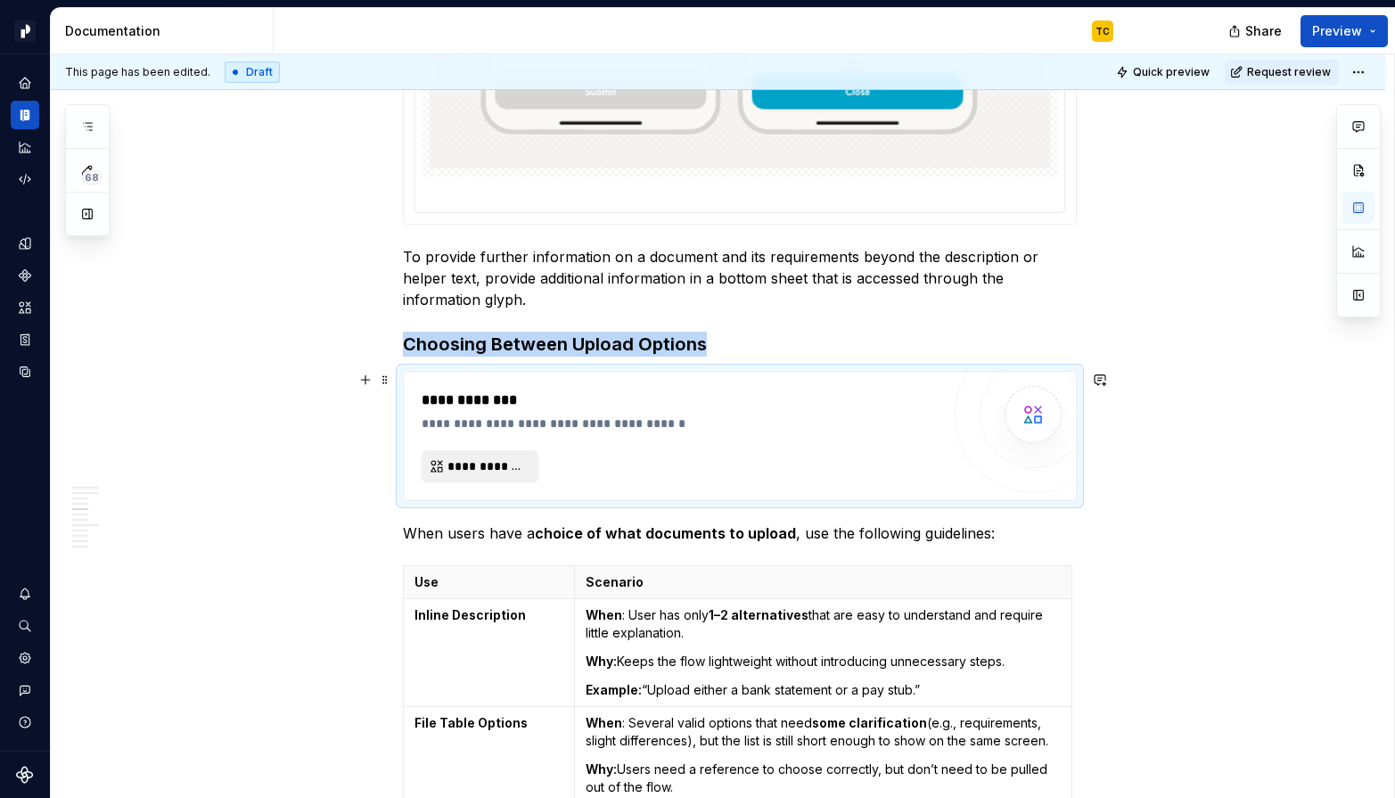
click at [526, 452] on button "**********" at bounding box center [480, 466] width 117 height 32
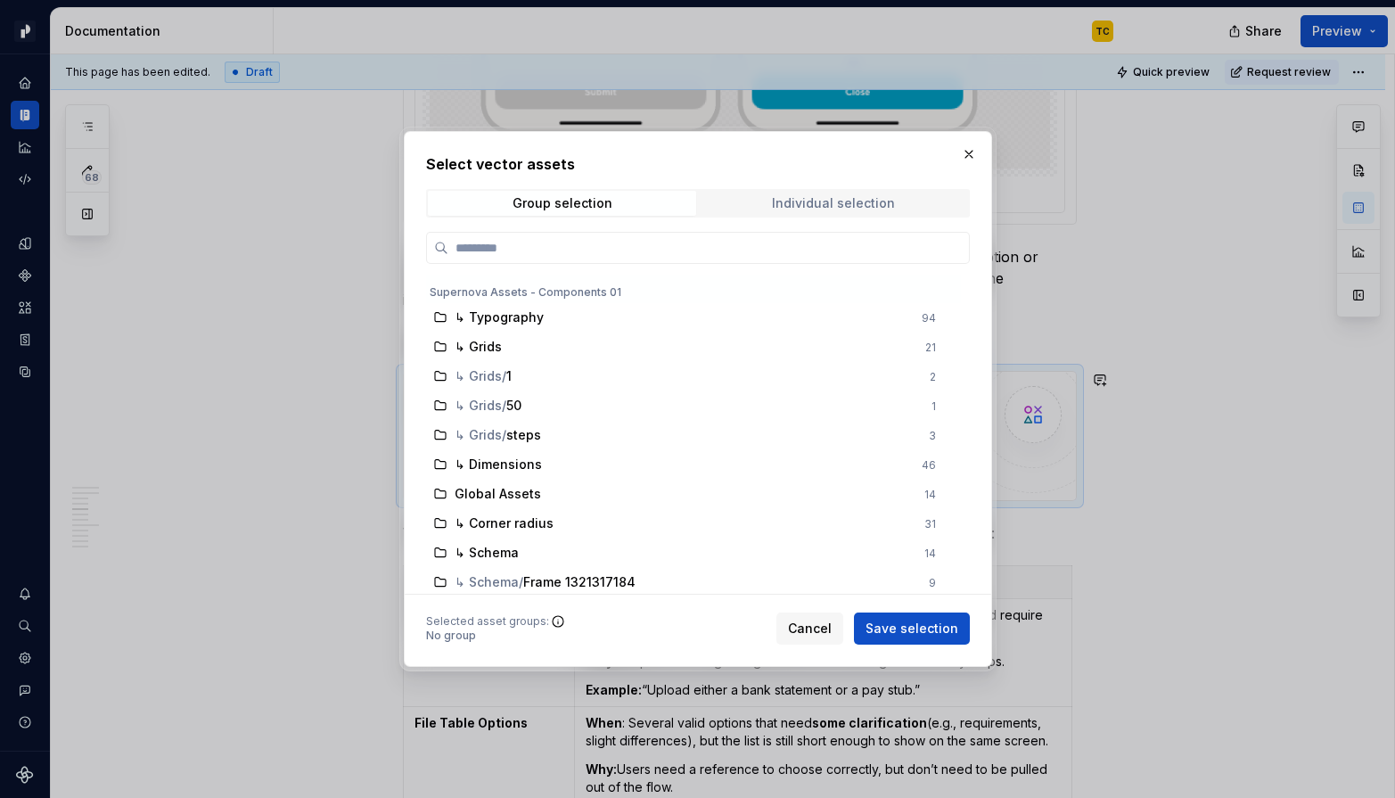
click at [760, 208] on span "Individual selection" at bounding box center [834, 203] width 268 height 25
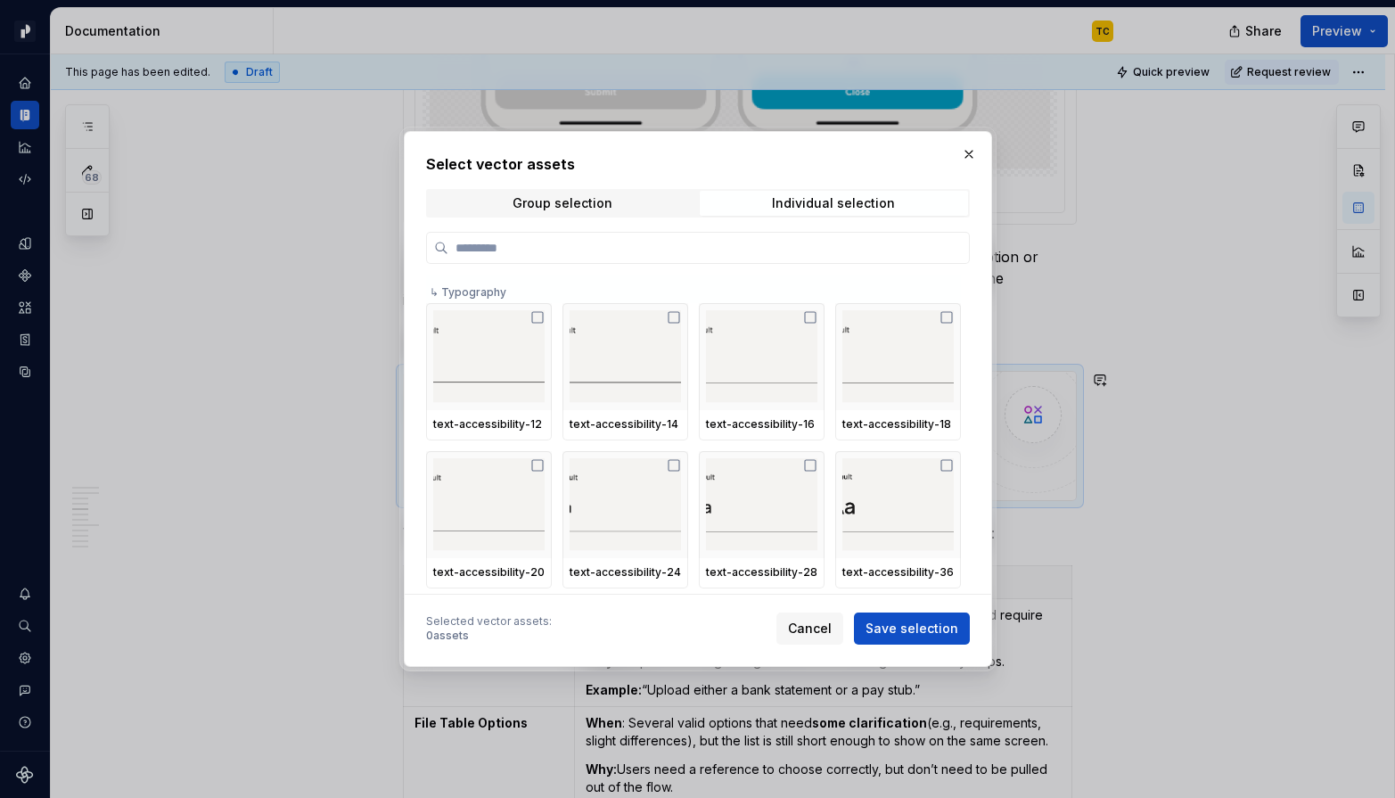
type input "**********"
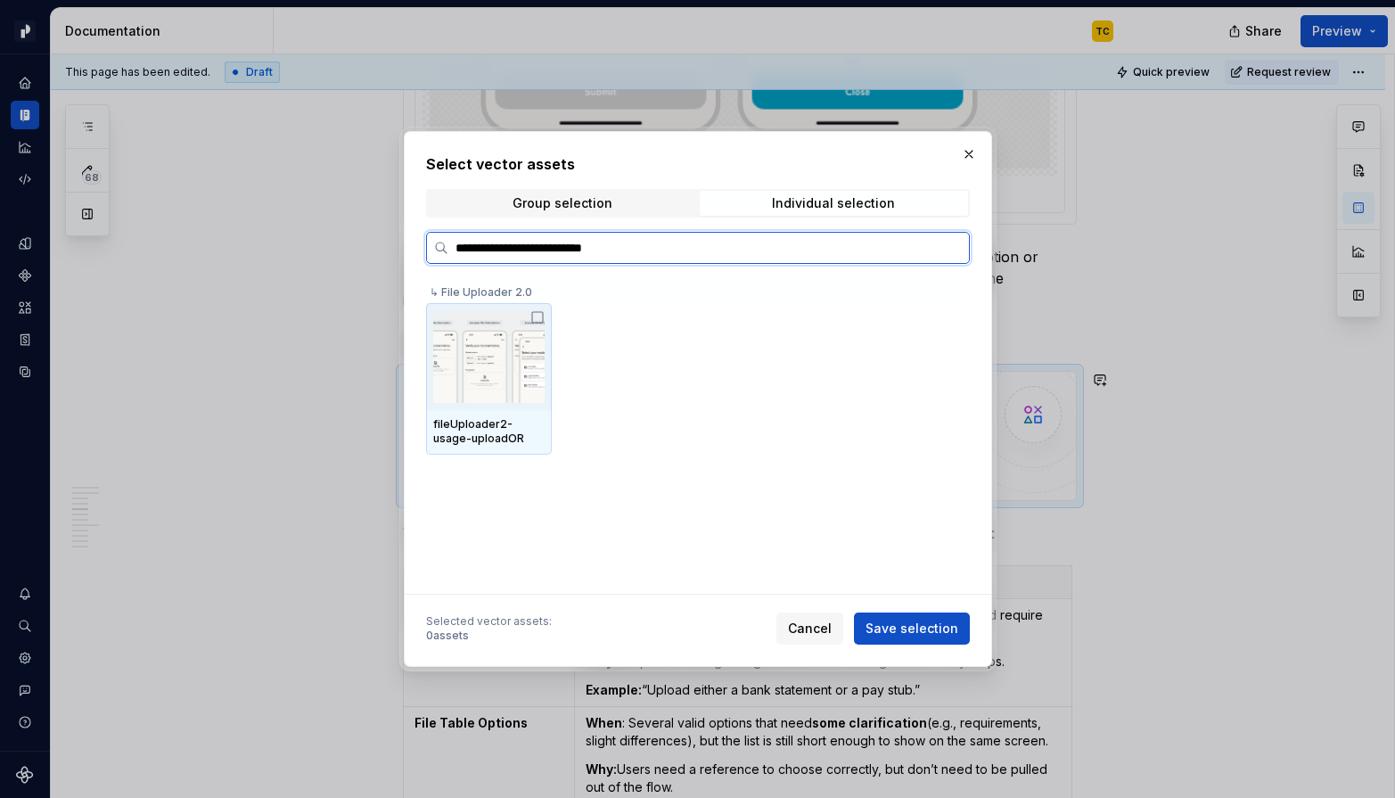
click at [537, 318] on icon at bounding box center [537, 317] width 14 height 14
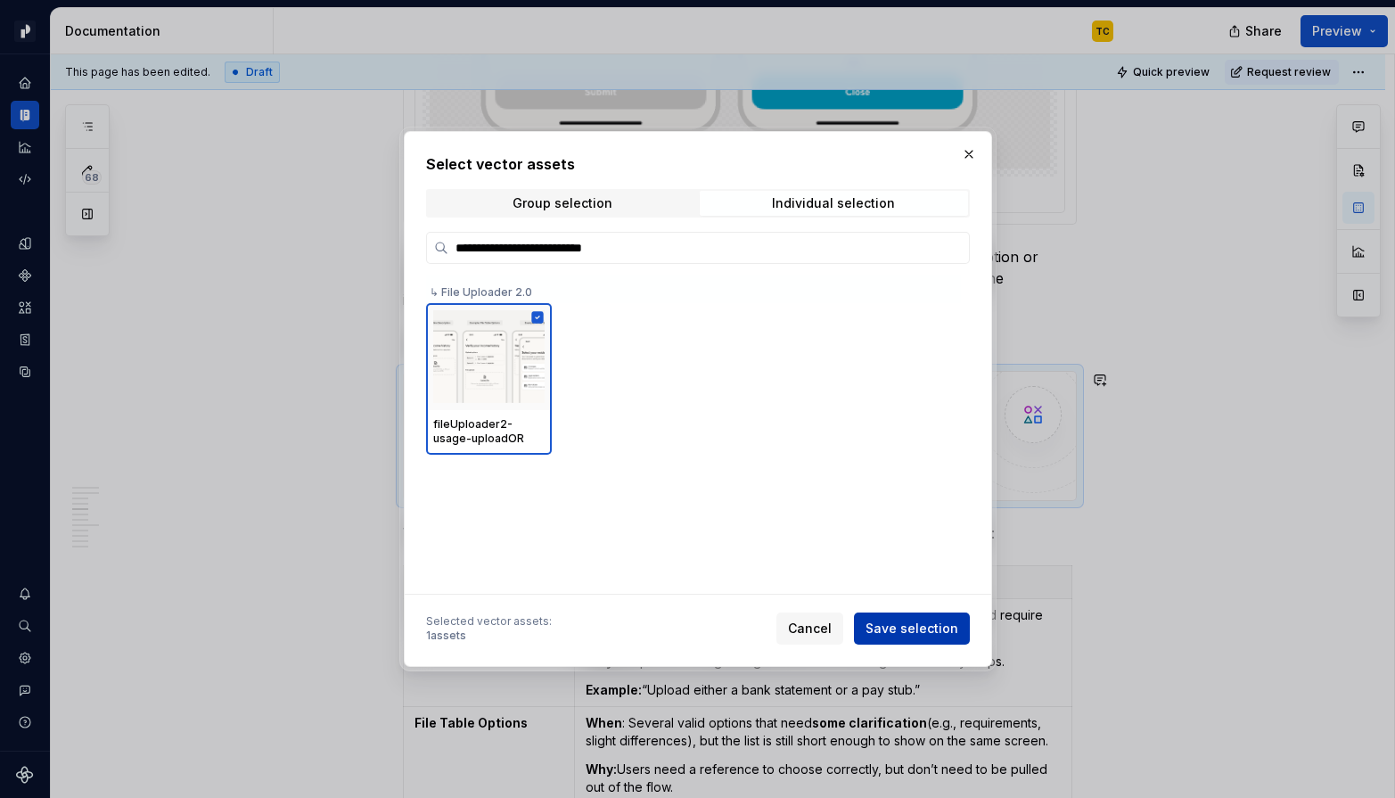
click at [886, 630] on span "Save selection" at bounding box center [911, 628] width 93 height 18
type textarea "*"
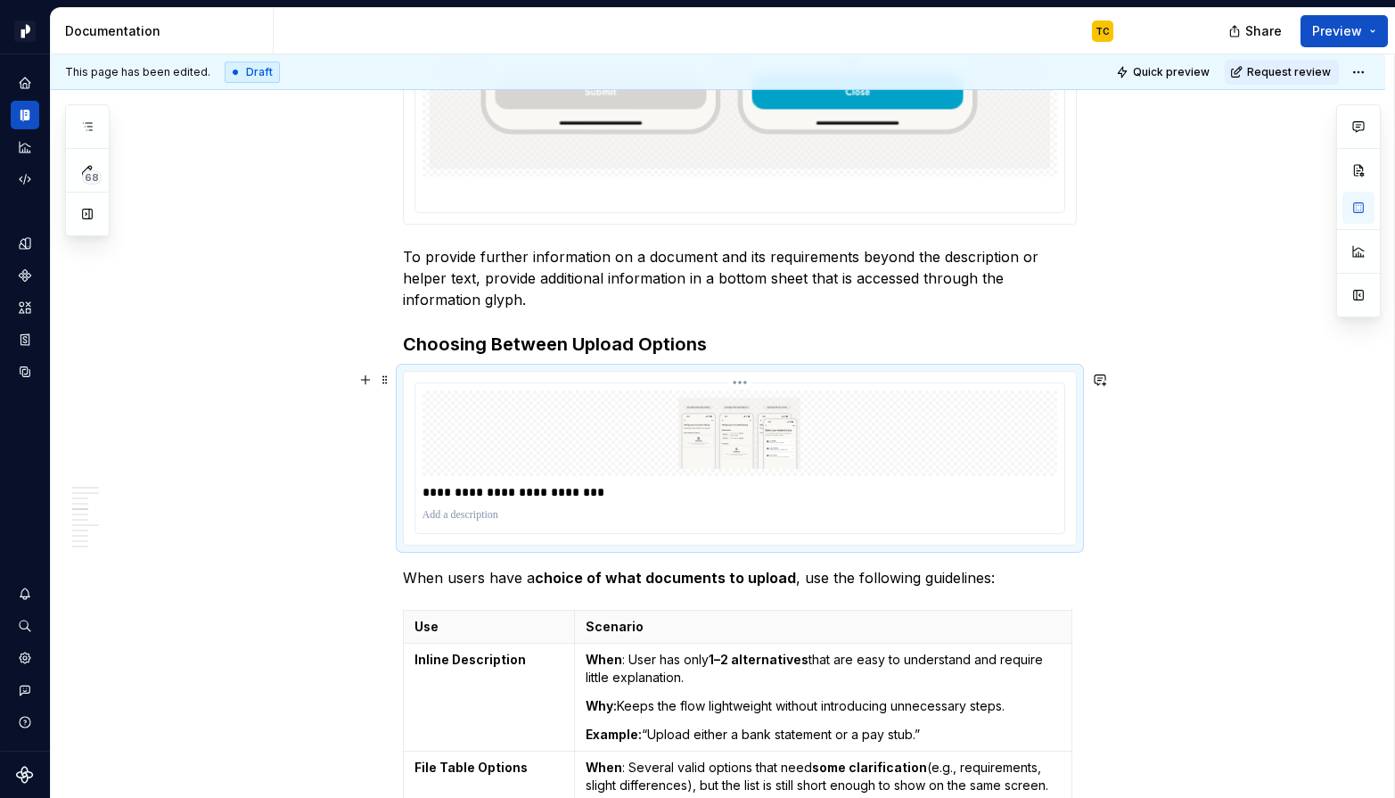
click at [724, 494] on p "**********" at bounding box center [739, 492] width 635 height 18
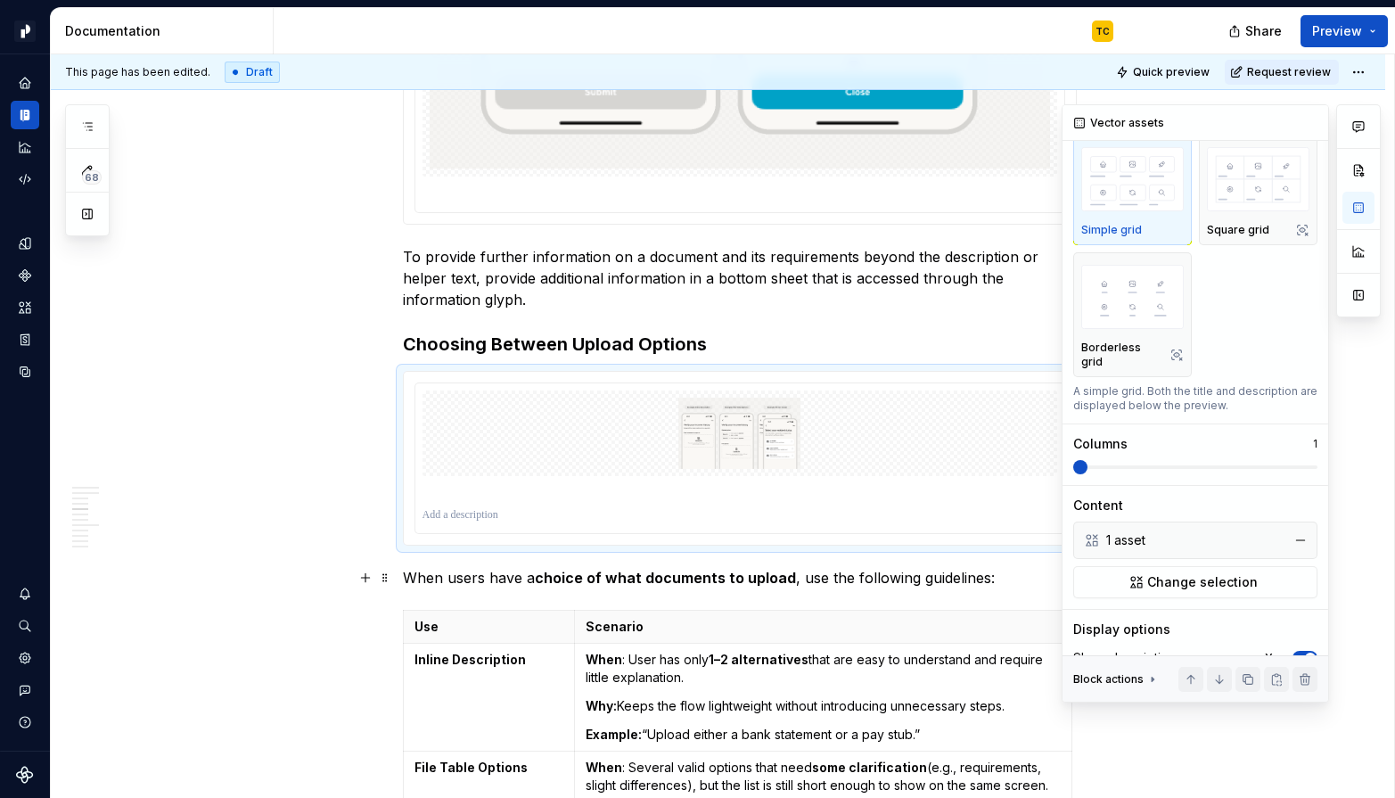
scroll to position [221, 0]
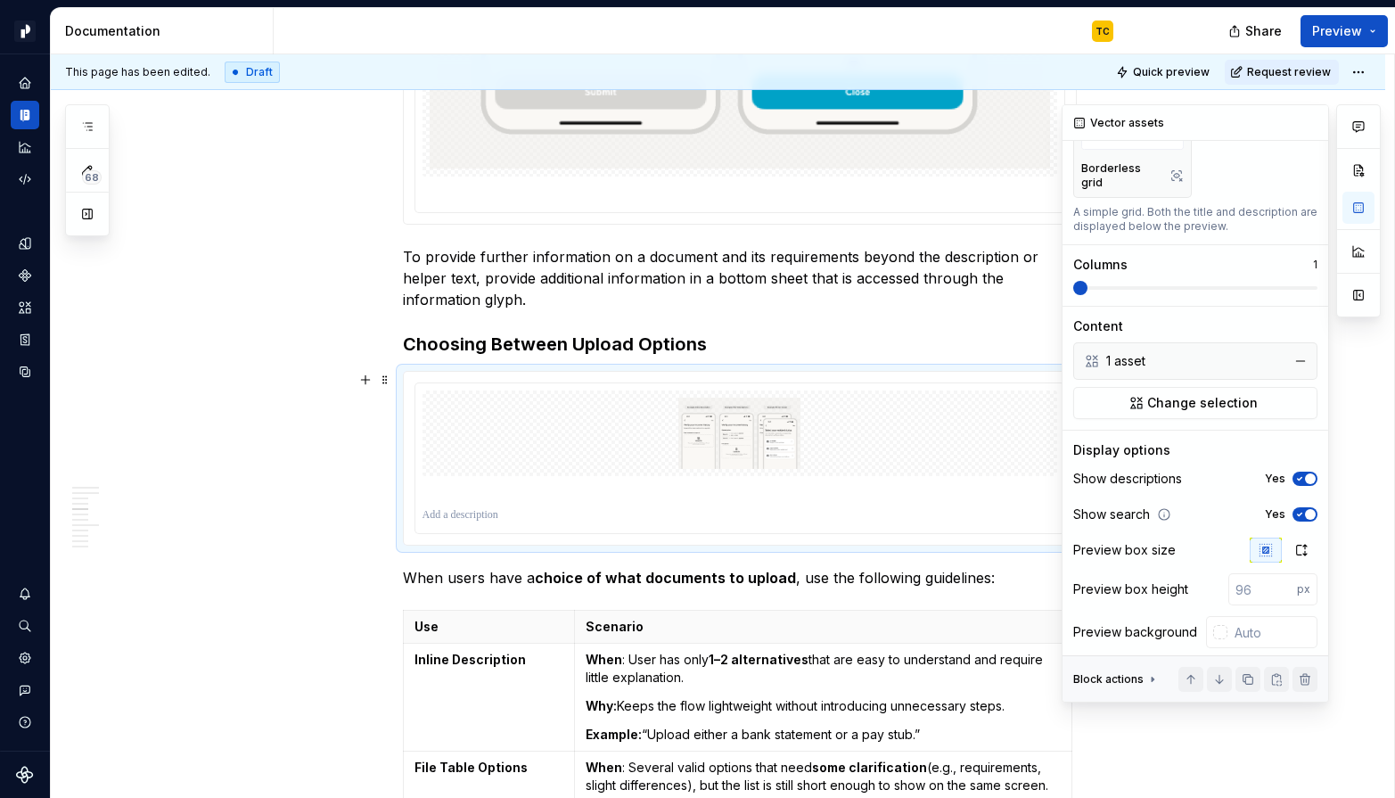
click at [1240, 473] on icon "button" at bounding box center [1299, 478] width 14 height 11
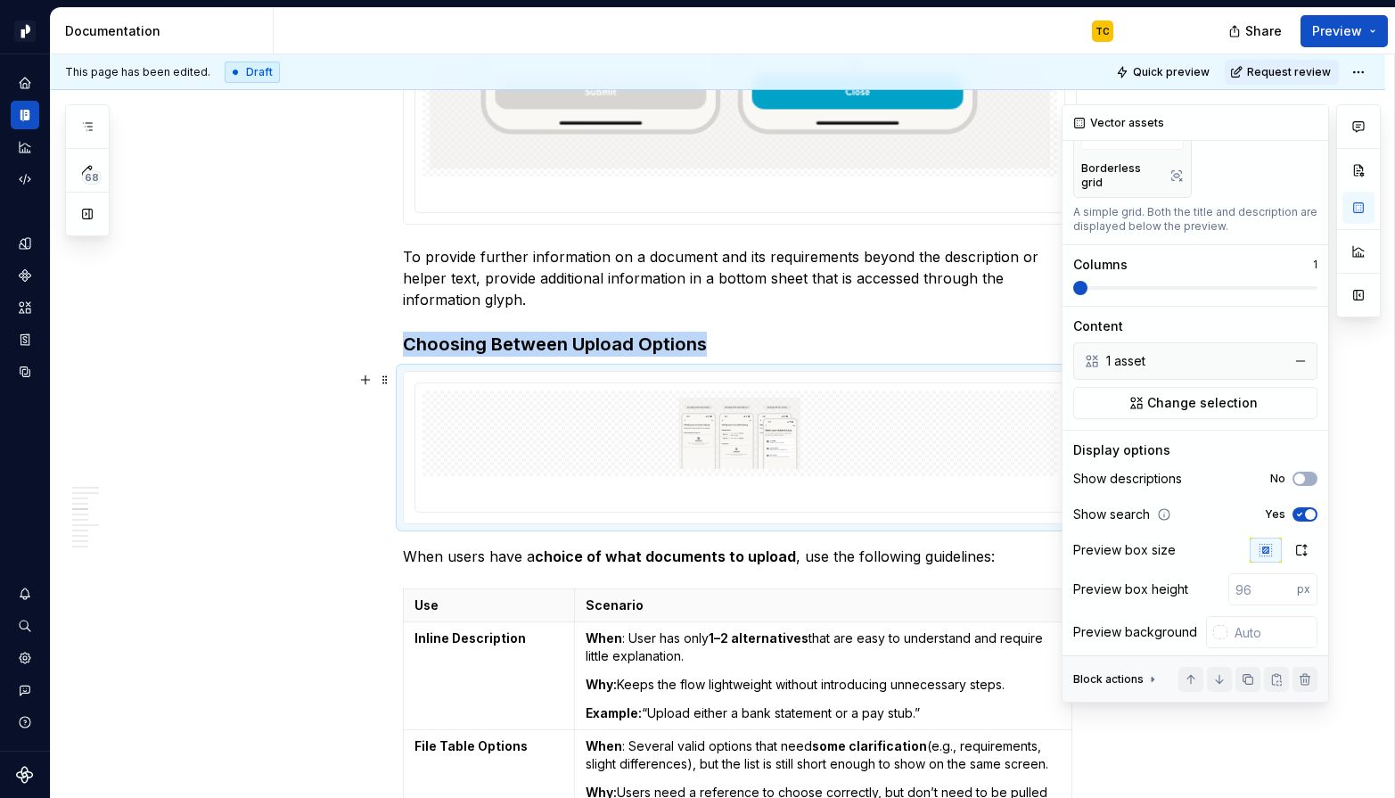
click at [1240, 509] on span "button" at bounding box center [1310, 514] width 11 height 11
click at [1240, 543] on icon "button" at bounding box center [1301, 550] width 14 height 14
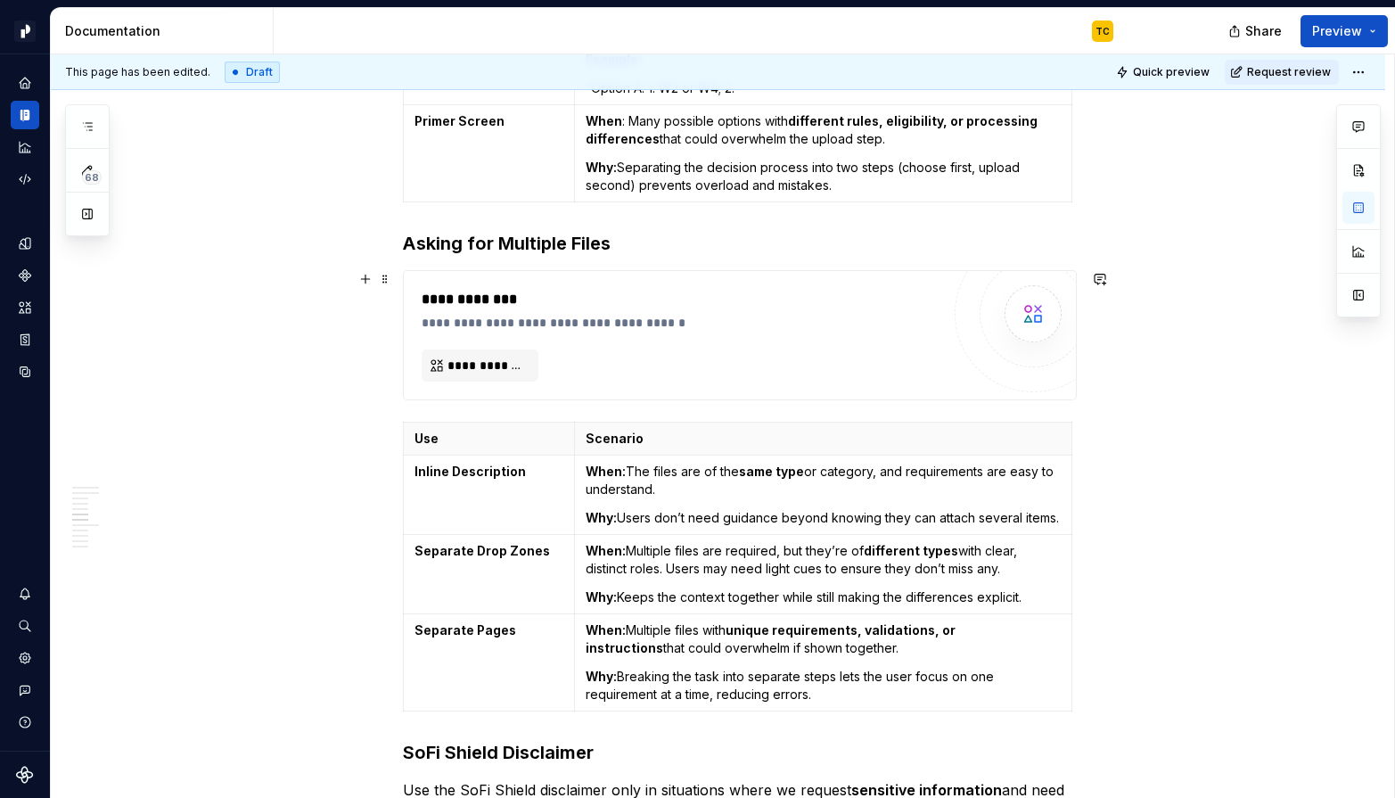
scroll to position [3418, 0]
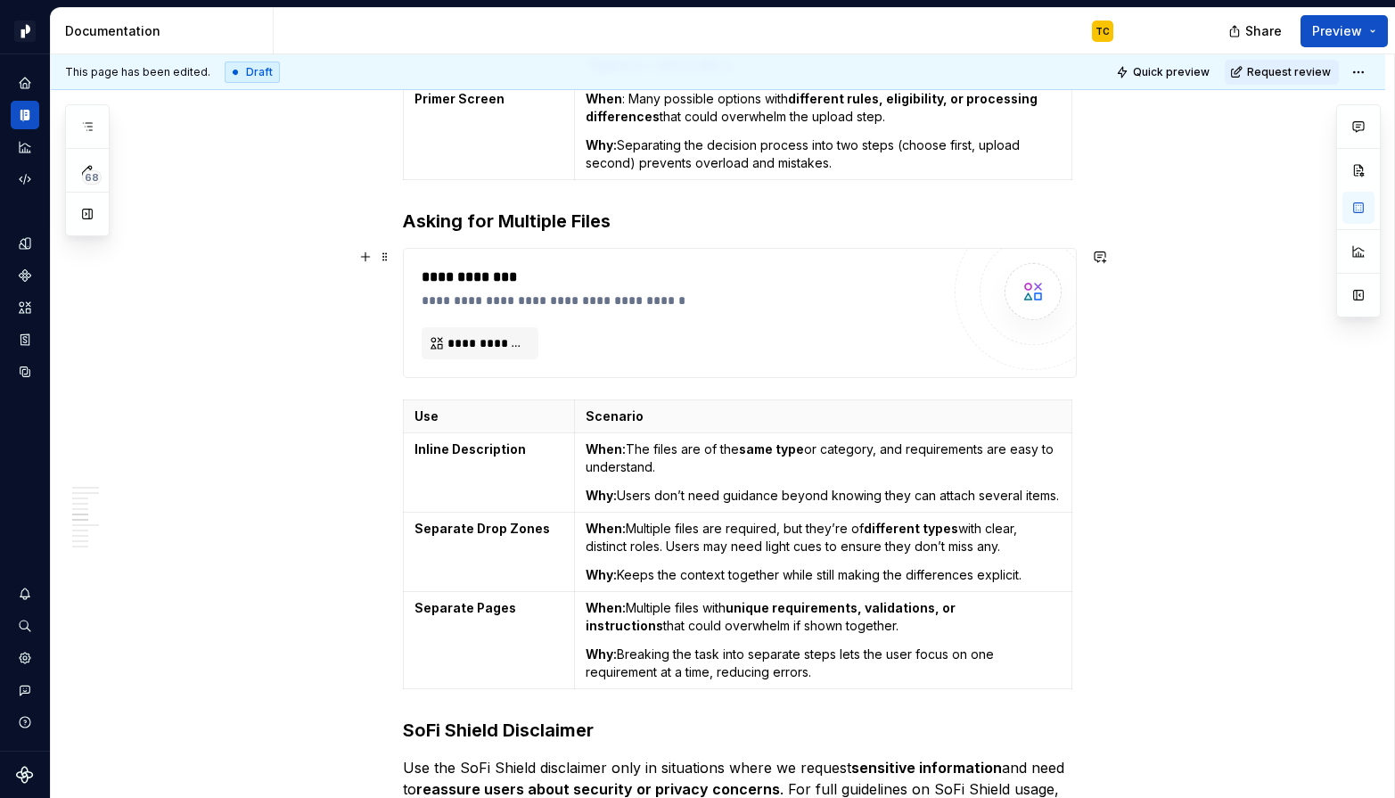
type textarea "*"
click at [530, 338] on button "**********" at bounding box center [480, 343] width 117 height 32
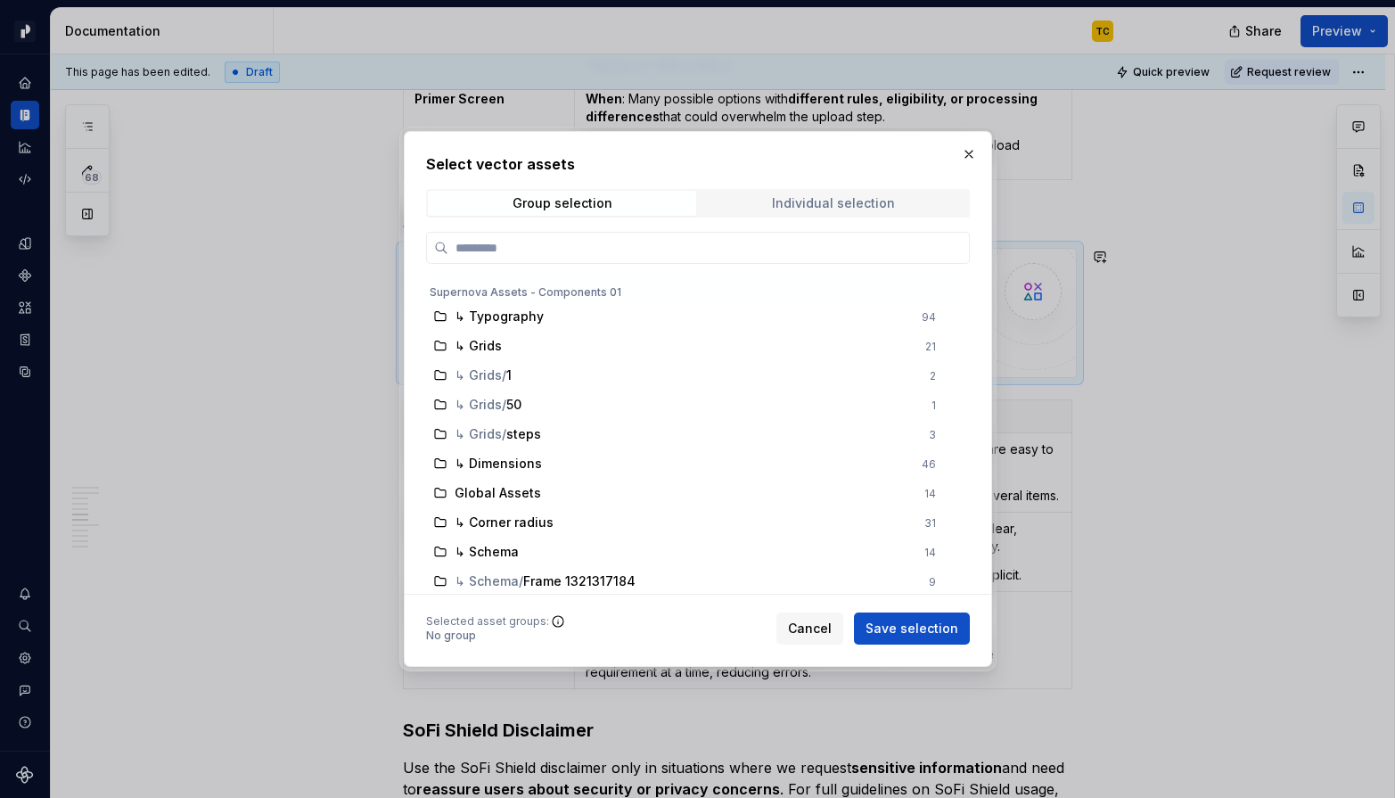
click at [788, 196] on div "Individual selection" at bounding box center [833, 203] width 123 height 14
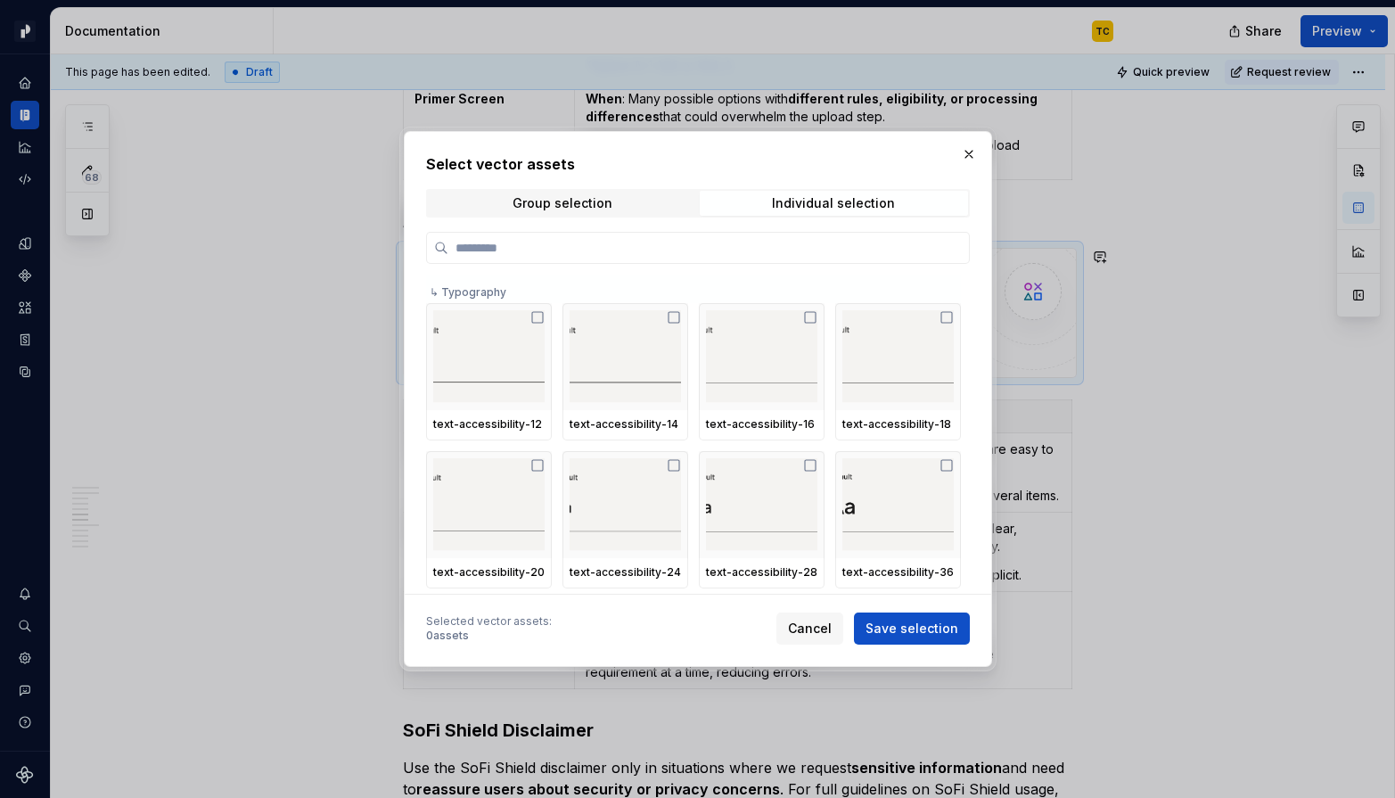
click at [781, 240] on input "search" at bounding box center [708, 248] width 521 height 18
type input "**********"
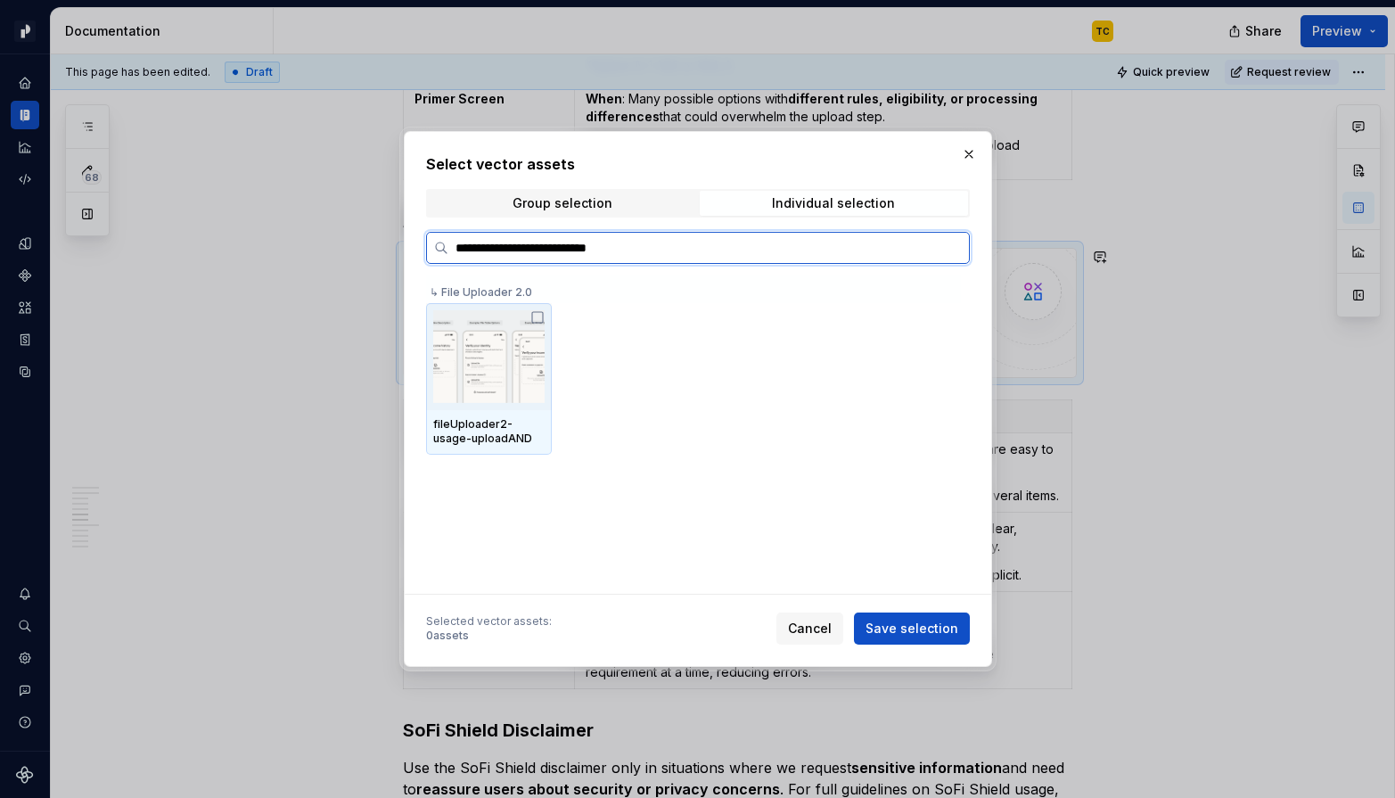
click at [541, 319] on icon at bounding box center [537, 317] width 14 height 14
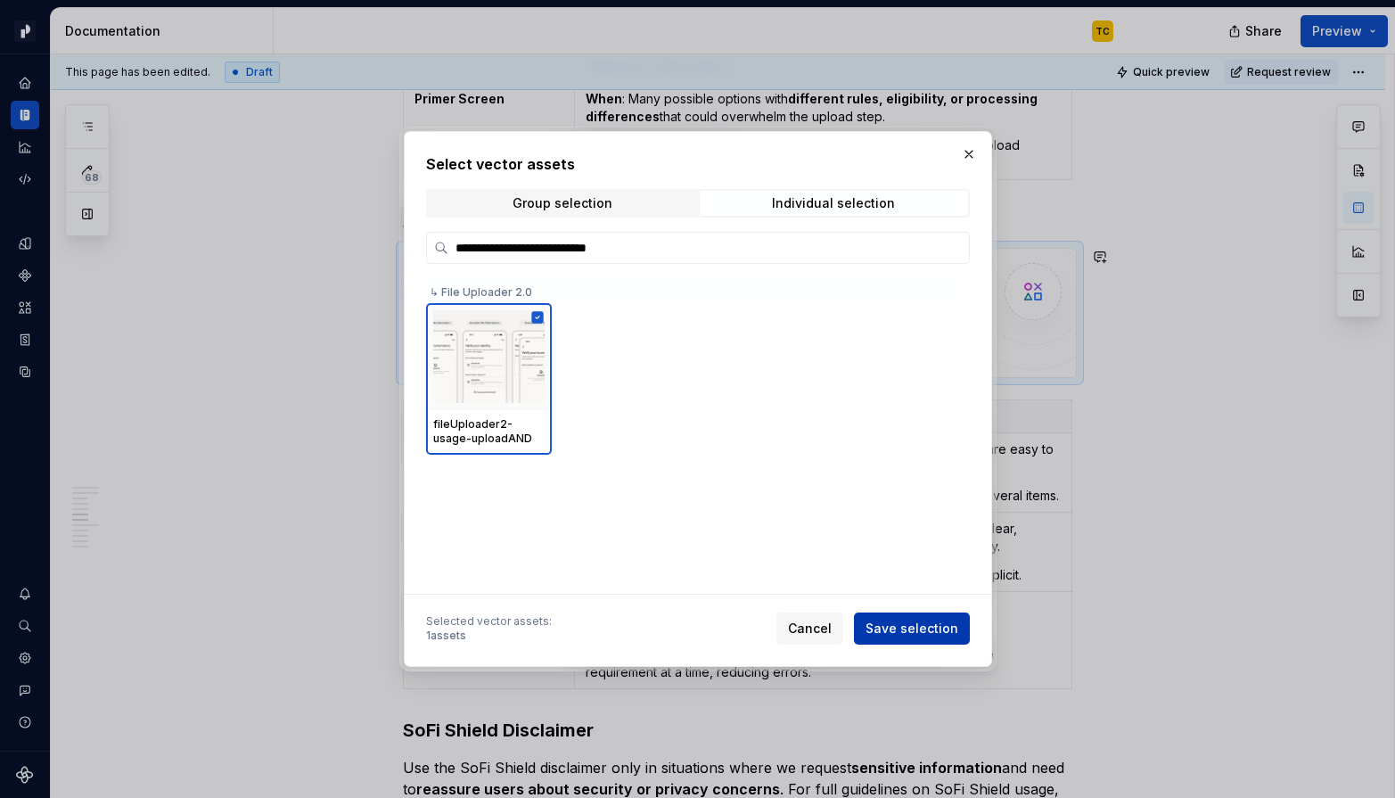
click at [892, 641] on button "Save selection" at bounding box center [912, 628] width 116 height 32
type textarea "*"
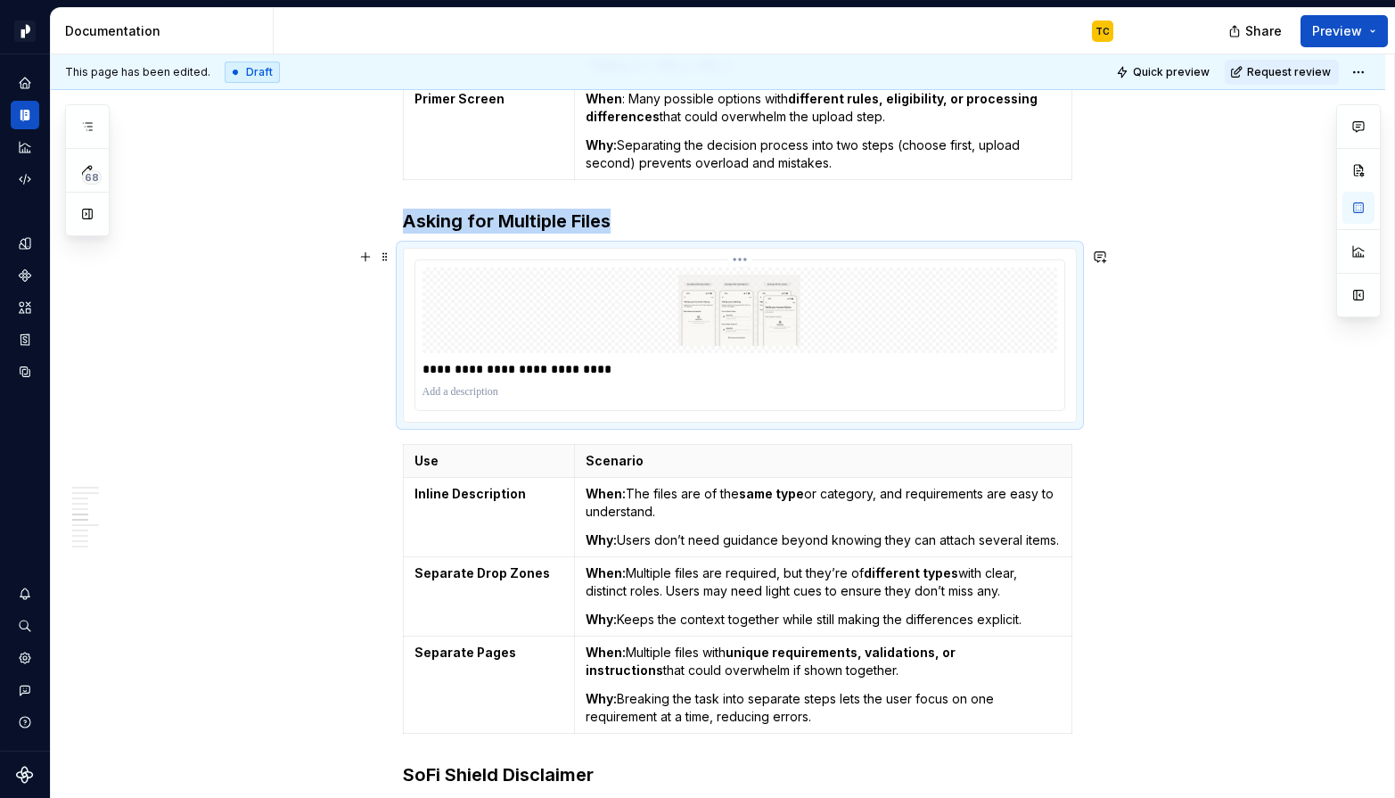
click at [622, 382] on div at bounding box center [739, 391] width 635 height 21
click at [611, 373] on p "**********" at bounding box center [739, 369] width 635 height 18
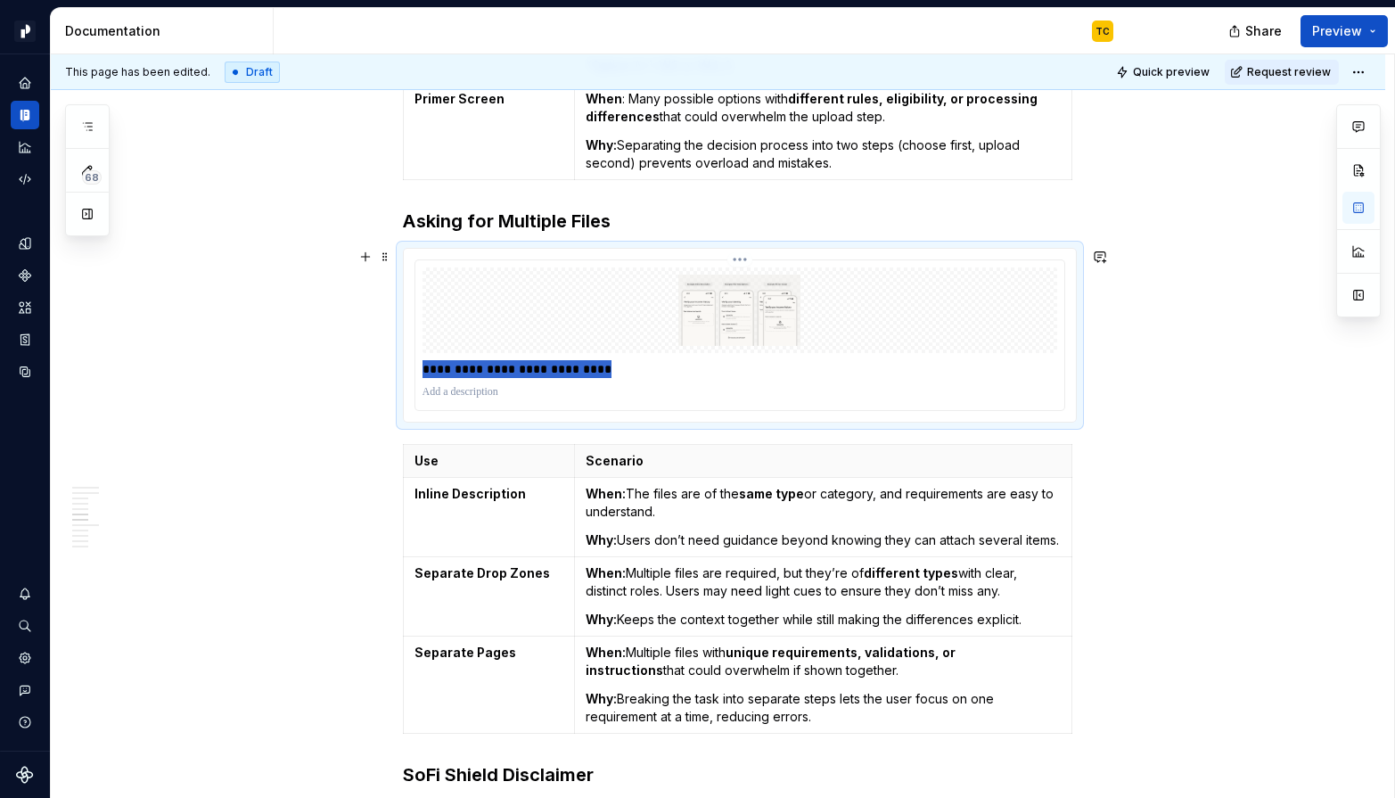
click at [611, 373] on p "**********" at bounding box center [739, 369] width 635 height 18
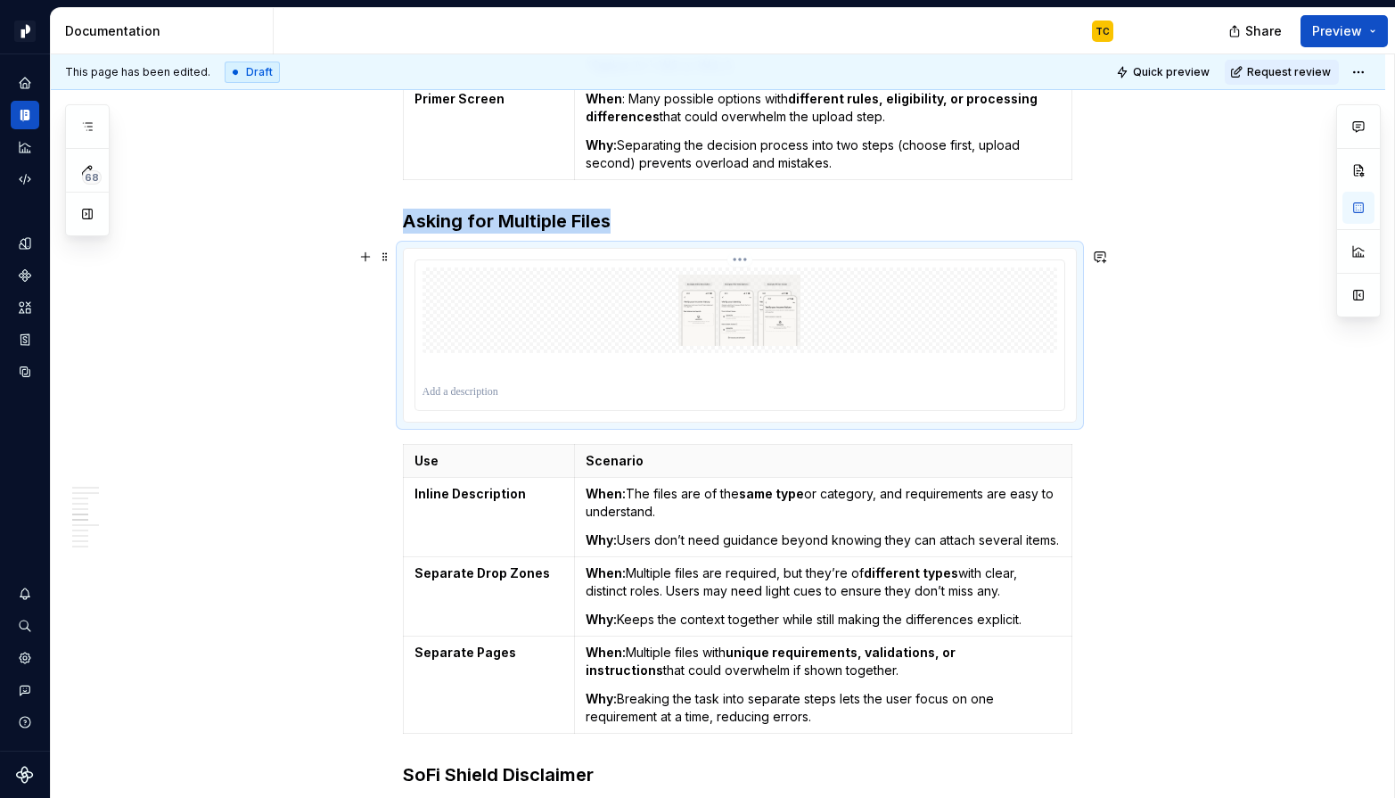
click at [760, 309] on img at bounding box center [740, 310] width 620 height 71
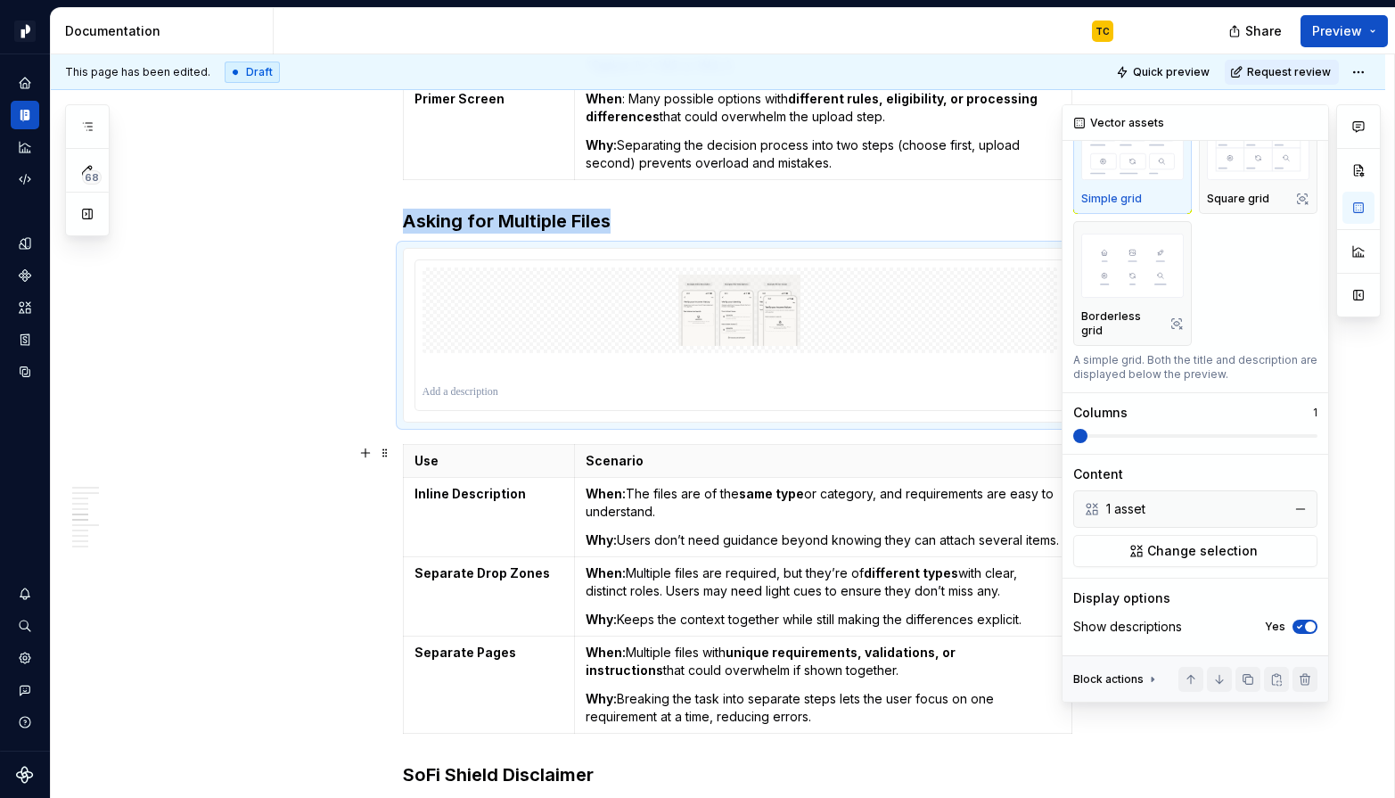
scroll to position [221, 0]
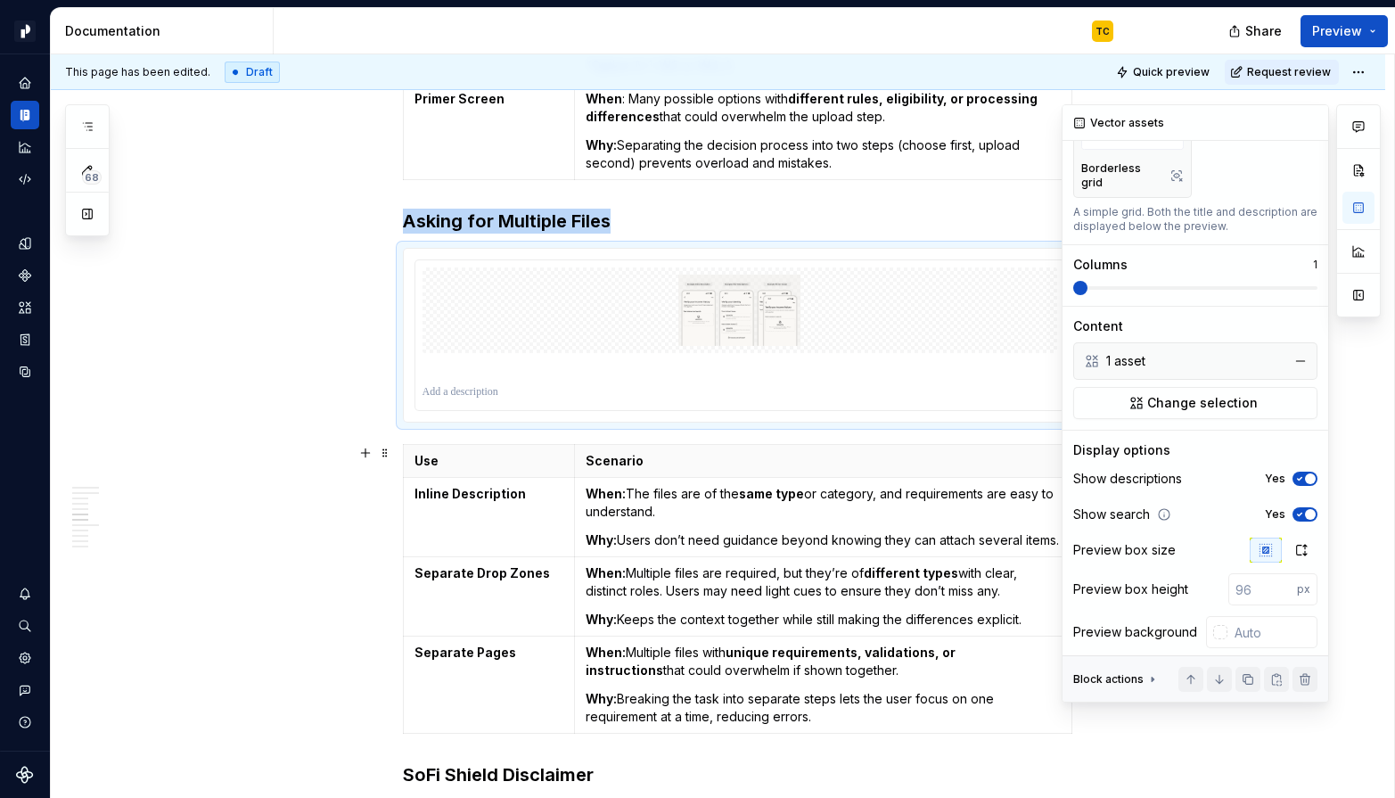
click at [1240, 473] on icon "button" at bounding box center [1299, 478] width 14 height 11
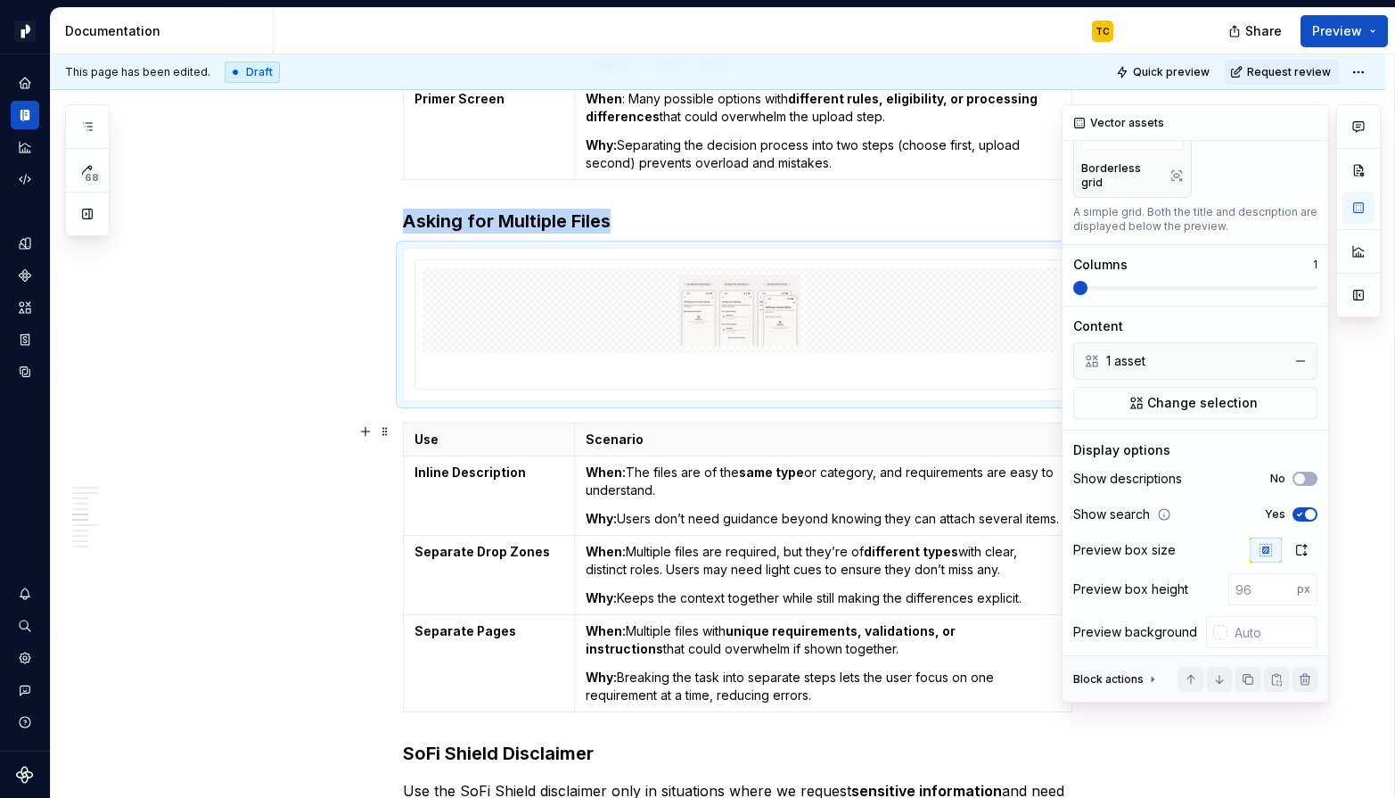
click at [1240, 507] on button "Yes" at bounding box center [1304, 514] width 25 height 14
click at [1240, 543] on icon "button" at bounding box center [1301, 550] width 14 height 14
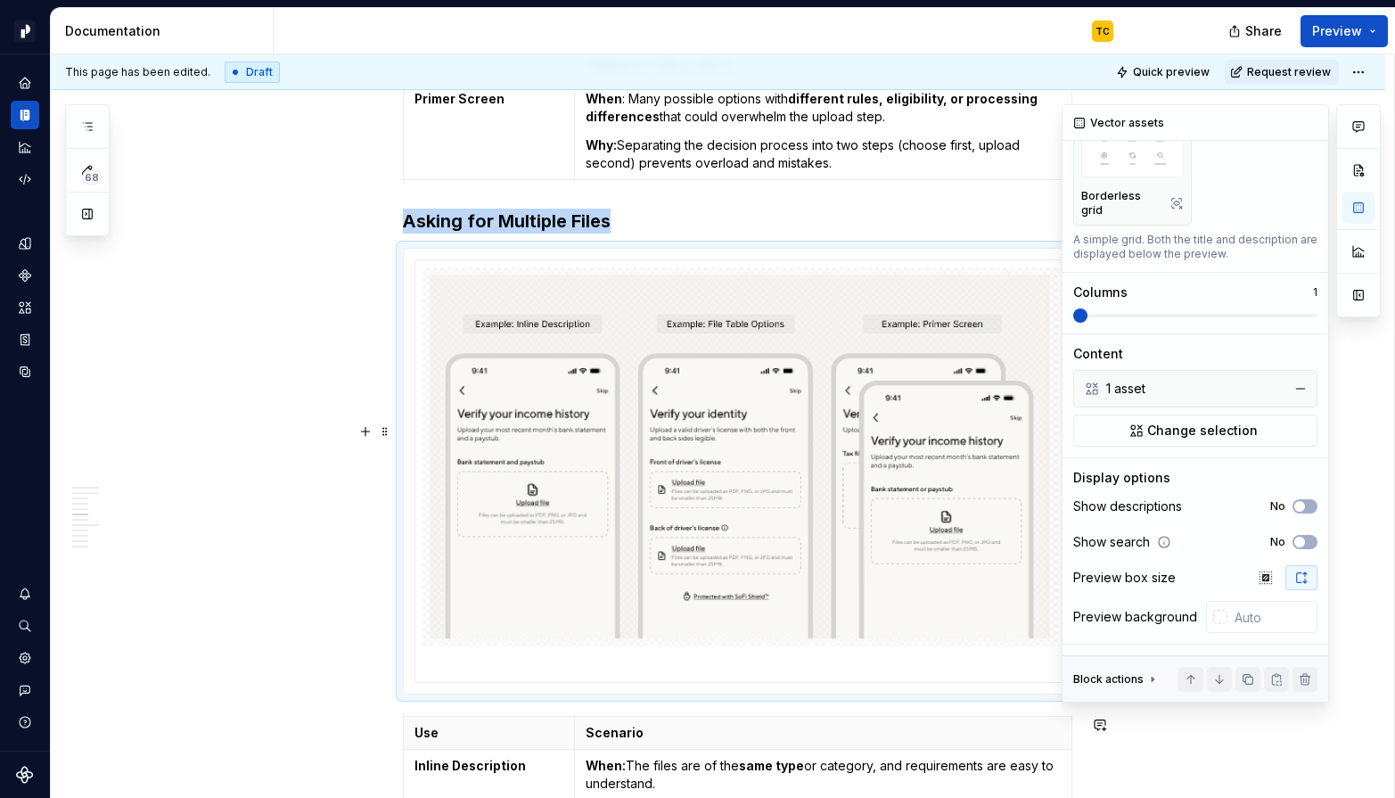
scroll to position [178, 0]
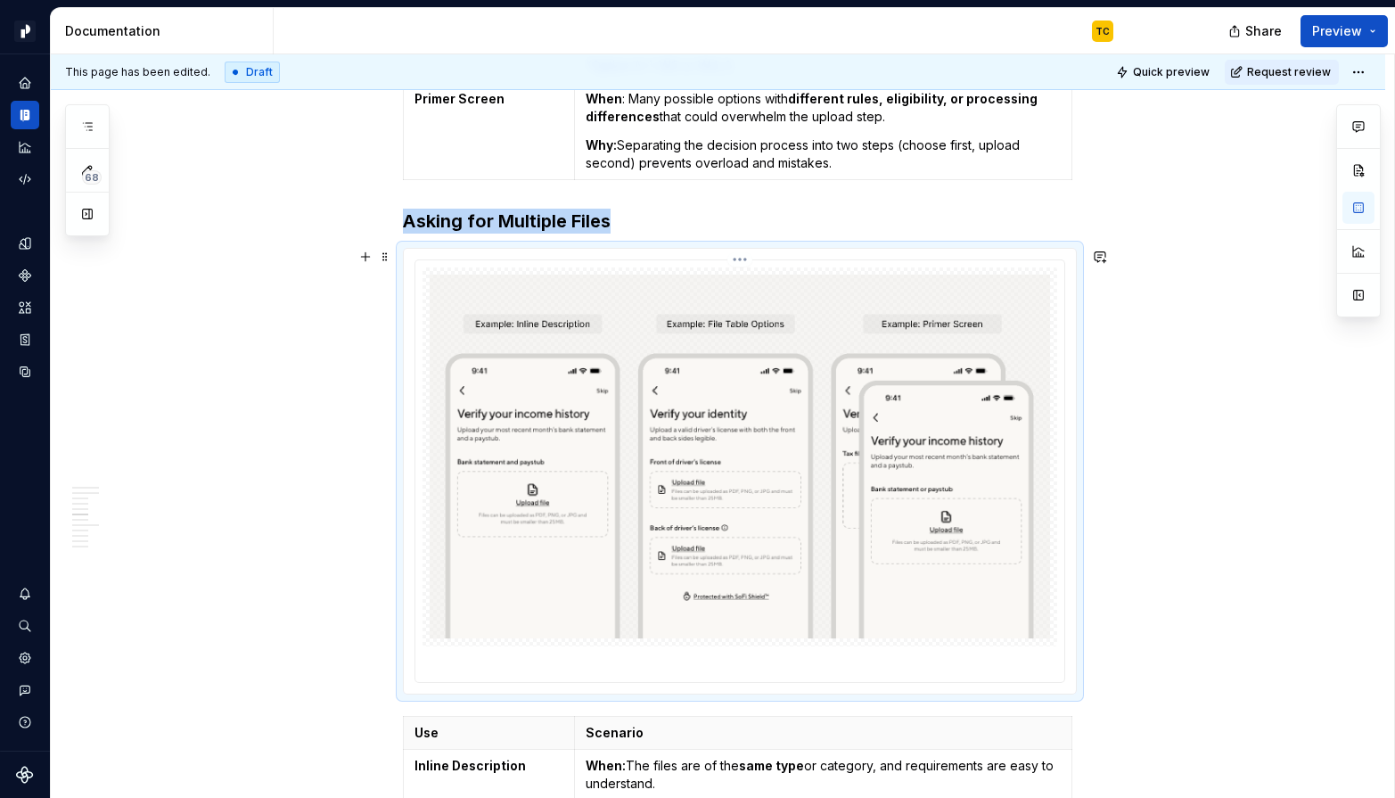
click at [818, 504] on img at bounding box center [740, 457] width 620 height 365
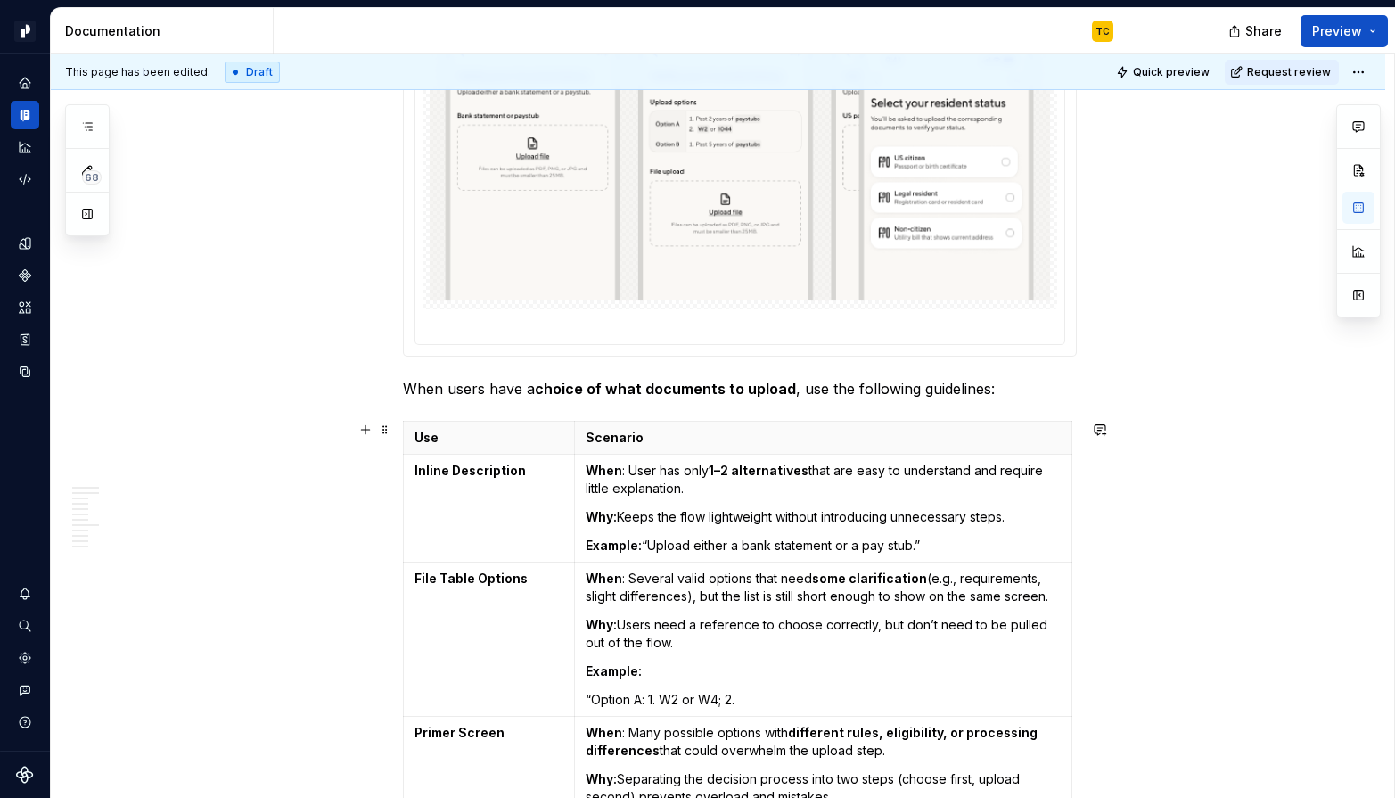
scroll to position [2776, 0]
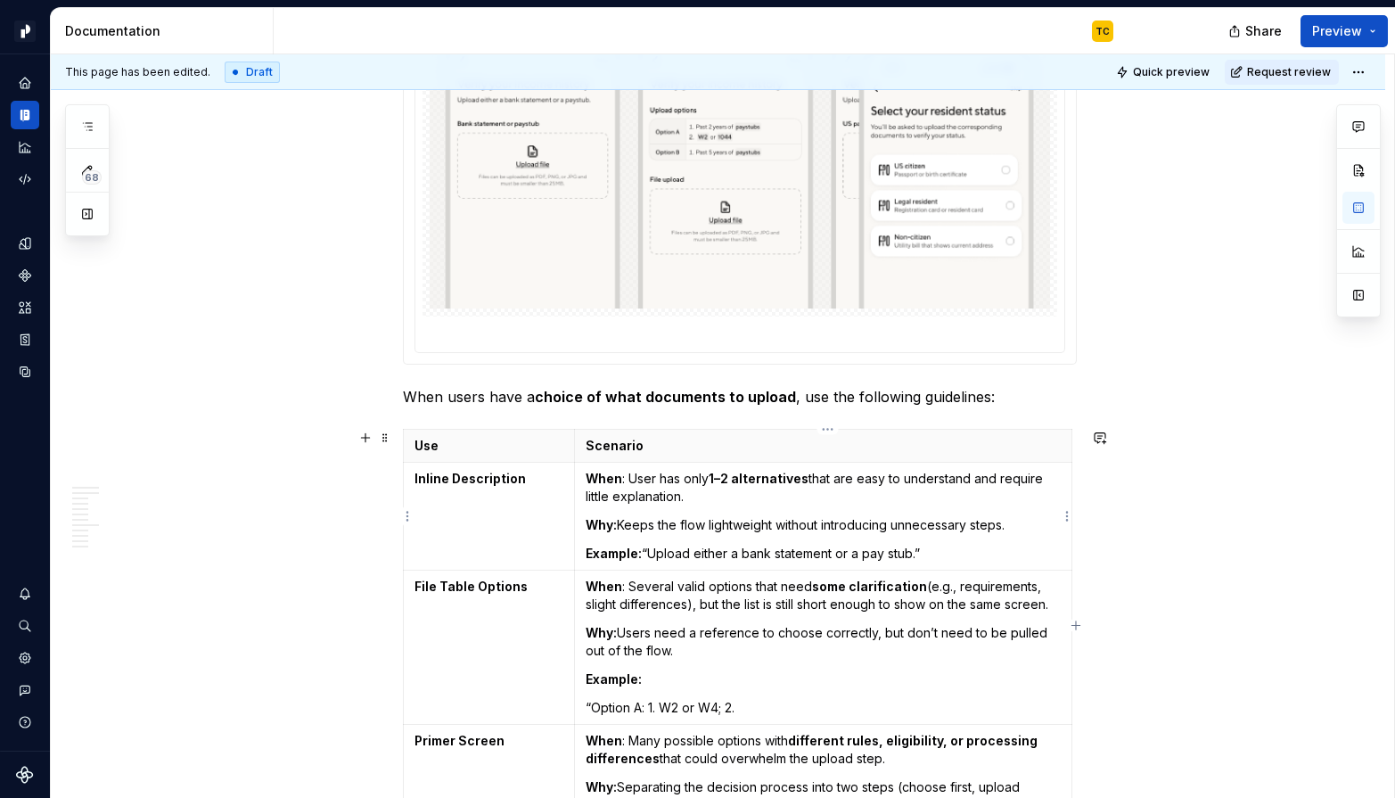
click at [601, 549] on strong "Example:" at bounding box center [614, 552] width 56 height 15
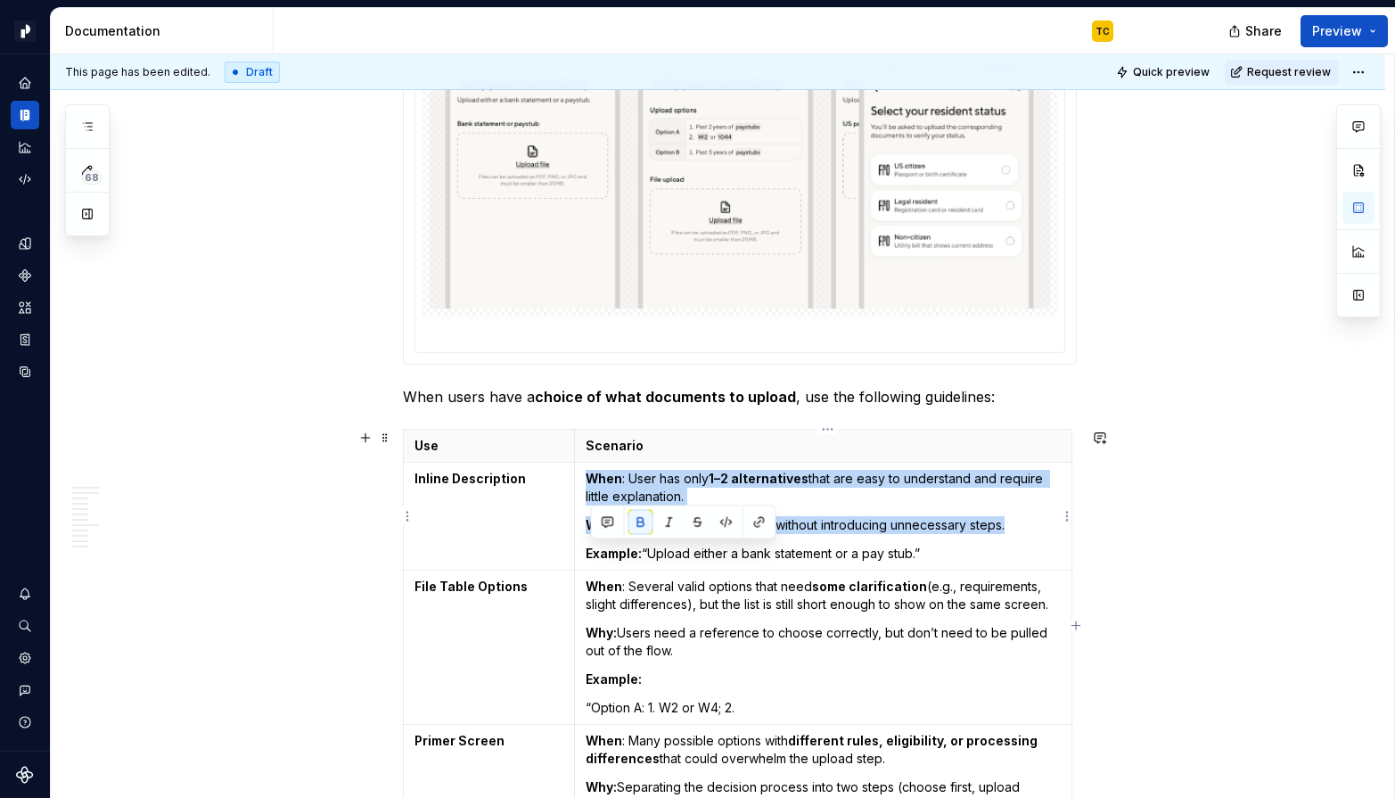
click at [601, 549] on strong "Example:" at bounding box center [614, 552] width 56 height 15
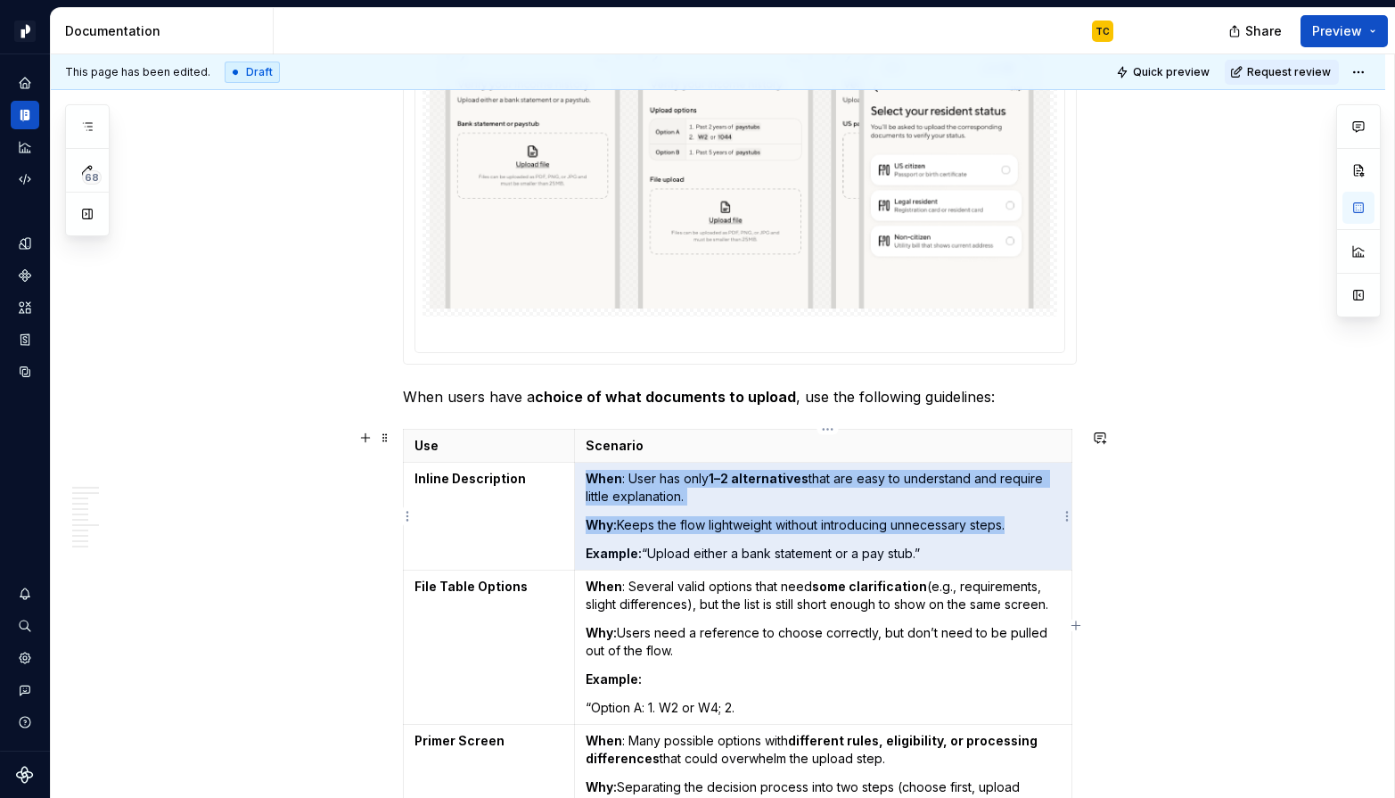
click at [601, 549] on strong "Example:" at bounding box center [614, 552] width 56 height 15
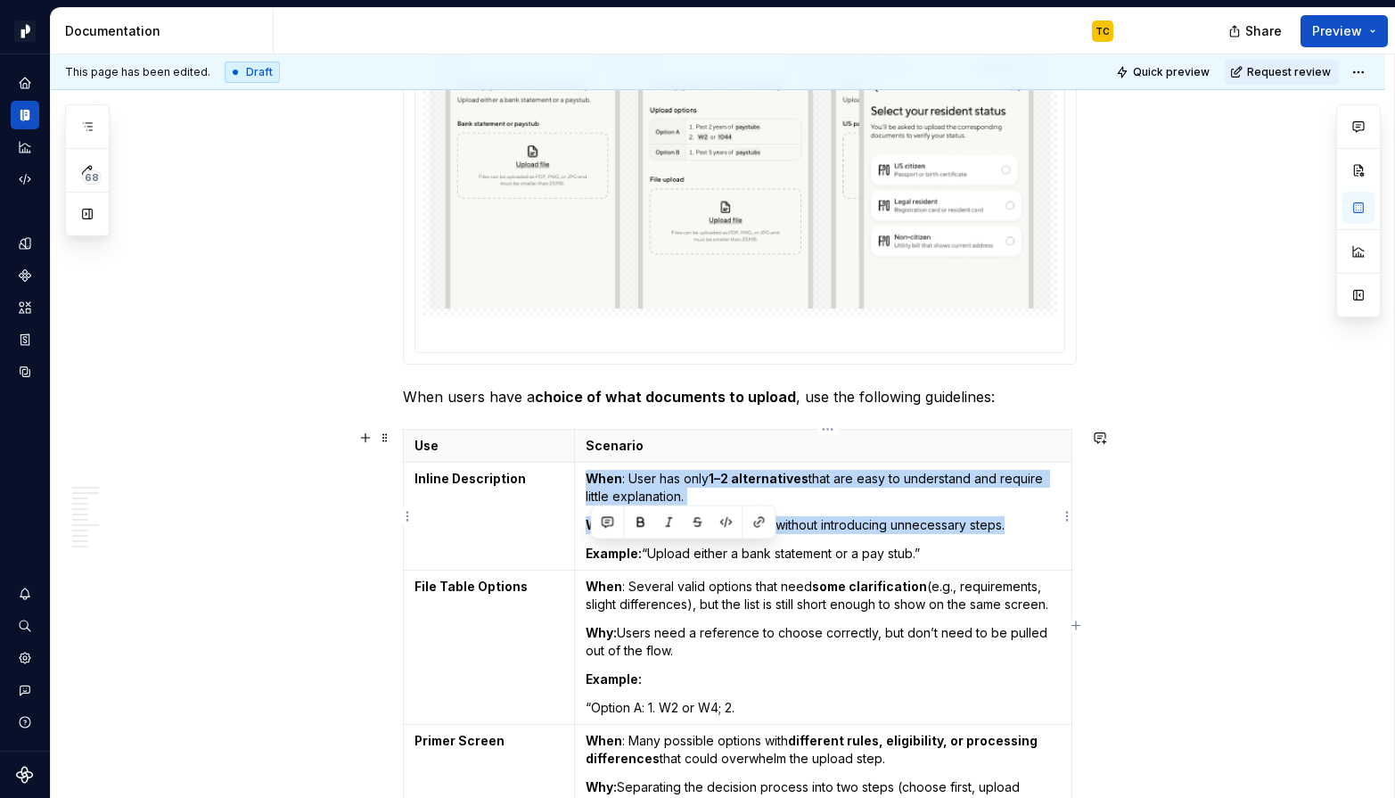
drag, startPoint x: 590, startPoint y: 552, endPoint x: 940, endPoint y: 555, distance: 350.3
click at [940, 555] on p "Example: “Upload either a bank statement or a pay stub.”" at bounding box center [823, 554] width 474 height 18
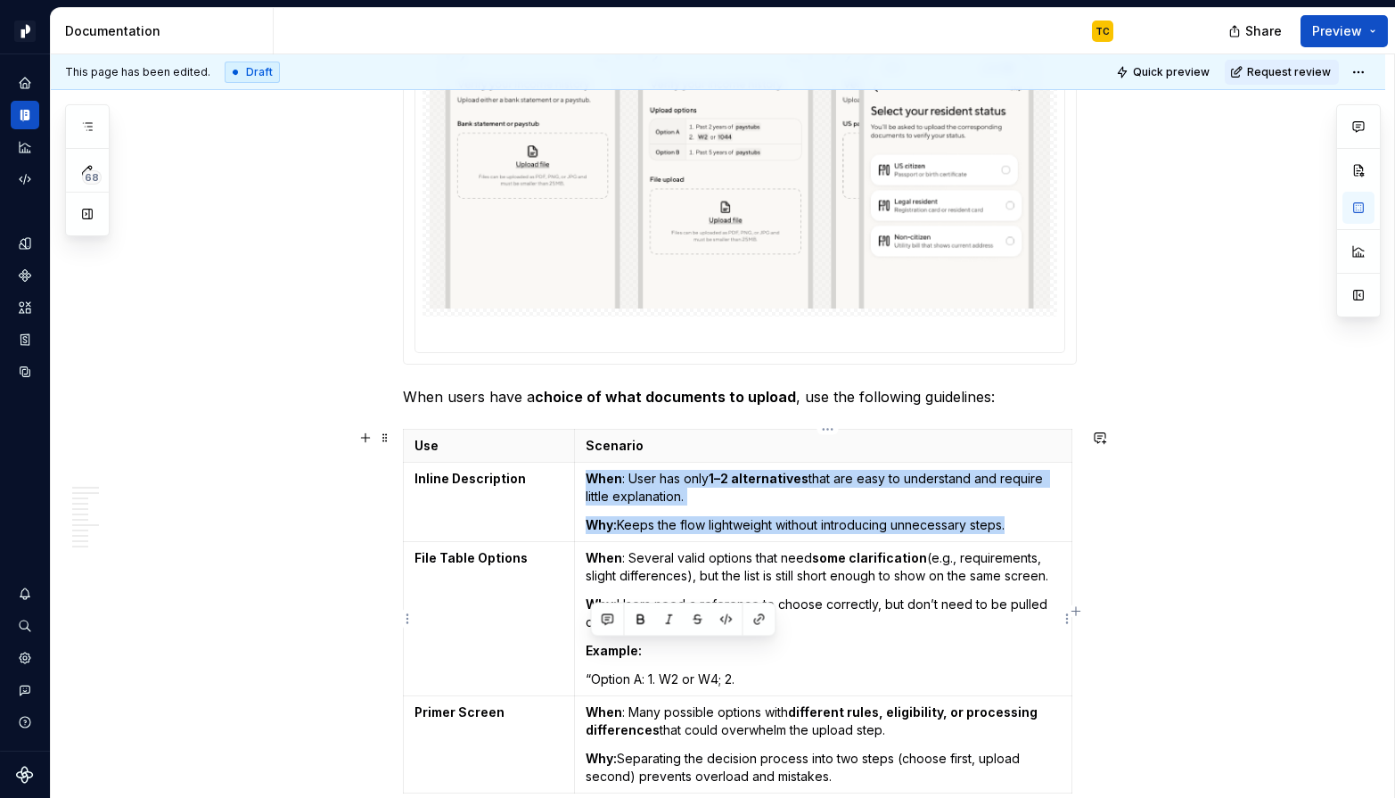
drag, startPoint x: 789, startPoint y: 675, endPoint x: 594, endPoint y: 647, distance: 197.1
click at [594, 647] on td "When : Several valid options that need some clarification (e.g., requirements, …" at bounding box center [823, 618] width 496 height 154
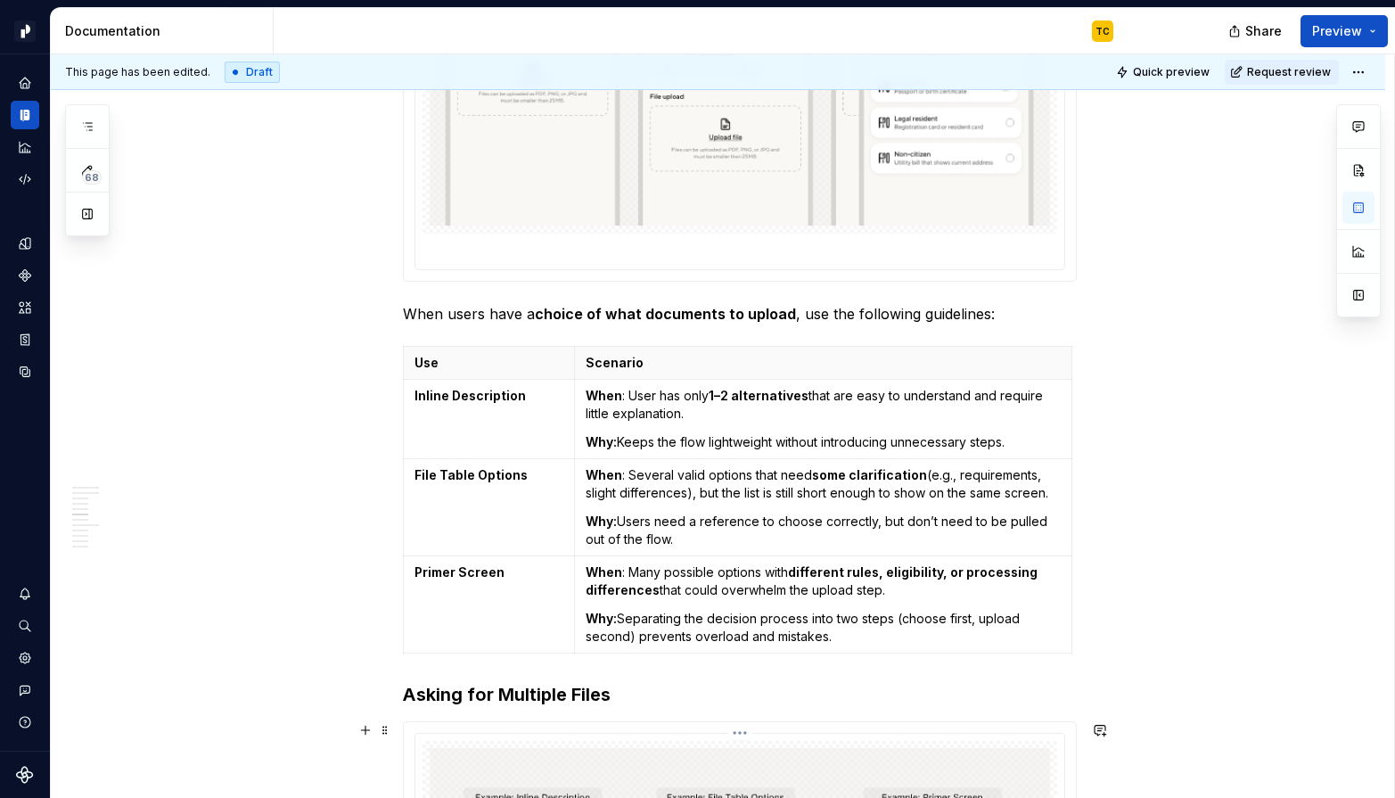
scroll to position [2798, 0]
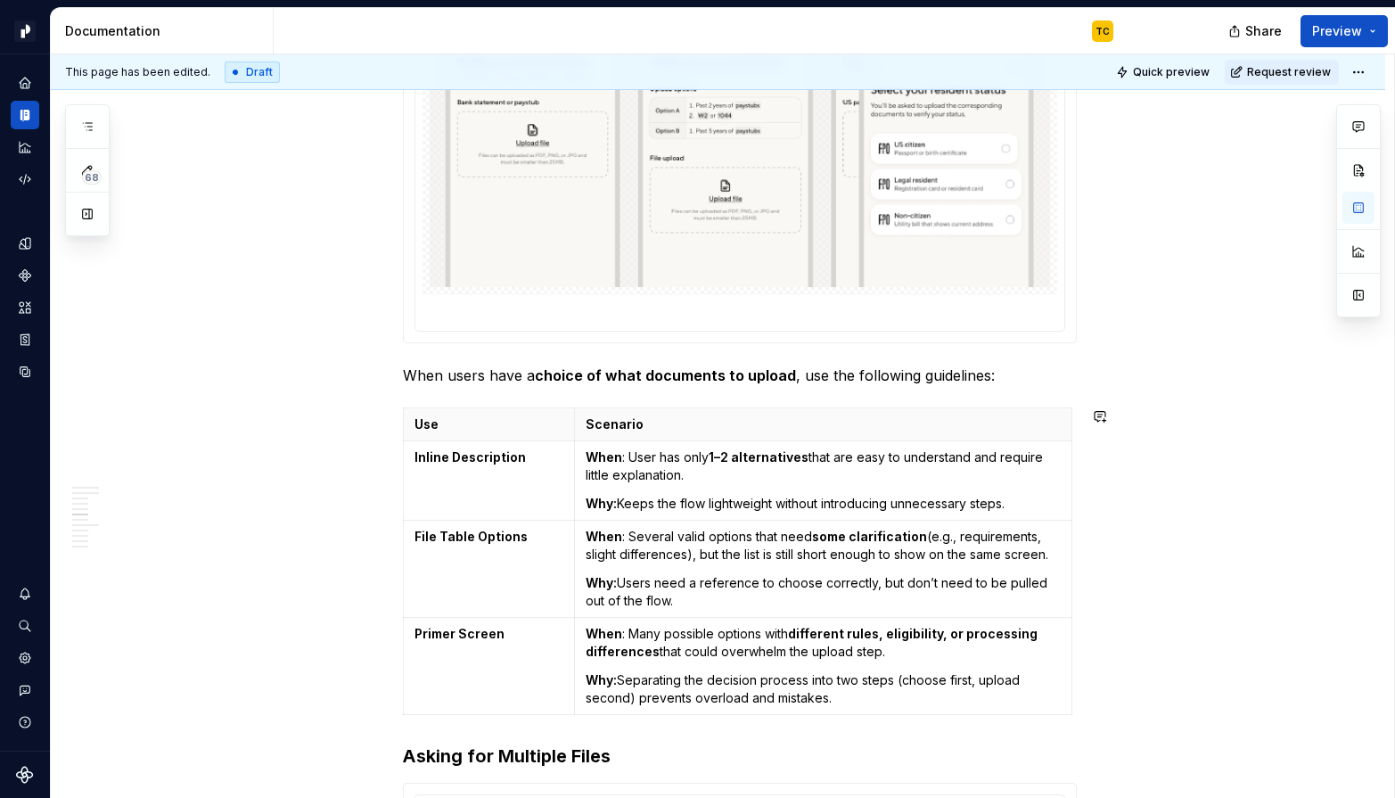
click at [826, 381] on p "When users have a choice of what documents to upload , use the following guidel…" at bounding box center [740, 375] width 674 height 21
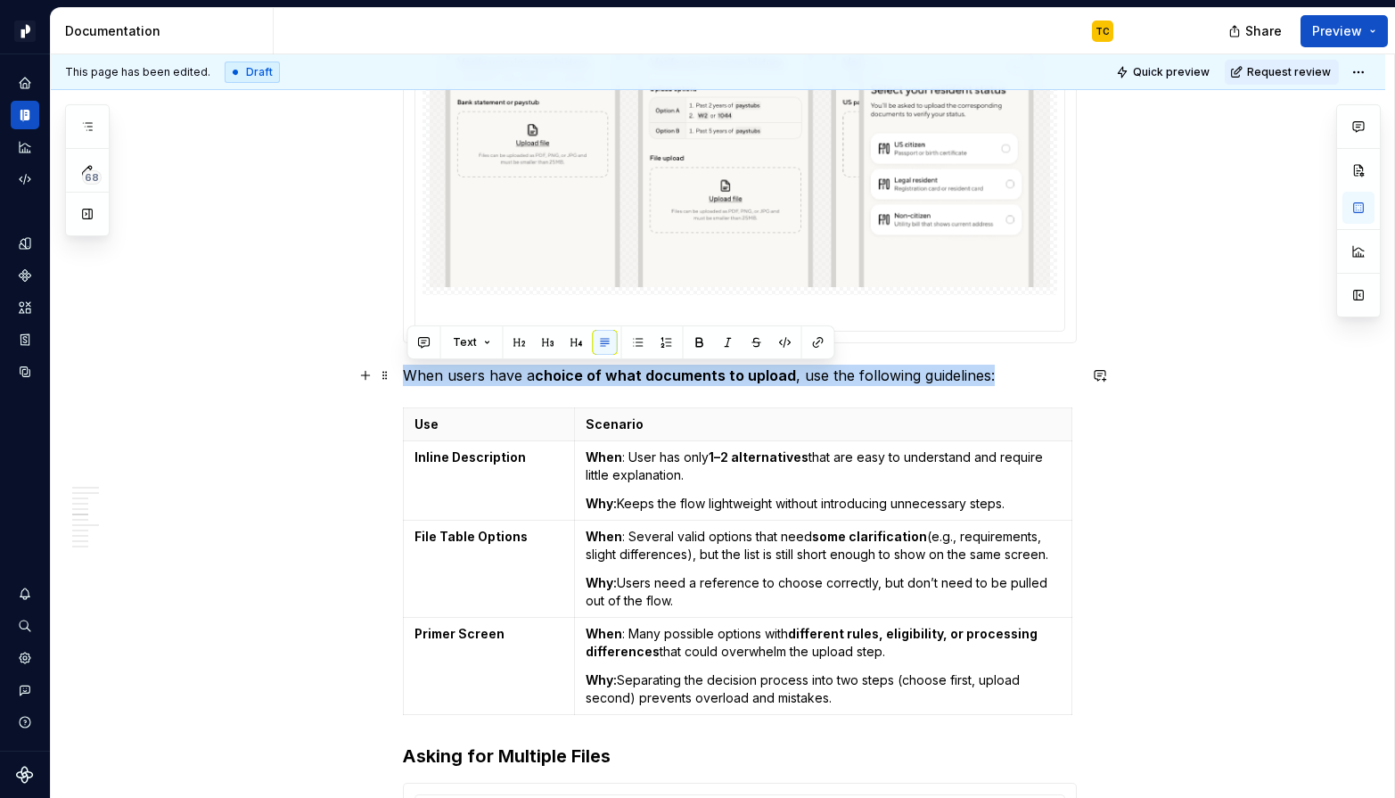
click at [826, 381] on p "When users have a choice of what documents to upload , use the following guidel…" at bounding box center [740, 375] width 674 height 21
copy p "When users have a choice of what documents to upload , use the following guidel…"
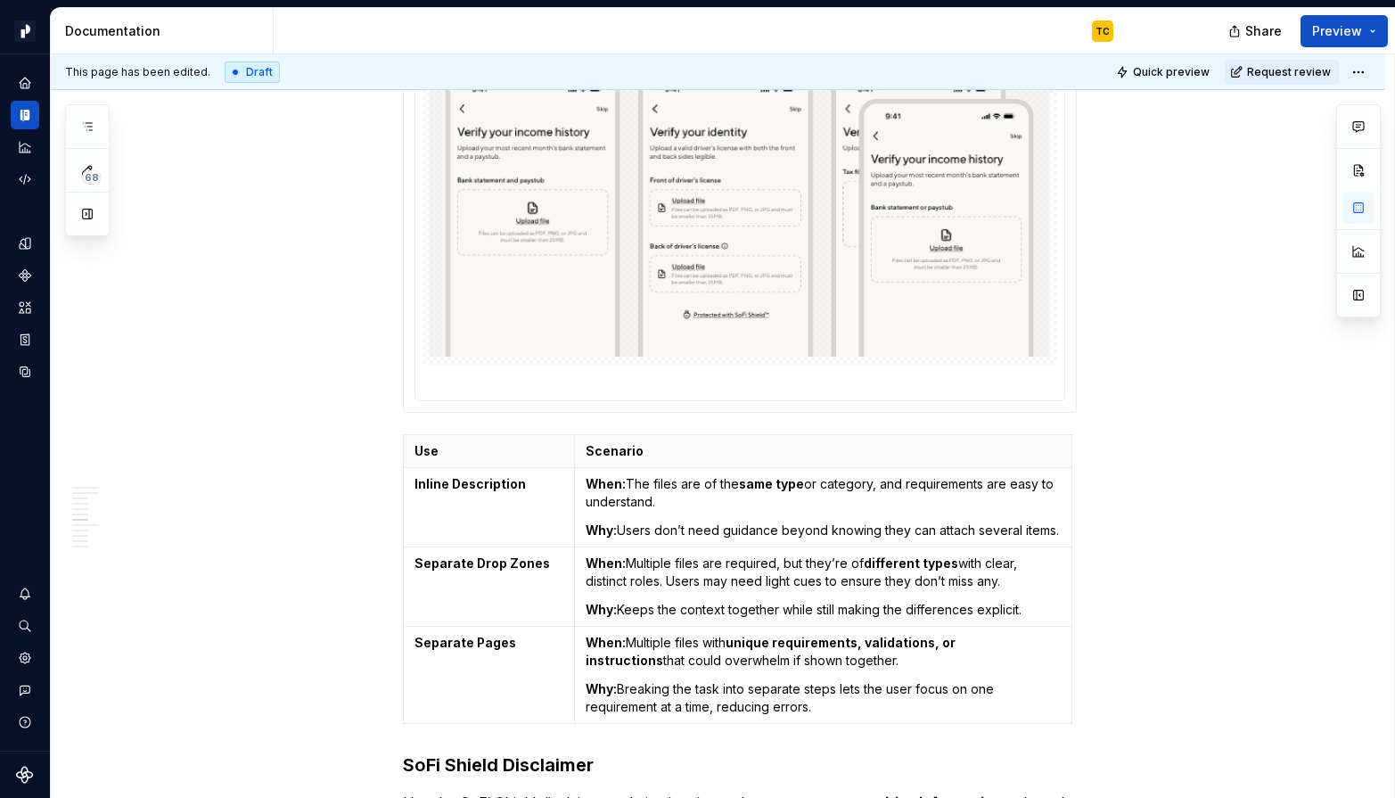
scroll to position [3648, 0]
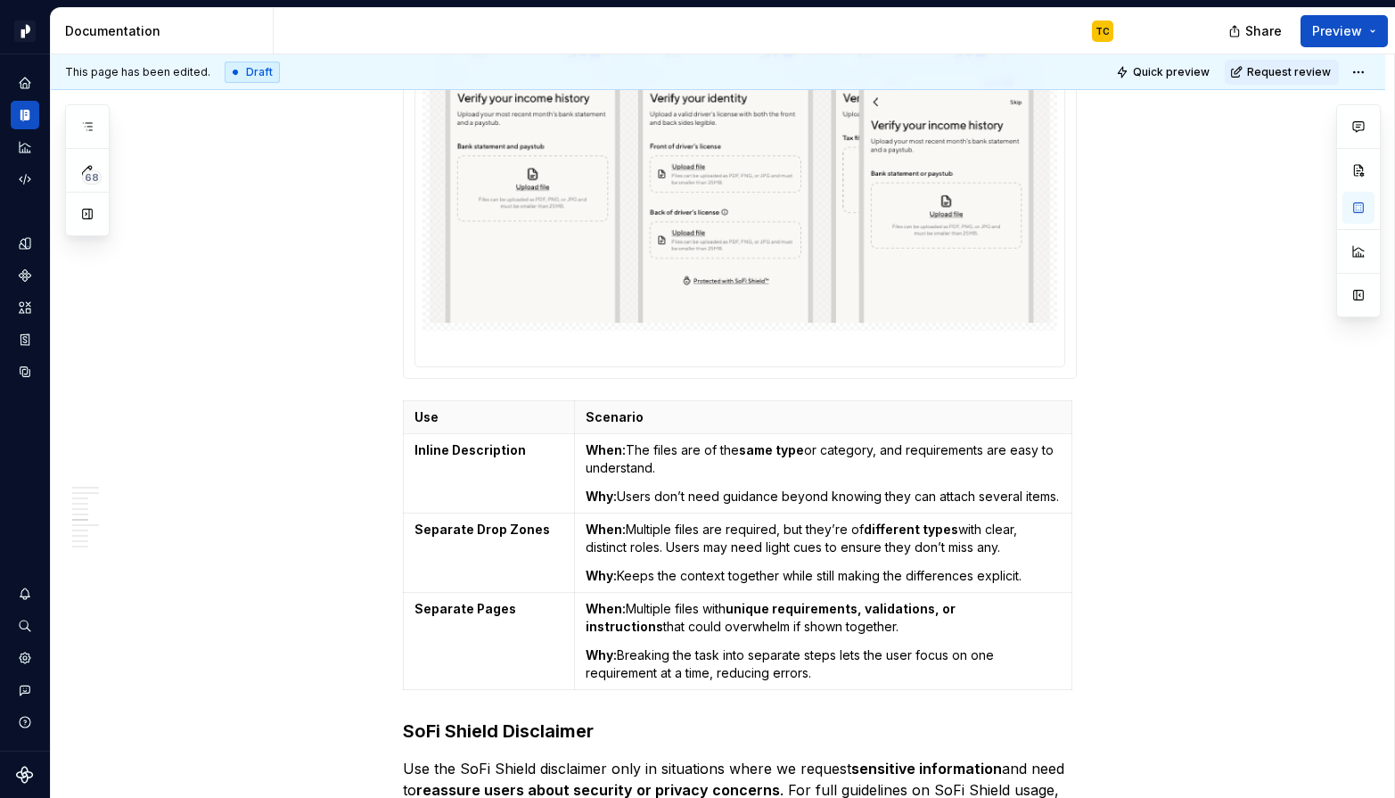
click at [1095, 357] on div "**********" at bounding box center [718, 276] width 1334 height 7231
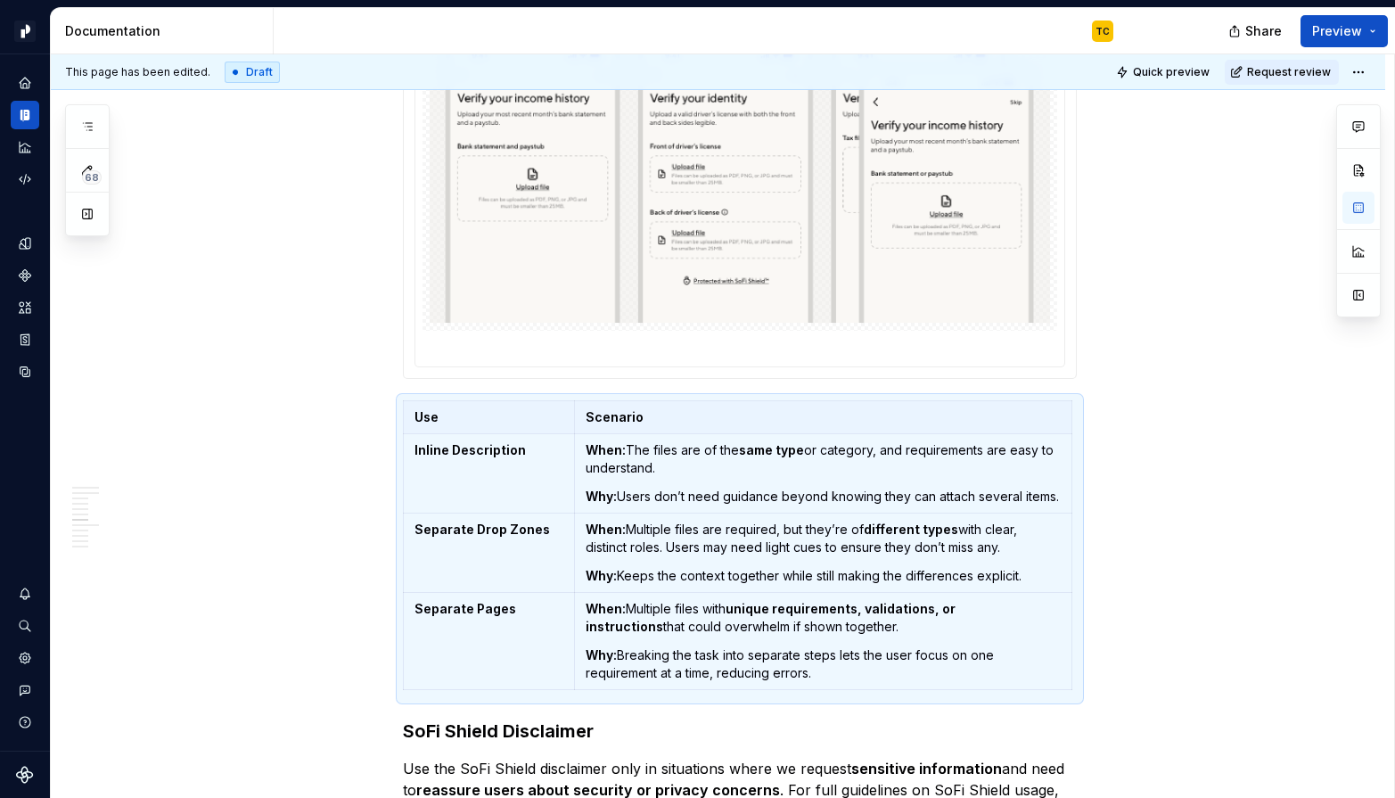
click at [432, 379] on div at bounding box center [740, 155] width 674 height 447
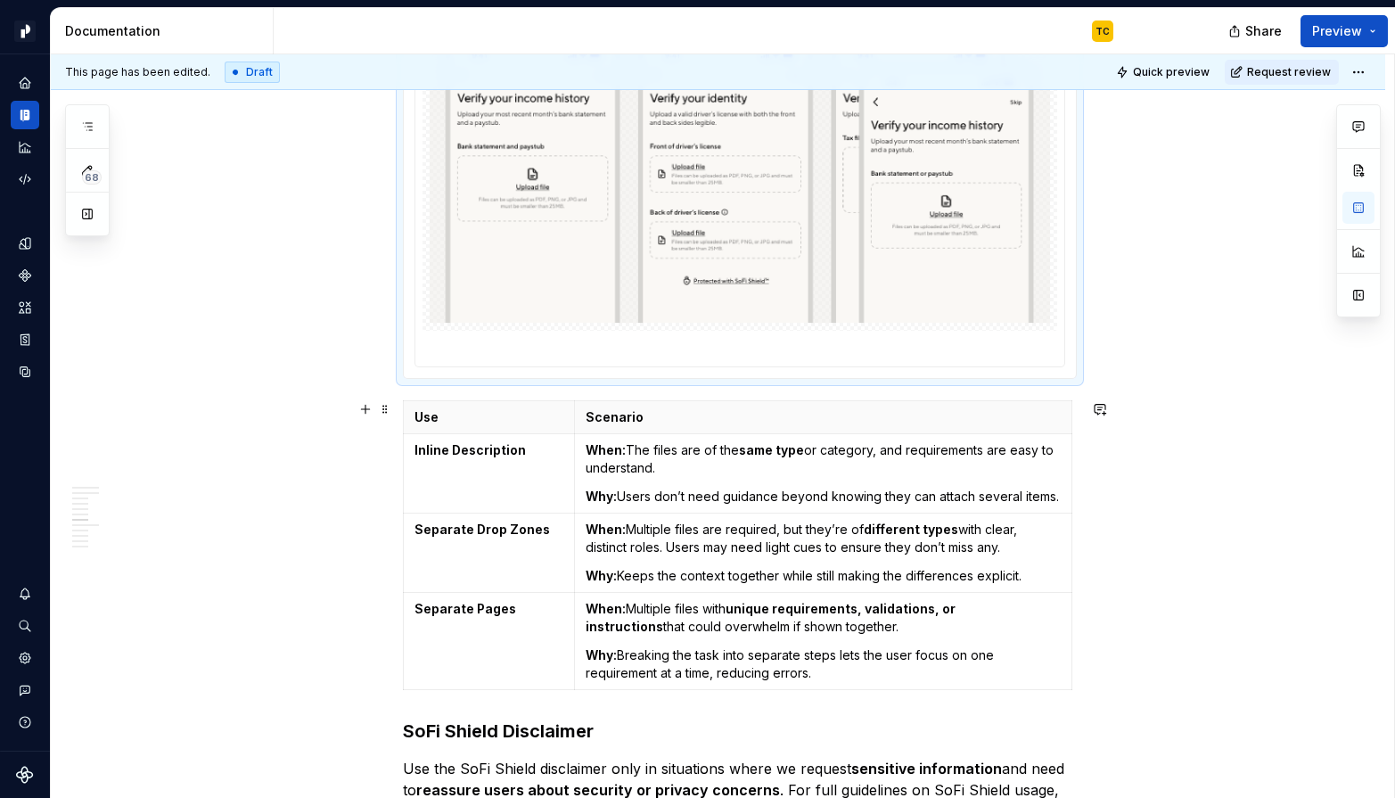
click at [431, 694] on div "Use Scenario Inline Description When: The files are of the same type or categor…" at bounding box center [740, 548] width 674 height 297
click at [431, 708] on div "**********" at bounding box center [740, 167] width 674 height 6927
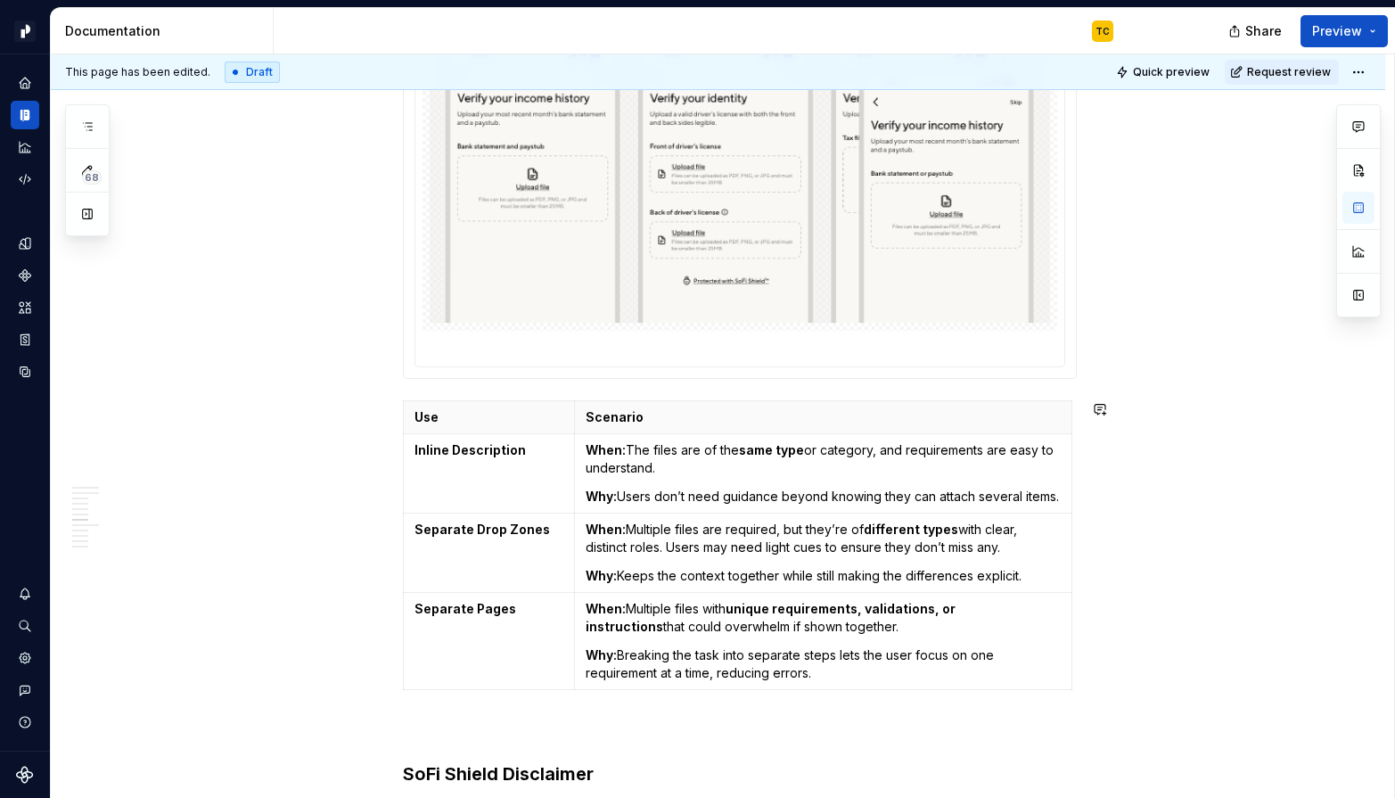
click at [455, 709] on div "**********" at bounding box center [740, 189] width 674 height 6970
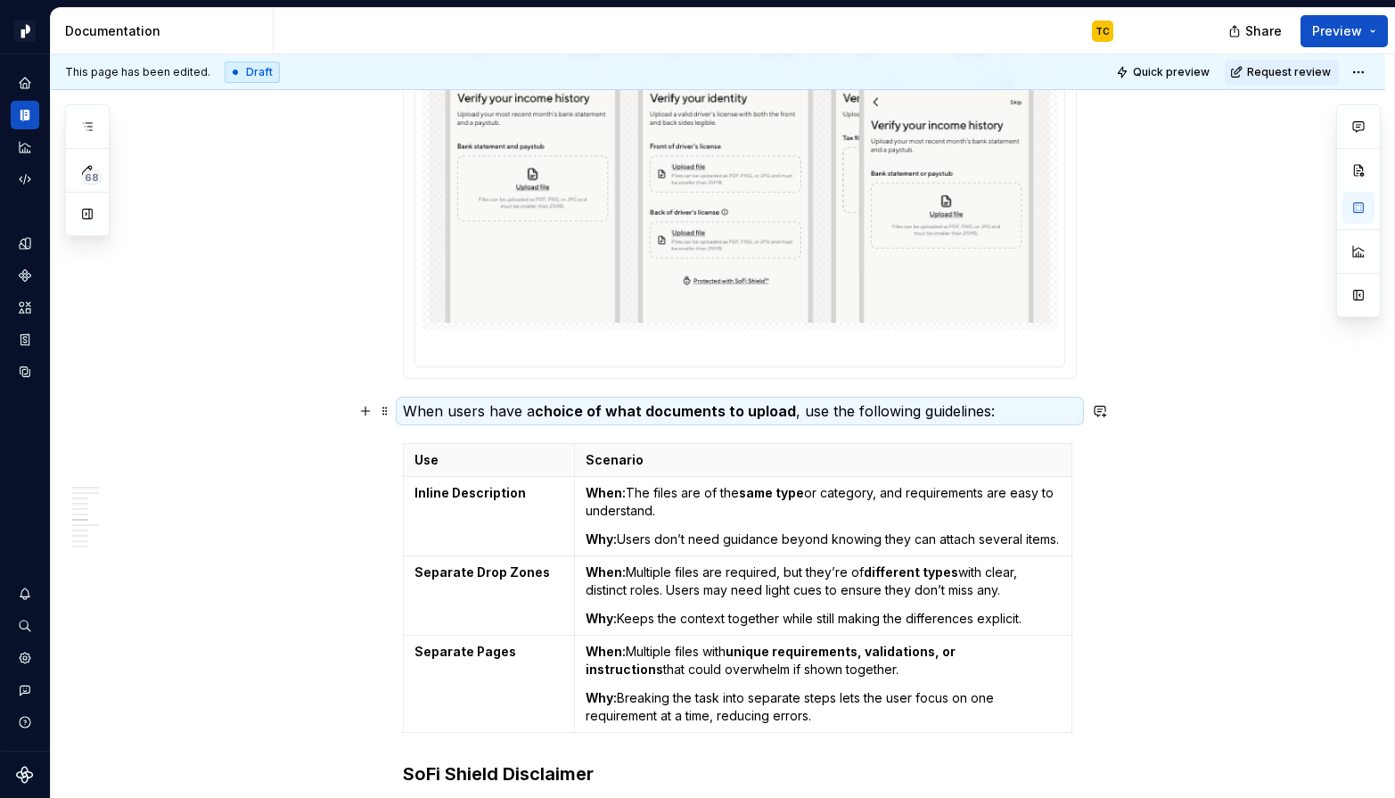
click at [491, 407] on p "When users have a choice of what documents to upload , use the following guidel…" at bounding box center [740, 410] width 674 height 21
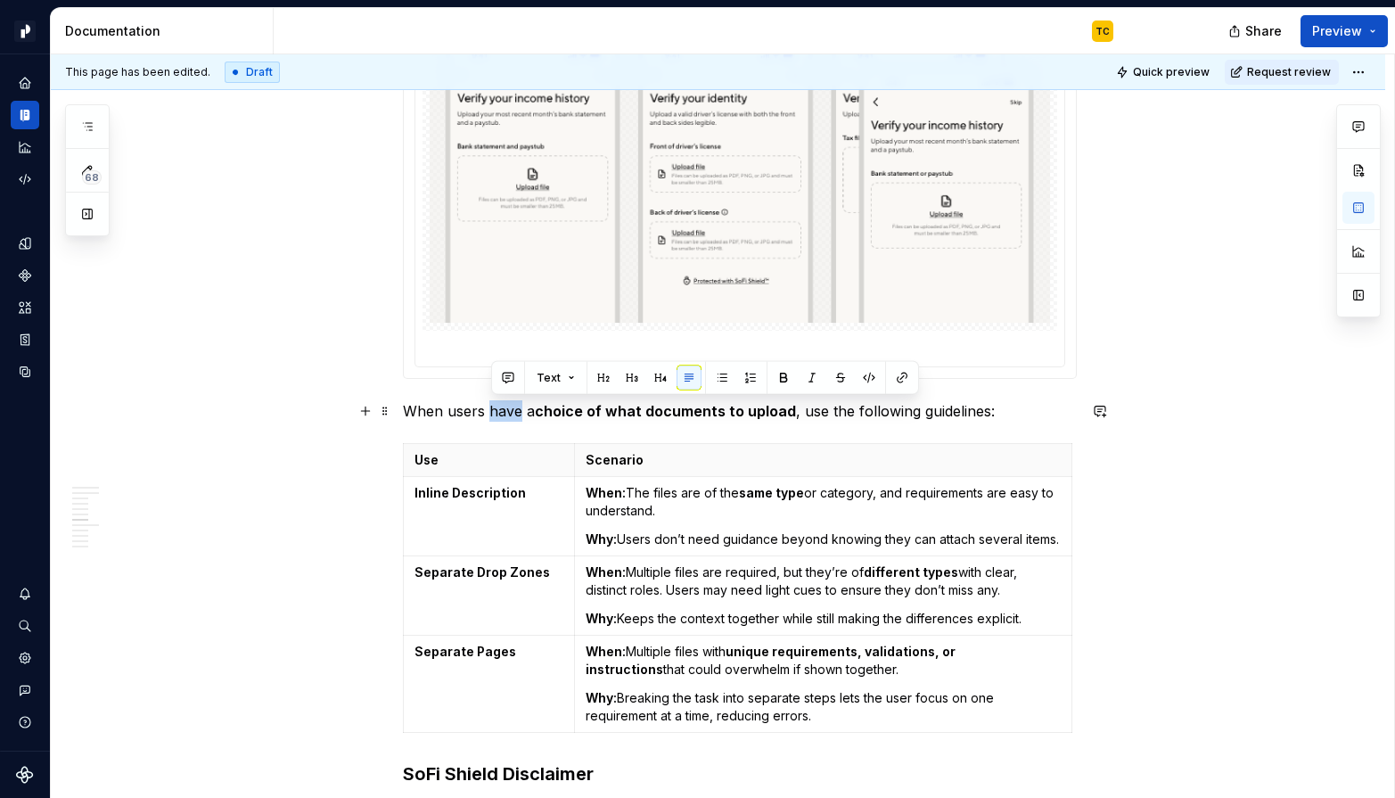
click at [491, 407] on p "When users have a choice of what documents to upload , use the following guidel…" at bounding box center [740, 410] width 674 height 21
drag, startPoint x: 545, startPoint y: 412, endPoint x: 602, endPoint y: 416, distance: 57.2
click at [602, 416] on p "When users are ask a choice of what documents to upload , use the following gui…" at bounding box center [740, 410] width 674 height 21
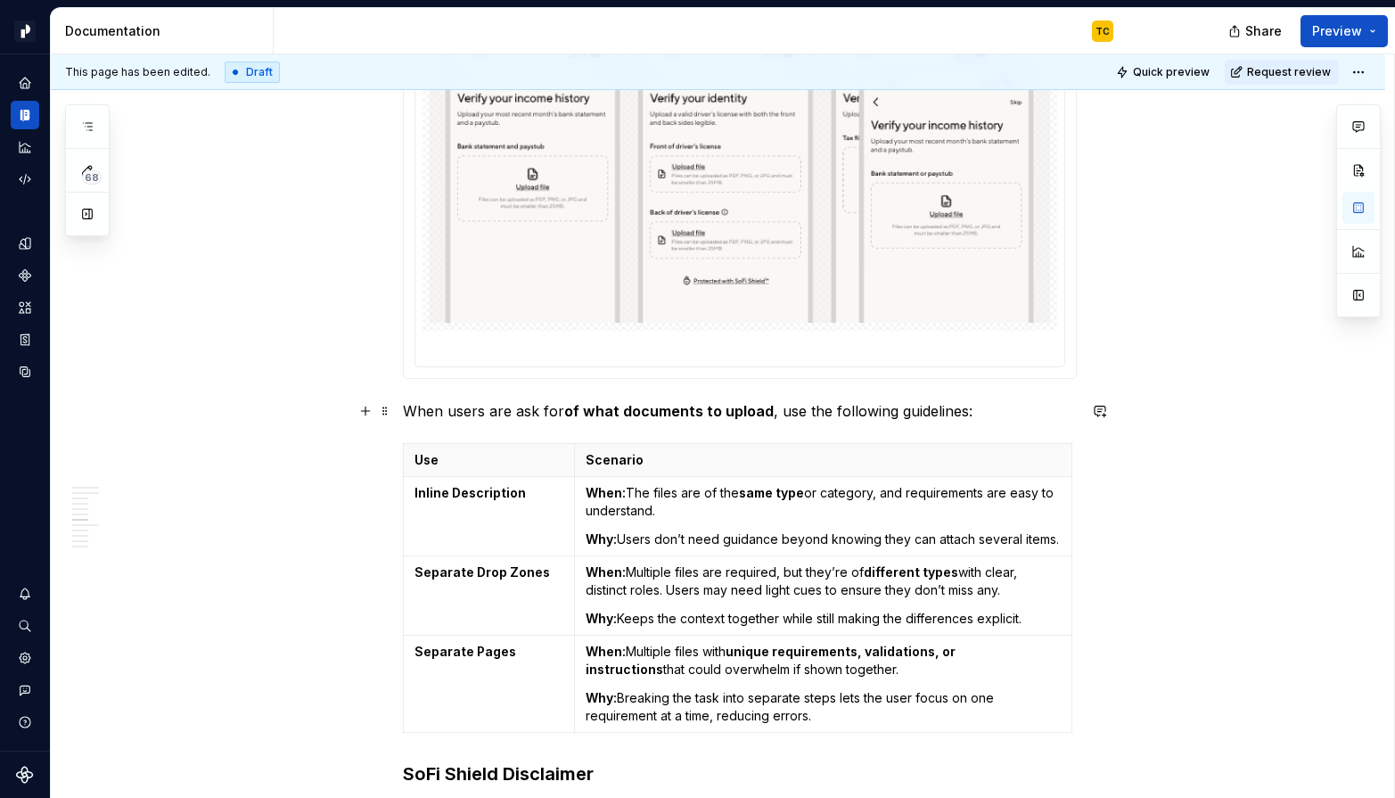
click at [601, 409] on strong "of what documents to upload" at bounding box center [668, 411] width 209 height 18
click at [580, 410] on strong "of multiple documents to upload" at bounding box center [678, 411] width 229 height 18
click at [568, 410] on strong "of multiple documents to upload" at bounding box center [678, 411] width 229 height 18
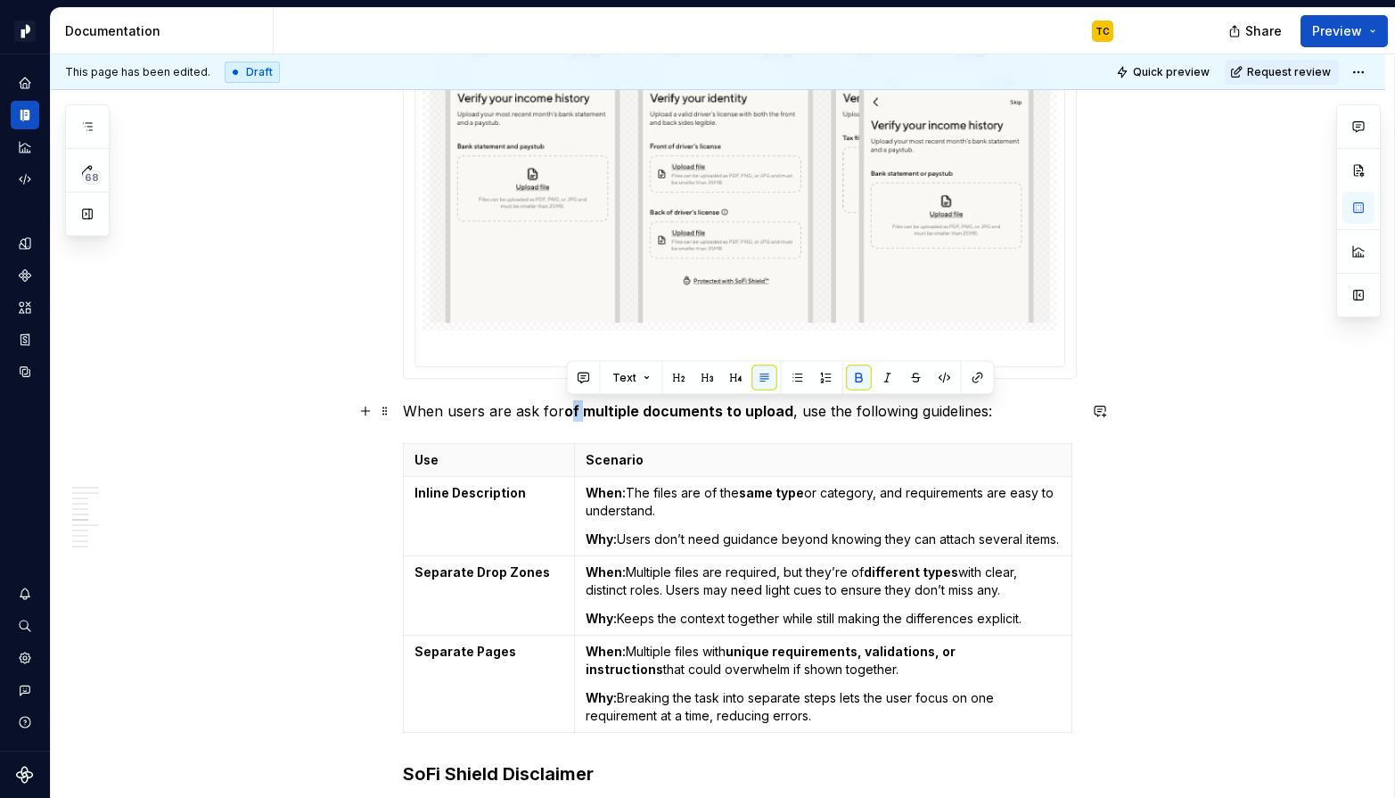
click at [568, 410] on strong "of multiple documents to upload" at bounding box center [678, 411] width 229 height 18
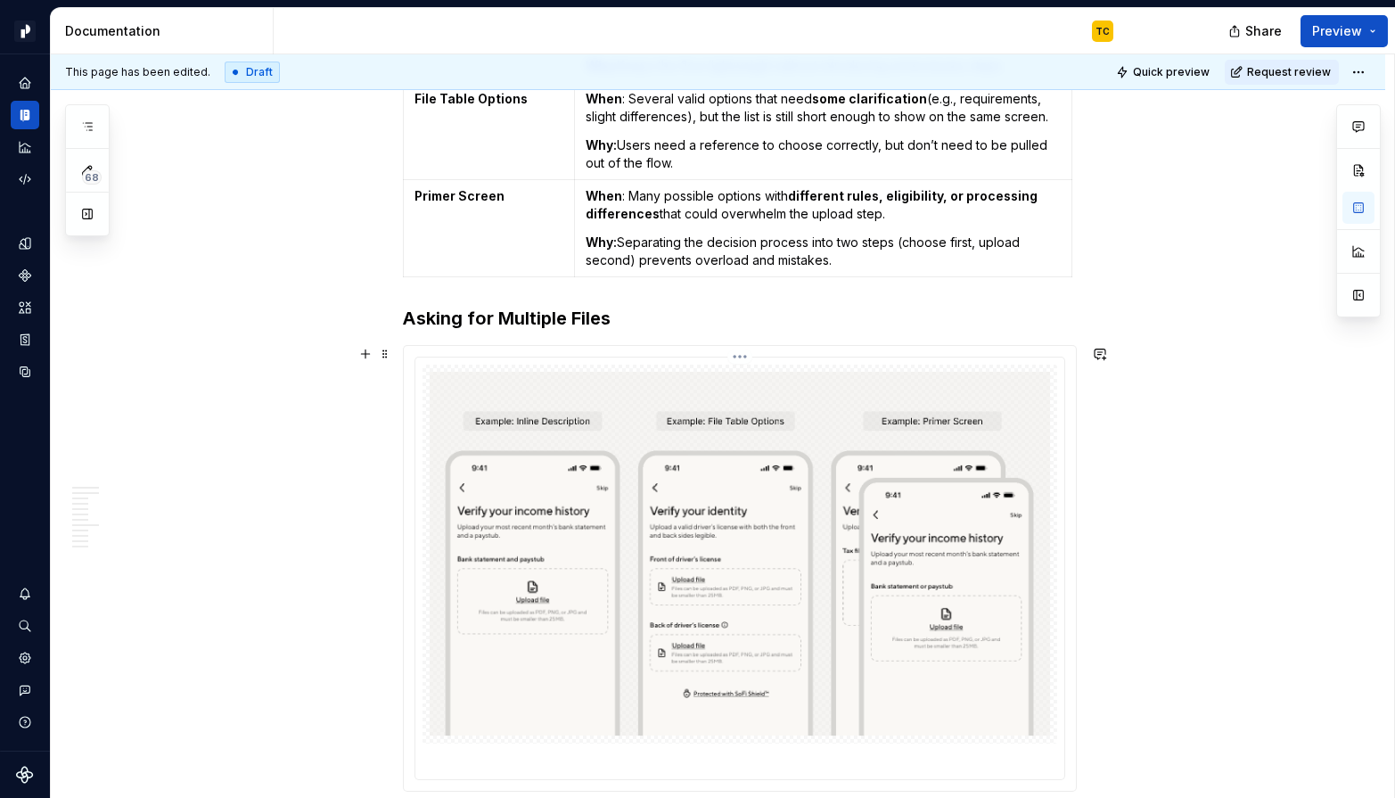
scroll to position [3142, 0]
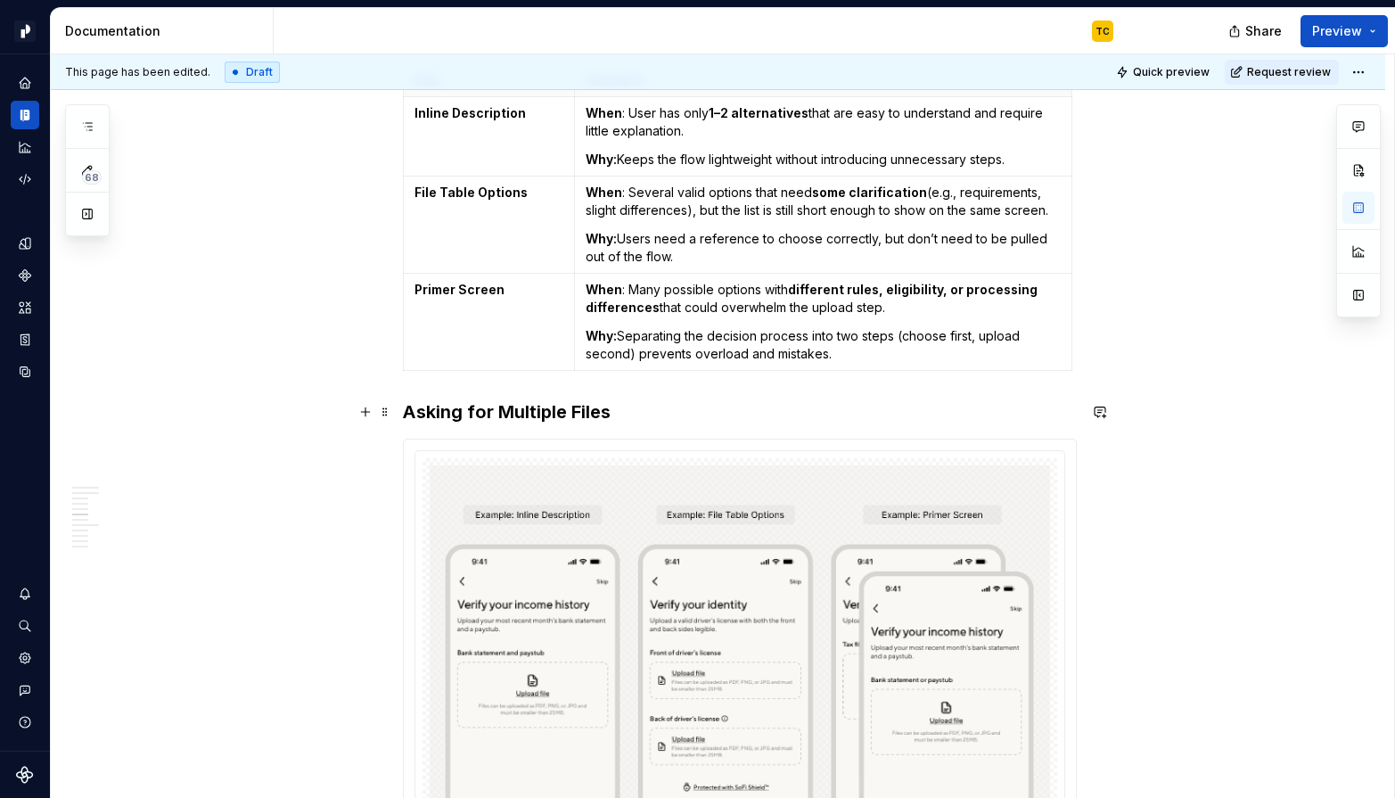
click at [459, 410] on h3 "Asking for Multiple Files" at bounding box center [740, 411] width 674 height 25
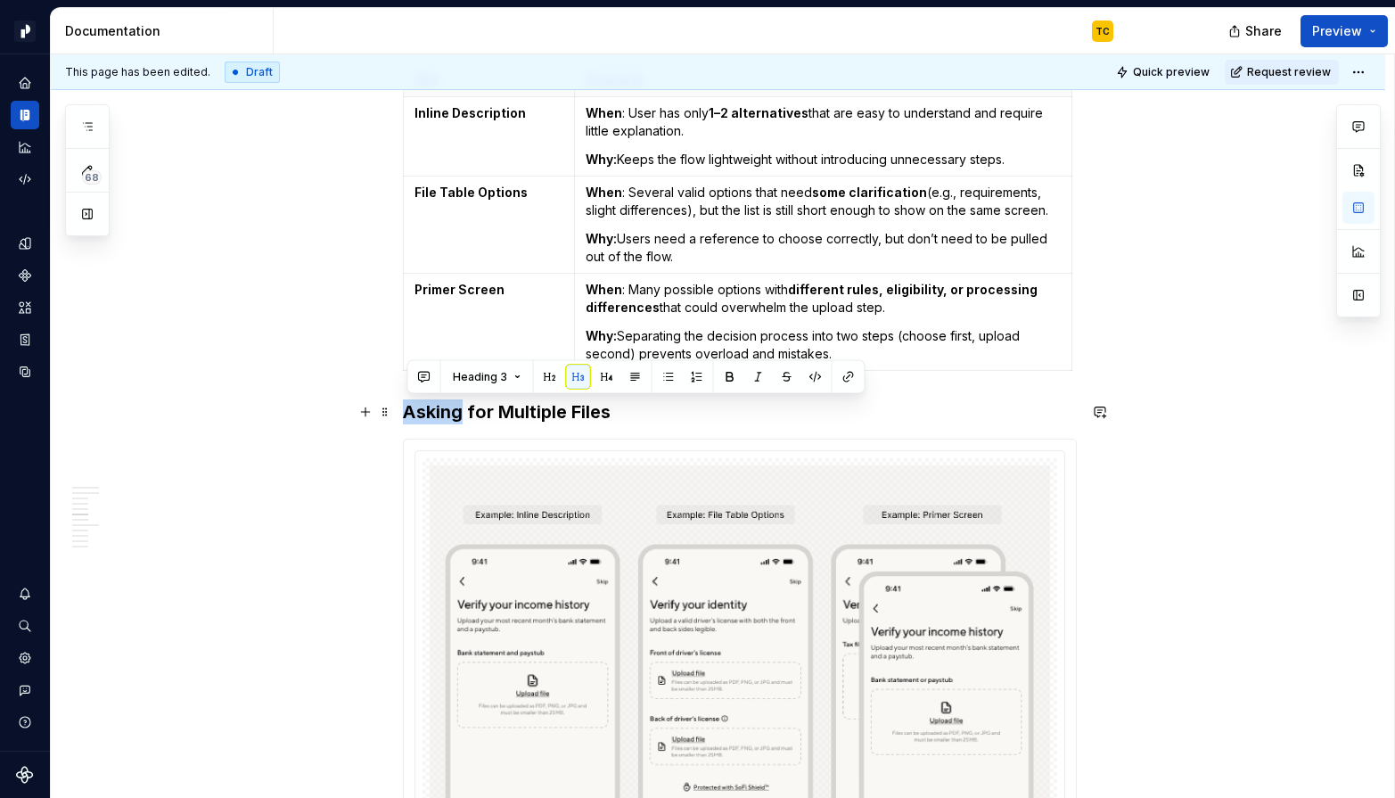
click at [459, 410] on h3 "Asking for Multiple Files" at bounding box center [740, 411] width 674 height 25
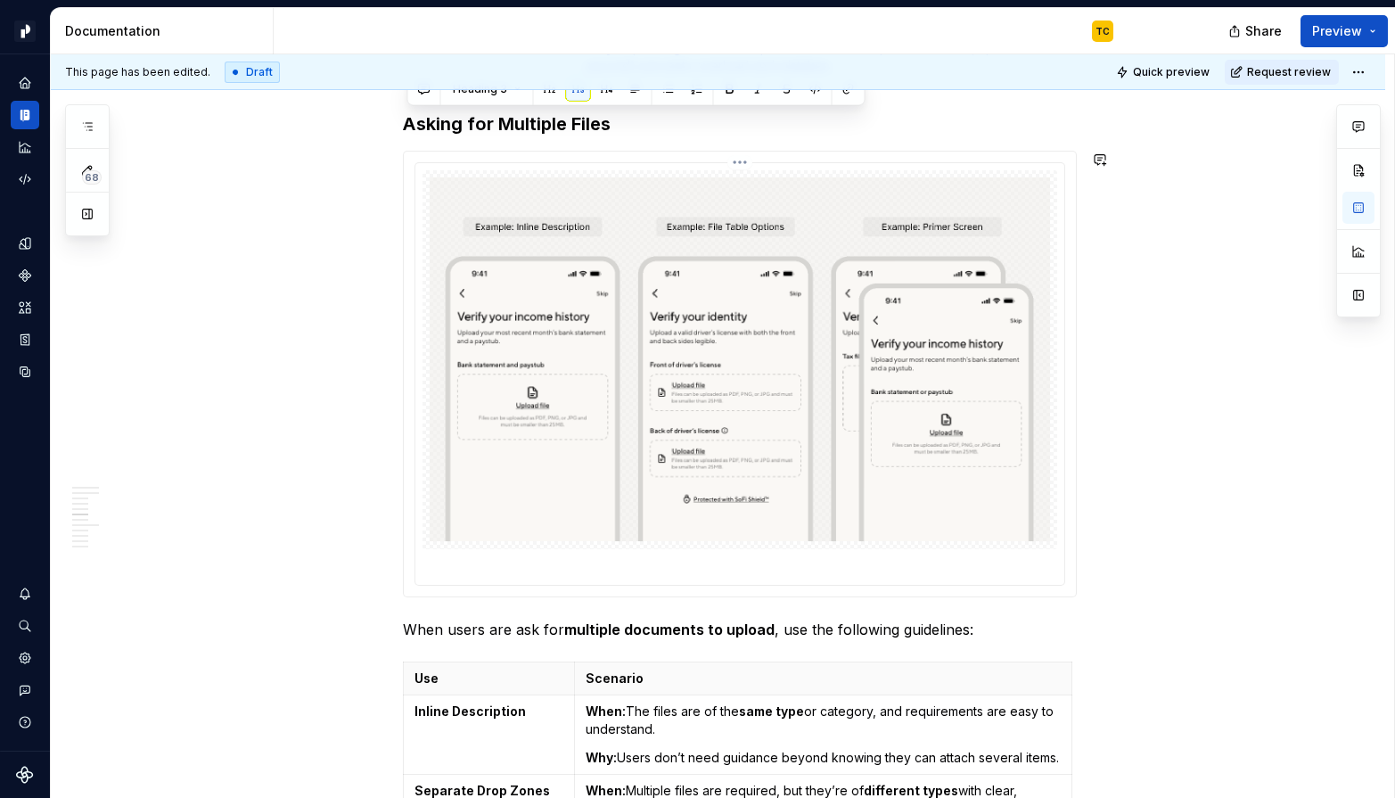
scroll to position [3399, 0]
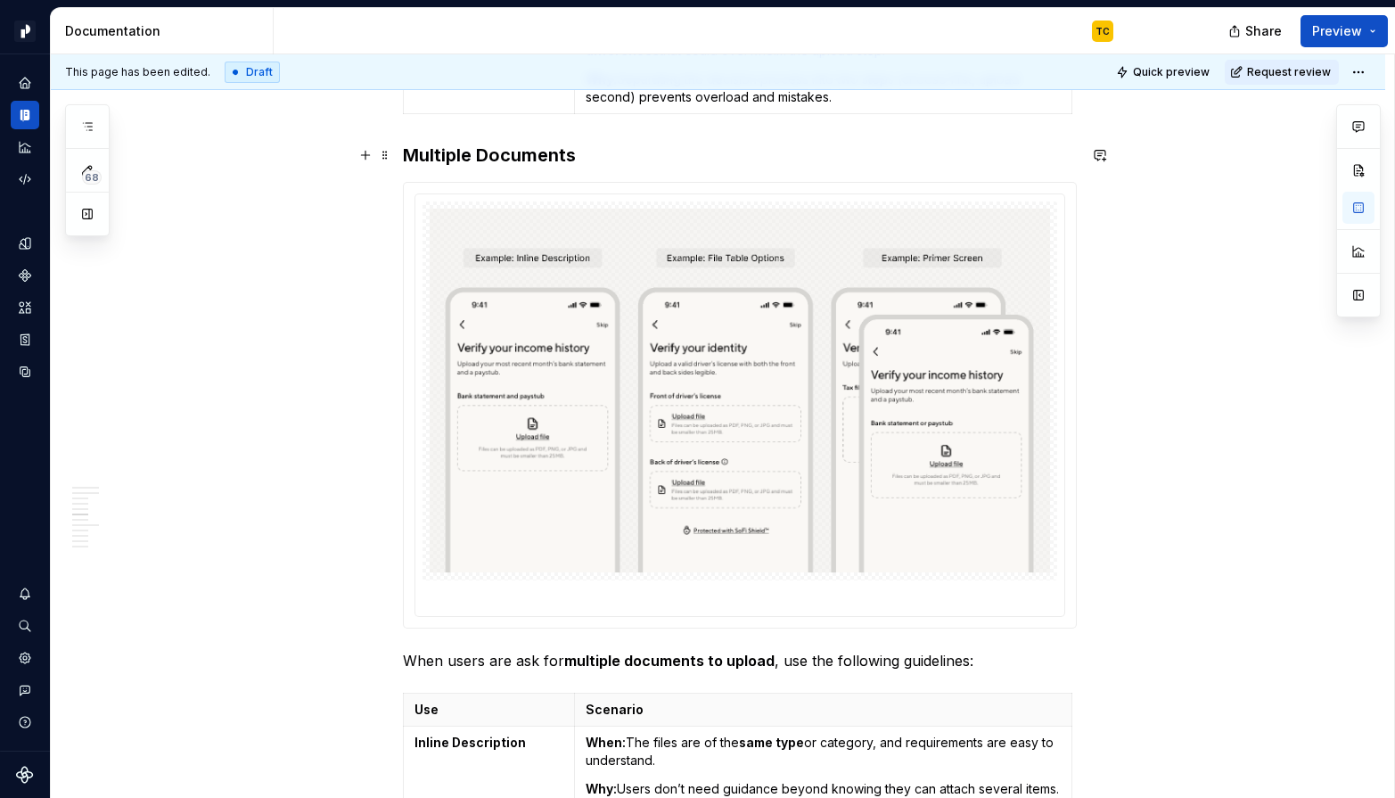
click at [406, 149] on h3 "Multiple Documents" at bounding box center [740, 155] width 674 height 25
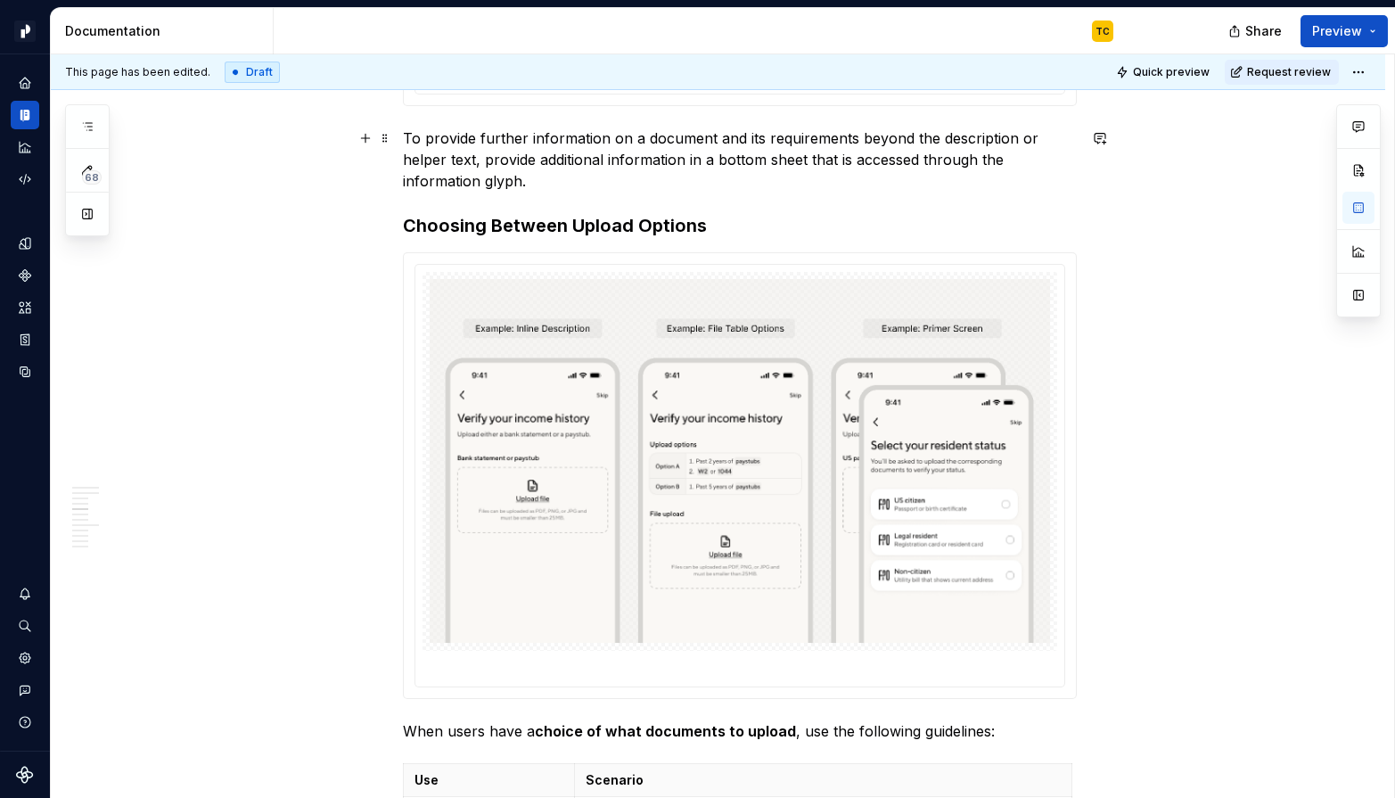
scroll to position [2422, 0]
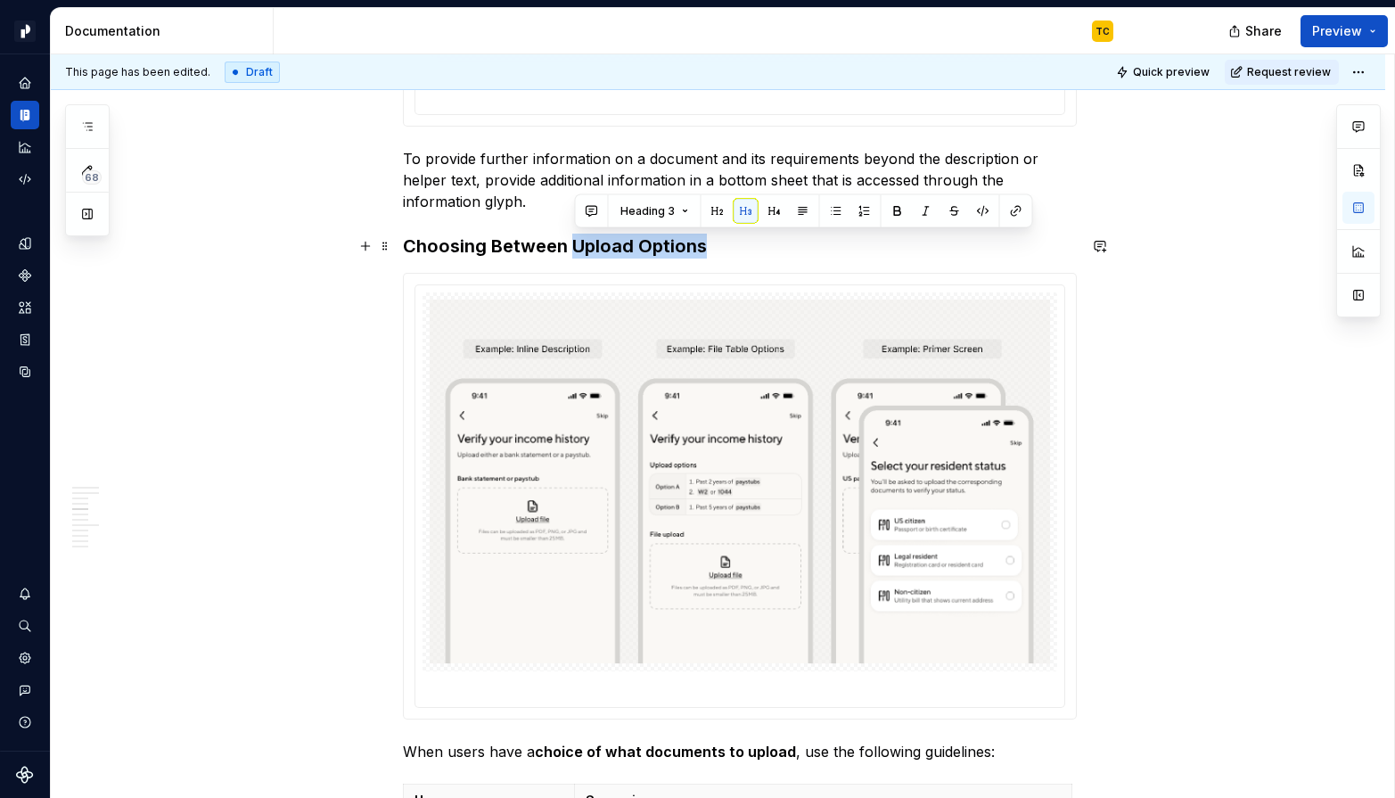
drag, startPoint x: 578, startPoint y: 246, endPoint x: 741, endPoint y: 250, distance: 163.2
click at [741, 250] on h3 "Choosing Between Upload Options" at bounding box center [740, 246] width 674 height 25
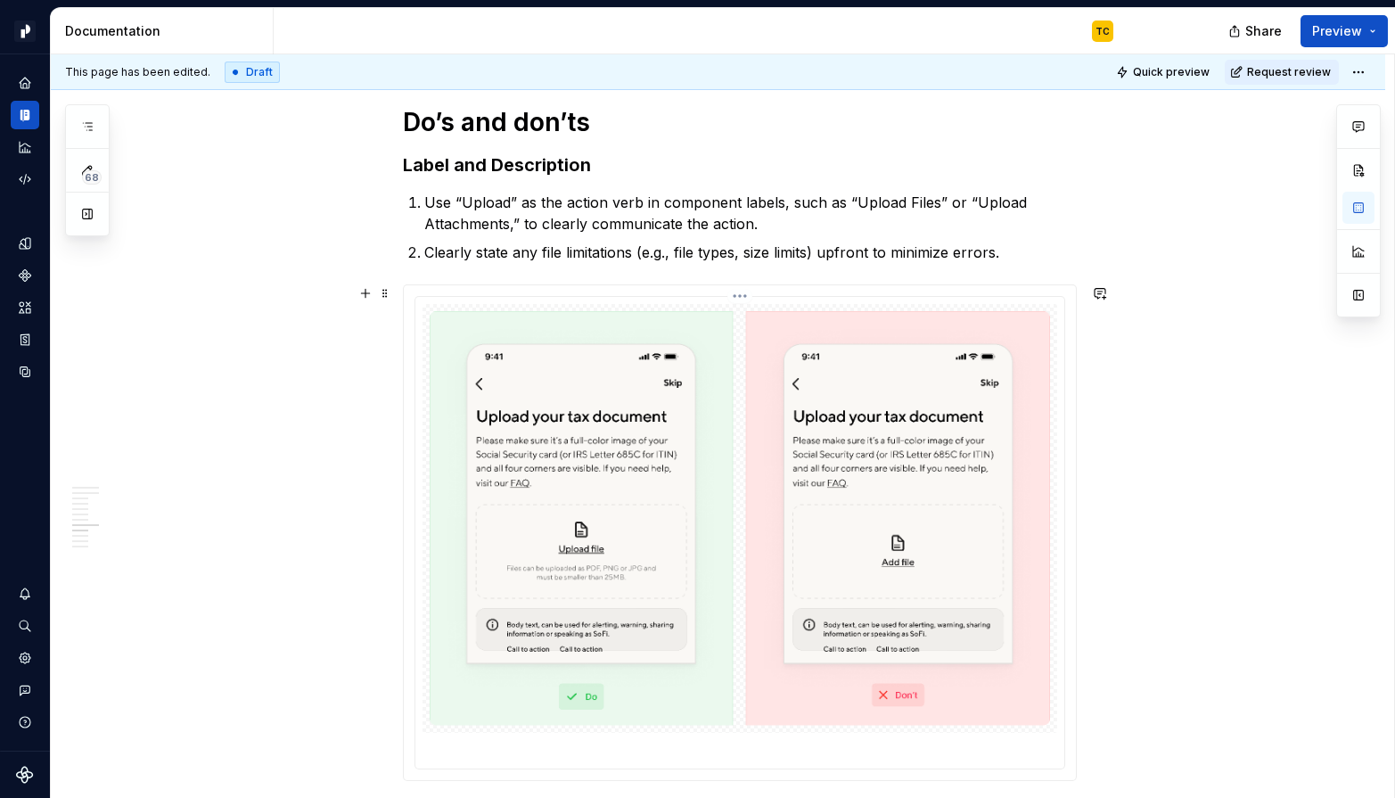
scroll to position [4820, 0]
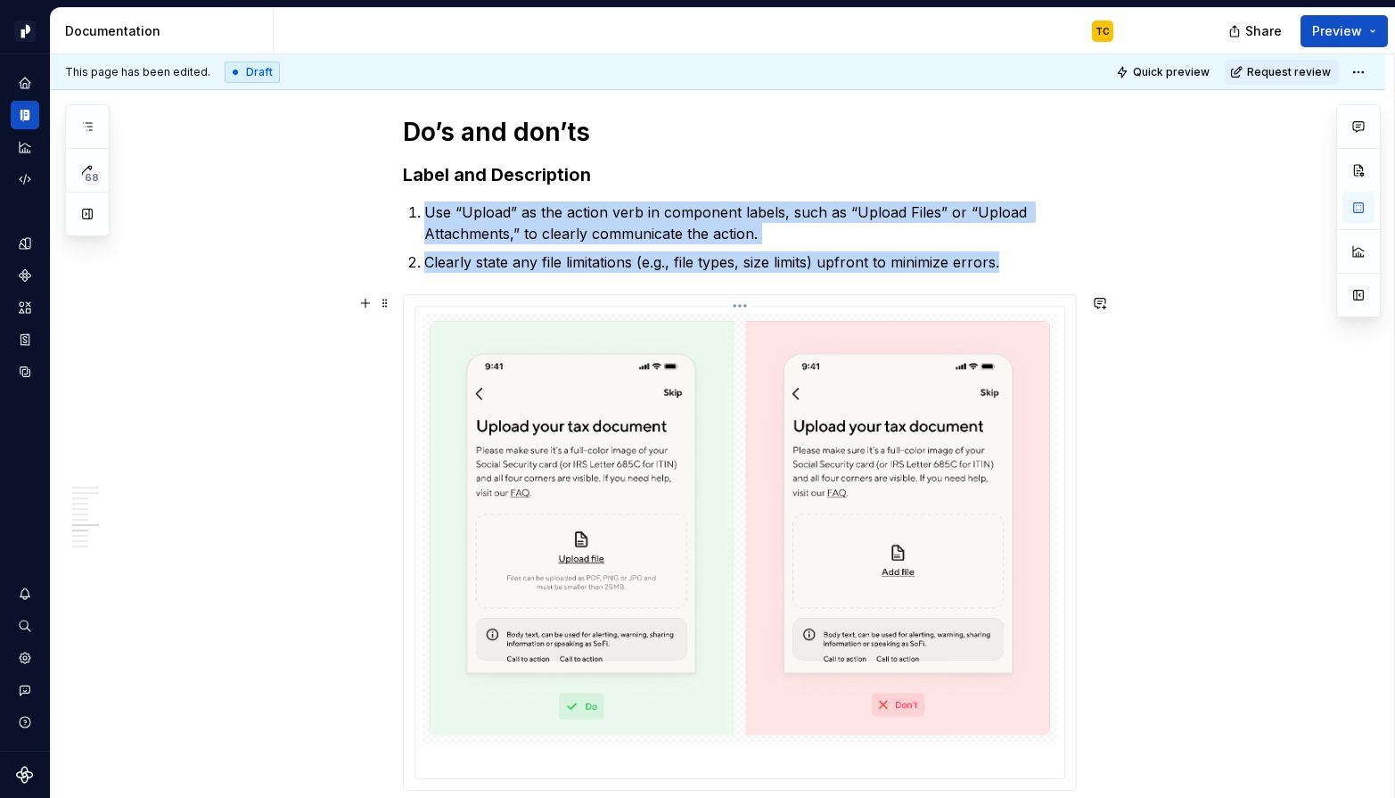
click at [593, 589] on img at bounding box center [740, 528] width 620 height 415
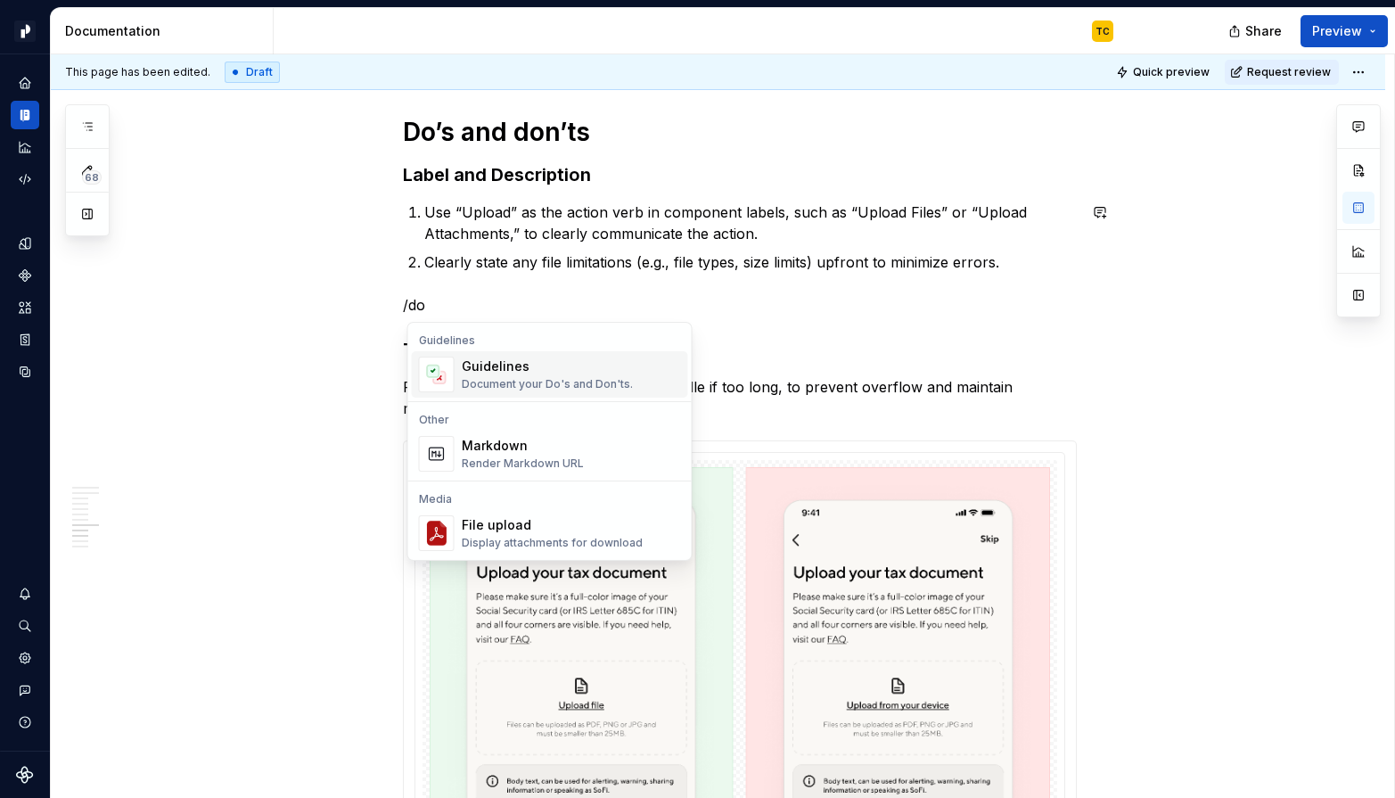
click at [590, 368] on div "Guidelines" at bounding box center [547, 366] width 171 height 18
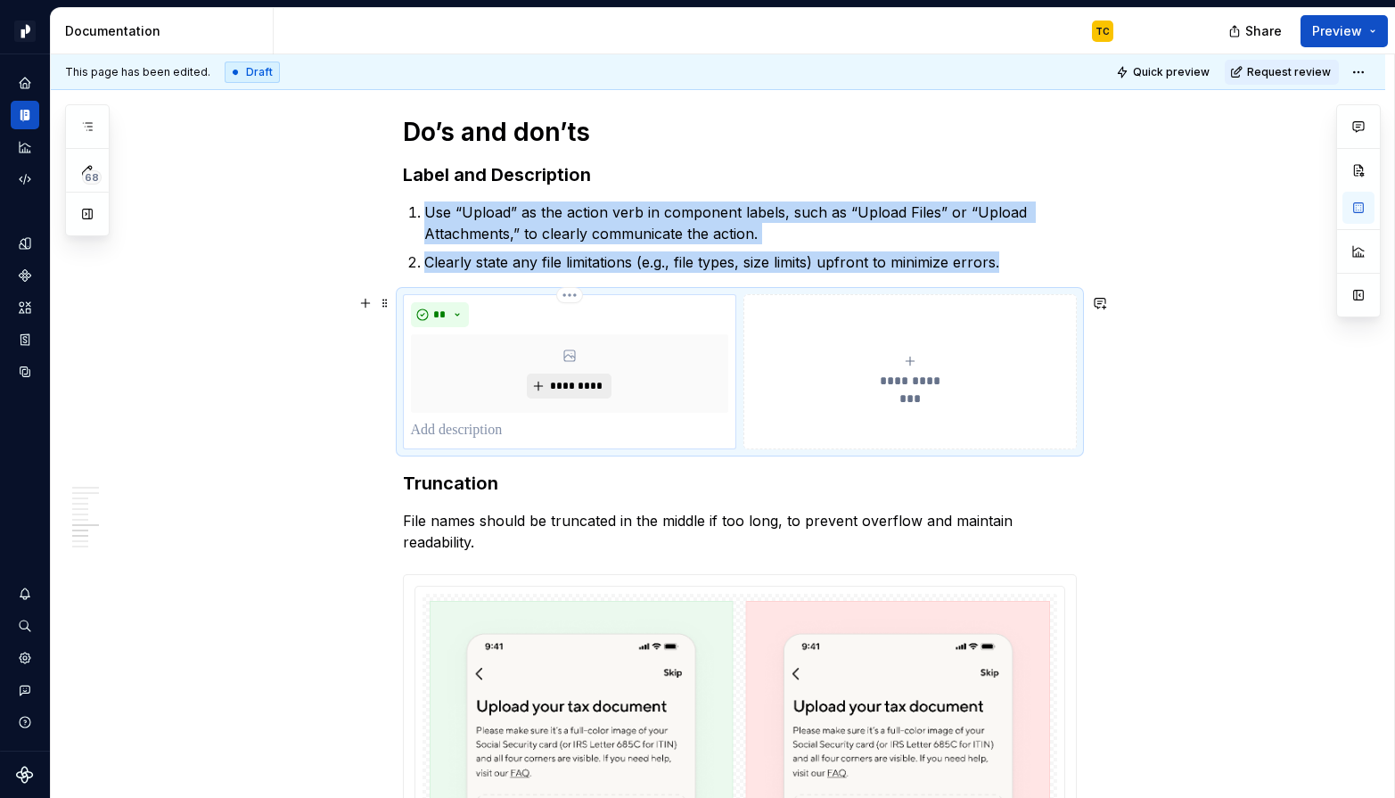
type textarea "*"
click at [553, 382] on button "*********" at bounding box center [569, 385] width 85 height 25
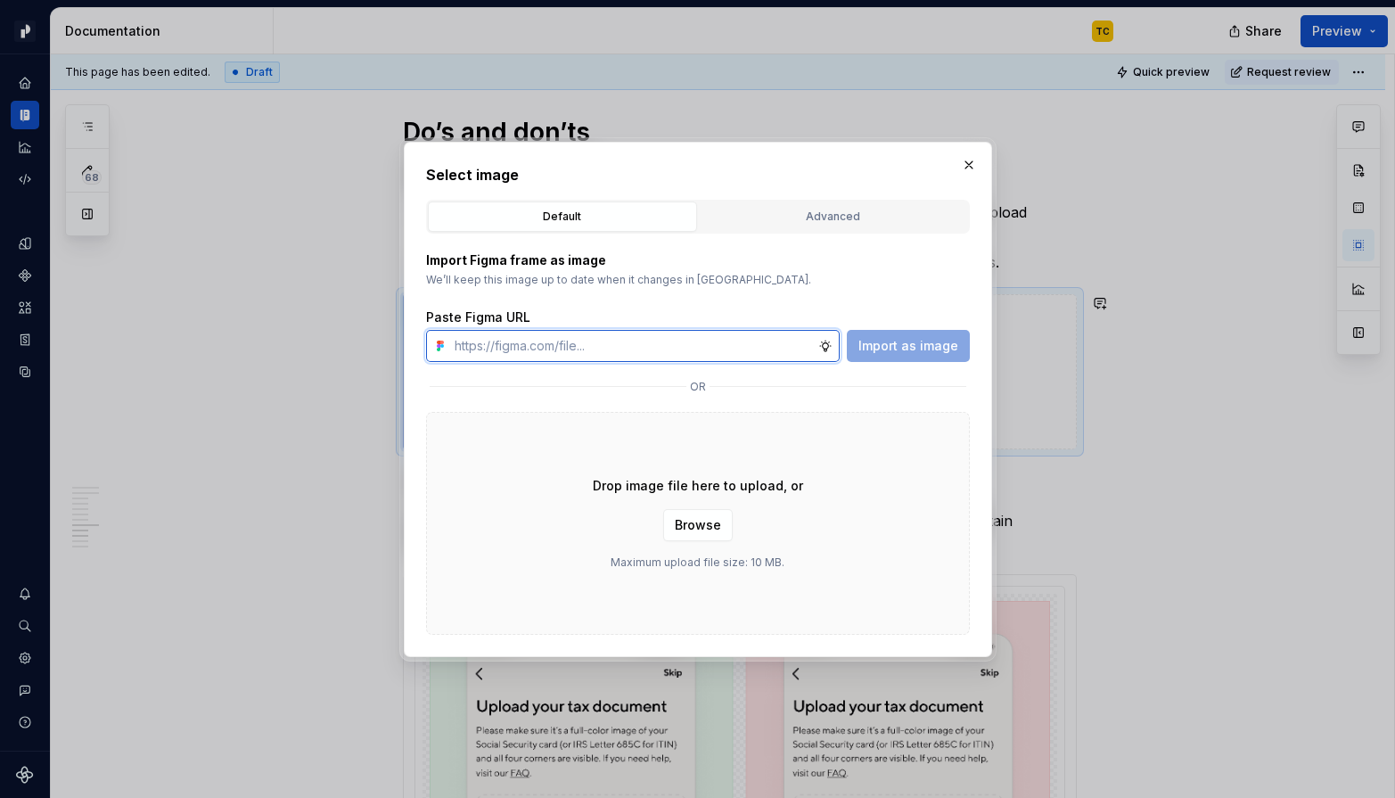
paste input "fileuploader2-usage-pill-do-01"
type input "fileuploader2-usage-pill-do-01"
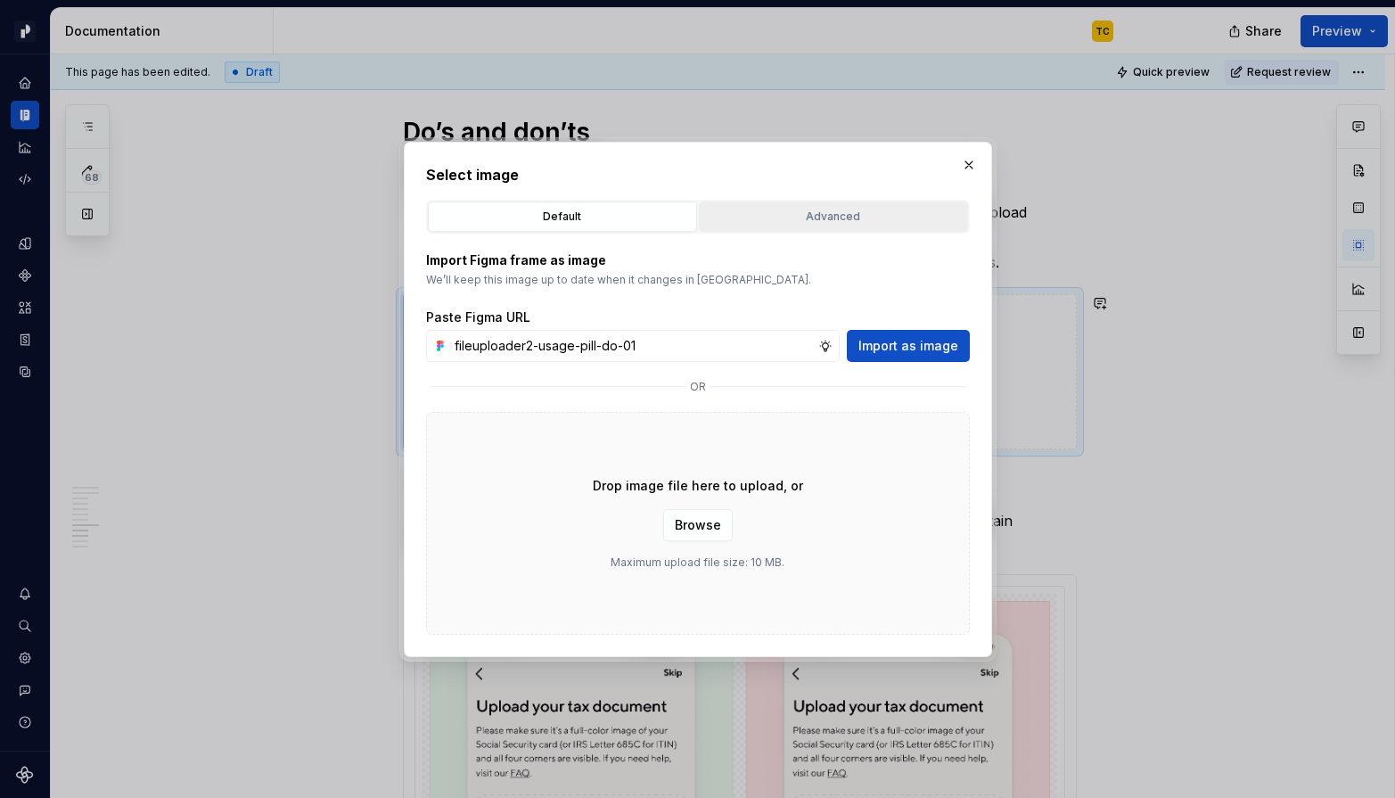
click at [842, 217] on div "Advanced" at bounding box center [833, 217] width 257 height 18
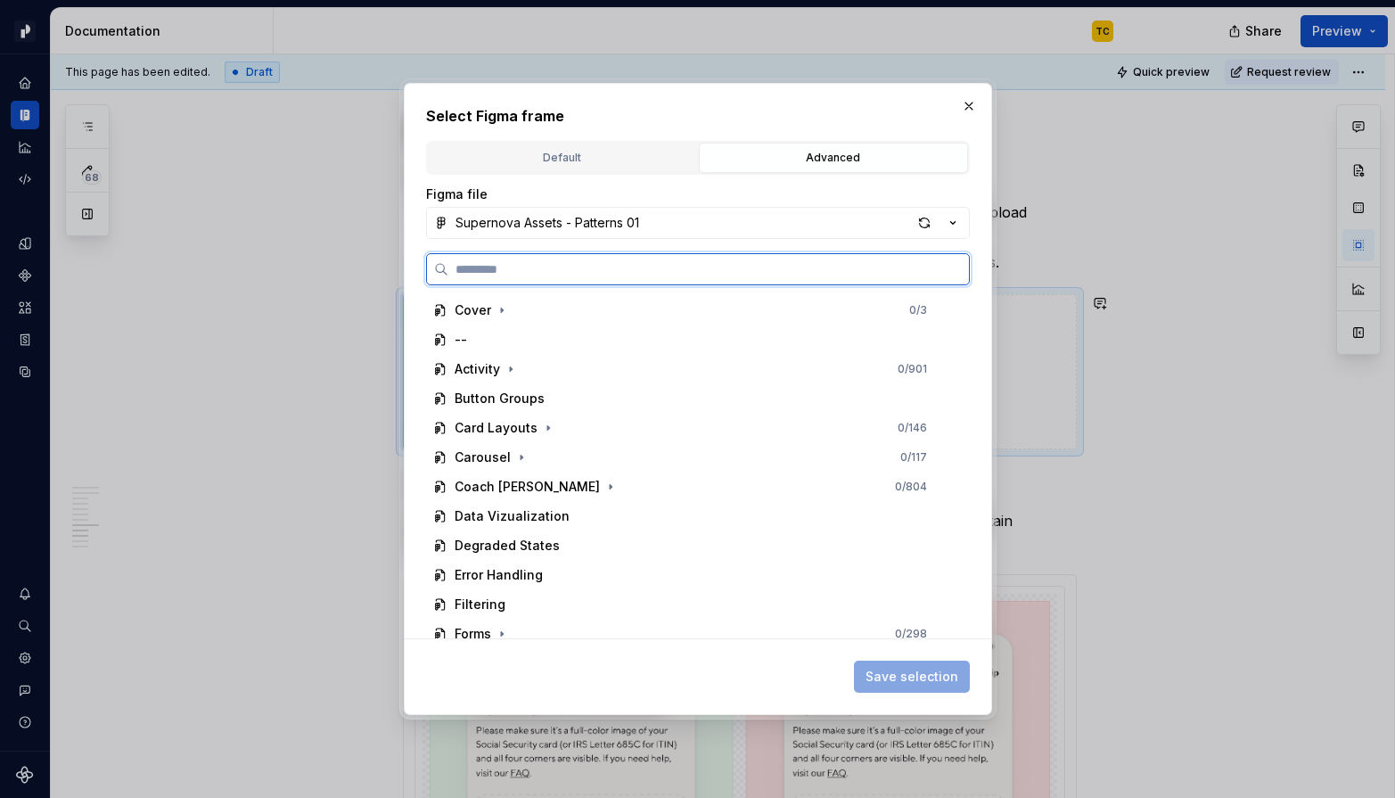
click at [693, 274] on input "search" at bounding box center [708, 269] width 521 height 18
paste input "**********"
type input "**********"
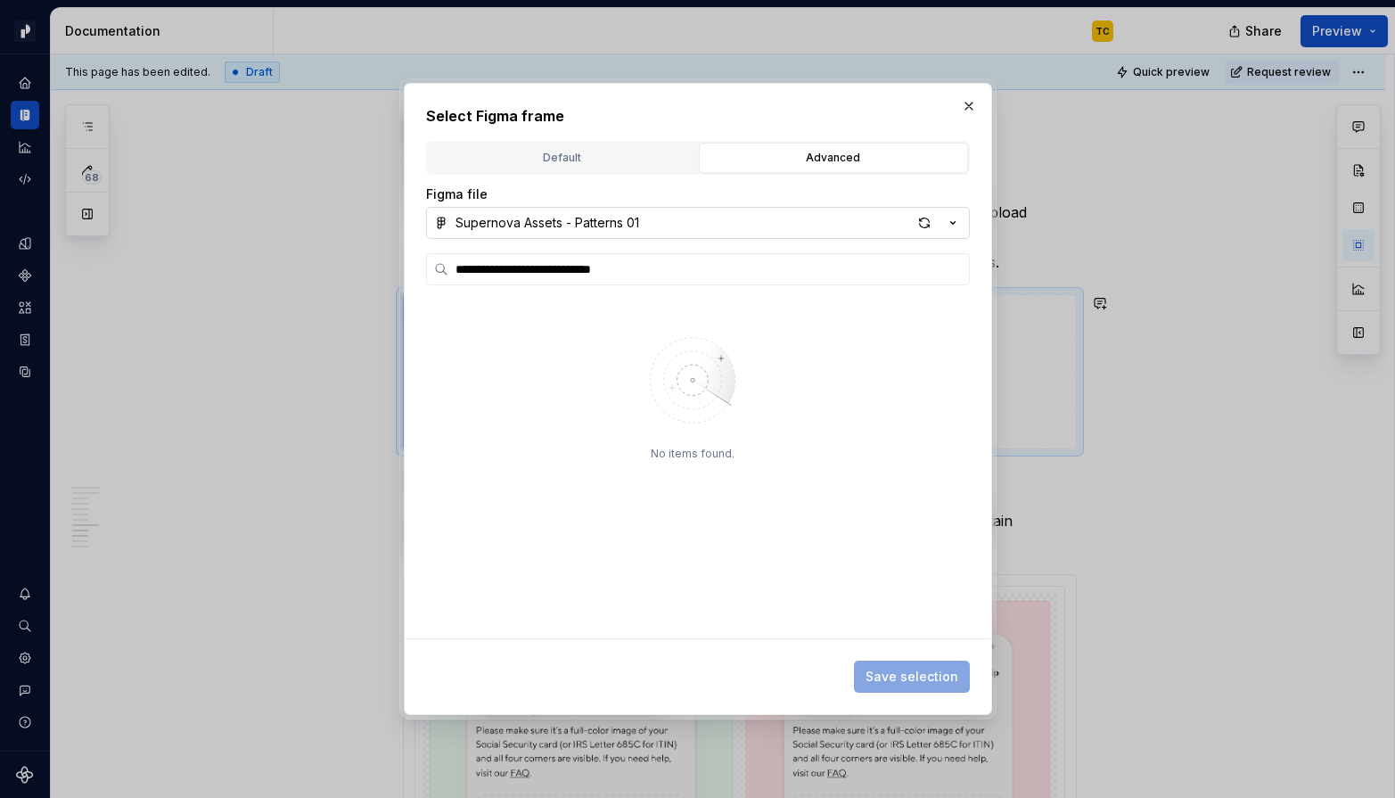
click at [952, 223] on icon "button" at bounding box center [952, 222] width 4 height 3
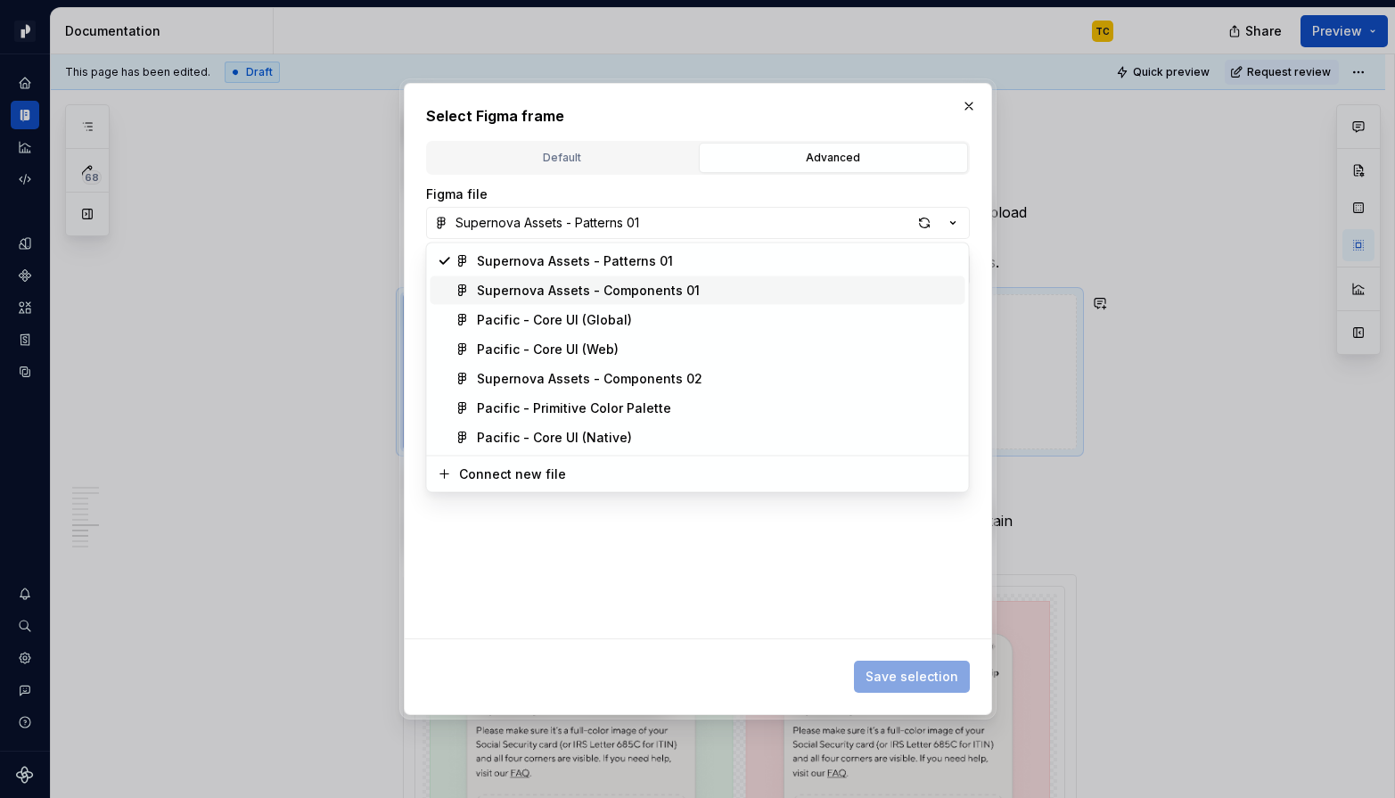
click at [733, 290] on div "Supernova Assets - Components 01" at bounding box center [717, 291] width 481 height 18
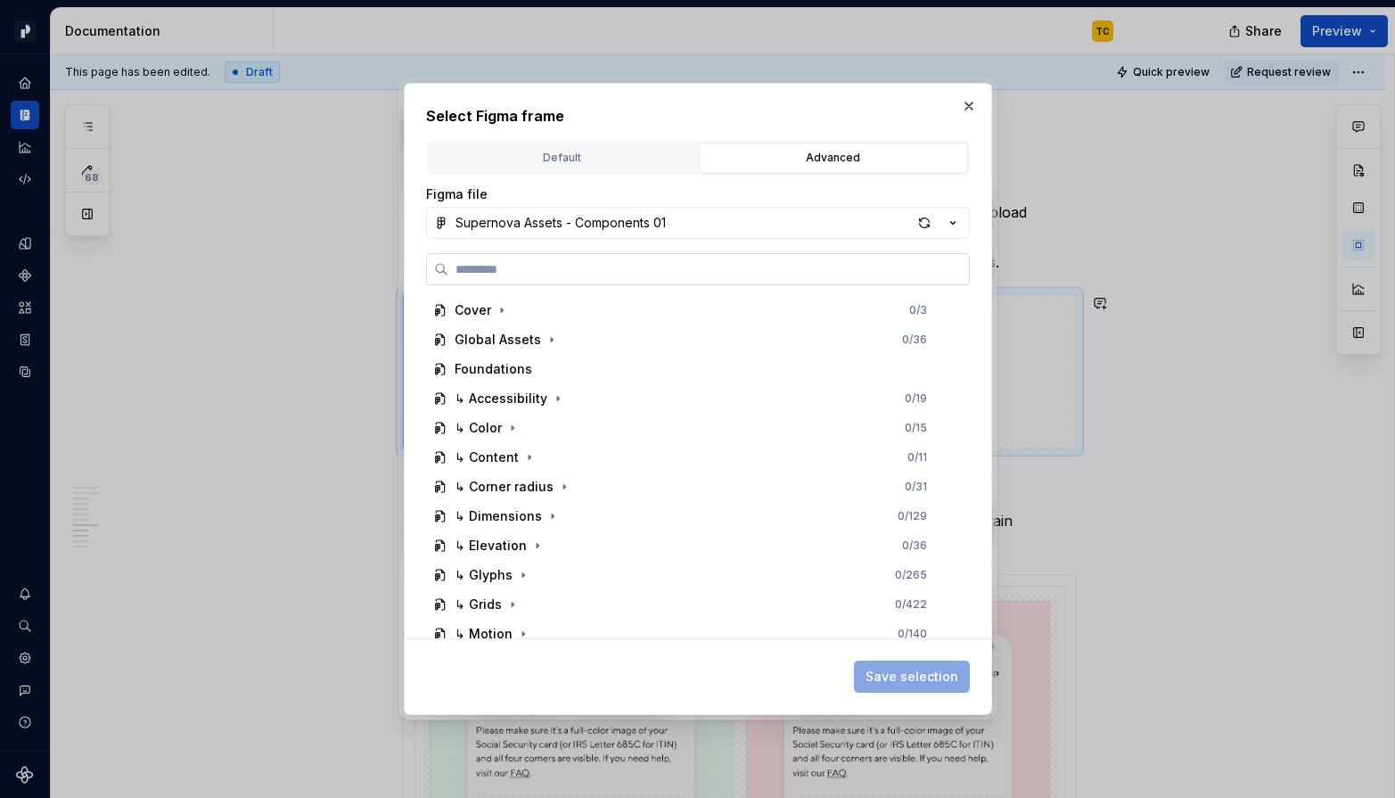
paste input "**********"
type input "**********"
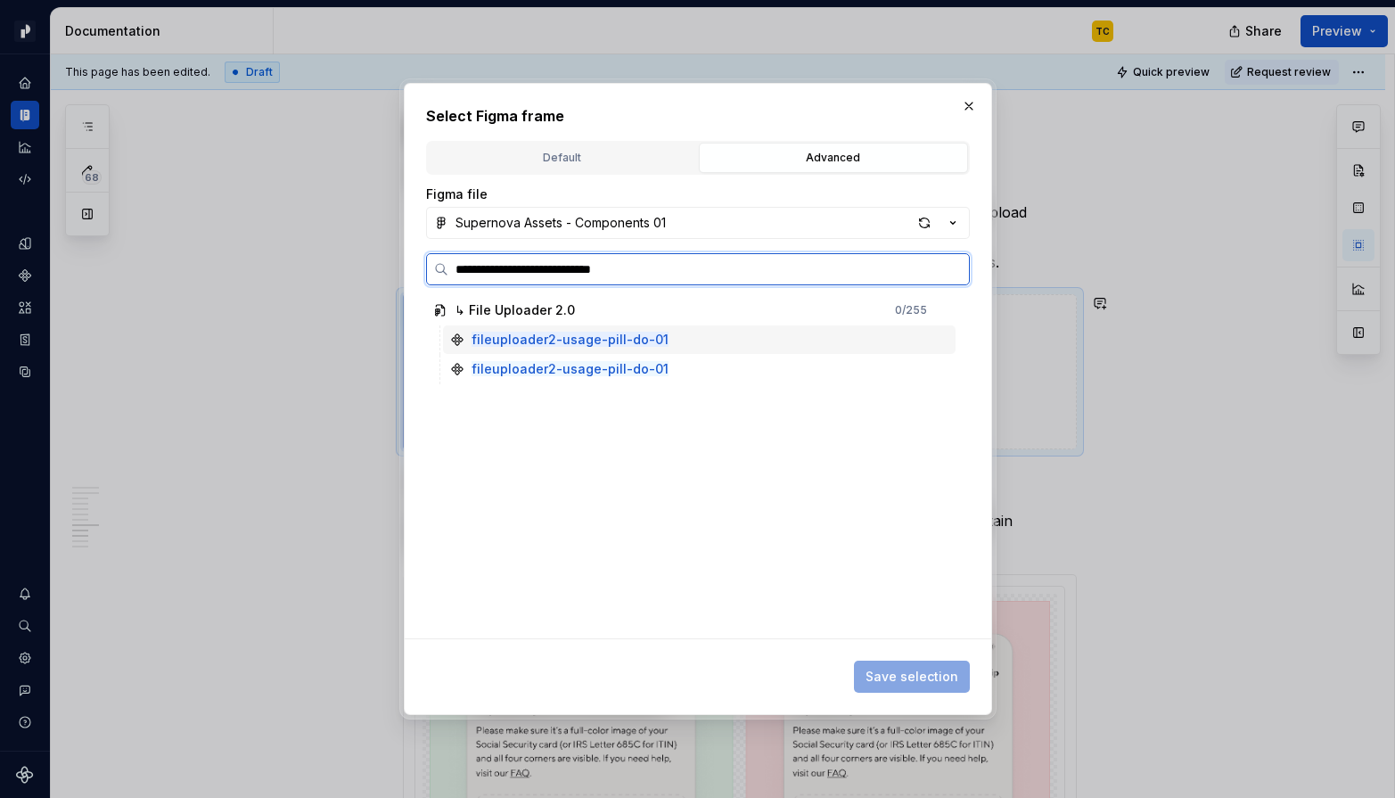
click at [677, 338] on div "fileuploader2-usage-pill-do-01" at bounding box center [699, 339] width 513 height 29
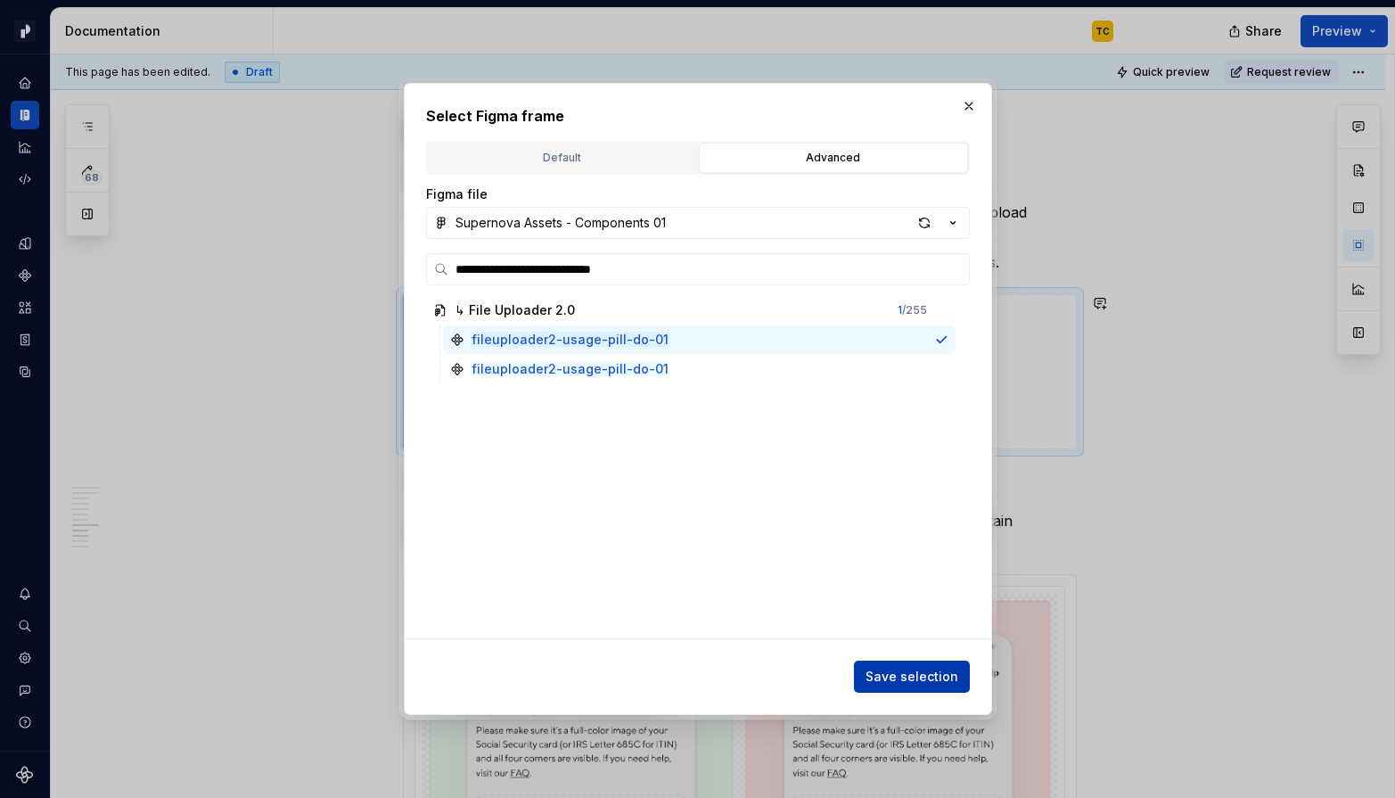
click at [893, 674] on span "Save selection" at bounding box center [911, 677] width 93 height 18
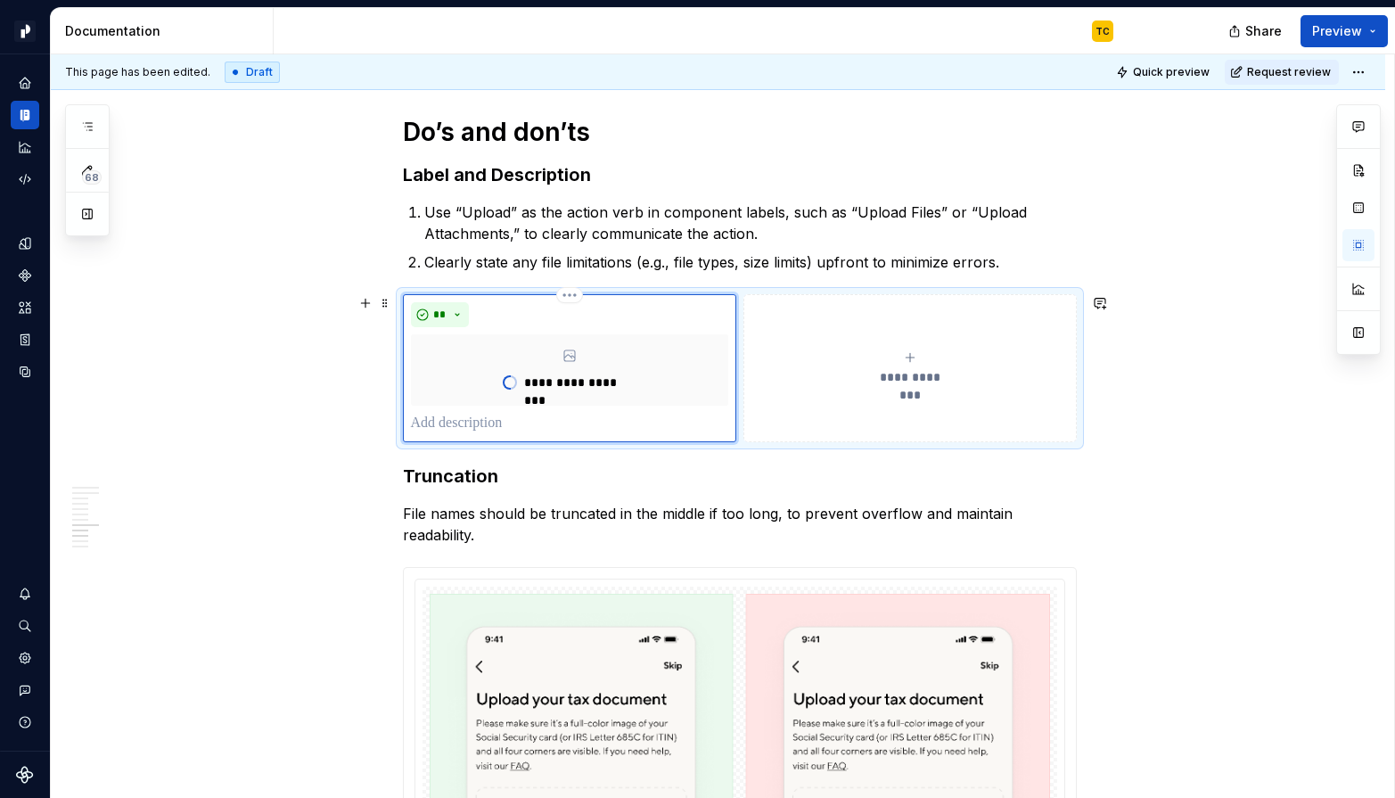
type textarea "*"
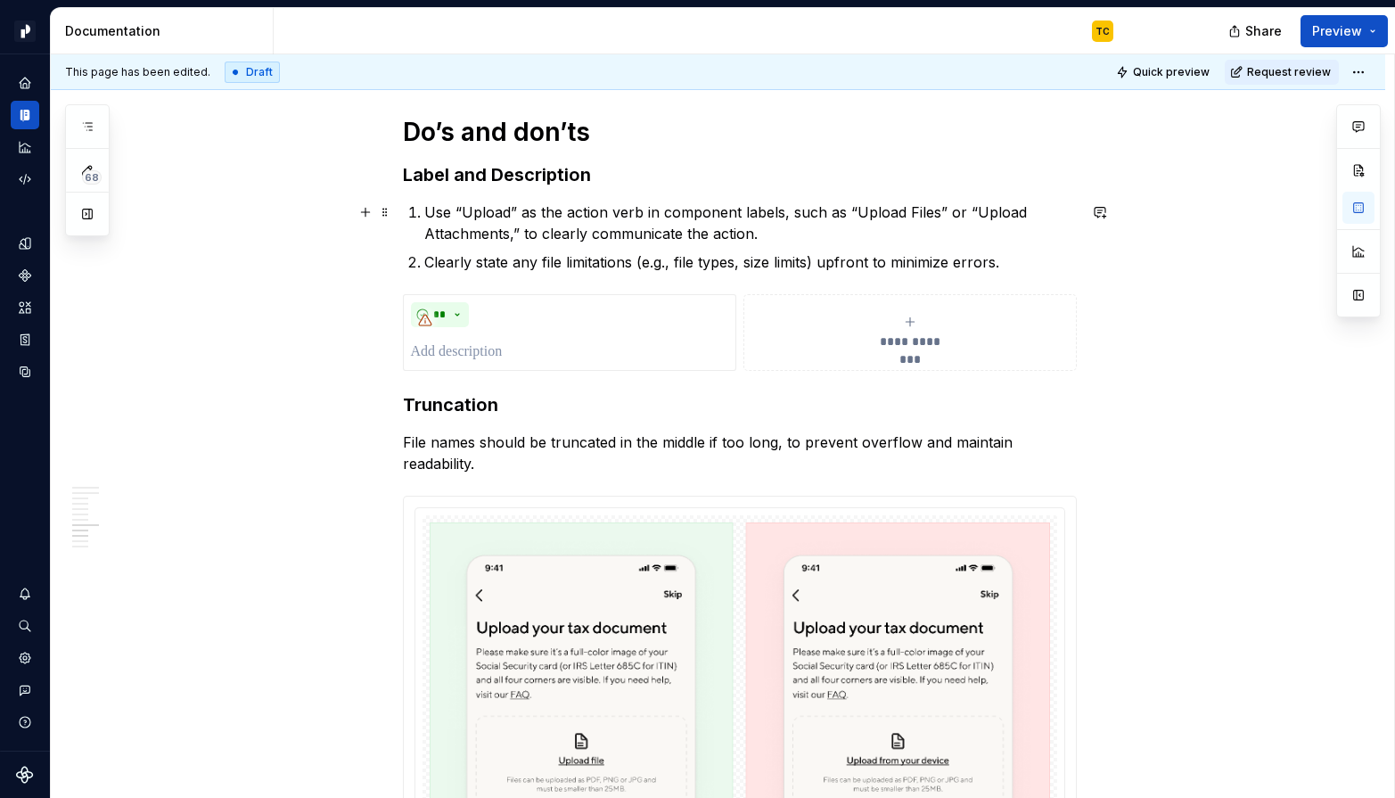
click at [477, 212] on p "Use “Upload” as the action verb in component labels, such as “Upload Files” or …" at bounding box center [750, 222] width 652 height 43
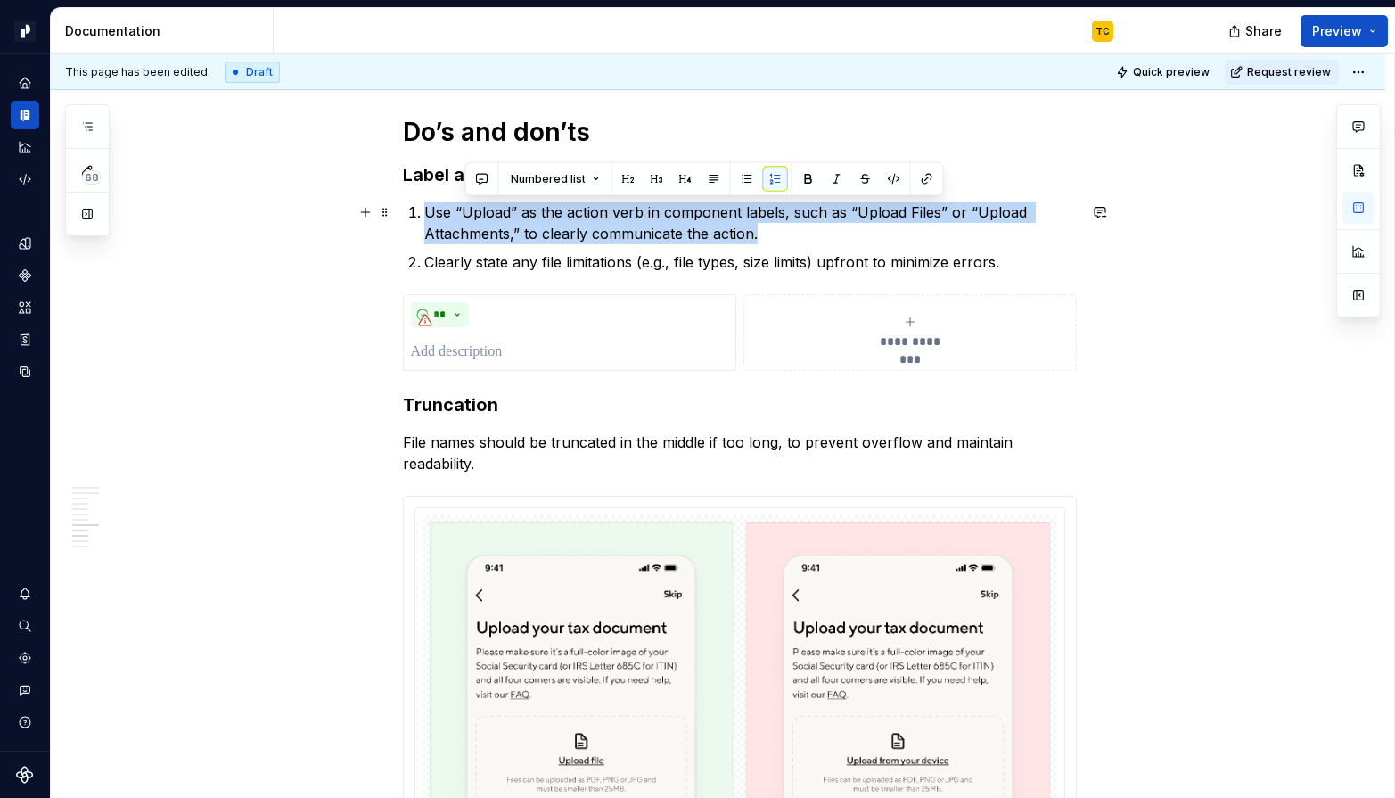
click at [477, 212] on p "Use “Upload” as the action verb in component labels, such as “Upload Files” or …" at bounding box center [750, 222] width 652 height 43
click at [898, 327] on div "**********" at bounding box center [909, 333] width 317 height 36
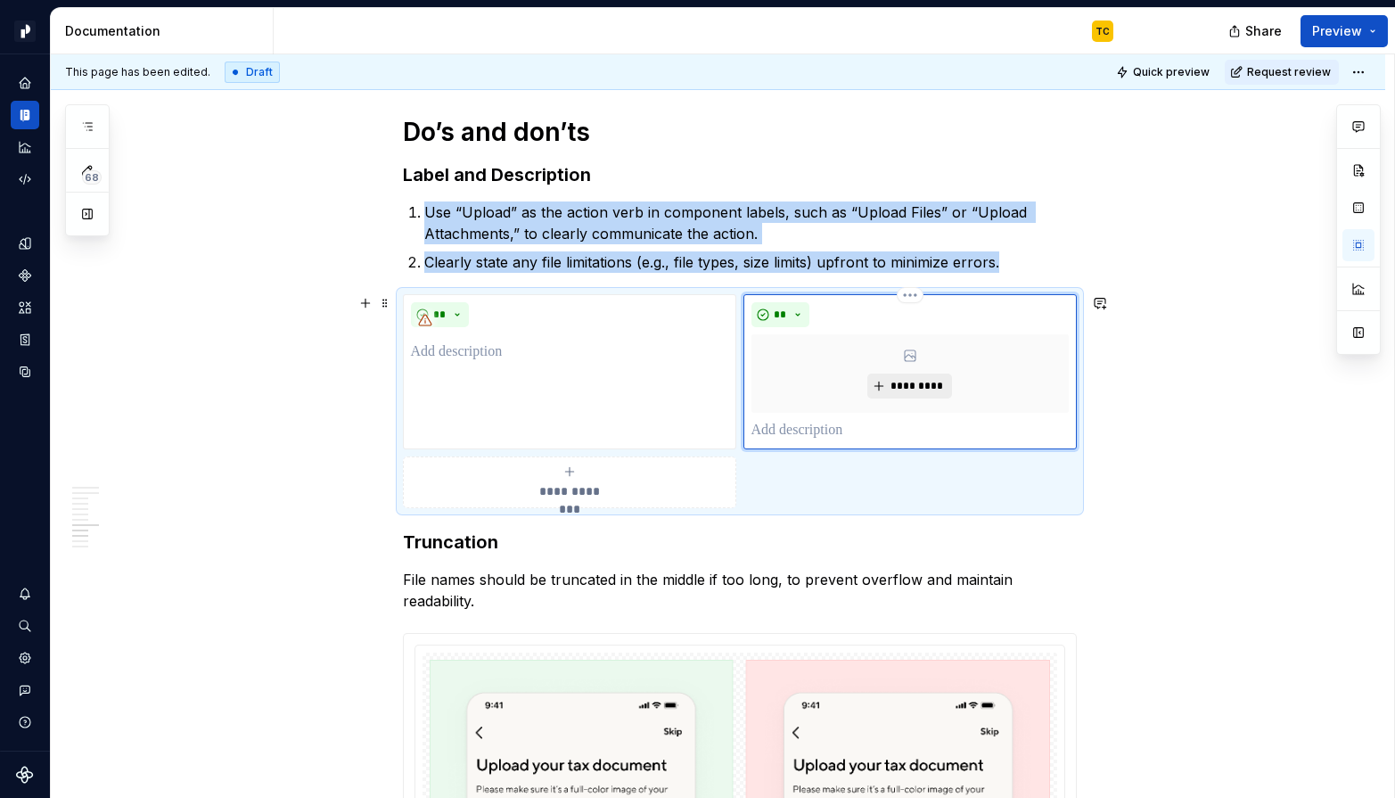
click at [899, 380] on span "*********" at bounding box center [917, 386] width 54 height 14
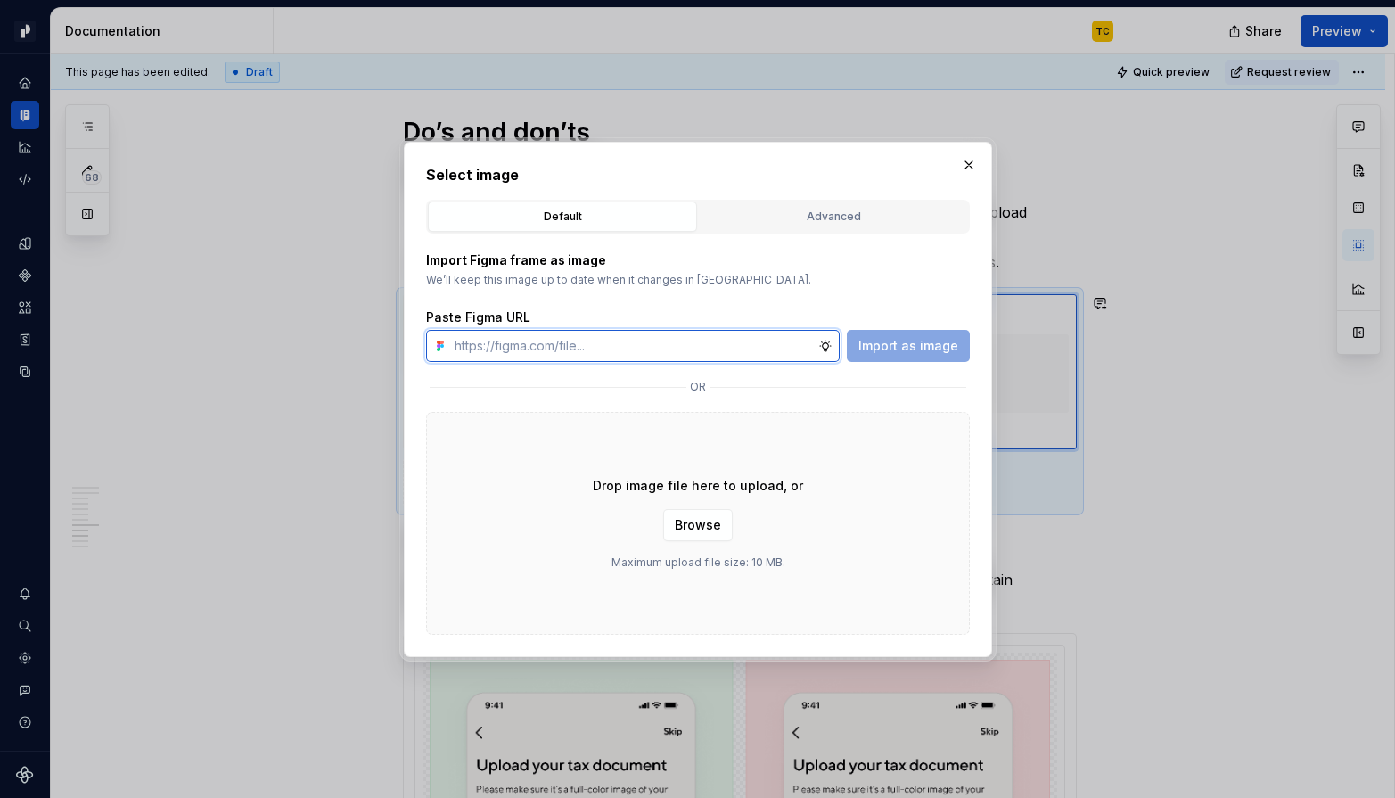
paste input "[URL][DOMAIN_NAME]"
type input "[URL][DOMAIN_NAME]"
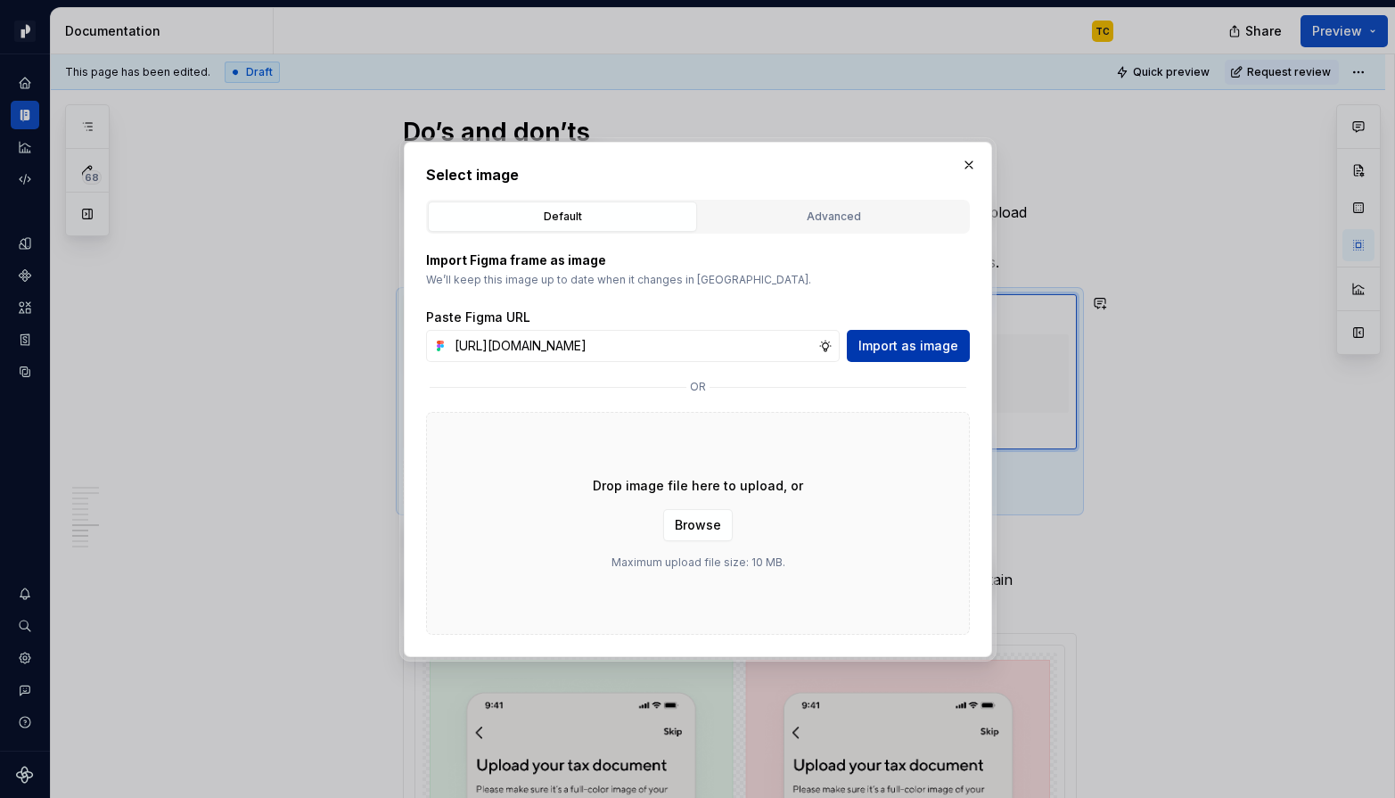
click at [875, 342] on span "Import as image" at bounding box center [908, 346] width 100 height 18
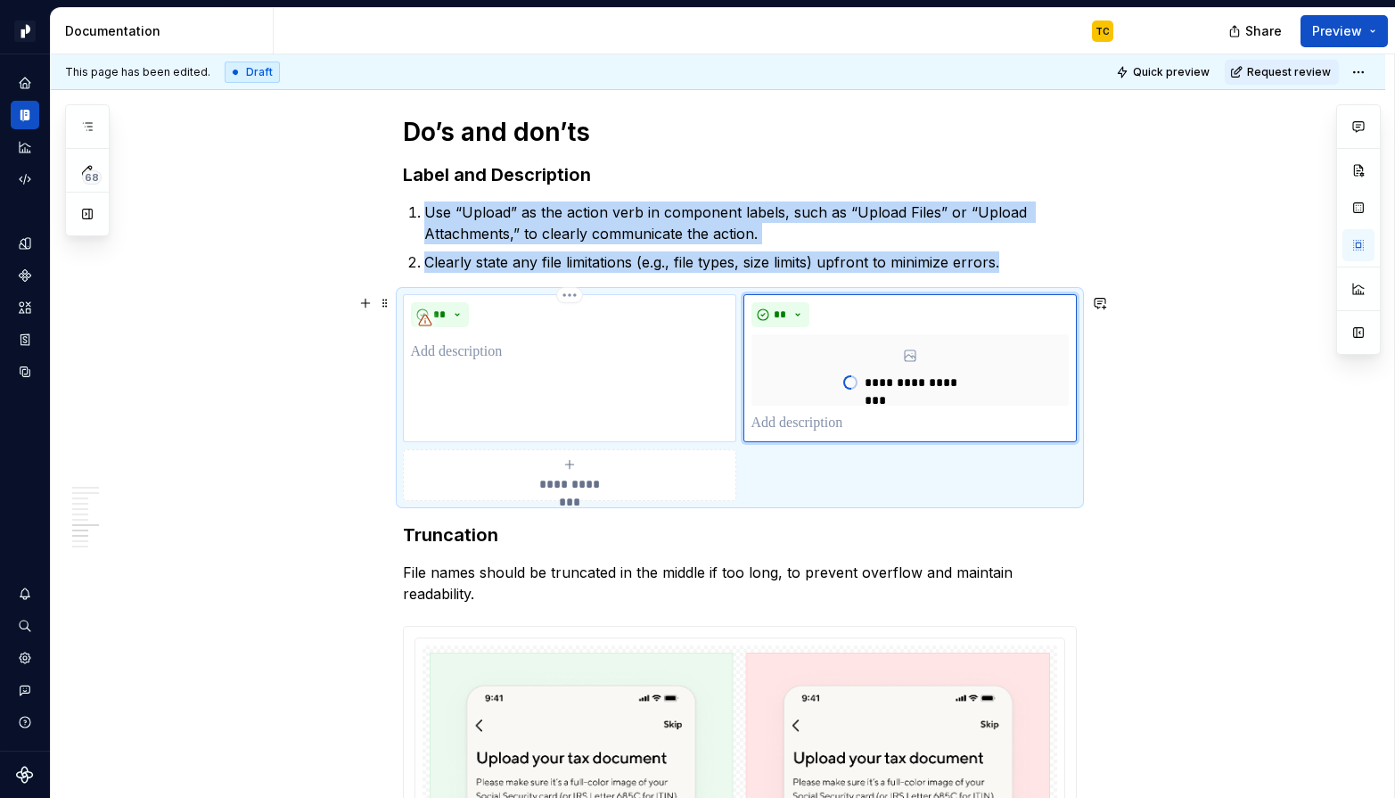
click at [617, 365] on div "**" at bounding box center [569, 368] width 333 height 148
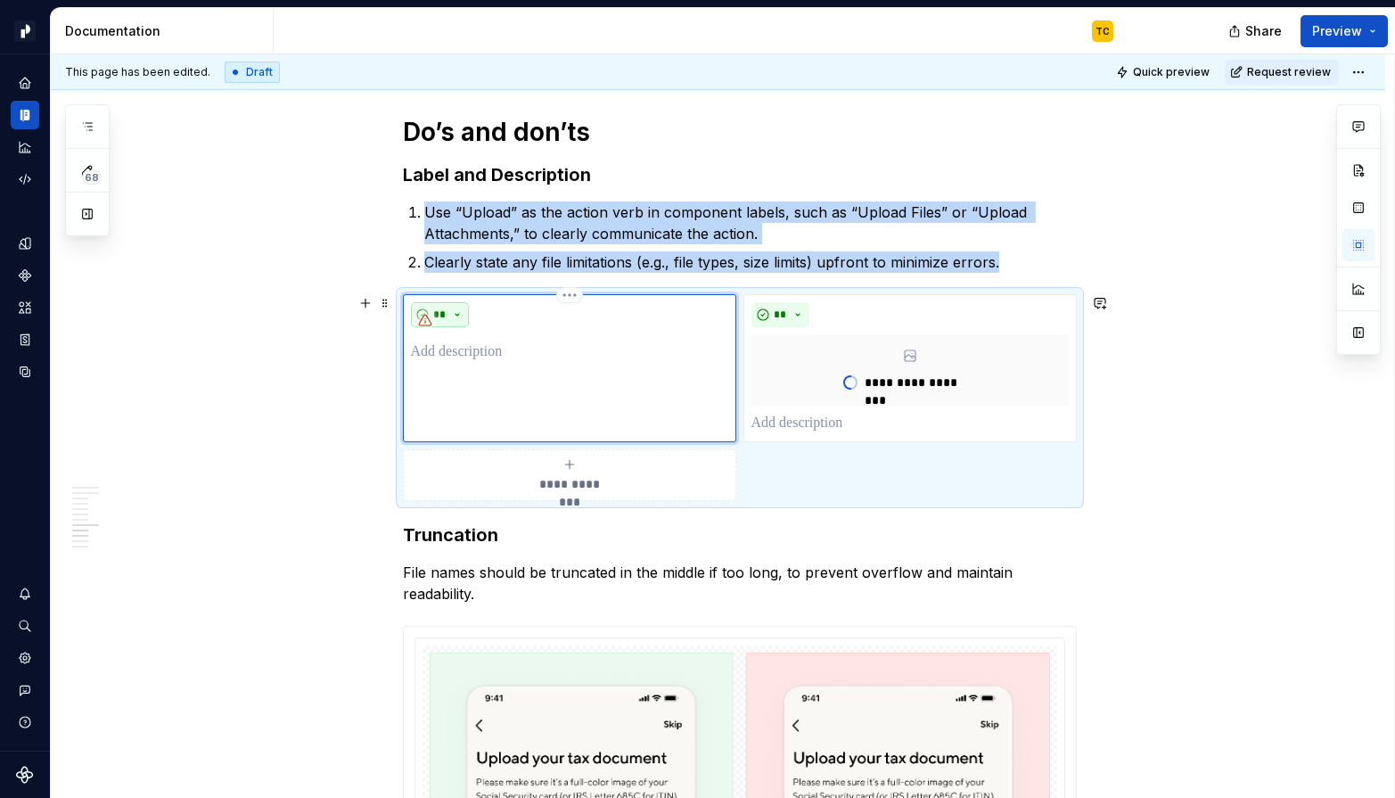
click at [455, 314] on button "**" at bounding box center [440, 314] width 59 height 25
click at [631, 394] on div "**" at bounding box center [569, 368] width 333 height 148
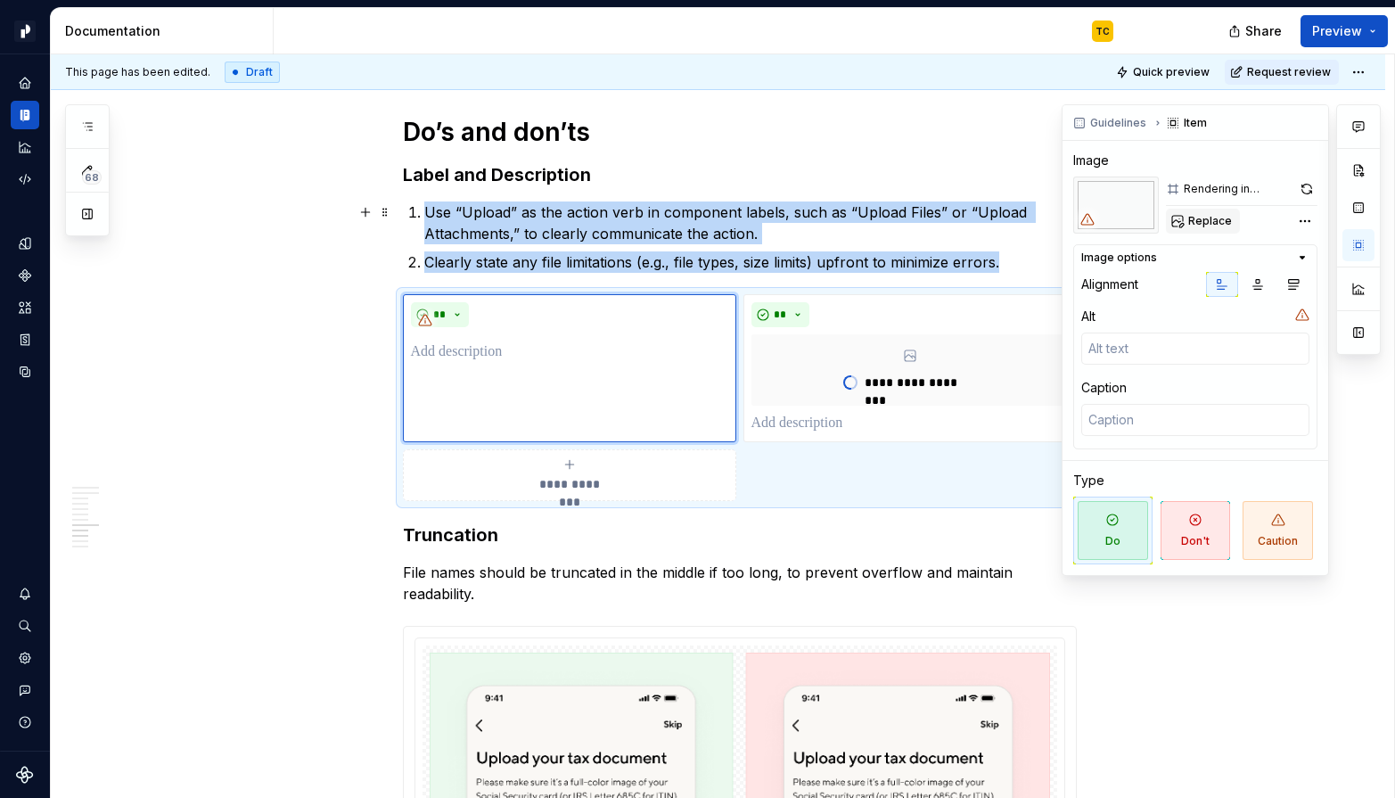
click at [1208, 217] on span "Replace" at bounding box center [1210, 221] width 44 height 14
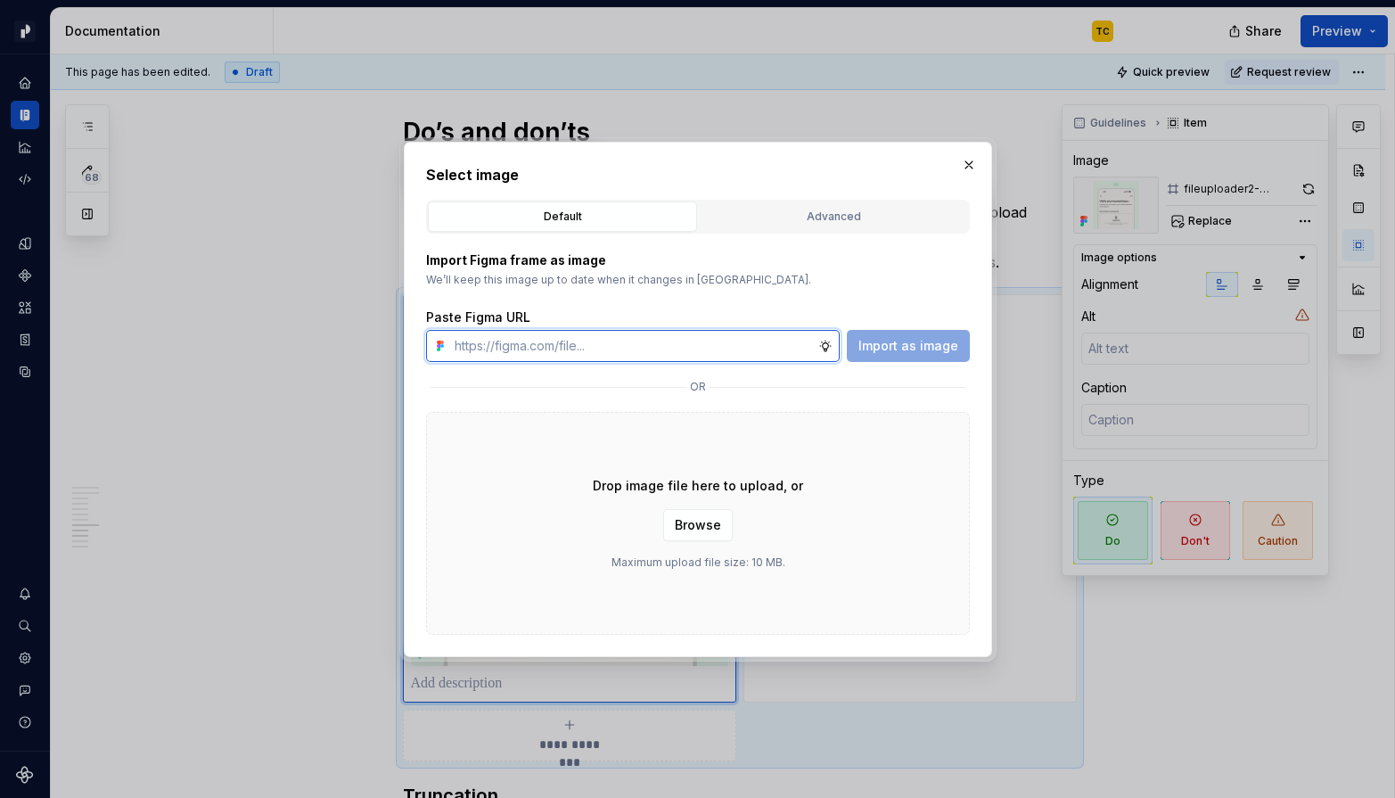
type textarea "*"
paste input "[URL][DOMAIN_NAME]"
type input "[URL][DOMAIN_NAME]"
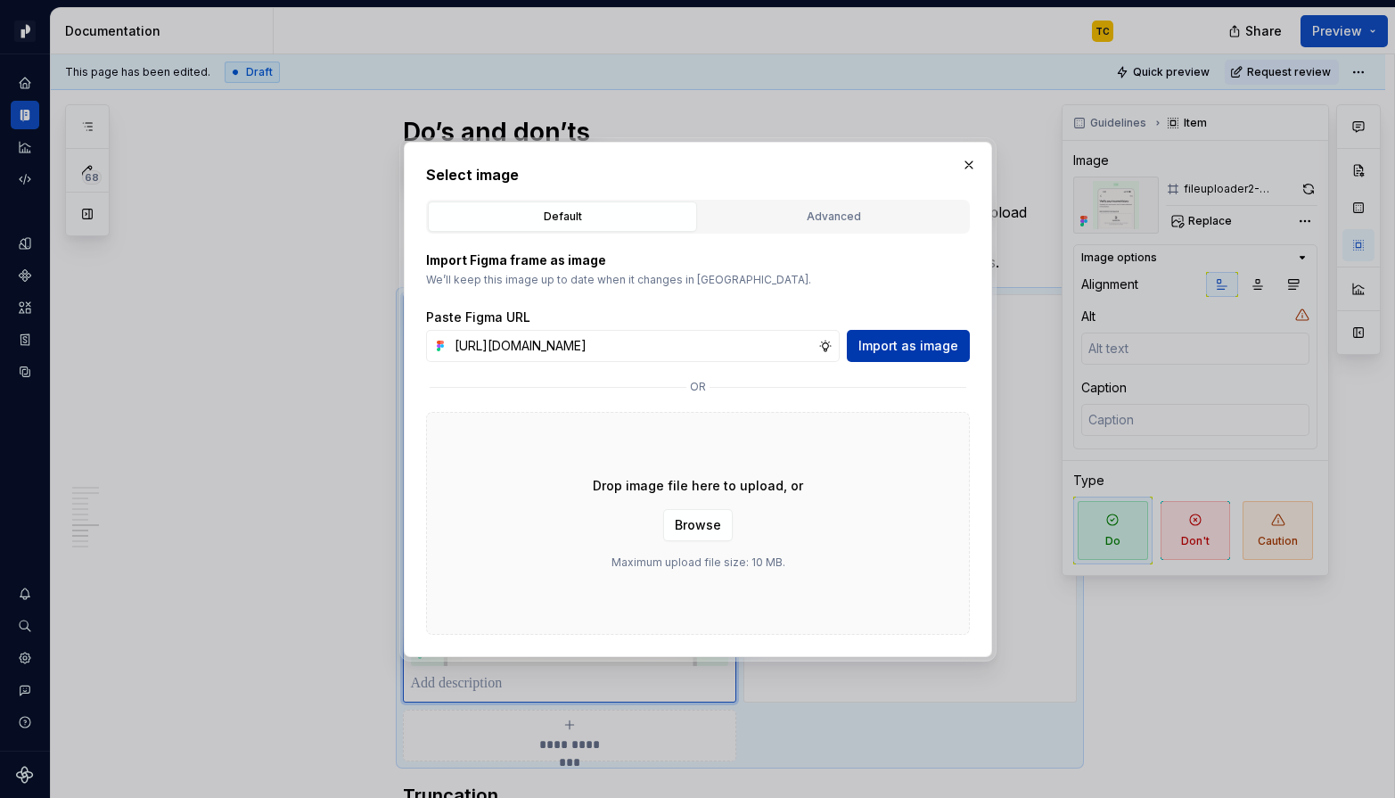
scroll to position [0, 0]
click at [876, 337] on span "Import as image" at bounding box center [908, 346] width 100 height 18
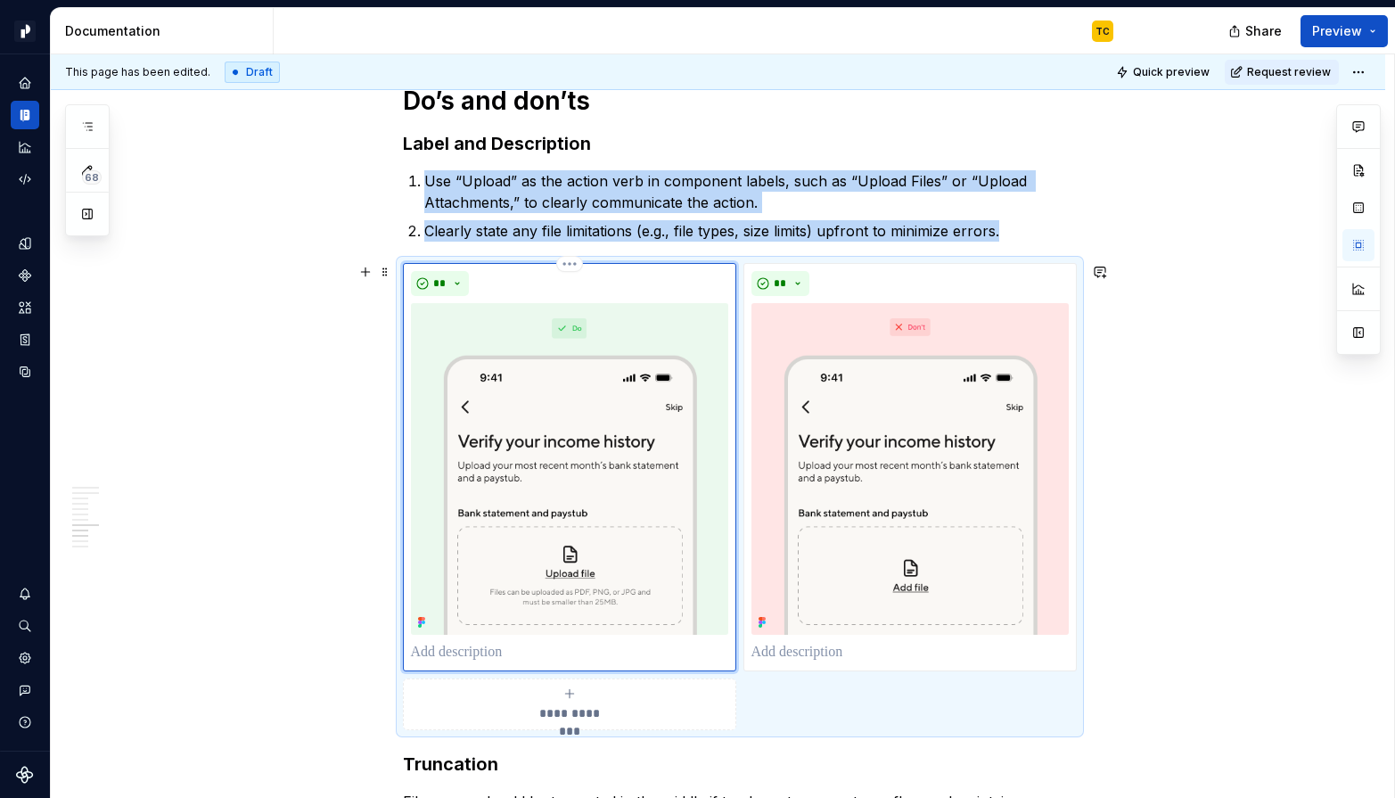
scroll to position [4819, 0]
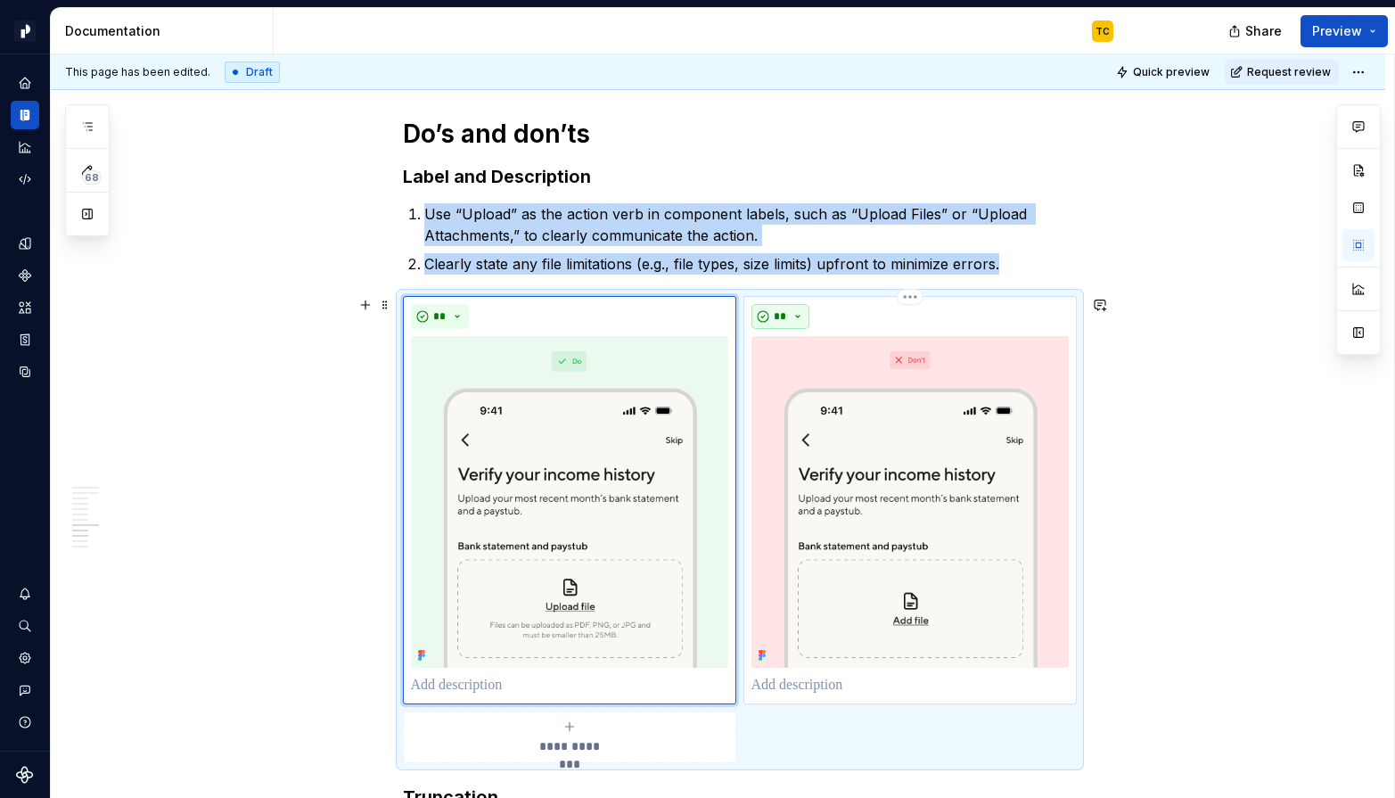
click at [810, 321] on button "**" at bounding box center [780, 316] width 59 height 25
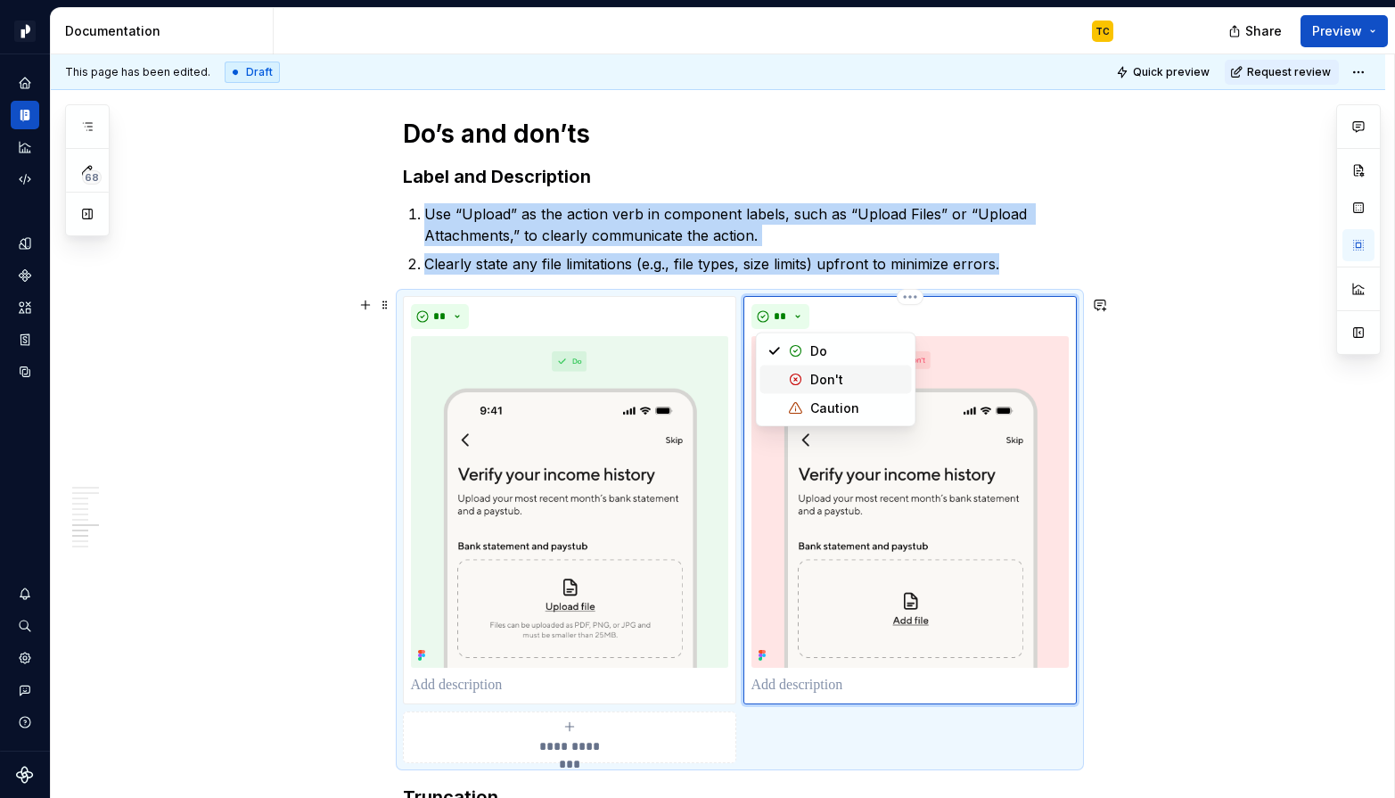
click at [846, 379] on div "Don't" at bounding box center [857, 380] width 94 height 18
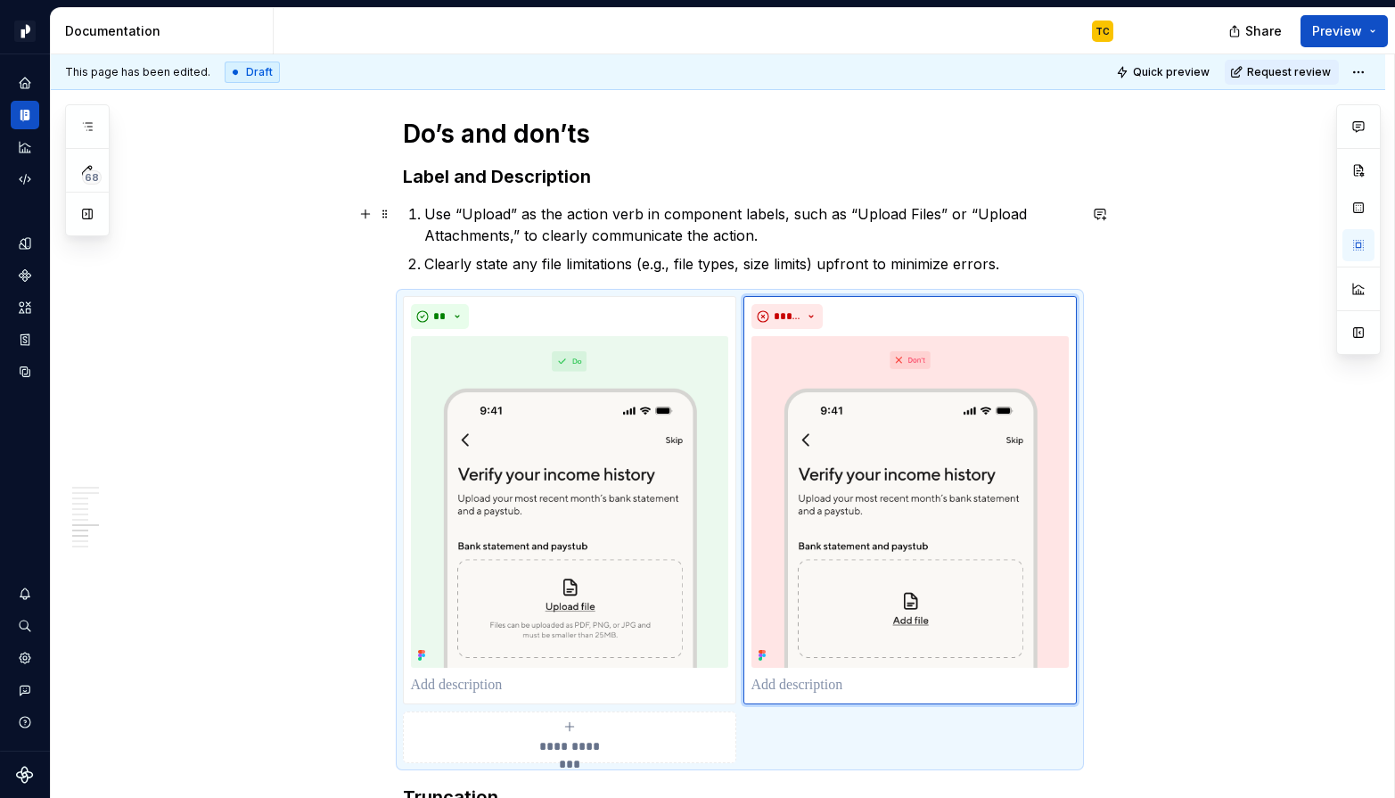
click at [504, 226] on p "Use “Upload” as the action verb in component labels, such as “Upload Files” or …" at bounding box center [750, 224] width 652 height 43
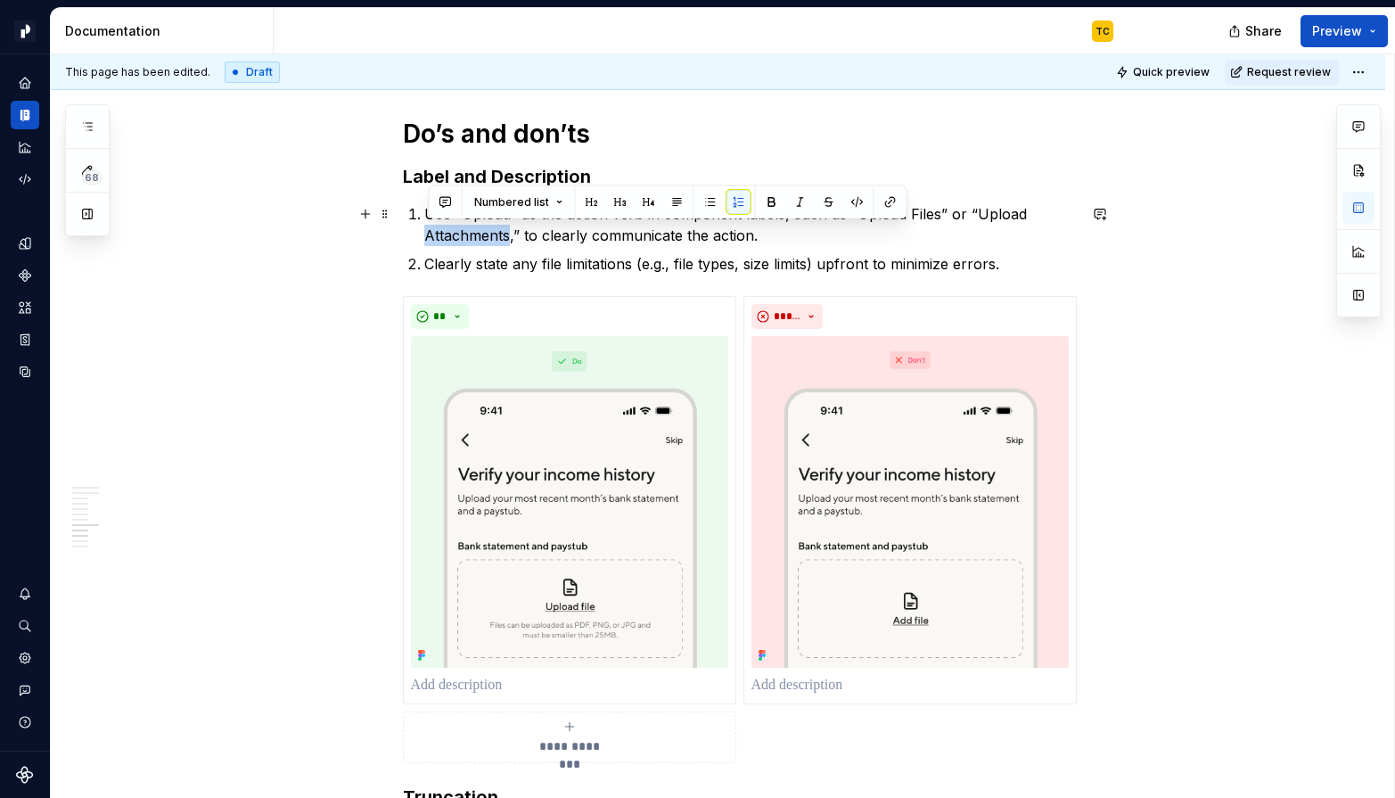
click at [504, 226] on p "Use “Upload” as the action verb in component labels, such as “Upload Files” or …" at bounding box center [750, 224] width 652 height 43
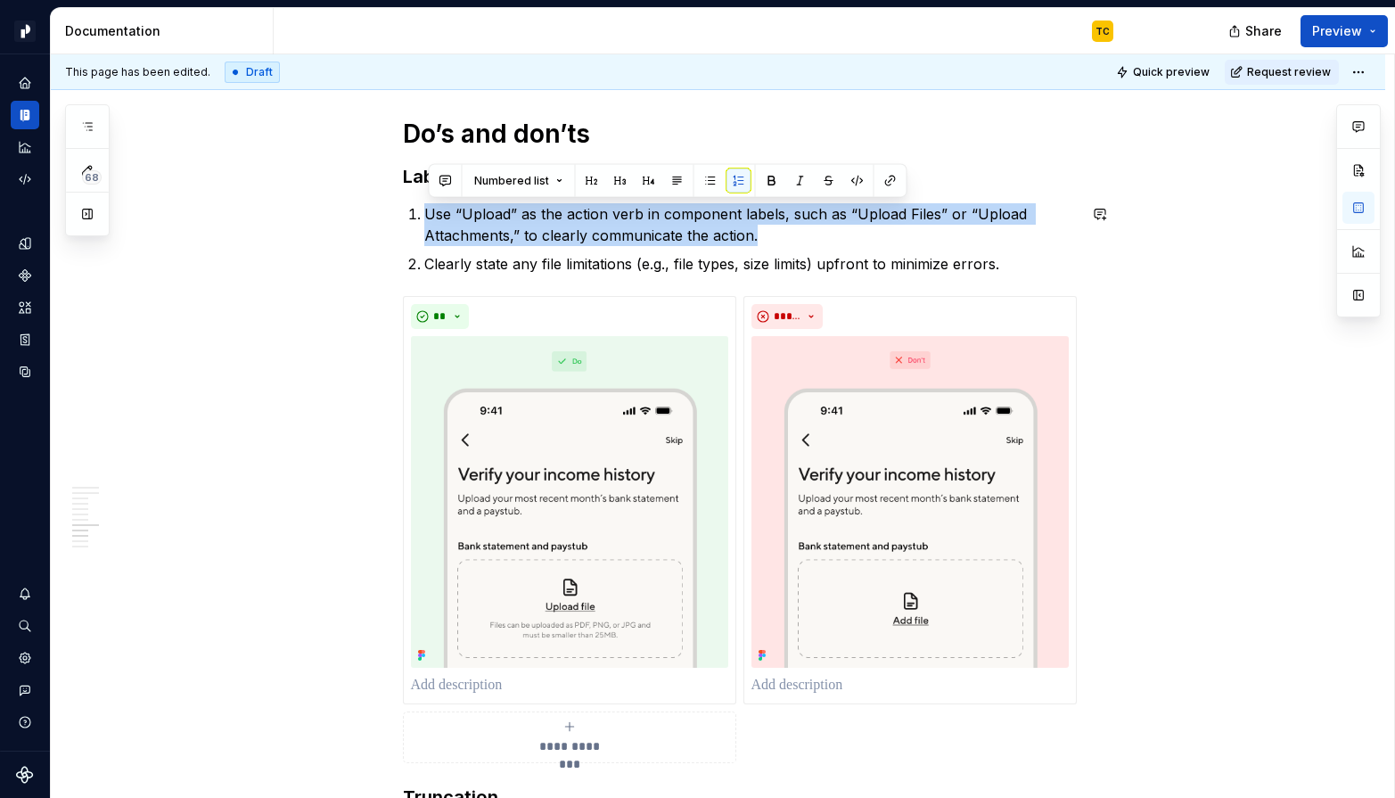
copy p "Use “Upload” as the action verb in component labels, such as “Upload Files” or …"
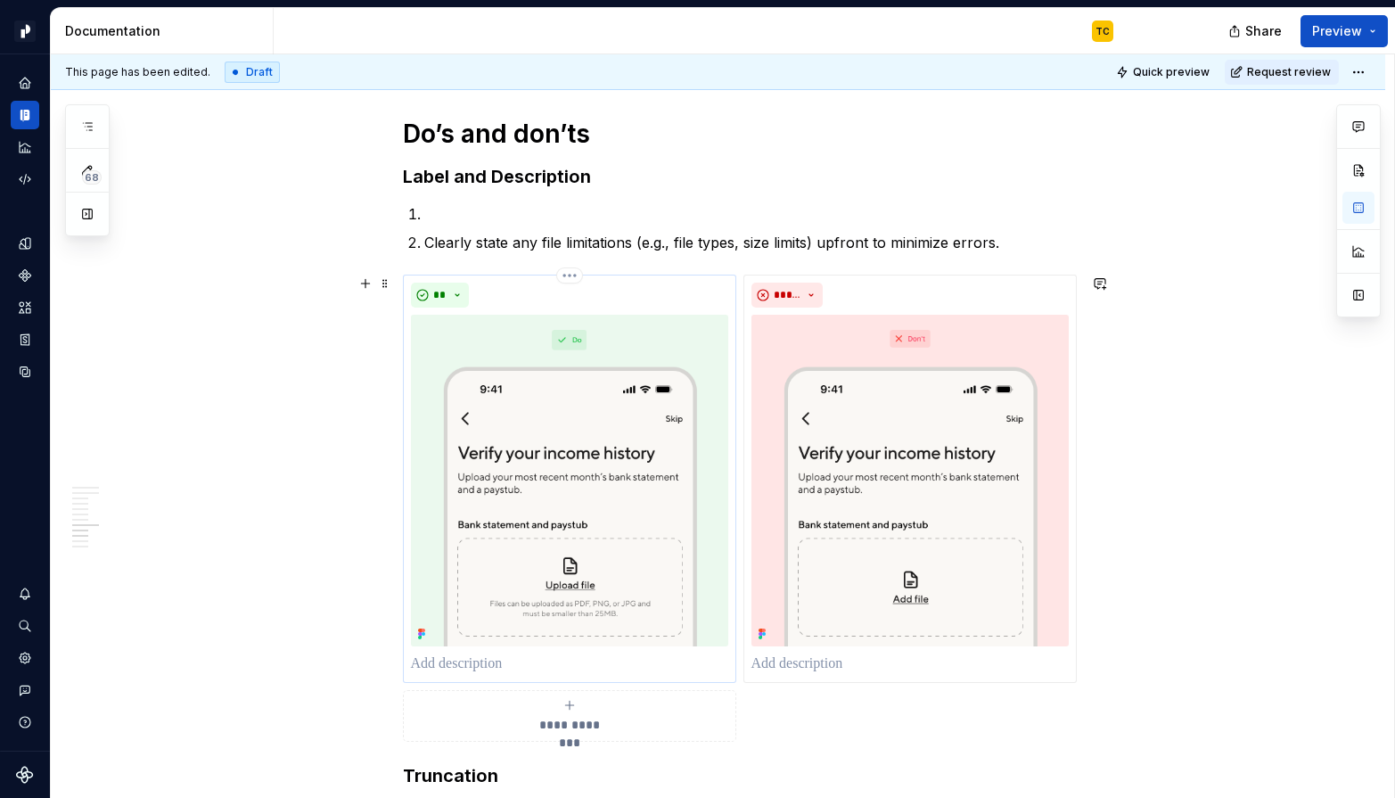
click at [446, 663] on p at bounding box center [569, 663] width 317 height 21
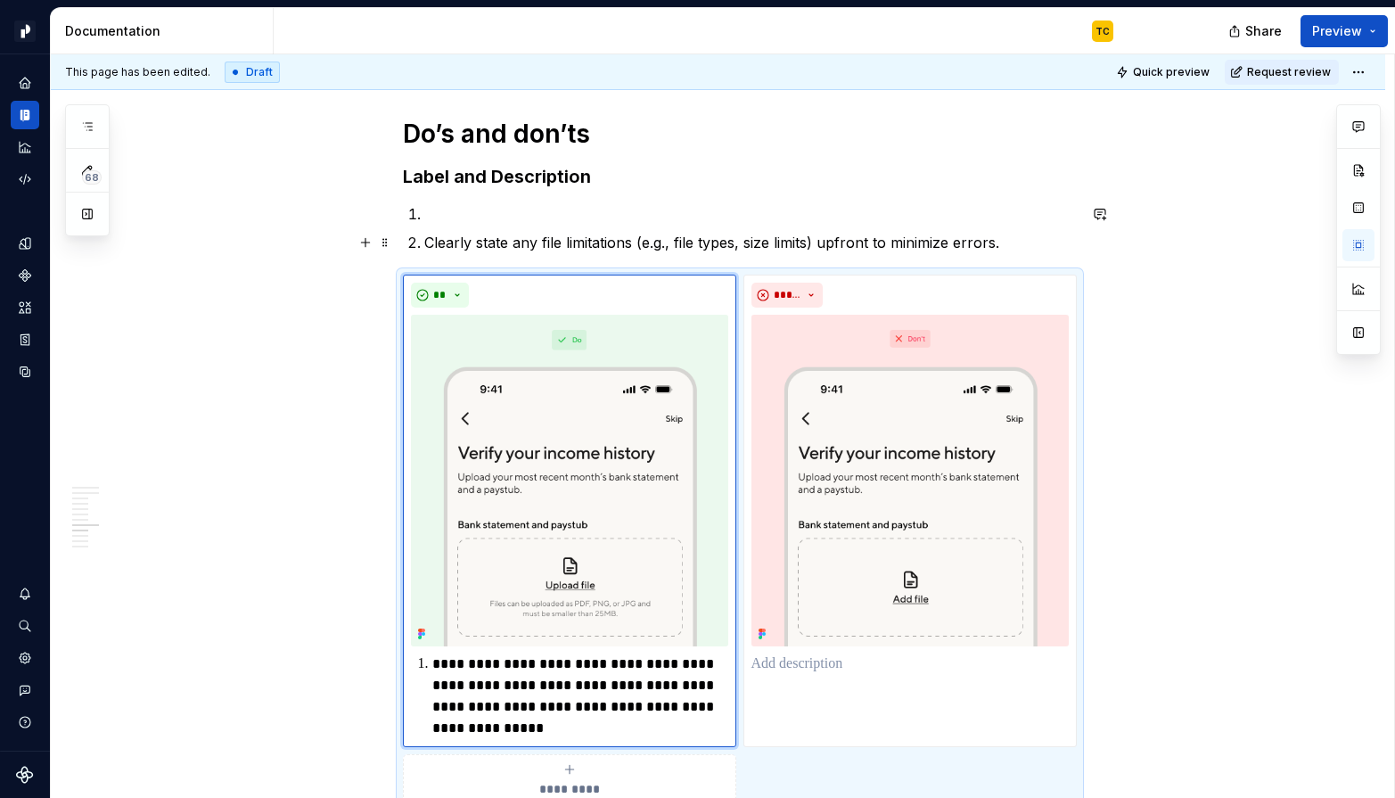
click at [486, 240] on p "Clearly state any file limitations (e.g., file types, size limits) upfront to m…" at bounding box center [750, 242] width 652 height 21
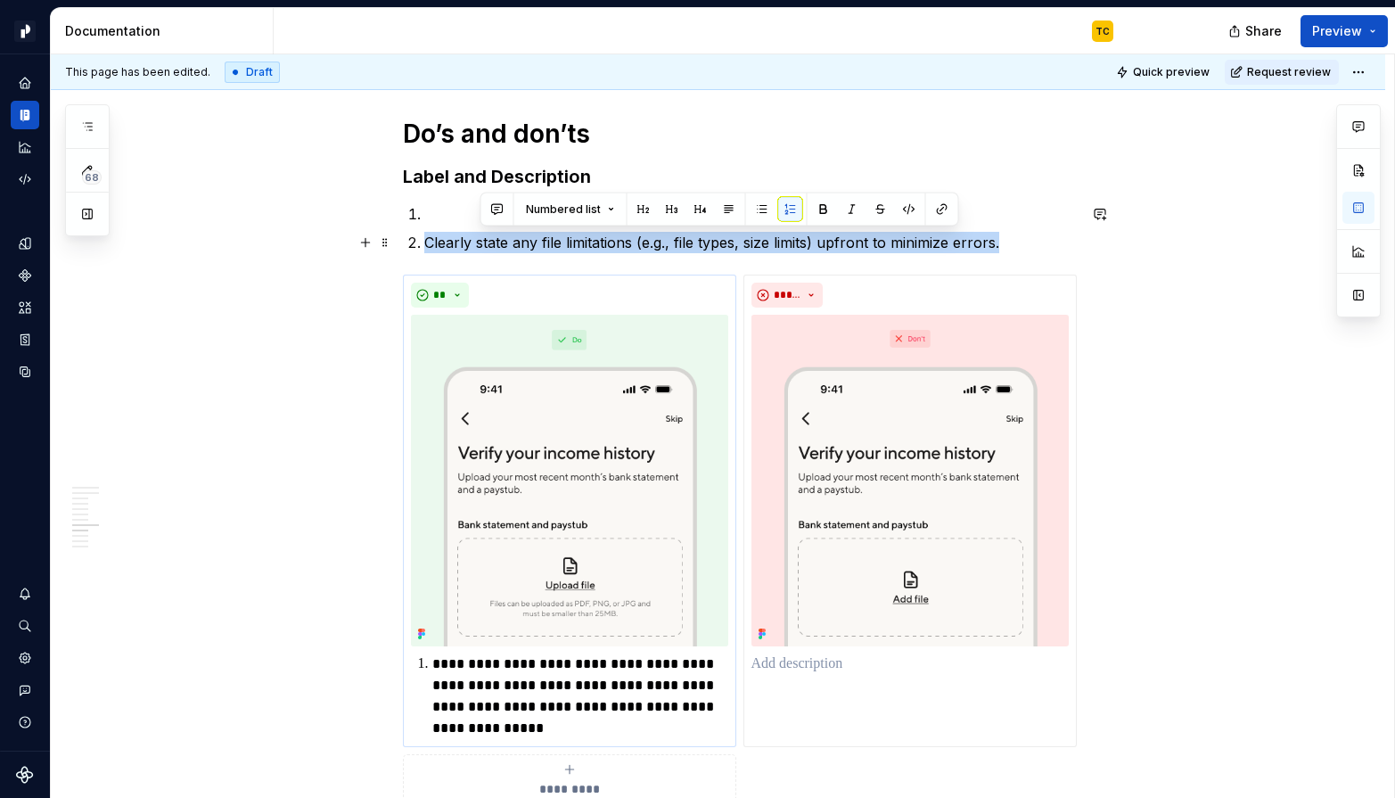
click at [486, 240] on p "Clearly state any file limitations (e.g., file types, size limits) upfront to m…" at bounding box center [750, 242] width 652 height 21
copy p "Clearly state any file limitations (e.g., file types, size limits) upfront to m…"
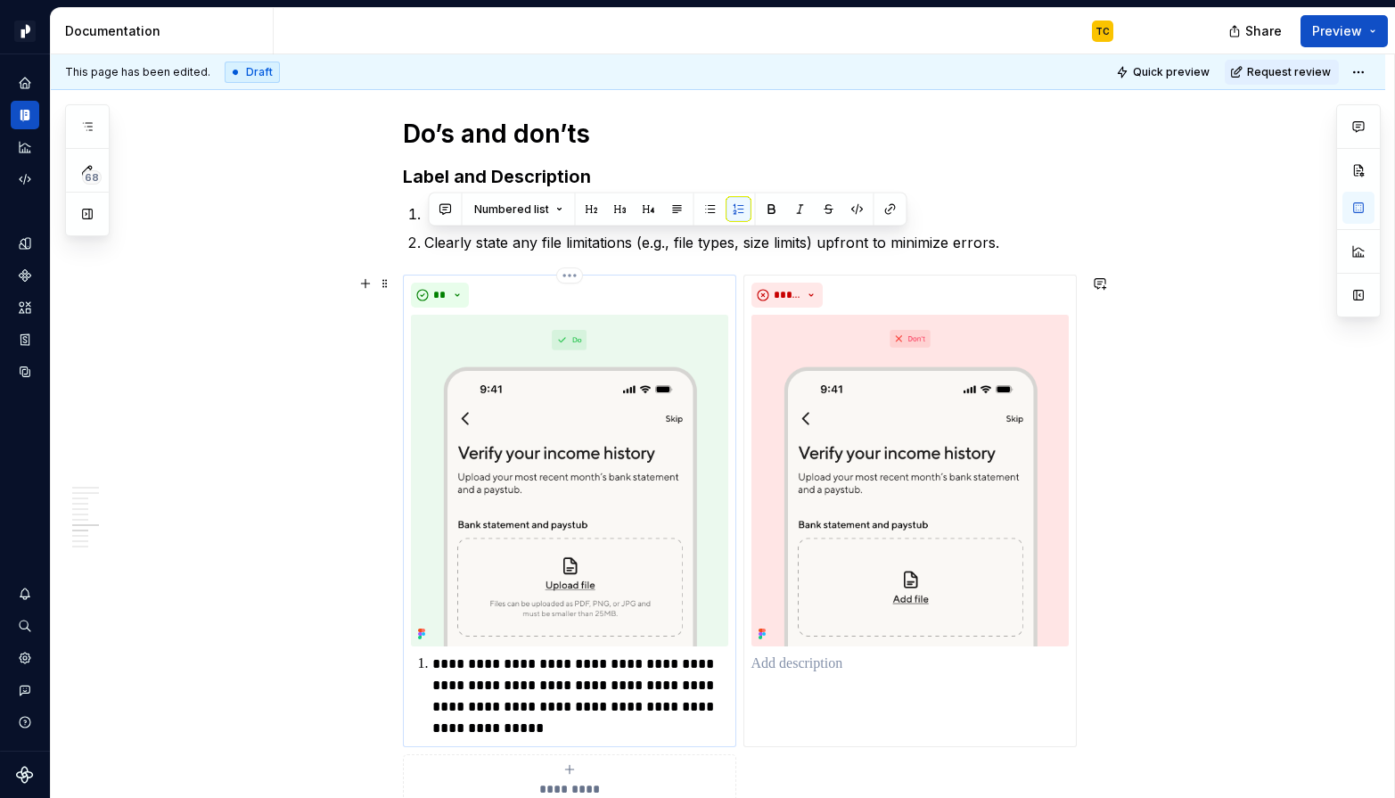
click at [621, 729] on p "**********" at bounding box center [580, 696] width 296 height 86
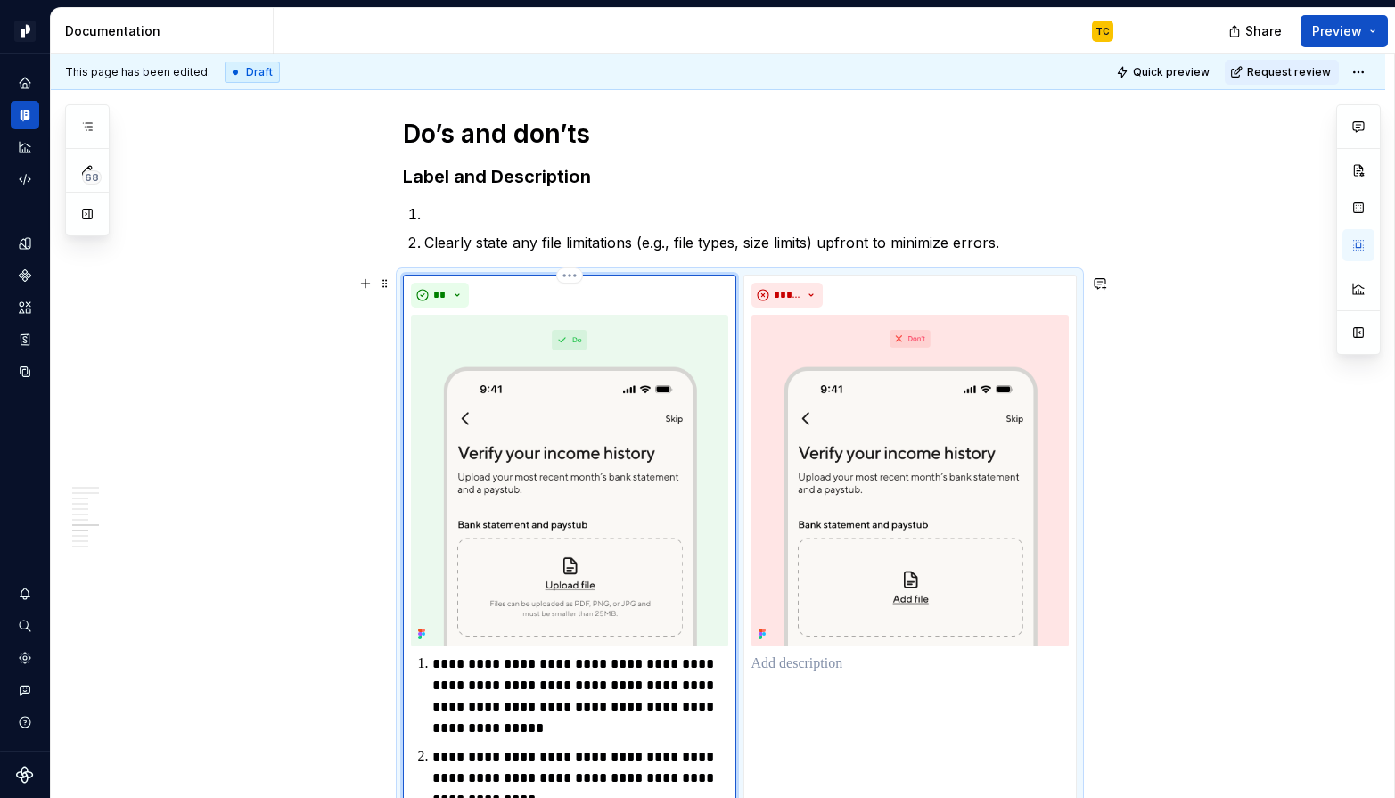
scroll to position [4832, 0]
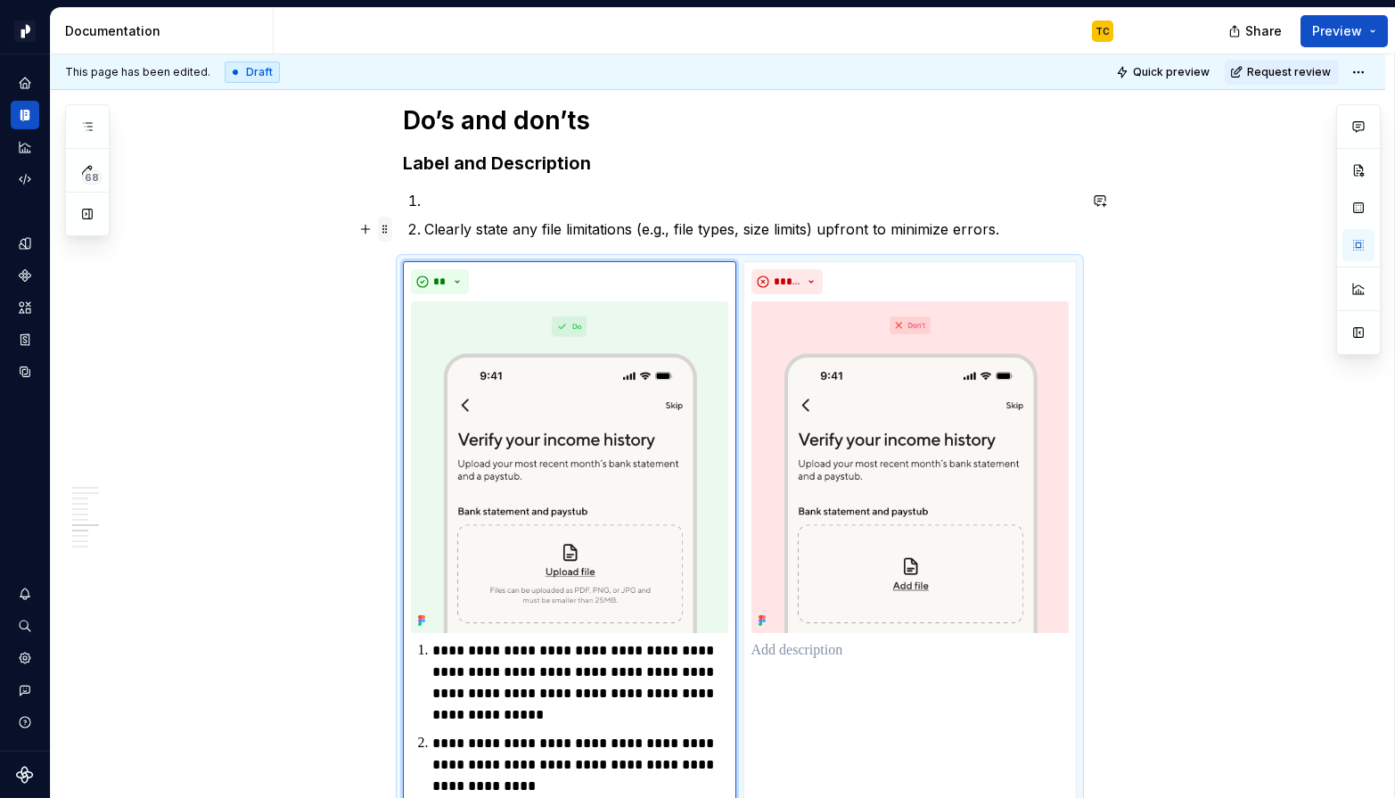
click at [382, 231] on span at bounding box center [385, 229] width 14 height 25
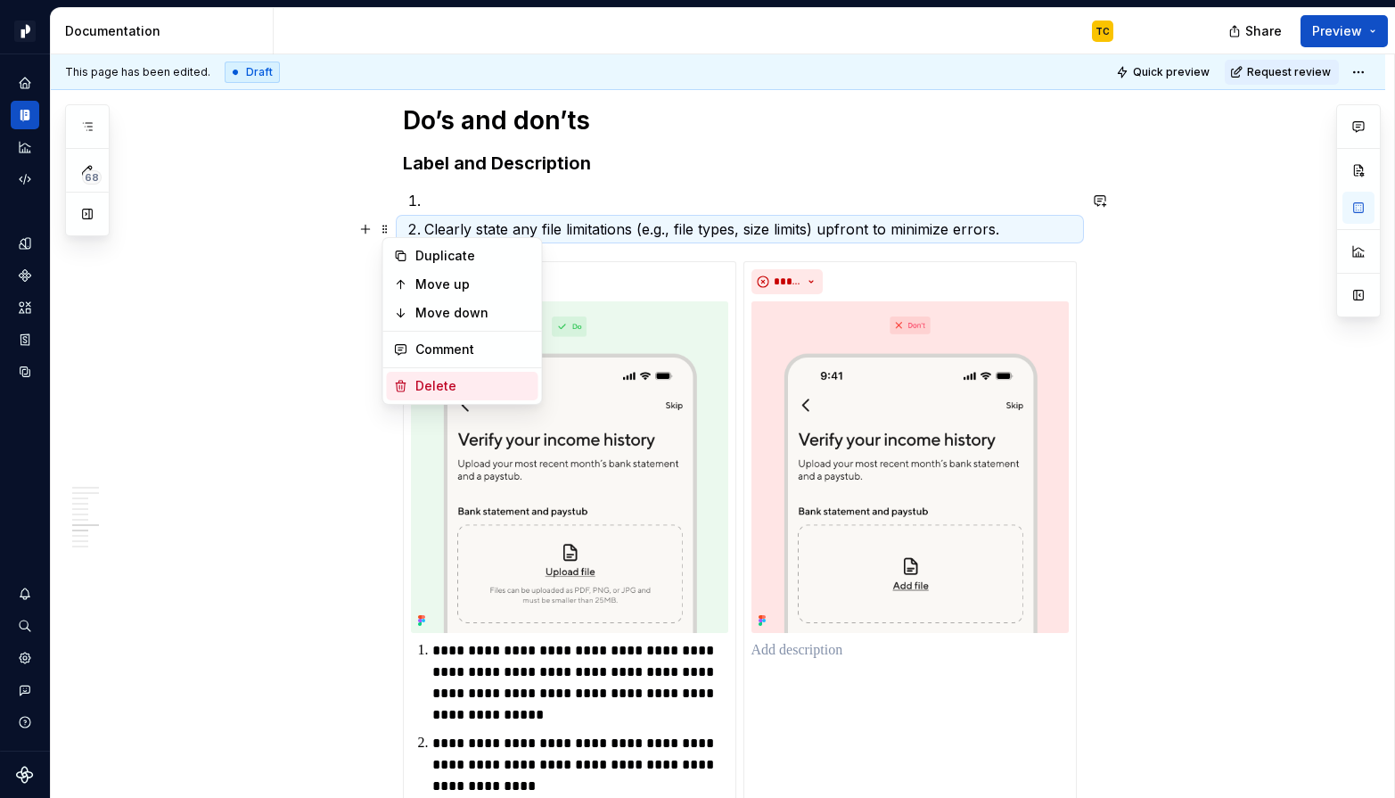
click at [399, 390] on icon at bounding box center [401, 386] width 14 height 14
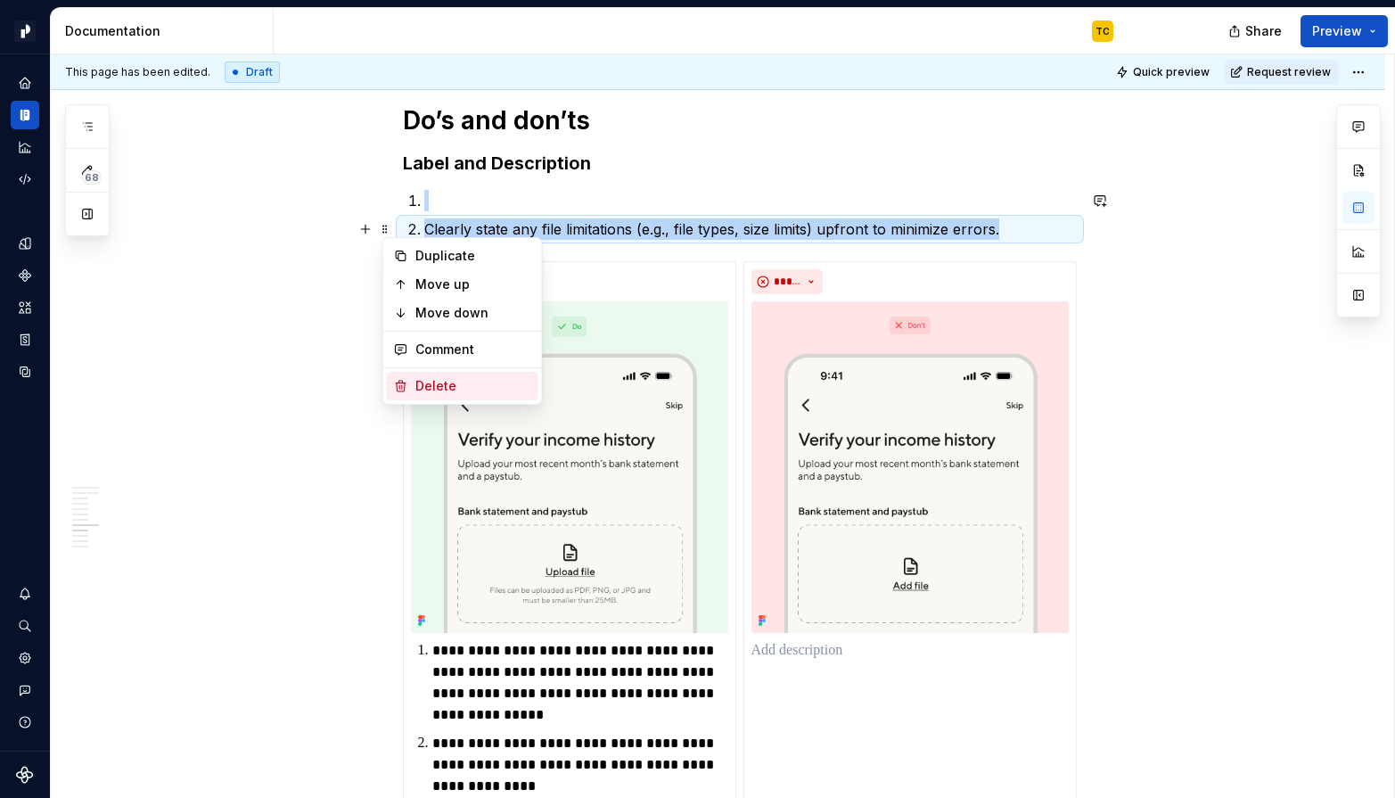
scroll to position [4868, 0]
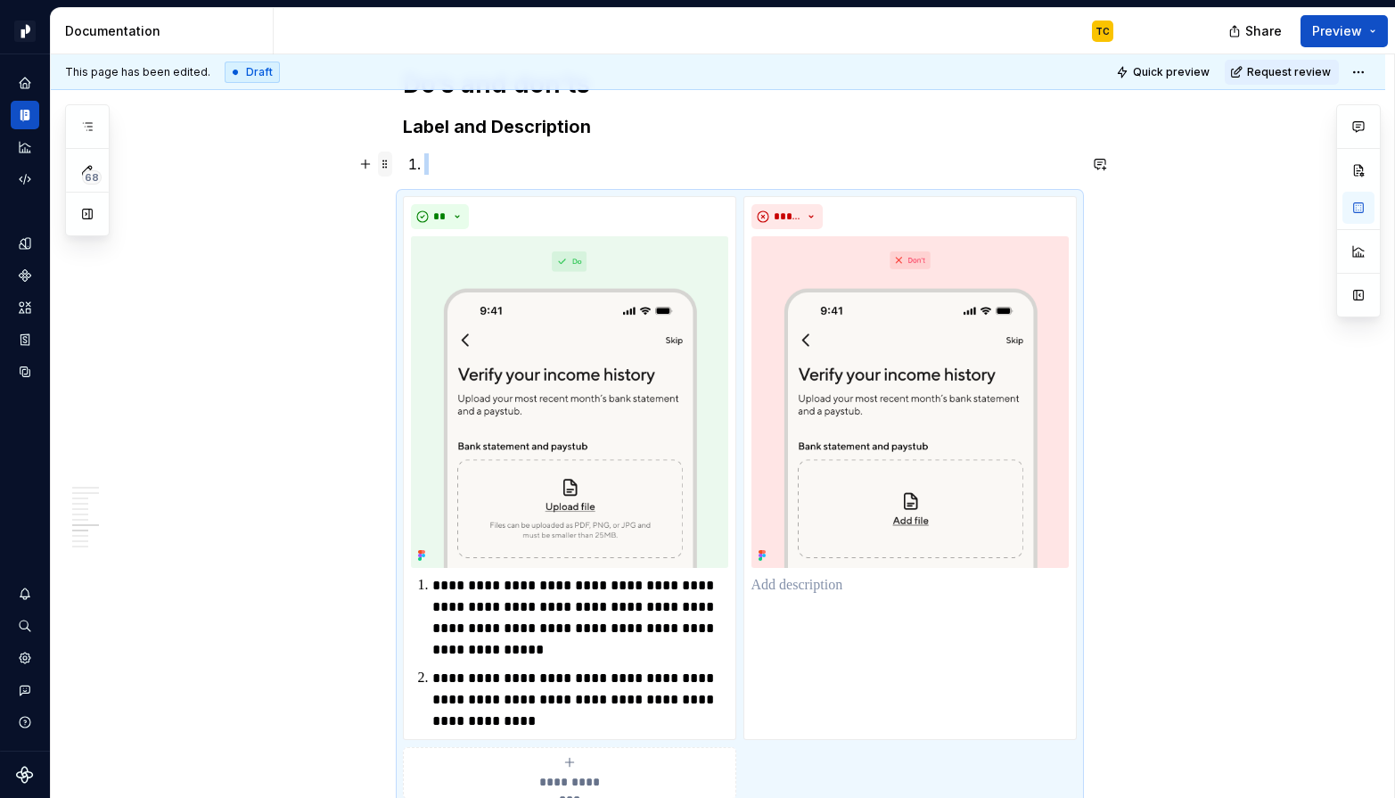
click at [388, 167] on span at bounding box center [385, 164] width 14 height 25
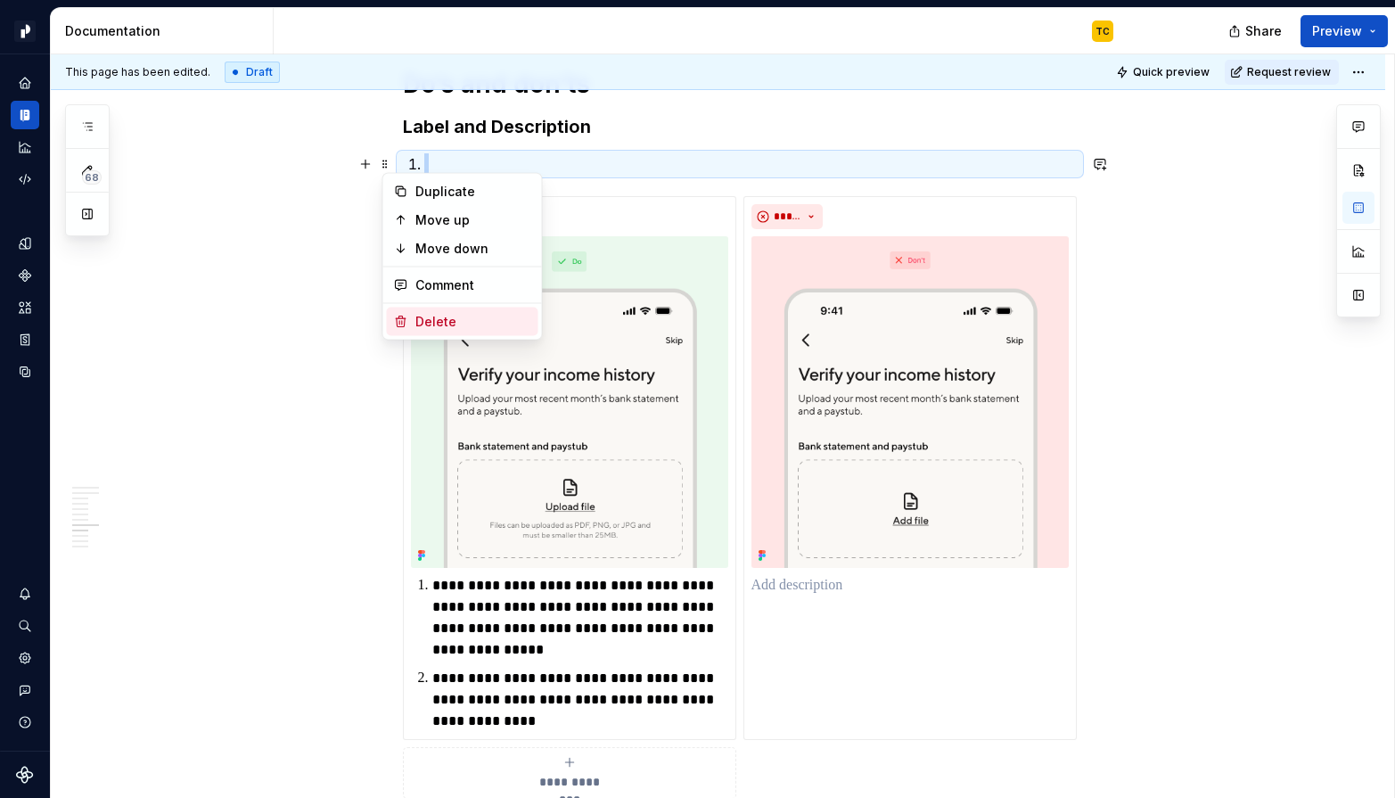
click at [433, 324] on div "Delete" at bounding box center [473, 322] width 116 height 18
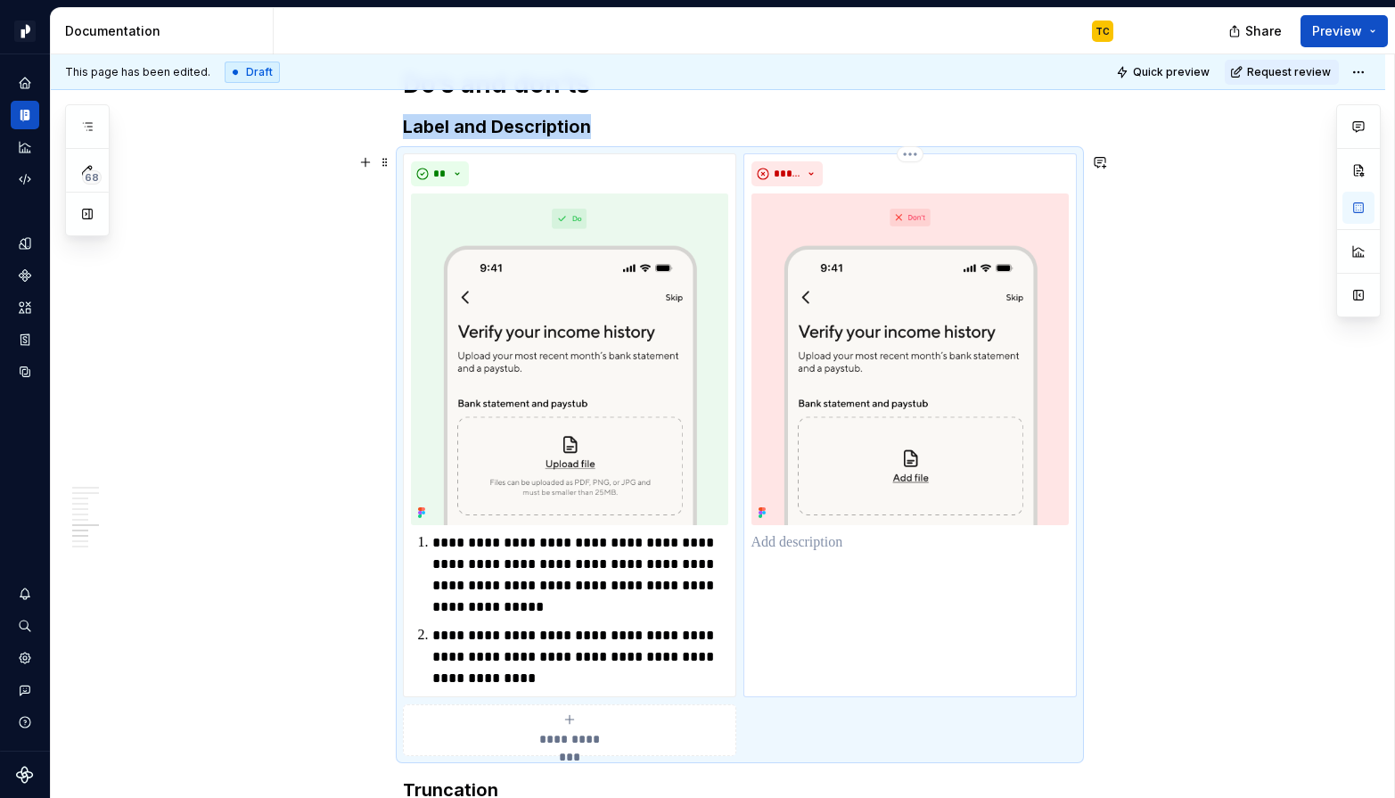
click at [855, 554] on div "*****" at bounding box center [909, 425] width 333 height 544
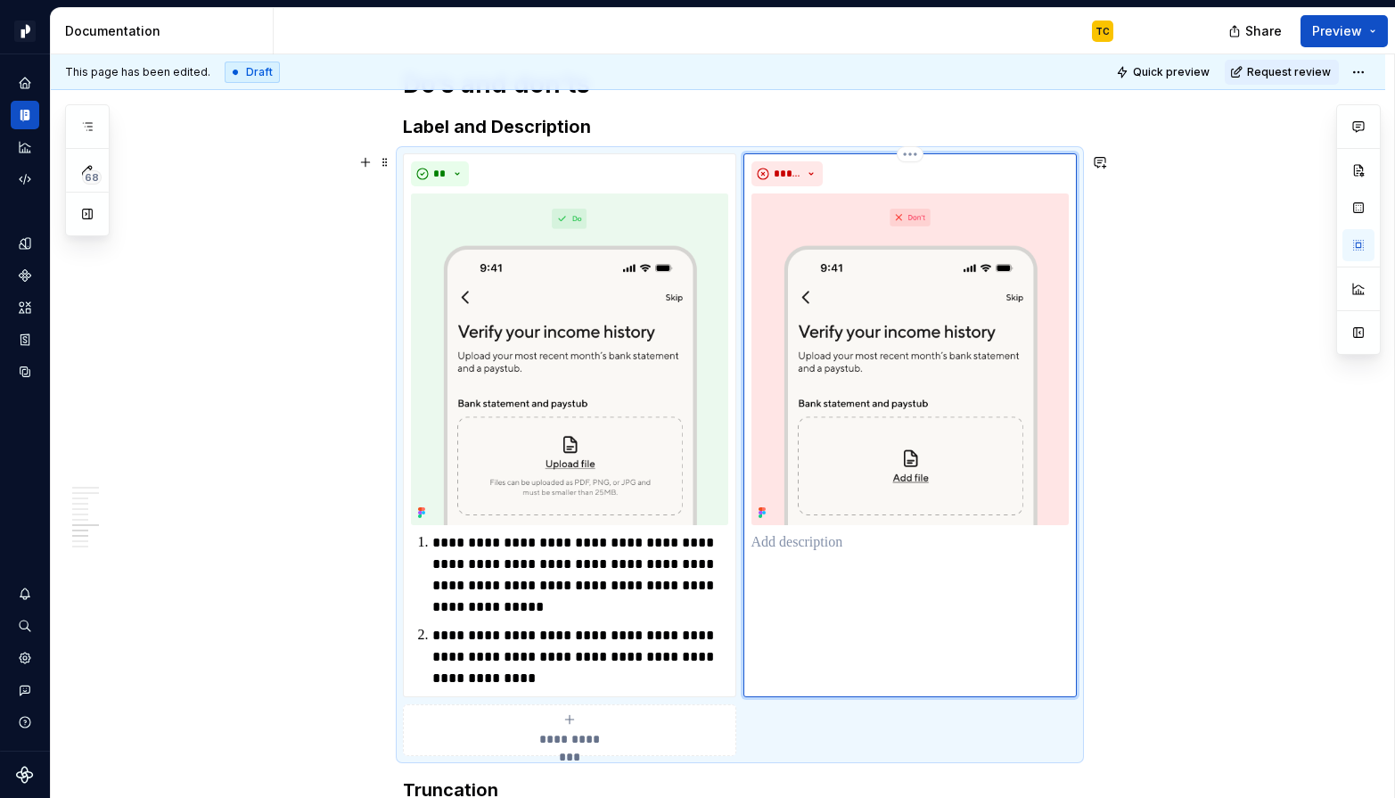
click at [833, 549] on p at bounding box center [909, 542] width 317 height 21
type textarea "*"
click at [841, 541] on p "*****" at bounding box center [921, 542] width 296 height 21
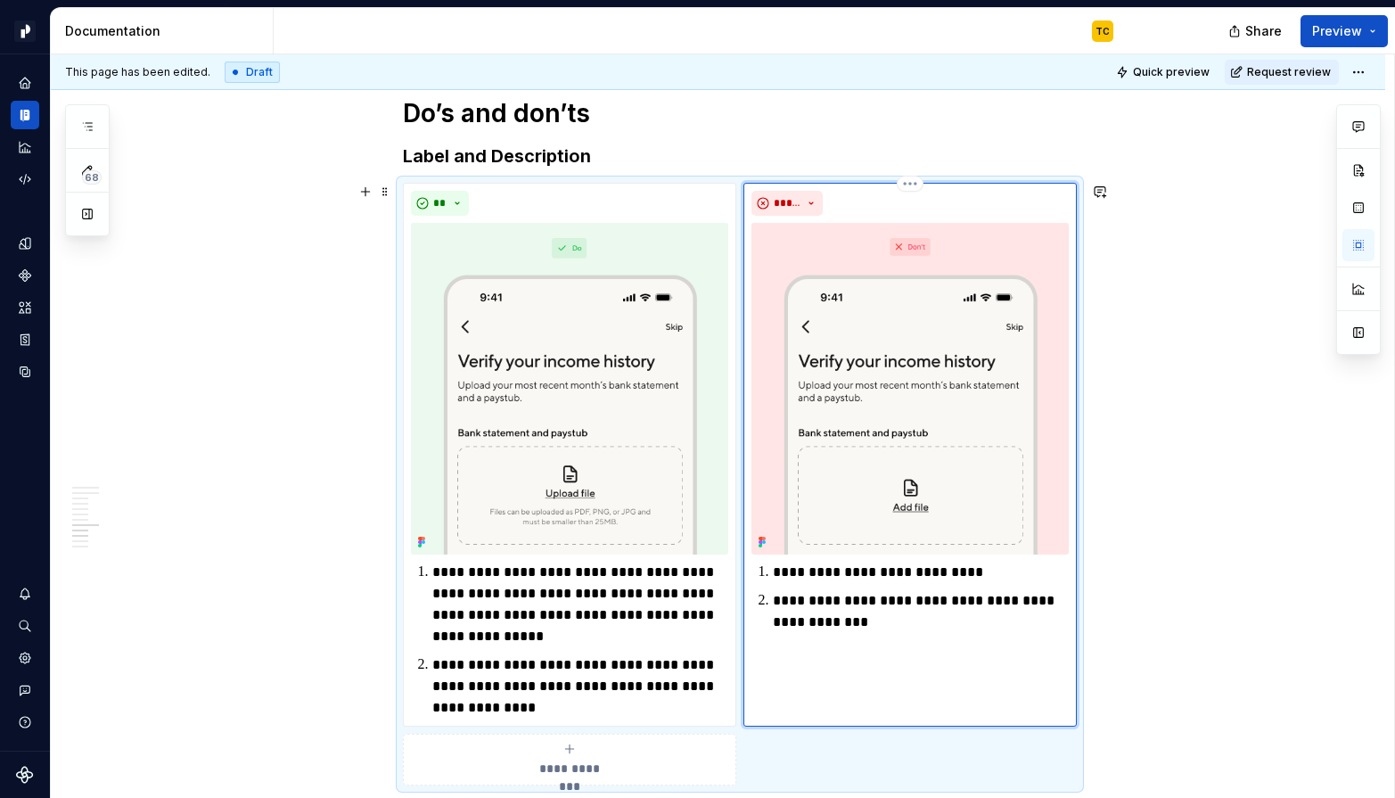
scroll to position [4758, 0]
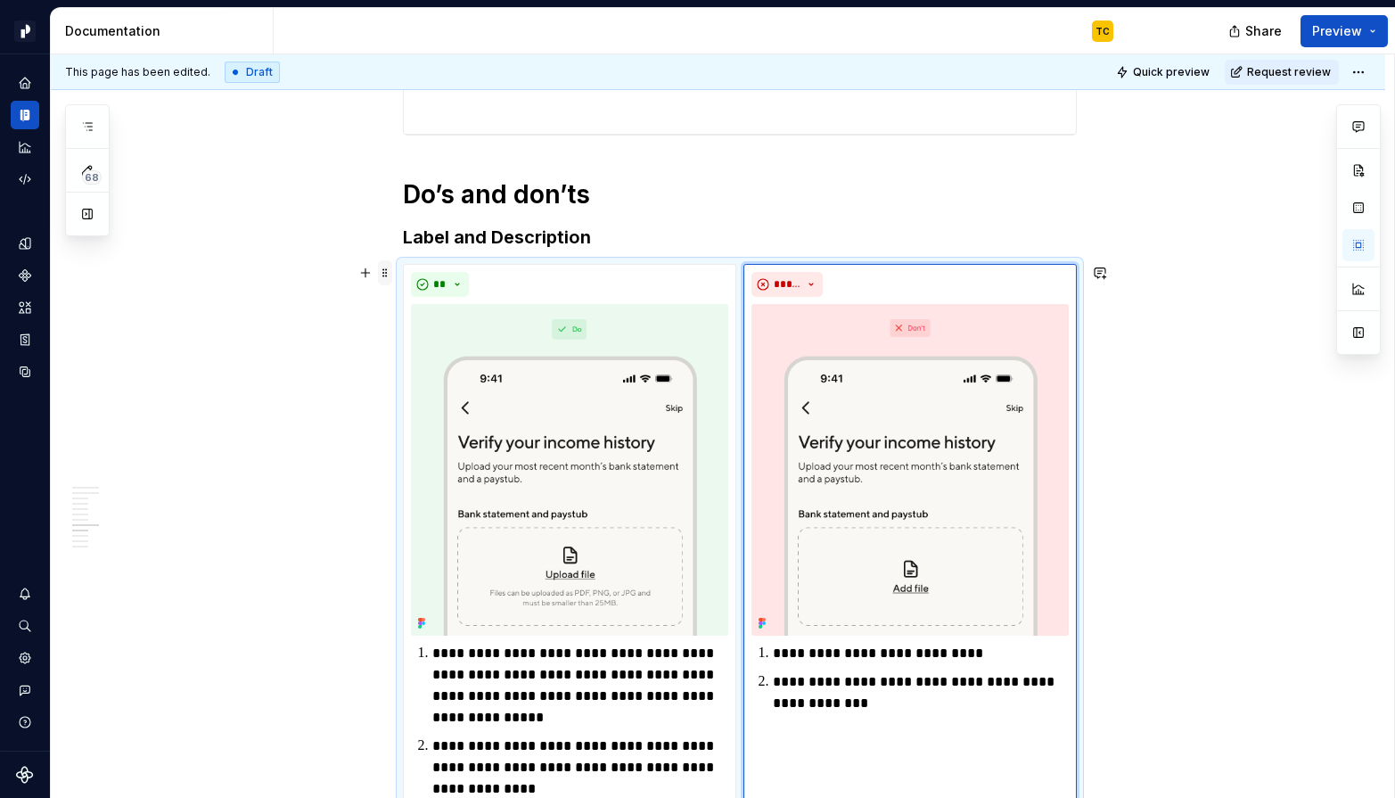
click at [391, 270] on span at bounding box center [385, 272] width 14 height 25
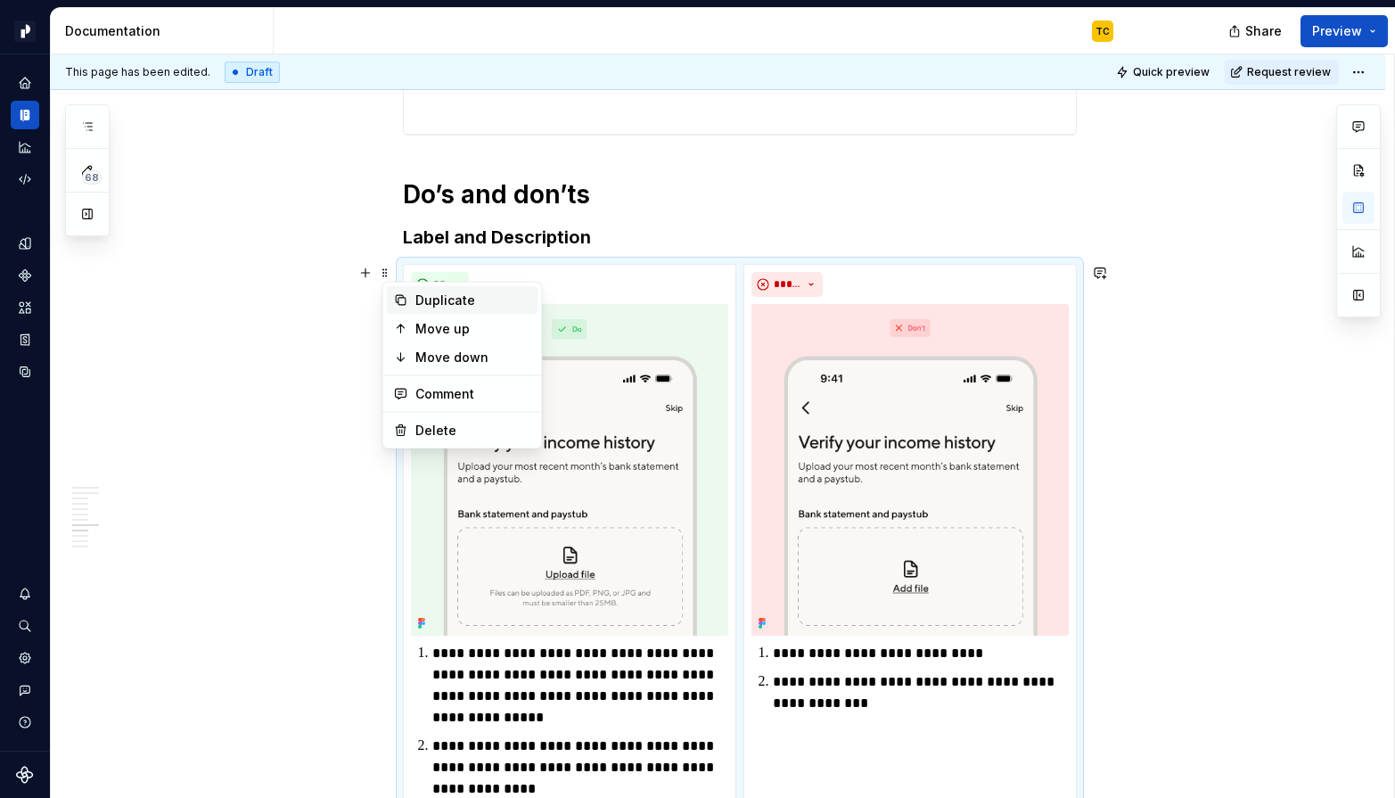
click at [420, 306] on div "Duplicate" at bounding box center [473, 300] width 116 height 18
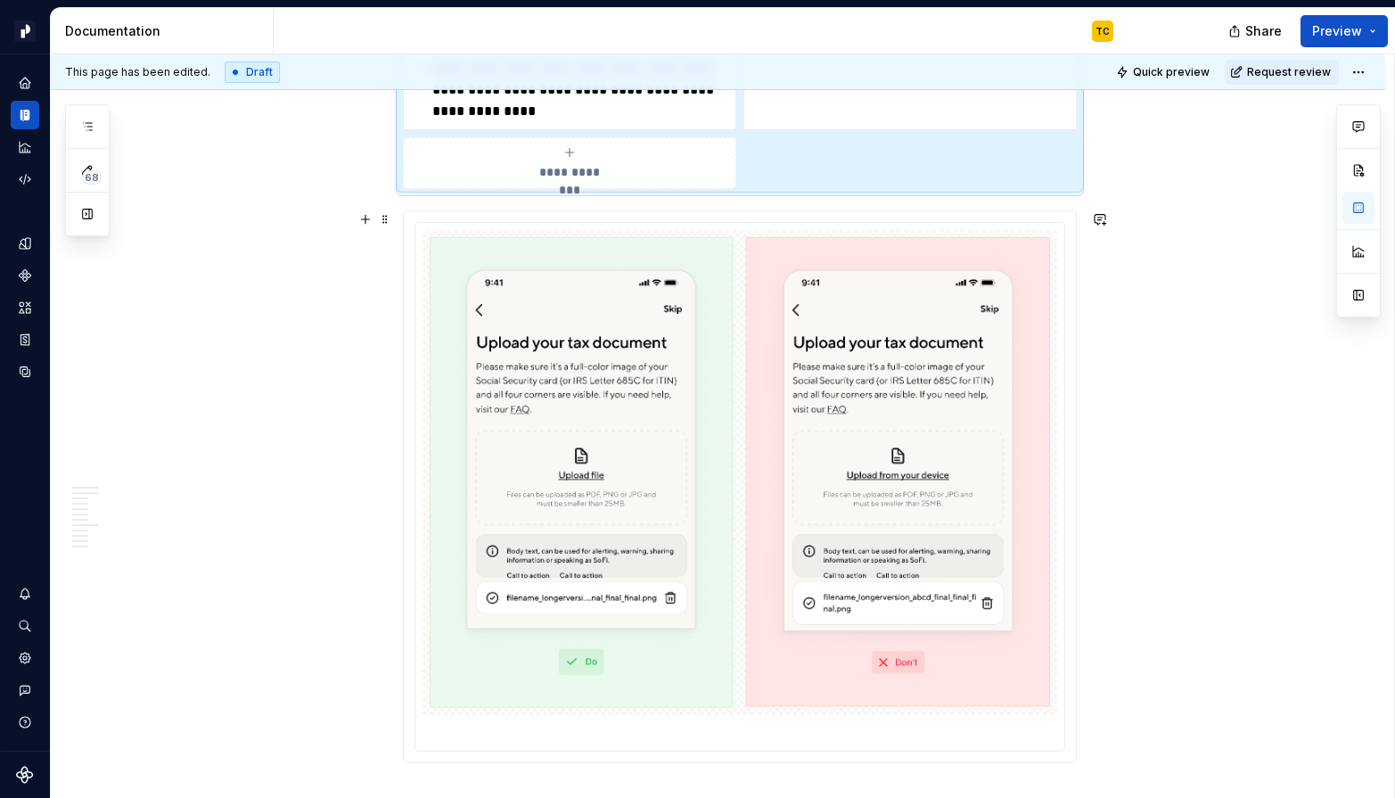
scroll to position [6065, 0]
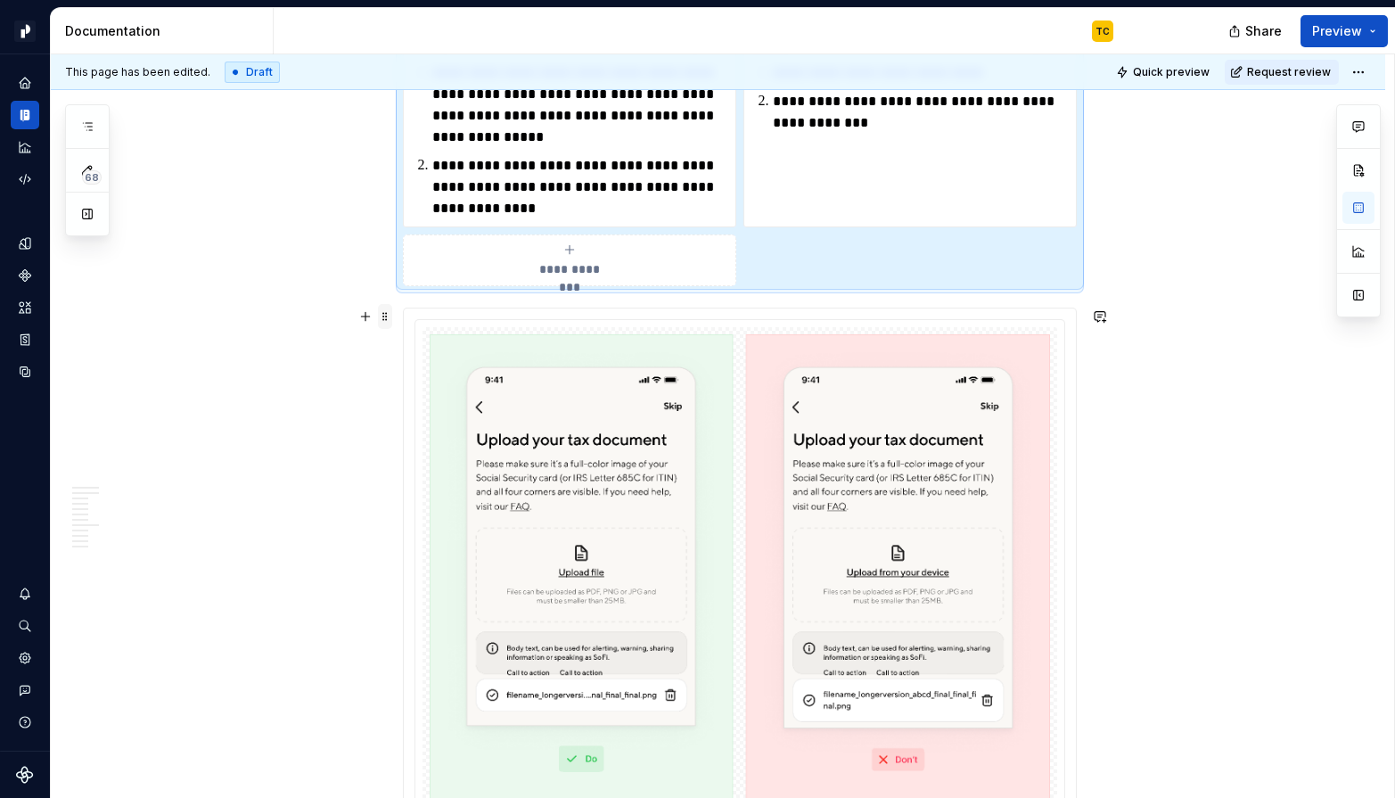
click at [388, 322] on span at bounding box center [385, 316] width 14 height 25
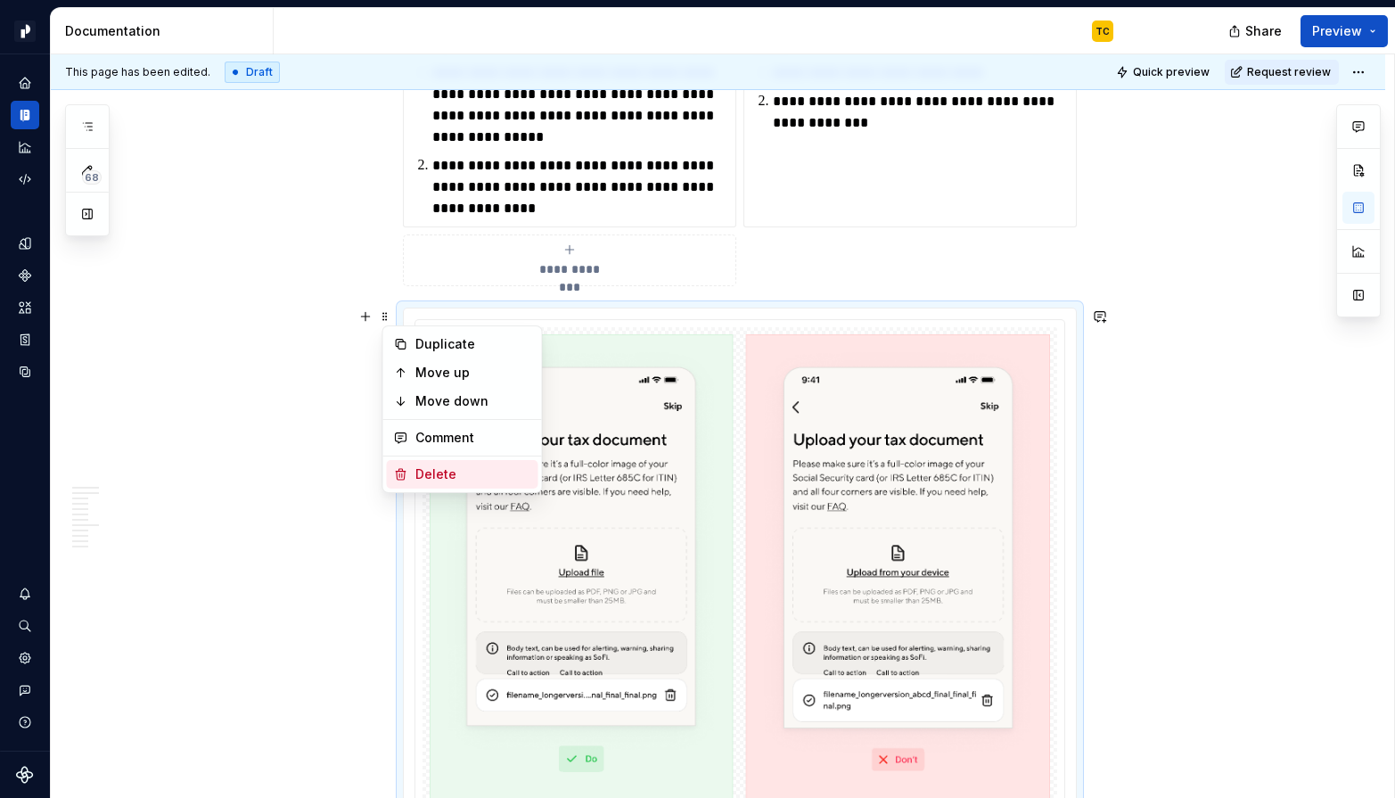
click at [445, 466] on div "Delete" at bounding box center [473, 474] width 116 height 18
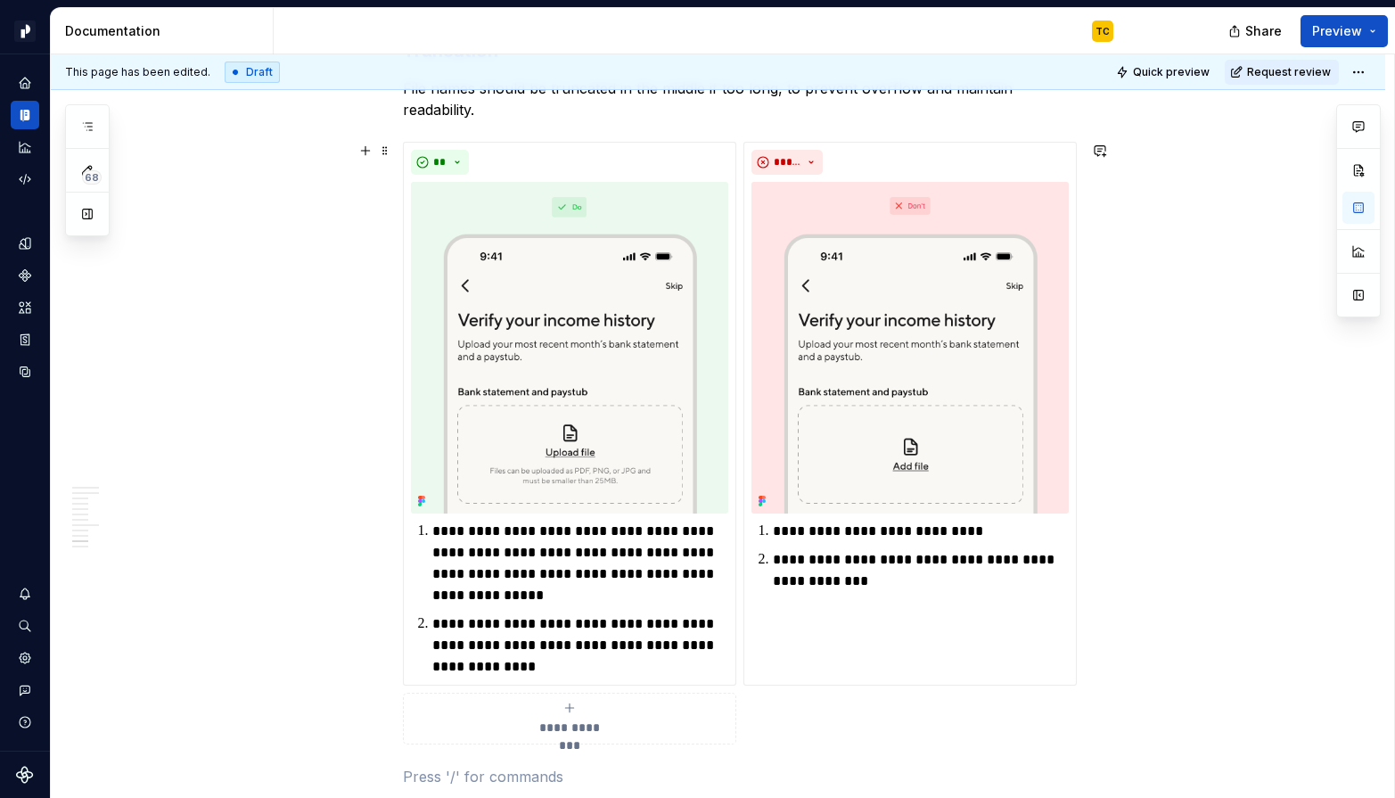
scroll to position [5508, 0]
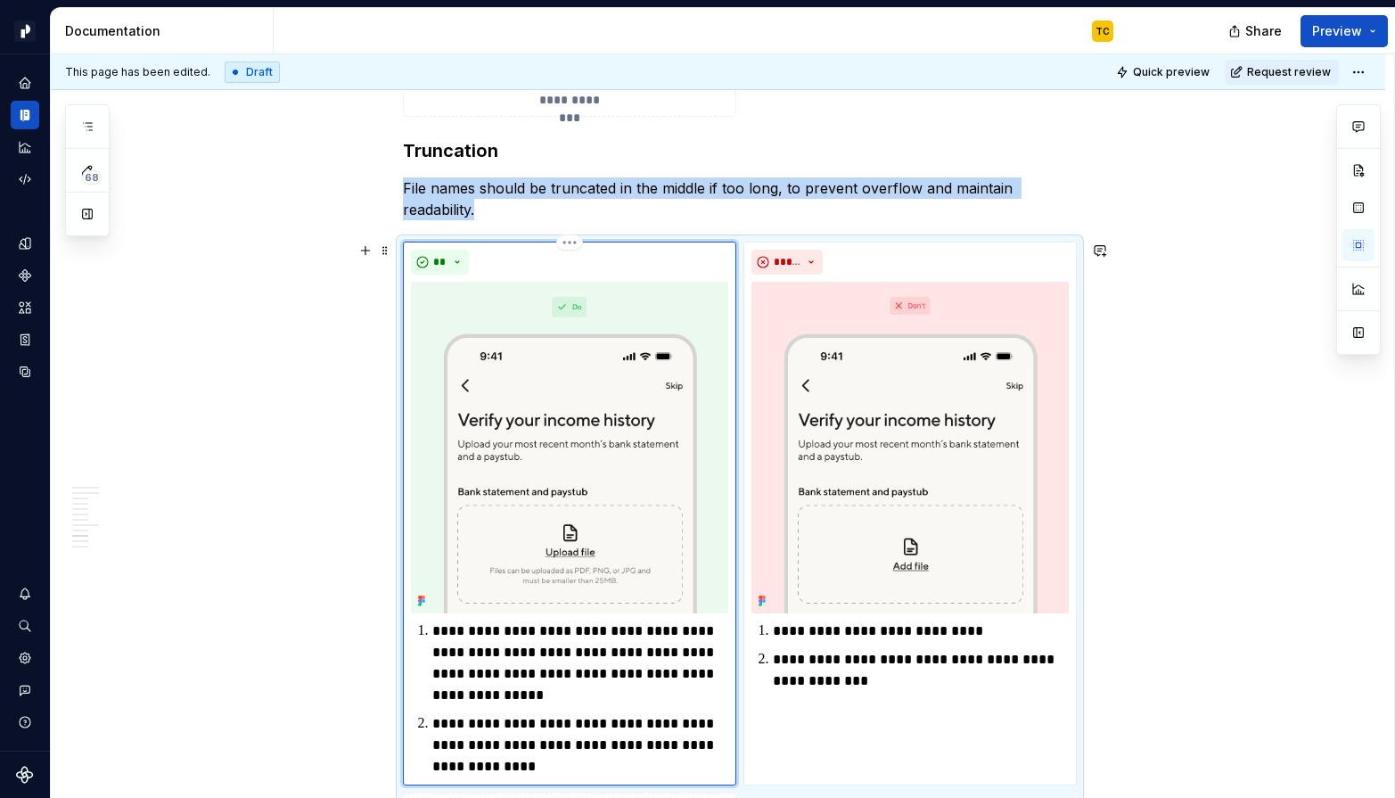
click at [564, 398] on img at bounding box center [569, 448] width 317 height 332
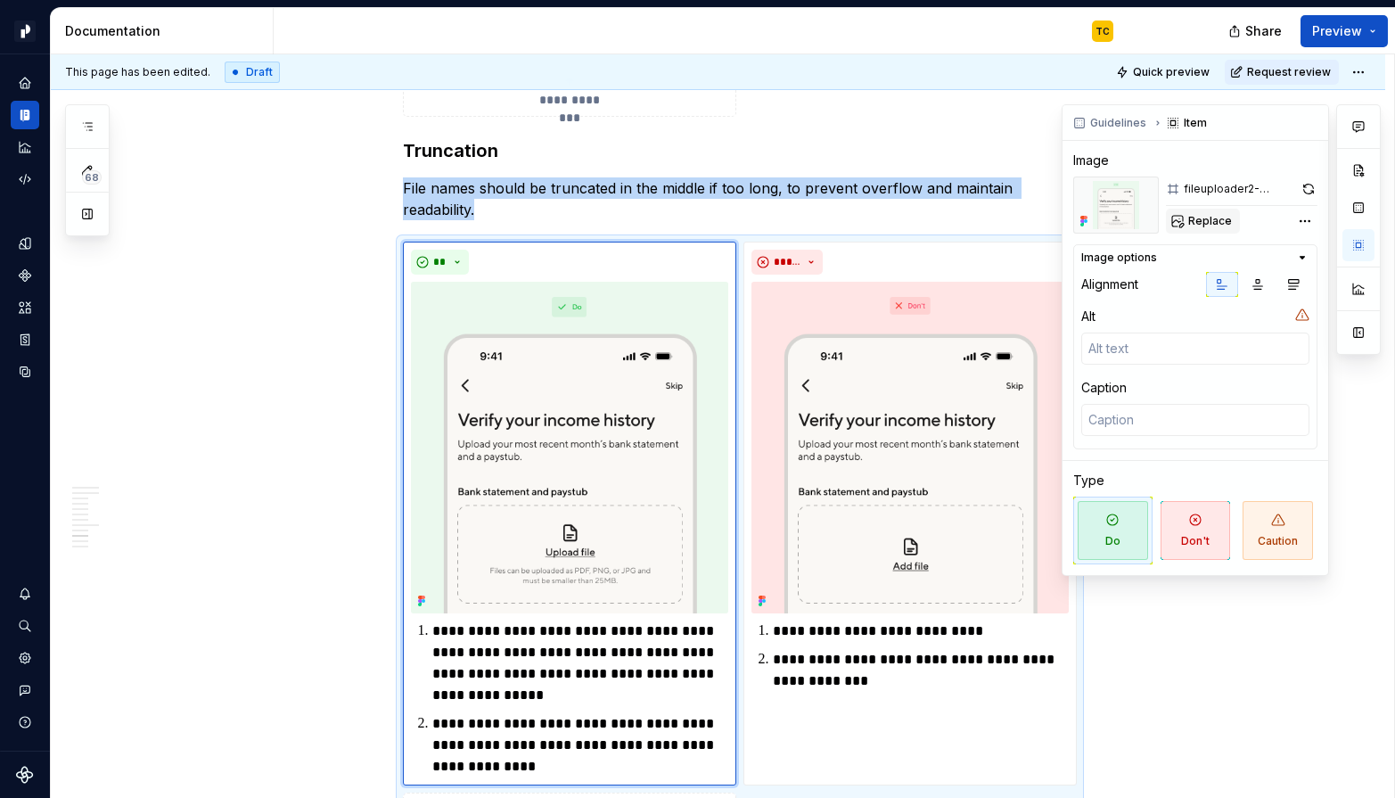
click at [1232, 221] on button "Replace" at bounding box center [1203, 221] width 74 height 25
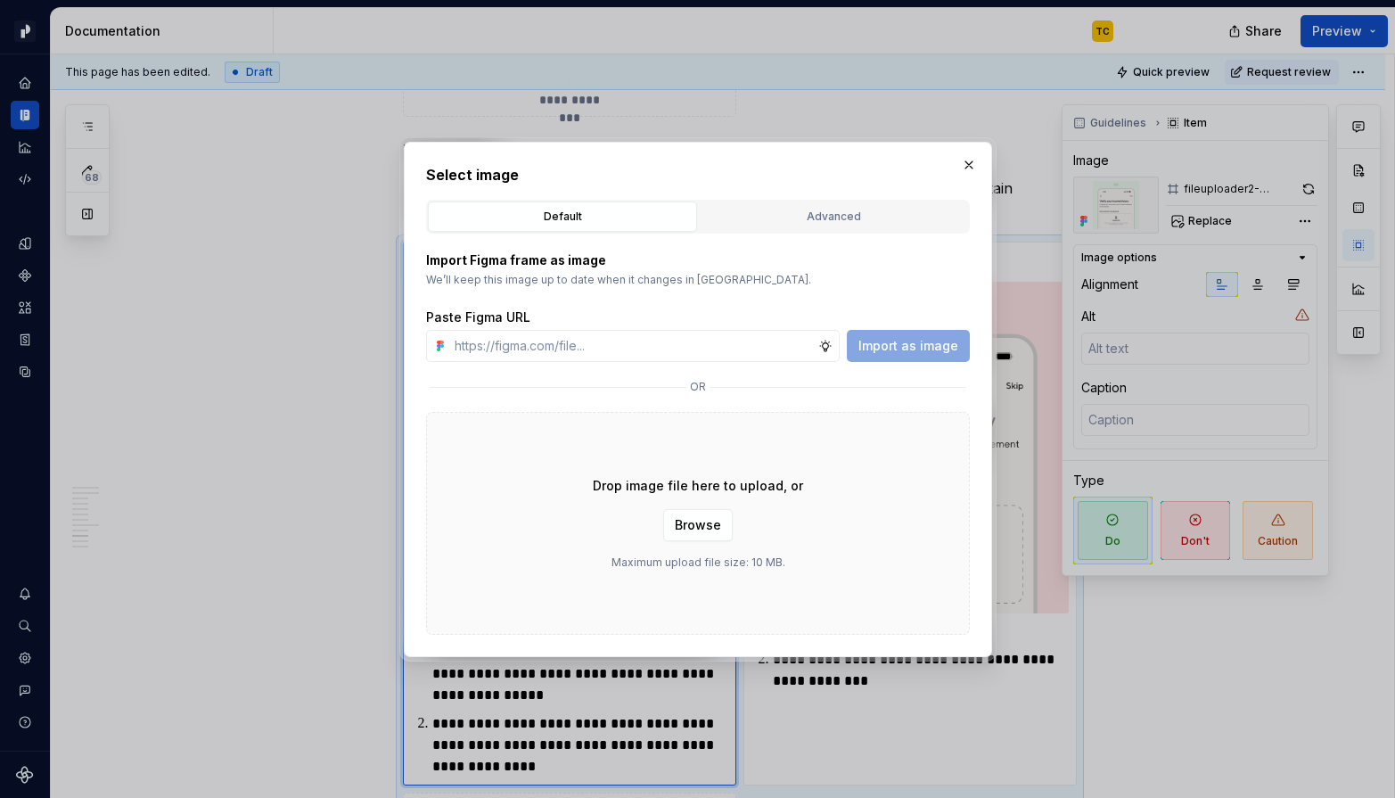
type textarea "*"
type input "[URL][DOMAIN_NAME]"
type textarea "*"
type input "[URL][DOMAIN_NAME]"
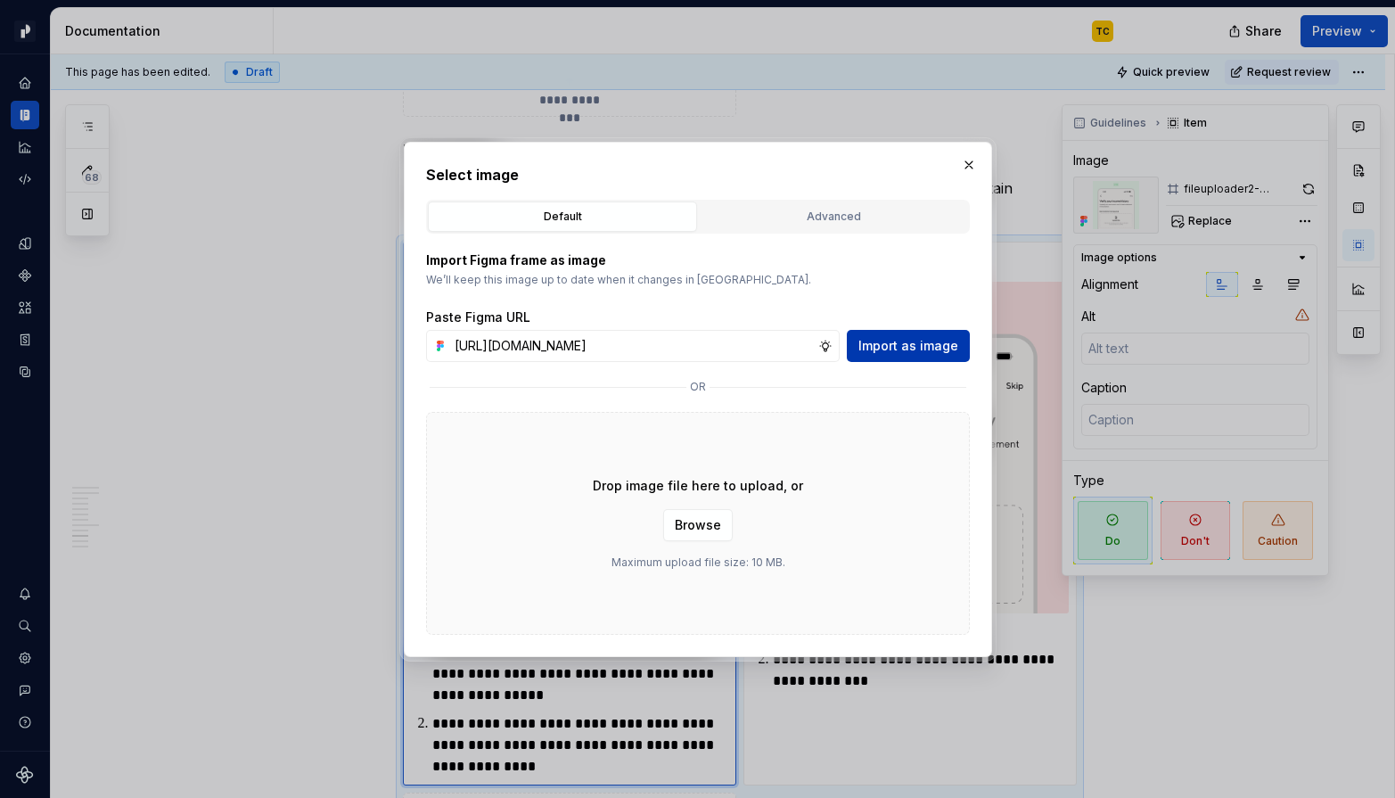
scroll to position [0, 0]
click at [939, 349] on span "Import as image" at bounding box center [908, 346] width 100 height 18
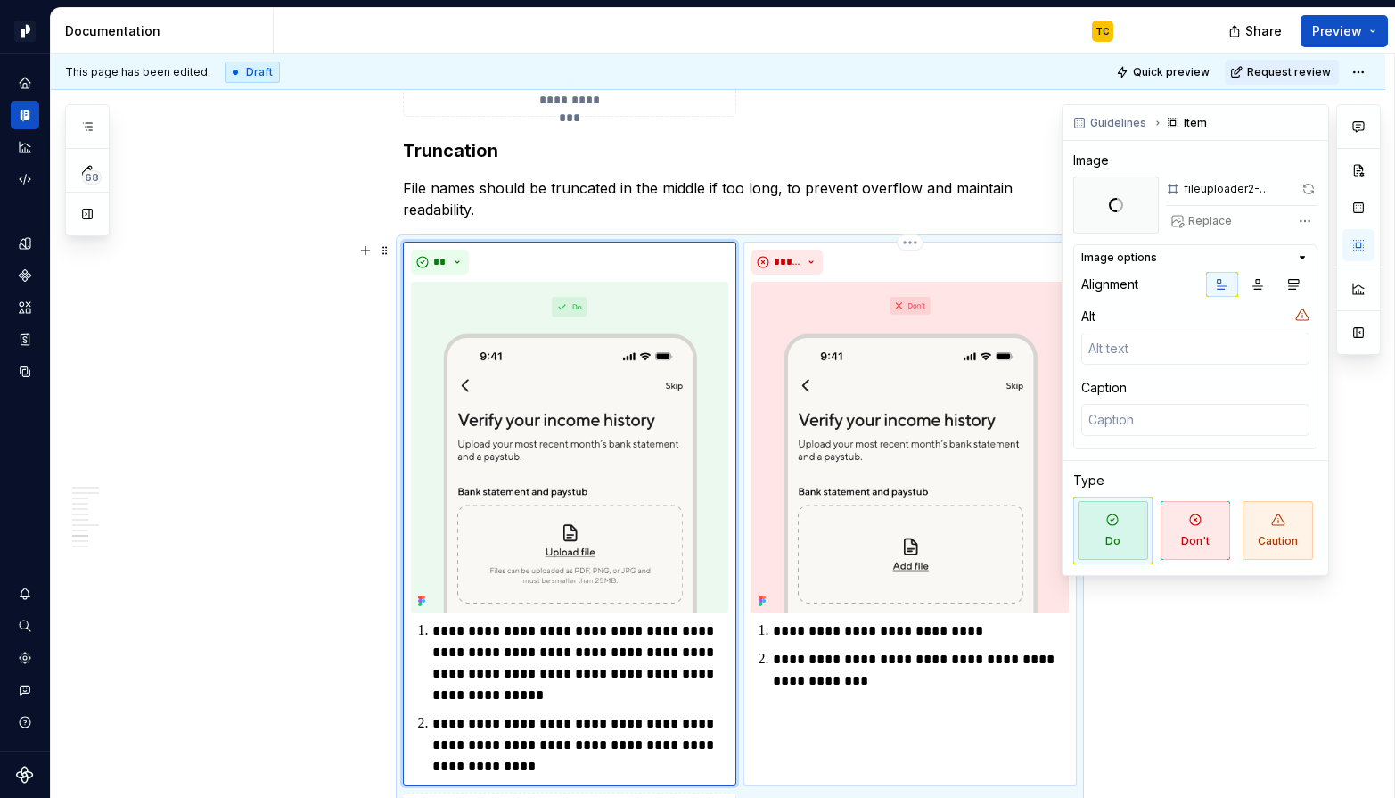
click at [861, 373] on img at bounding box center [909, 448] width 317 height 332
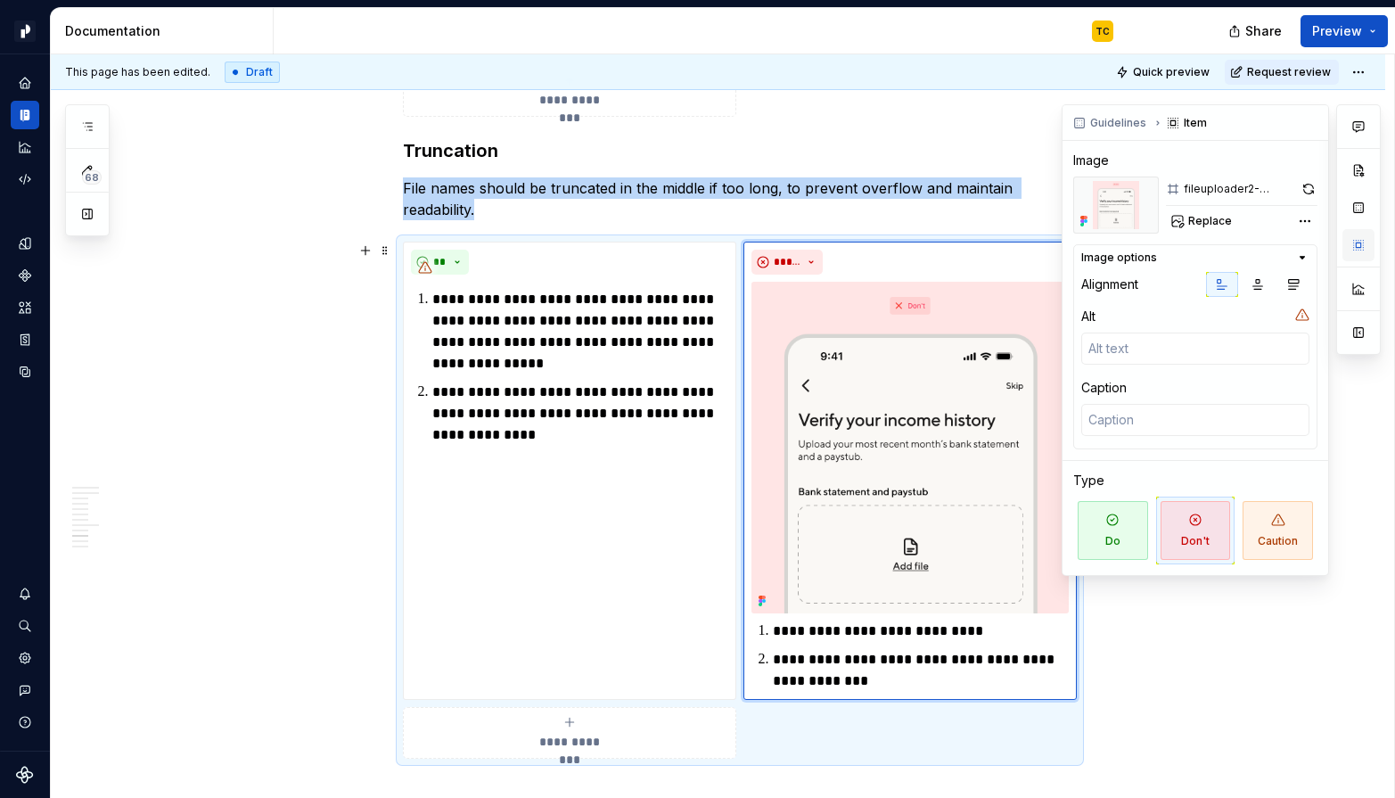
click at [1240, 249] on button "button" at bounding box center [1358, 245] width 32 height 32
click at [1200, 222] on span "Replace" at bounding box center [1210, 221] width 44 height 14
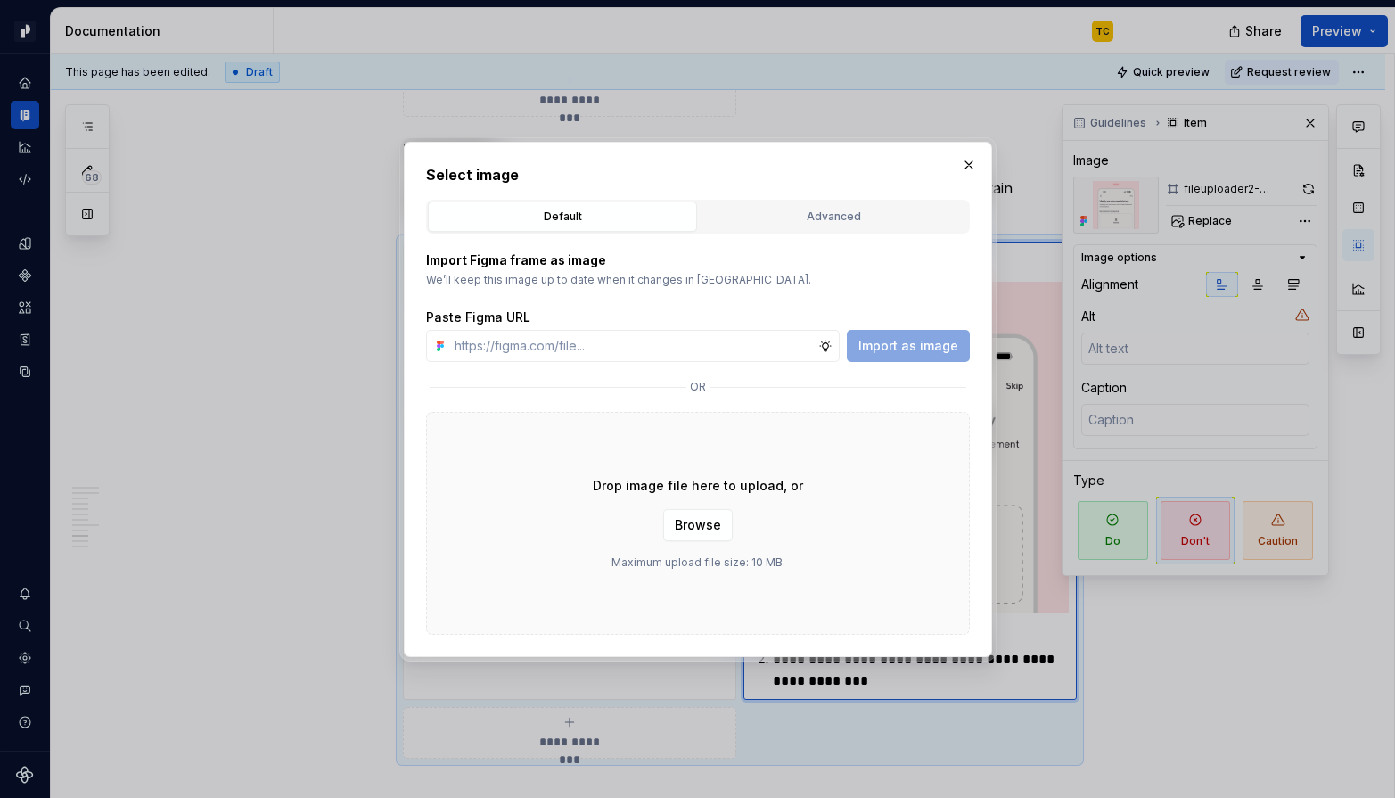
type textarea "*"
type input "[URL][DOMAIN_NAME]"
click at [920, 343] on span "Import as image" at bounding box center [908, 346] width 100 height 18
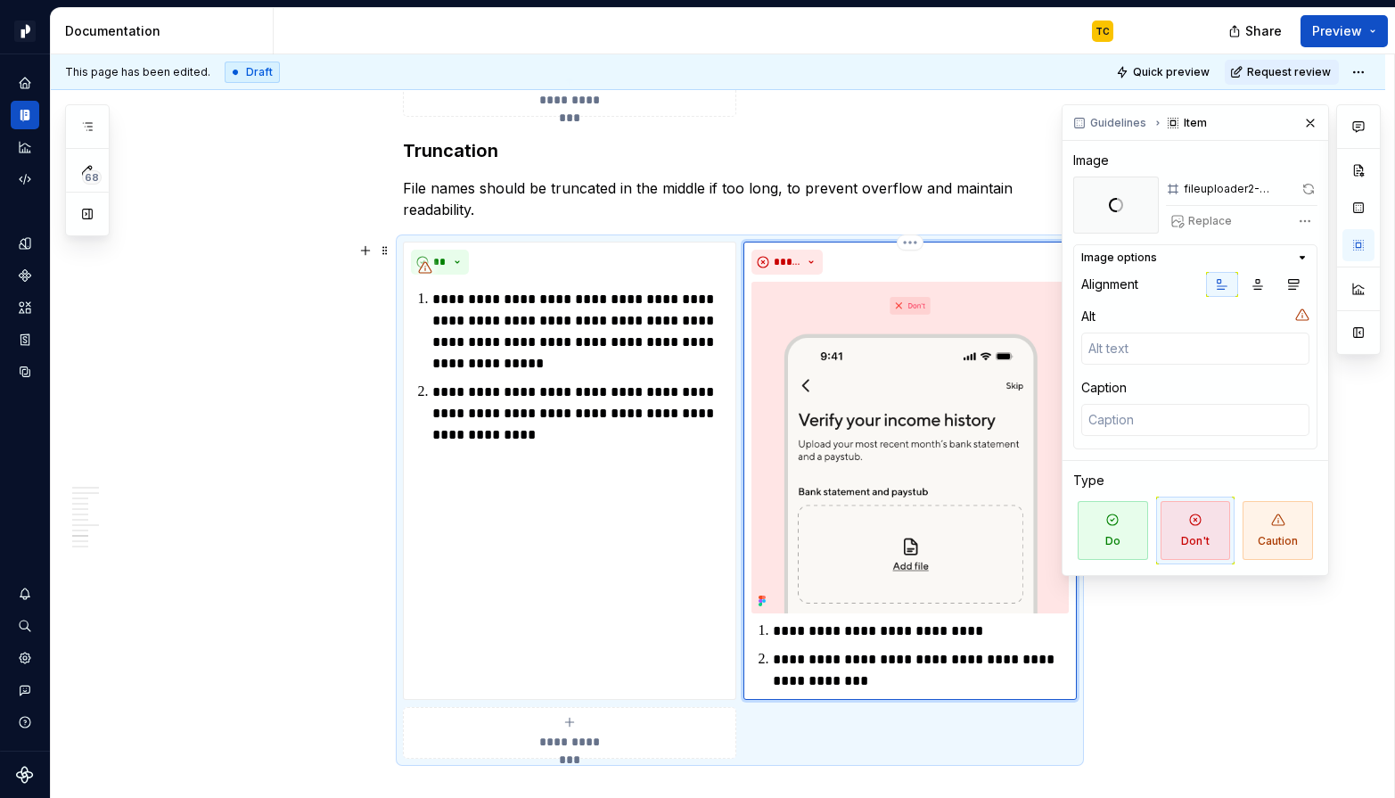
click at [876, 678] on p "**********" at bounding box center [921, 670] width 296 height 43
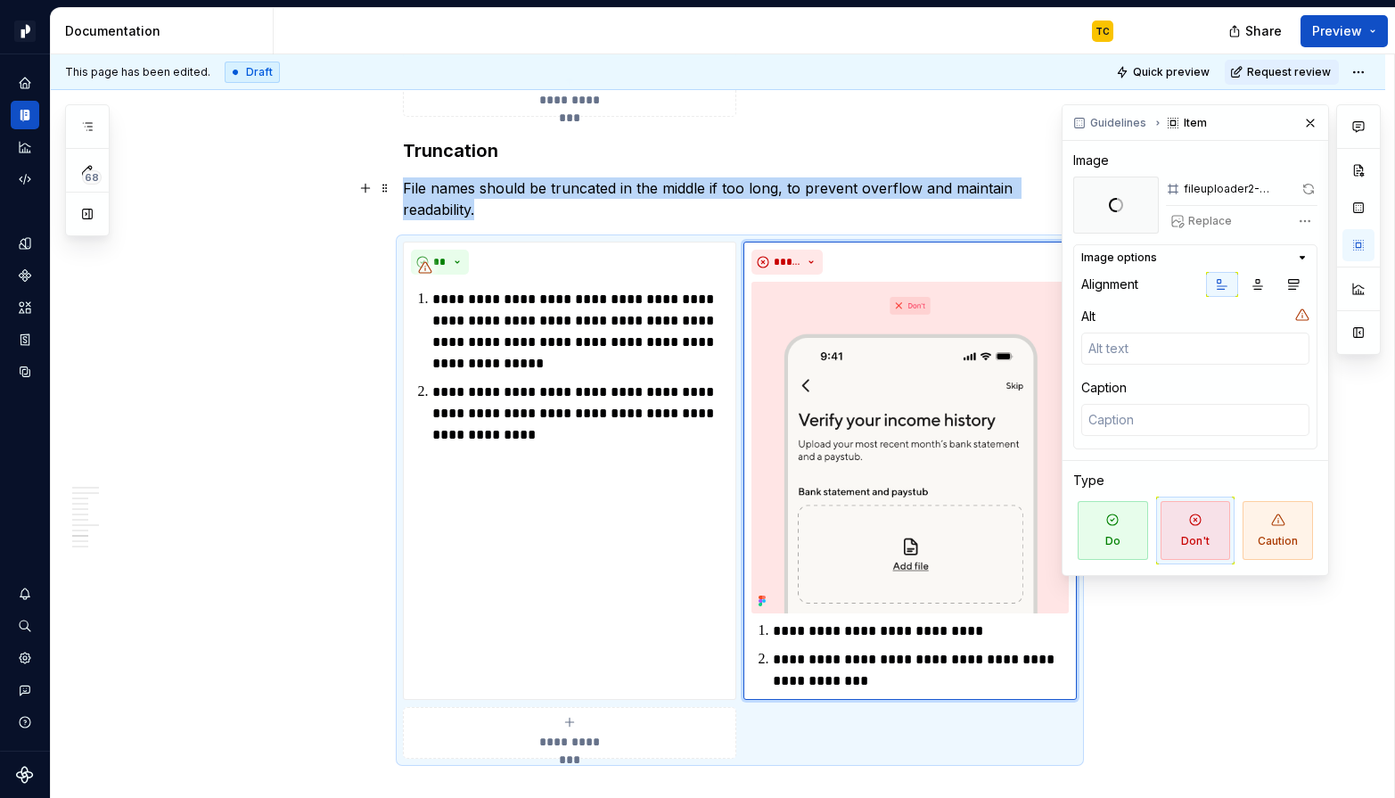
scroll to position [5247, 0]
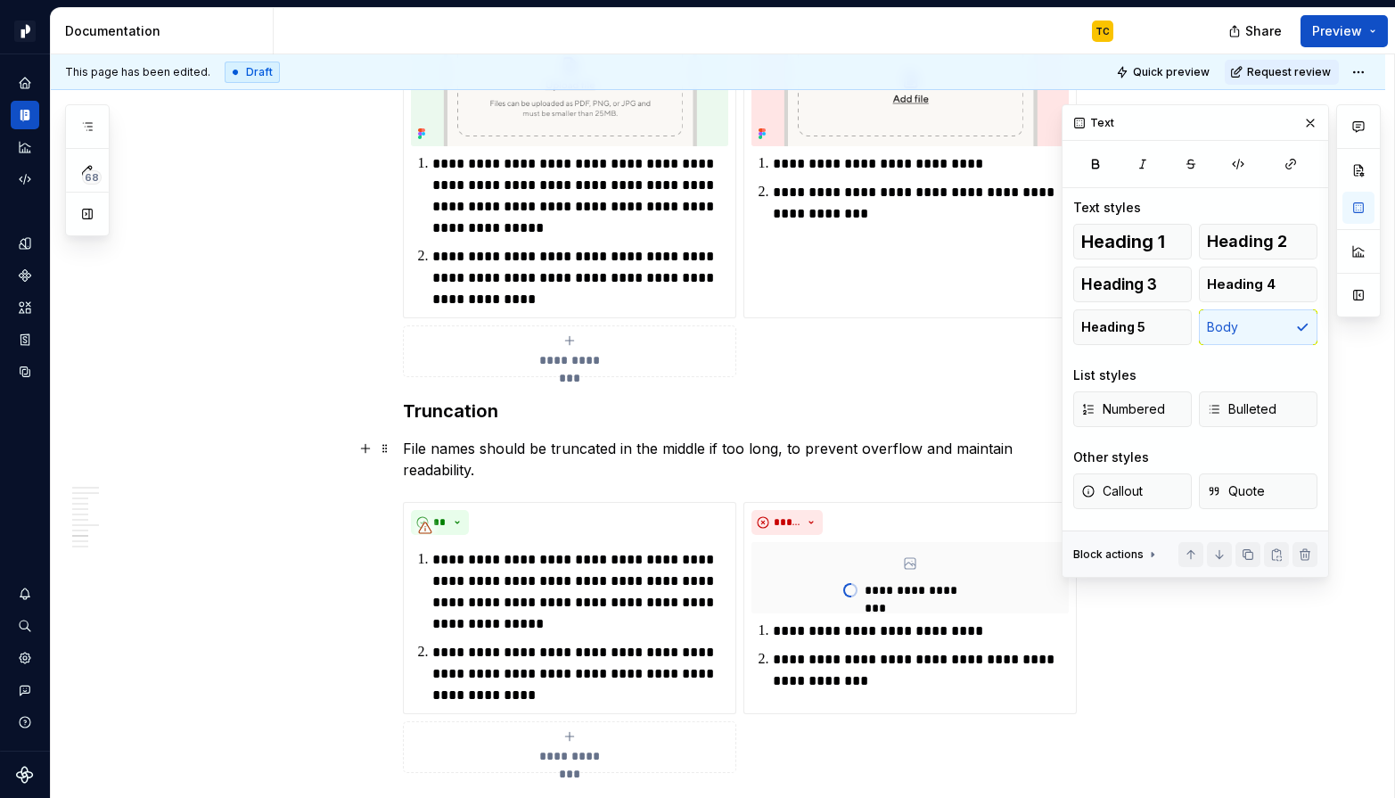
click at [567, 442] on p "File names should be truncated in the middle if too long, to prevent overflow a…" at bounding box center [740, 459] width 674 height 43
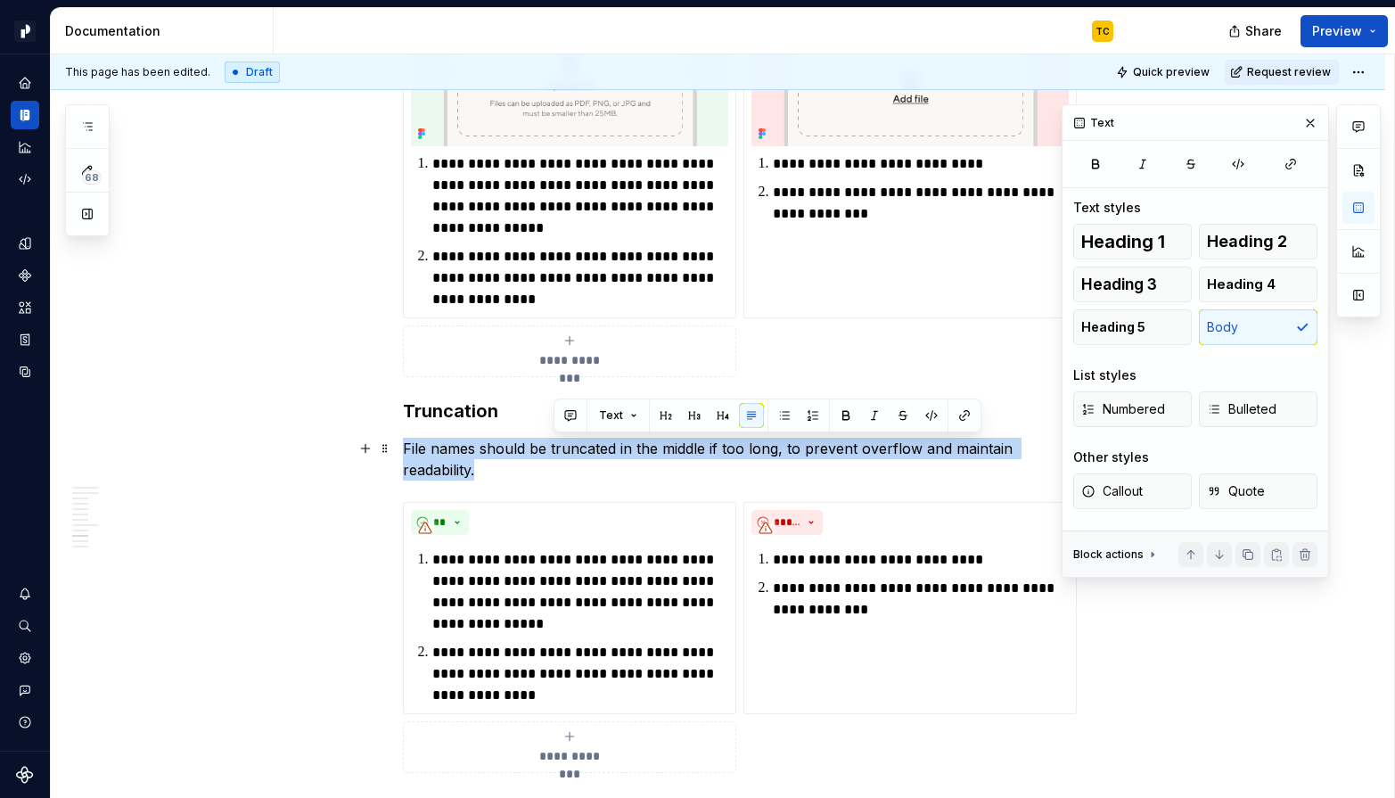
click at [567, 442] on p "File names should be truncated in the middle if too long, to prevent overflow a…" at bounding box center [740, 459] width 674 height 43
copy p "File names should be truncated in the middle if too long, to prevent overflow a…"
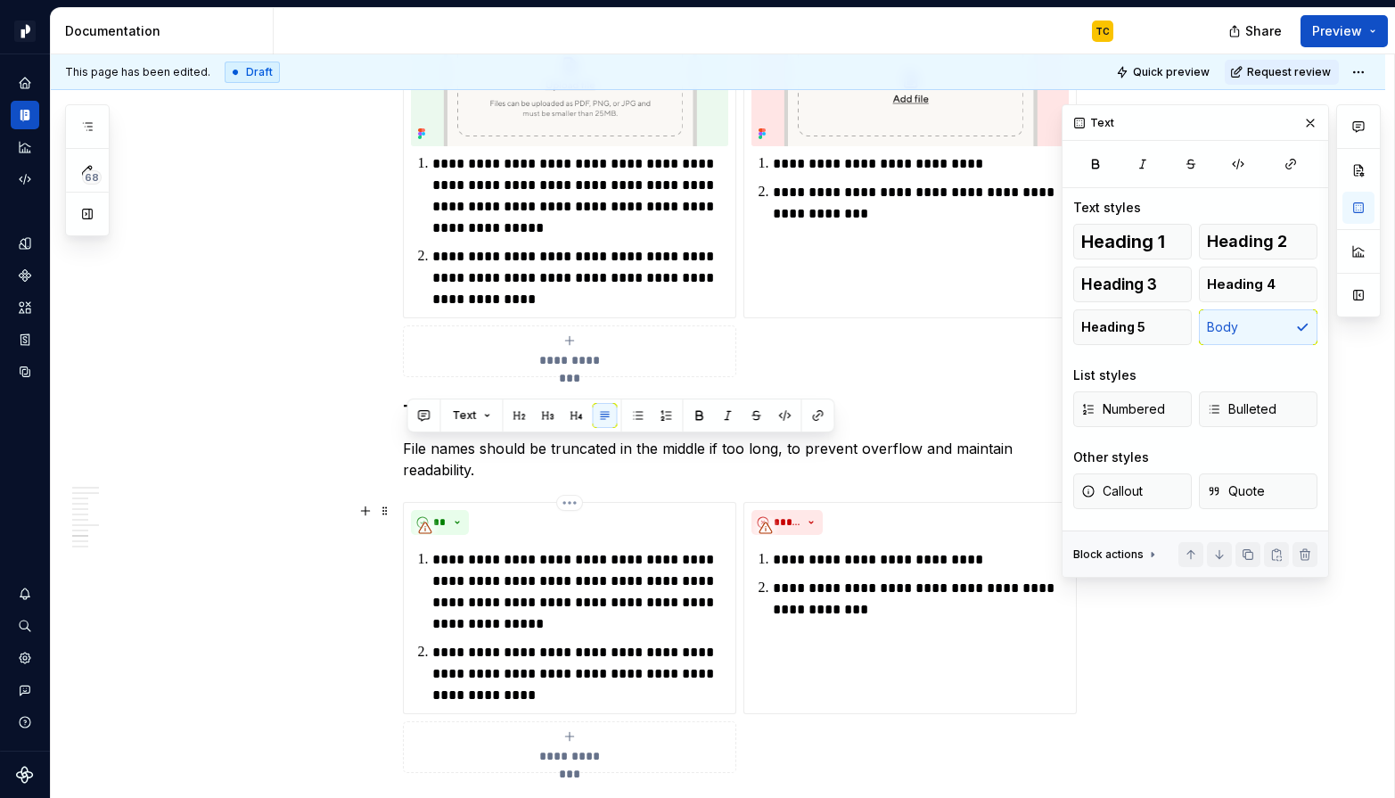
click at [561, 714] on div "**********" at bounding box center [740, 637] width 674 height 271
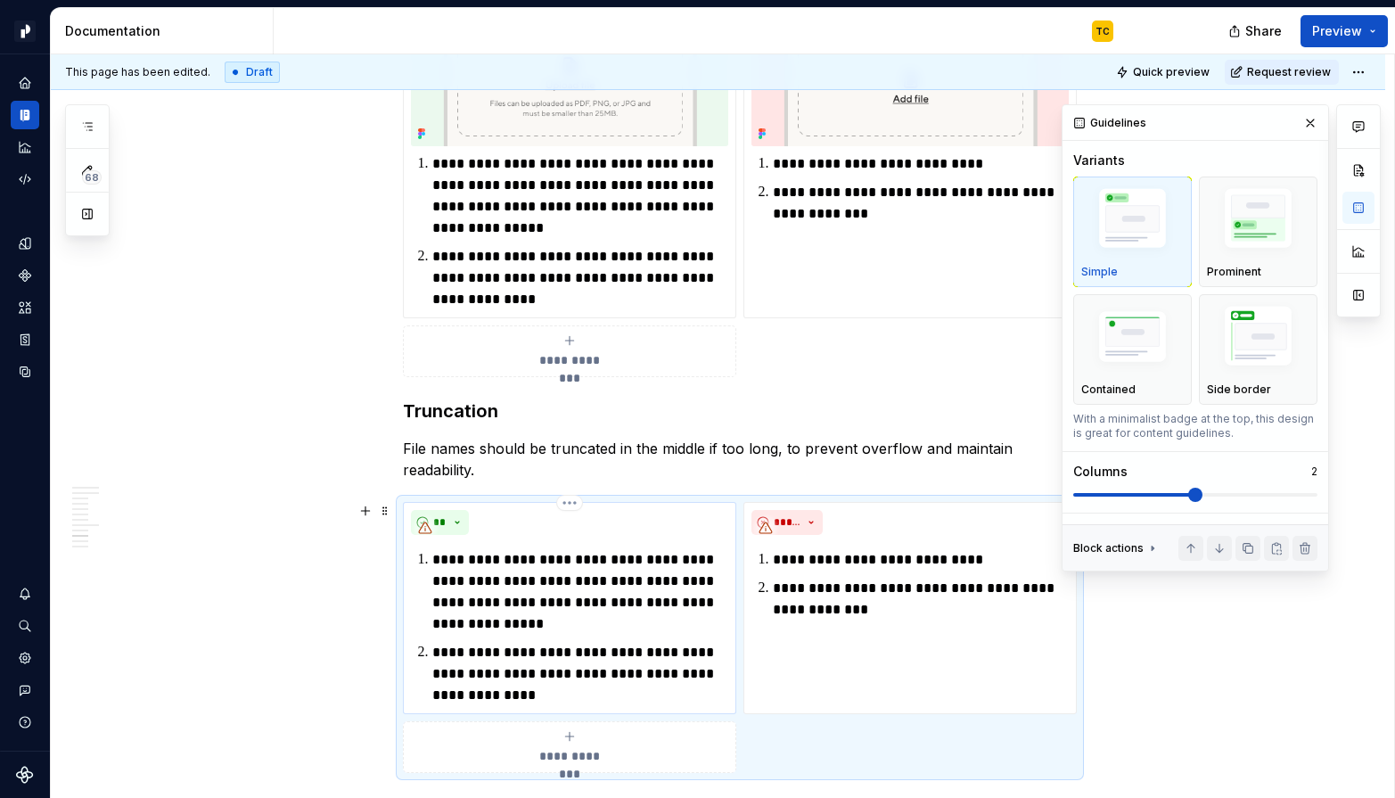
click at [483, 672] on p "**********" at bounding box center [580, 674] width 296 height 64
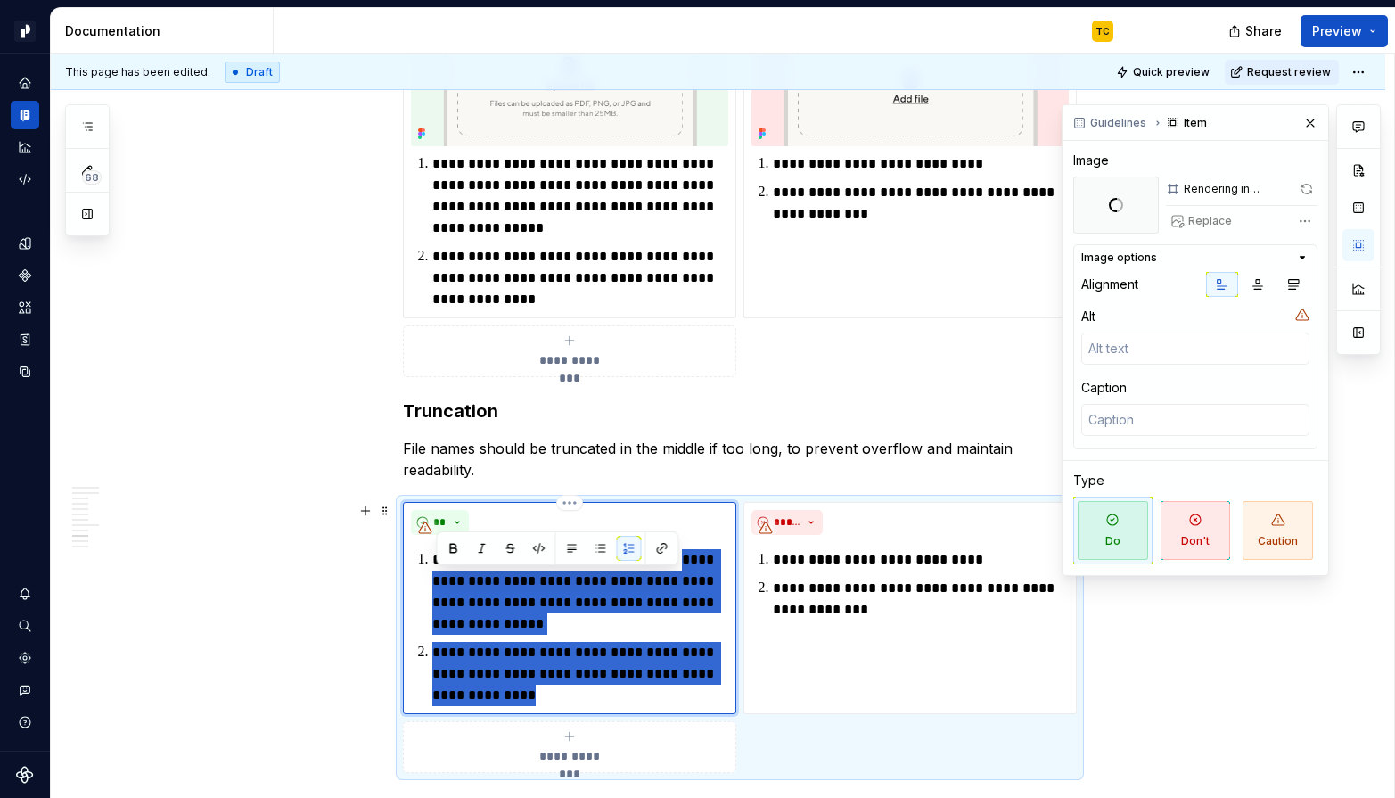
drag, startPoint x: 490, startPoint y: 699, endPoint x: 422, endPoint y: 571, distance: 144.3
click at [422, 571] on div "**********" at bounding box center [569, 627] width 317 height 157
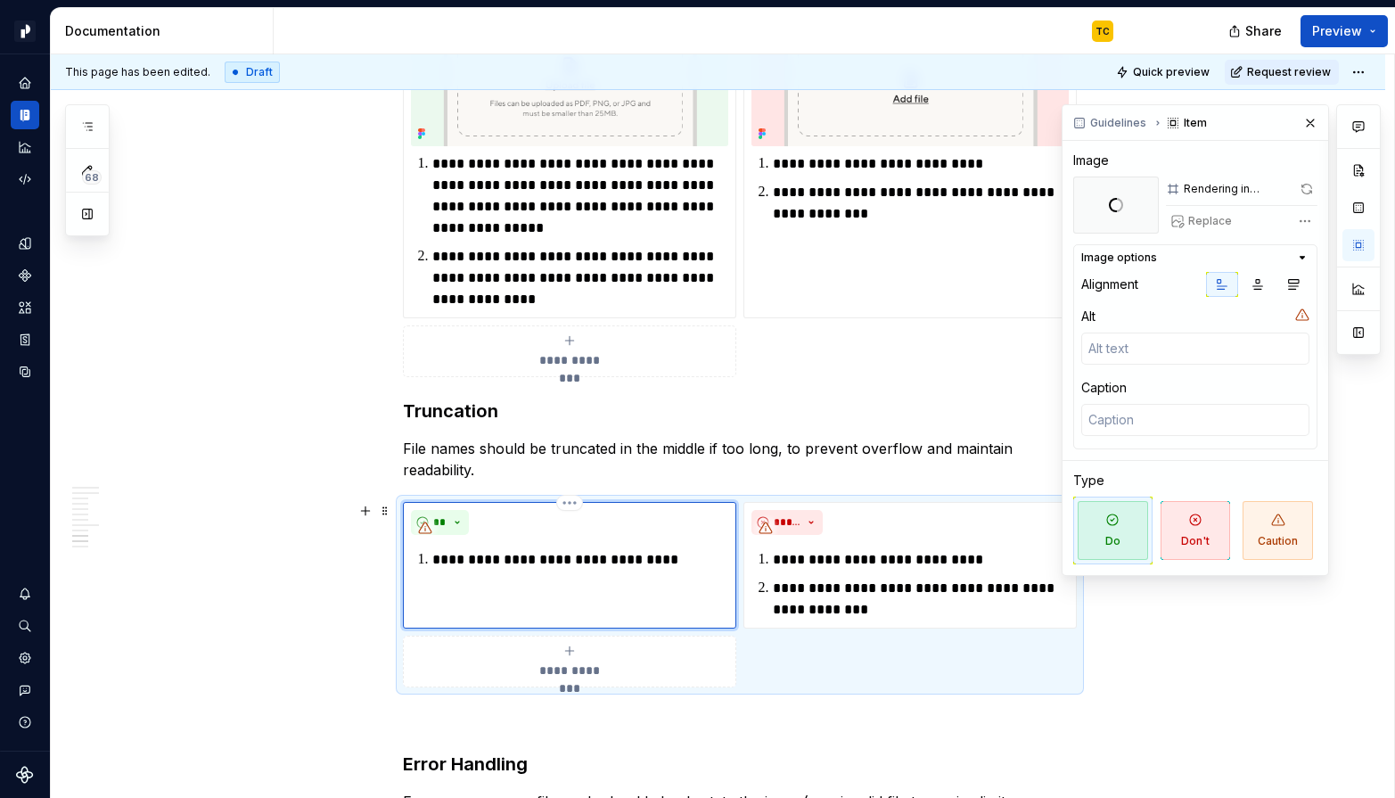
type textarea "*"
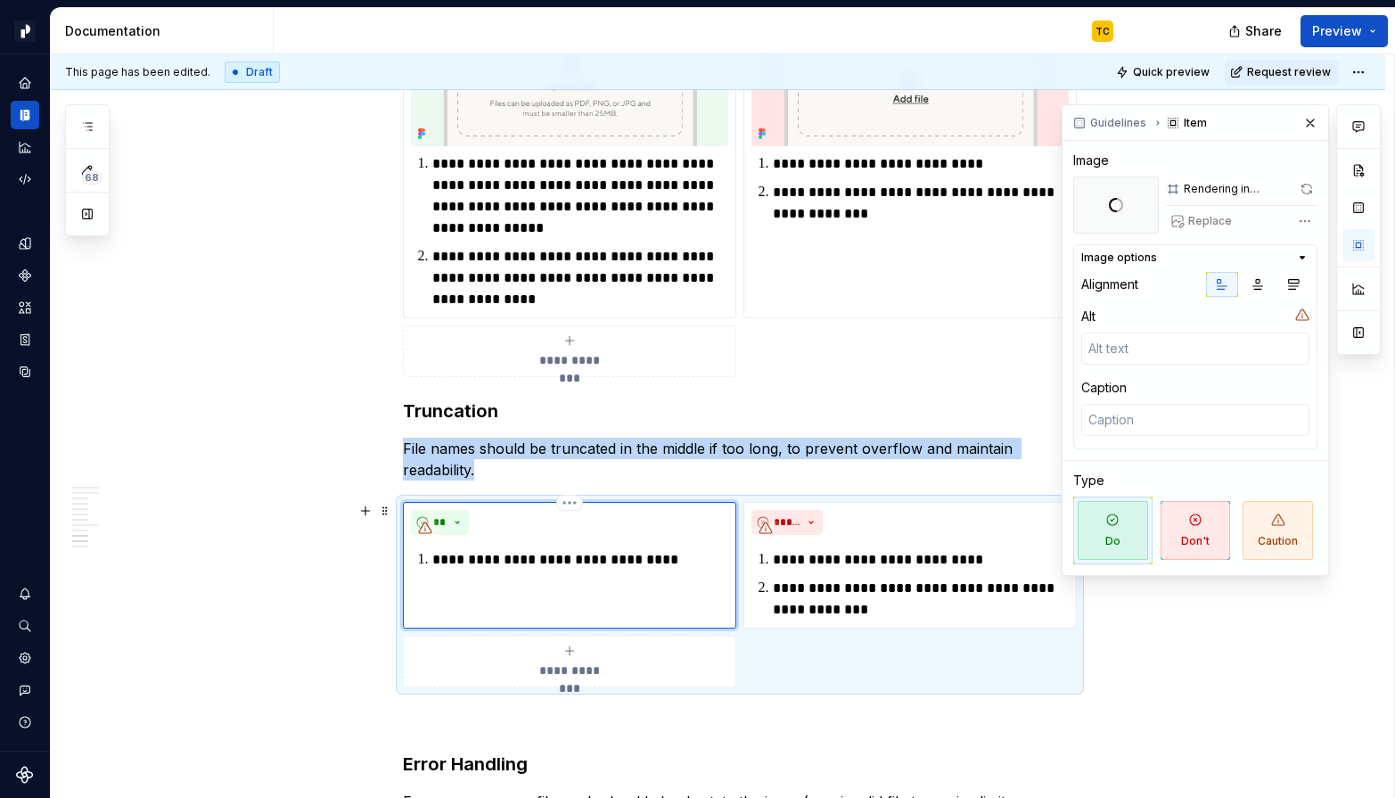
click at [440, 571] on div "**********" at bounding box center [569, 565] width 333 height 127
click at [455, 558] on p "**********" at bounding box center [580, 559] width 296 height 21
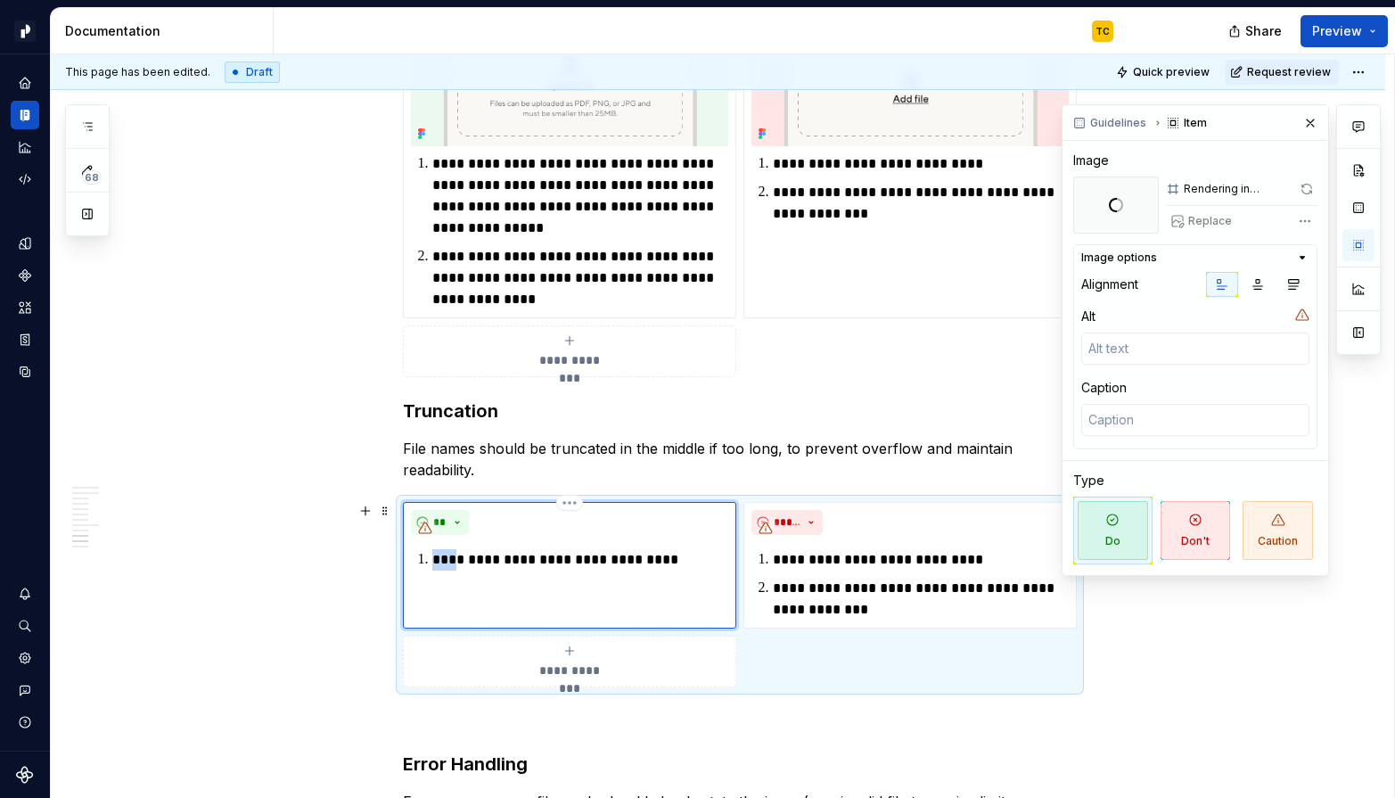
click at [455, 558] on p "**********" at bounding box center [580, 559] width 296 height 21
click at [439, 163] on p "**********" at bounding box center [580, 196] width 296 height 86
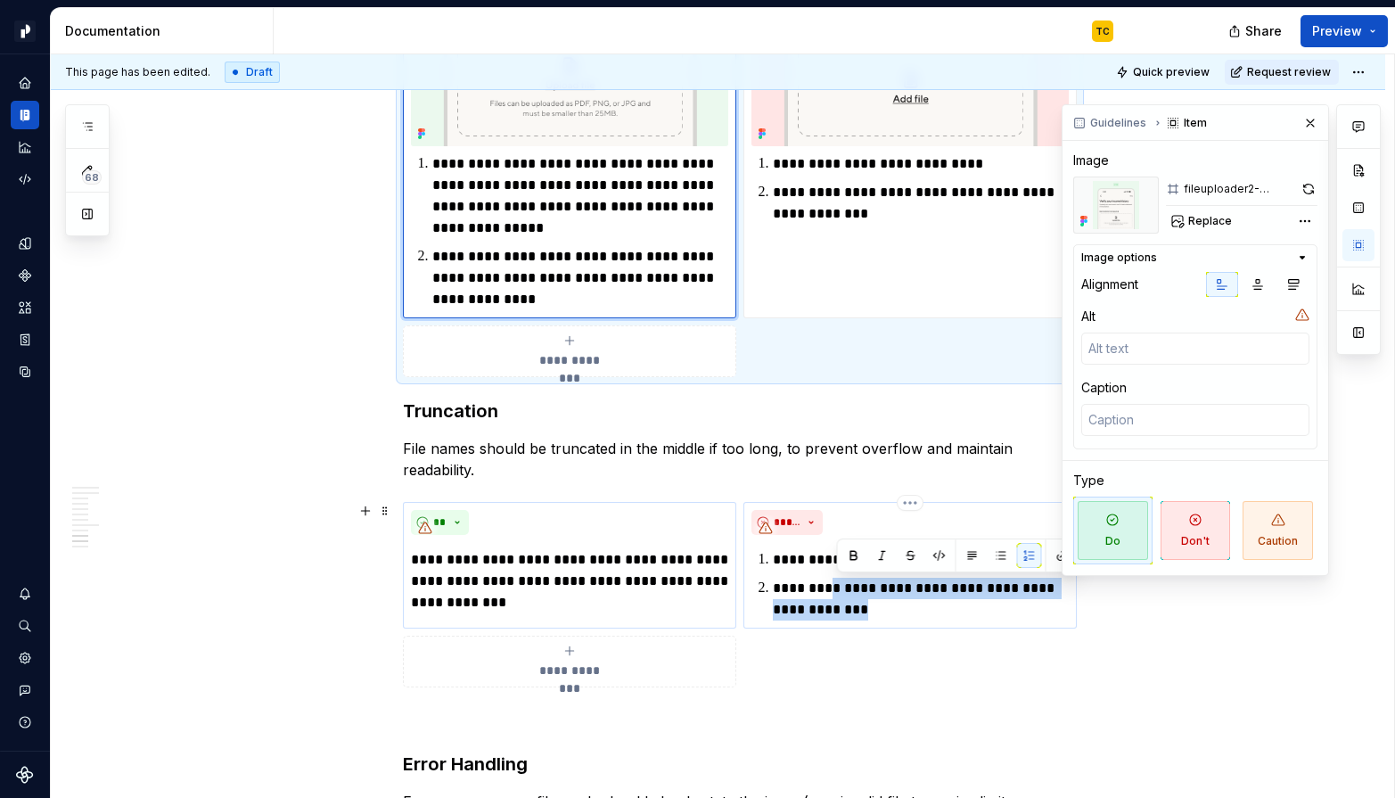
drag, startPoint x: 888, startPoint y: 608, endPoint x: 828, endPoint y: 590, distance: 62.3
click at [828, 590] on p "**********" at bounding box center [921, 599] width 296 height 43
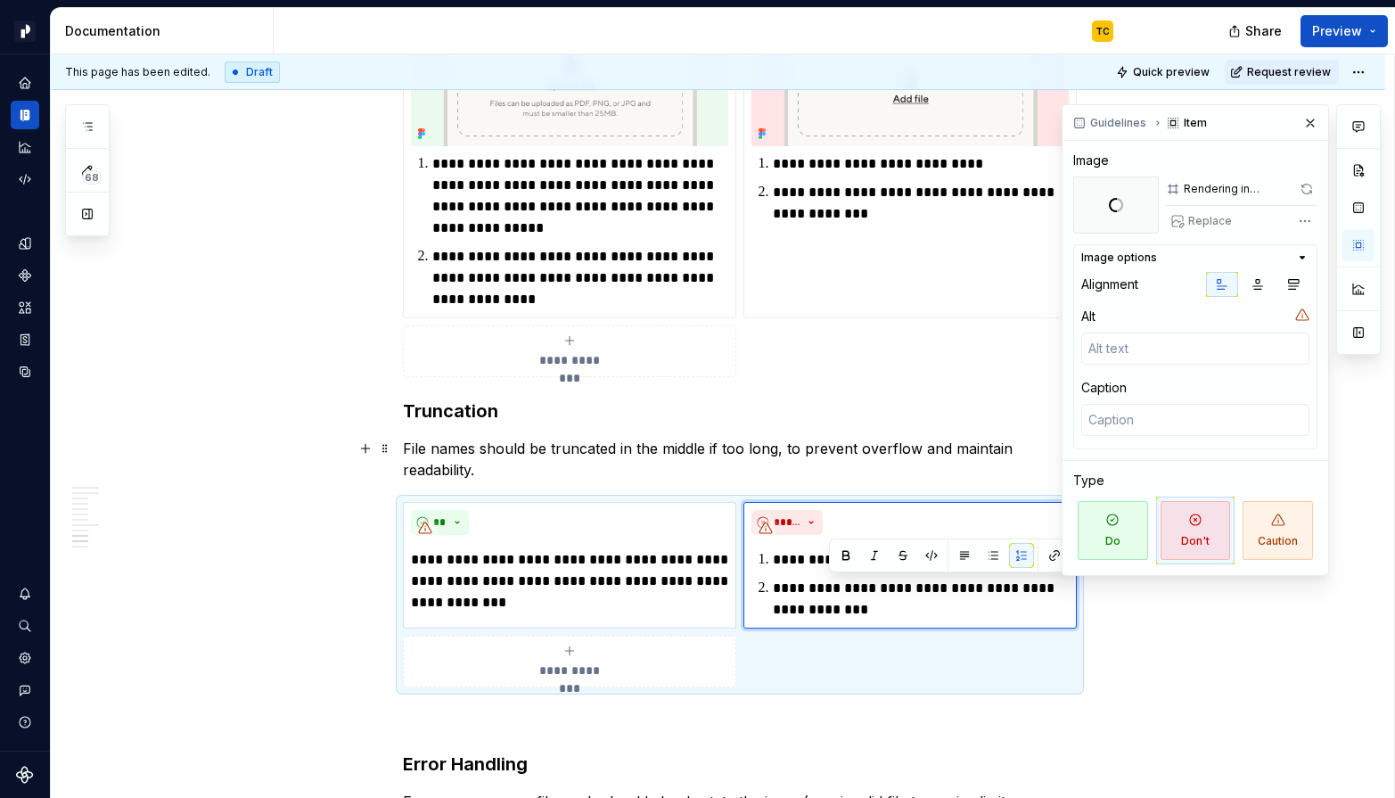
click at [706, 455] on p "File names should be truncated in the middle if too long, to prevent overflow a…" at bounding box center [740, 459] width 674 height 43
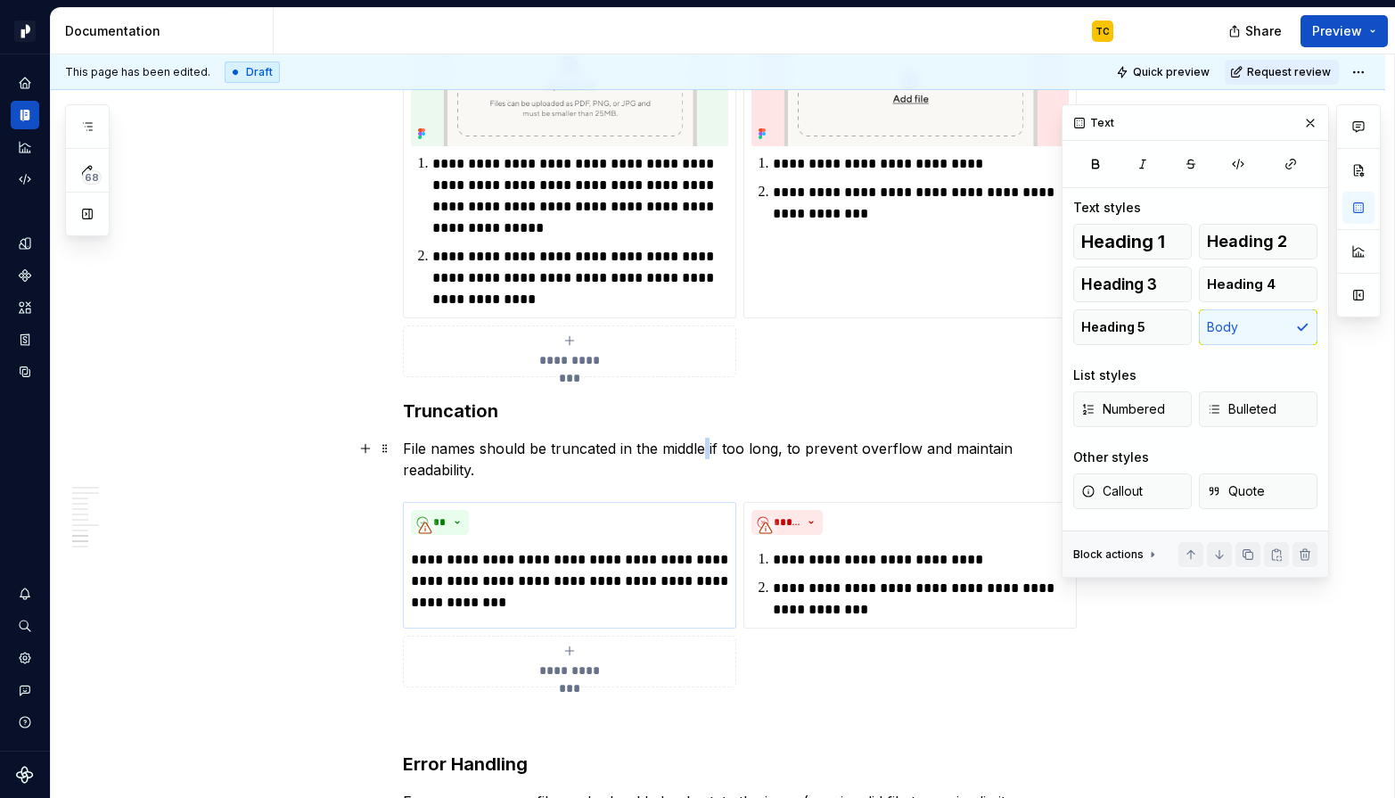
click at [706, 455] on p "File names should be truncated in the middle if too long, to prevent overflow a…" at bounding box center [740, 459] width 674 height 43
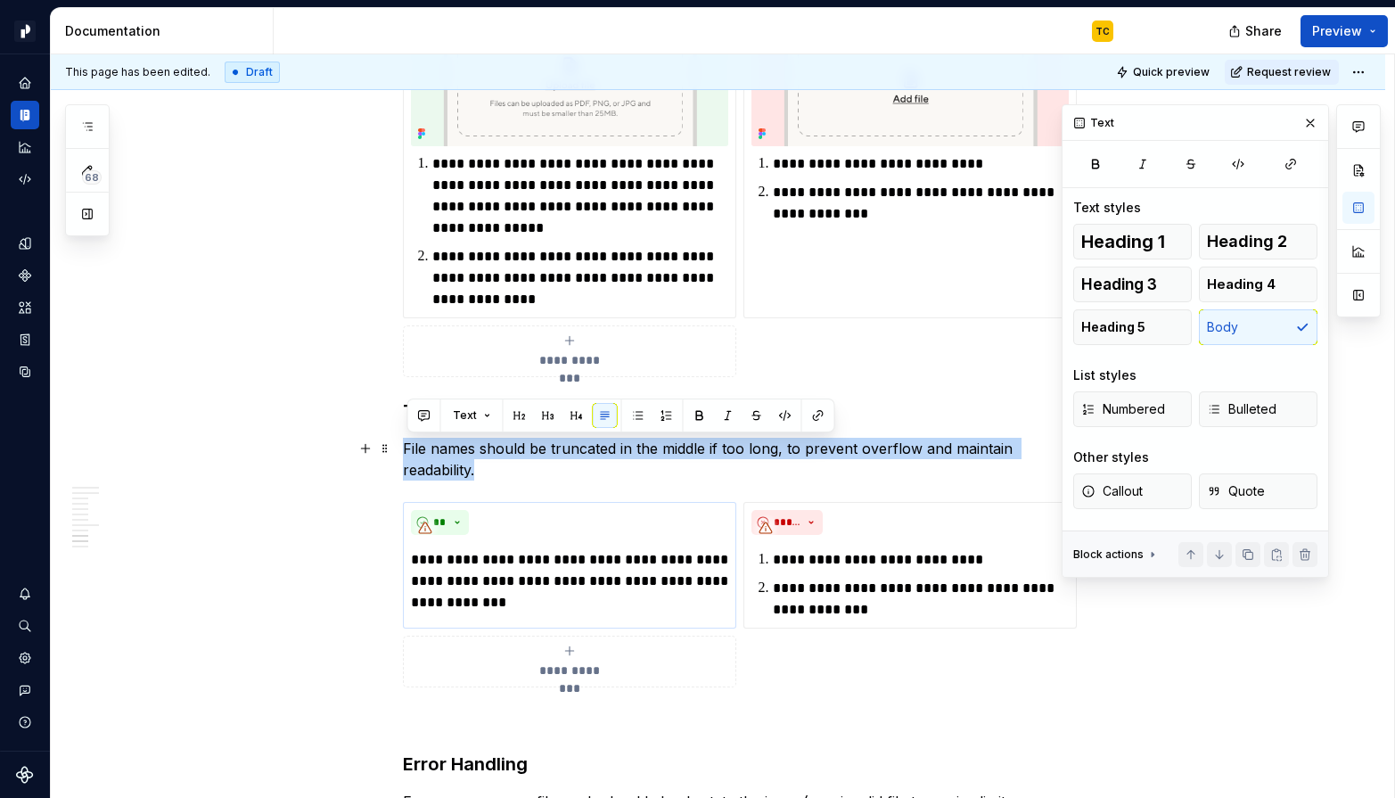
click at [706, 455] on p "File names should be truncated in the middle if too long, to prevent overflow a…" at bounding box center [740, 459] width 674 height 43
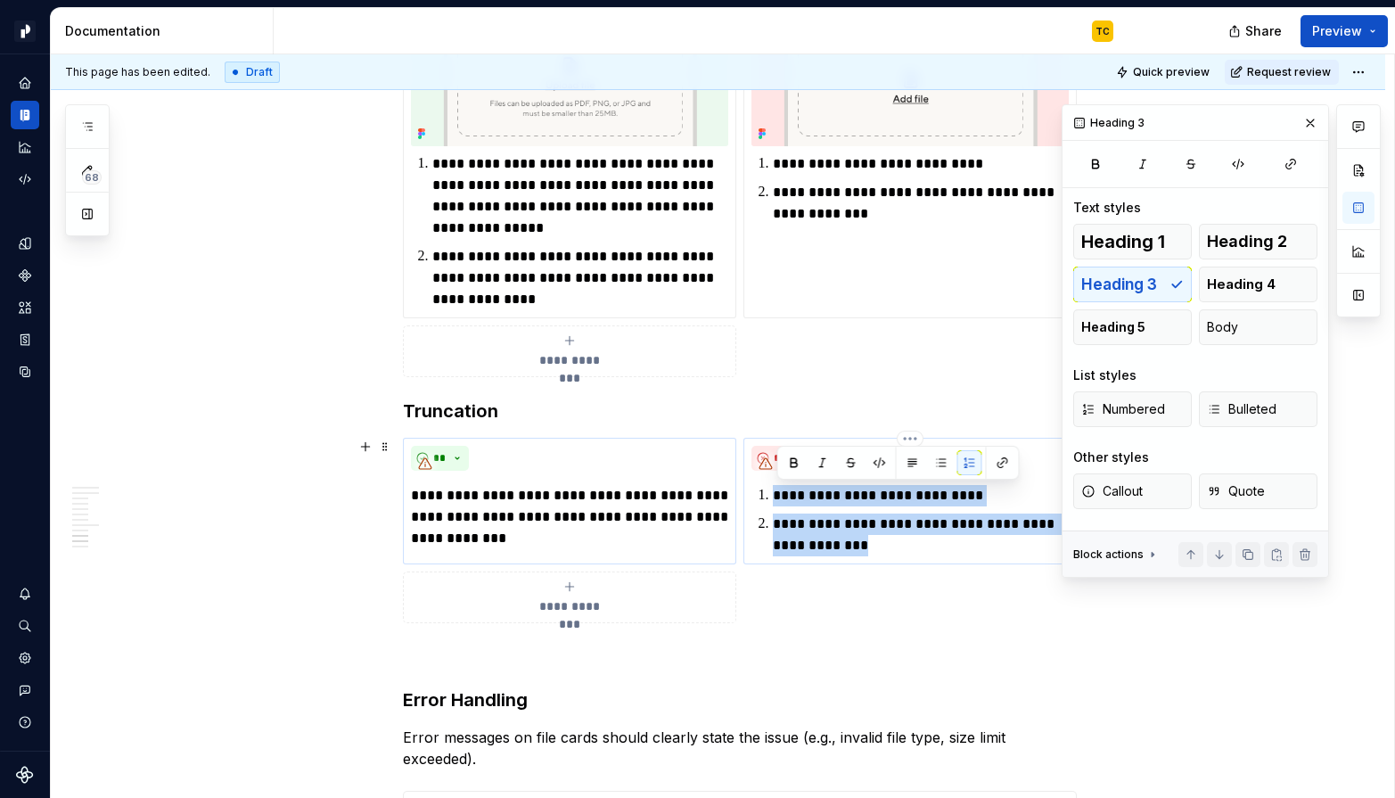
drag, startPoint x: 895, startPoint y: 545, endPoint x: 768, endPoint y: 496, distance: 135.4
click at [773, 496] on ol "**********" at bounding box center [921, 520] width 296 height 71
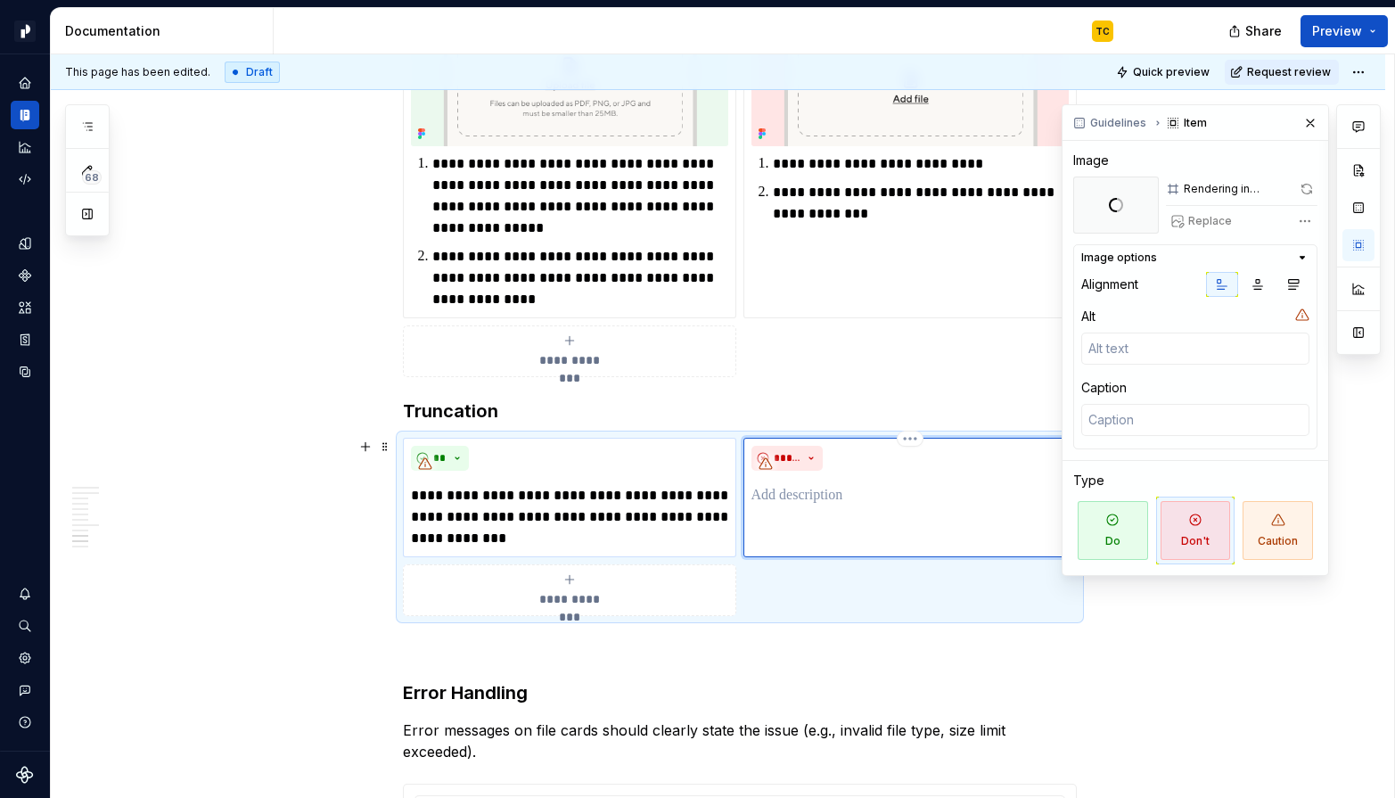
type textarea "*"
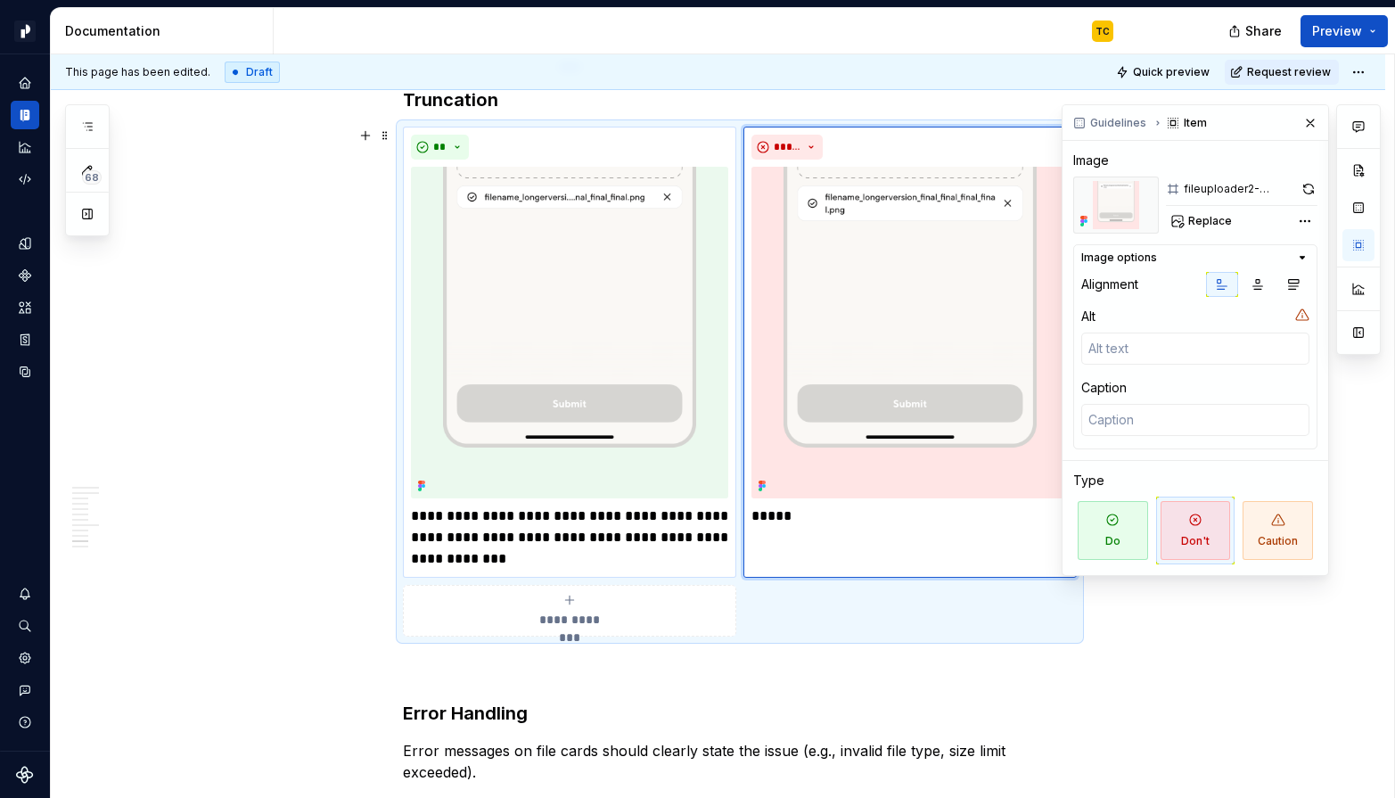
scroll to position [5501, 0]
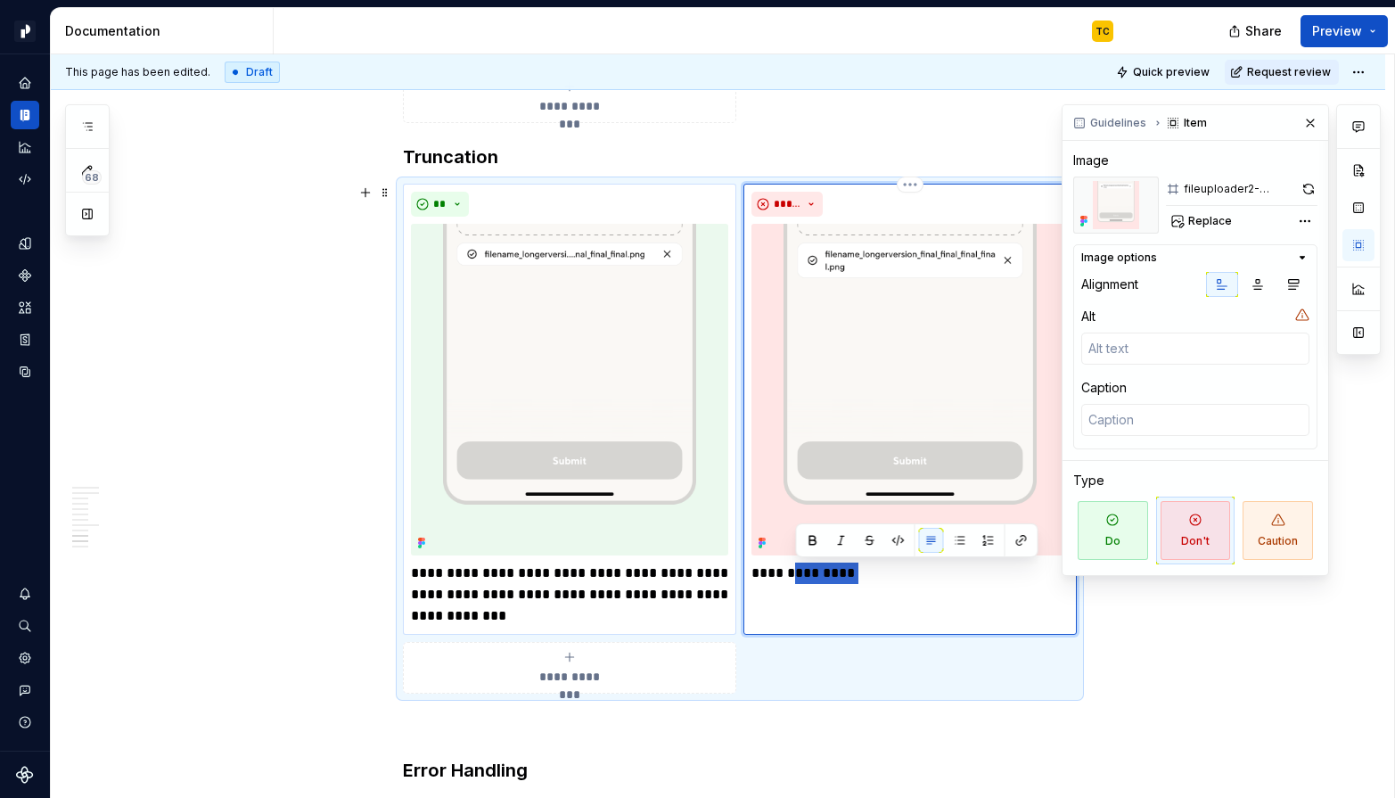
drag, startPoint x: 796, startPoint y: 574, endPoint x: 889, endPoint y: 574, distance: 92.7
click at [889, 574] on p "**********" at bounding box center [909, 572] width 317 height 21
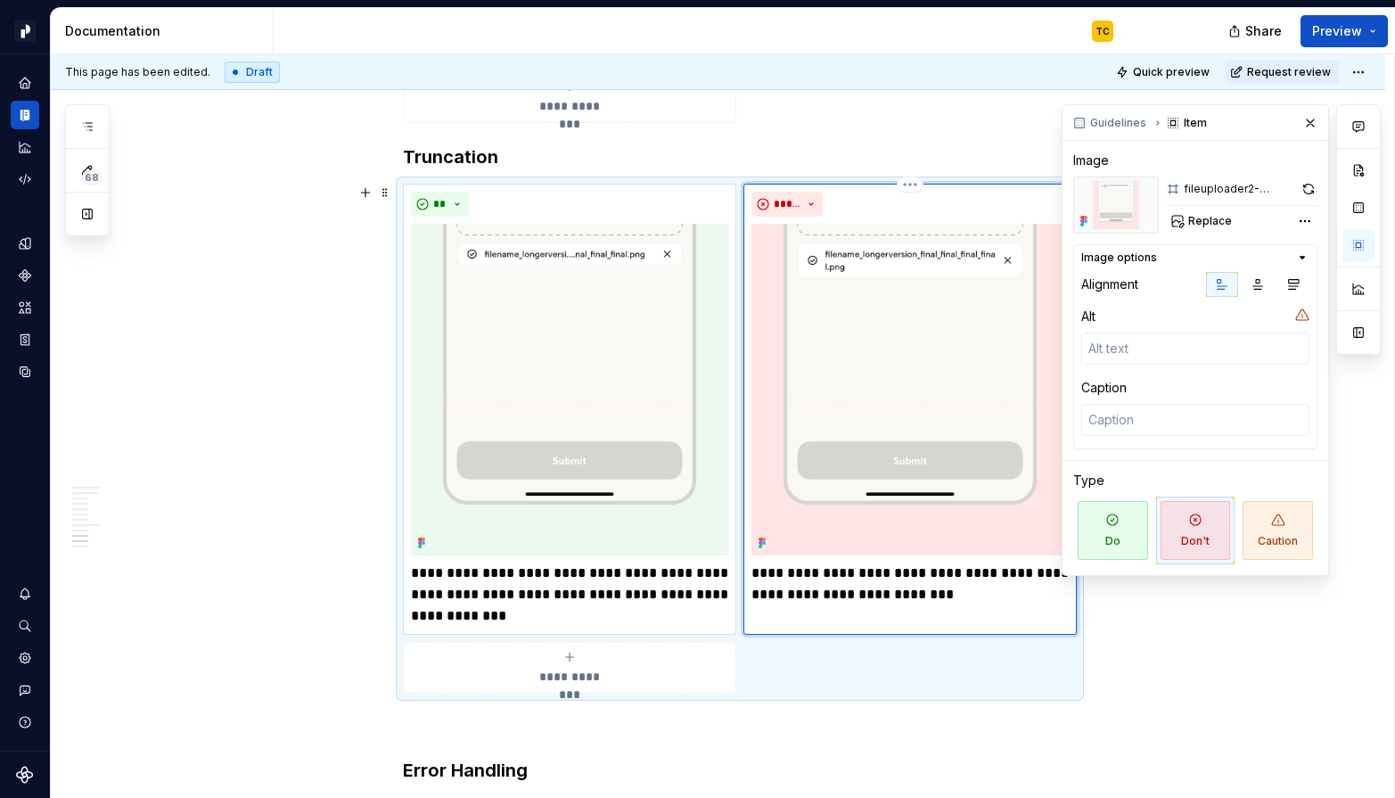
click at [868, 590] on p "**********" at bounding box center [909, 583] width 317 height 43
click at [913, 596] on p "**********" at bounding box center [909, 583] width 317 height 43
click at [945, 596] on p "**********" at bounding box center [909, 583] width 317 height 43
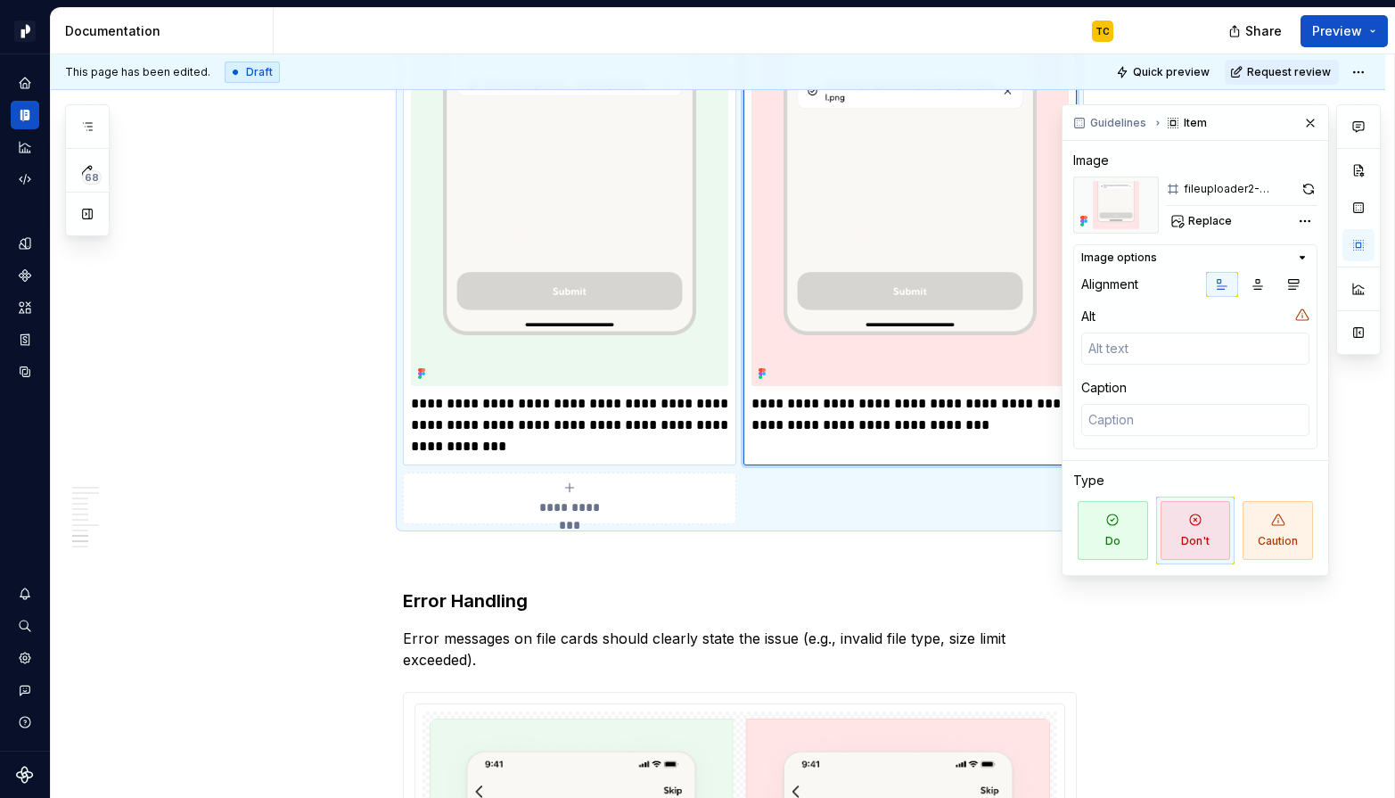
scroll to position [5790, 0]
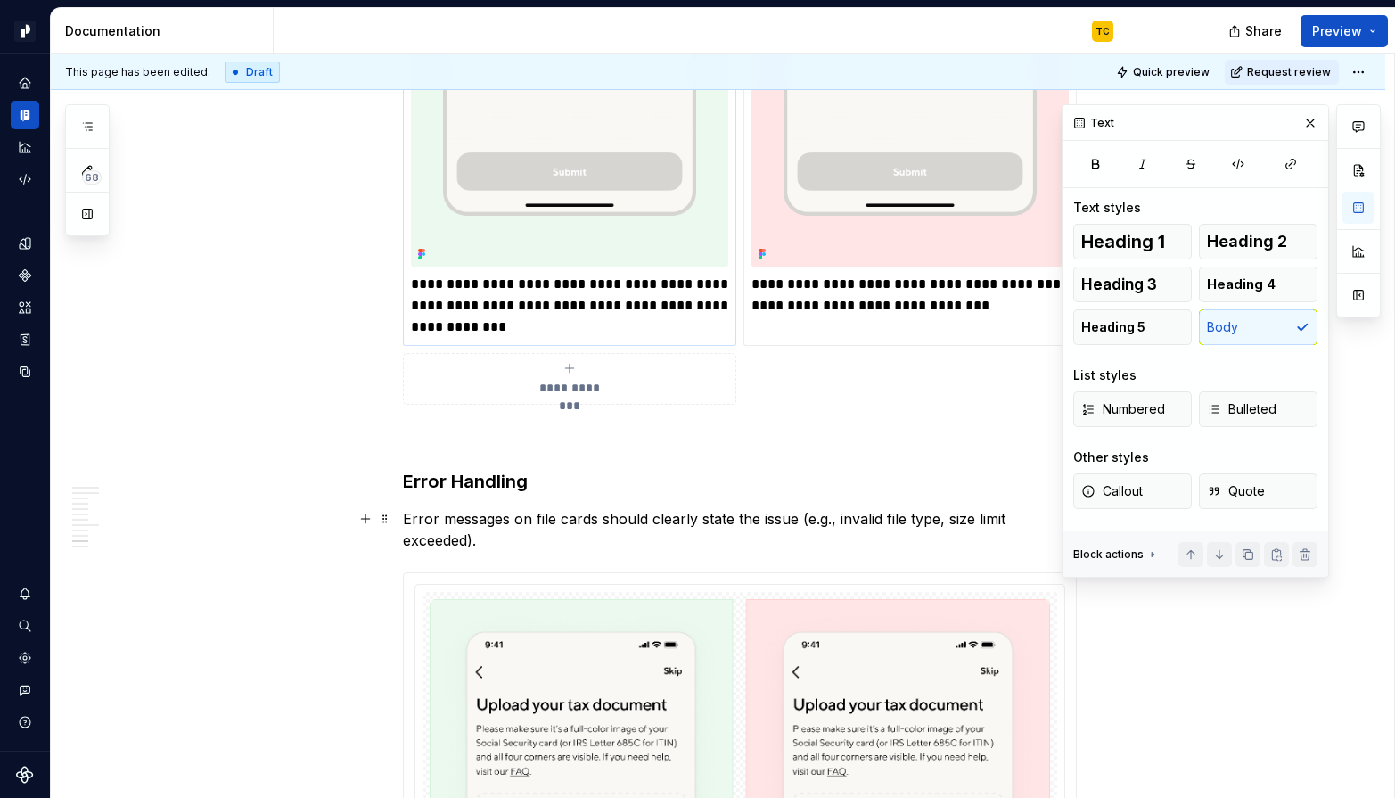
click at [576, 519] on p "Error messages on file cards should clearly state the issue (e.g., invalid file…" at bounding box center [740, 529] width 674 height 43
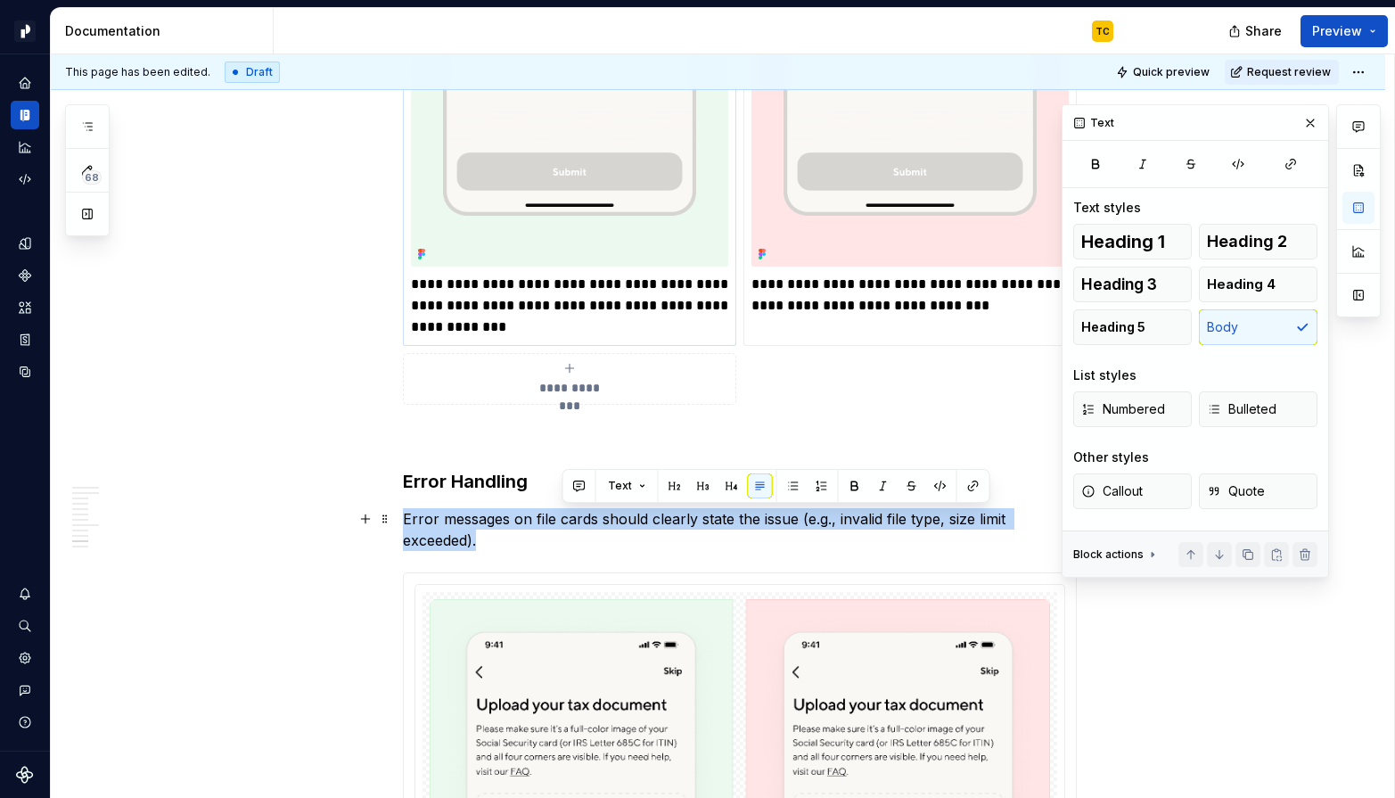
click at [576, 519] on p "Error messages on file cards should clearly state the issue (e.g., invalid file…" at bounding box center [740, 529] width 674 height 43
copy p "Error messages on file cards should clearly state the issue (e.g., invalid file…"
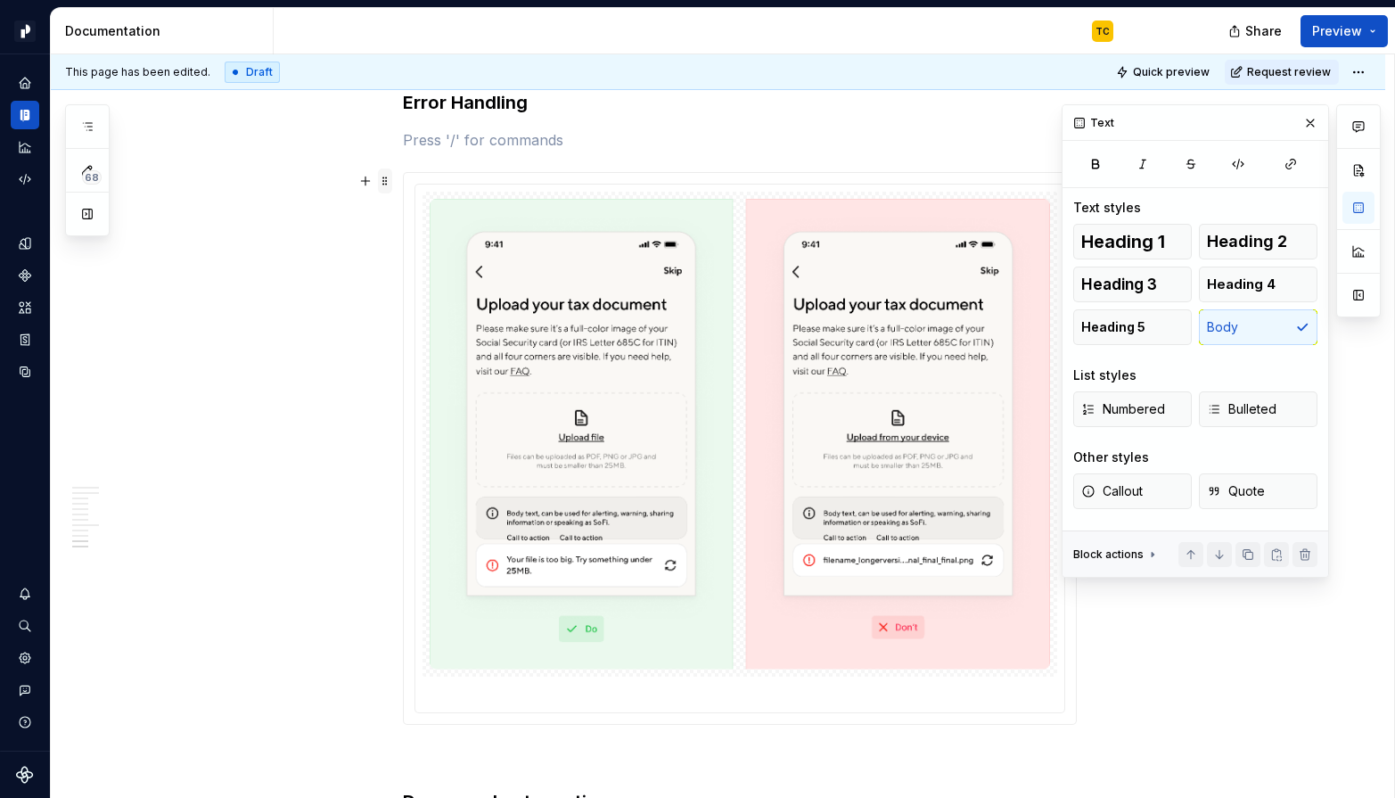
scroll to position [6115, 0]
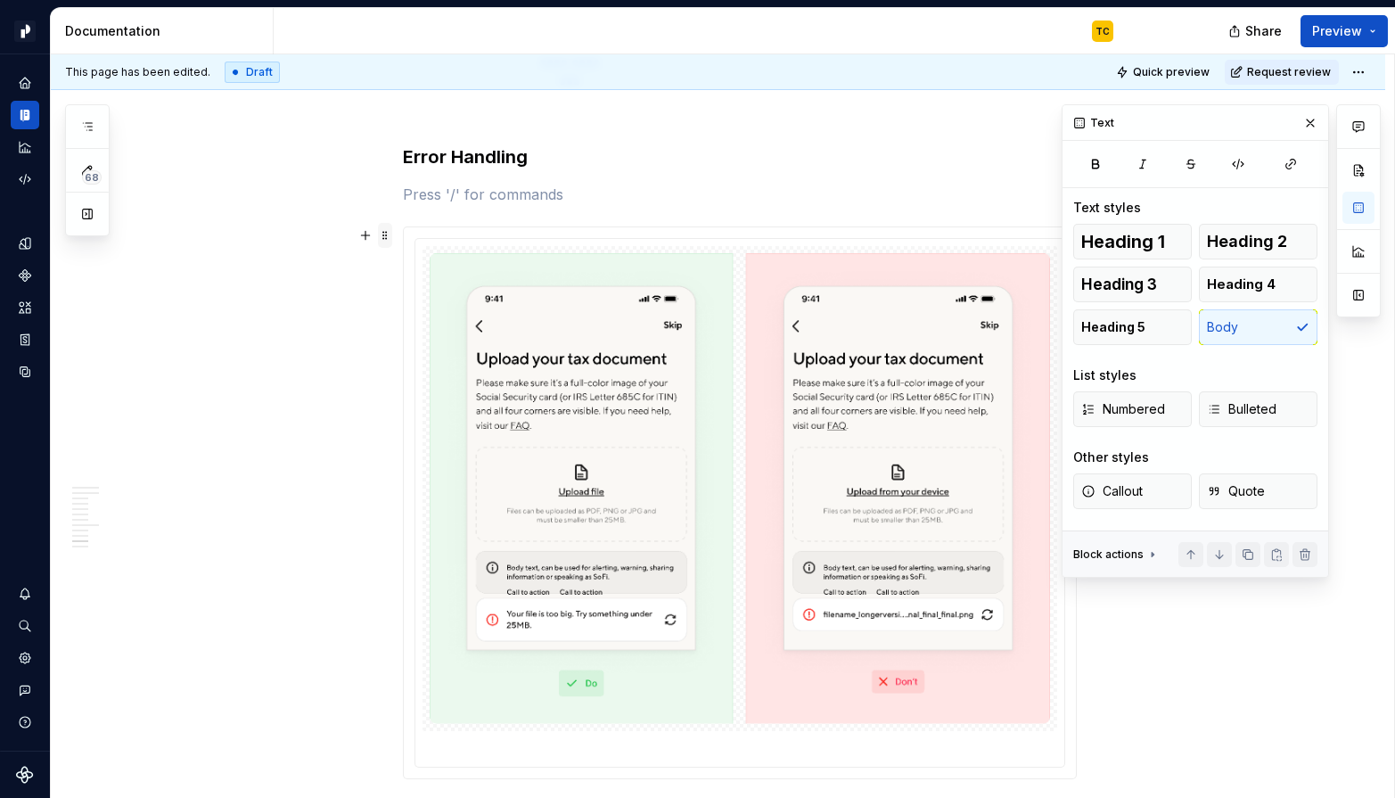
click at [391, 236] on span at bounding box center [385, 235] width 14 height 25
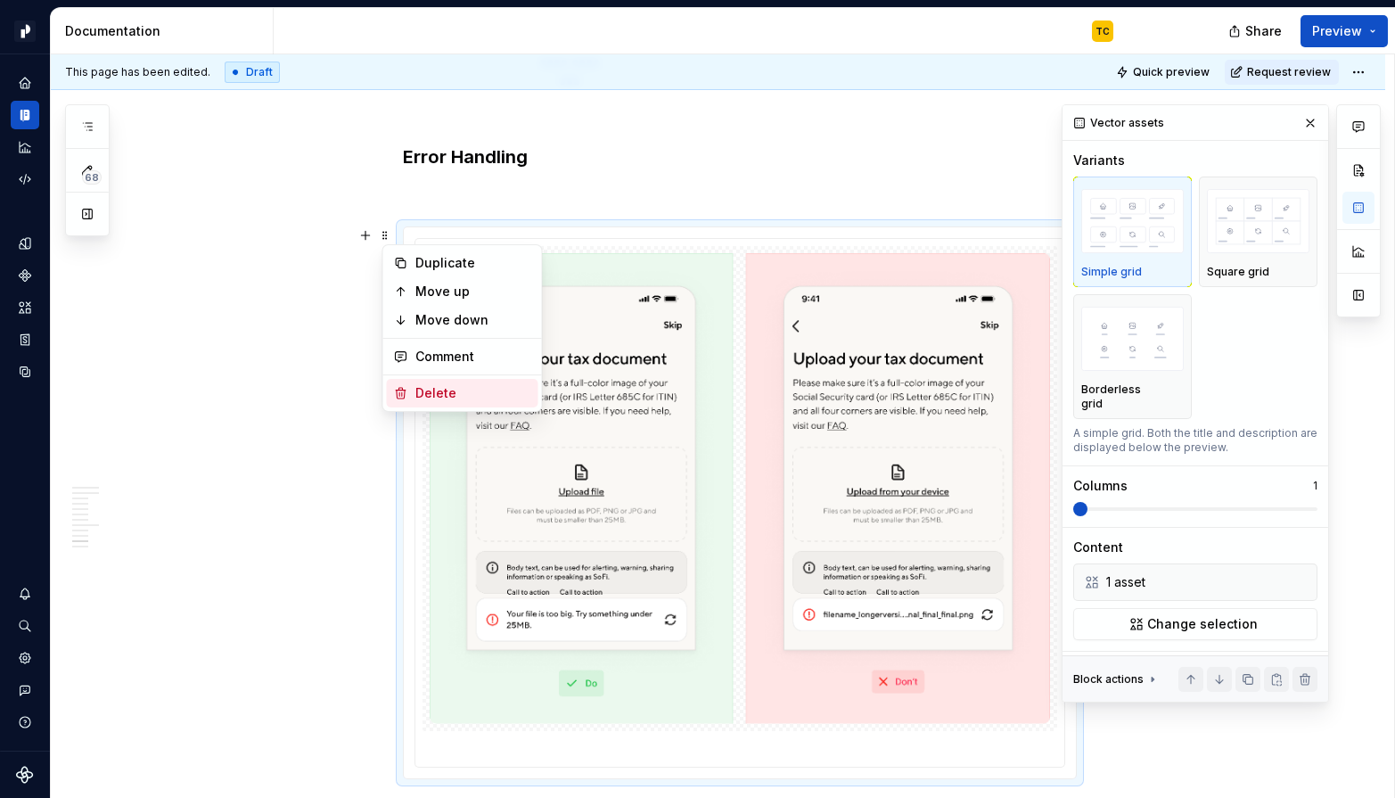
click at [435, 381] on div "Delete" at bounding box center [463, 393] width 152 height 29
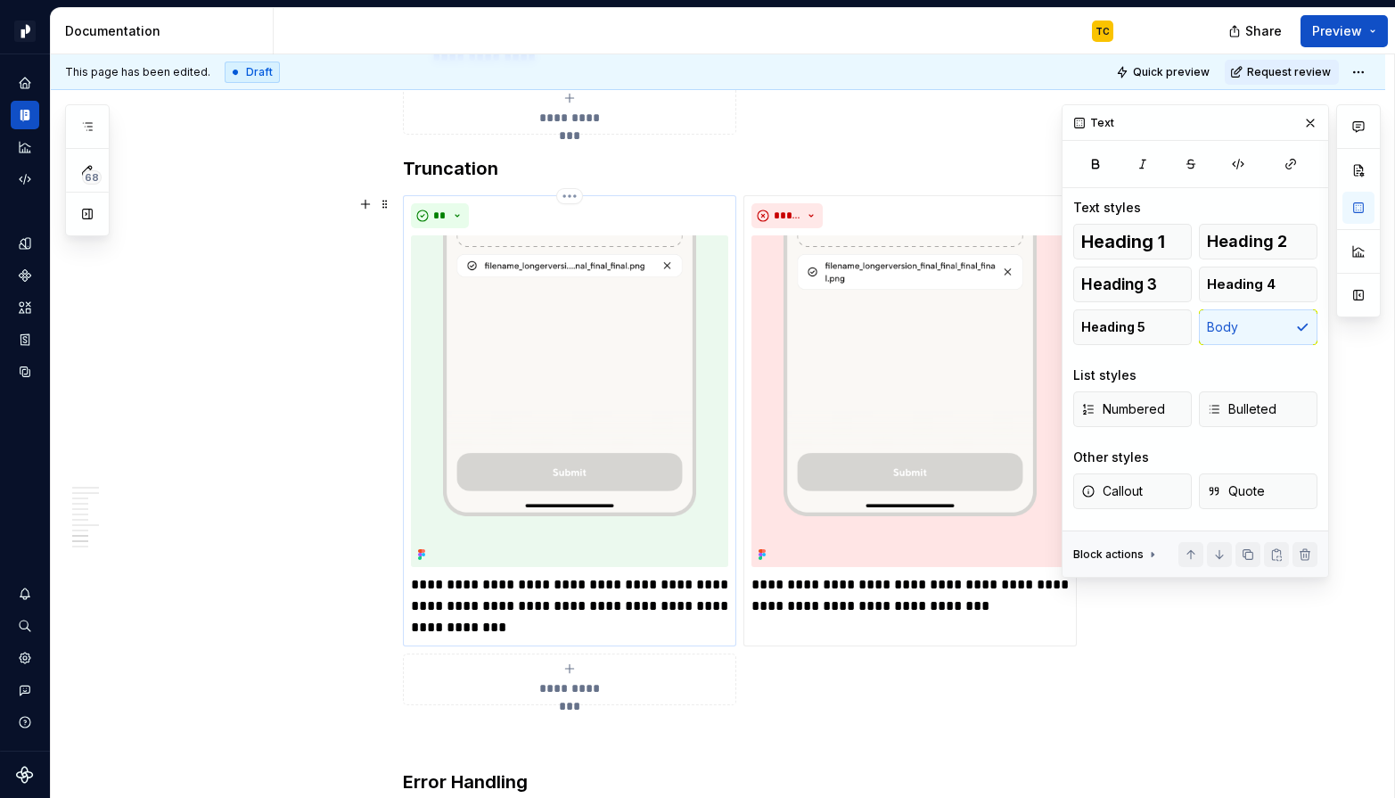
scroll to position [5360, 0]
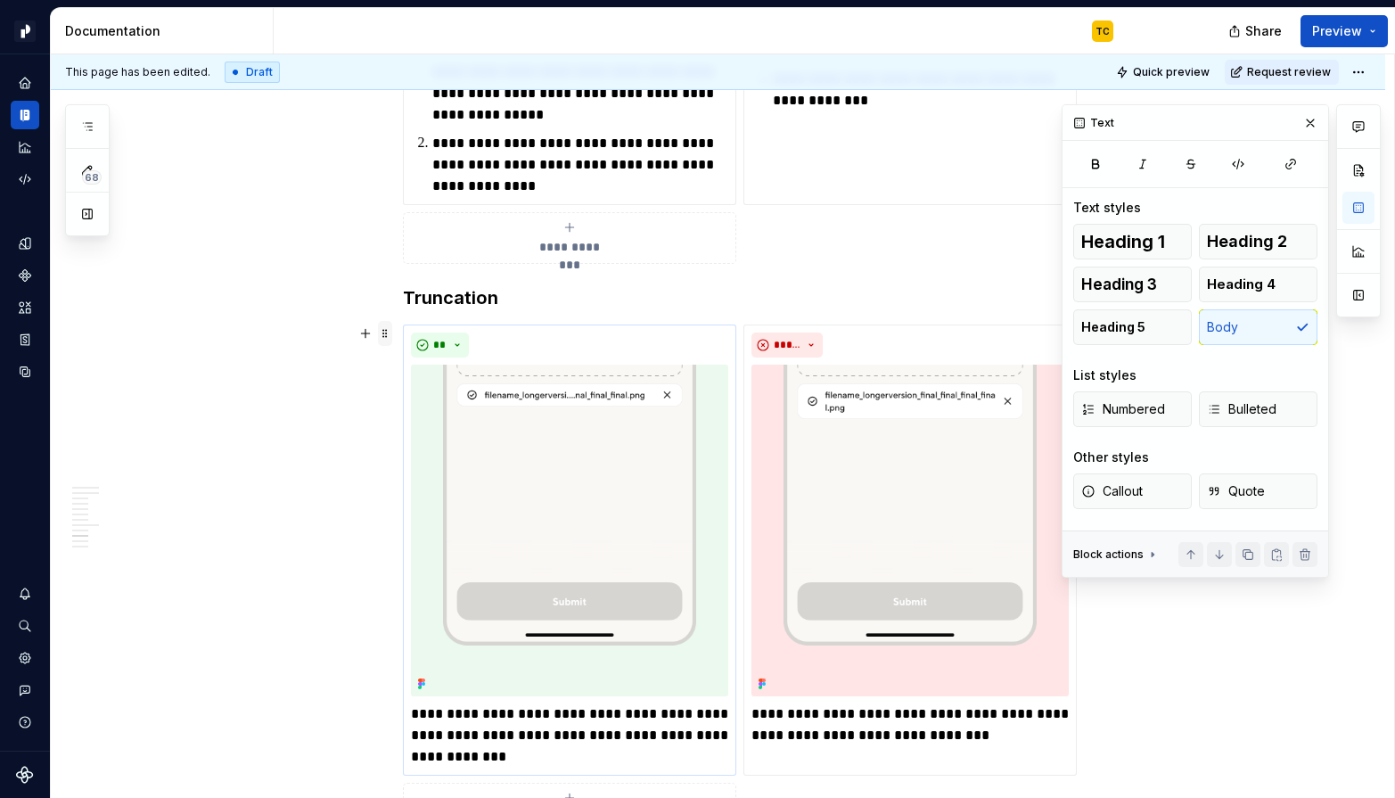
click at [391, 332] on span at bounding box center [385, 333] width 14 height 25
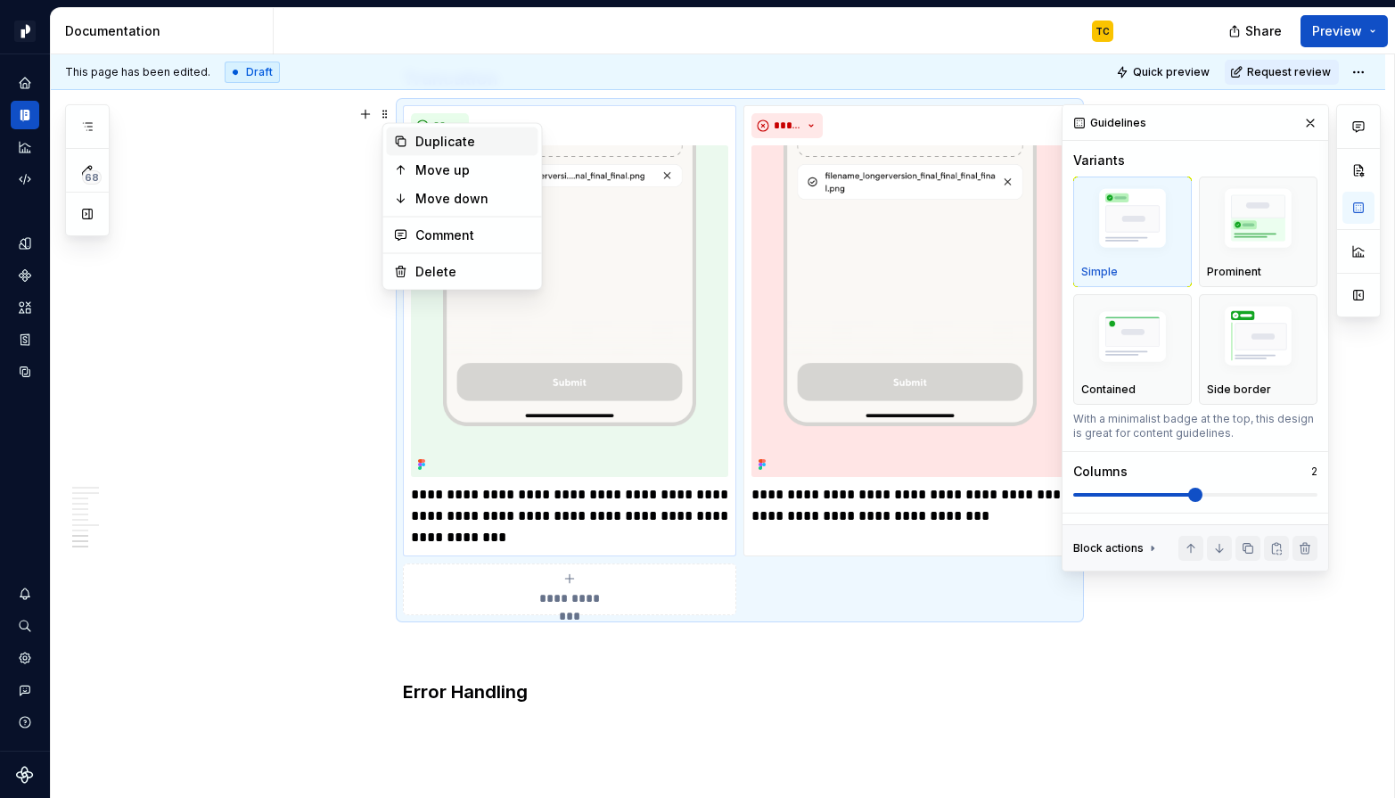
click at [442, 144] on div "Duplicate" at bounding box center [473, 142] width 116 height 18
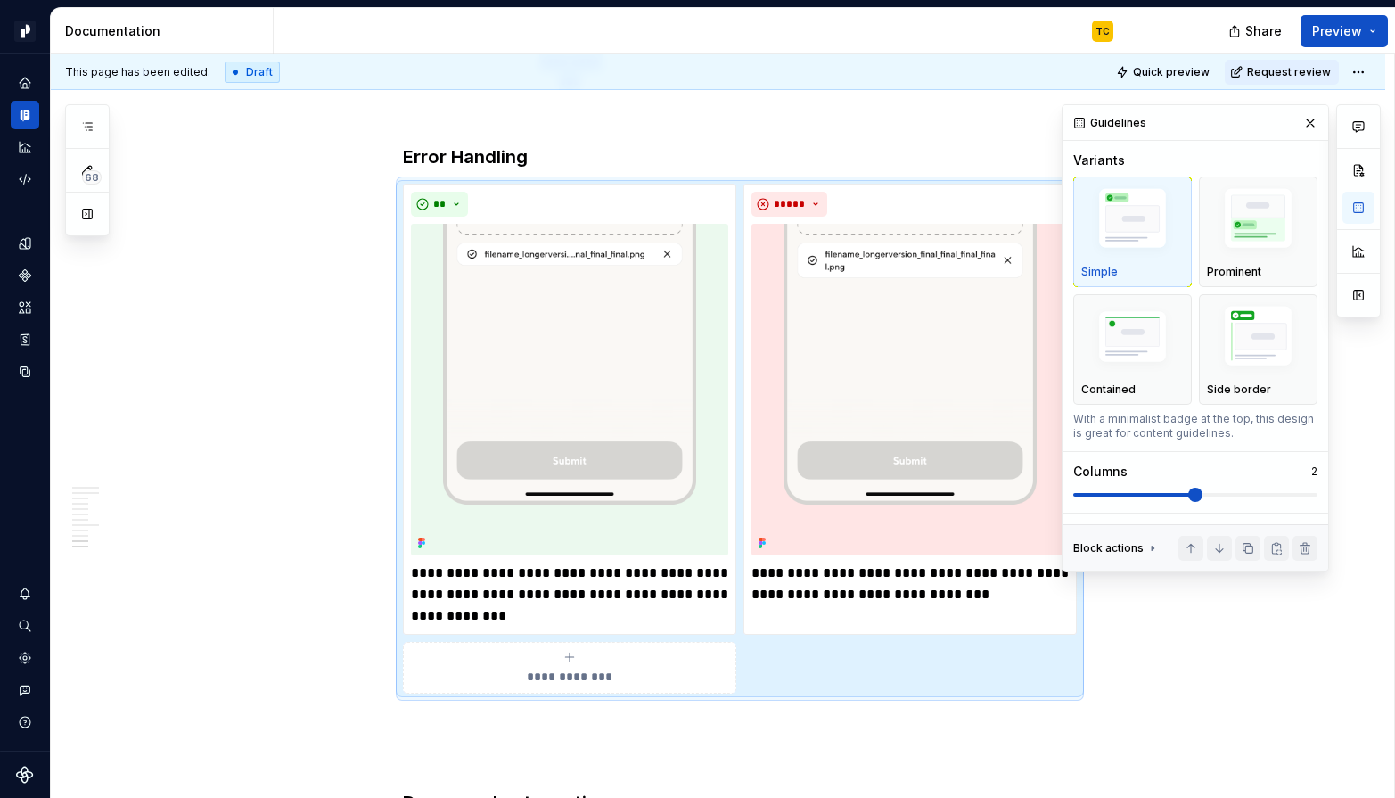
scroll to position [5583, 0]
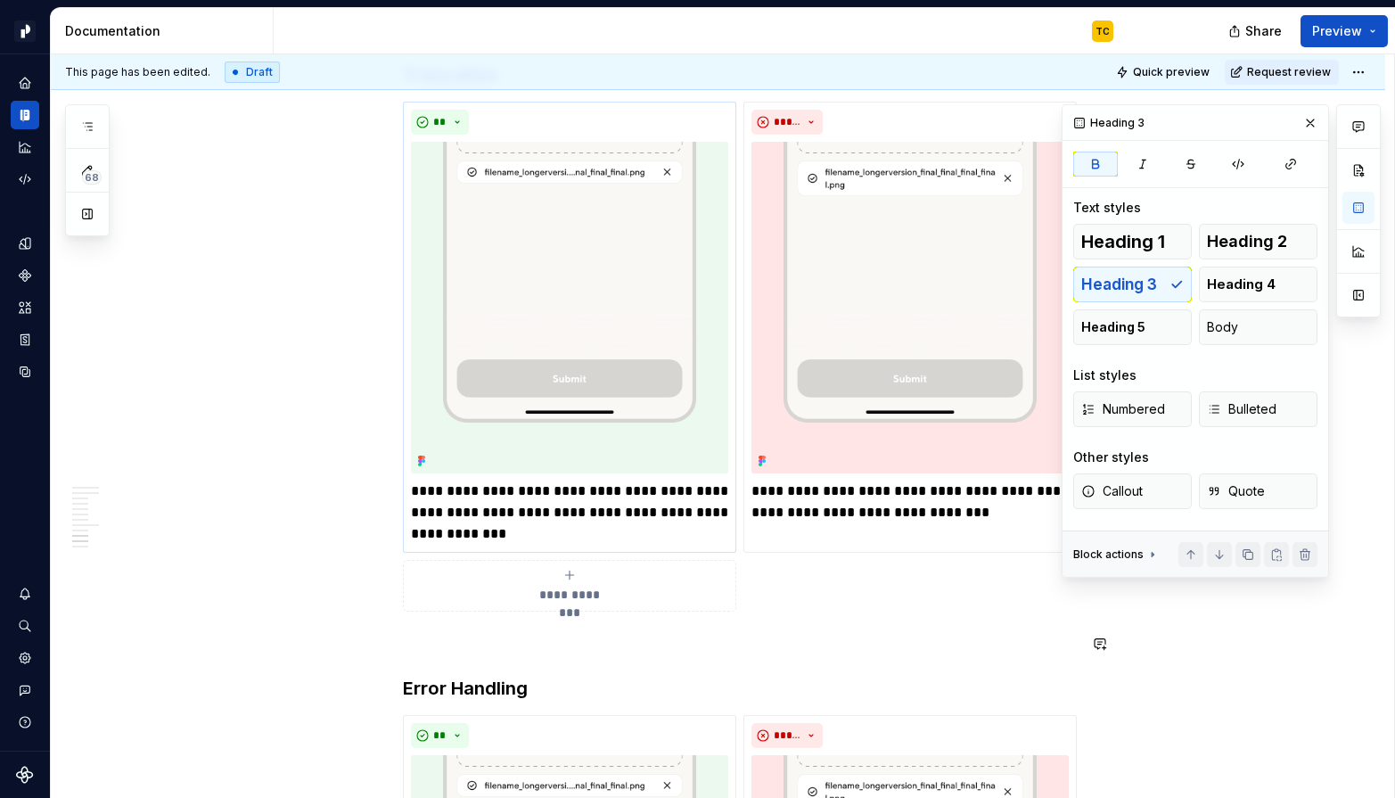
click at [452, 639] on p at bounding box center [740, 643] width 674 height 21
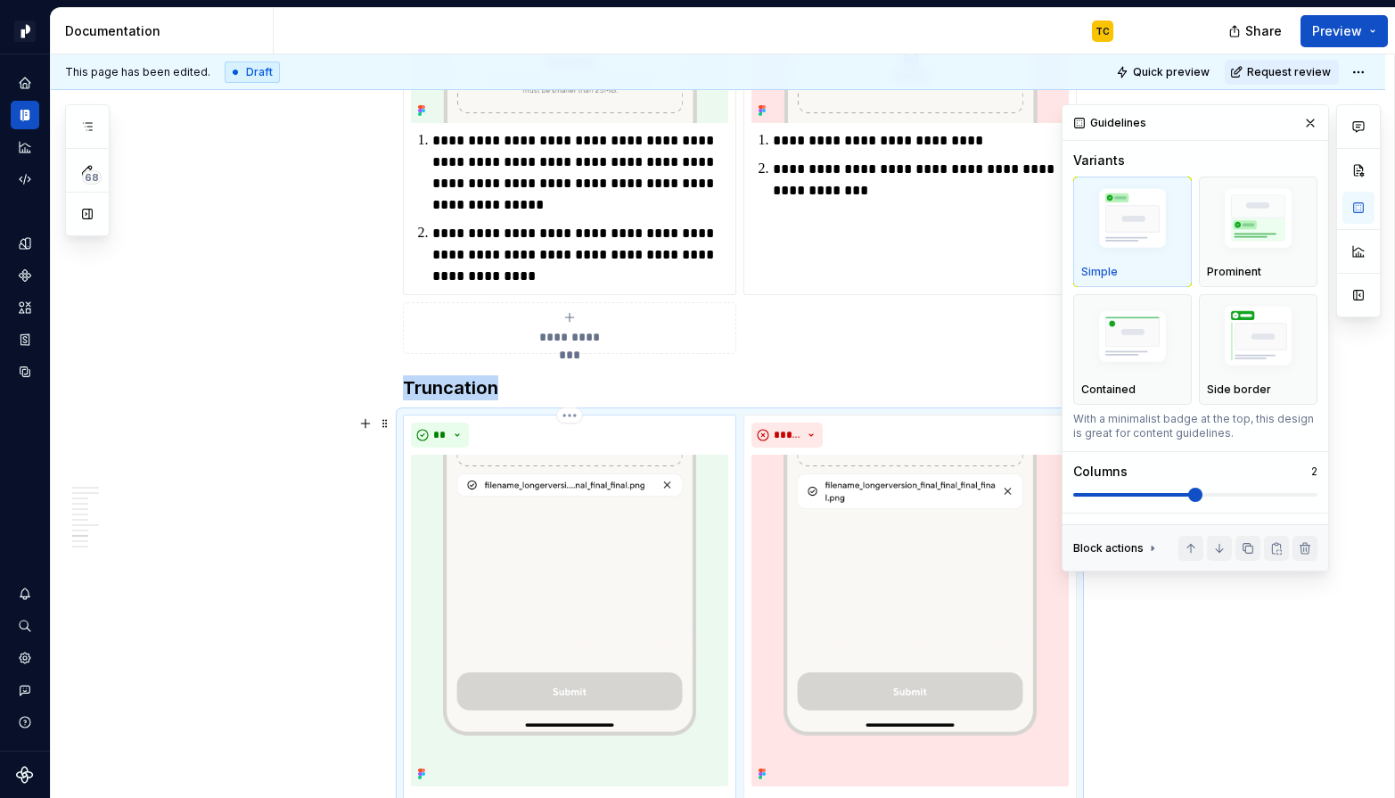
scroll to position [5156, 0]
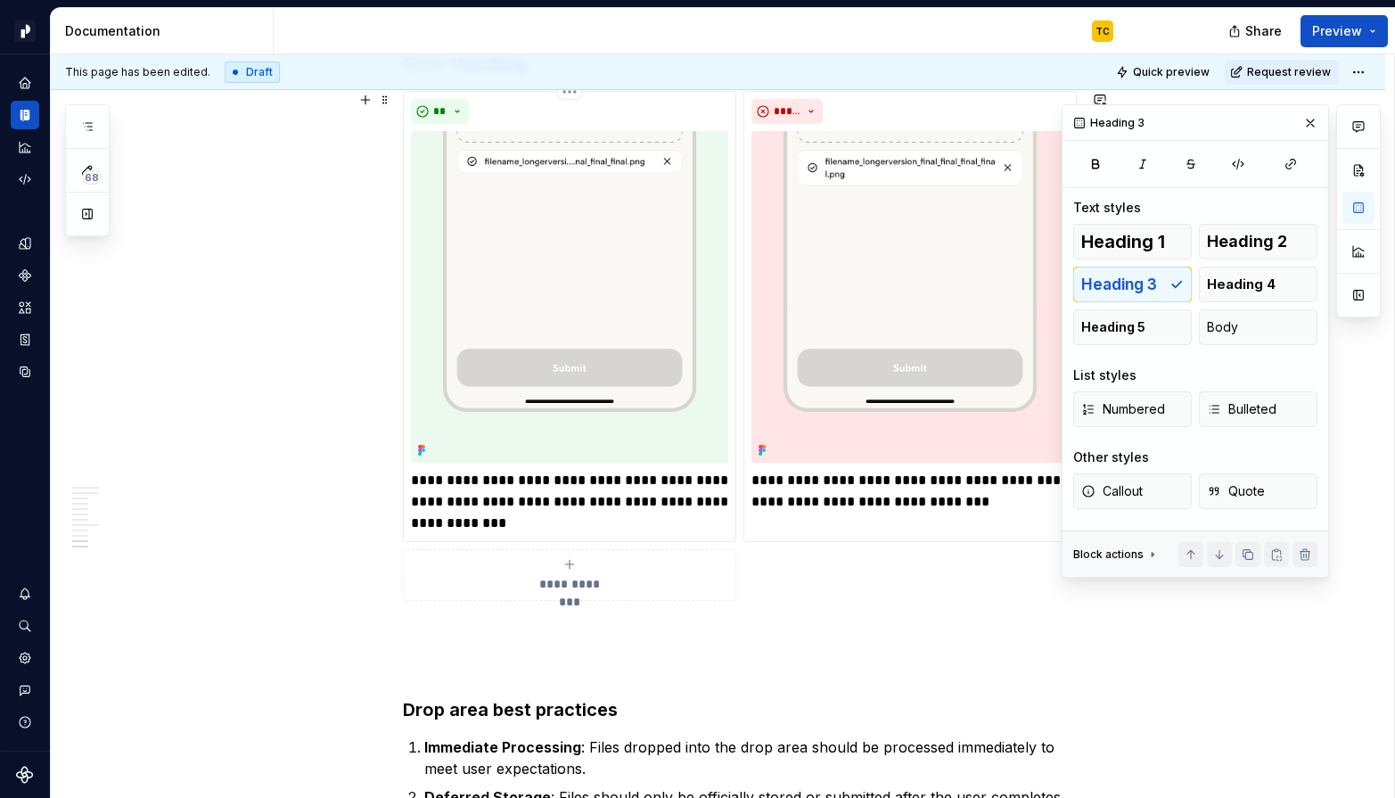
scroll to position [6185, 0]
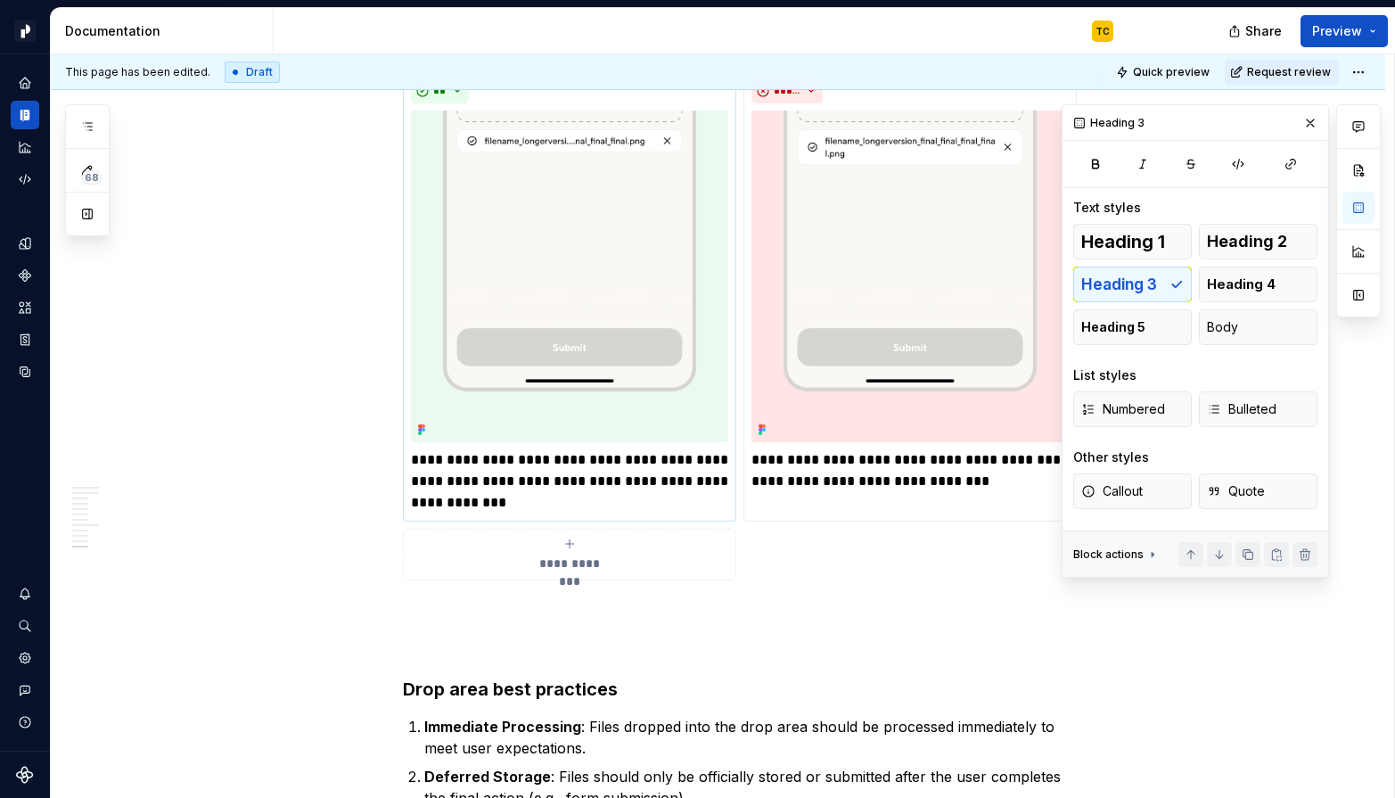
click at [463, 463] on p "**********" at bounding box center [569, 481] width 317 height 64
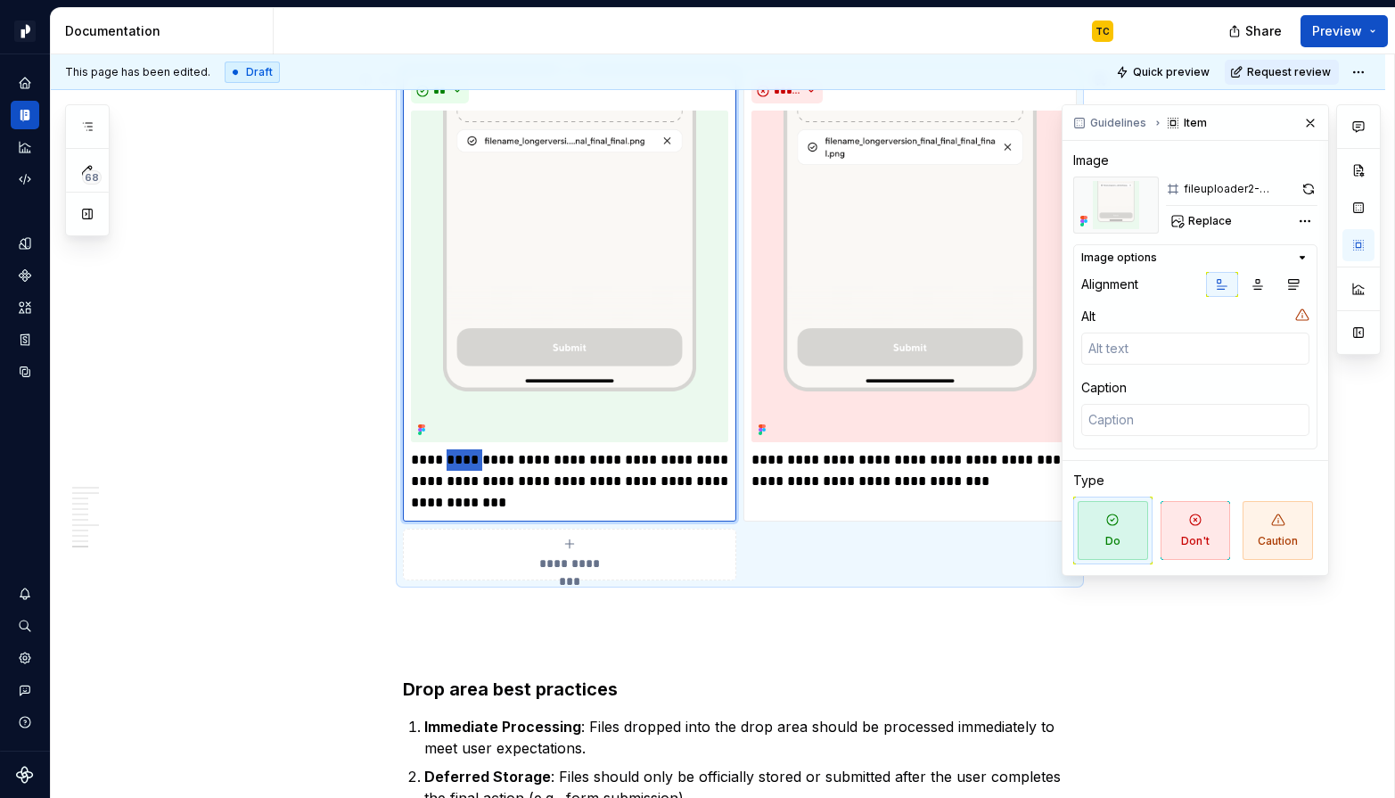
click at [463, 463] on p "**********" at bounding box center [569, 481] width 317 height 64
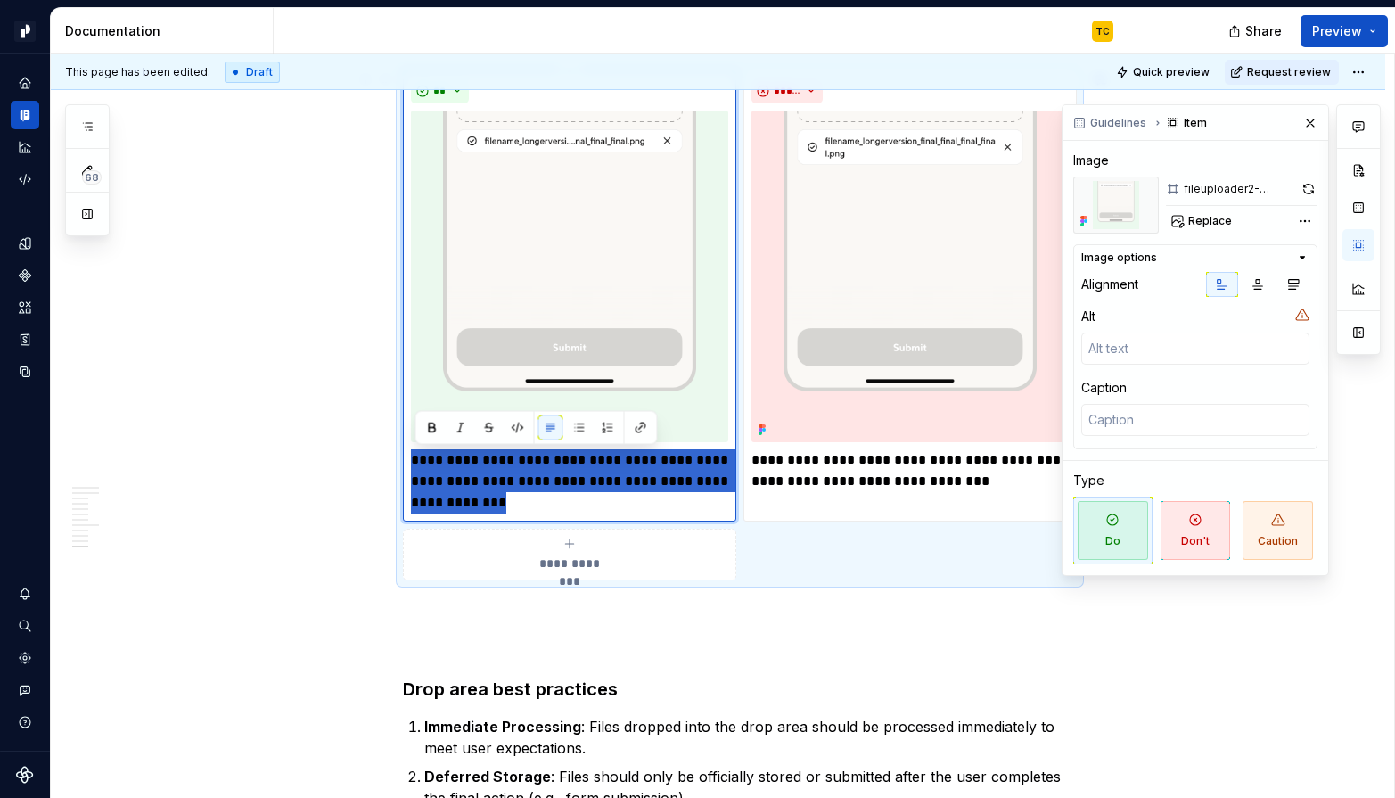
click at [463, 463] on p "**********" at bounding box center [569, 481] width 317 height 64
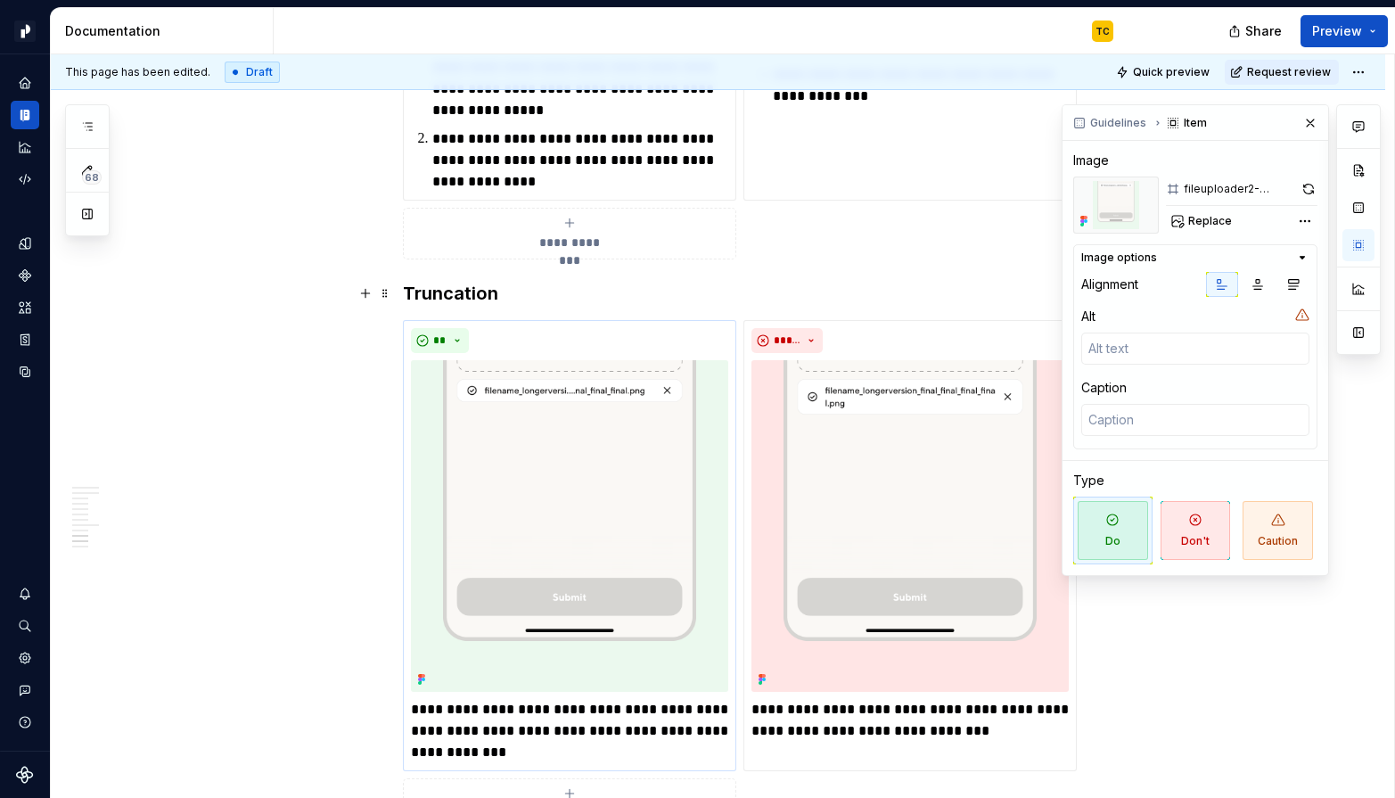
scroll to position [5170, 0]
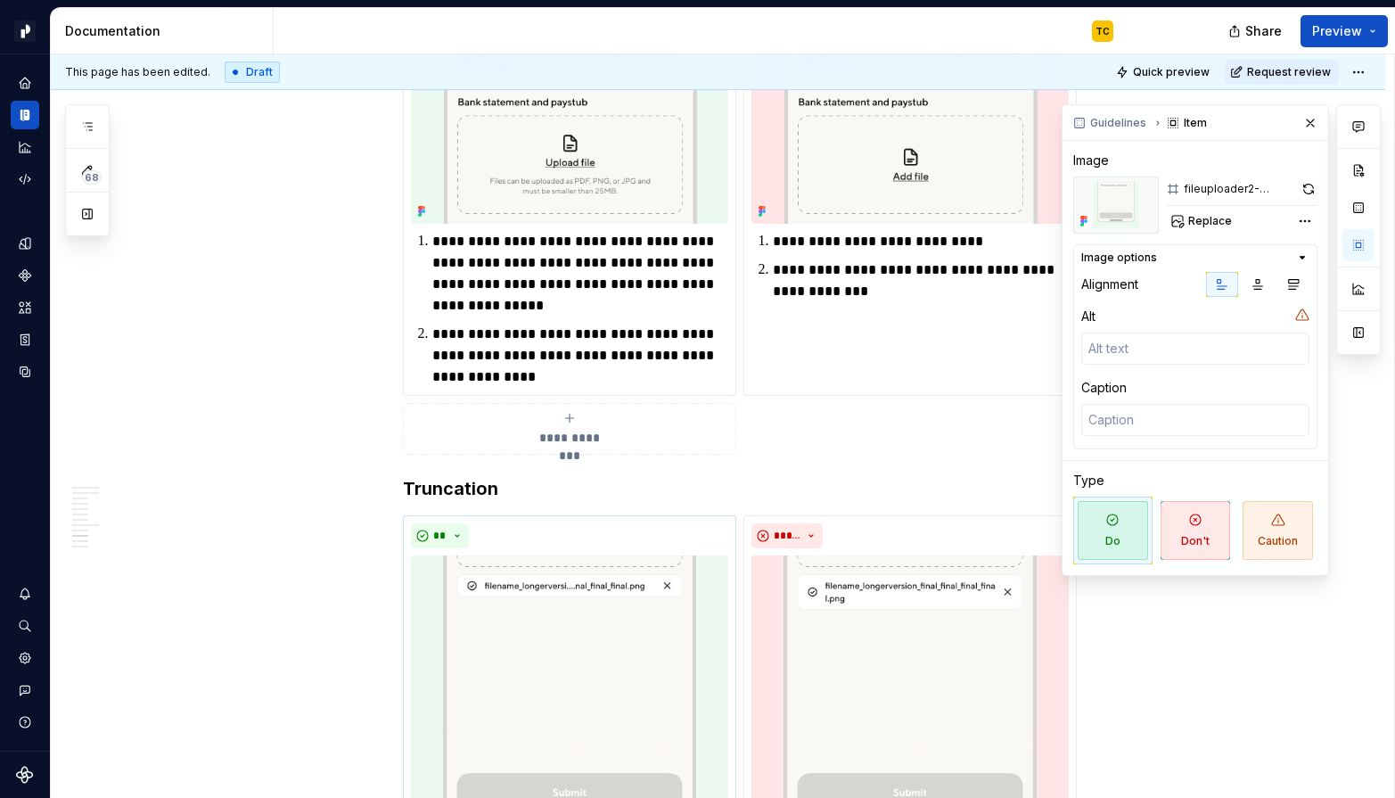
click at [514, 408] on button "**********" at bounding box center [569, 429] width 333 height 52
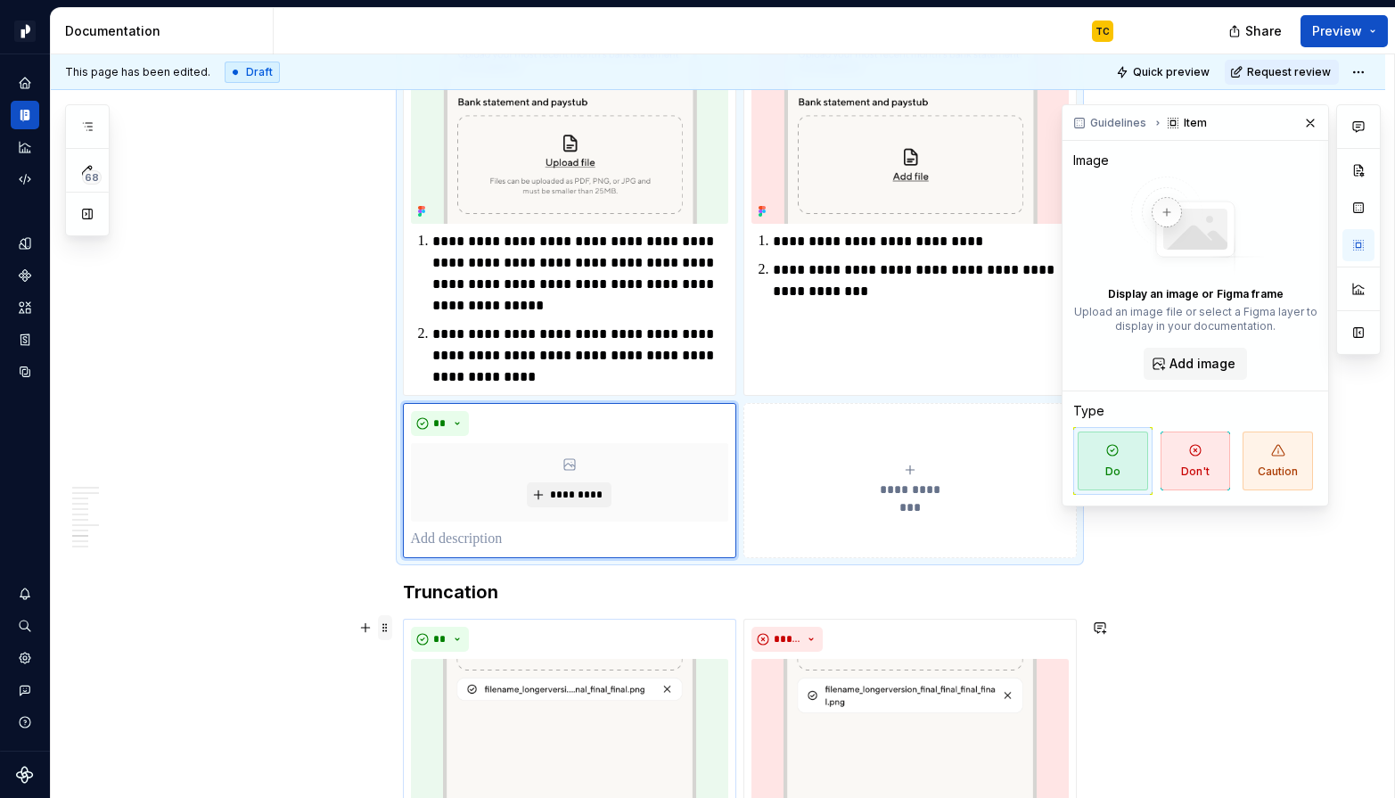
click at [385, 631] on span at bounding box center [385, 627] width 14 height 25
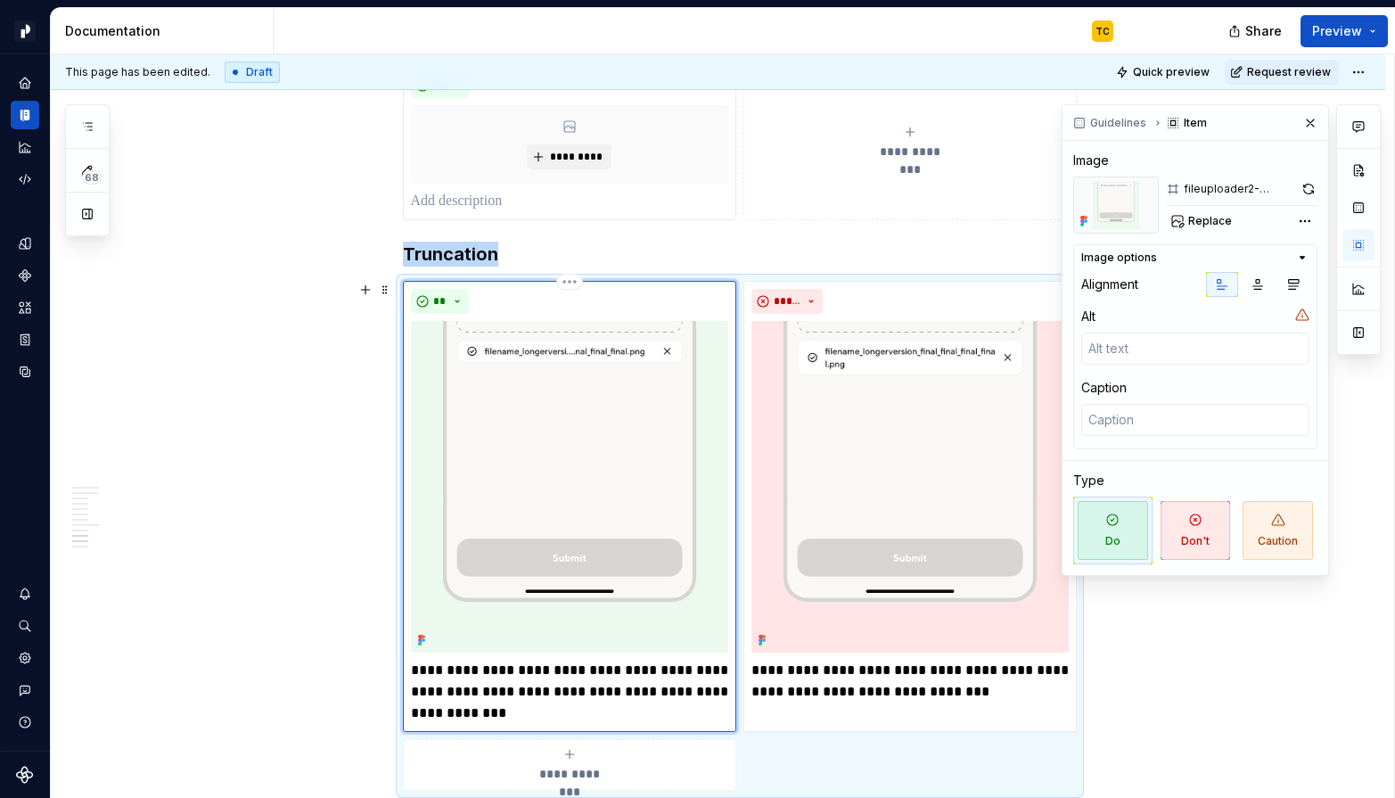
scroll to position [5526, 0]
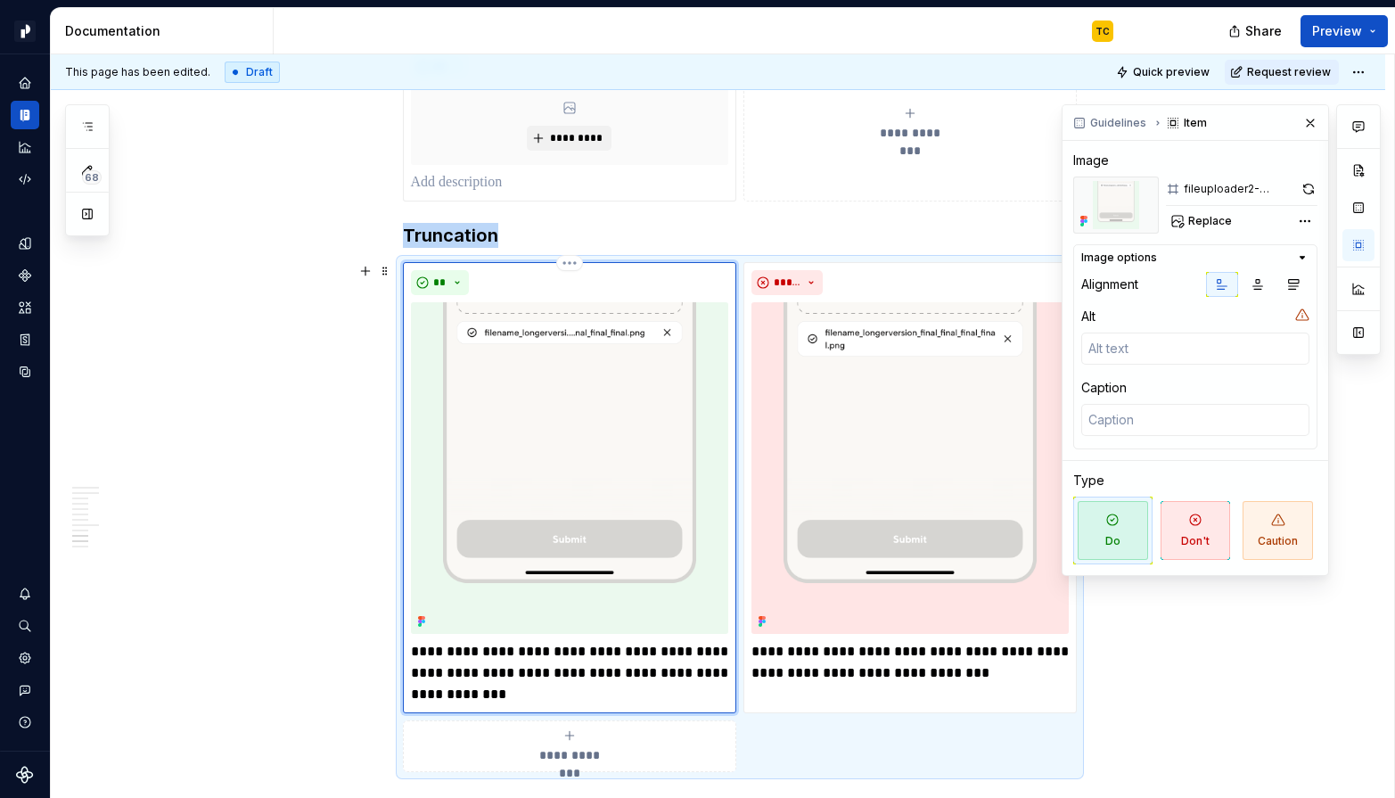
click at [548, 447] on img at bounding box center [569, 468] width 317 height 332
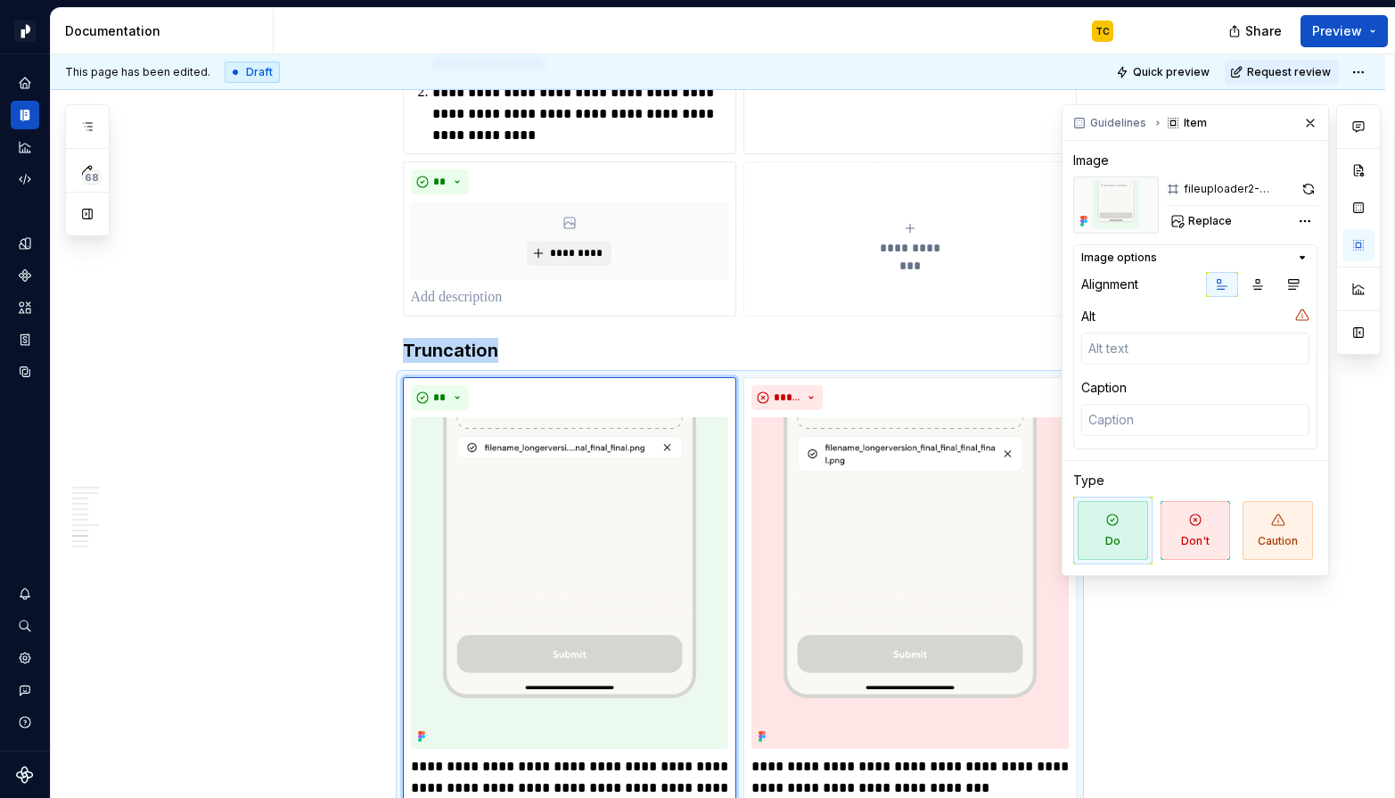
scroll to position [5369, 0]
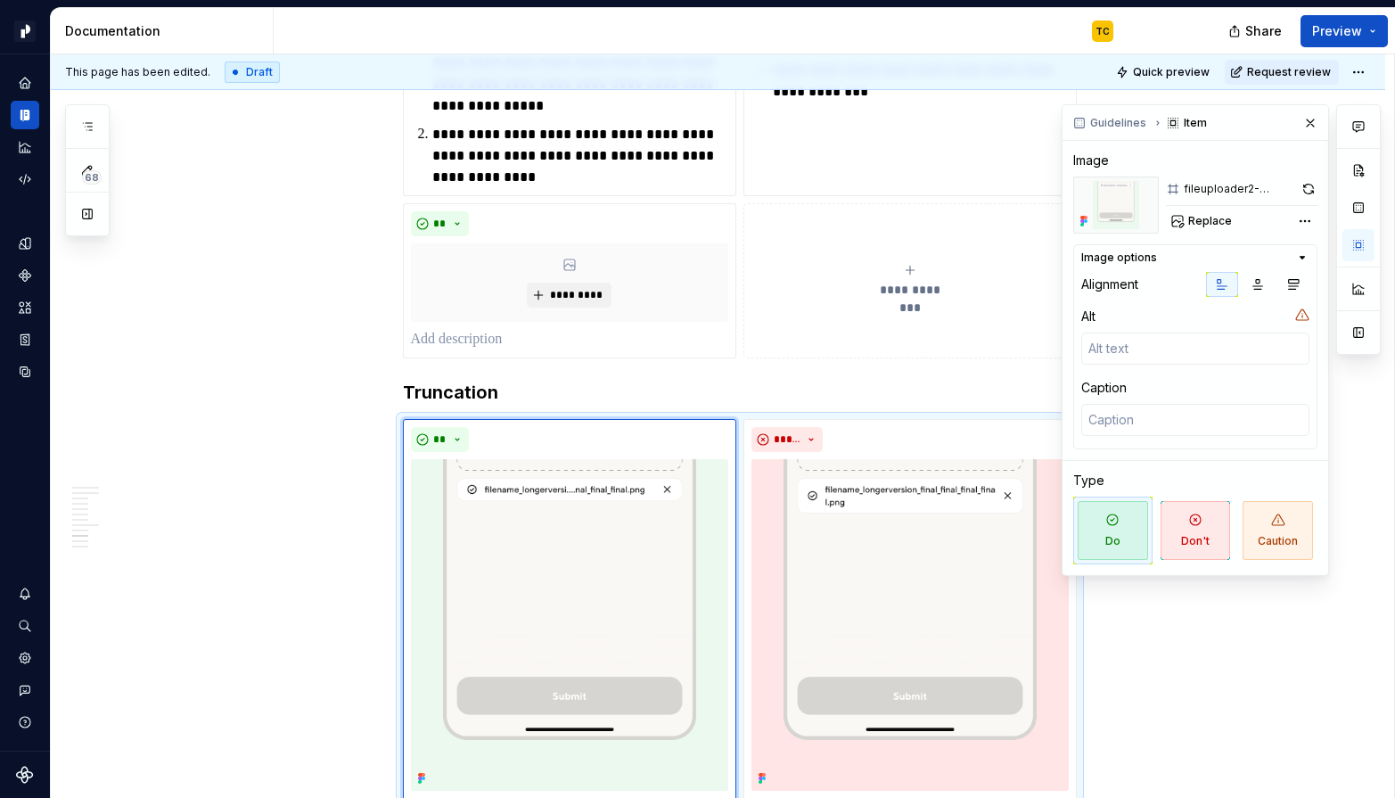
click at [1202, 188] on div "fileuploader2-usage-pill-do-02" at bounding box center [1240, 189] width 112 height 14
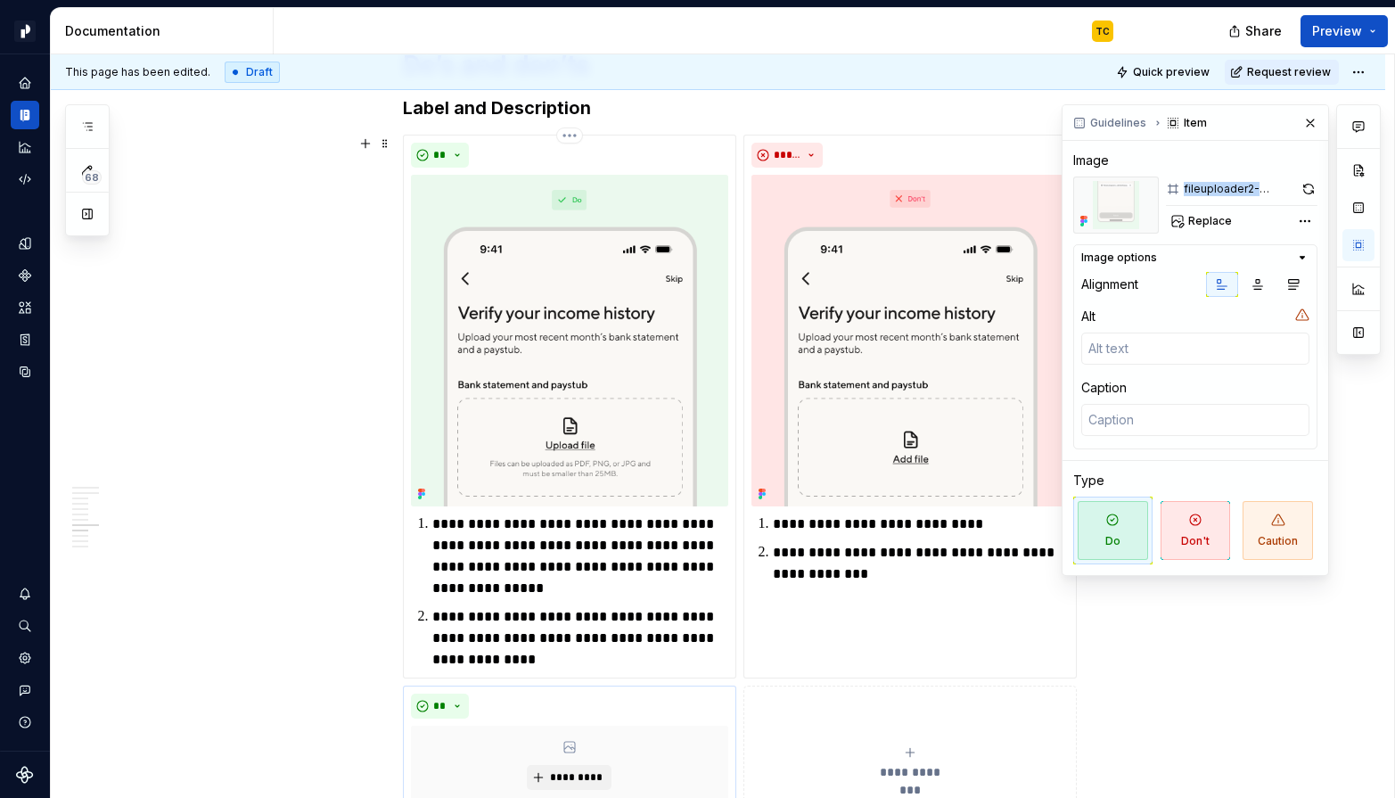
scroll to position [4832, 0]
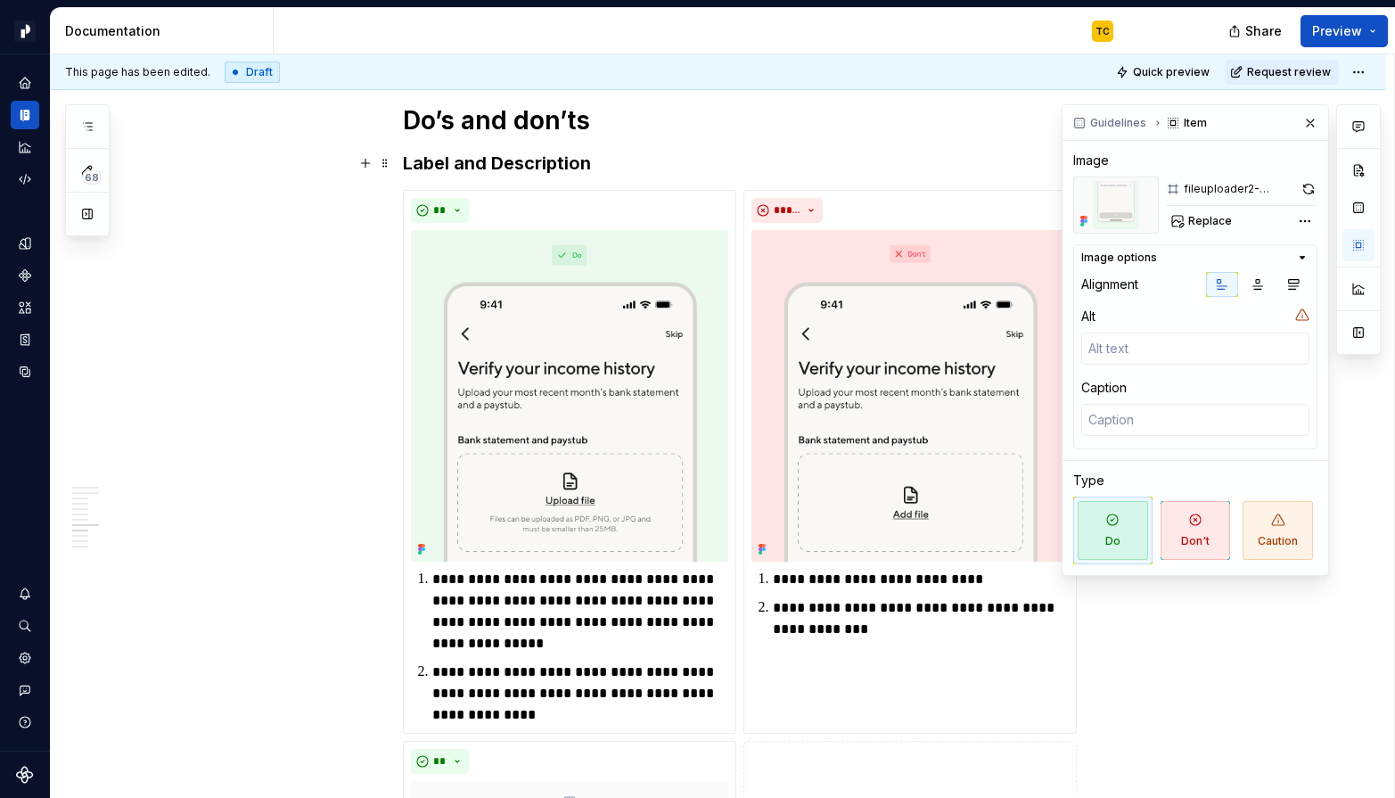
click at [506, 162] on strong "Label and Description" at bounding box center [497, 162] width 188 height 21
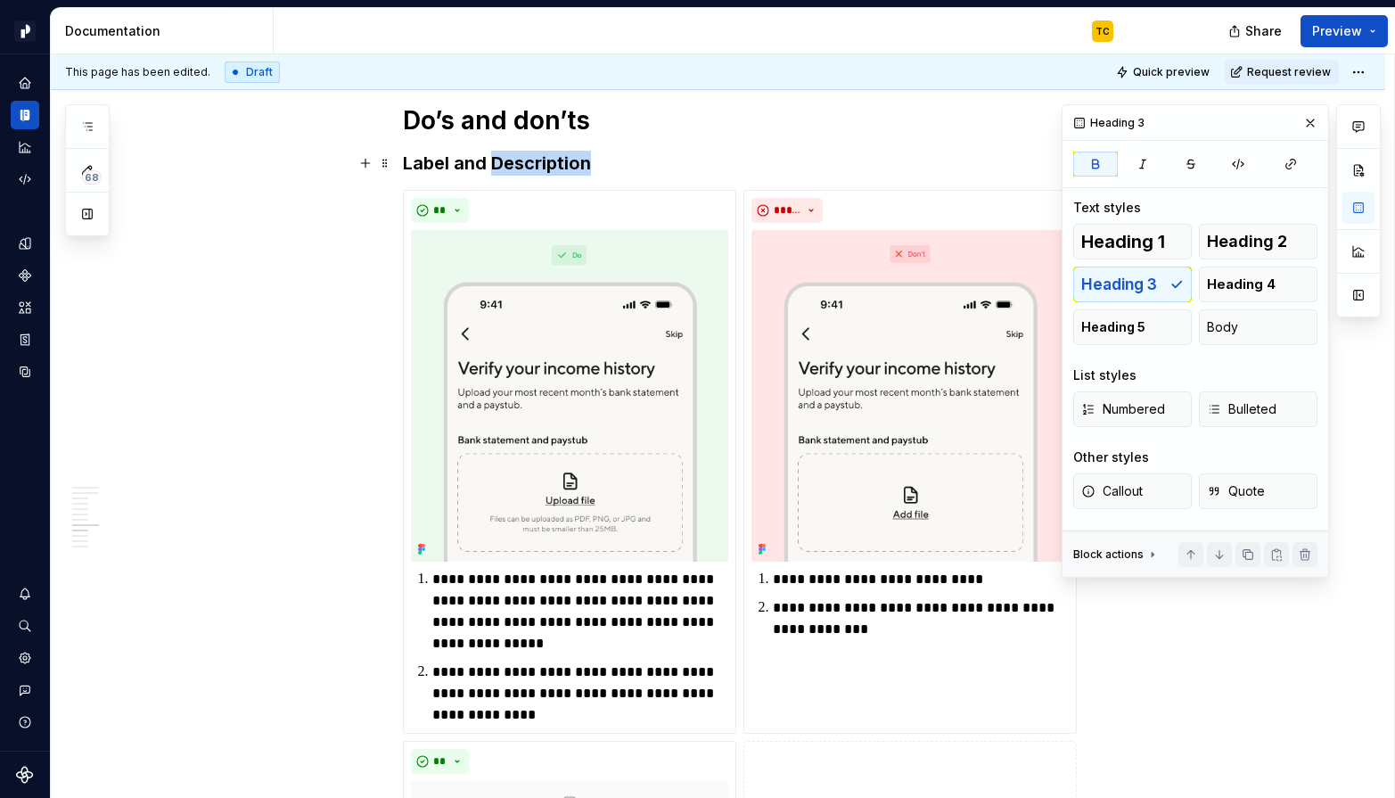
click at [506, 162] on strong "Label and Description" at bounding box center [497, 162] width 188 height 21
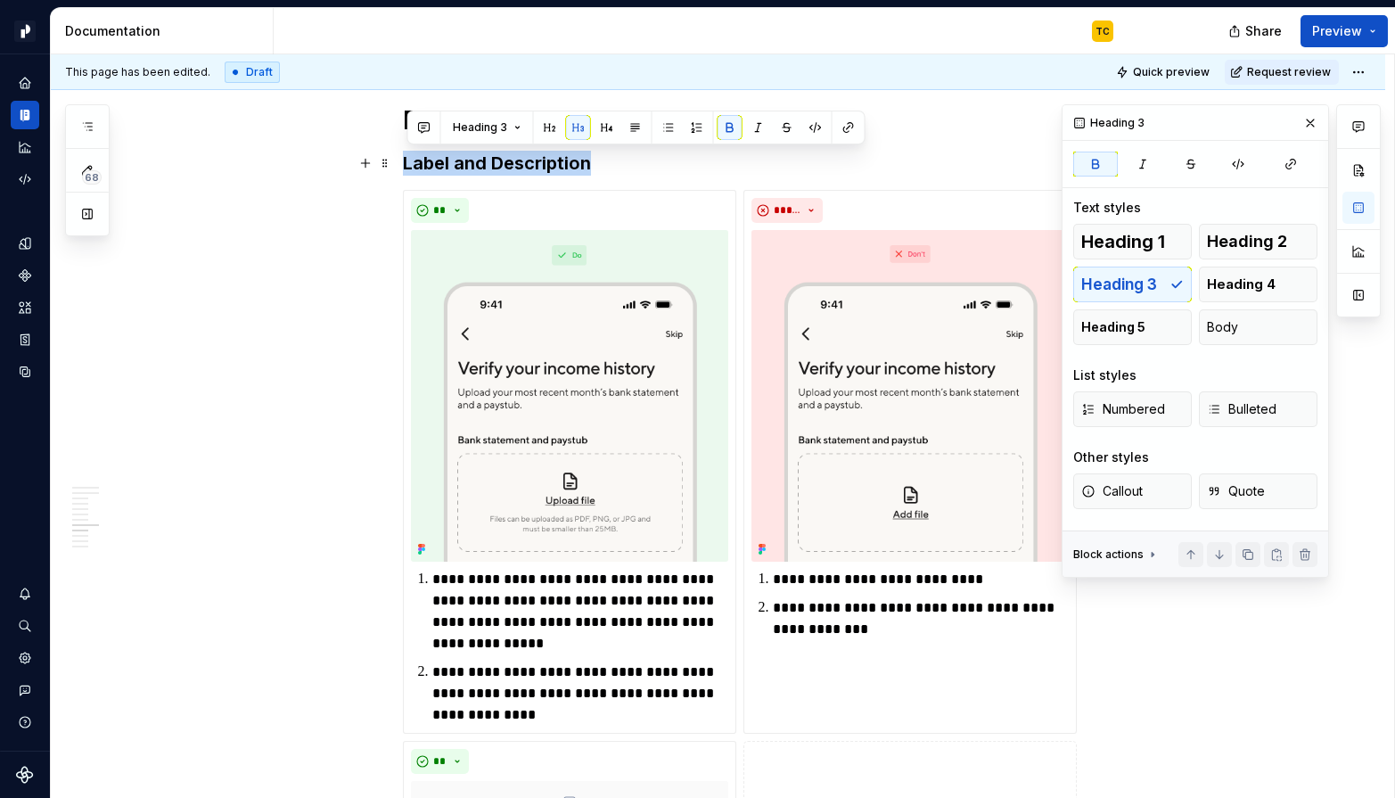
click at [506, 162] on strong "Label and Description" at bounding box center [497, 162] width 188 height 21
copy strong "Label and Description"
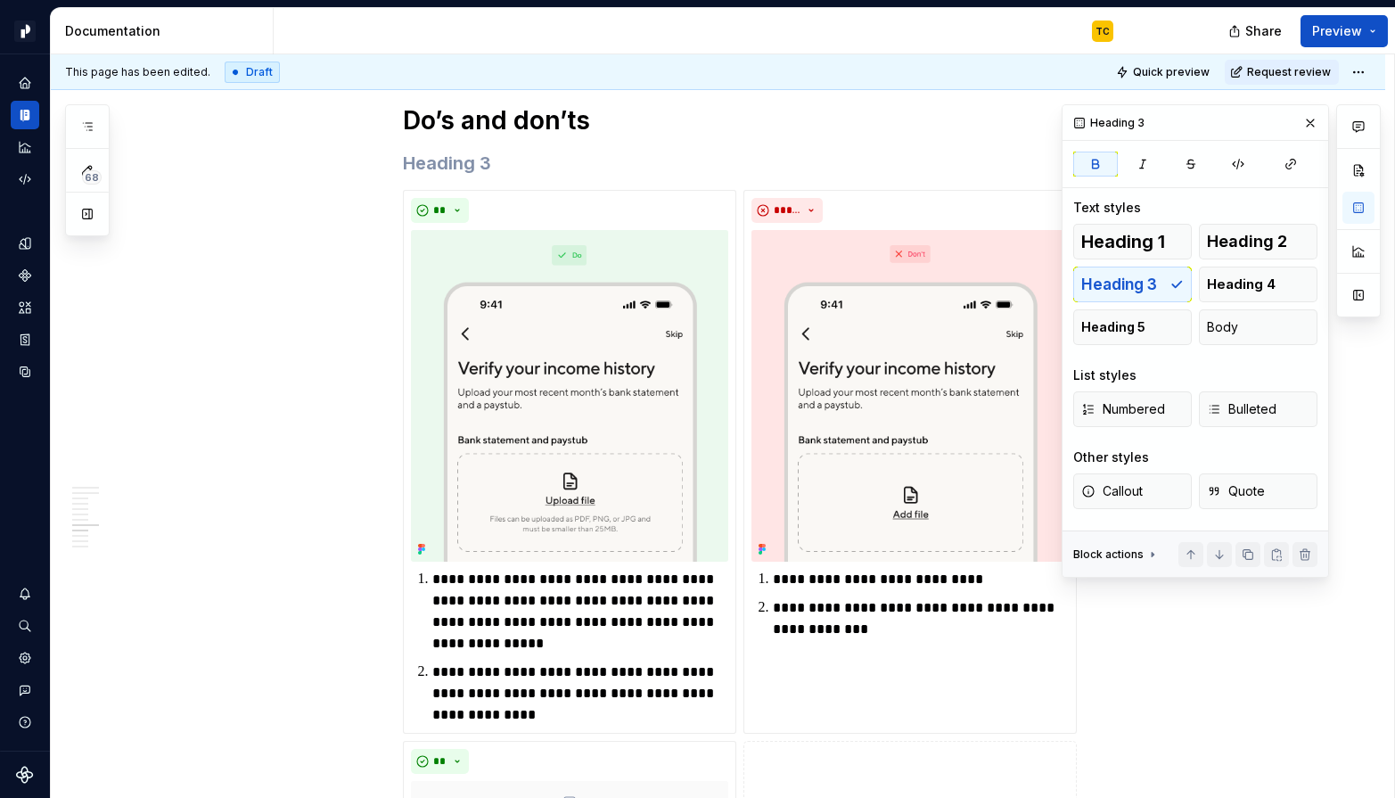
scroll to position [4793, 0]
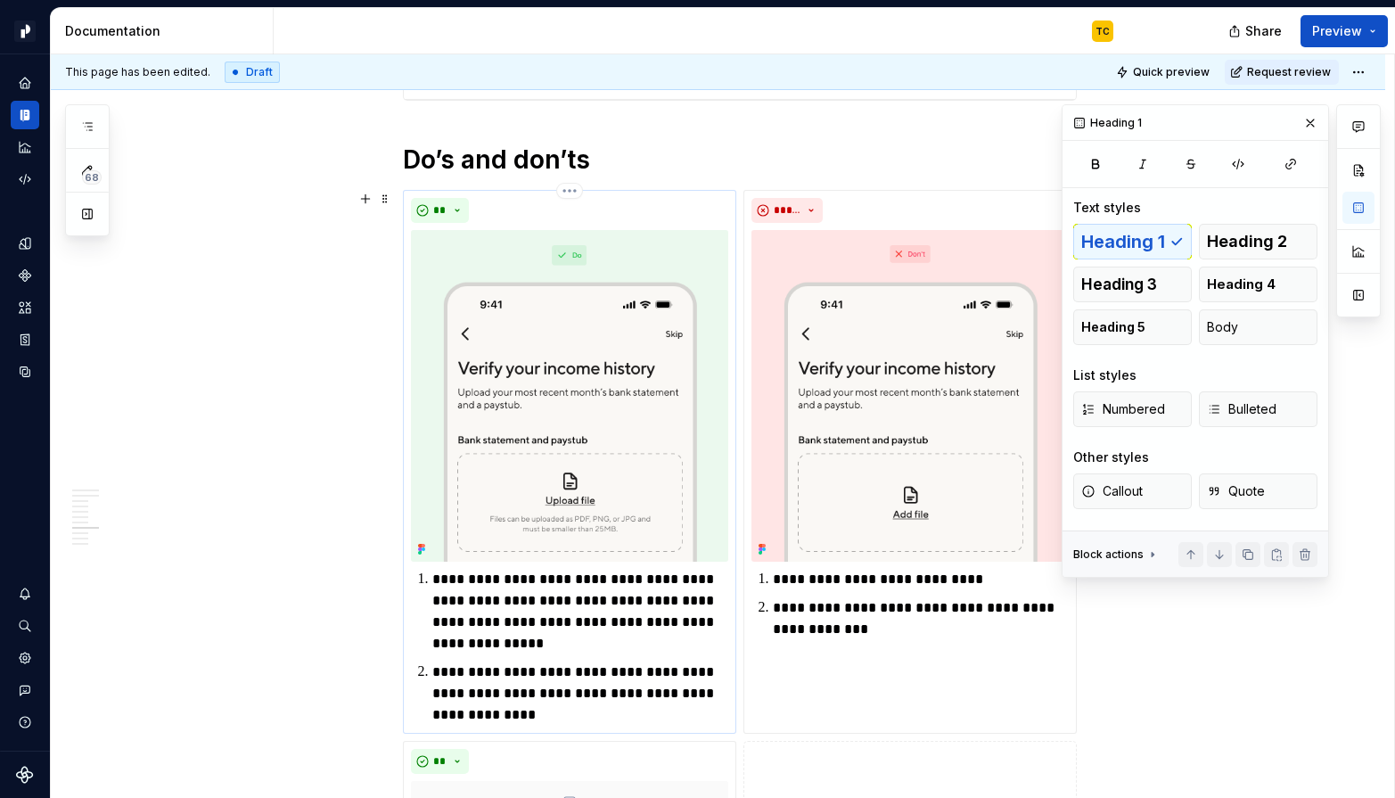
click at [436, 579] on p "**********" at bounding box center [580, 612] width 296 height 86
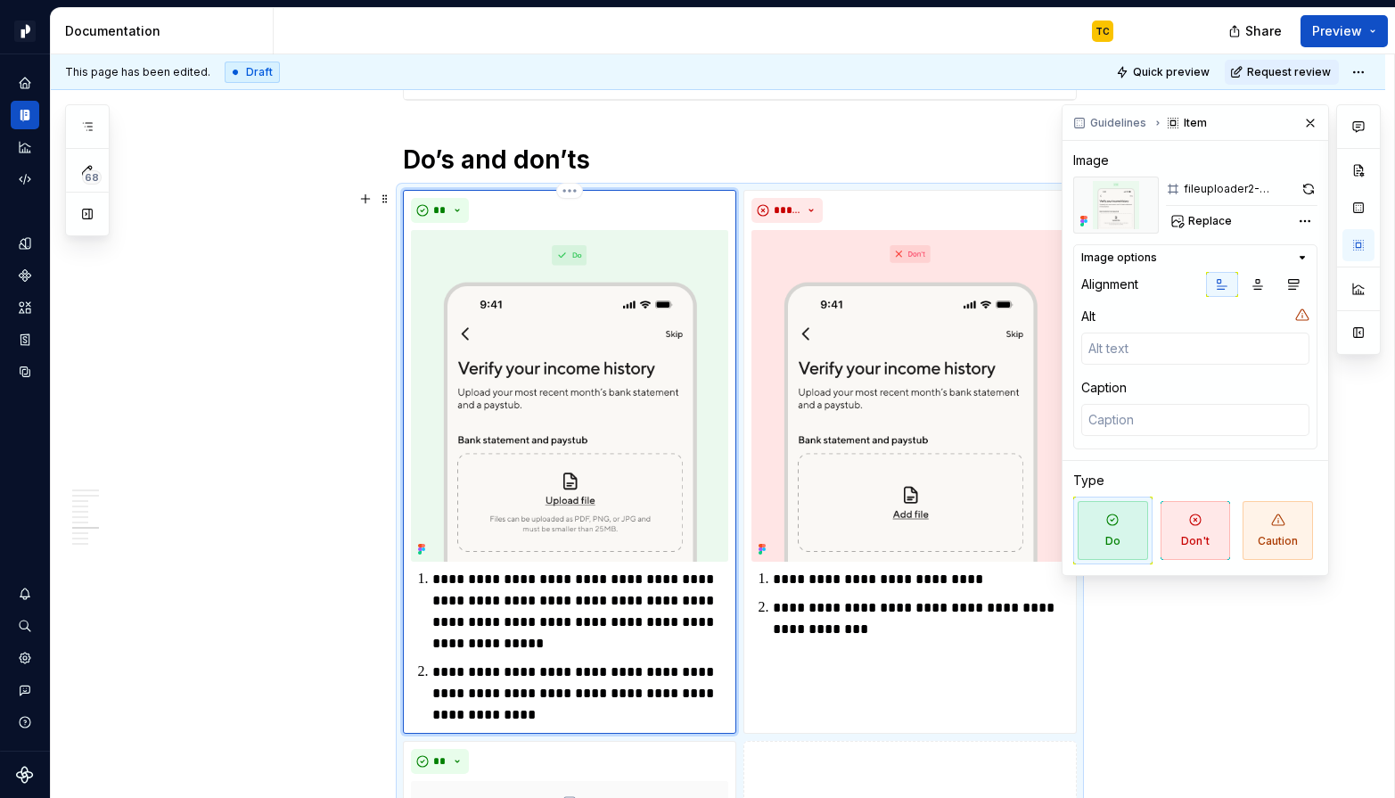
click at [436, 579] on p "**********" at bounding box center [580, 612] width 296 height 86
click at [595, 155] on h1 "Do’s and don’ts" at bounding box center [740, 160] width 674 height 32
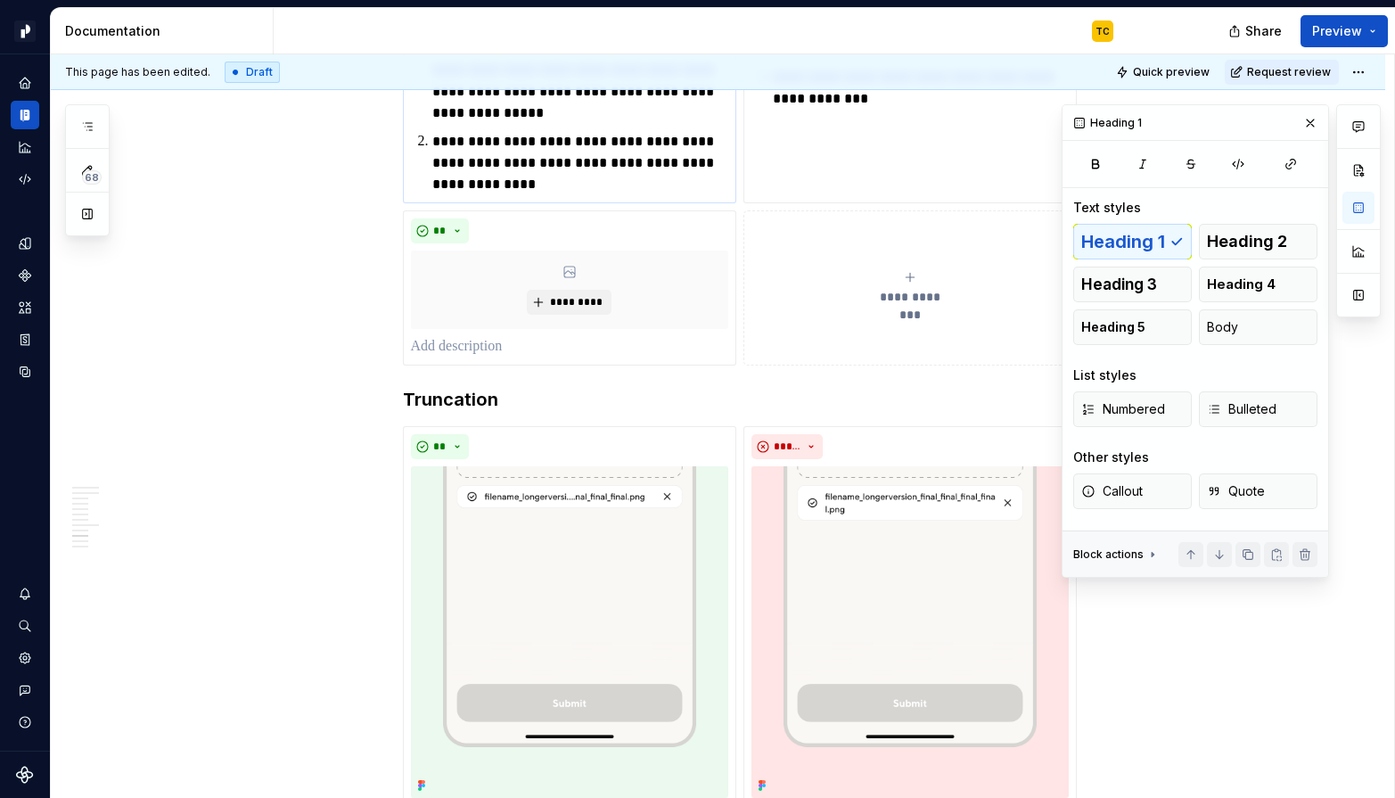
scroll to position [5344, 0]
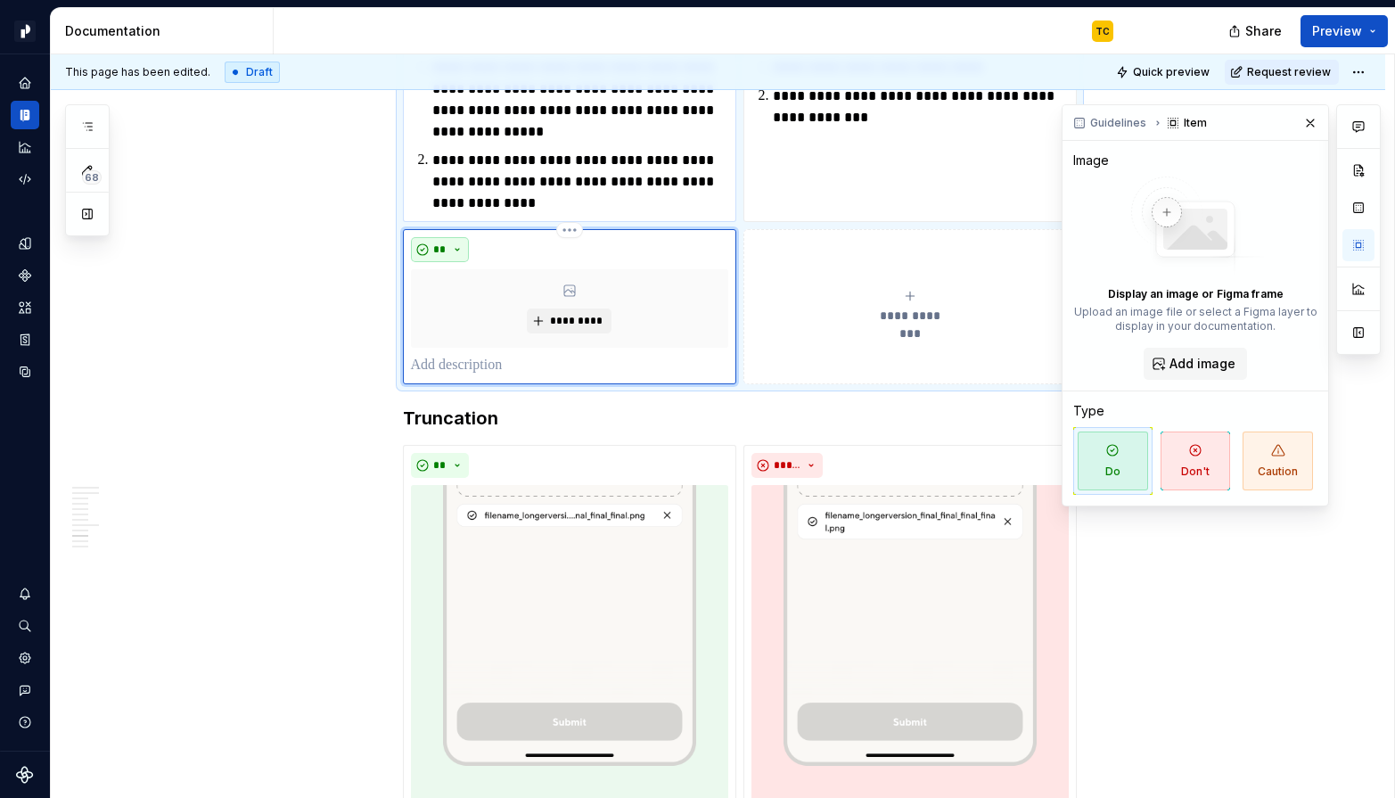
click at [442, 254] on span "**" at bounding box center [440, 249] width 14 height 14
click at [571, 224] on html "Pacific TC Design system data Documentation TC Share Preview 68 Pages Add Acces…" at bounding box center [697, 399] width 1395 height 798
click at [611, 267] on div "Delete item" at bounding box center [652, 260] width 116 height 18
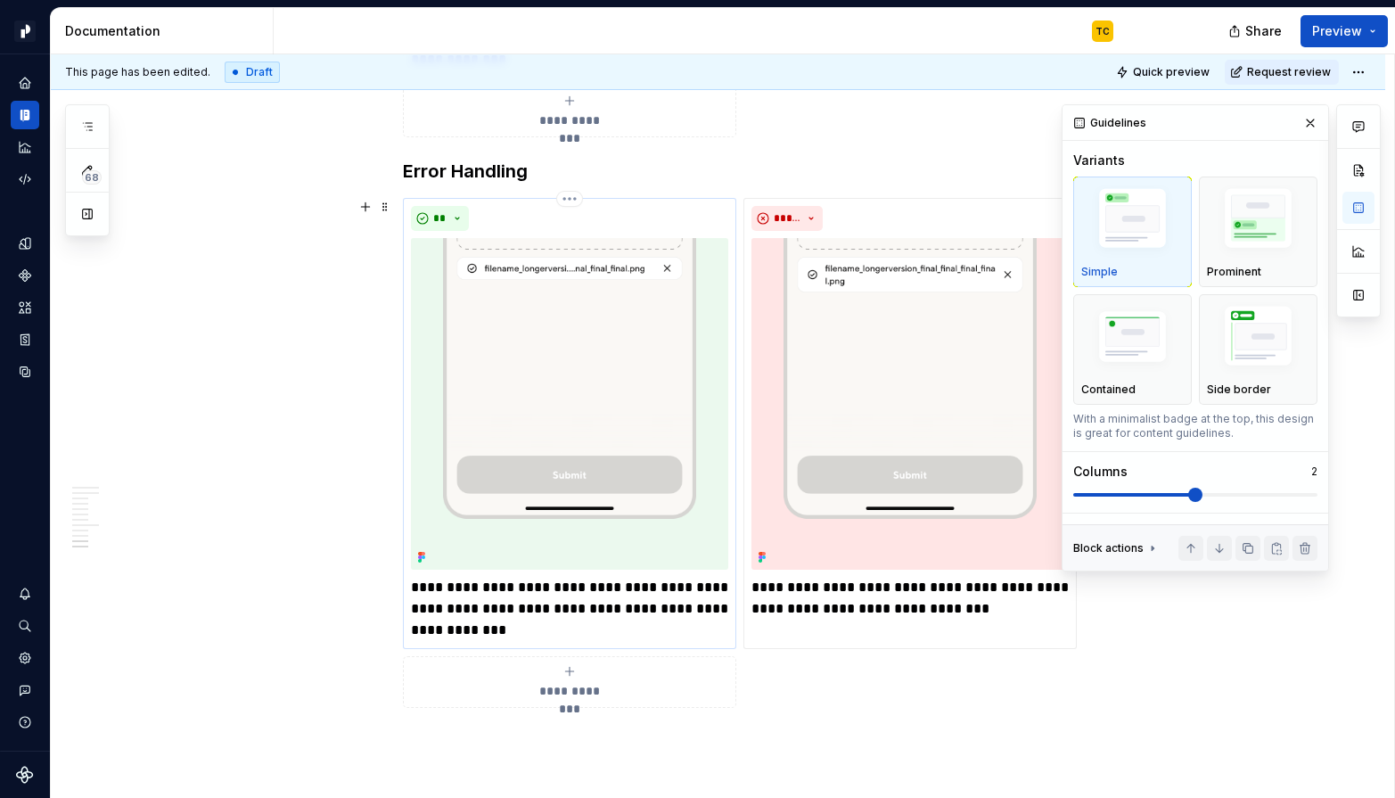
scroll to position [6017, 0]
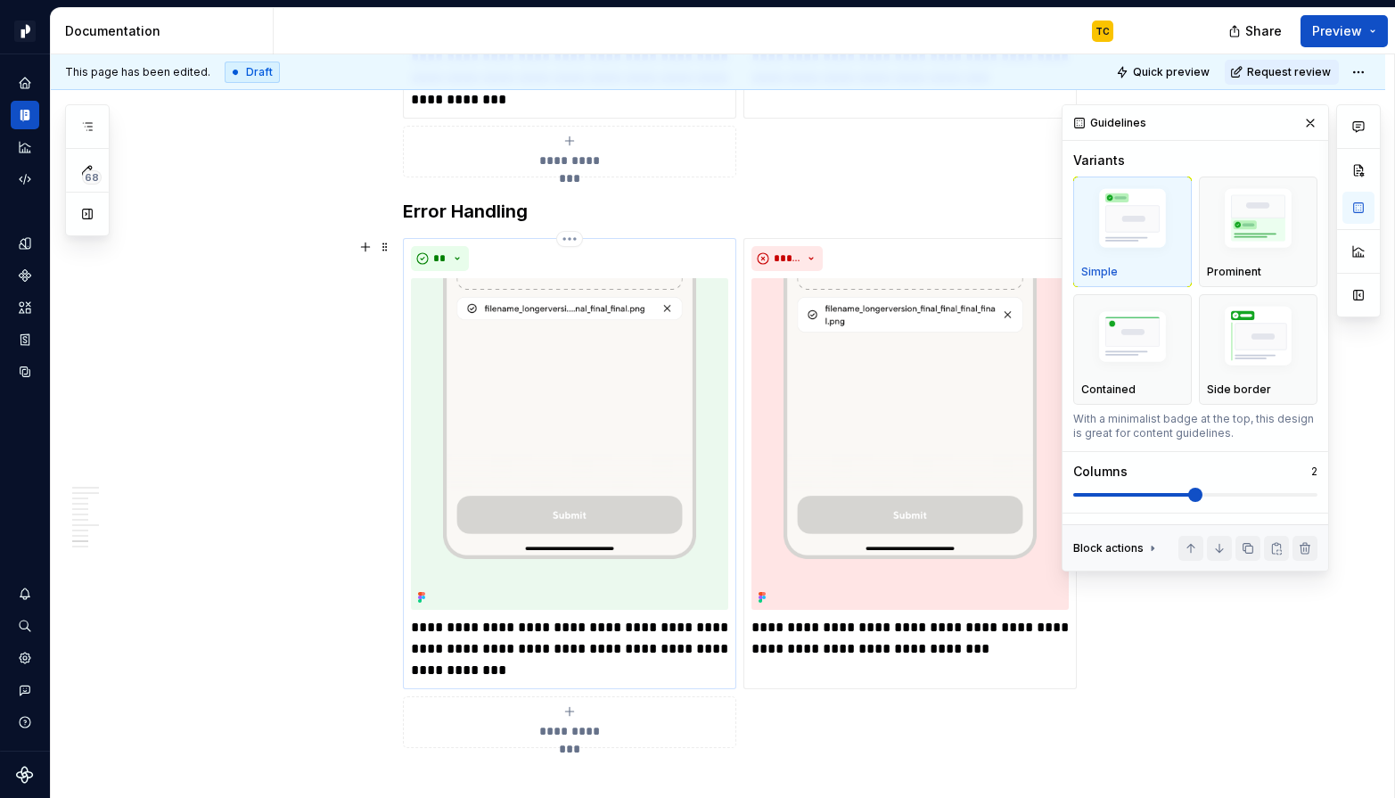
click at [570, 626] on p "**********" at bounding box center [569, 649] width 317 height 64
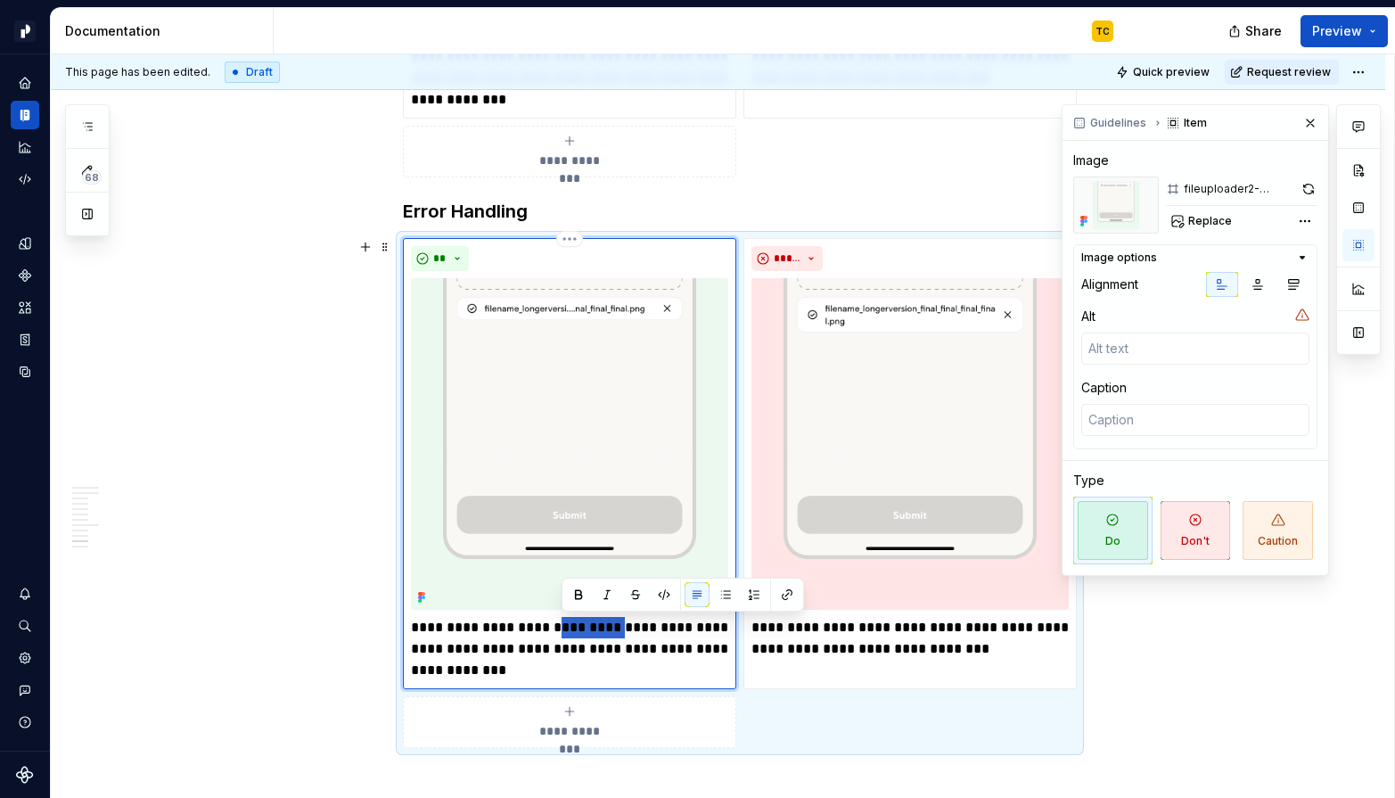
click at [570, 626] on p "**********" at bounding box center [569, 649] width 317 height 64
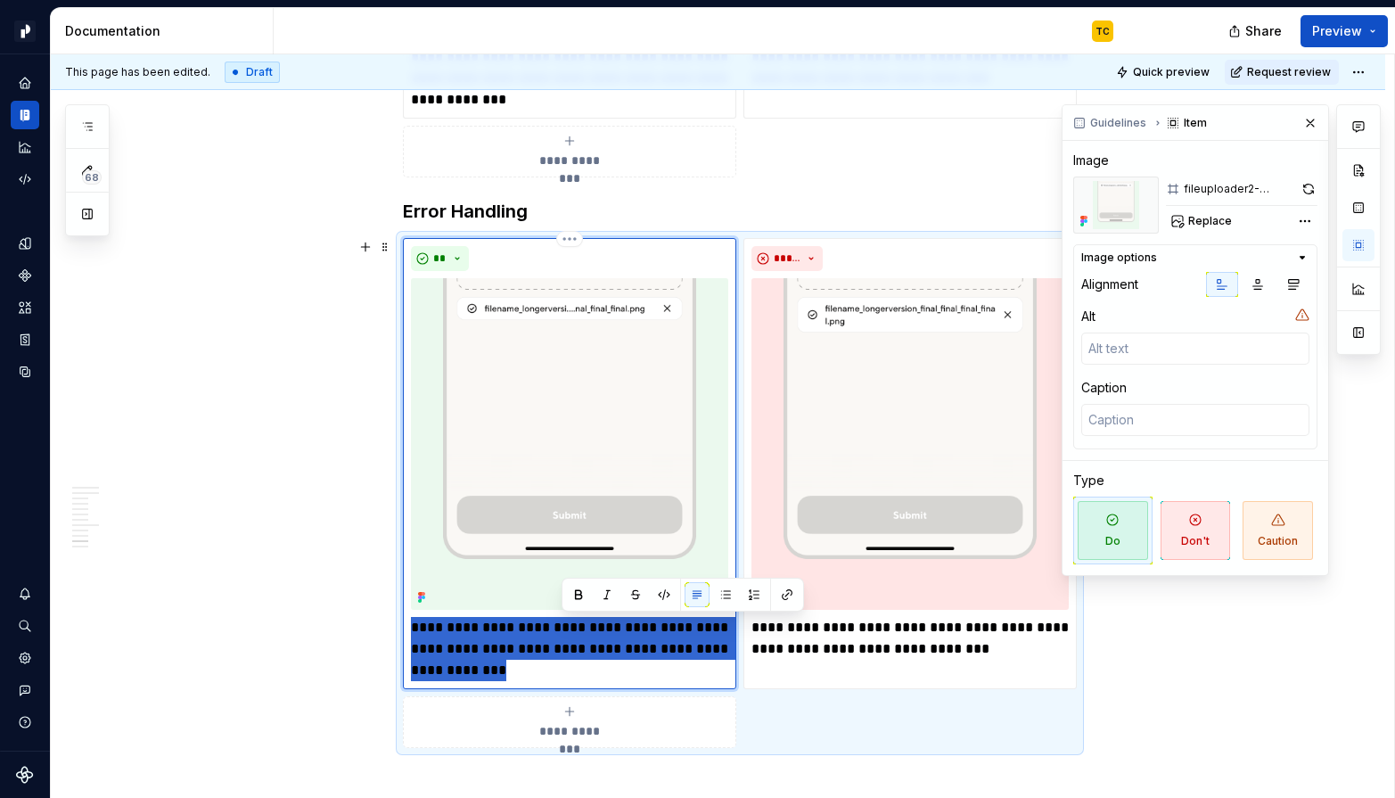
click at [570, 626] on p "**********" at bounding box center [569, 649] width 317 height 64
click at [509, 658] on p "**********" at bounding box center [569, 649] width 317 height 64
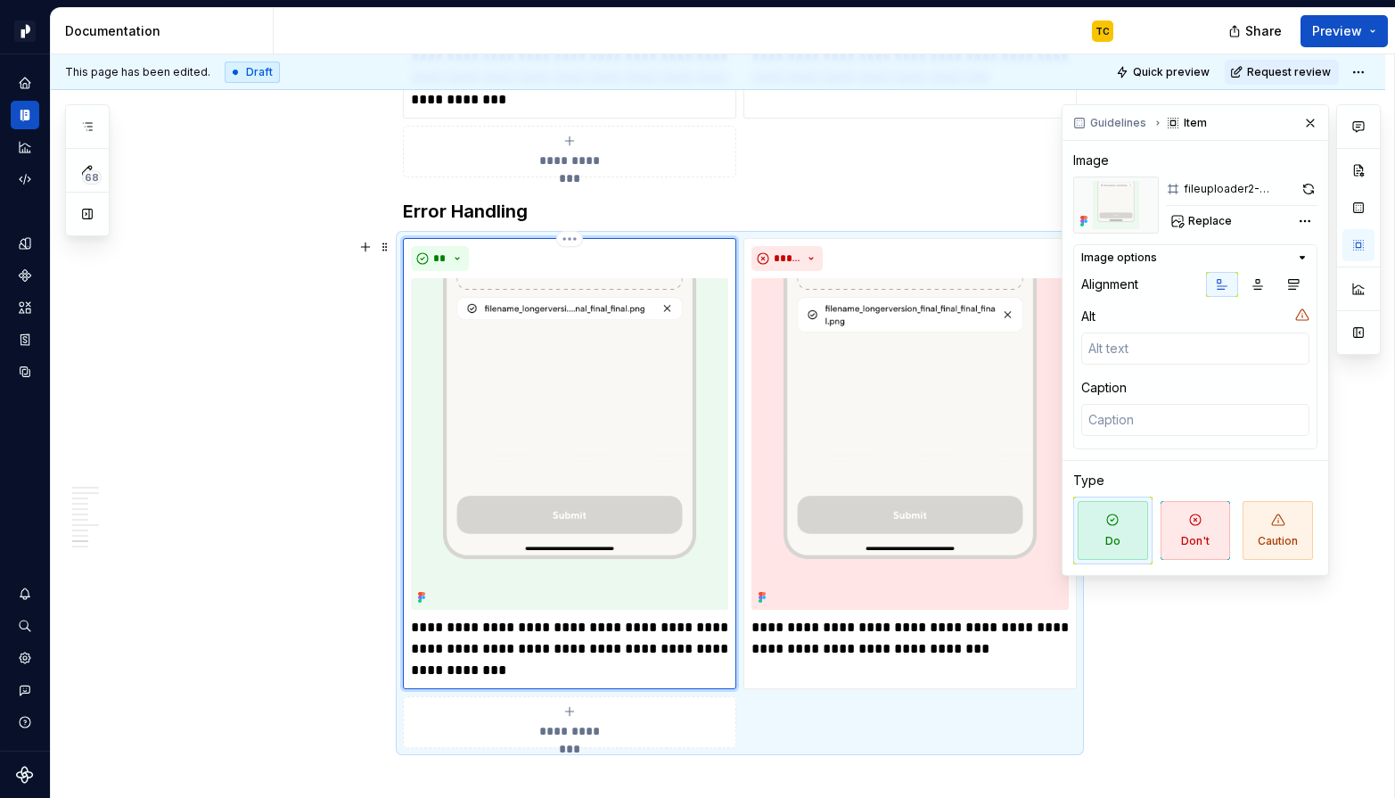
click at [509, 658] on p "**********" at bounding box center [569, 649] width 317 height 64
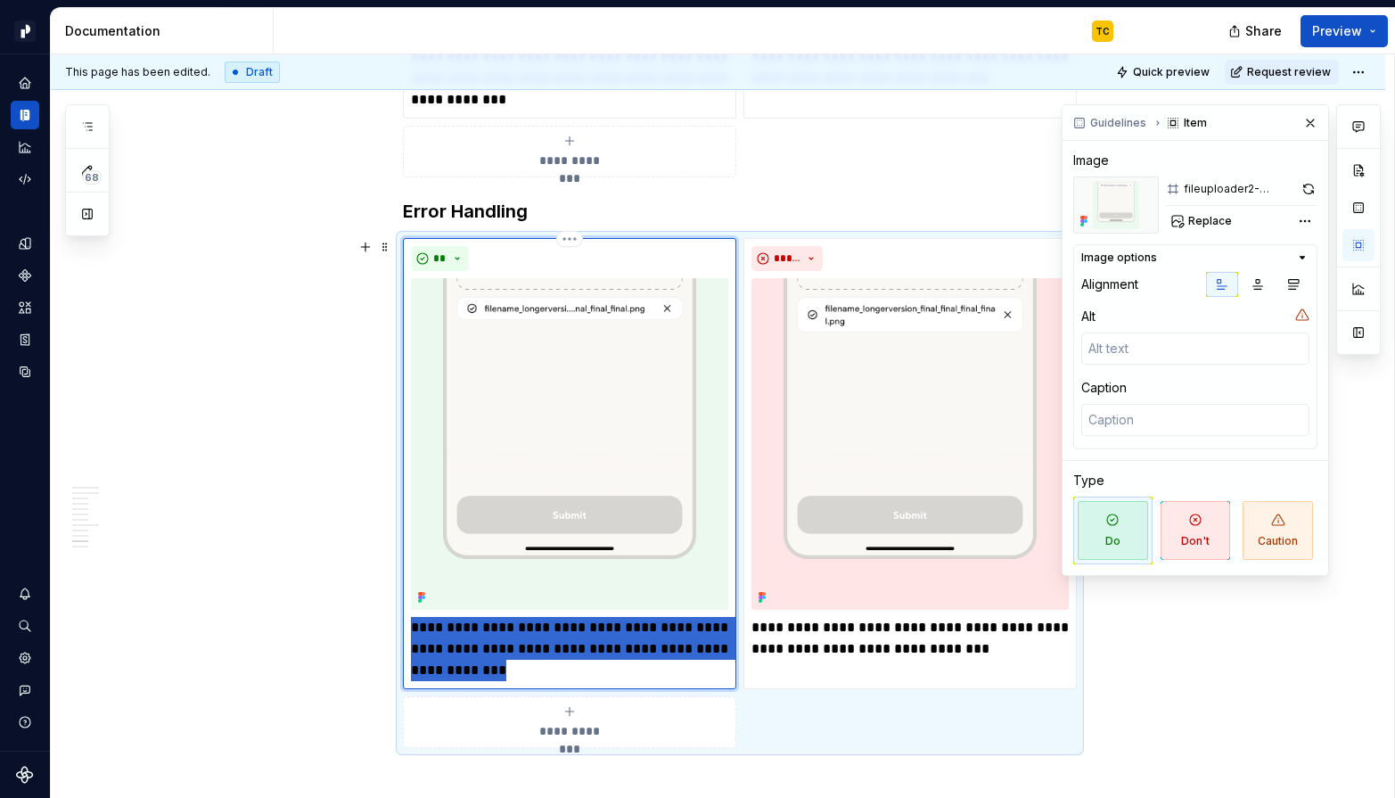
click at [509, 658] on p "**********" at bounding box center [569, 649] width 317 height 64
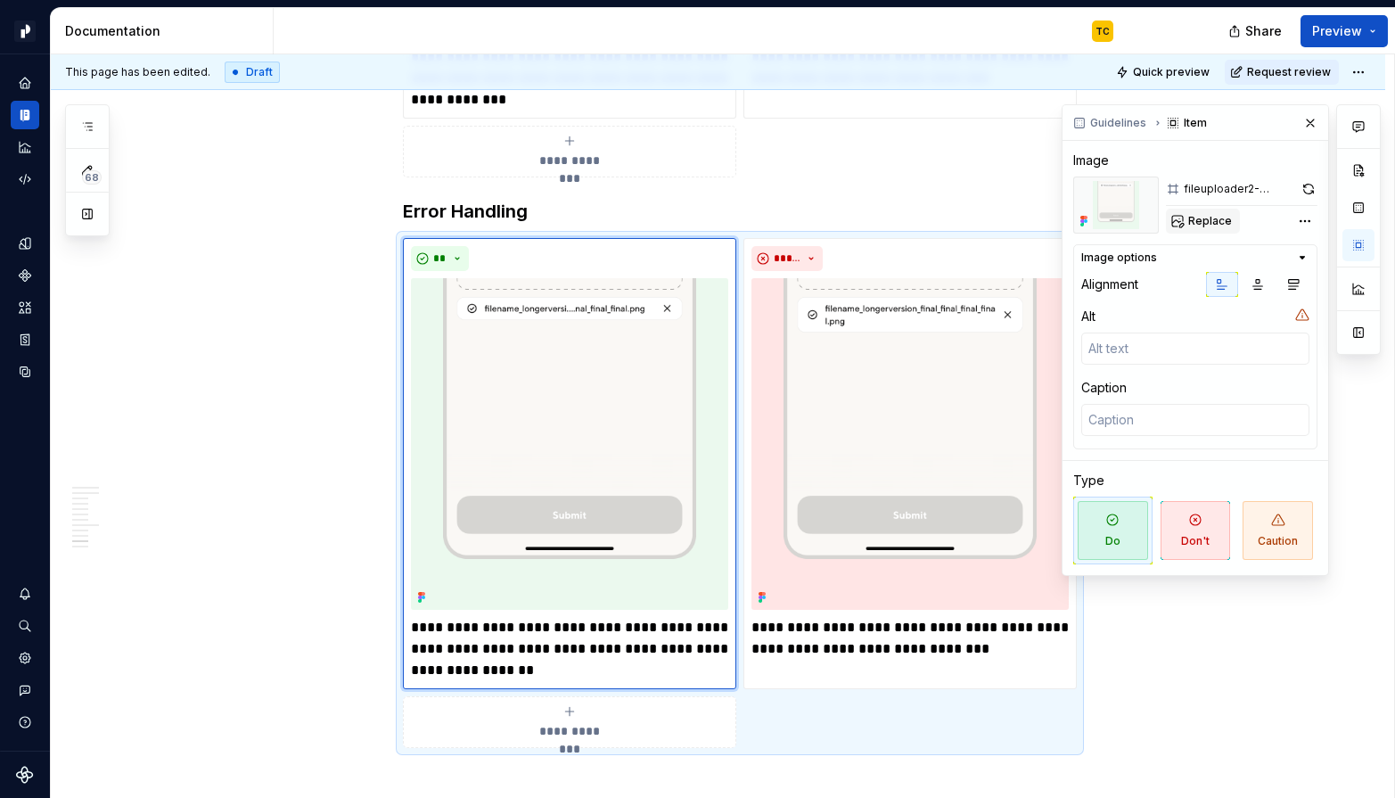
click at [1219, 225] on span "Replace" at bounding box center [1210, 221] width 44 height 14
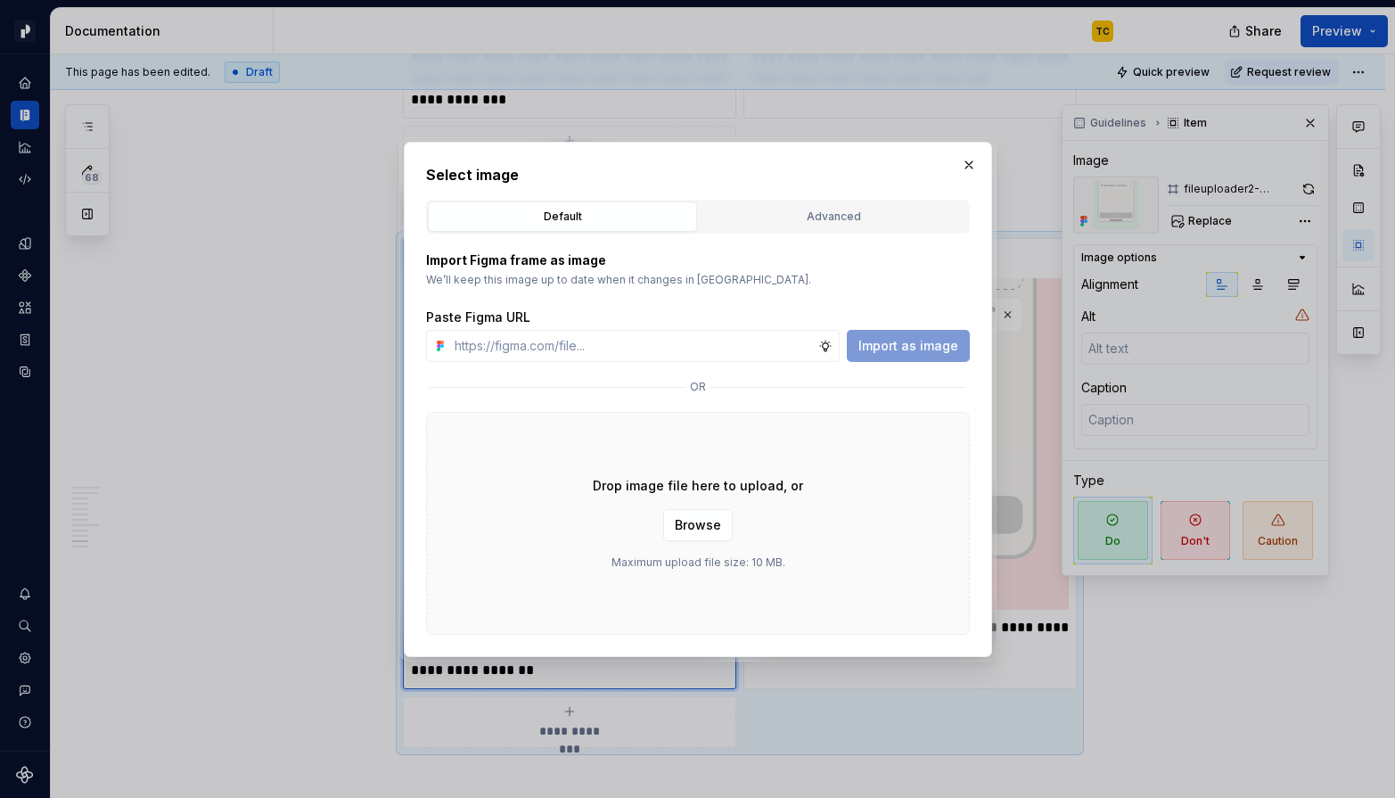
type textarea "*"
type input "[URL][DOMAIN_NAME]"
click at [923, 333] on button "Import as image" at bounding box center [908, 346] width 123 height 32
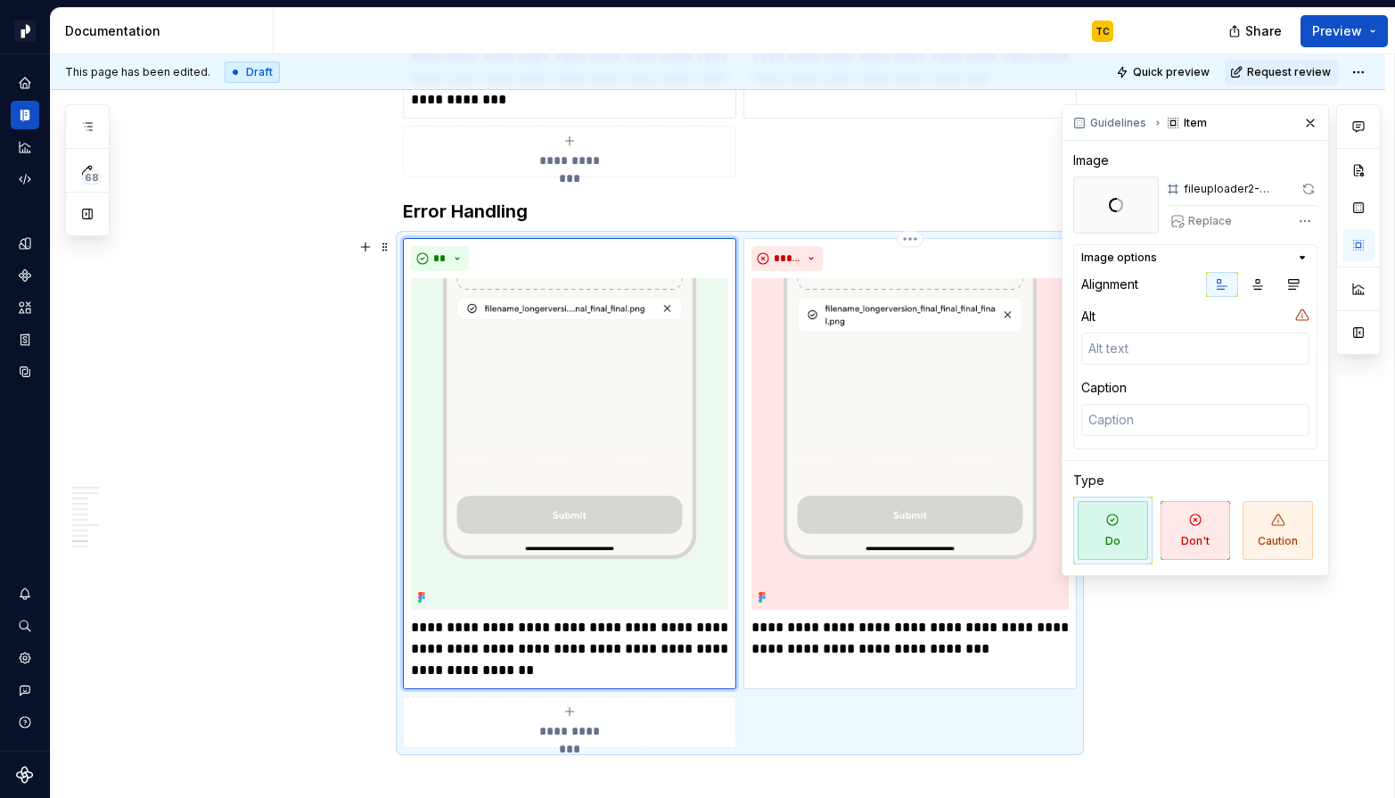
click at [819, 654] on p "**********" at bounding box center [909, 638] width 317 height 43
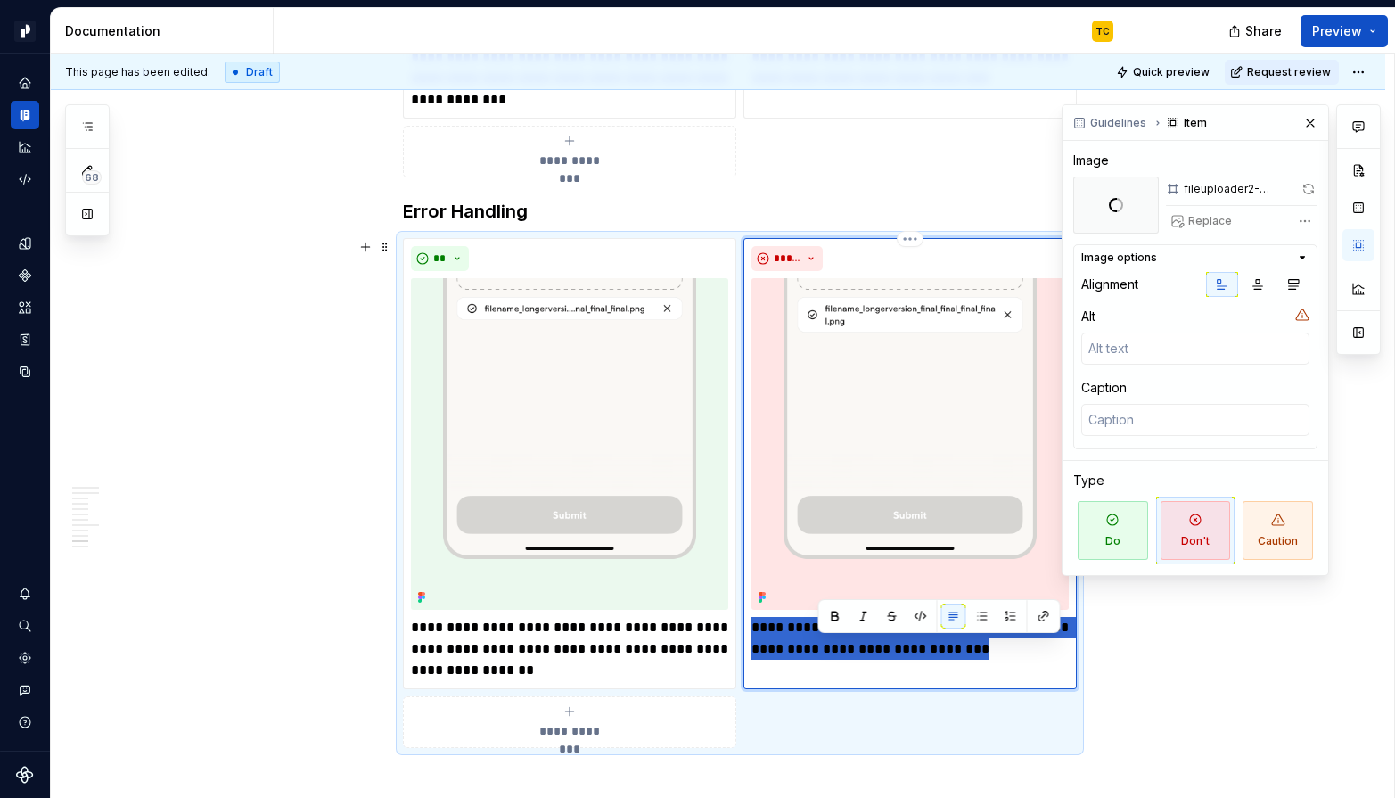
click at [819, 654] on p "**********" at bounding box center [909, 638] width 317 height 43
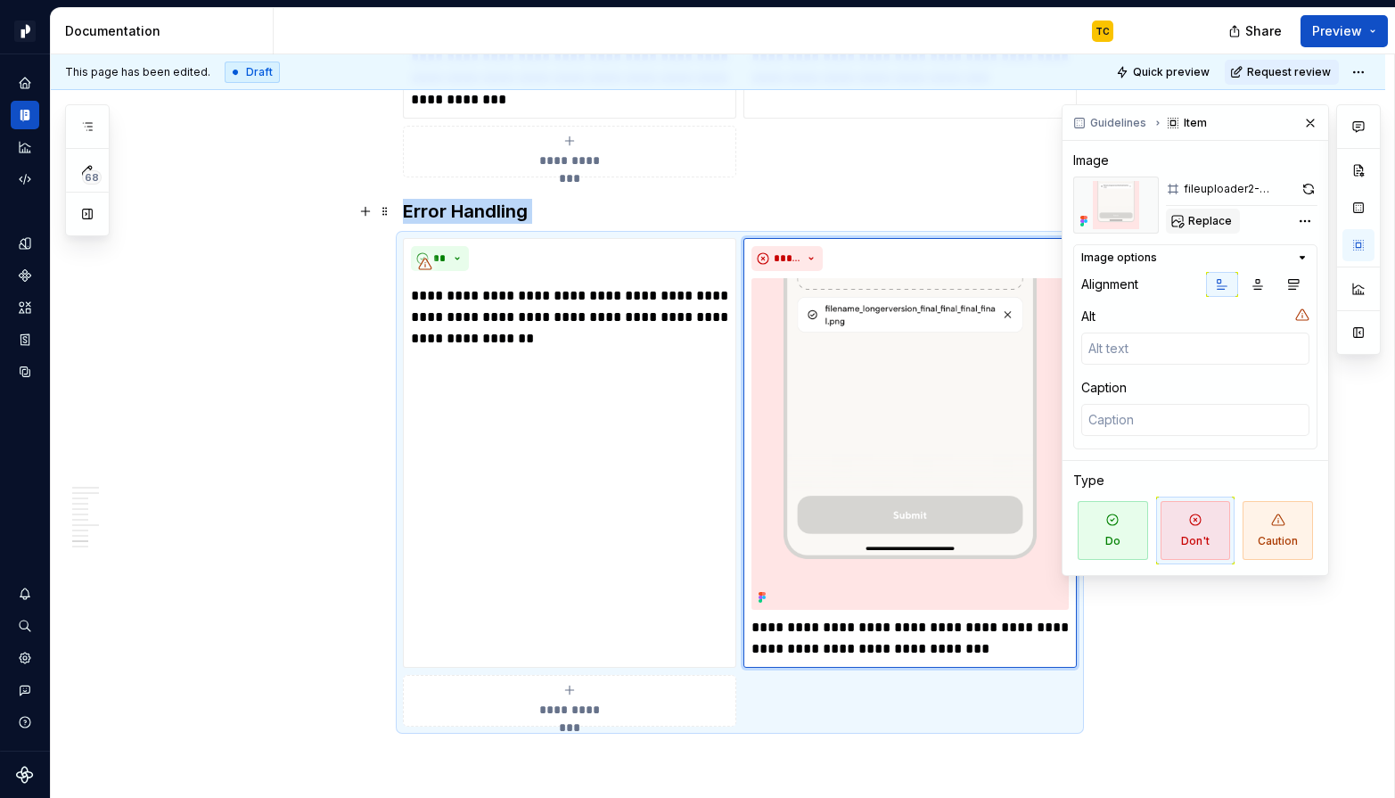
click at [1204, 215] on span "Replace" at bounding box center [1210, 221] width 44 height 14
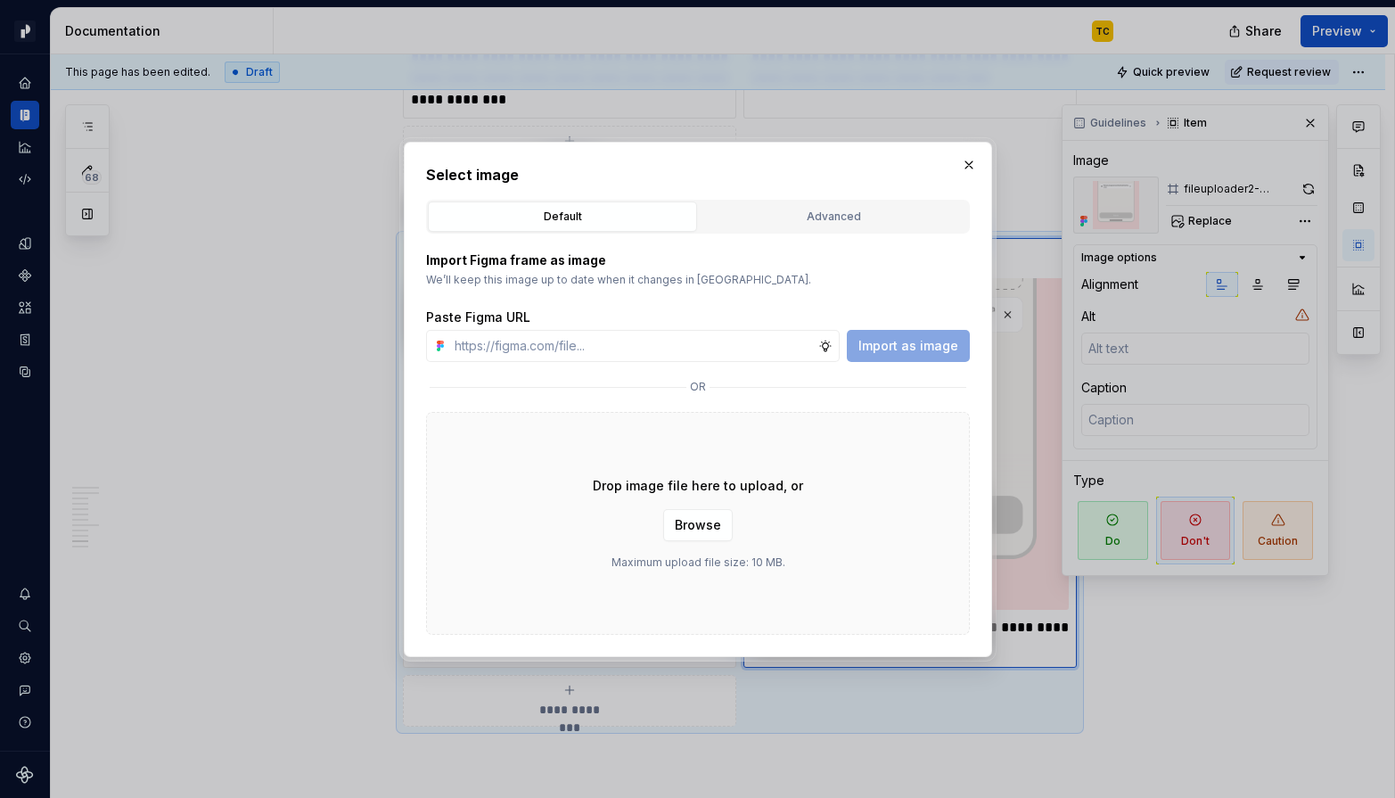
type textarea "*"
type input "[URL][DOMAIN_NAME]"
click at [930, 349] on span "Import as image" at bounding box center [908, 346] width 100 height 18
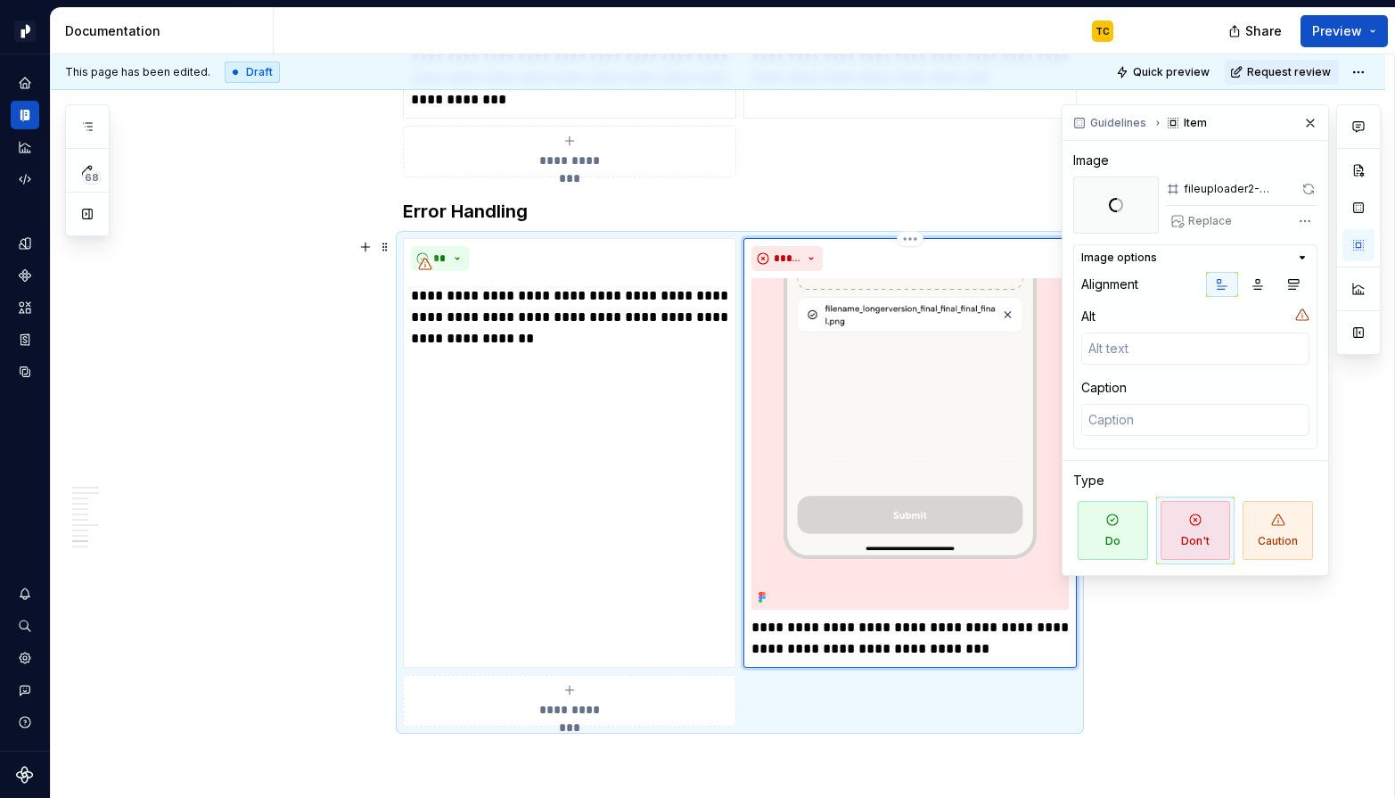
click at [855, 642] on p "**********" at bounding box center [909, 638] width 317 height 43
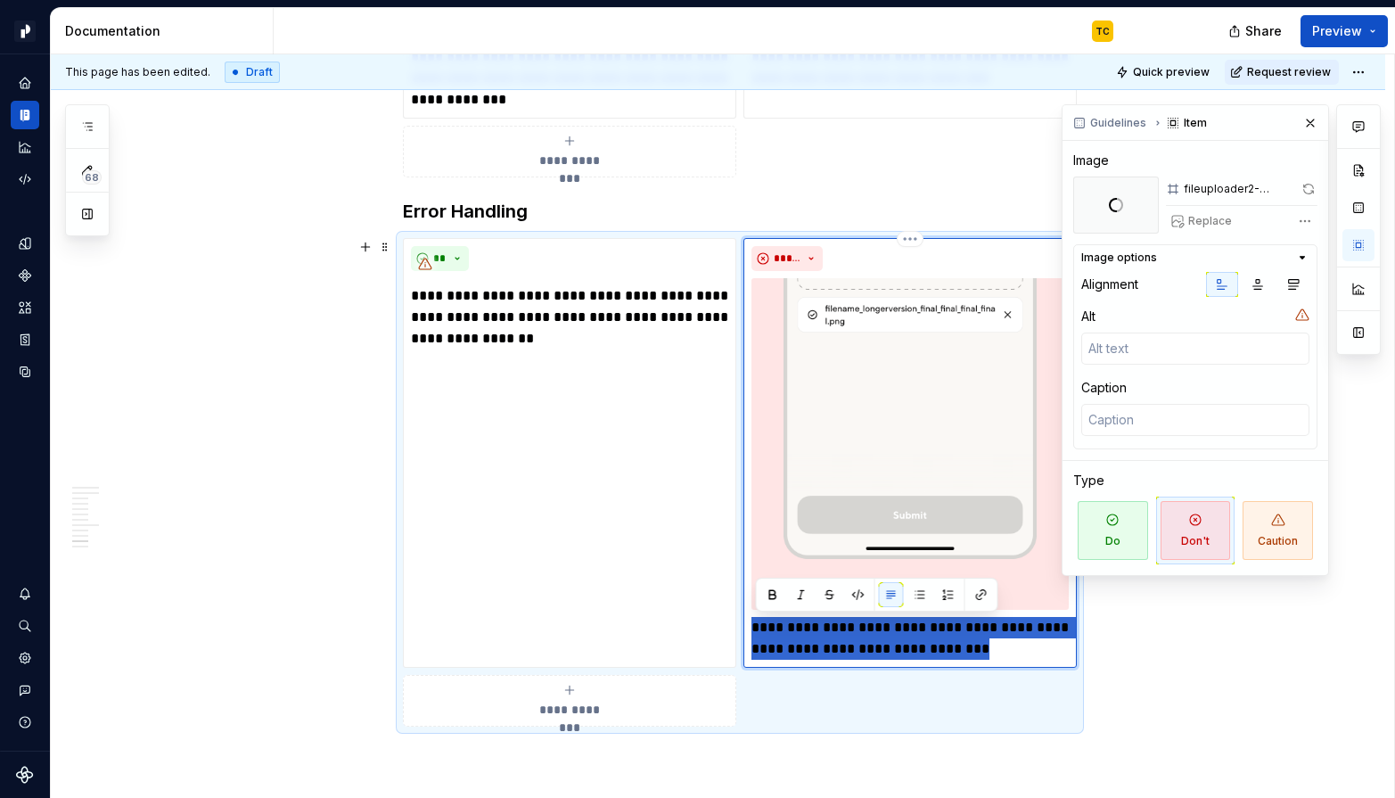
click at [855, 642] on p "**********" at bounding box center [909, 638] width 317 height 43
type textarea "*"
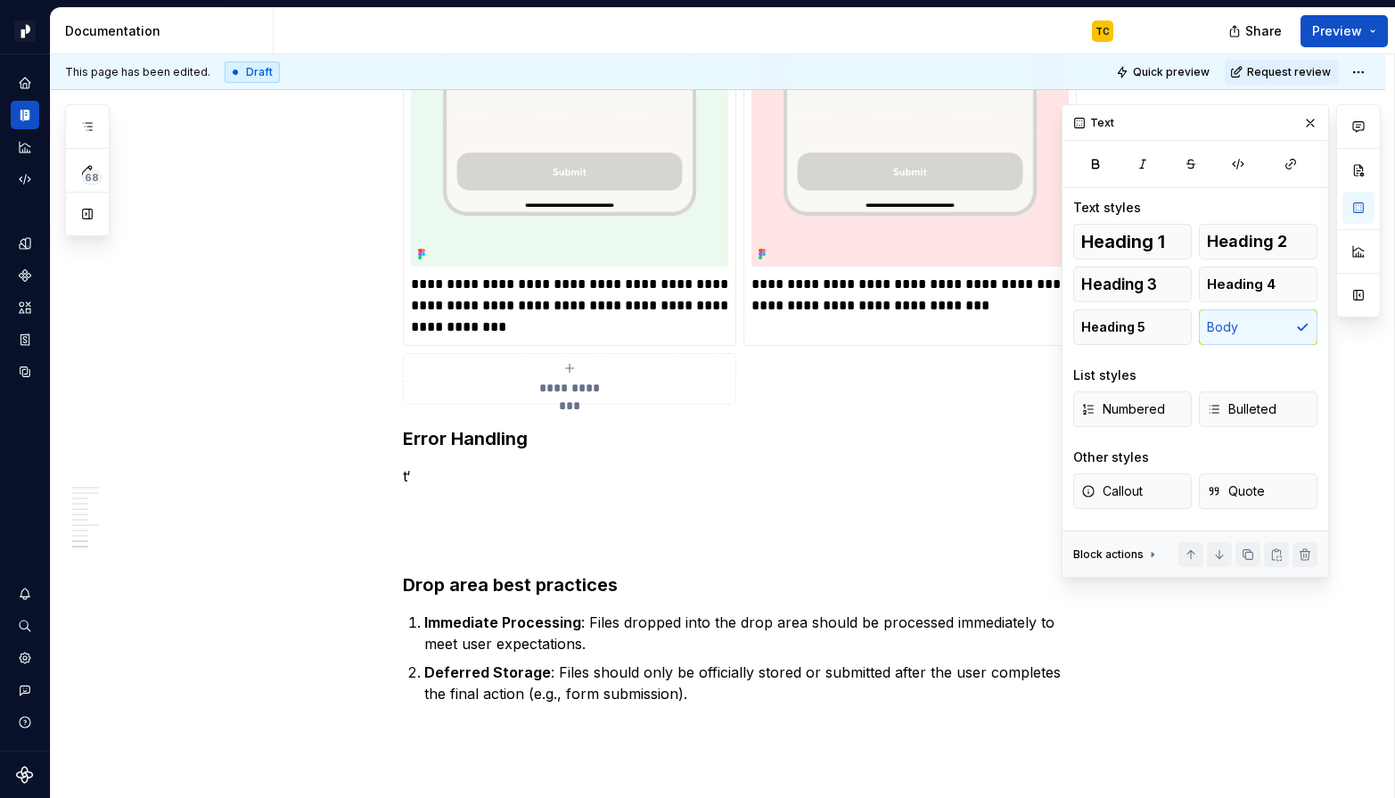
scroll to position [5950, 0]
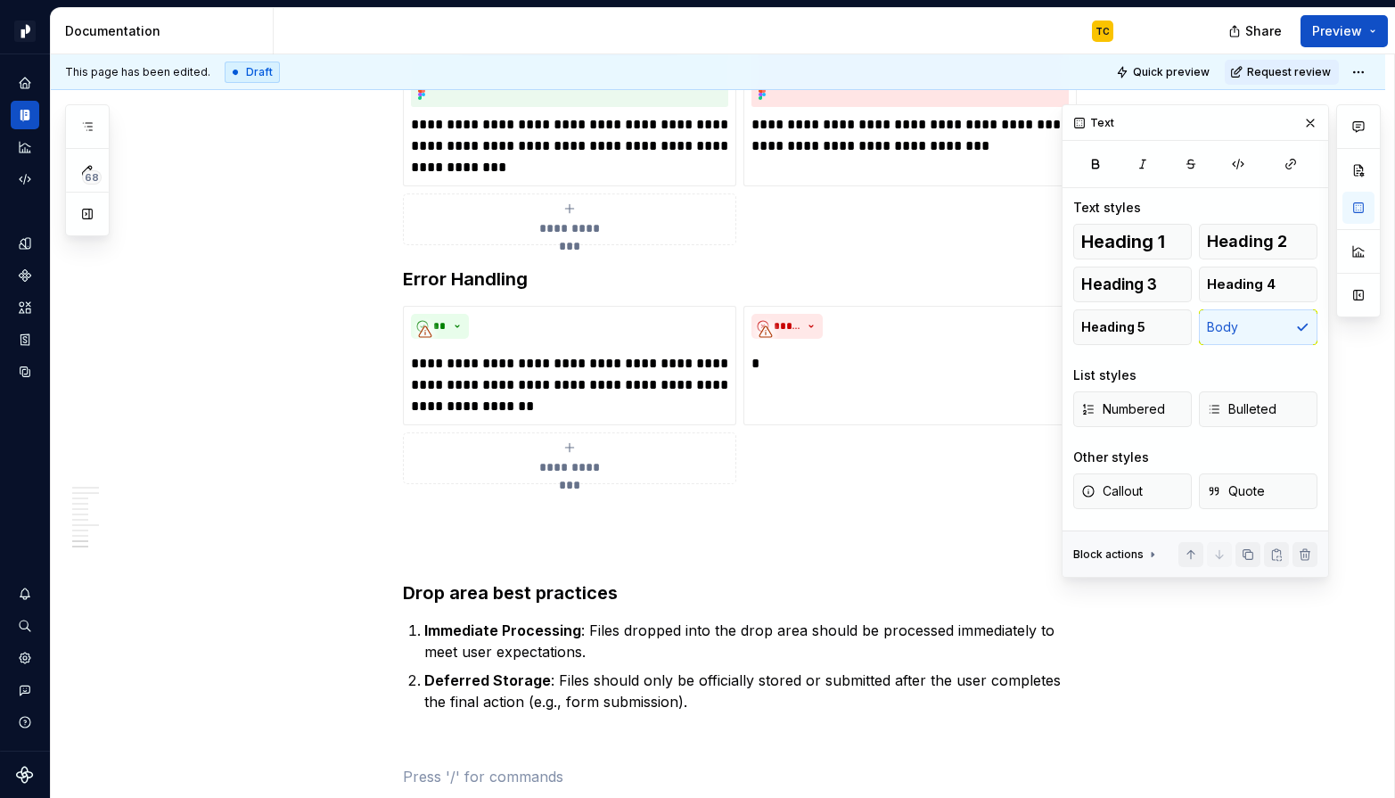
drag, startPoint x: 1316, startPoint y: 119, endPoint x: 1111, endPoint y: 268, distance: 253.3
click at [1240, 119] on button "button" at bounding box center [1310, 123] width 25 height 25
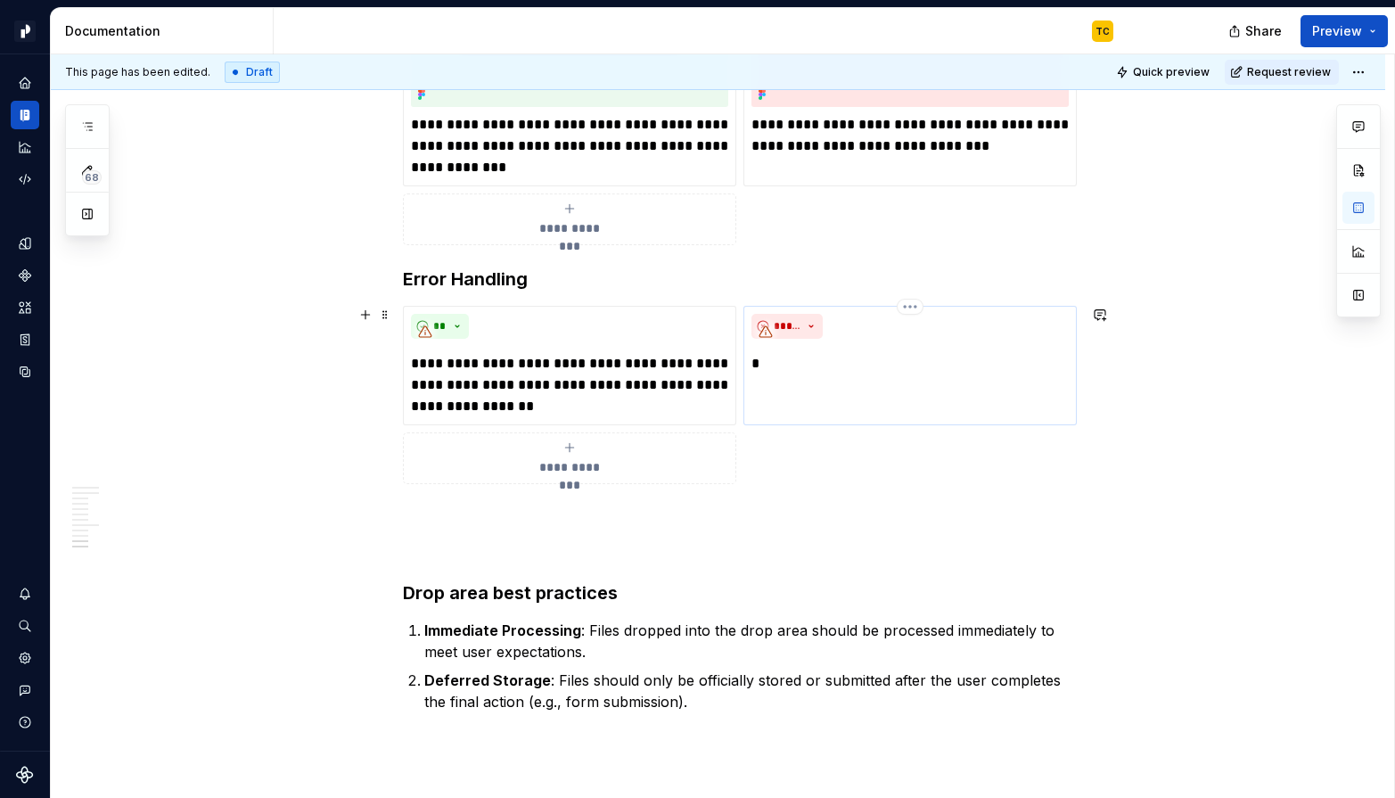
click at [977, 370] on p "*" at bounding box center [909, 363] width 317 height 21
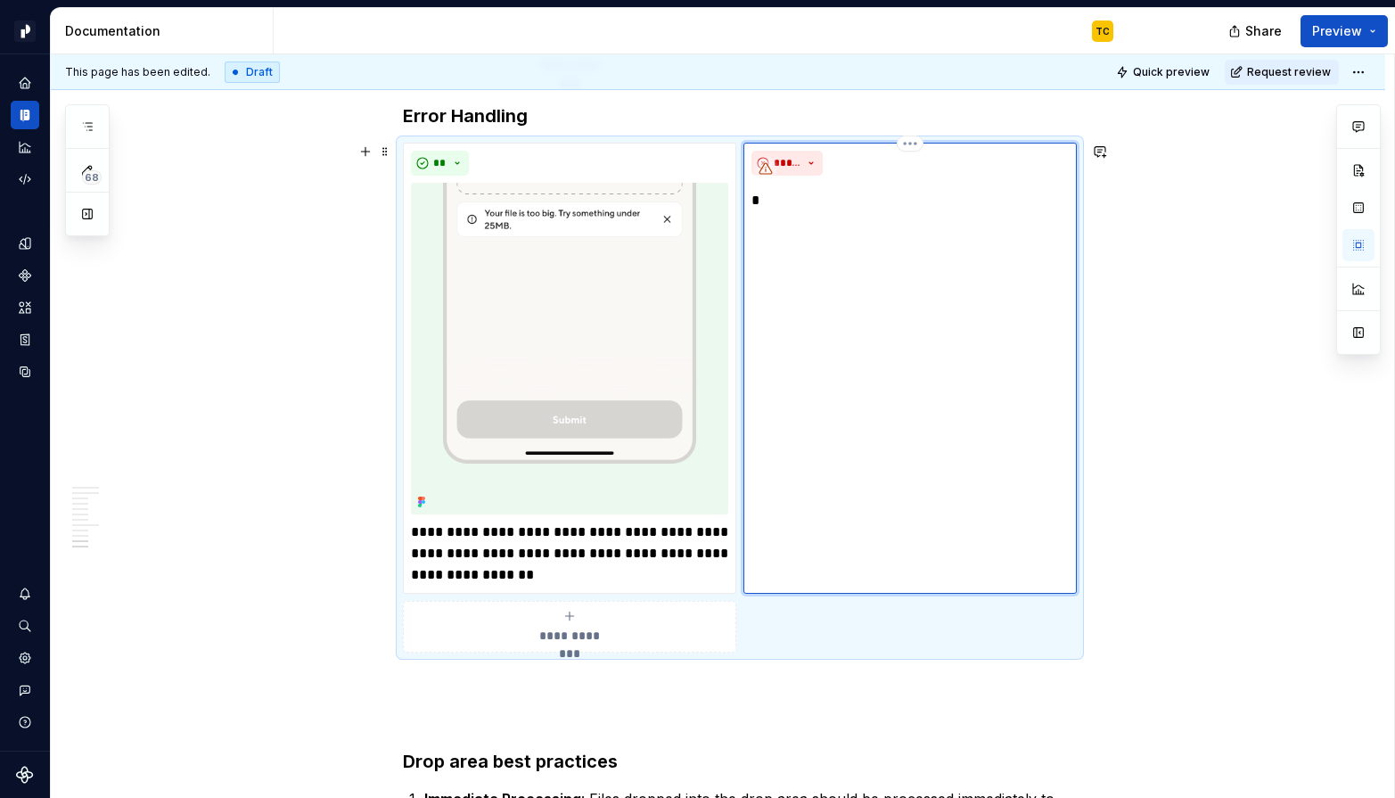
scroll to position [6160, 0]
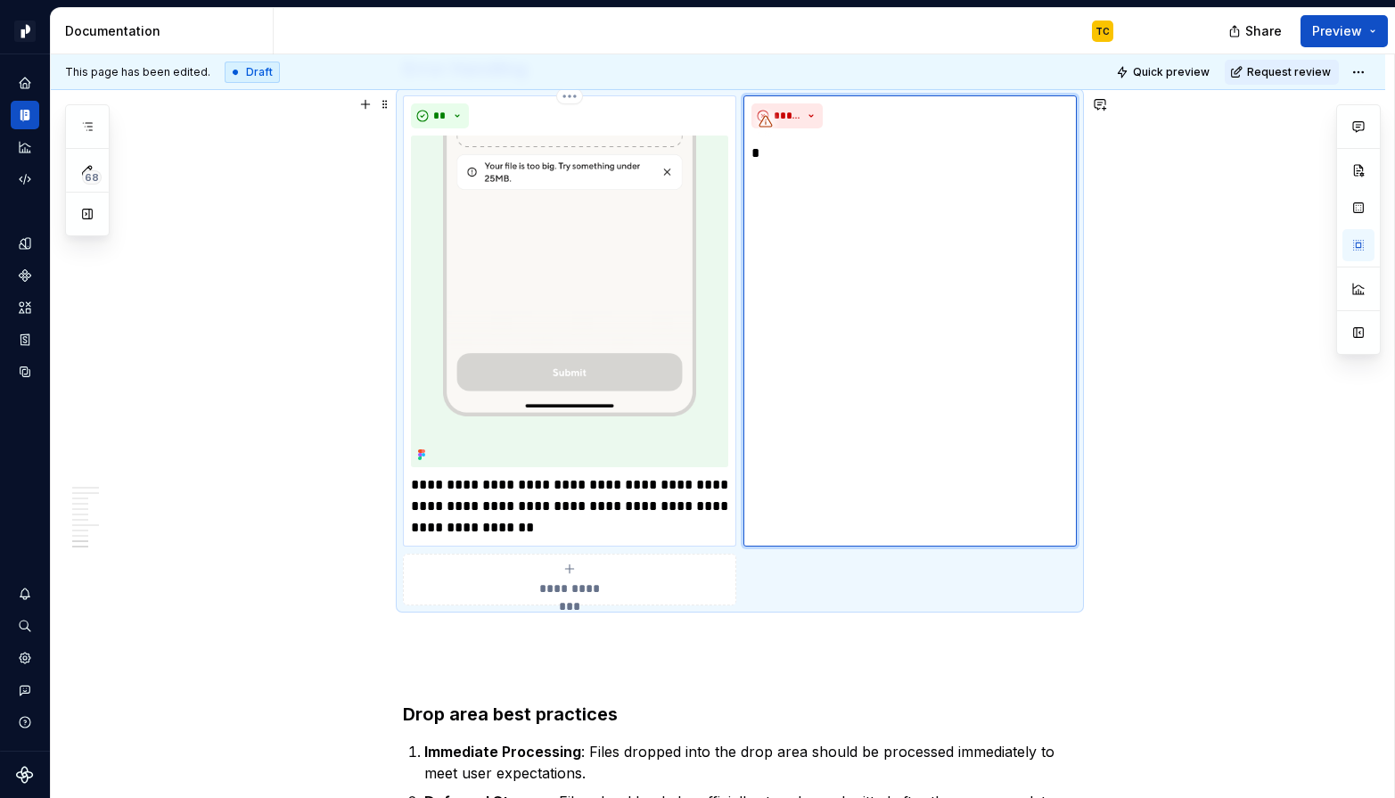
click at [613, 506] on p "**********" at bounding box center [569, 506] width 317 height 64
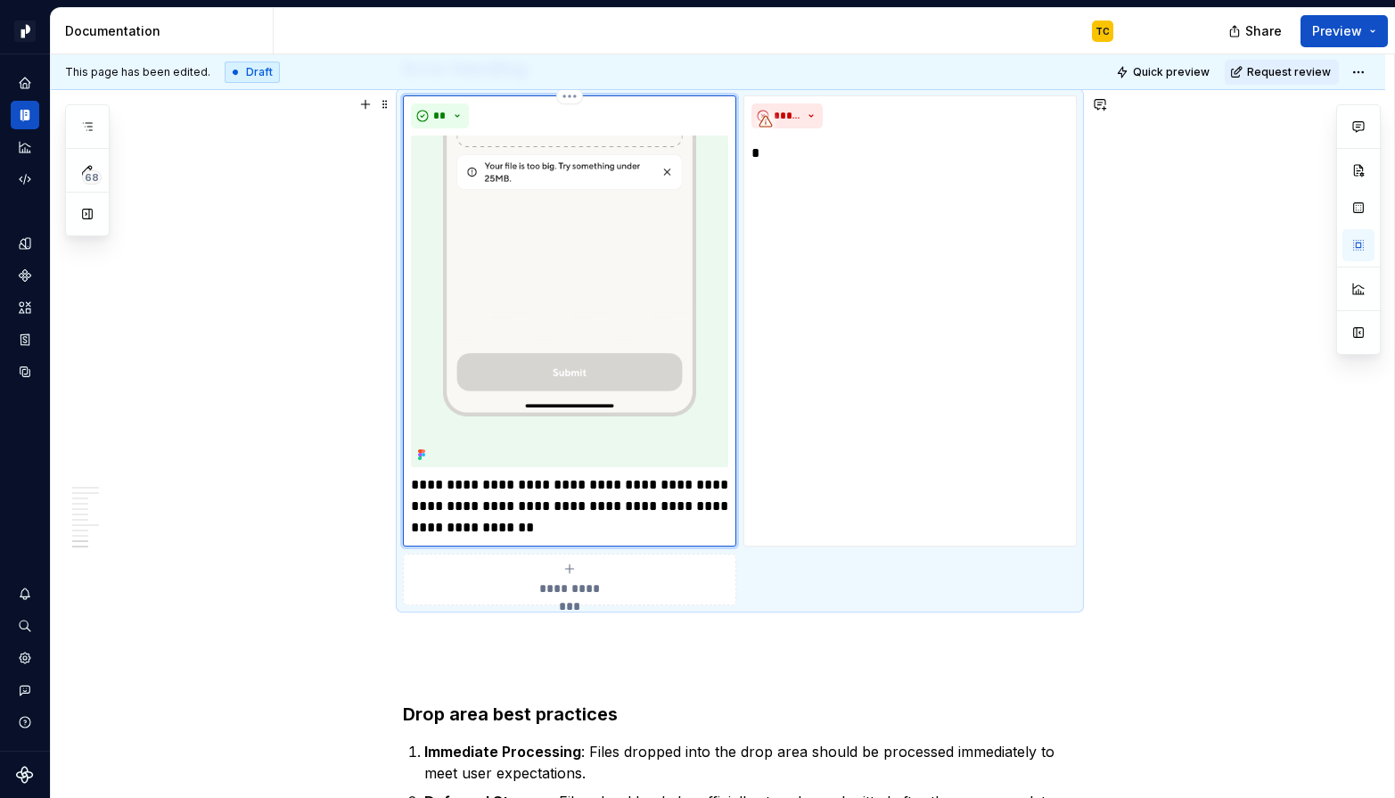
scroll to position [6426, 0]
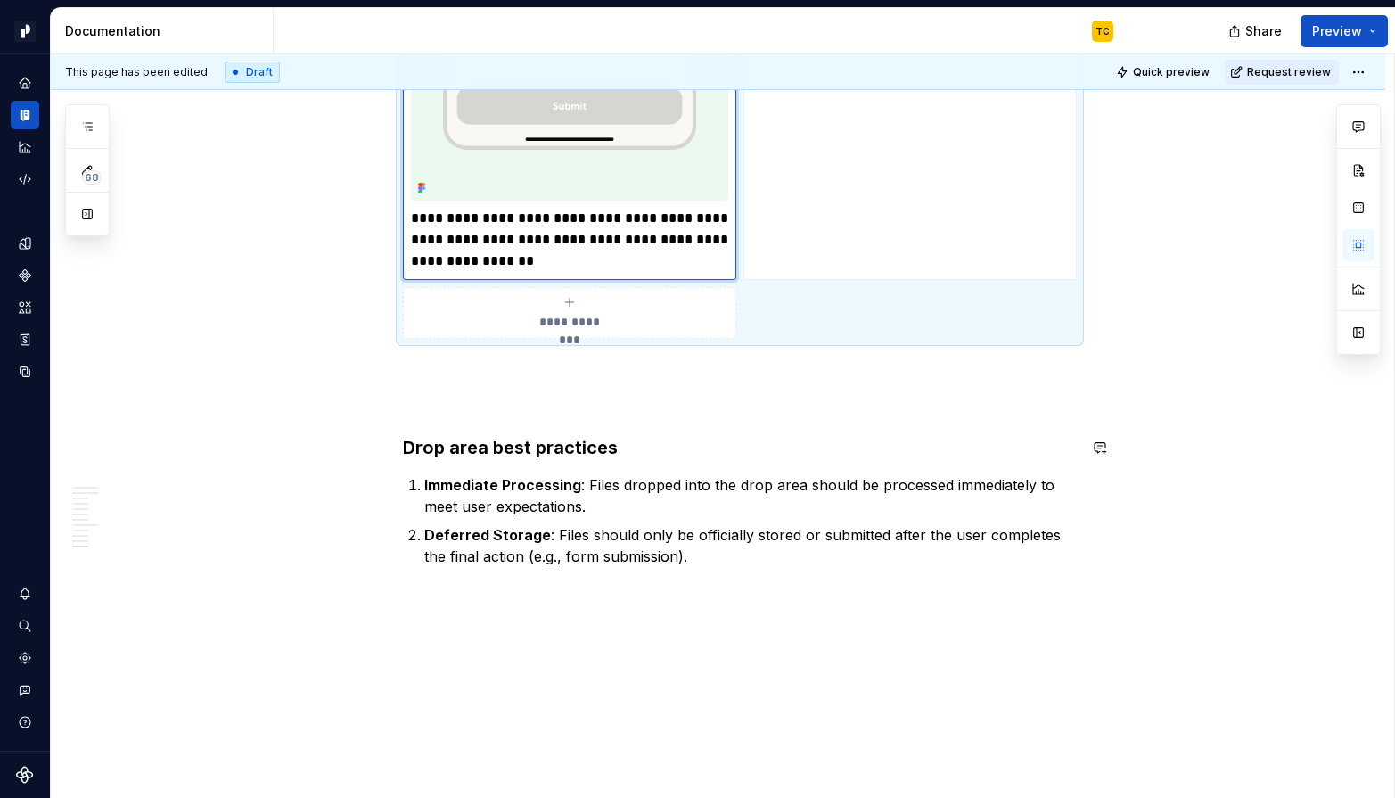
click at [521, 409] on p at bounding box center [740, 402] width 674 height 21
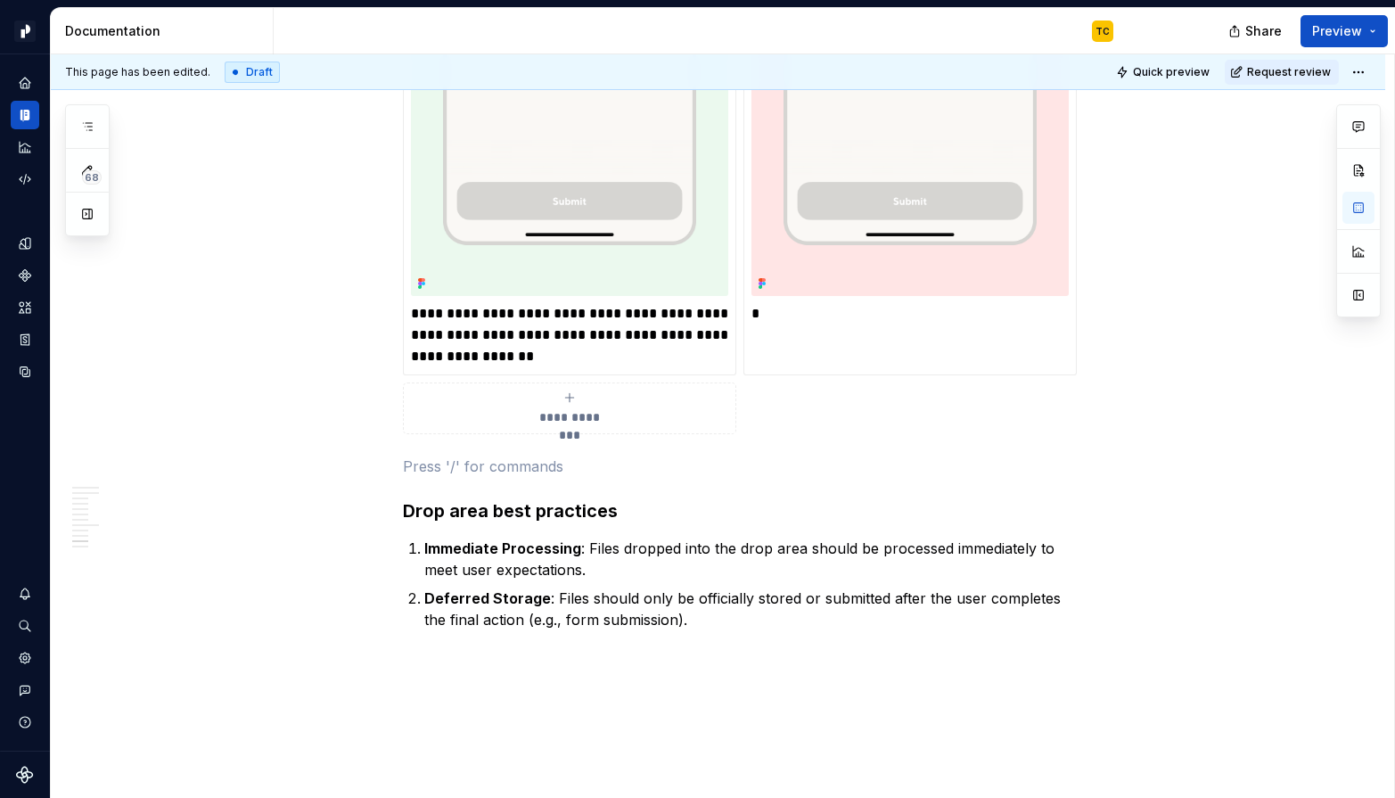
scroll to position [6499, 0]
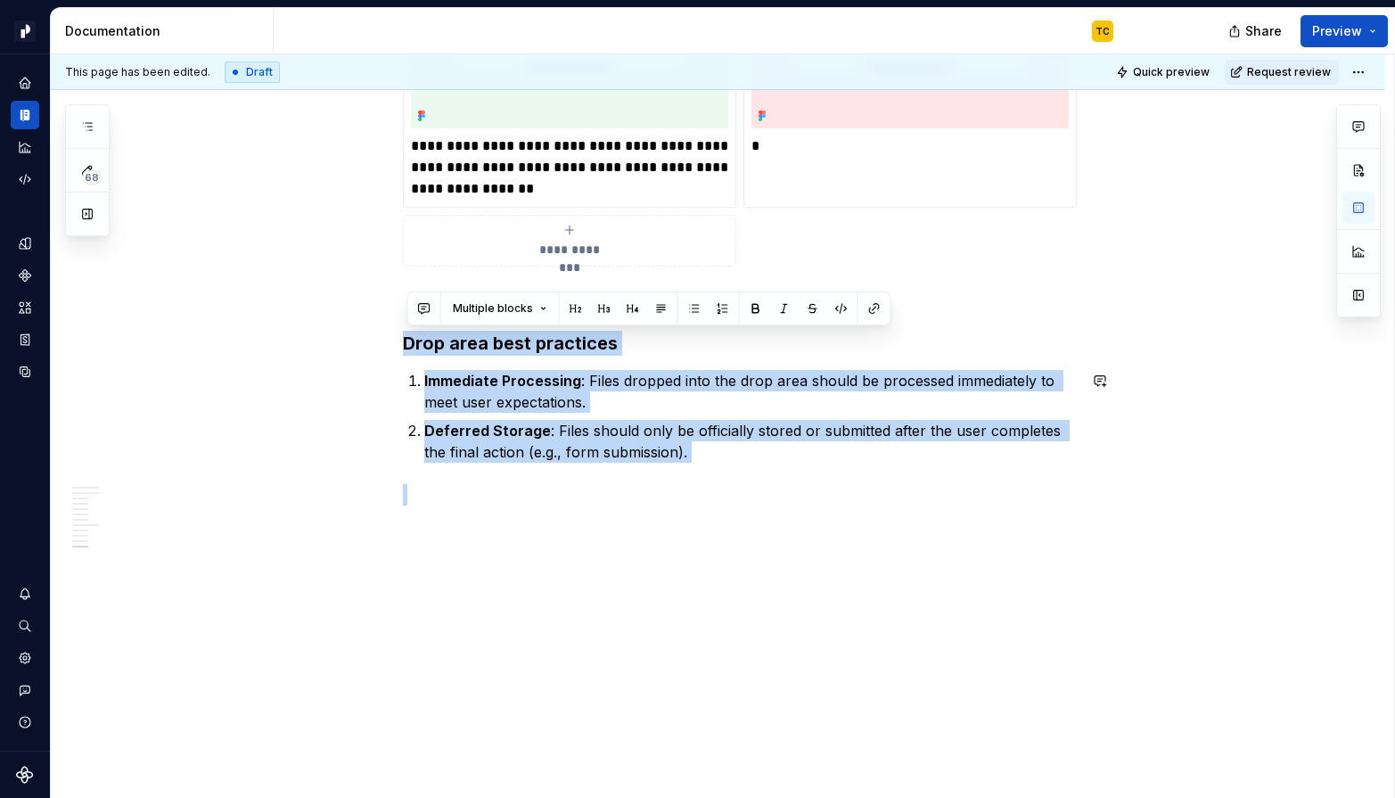
drag, startPoint x: 440, startPoint y: 327, endPoint x: 666, endPoint y: 472, distance: 267.8
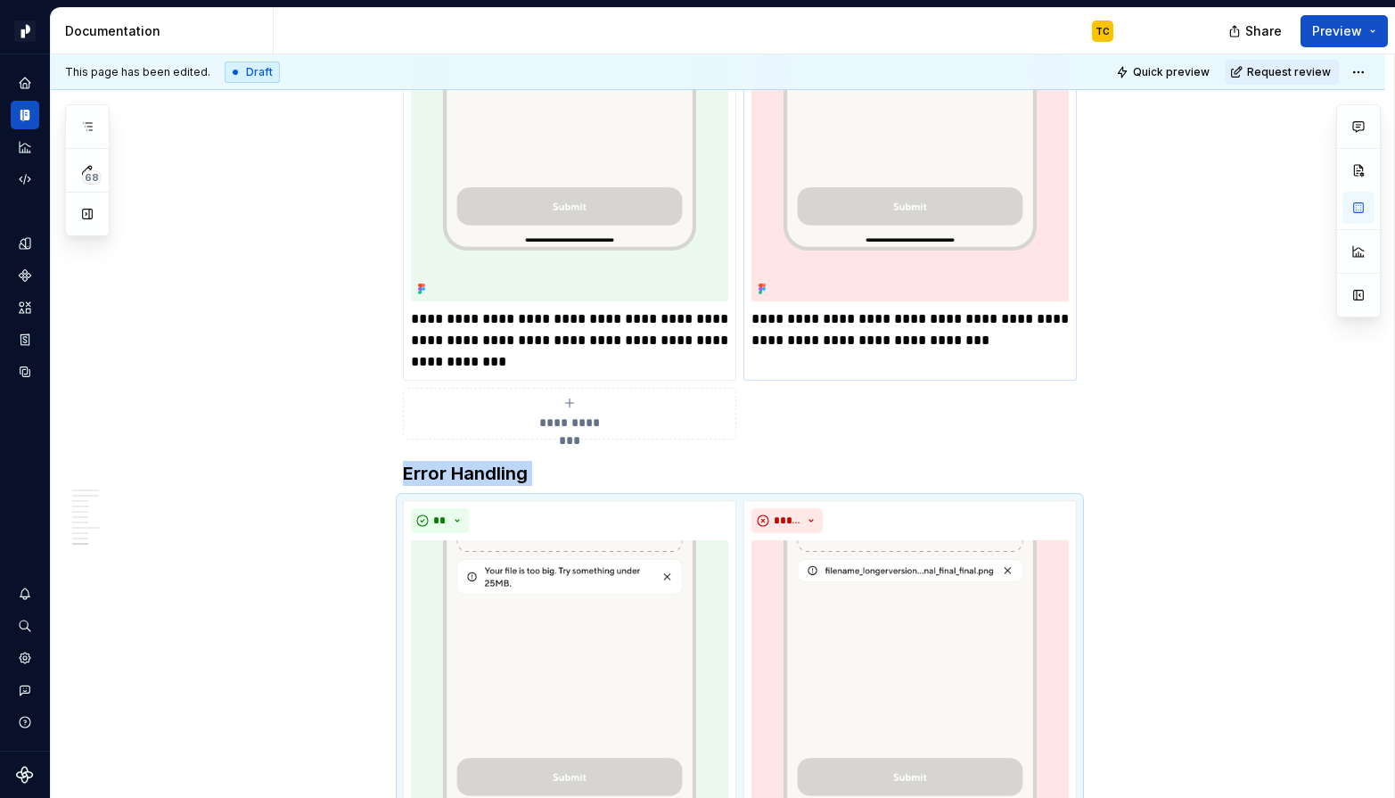
scroll to position [6022, 0]
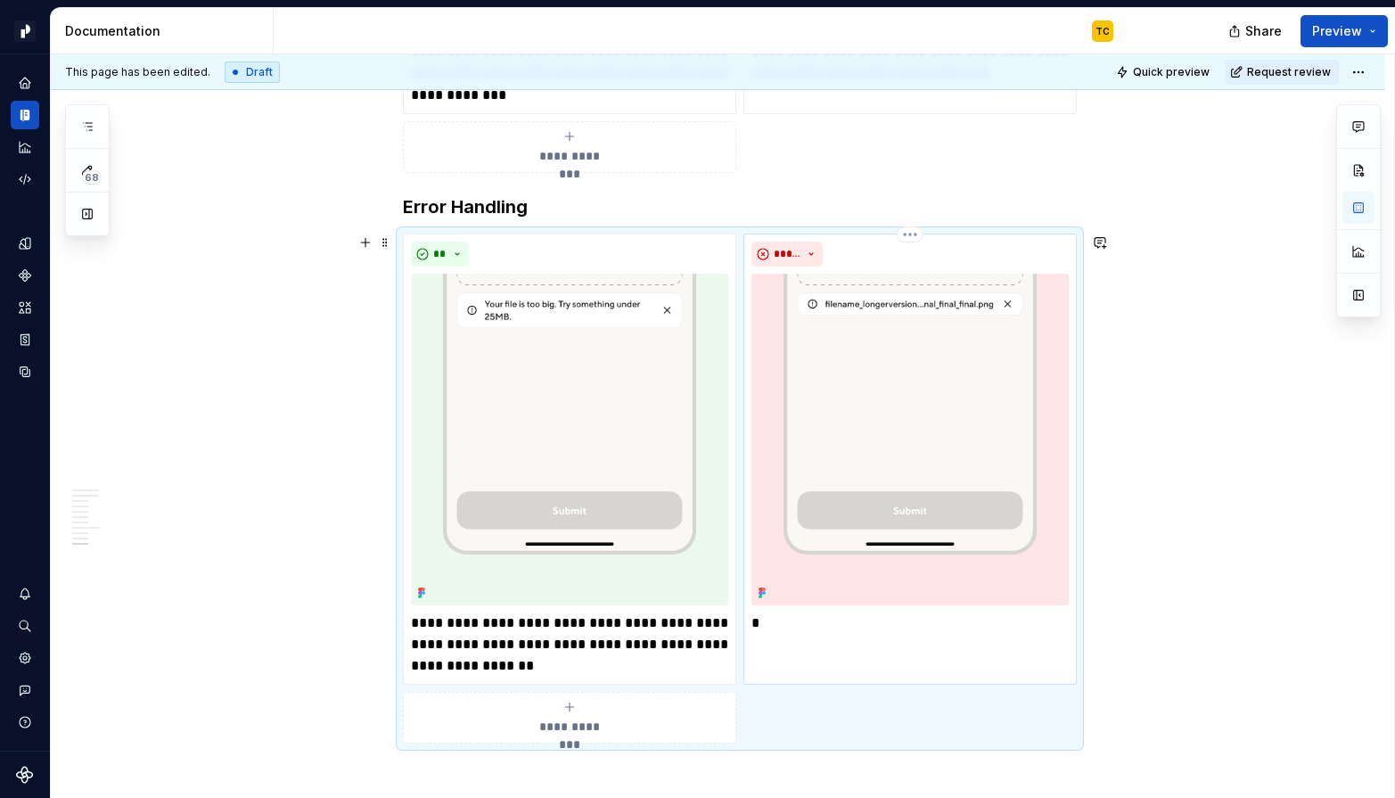
click at [811, 625] on p "*" at bounding box center [909, 622] width 317 height 21
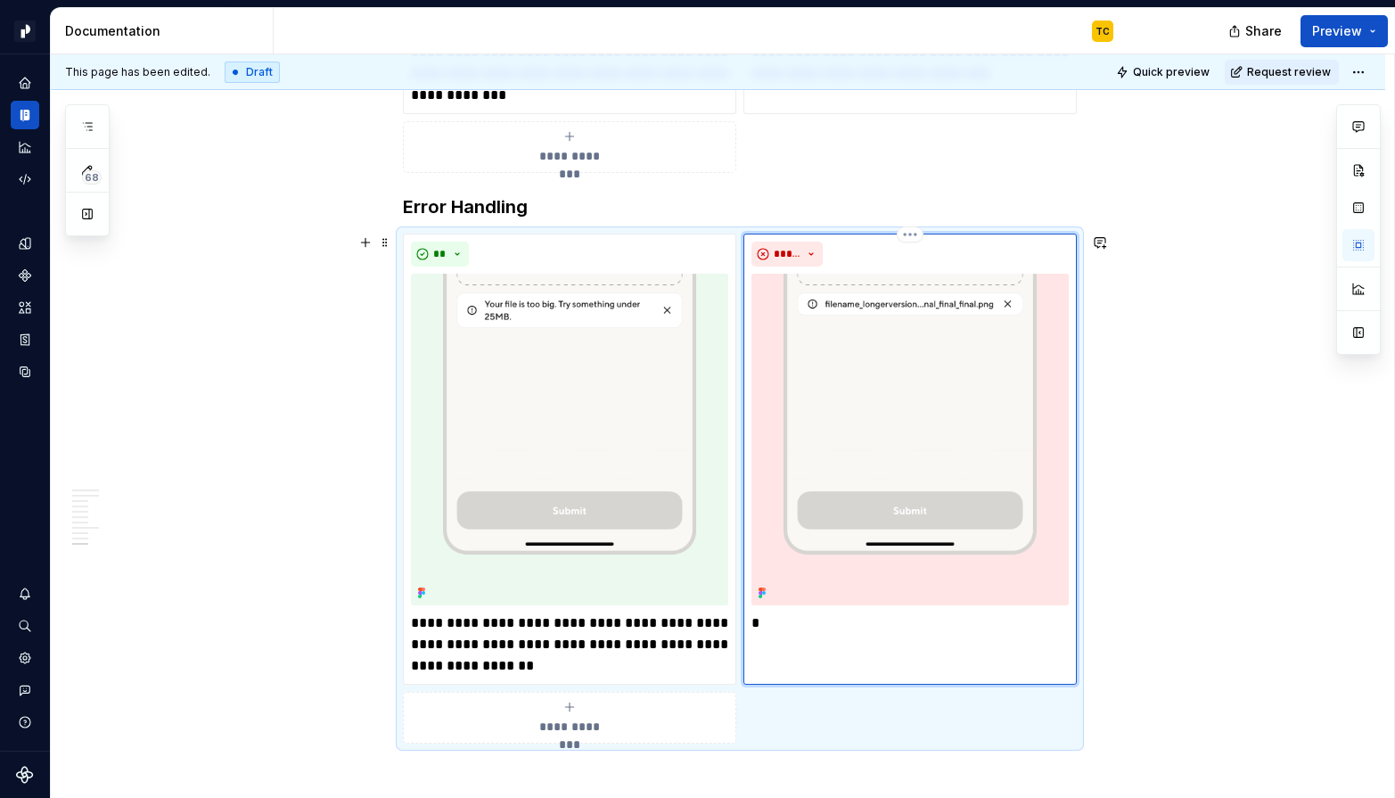
type textarea "*"
click at [820, 401] on img at bounding box center [909, 440] width 317 height 332
click at [908, 476] on img at bounding box center [909, 440] width 317 height 332
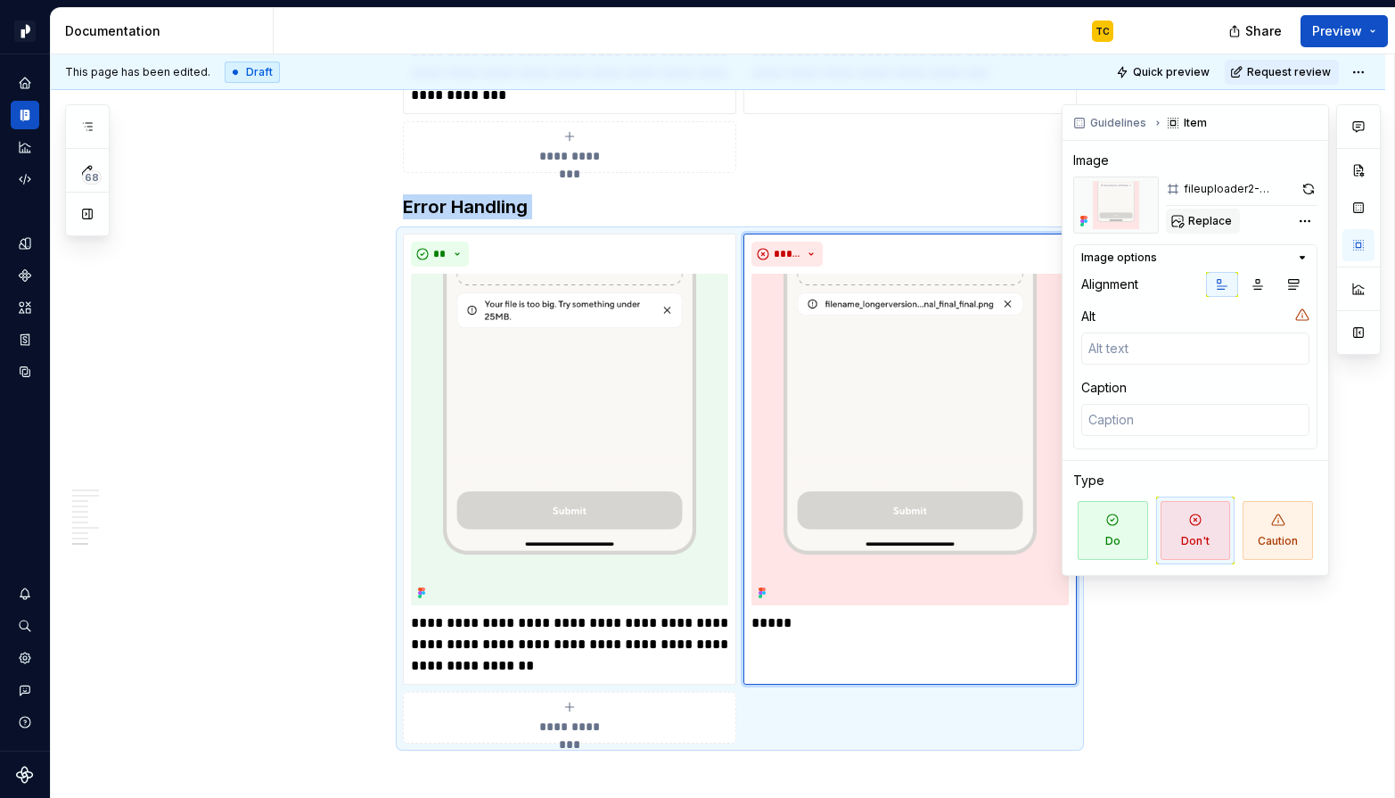
click at [1225, 223] on span "Replace" at bounding box center [1210, 221] width 44 height 14
type textarea "*"
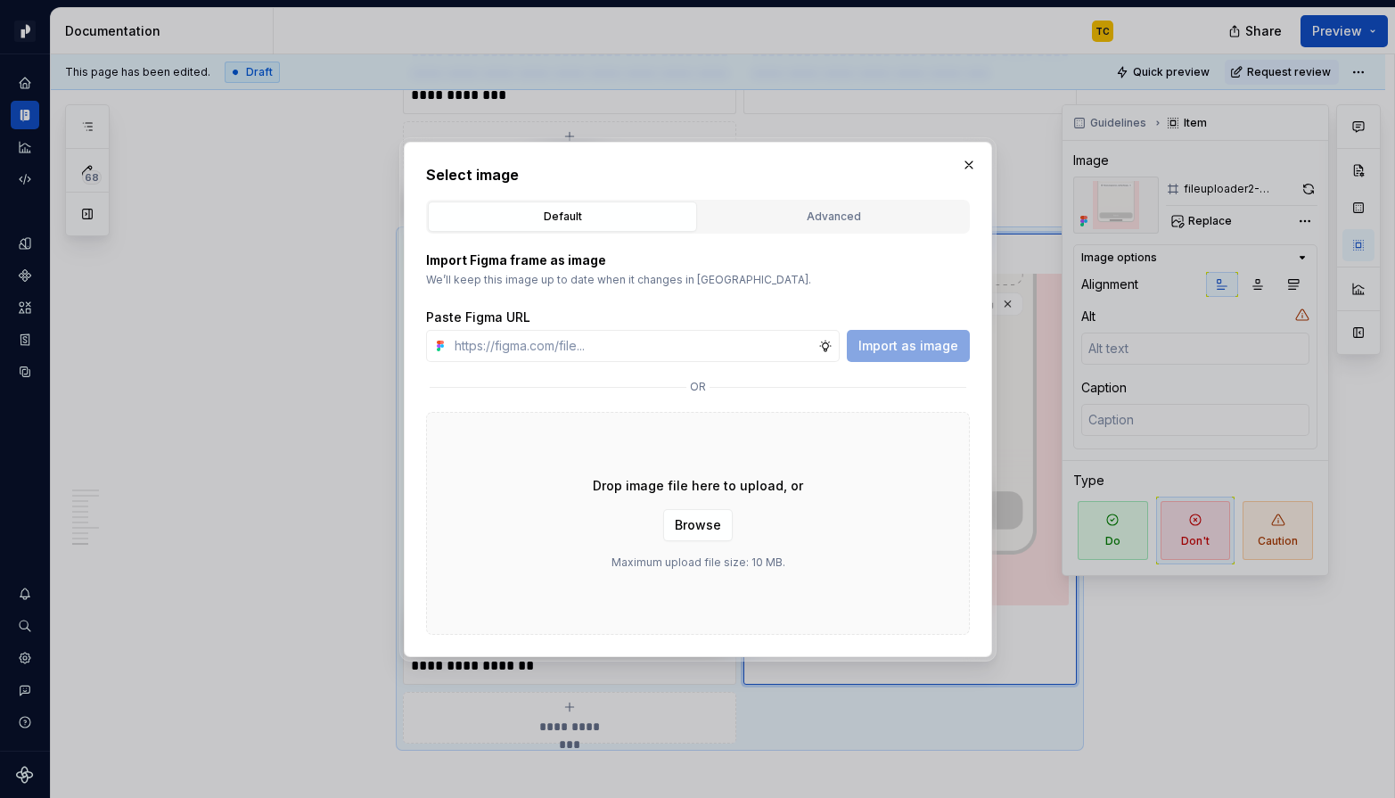
type input "[URL][DOMAIN_NAME]"
type textarea "*"
type input "[URL][DOMAIN_NAME]"
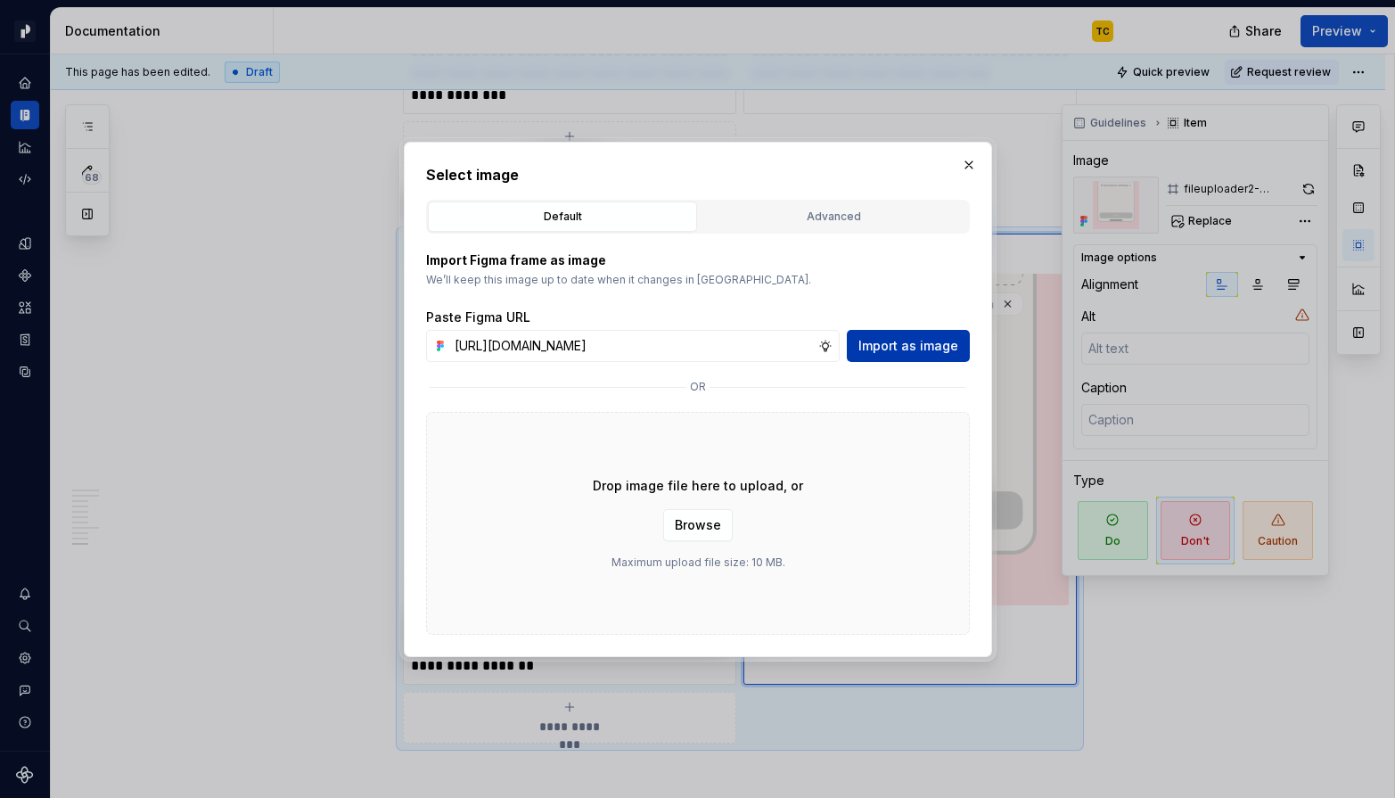
click at [906, 349] on span "Import as image" at bounding box center [908, 346] width 100 height 18
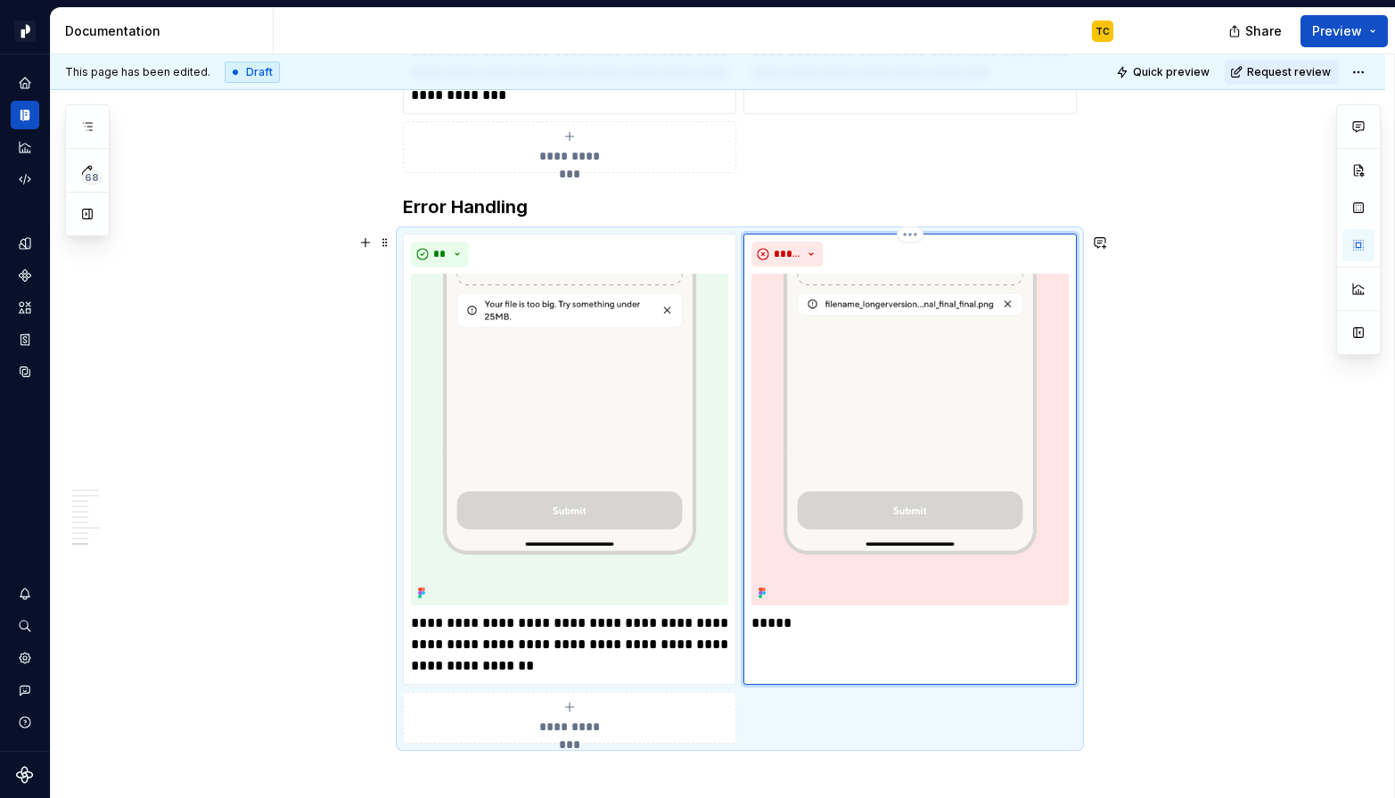
click at [808, 627] on p "*****" at bounding box center [909, 622] width 317 height 21
click at [767, 622] on p "*****" at bounding box center [909, 622] width 317 height 21
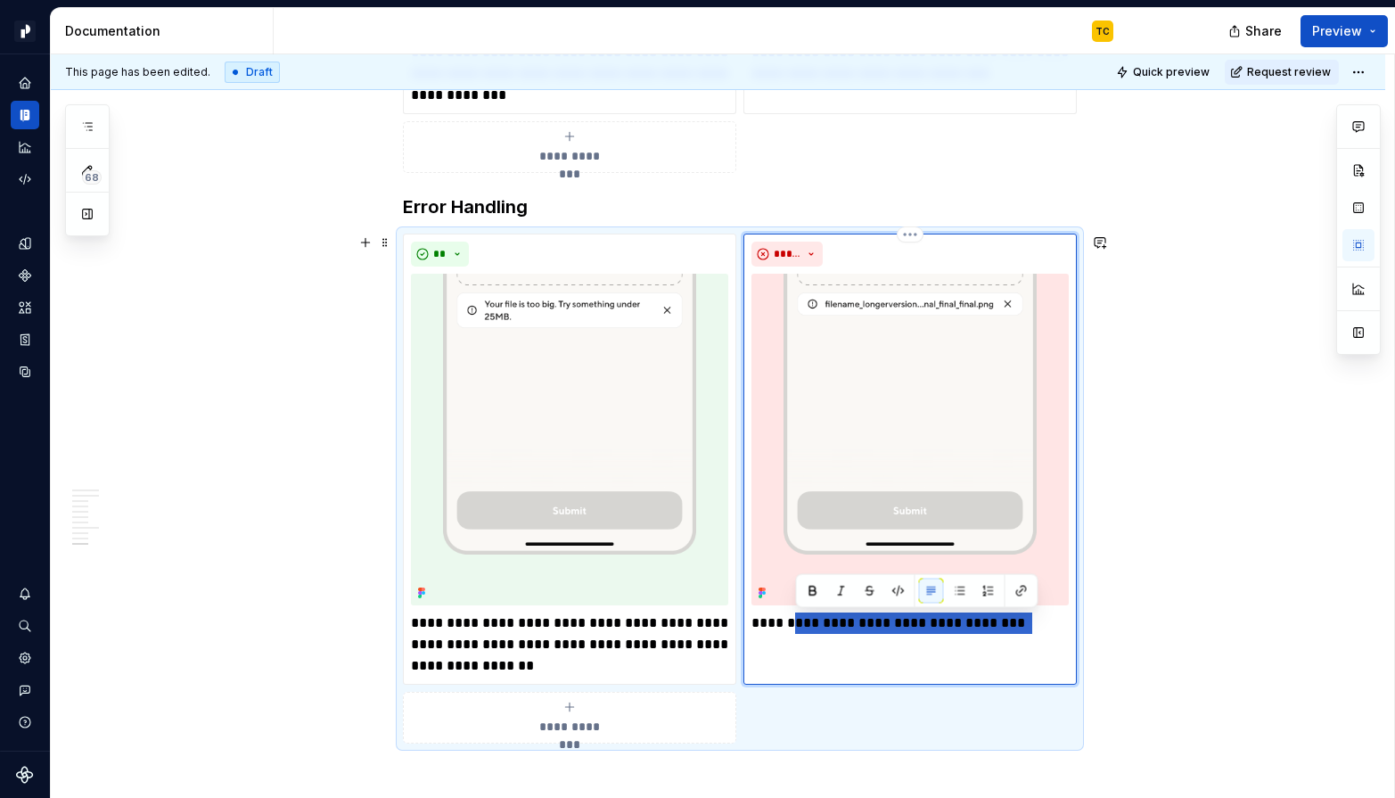
drag, startPoint x: 794, startPoint y: 622, endPoint x: 1027, endPoint y: 646, distance: 233.9
click at [1028, 646] on div "**********" at bounding box center [909, 459] width 333 height 451
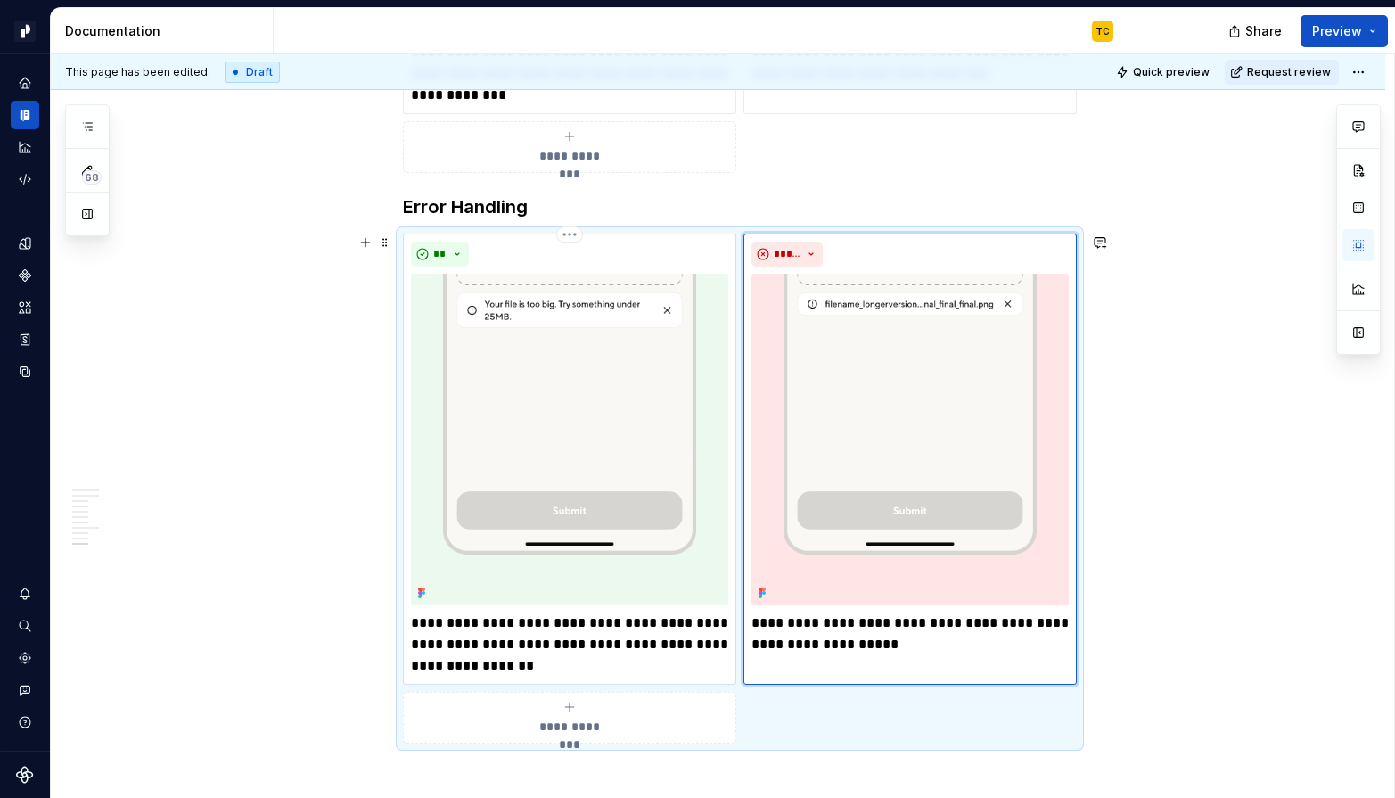
click at [585, 659] on p "**********" at bounding box center [569, 644] width 317 height 64
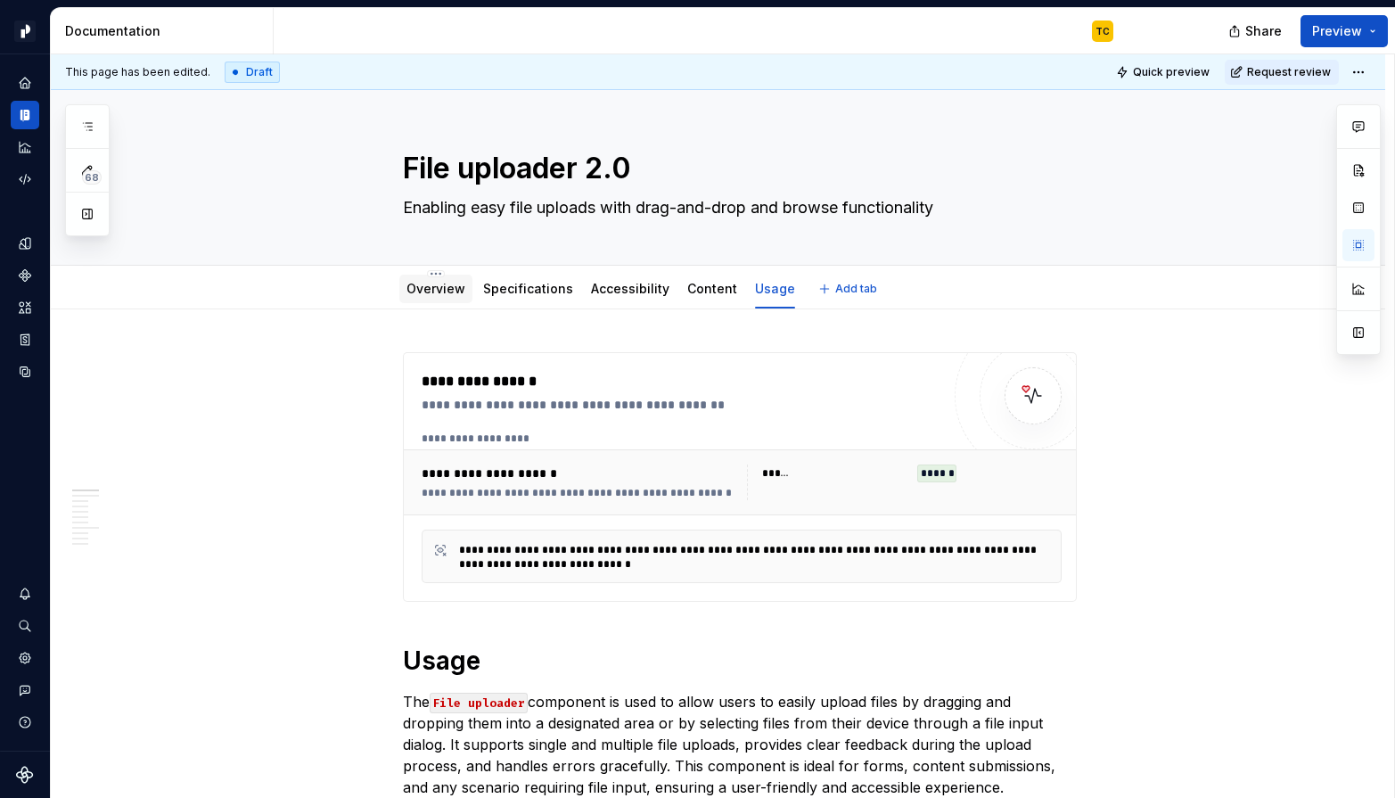
click at [431, 303] on div "Overview" at bounding box center [435, 289] width 73 height 32
click at [414, 291] on link "Overview" at bounding box center [435, 288] width 59 height 15
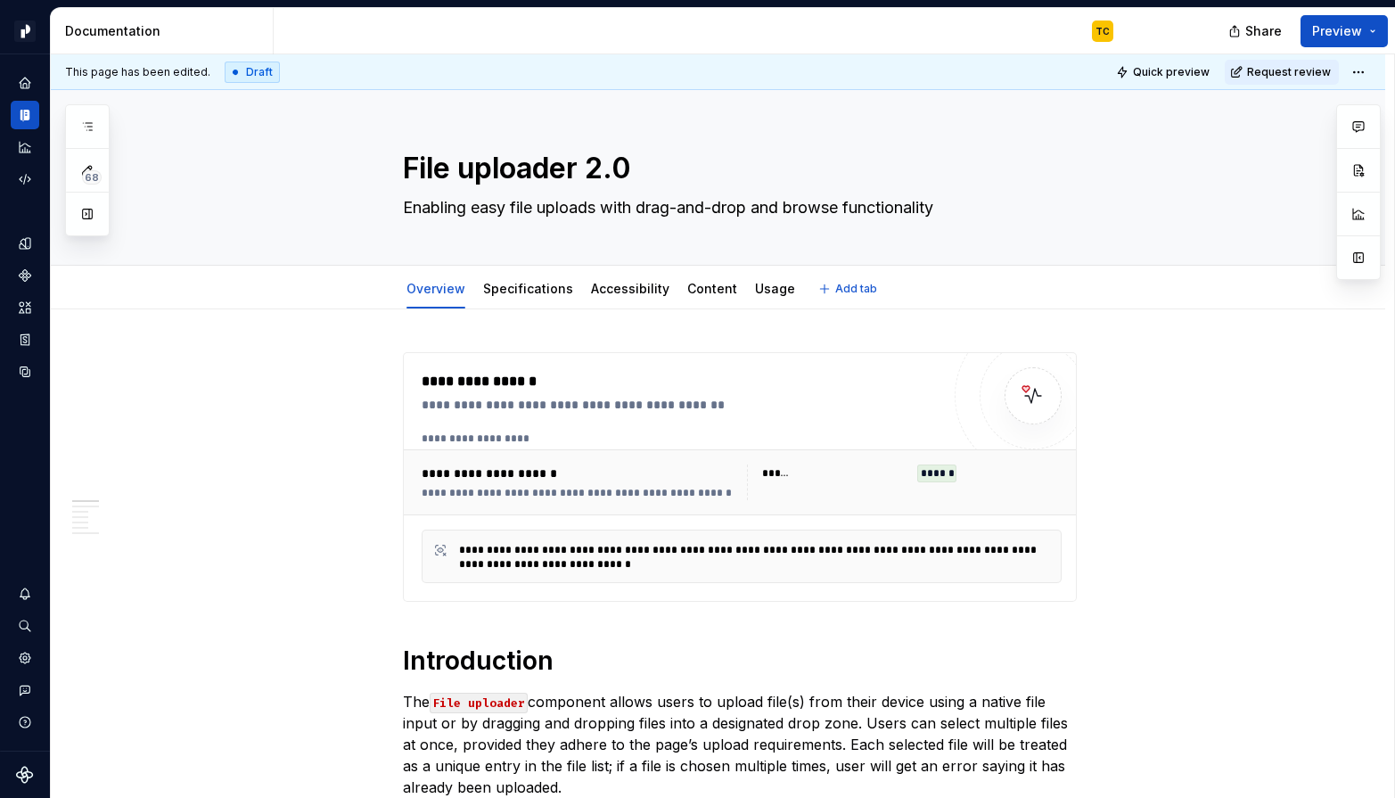
type textarea "*"
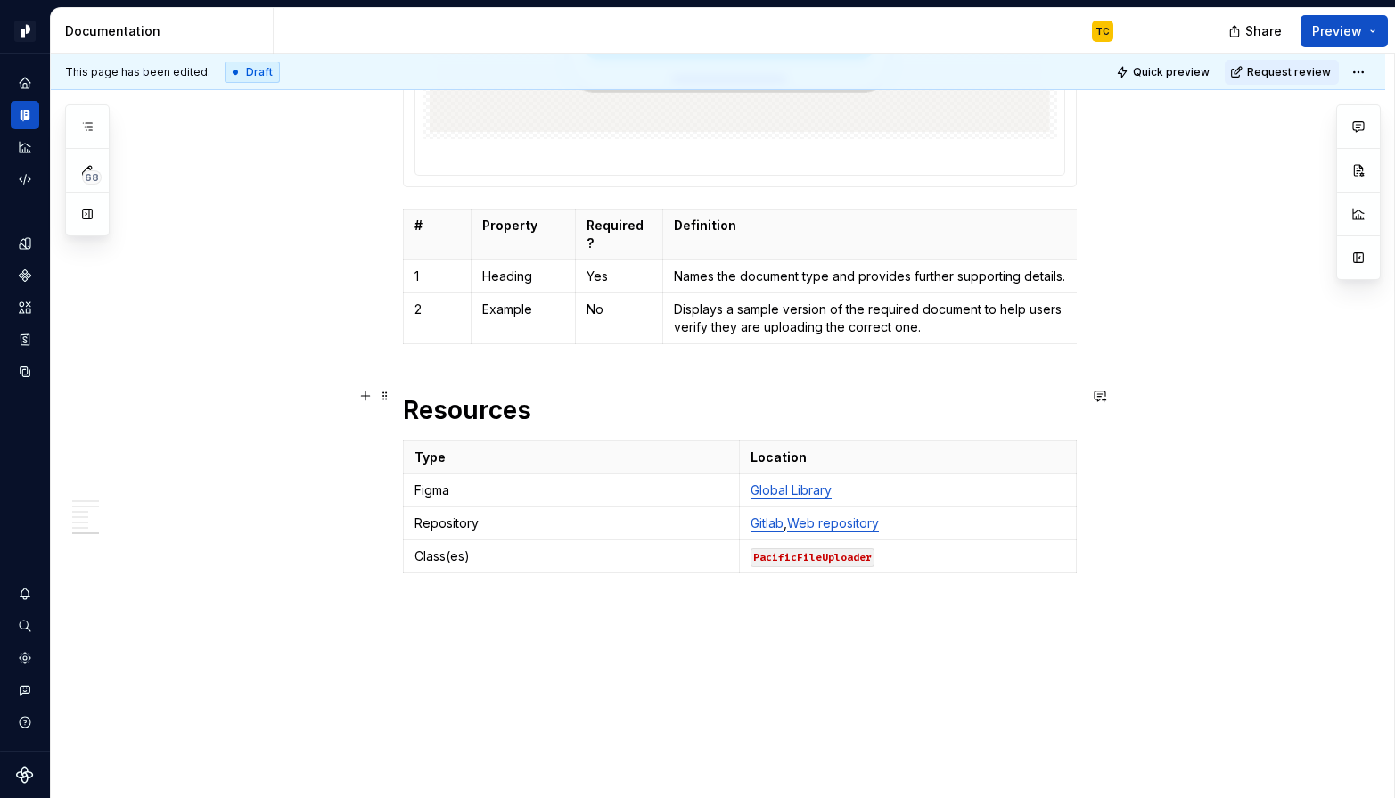
scroll to position [5380, 0]
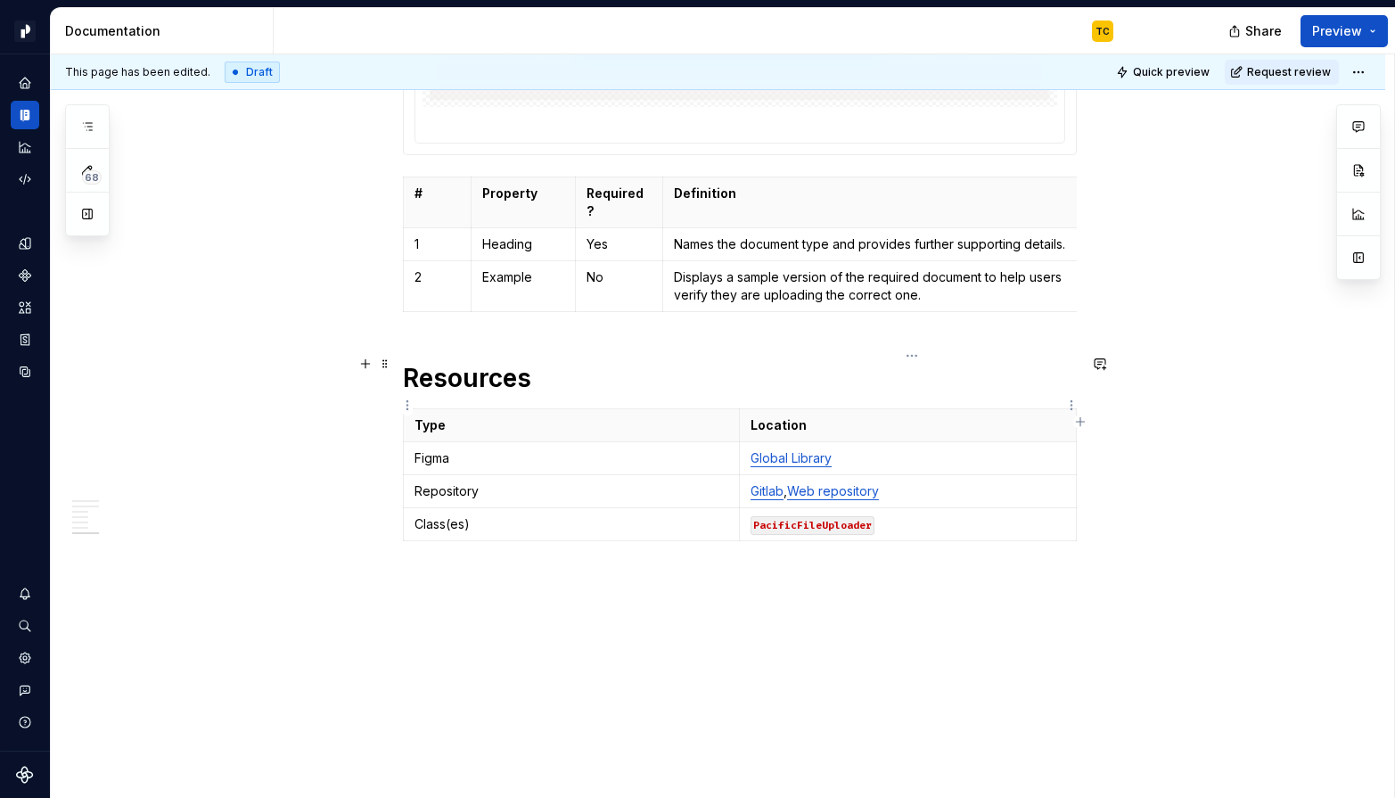
click at [832, 450] on link "Global Library" at bounding box center [790, 457] width 81 height 15
click at [815, 450] on link "Global Library" at bounding box center [790, 457] width 81 height 15
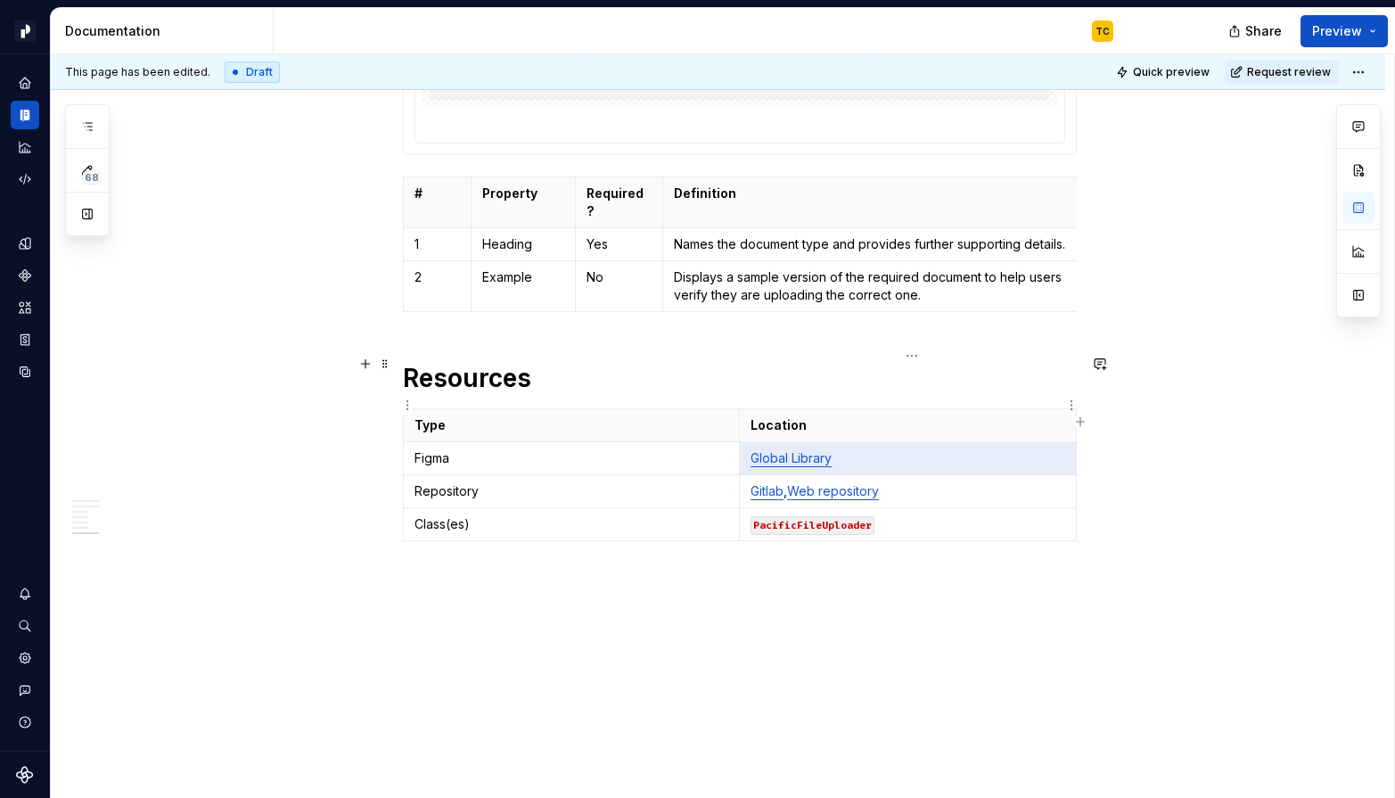
click at [844, 449] on p "Global Library" at bounding box center [907, 458] width 315 height 18
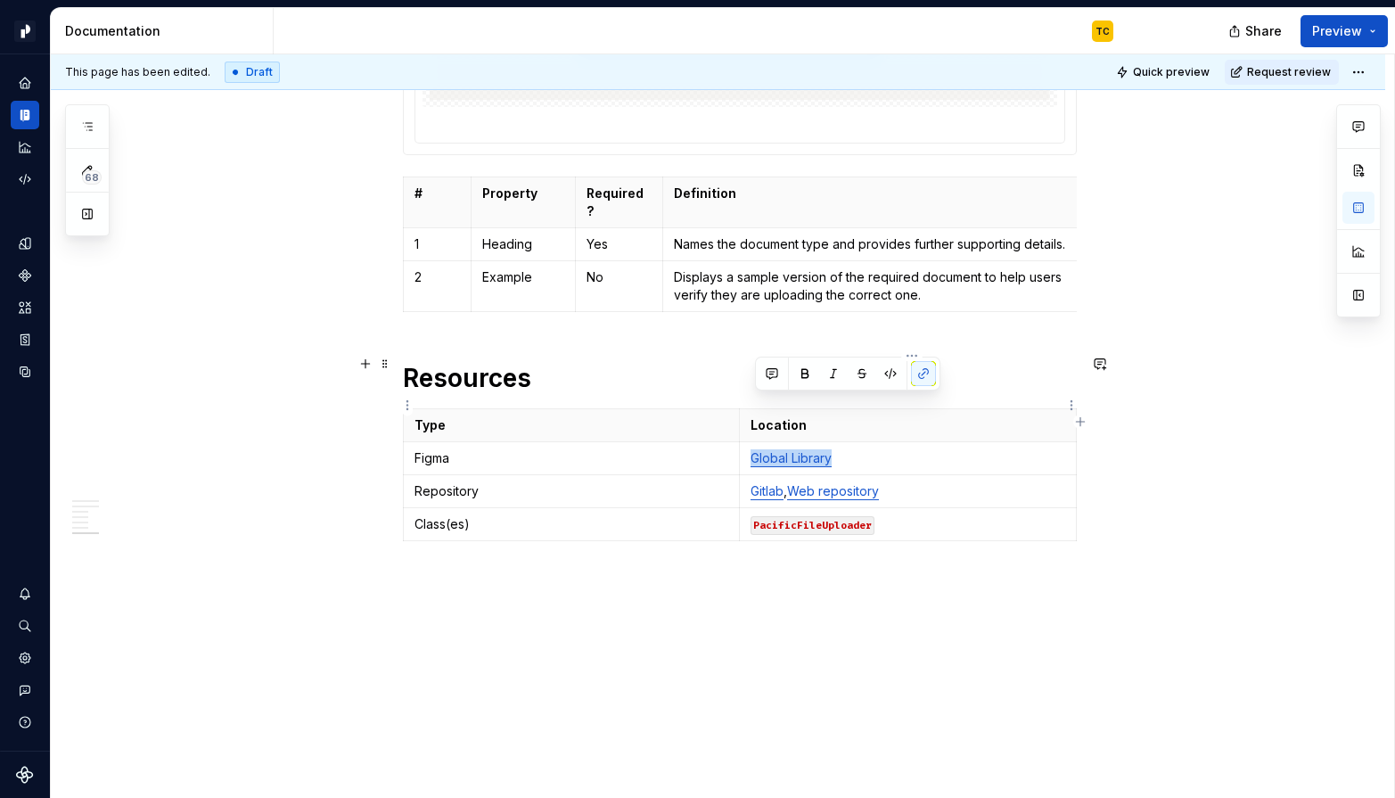
drag, startPoint x: 839, startPoint y: 407, endPoint x: 754, endPoint y: 404, distance: 84.8
click at [754, 449] on p "Global Library" at bounding box center [907, 458] width 315 height 18
click at [920, 369] on button "button" at bounding box center [923, 373] width 25 height 25
click at [924, 369] on button "button" at bounding box center [923, 373] width 25 height 25
click at [923, 373] on button "button" at bounding box center [923, 373] width 25 height 25
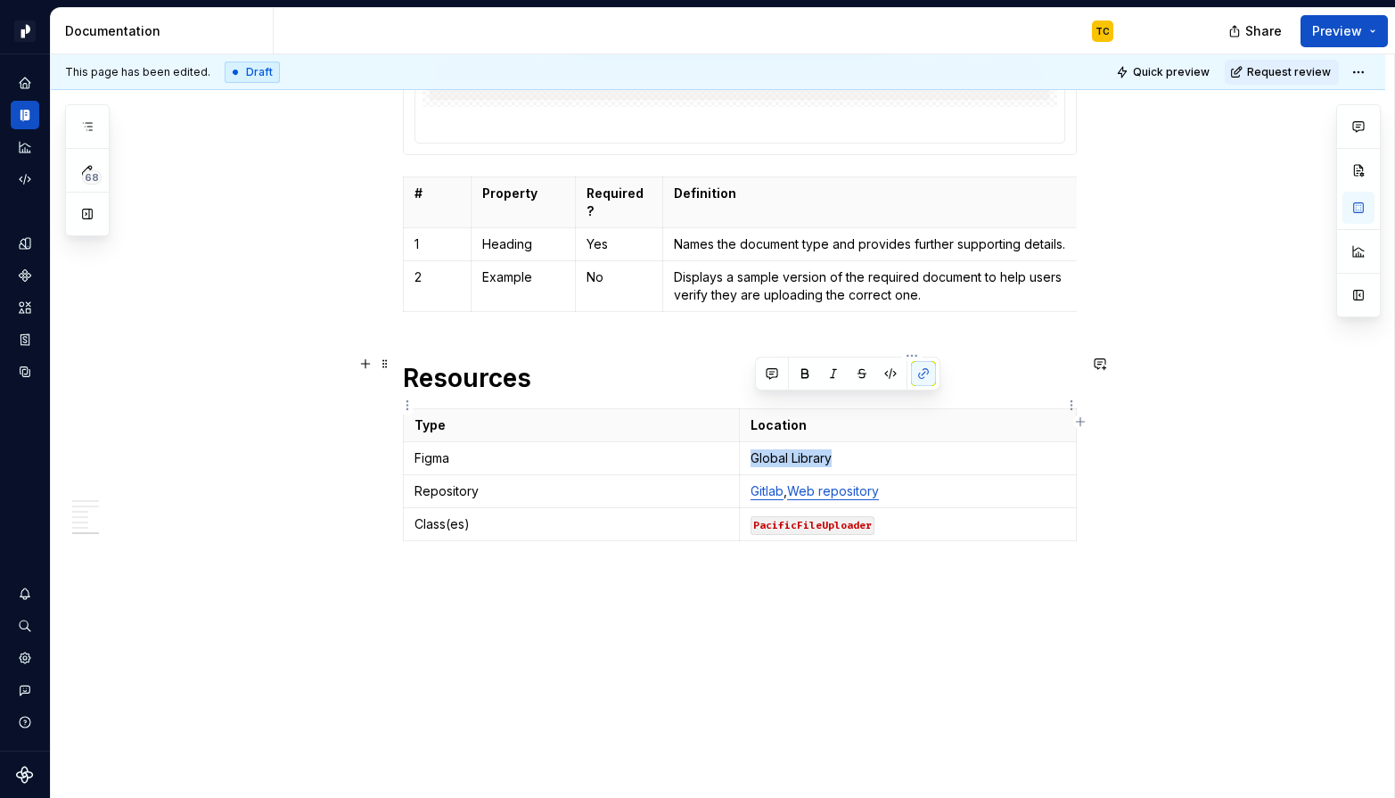
click at [815, 449] on p "Global Library" at bounding box center [907, 458] width 315 height 18
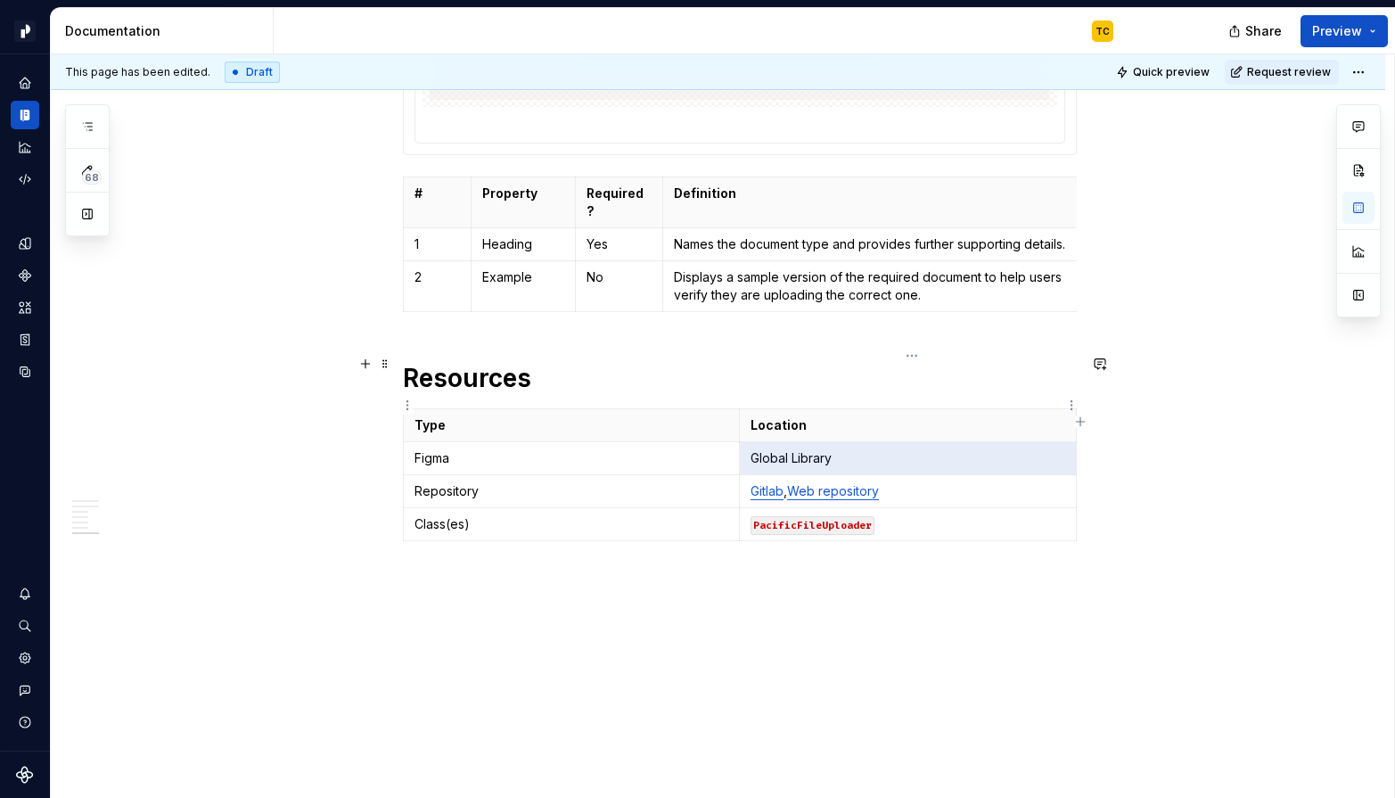
click at [801, 449] on p "Global Library" at bounding box center [907, 458] width 315 height 18
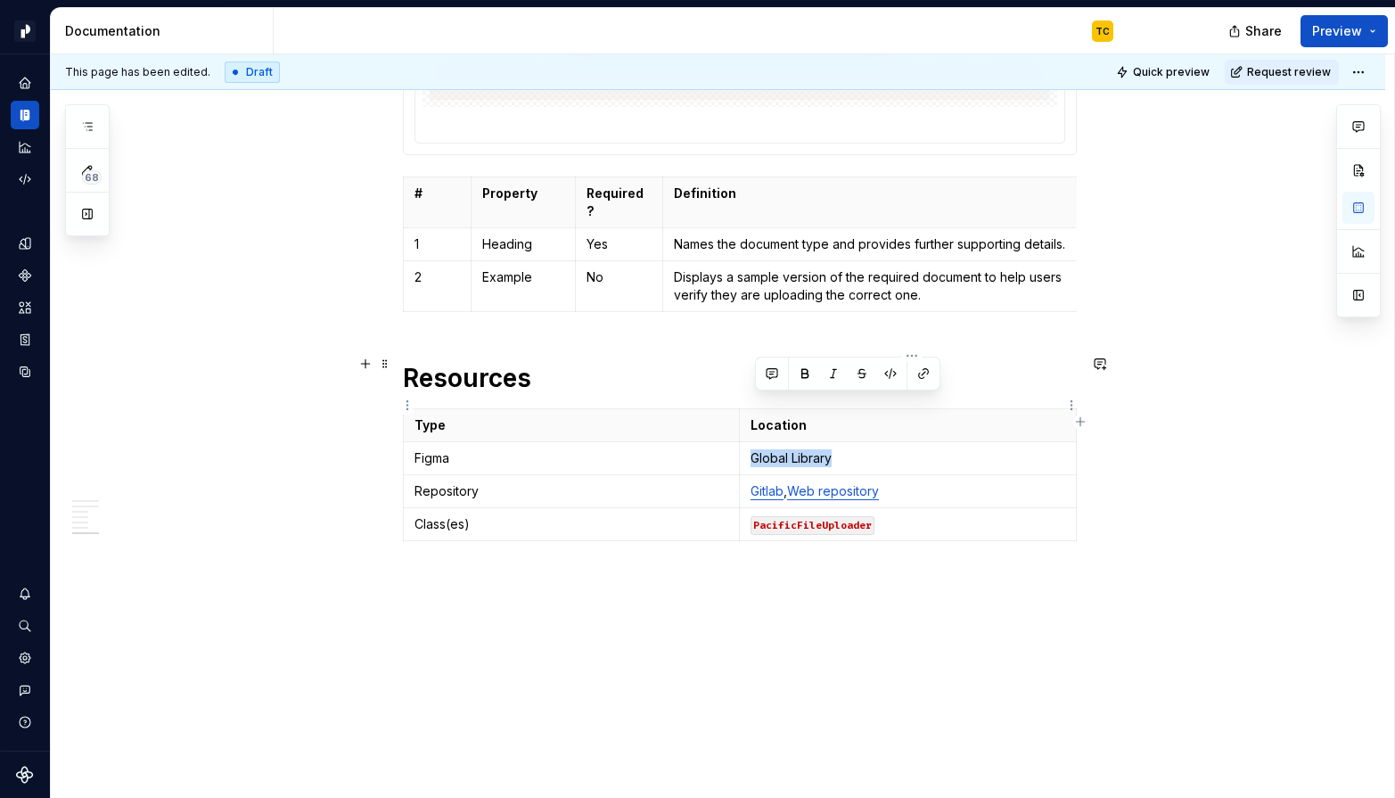
drag, startPoint x: 758, startPoint y: 401, endPoint x: 841, endPoint y: 401, distance: 82.9
click at [841, 449] on p "Global Library" at bounding box center [907, 458] width 315 height 18
click at [919, 366] on button "button" at bounding box center [923, 373] width 25 height 25
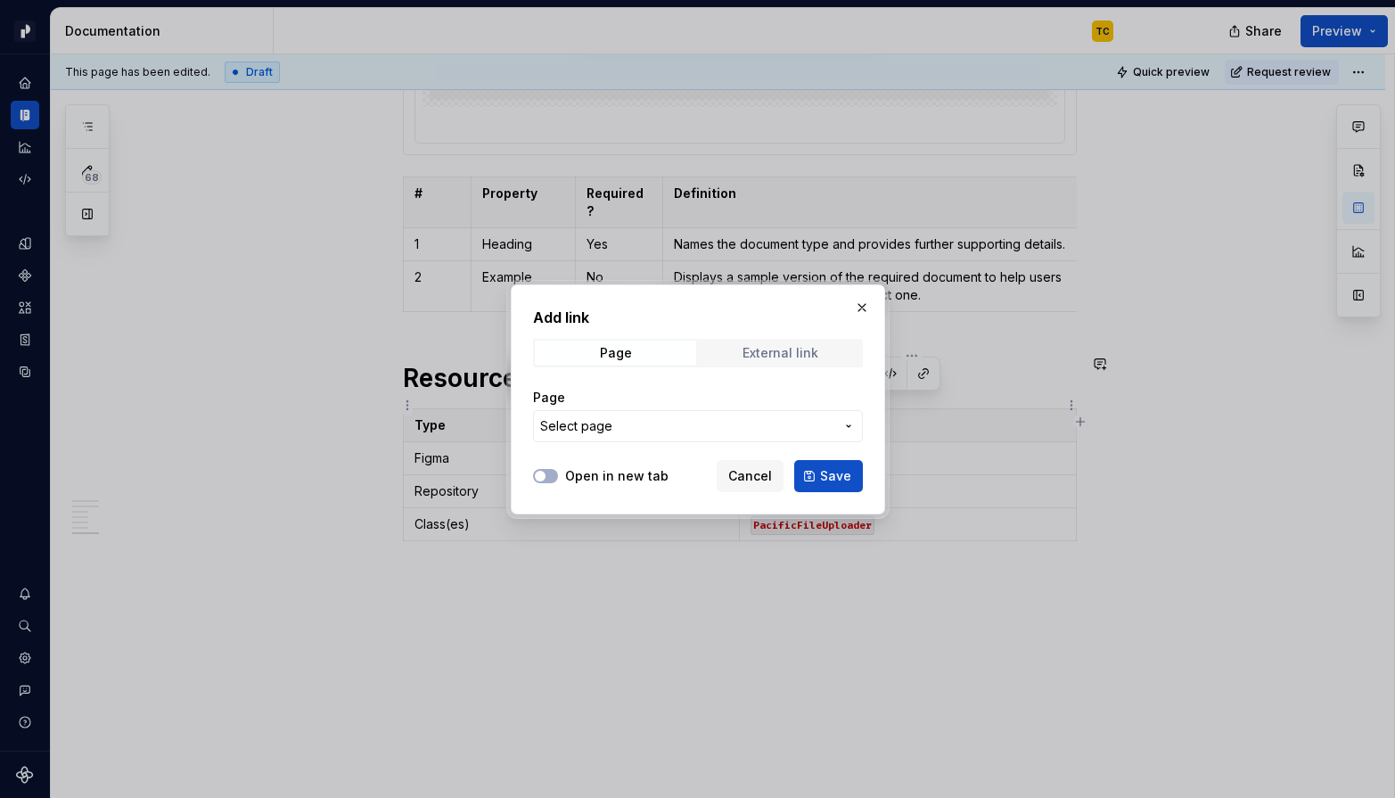
click at [776, 349] on div "External link" at bounding box center [780, 353] width 76 height 14
click at [712, 428] on input "URL" at bounding box center [698, 426] width 330 height 32
paste input "[URL][DOMAIN_NAME]"
type input "[URL][DOMAIN_NAME]"
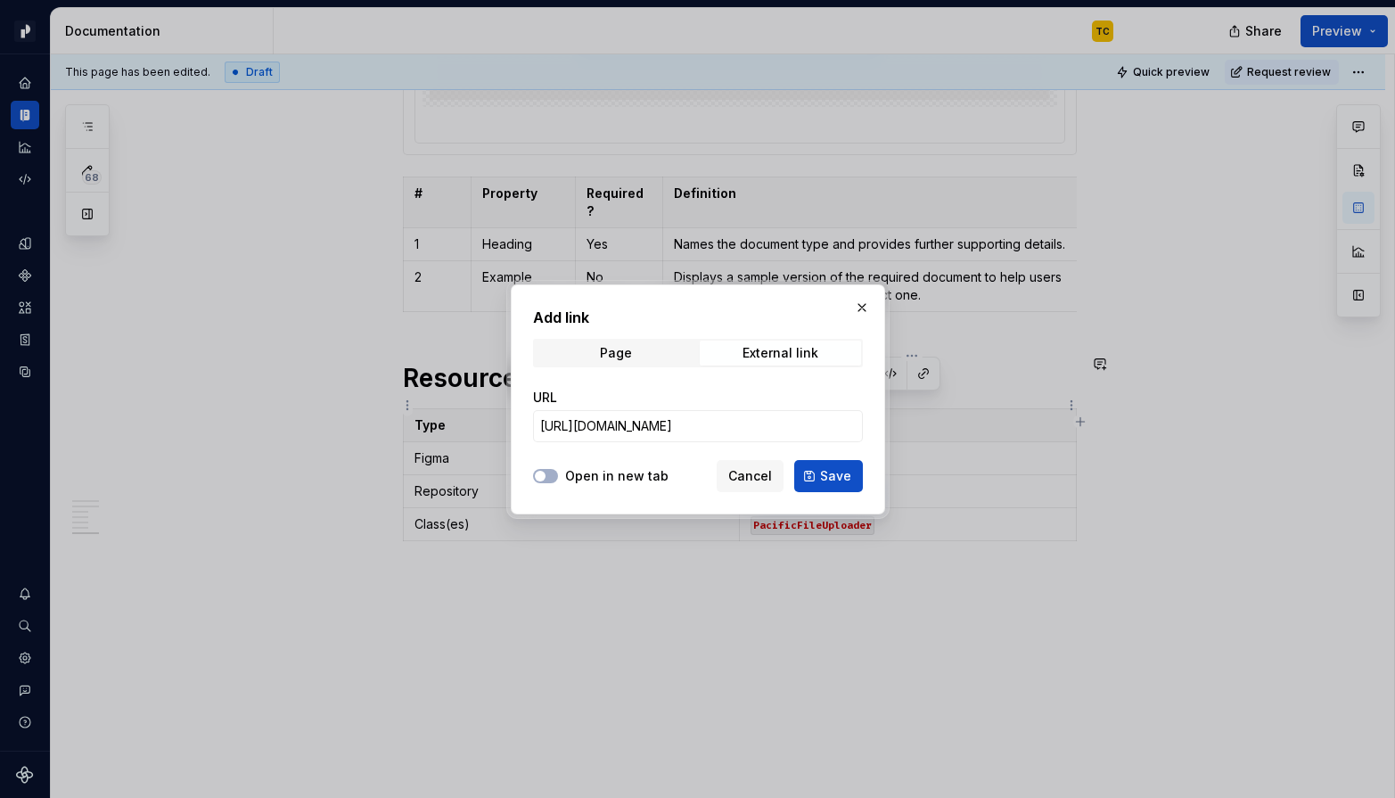
scroll to position [0, 0]
click at [561, 478] on div "Open in new tab" at bounding box center [600, 476] width 135 height 18
click at [552, 480] on button "Open in new tab" at bounding box center [545, 476] width 25 height 14
click at [831, 473] on span "Save" at bounding box center [835, 476] width 31 height 18
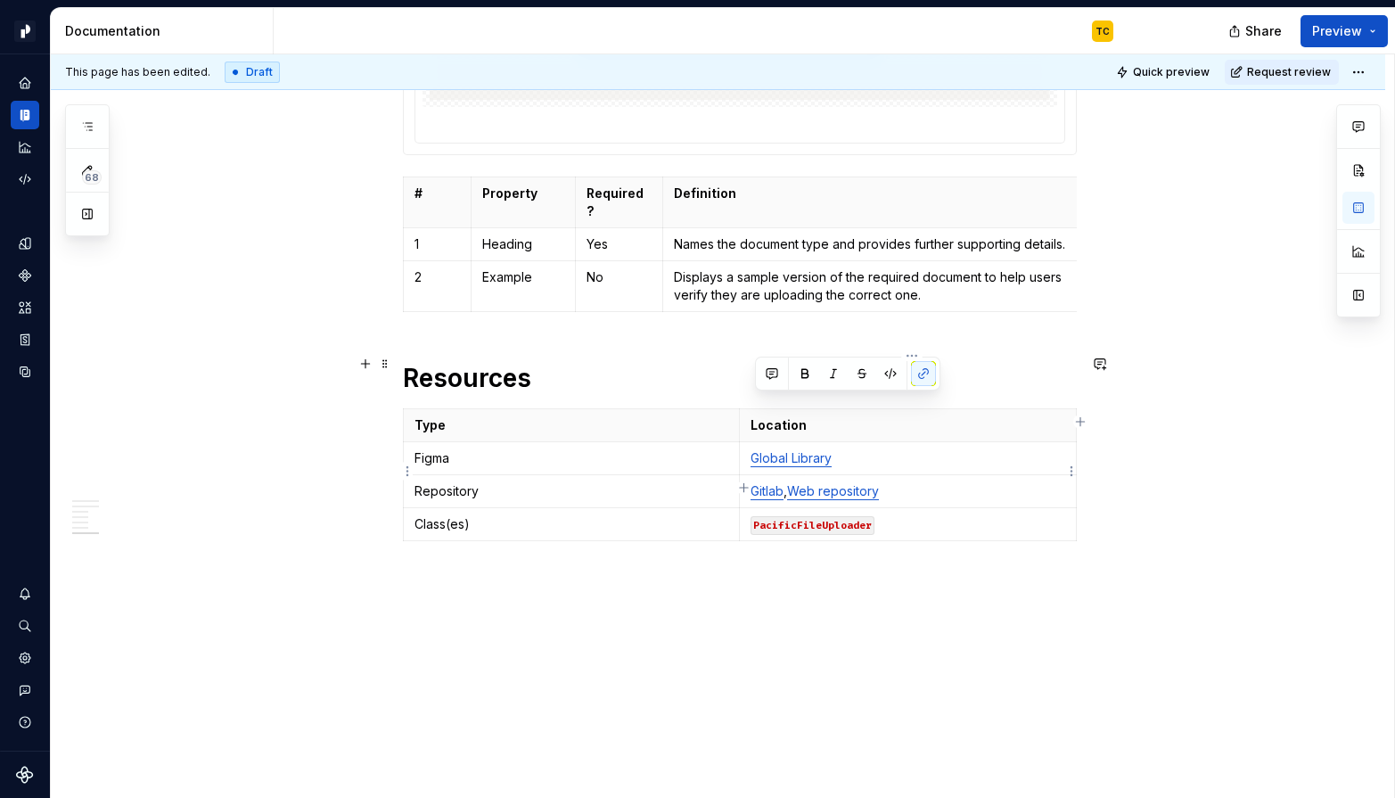
click at [888, 515] on p "PacificFileUploader" at bounding box center [907, 524] width 315 height 18
click at [26, 176] on icon "Code automation" at bounding box center [25, 179] width 16 height 16
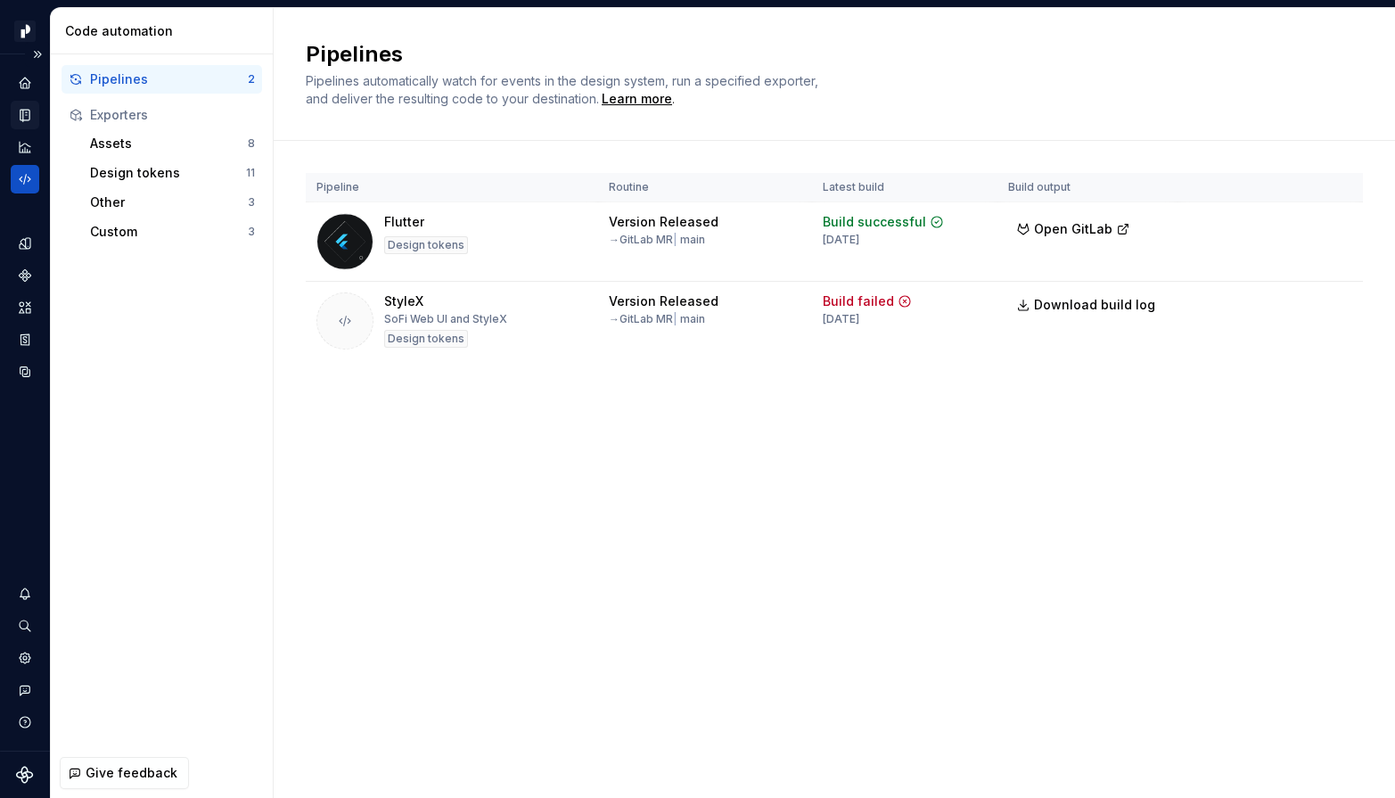
click at [24, 119] on icon "Documentation" at bounding box center [26, 116] width 7 height 10
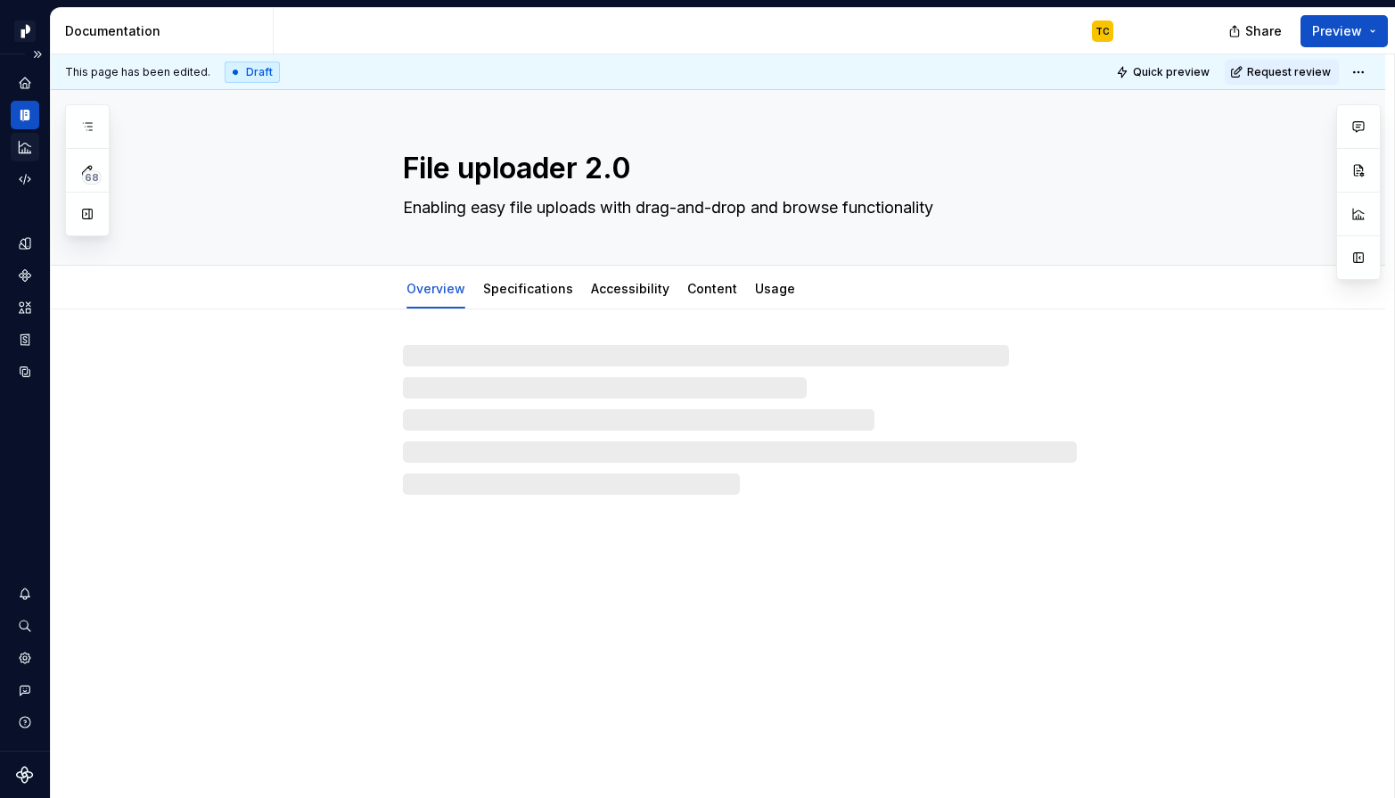
click at [22, 147] on icon "Analytics" at bounding box center [25, 147] width 16 height 16
type textarea "*"
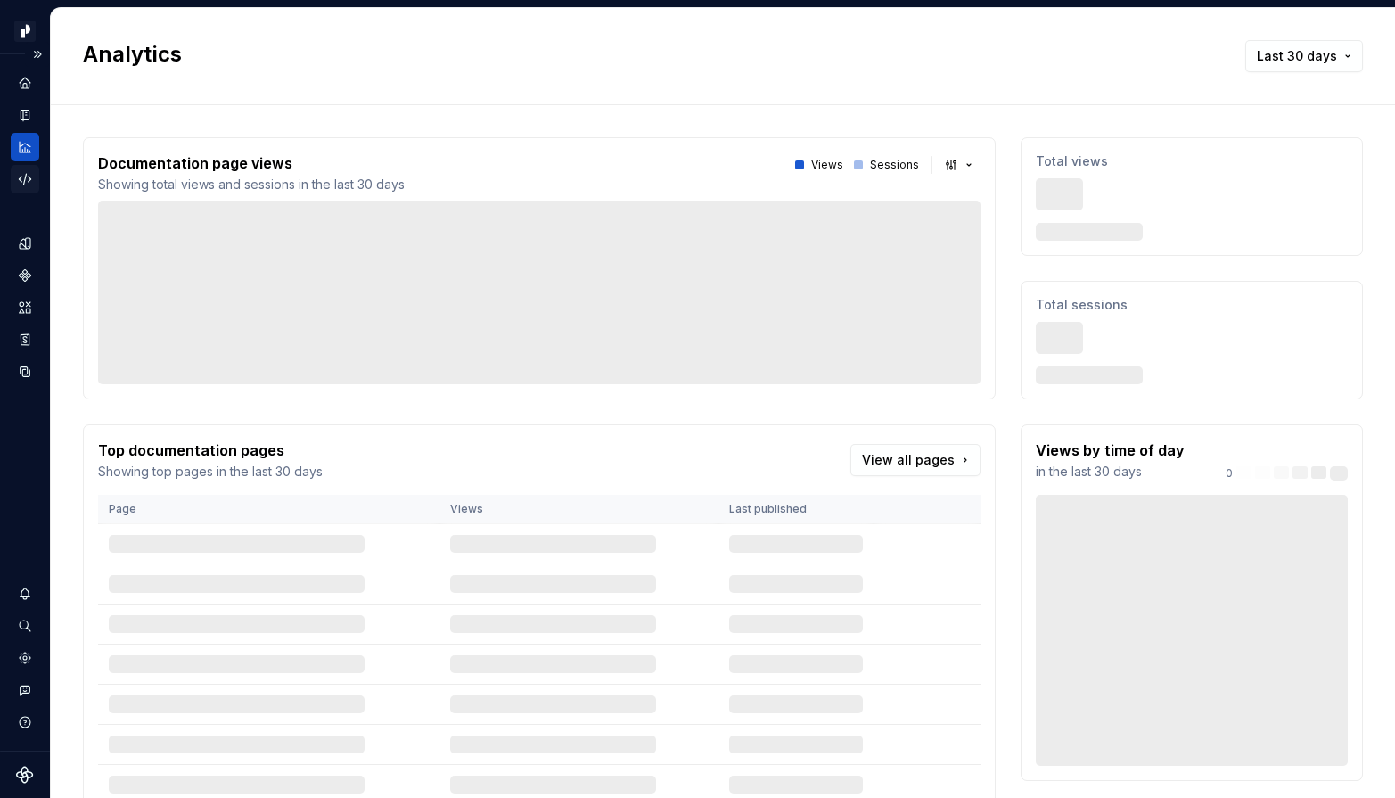
click at [28, 175] on icon "Code automation" at bounding box center [25, 179] width 16 height 16
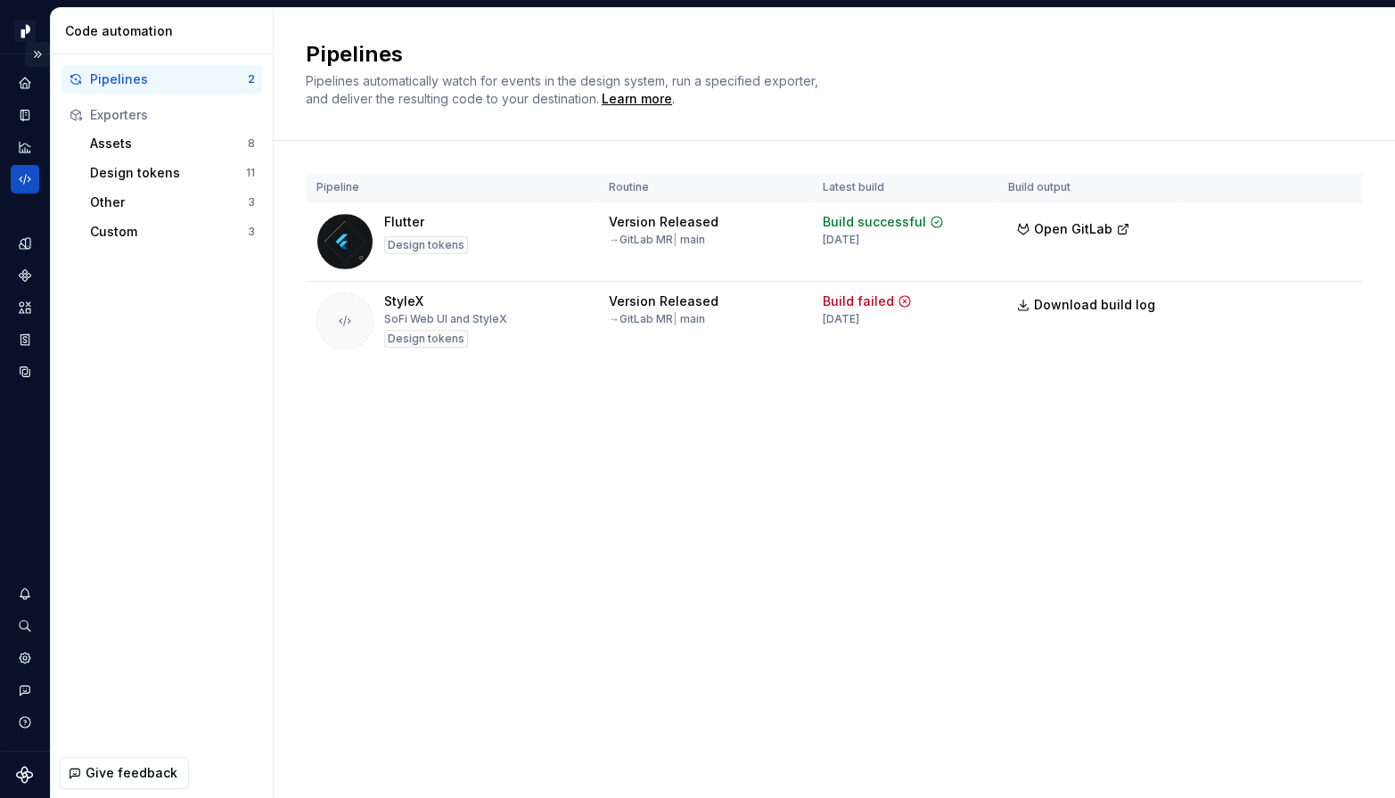
click at [40, 57] on button "Expand sidebar" at bounding box center [37, 54] width 25 height 25
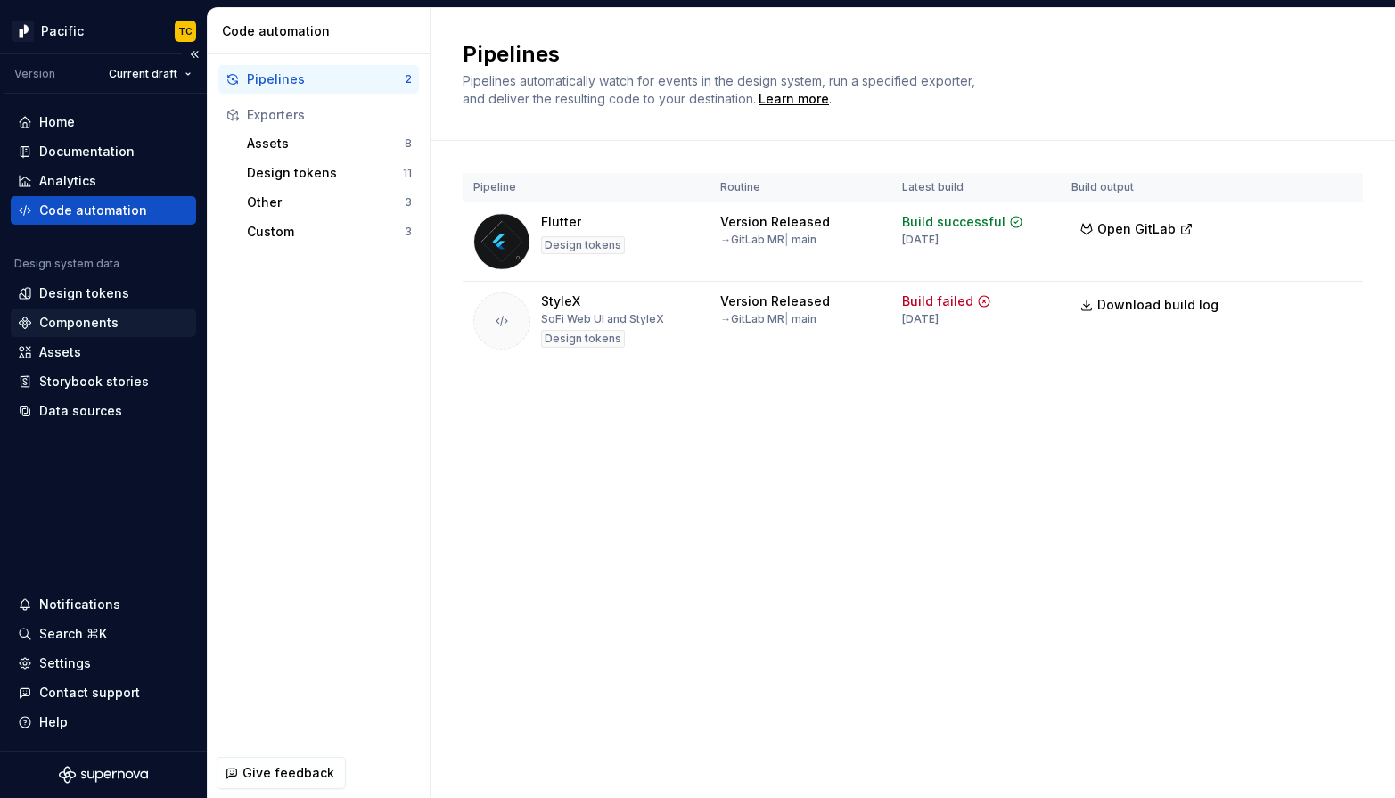
click at [70, 326] on div "Components" at bounding box center [78, 323] width 79 height 18
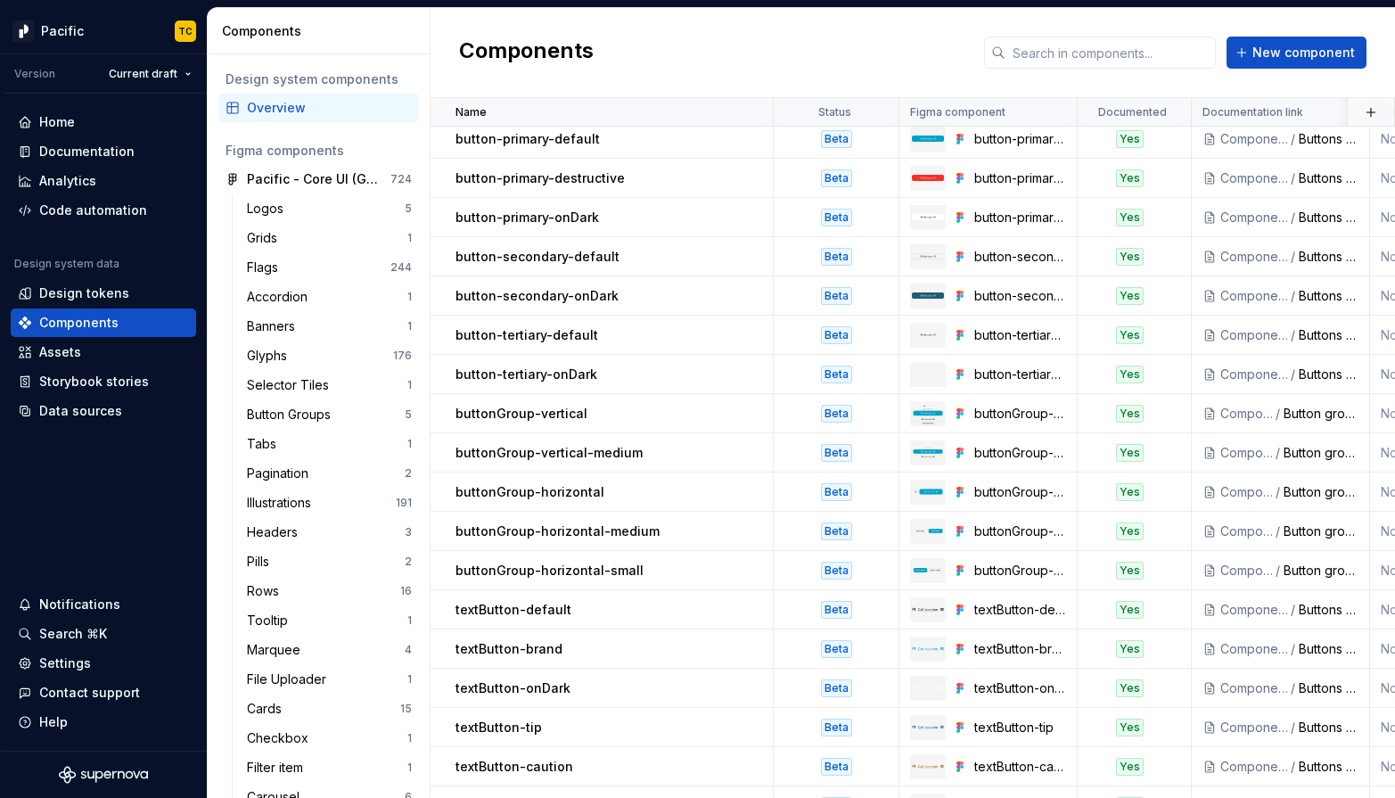
scroll to position [3643, 0]
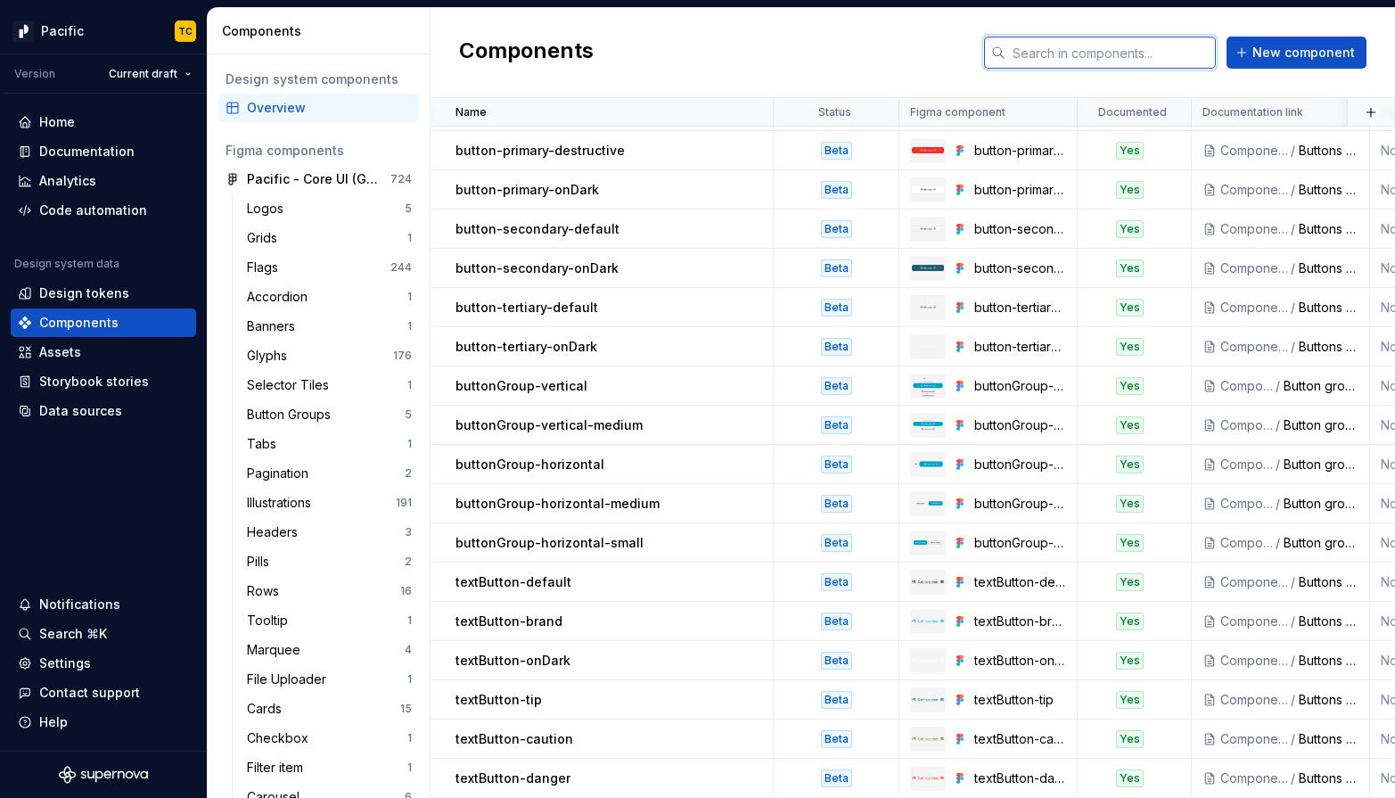
click at [1064, 50] on input "text" at bounding box center [1110, 53] width 210 height 32
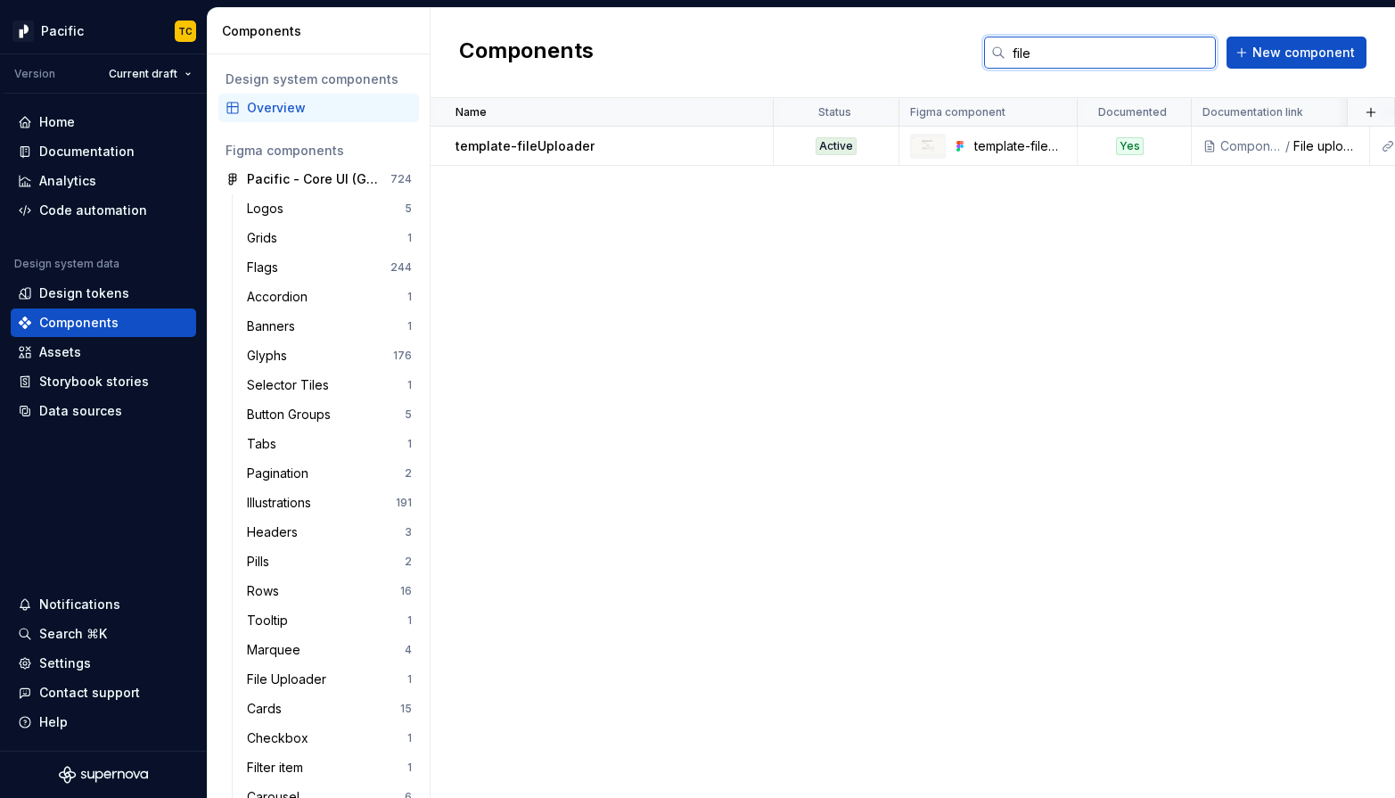
scroll to position [0, 37]
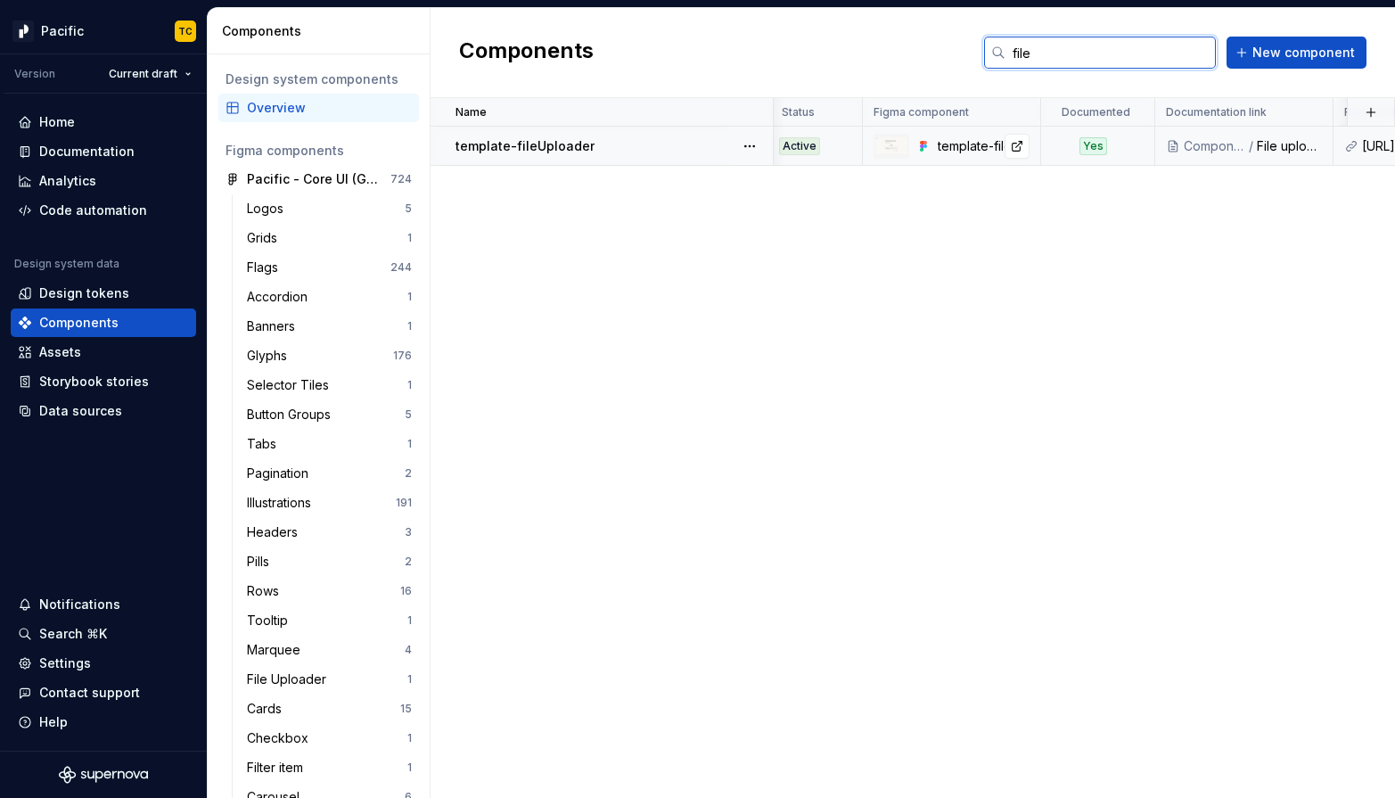
type input "file"
click at [945, 146] on div "template-fileUploader" at bounding box center [984, 146] width 92 height 18
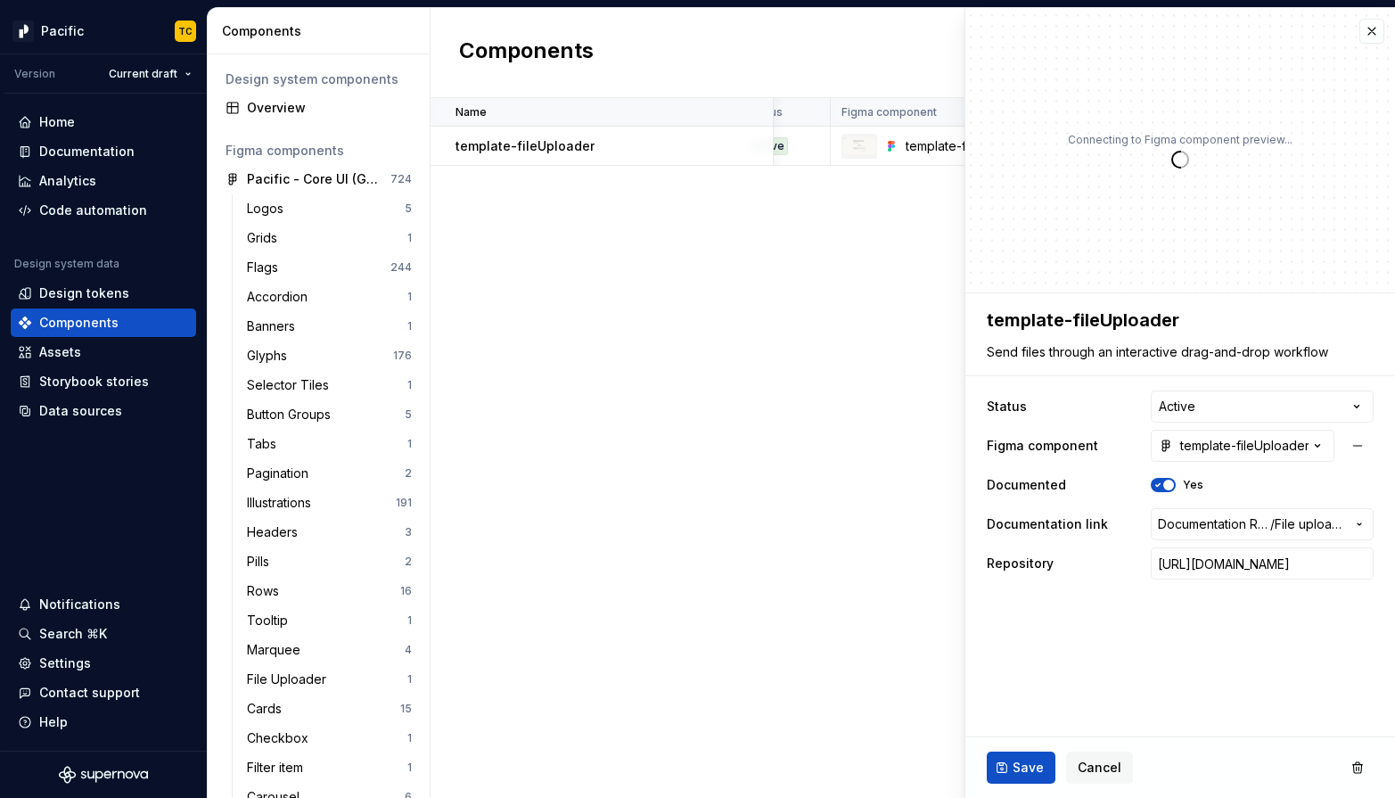
scroll to position [0, 178]
type textarea "*"
click at [1240, 447] on icon "button" at bounding box center [1318, 446] width 4 height 3
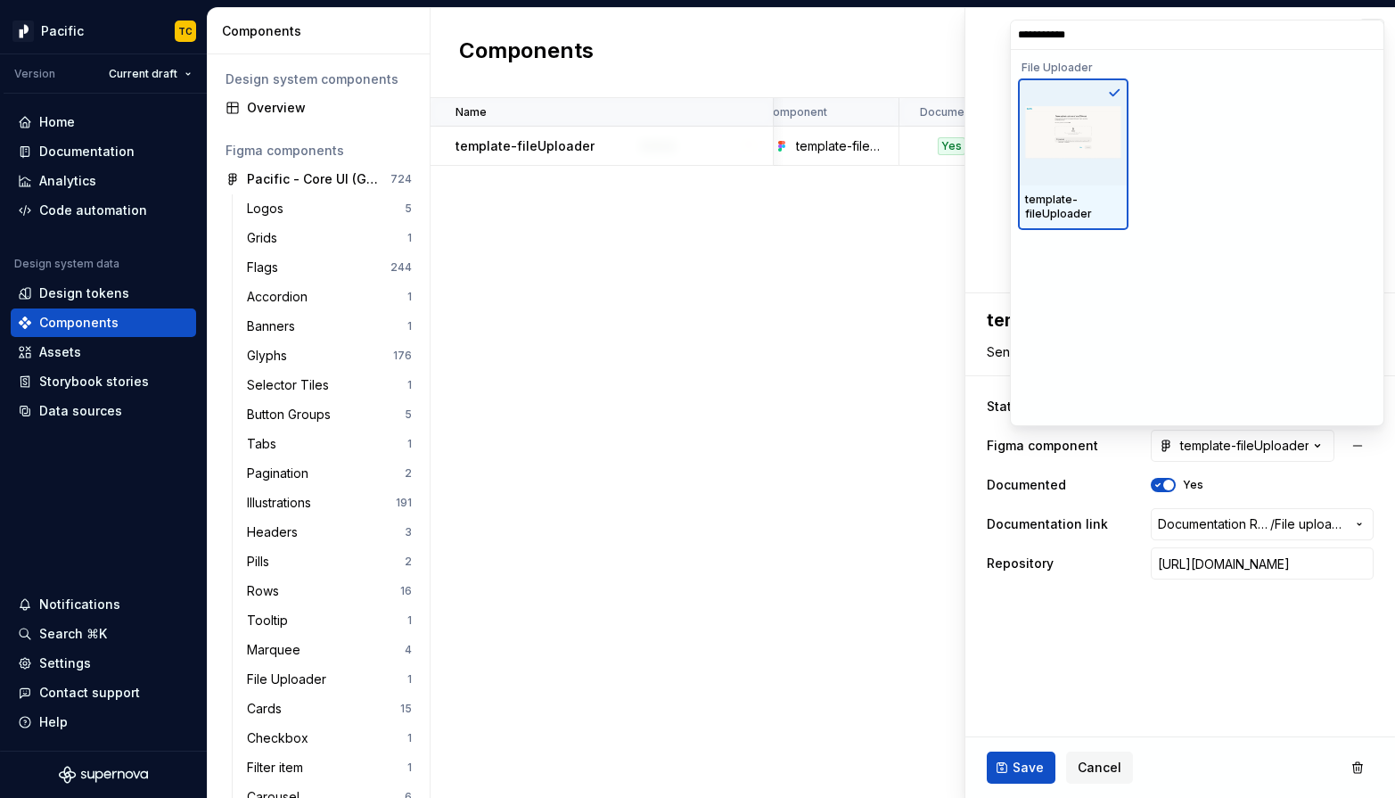
type input "**********"
type textarea "*"
click at [1117, 92] on icon at bounding box center [1114, 93] width 14 height 14
click at [1240, 34] on input "**********" at bounding box center [1197, 35] width 373 height 14
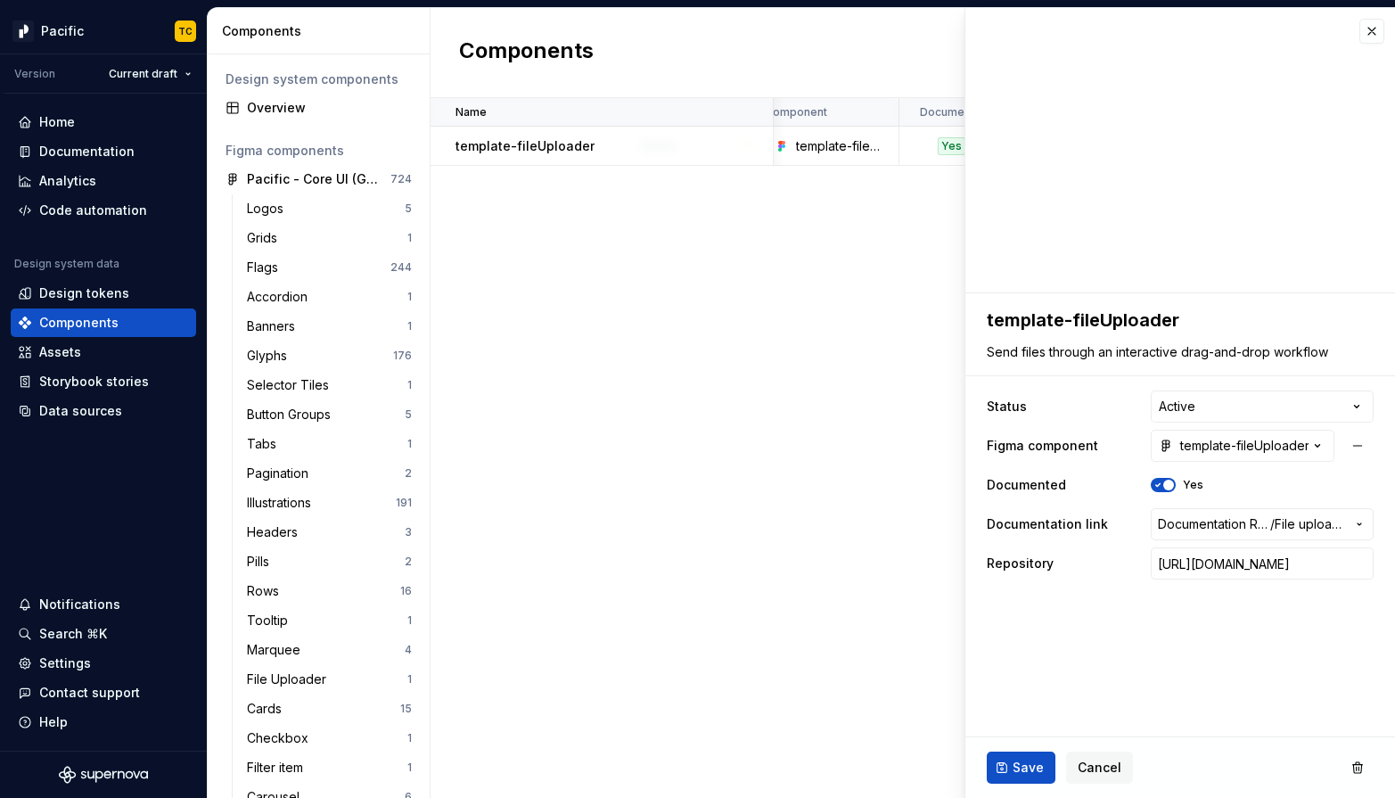
click at [1114, 621] on html "Pacific TC Version Current draft Home Documentation Analytics Code automation D…" at bounding box center [697, 399] width 1395 height 798
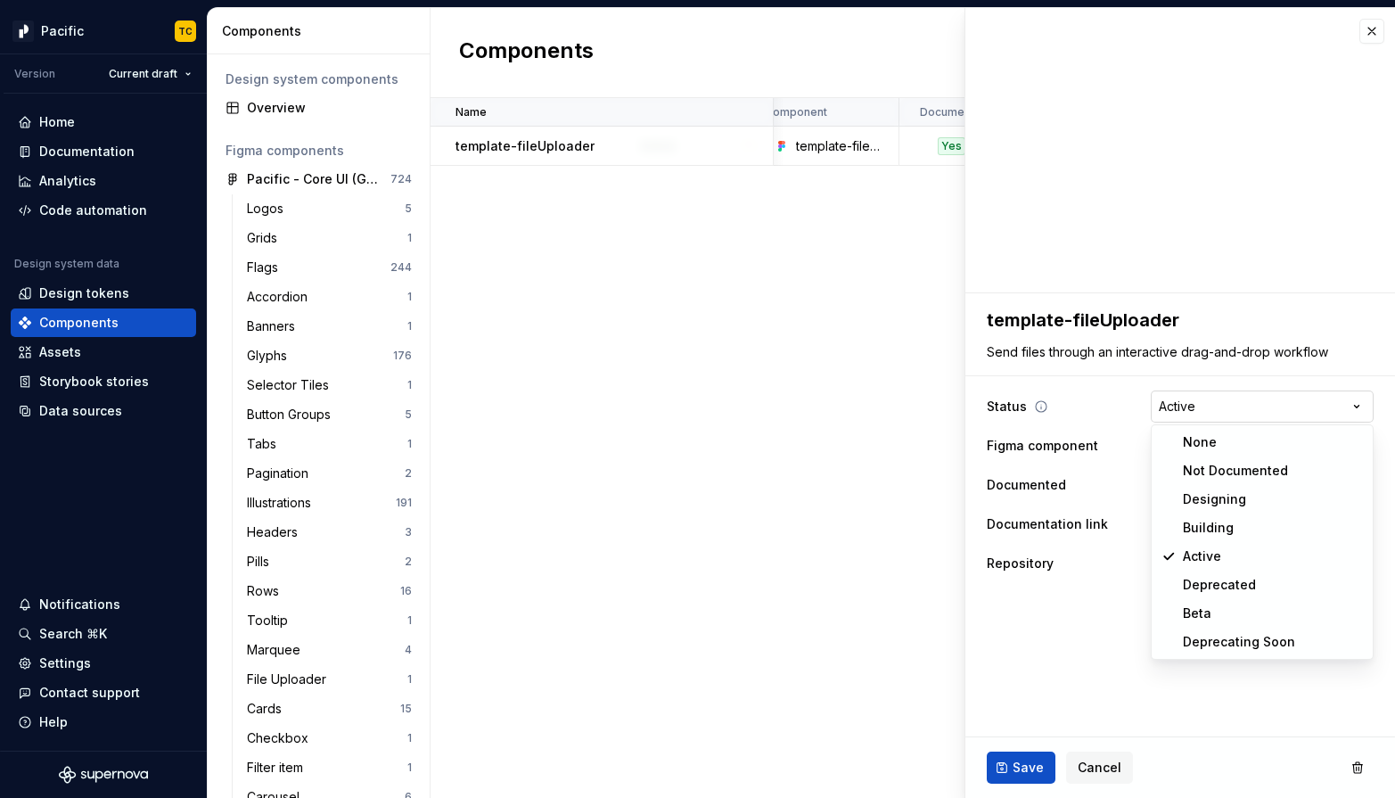
click at [1234, 414] on html "Pacific TC Version Current draft Home Documentation Analytics Code automation D…" at bounding box center [697, 399] width 1395 height 798
select select "**********"
type textarea "*"
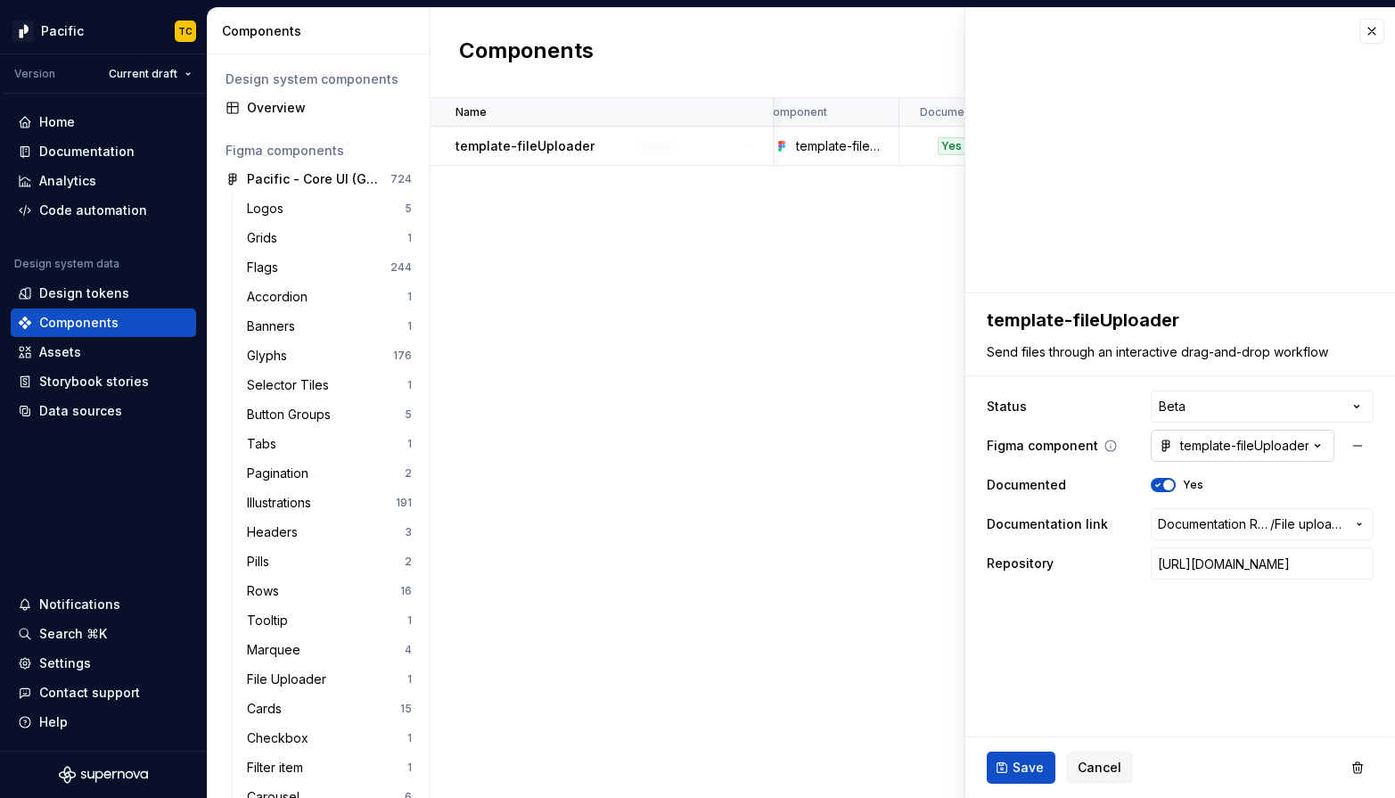
click at [1227, 446] on div "template-fileUploader" at bounding box center [1234, 446] width 150 height 18
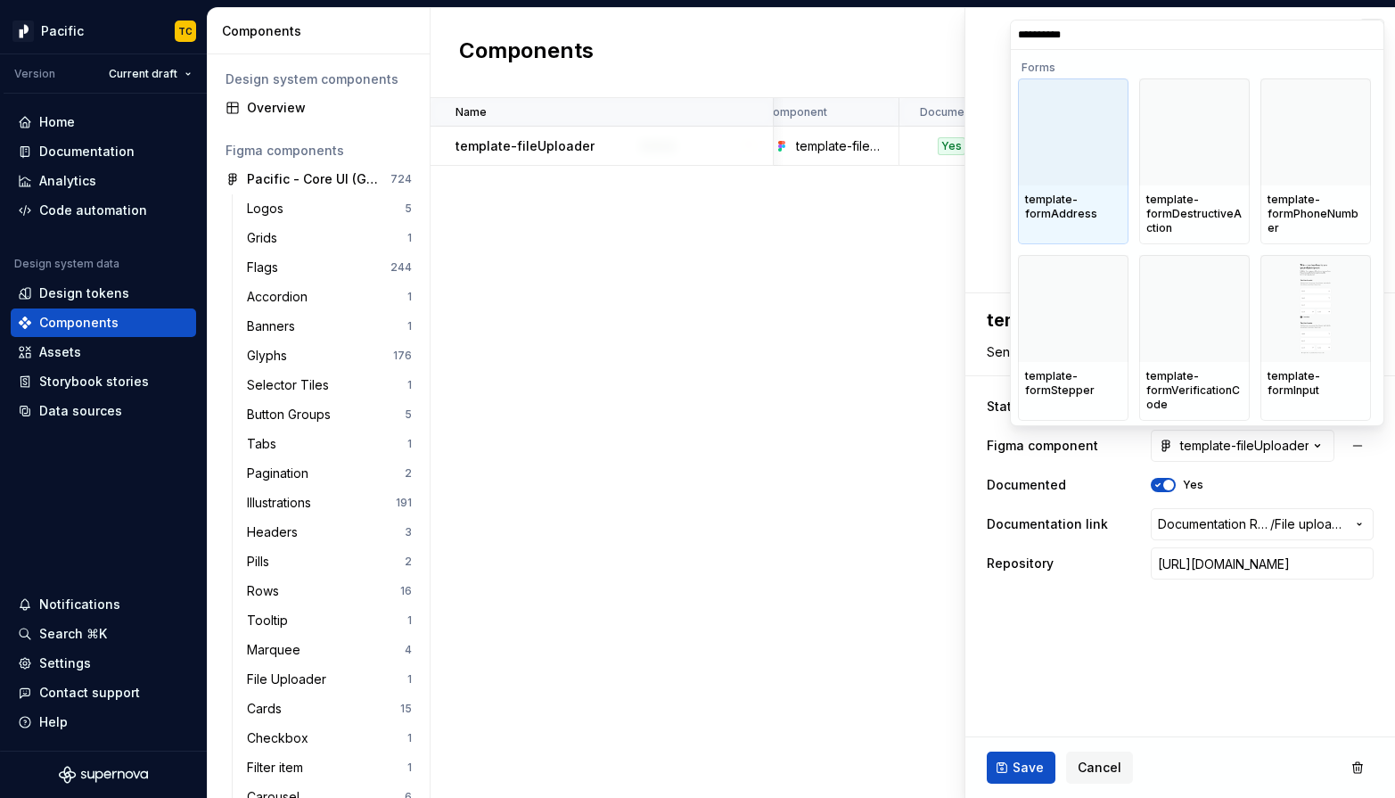
type input "**********"
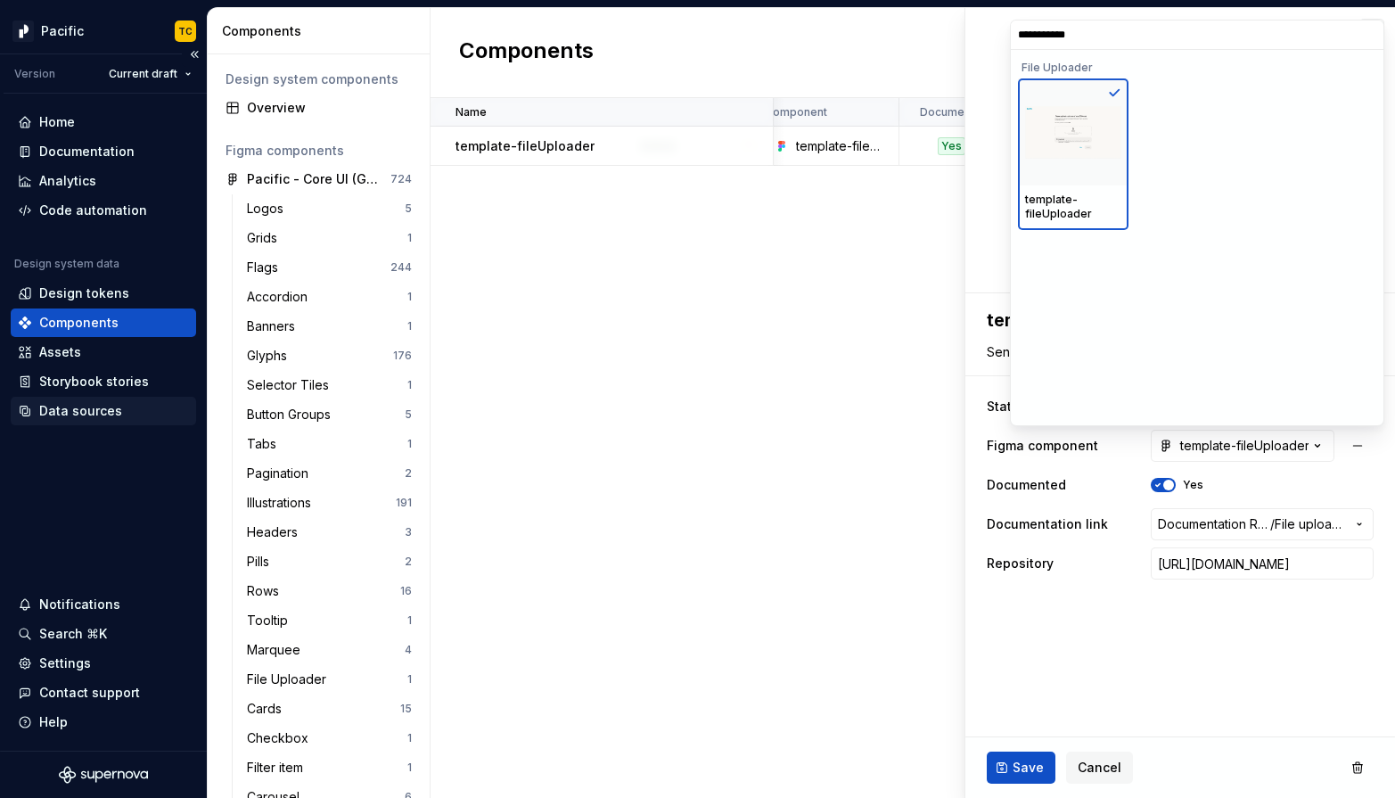
click at [111, 397] on html "Pacific TC Version Current draft Home Documentation Analytics Code automation D…" at bounding box center [697, 399] width 1395 height 798
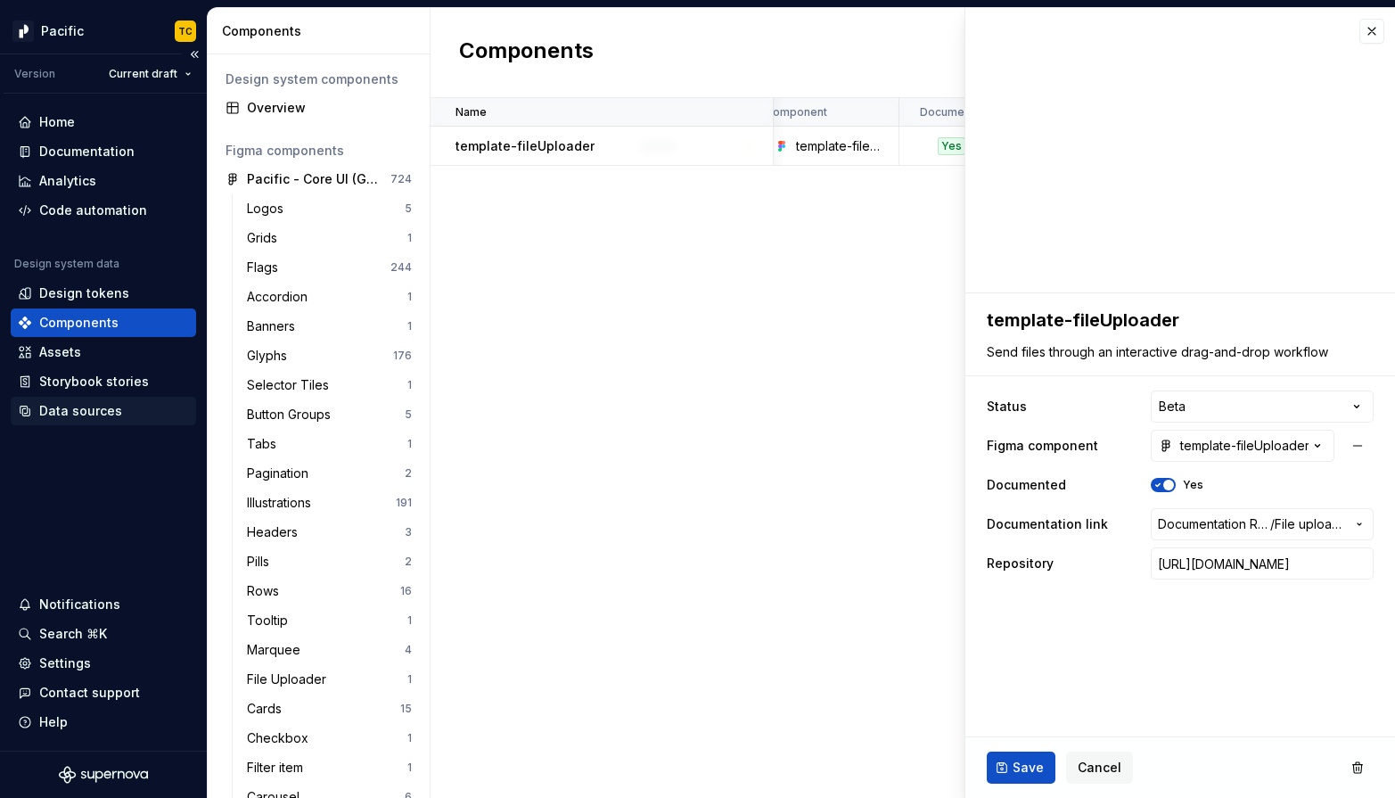
click at [109, 406] on div "Data sources" at bounding box center [80, 411] width 83 height 18
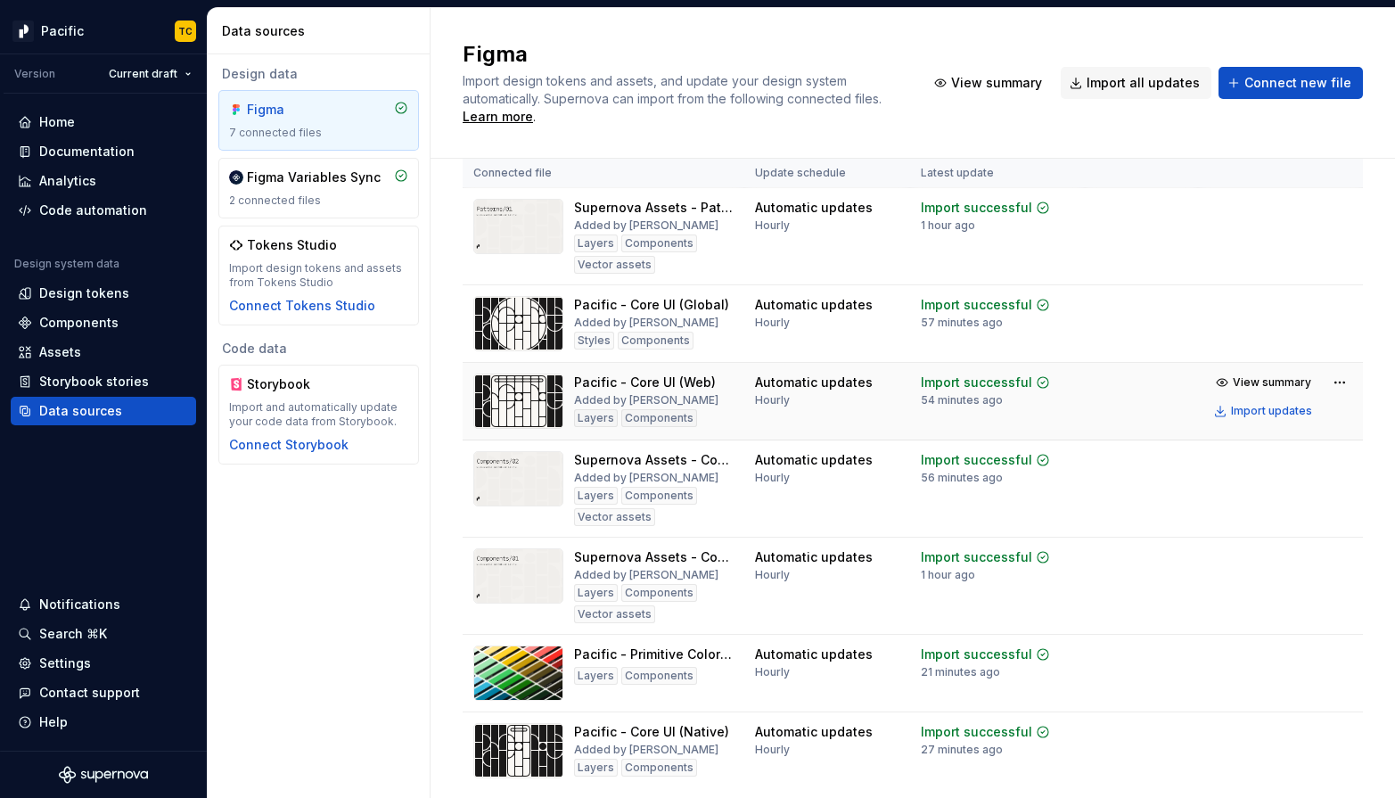
scroll to position [37, 0]
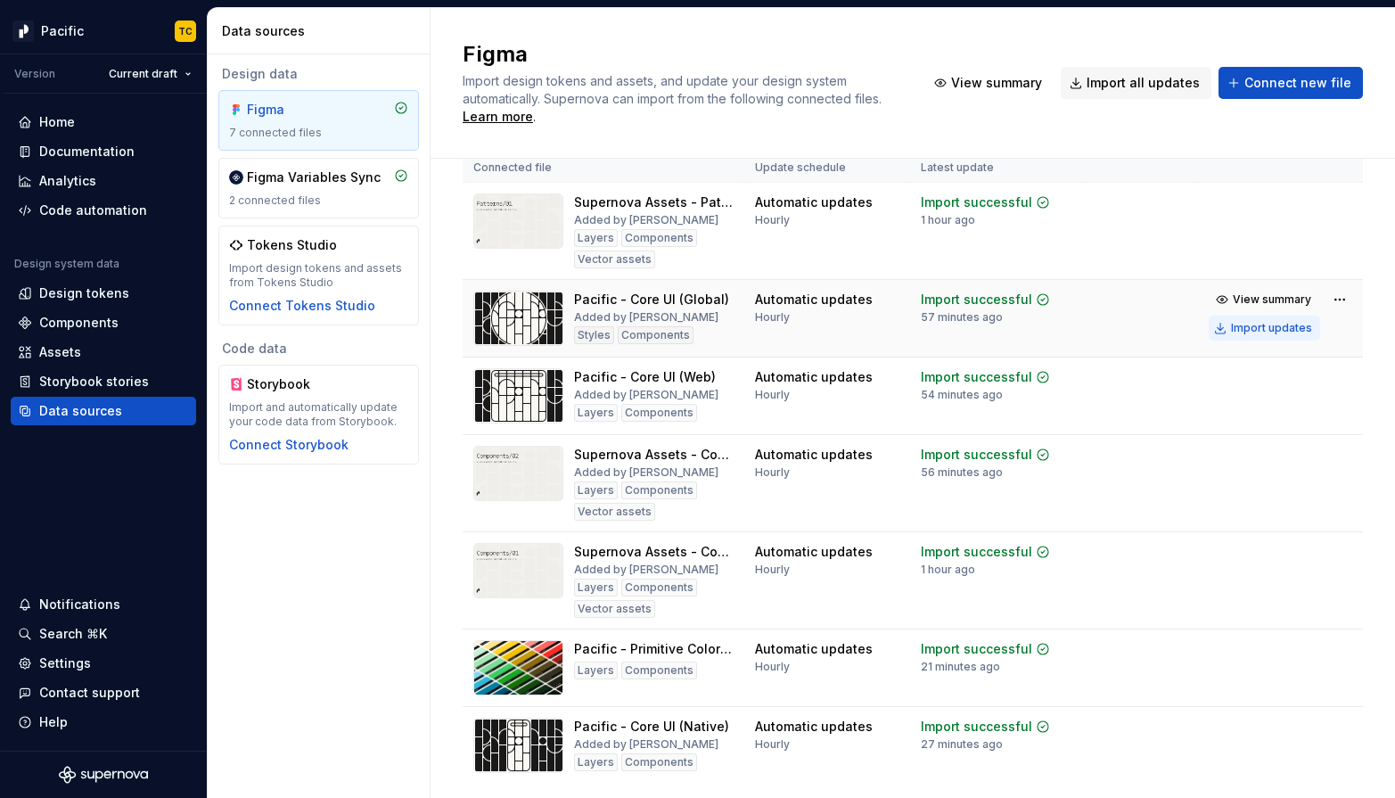
click at [1237, 334] on div "Import updates" at bounding box center [1271, 328] width 81 height 14
click at [1223, 330] on button "Import updates" at bounding box center [1264, 328] width 111 height 25
click at [1234, 329] on button "Import updates" at bounding box center [1264, 328] width 111 height 25
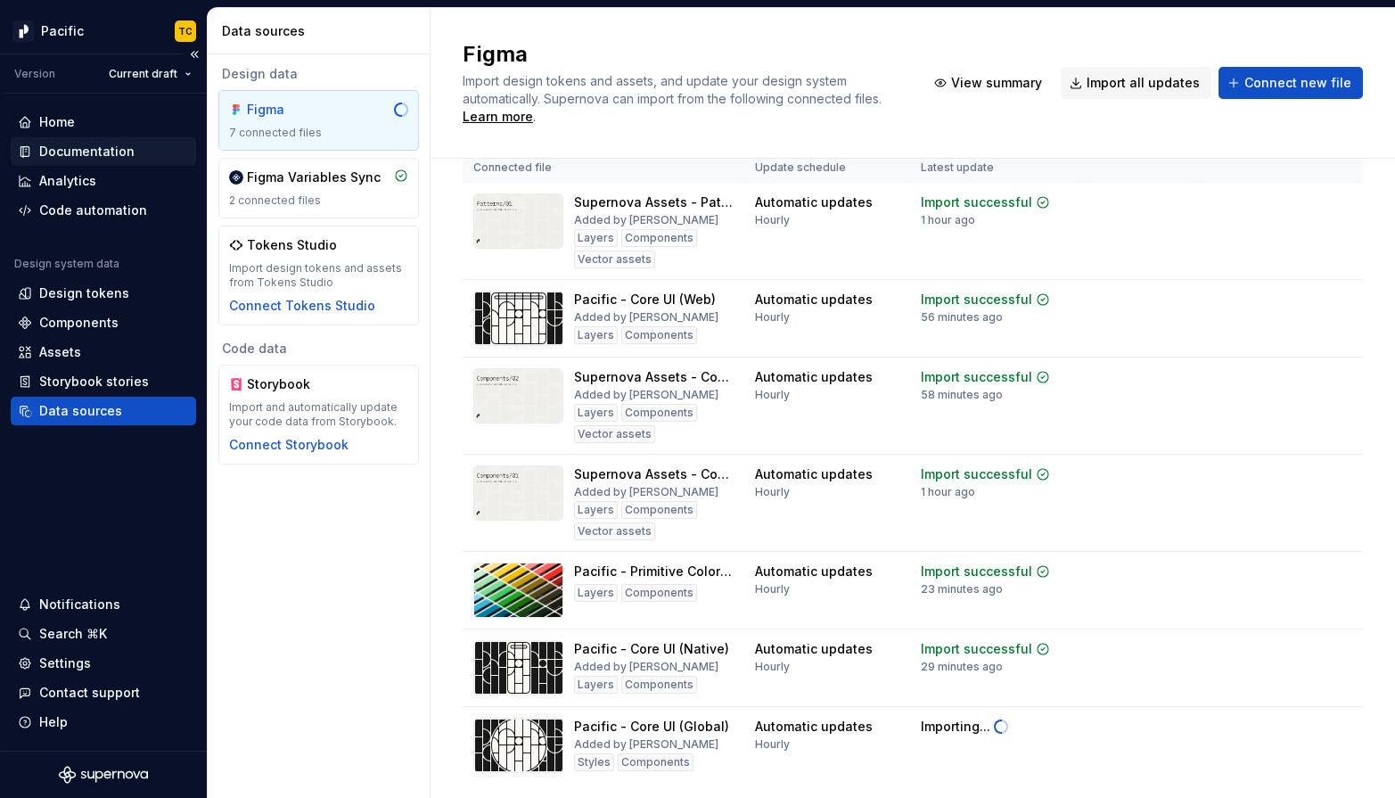
click at [130, 155] on div "Documentation" at bounding box center [86, 152] width 95 height 18
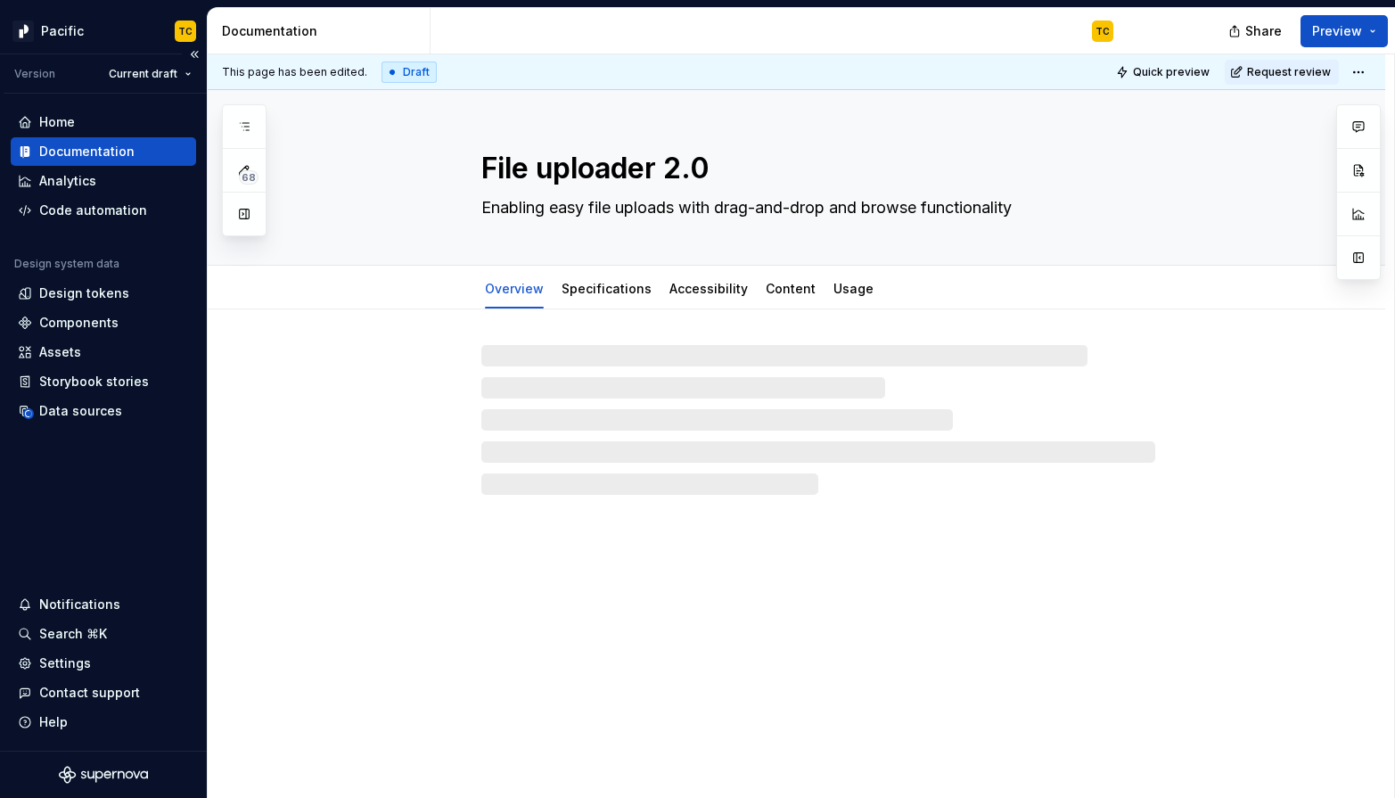
type textarea "*"
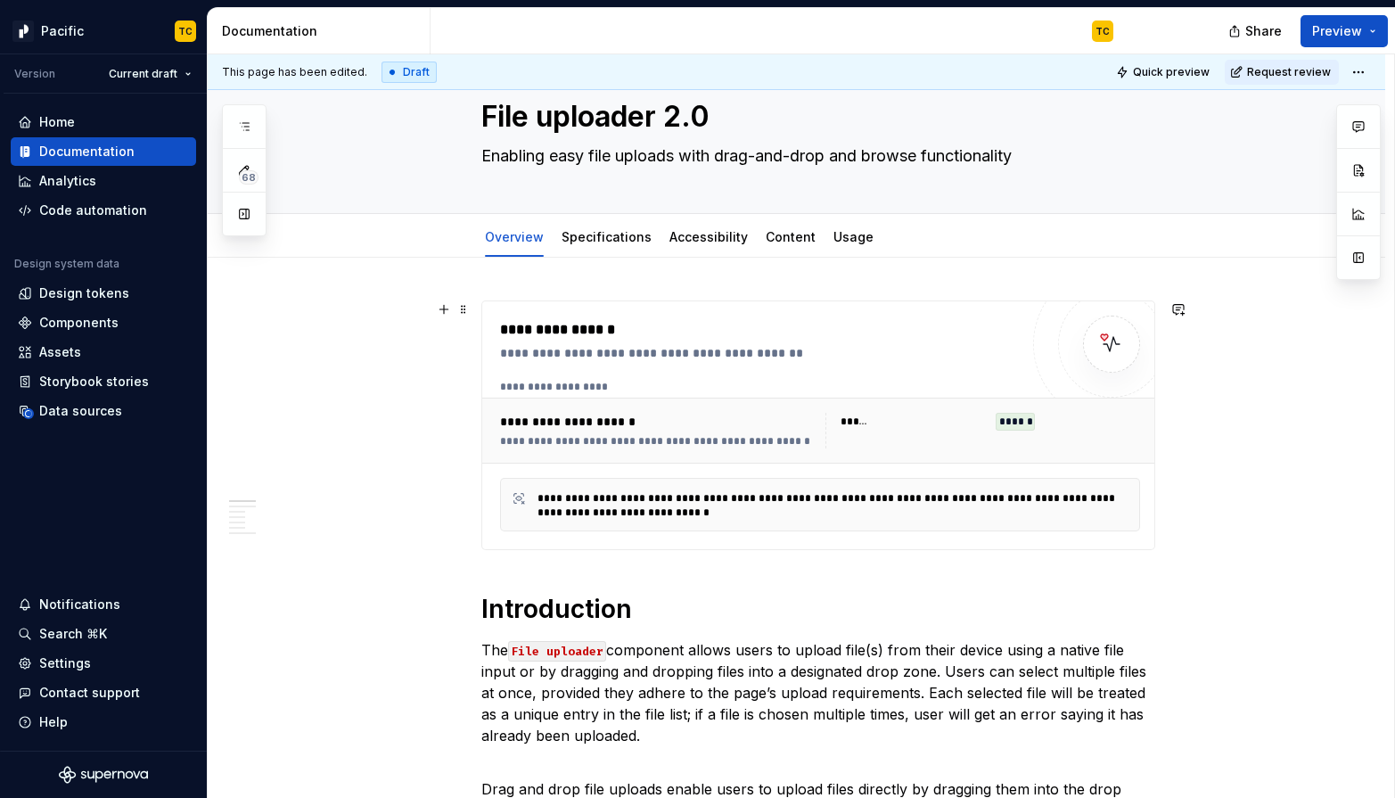
scroll to position [61, 0]
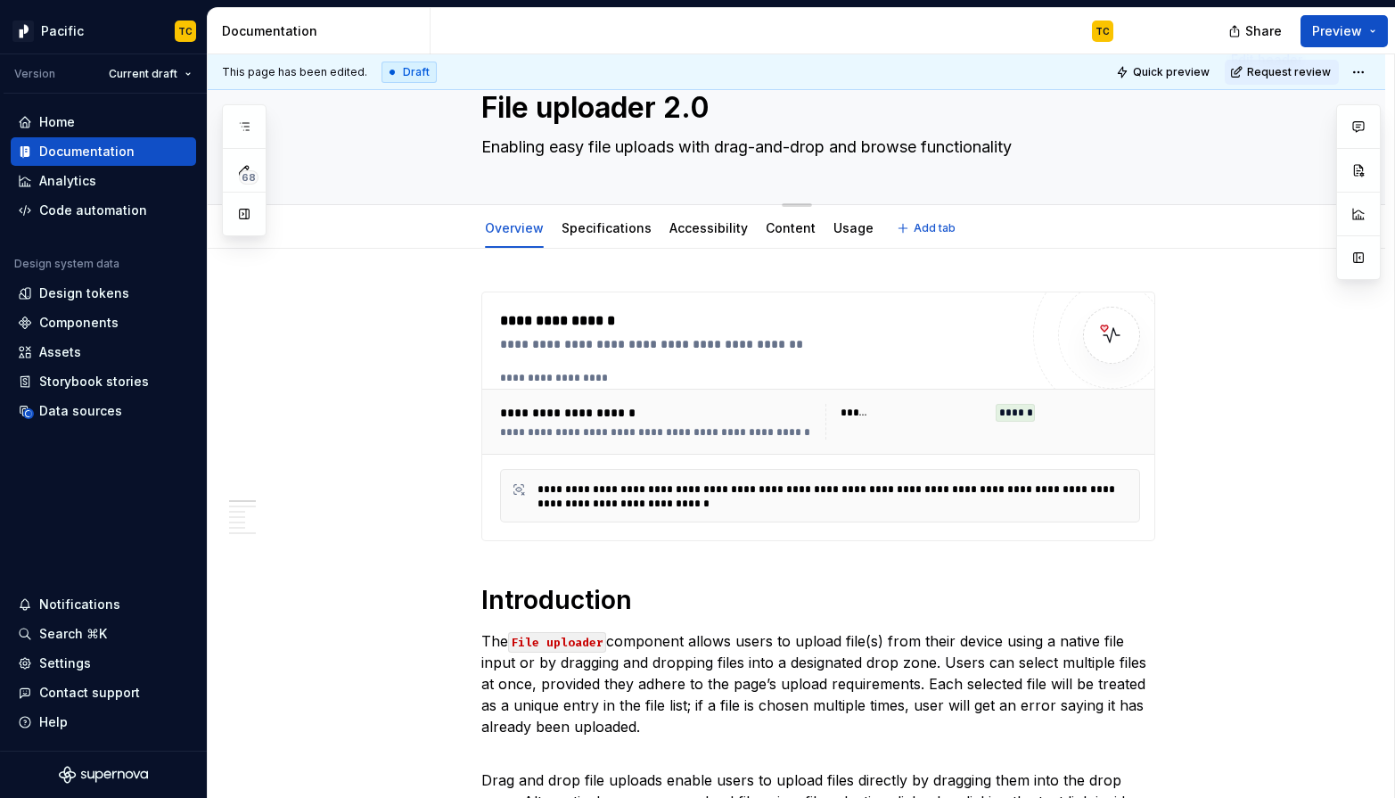
click at [702, 147] on textarea "Enabling easy file uploads with drag-and-drop and browse functionality" at bounding box center [815, 147] width 674 height 29
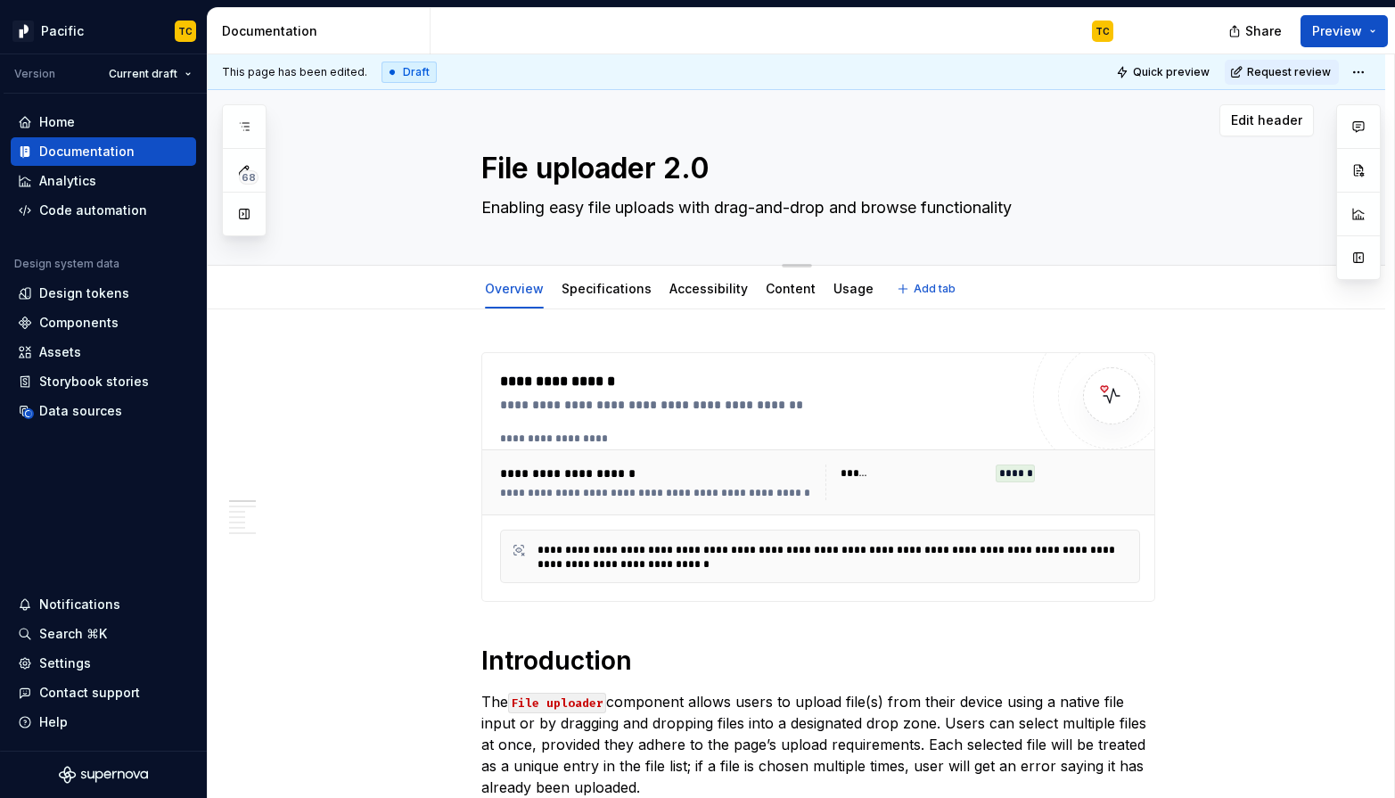
click at [832, 179] on textarea "File uploader 2.0" at bounding box center [815, 168] width 674 height 43
click at [1364, 75] on html "Pacific TC Version Current draft Home Documentation Analytics Code automation D…" at bounding box center [697, 399] width 1395 height 798
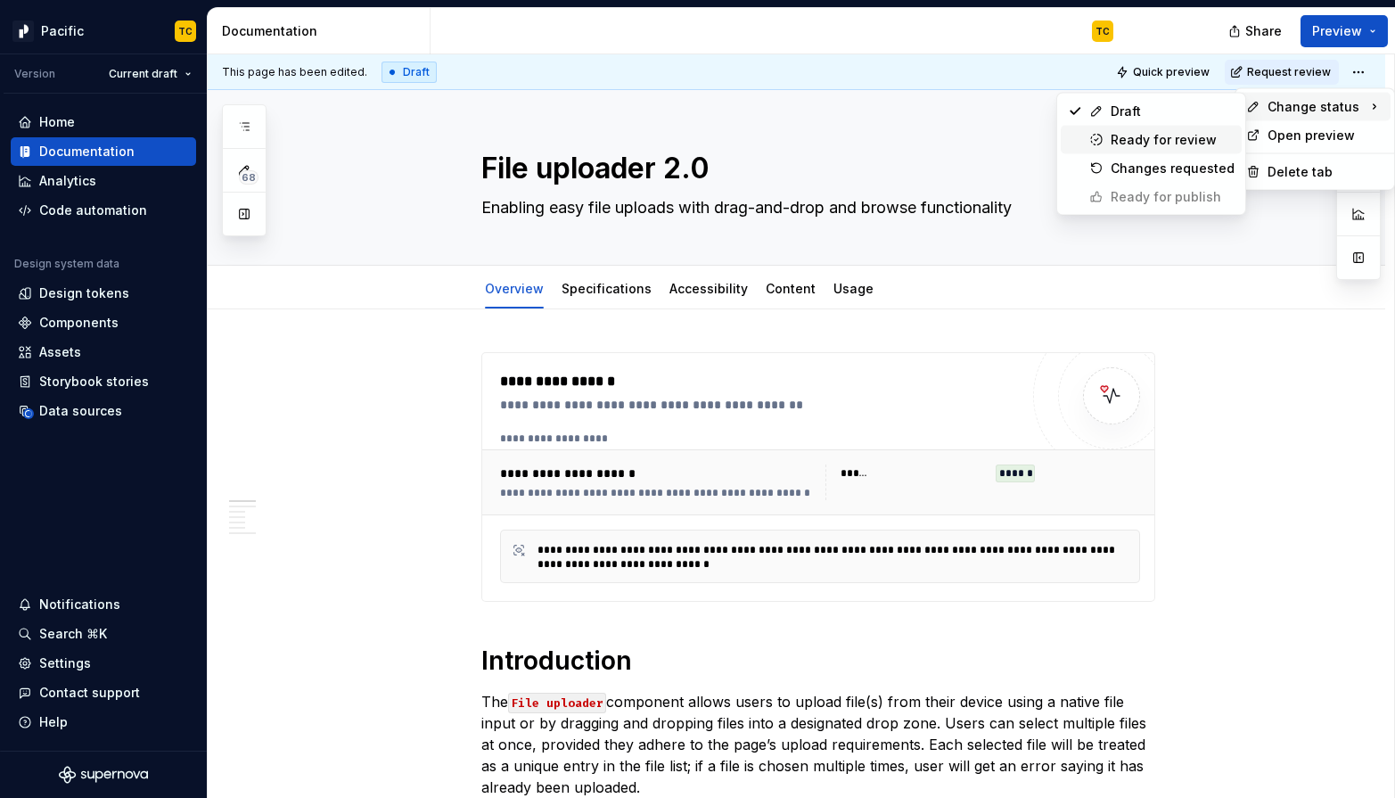
click at [1197, 142] on div "Ready for review" at bounding box center [1173, 140] width 124 height 18
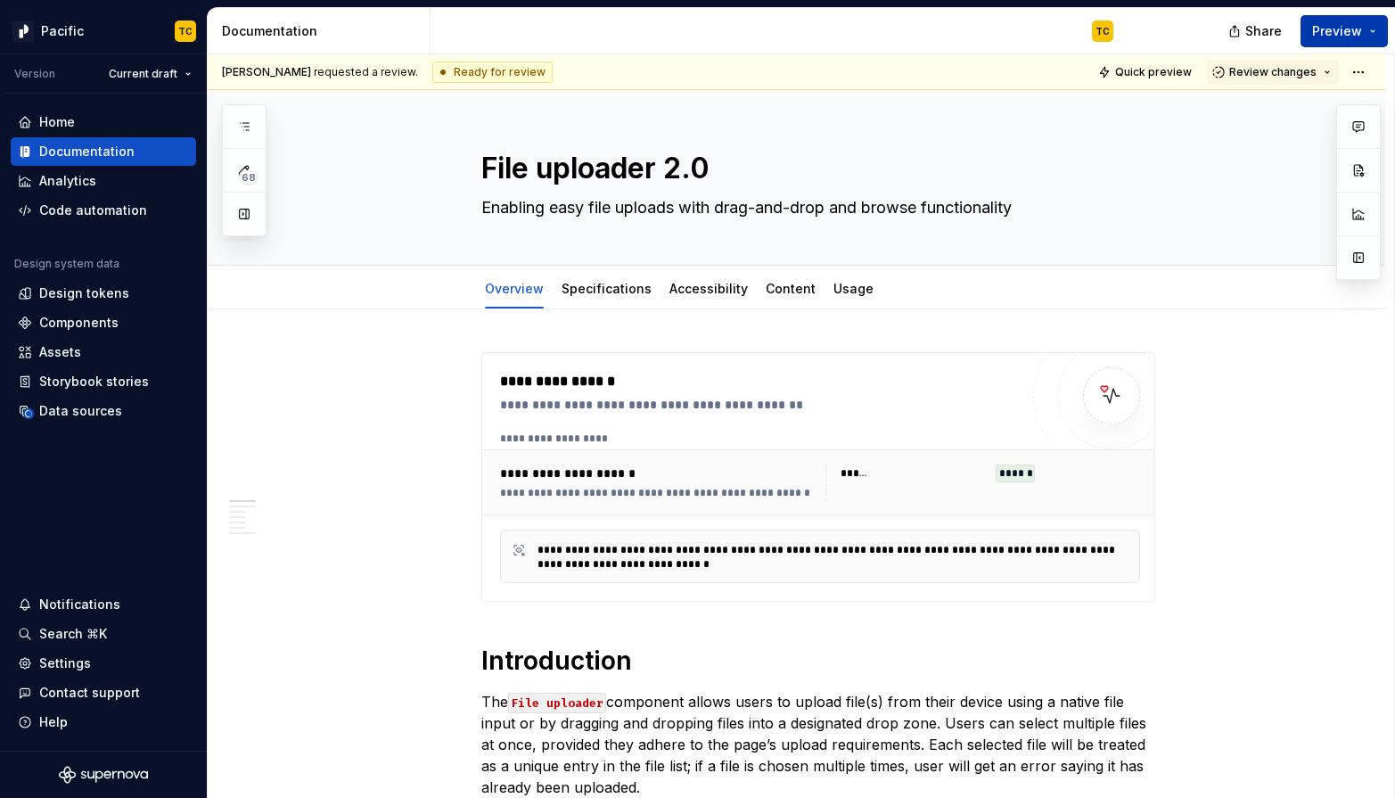
click at [1371, 26] on button "Preview" at bounding box center [1343, 31] width 87 height 32
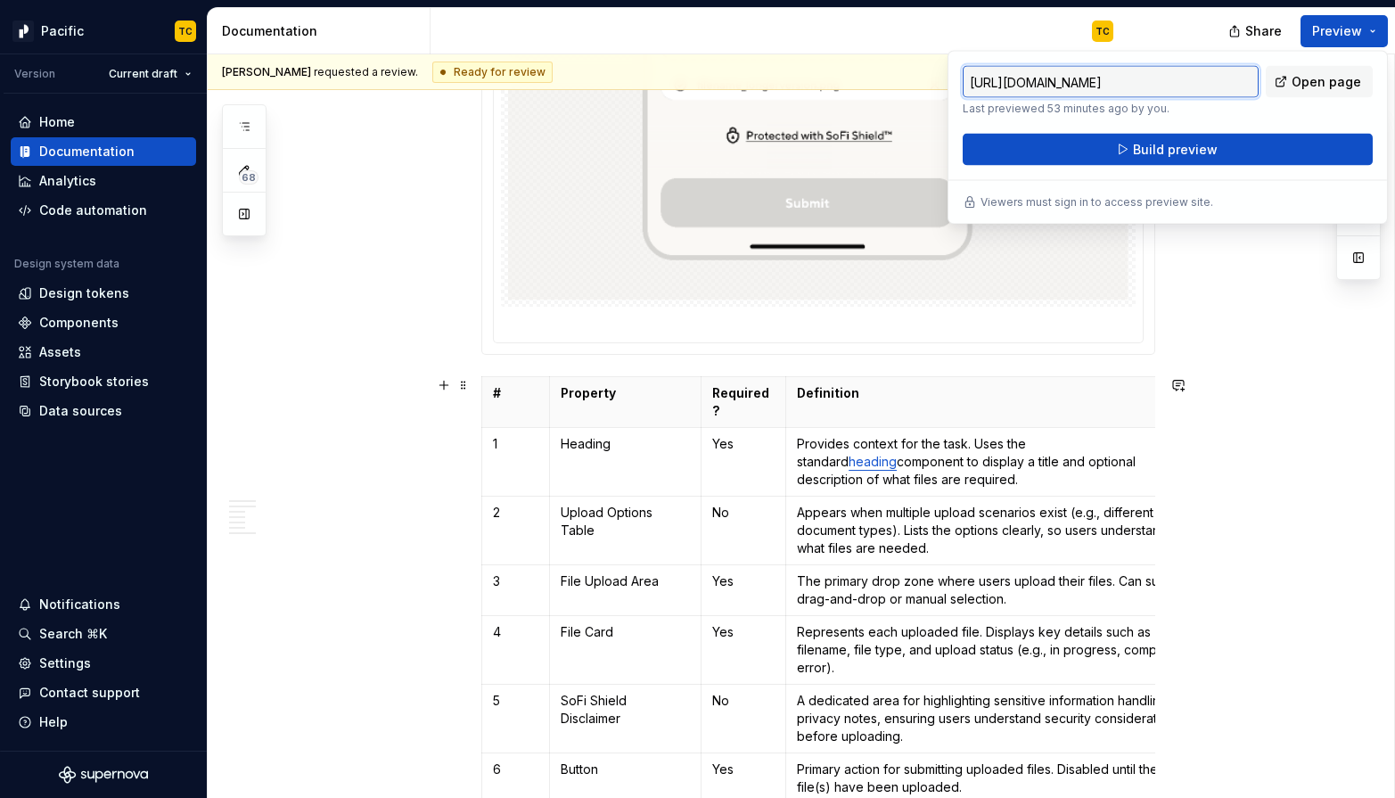
type textarea "*"
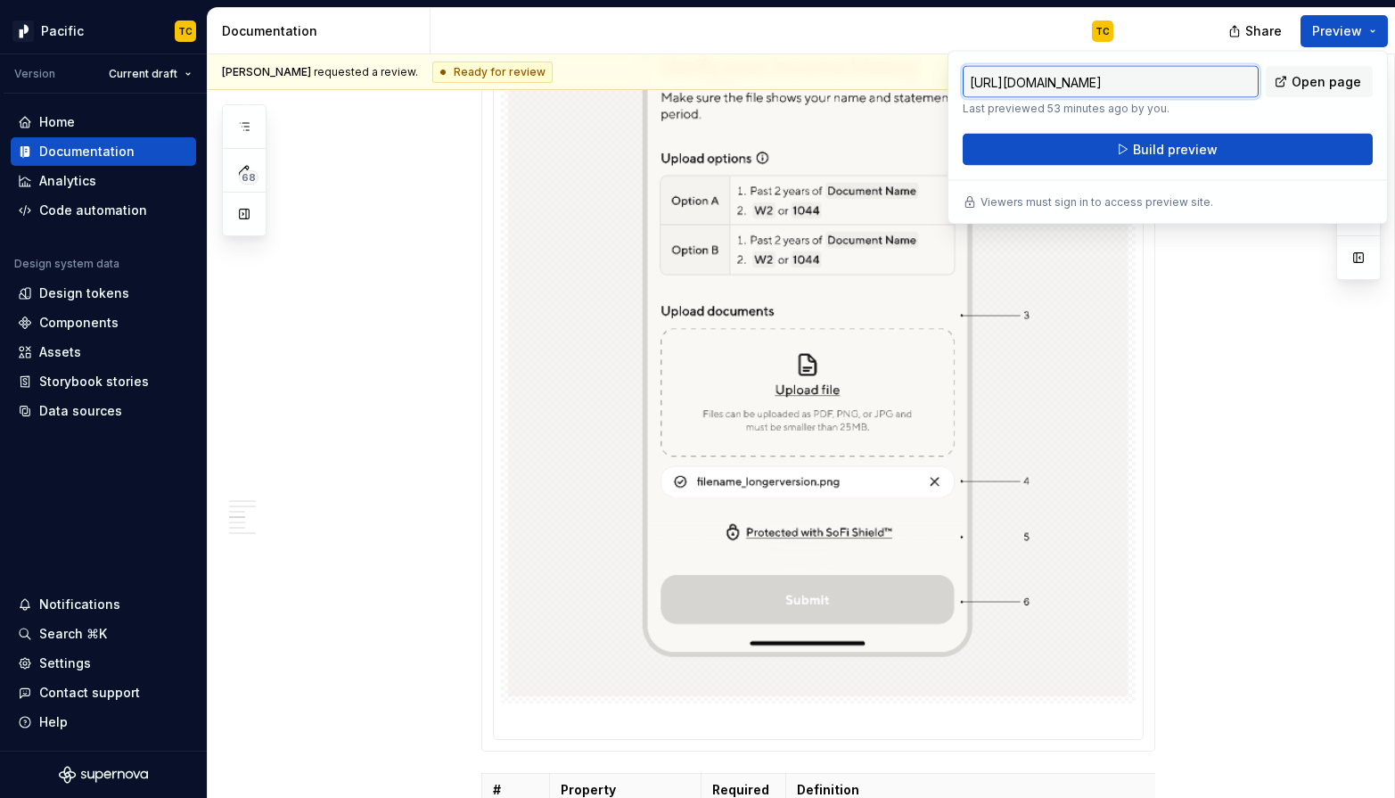
scroll to position [1200, 0]
